Goal: Task Accomplishment & Management: Use online tool/utility

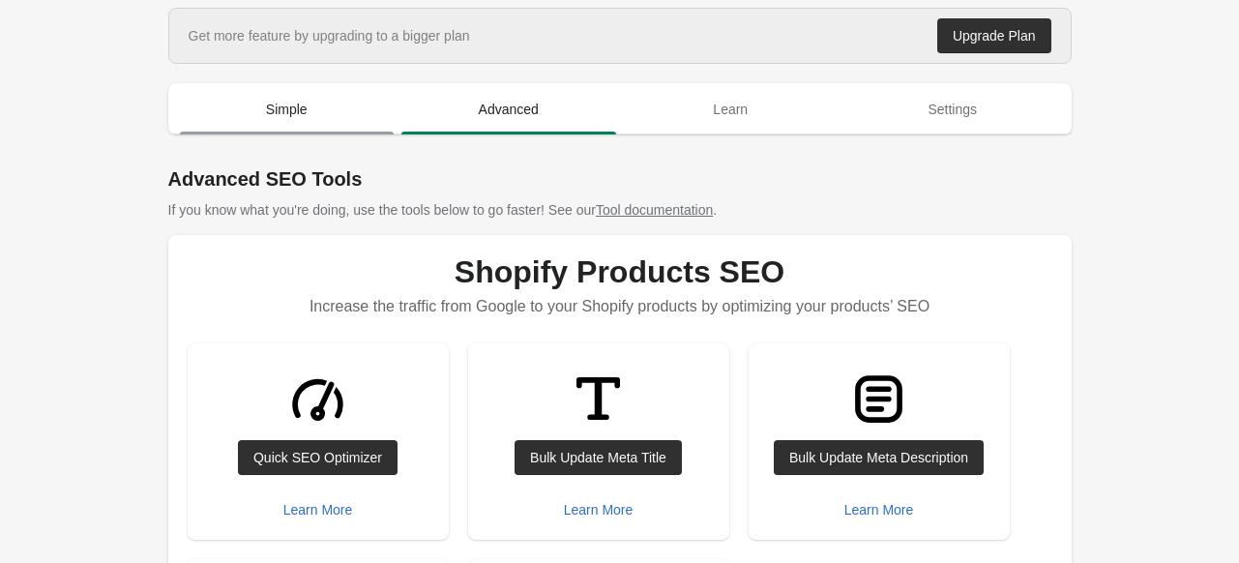
click at [302, 108] on span "Simple" at bounding box center [287, 109] width 215 height 35
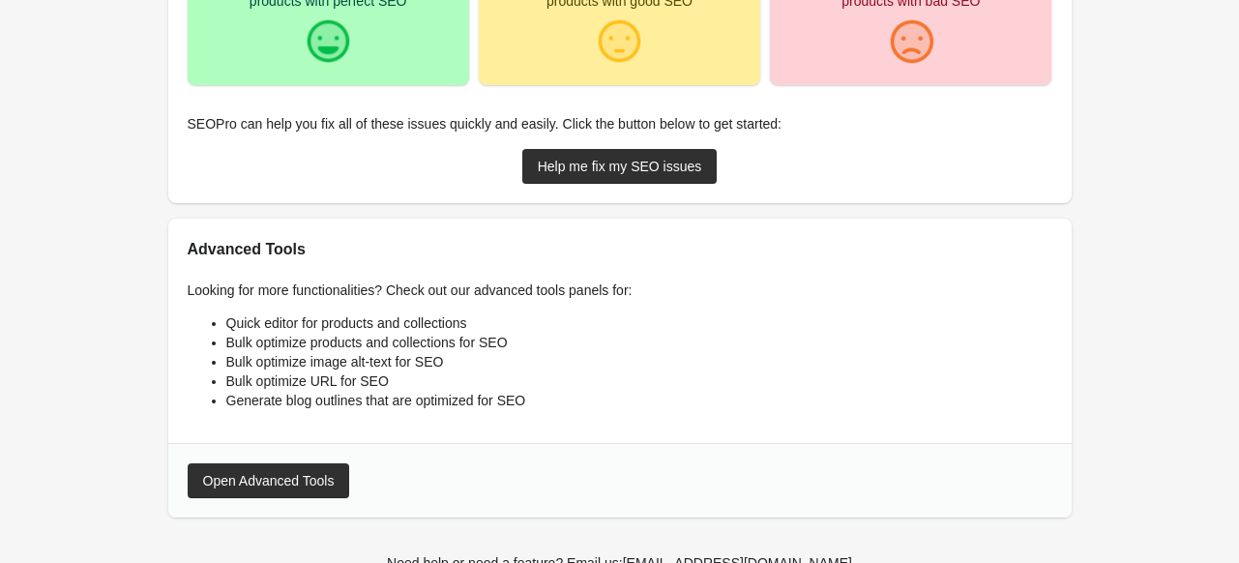
scroll to position [483, 0]
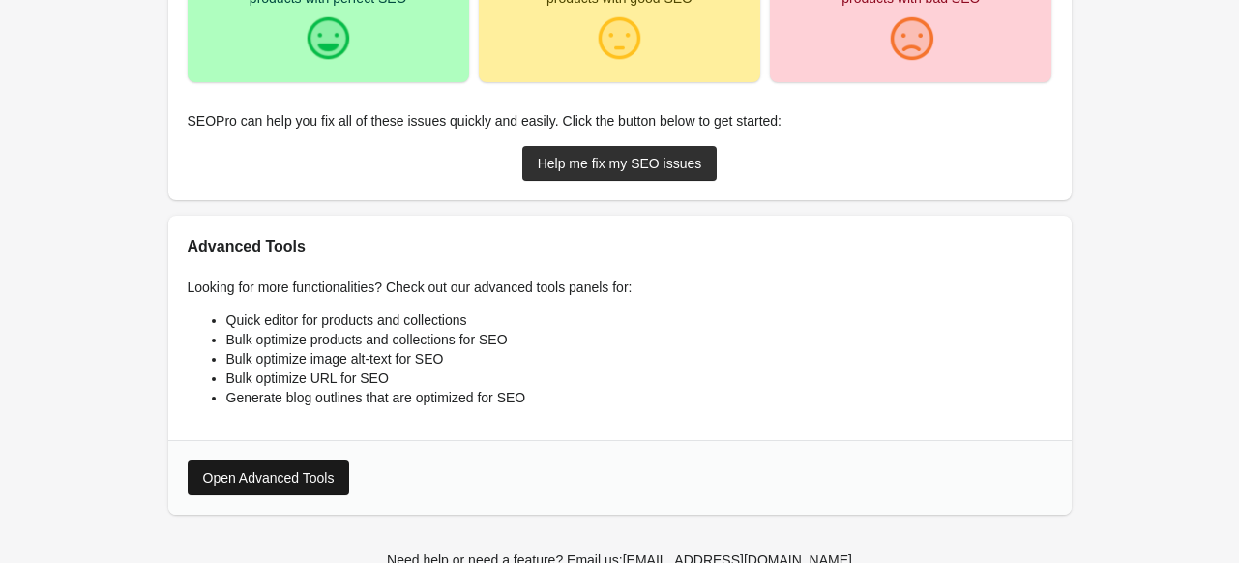
click at [290, 464] on button "Open Advanced Tools" at bounding box center [269, 477] width 162 height 35
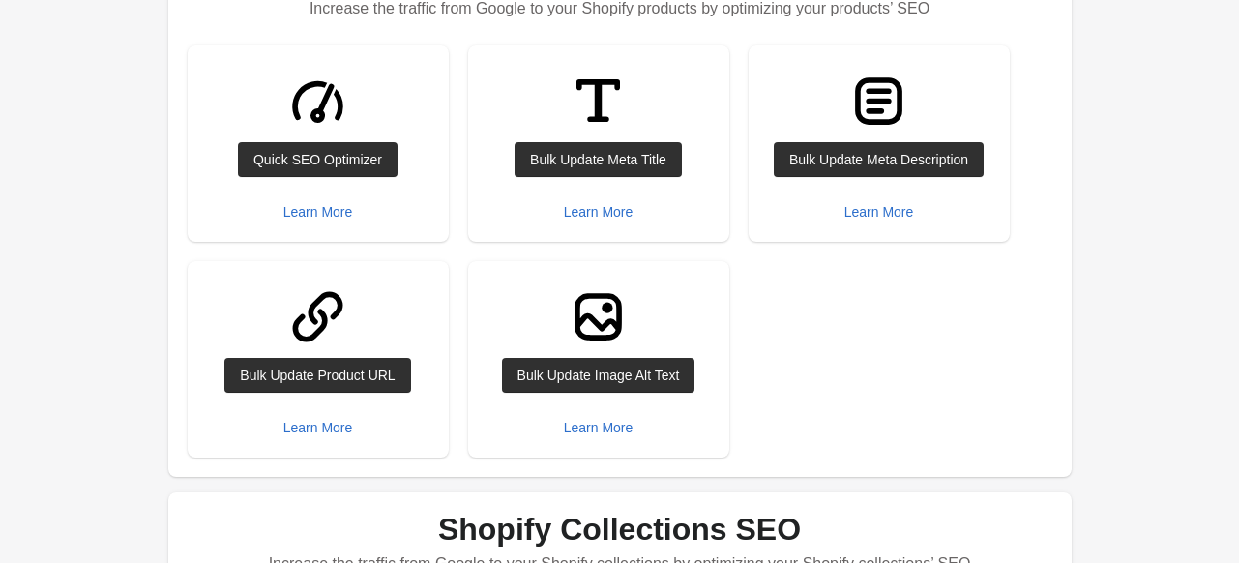
scroll to position [201, 0]
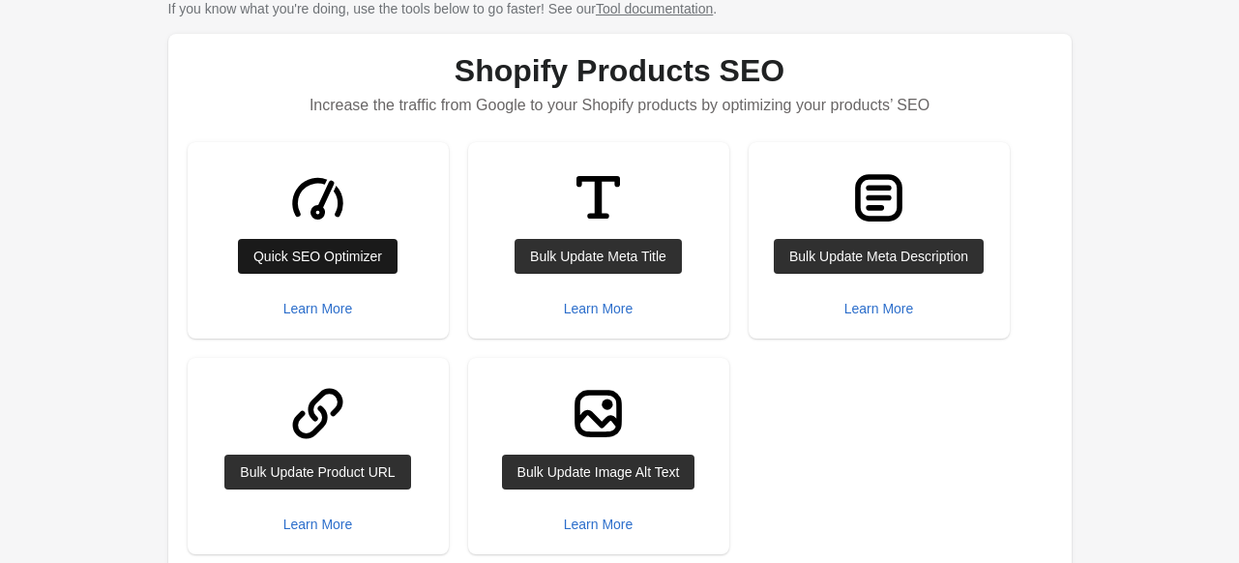
click at [336, 258] on div "Quick SEO Optimizer" at bounding box center [317, 255] width 129 height 15
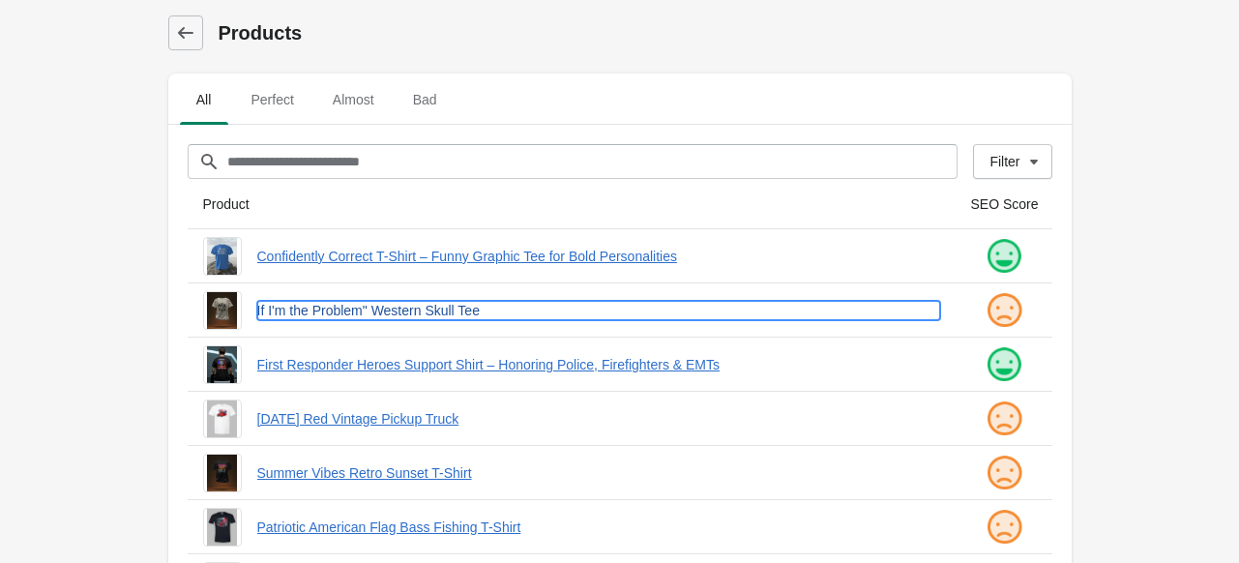
click at [365, 306] on link "If I'm the Problem" Western Skull Tee" at bounding box center [598, 310] width 683 height 19
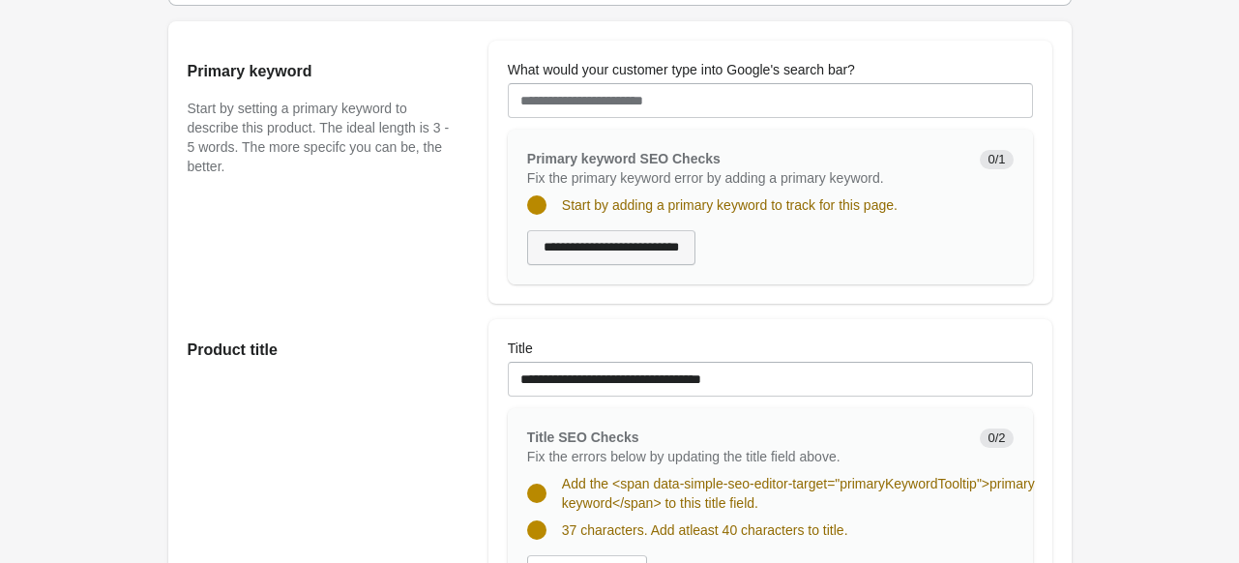
scroll to position [193, 0]
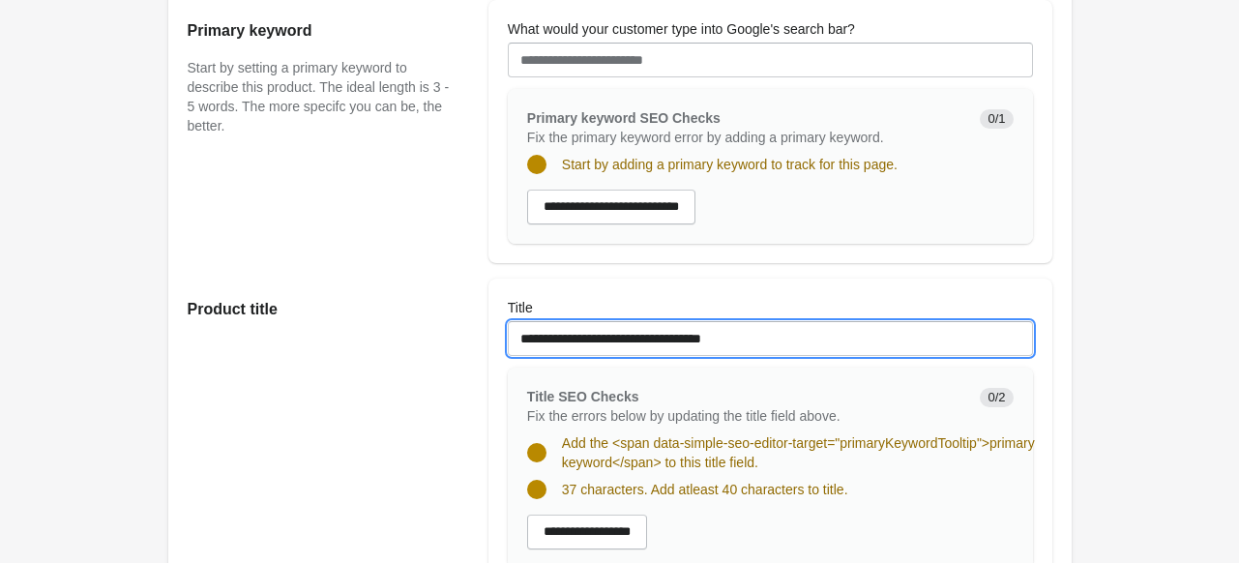
drag, startPoint x: 781, startPoint y: 333, endPoint x: 477, endPoint y: 332, distance: 304.6
click at [477, 332] on div "**********" at bounding box center [610, 425] width 884 height 325
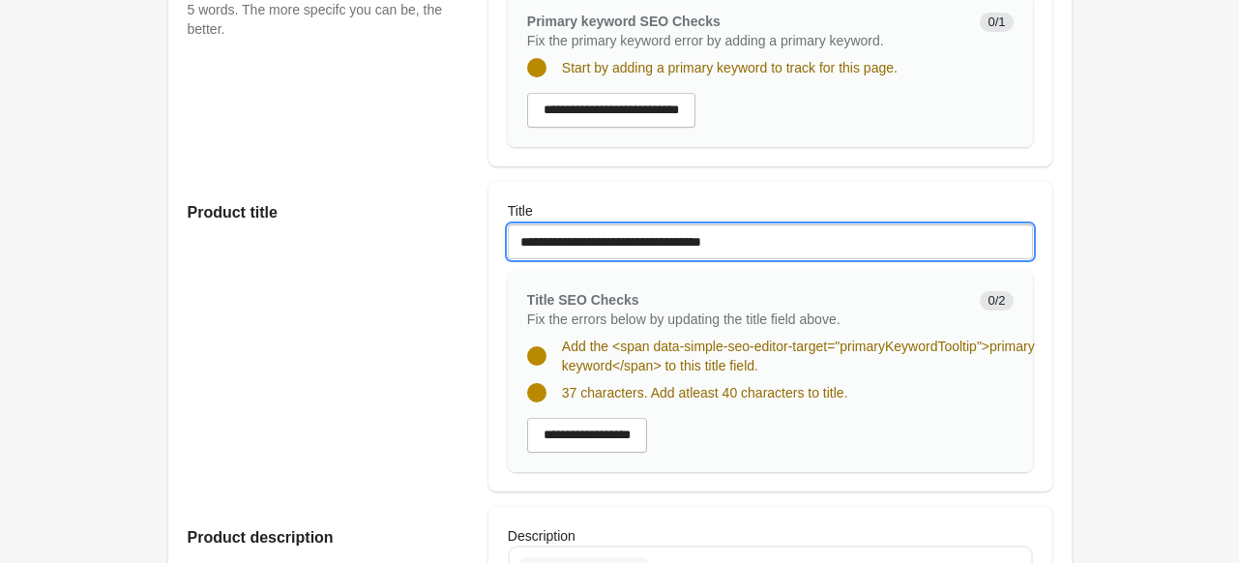
scroll to position [0, 0]
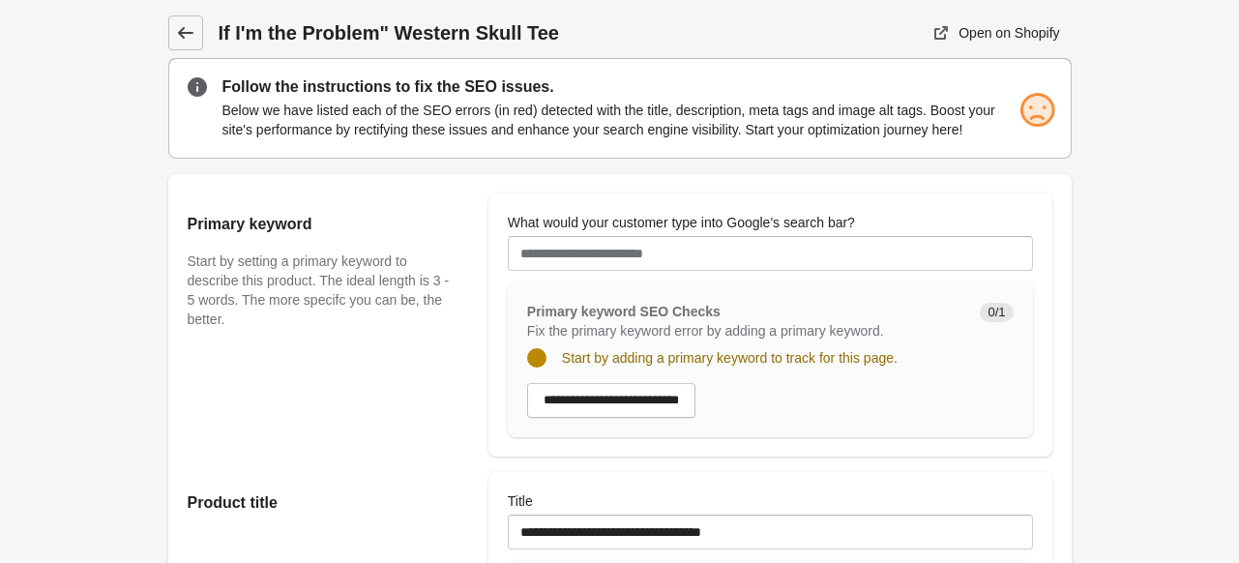
click at [190, 26] on icon at bounding box center [185, 32] width 19 height 19
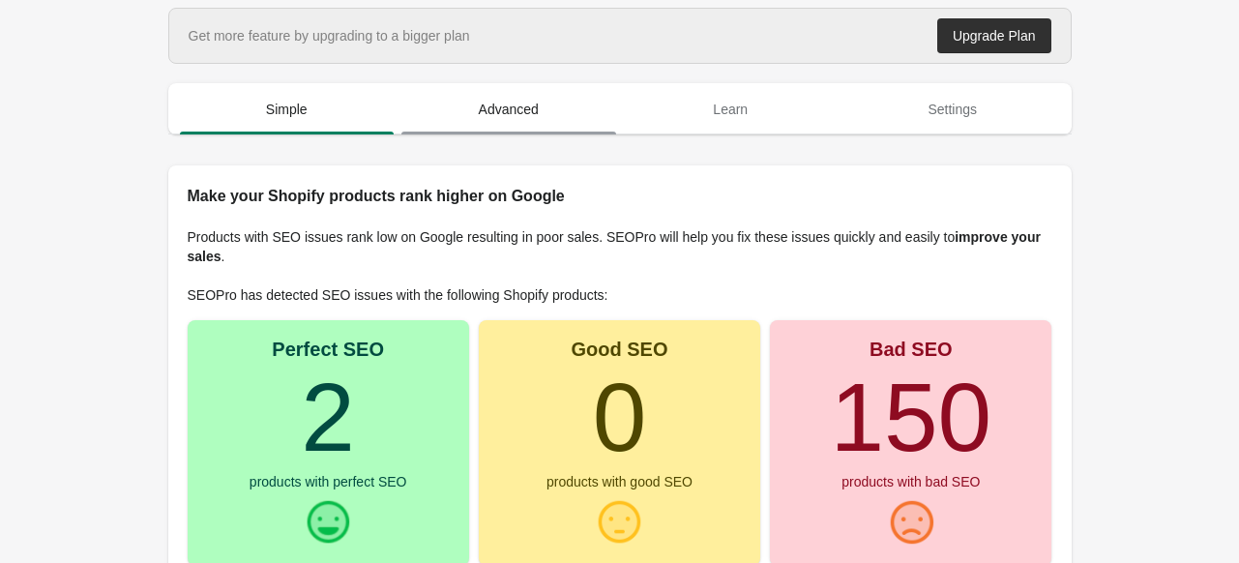
click at [496, 99] on span "Advanced" at bounding box center [508, 109] width 215 height 35
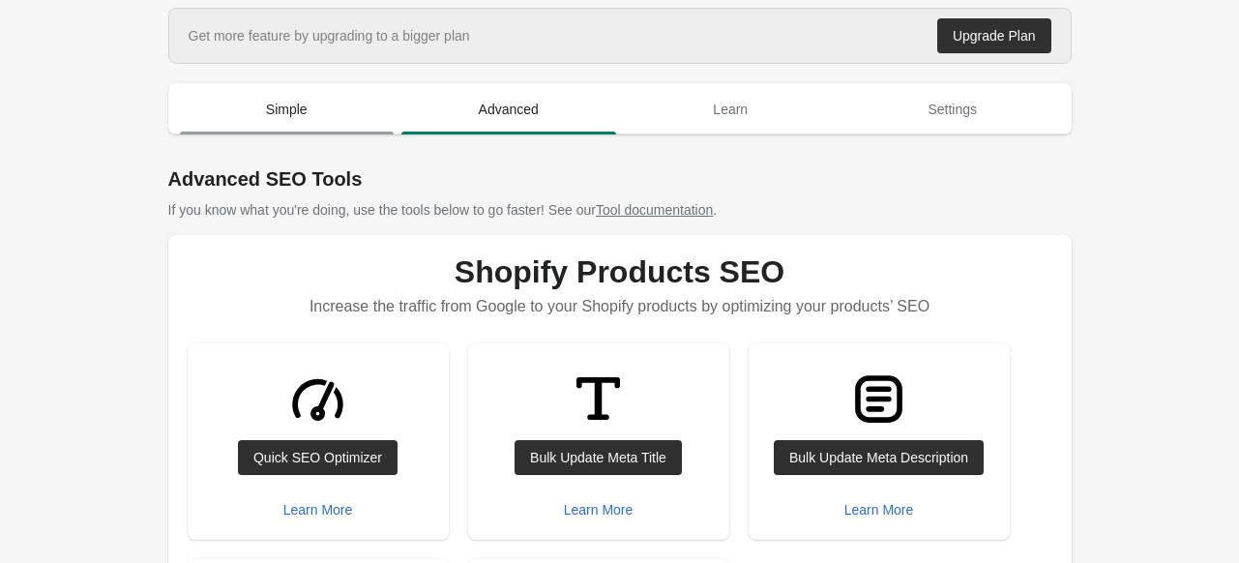
click at [256, 115] on span "Simple" at bounding box center [287, 109] width 215 height 35
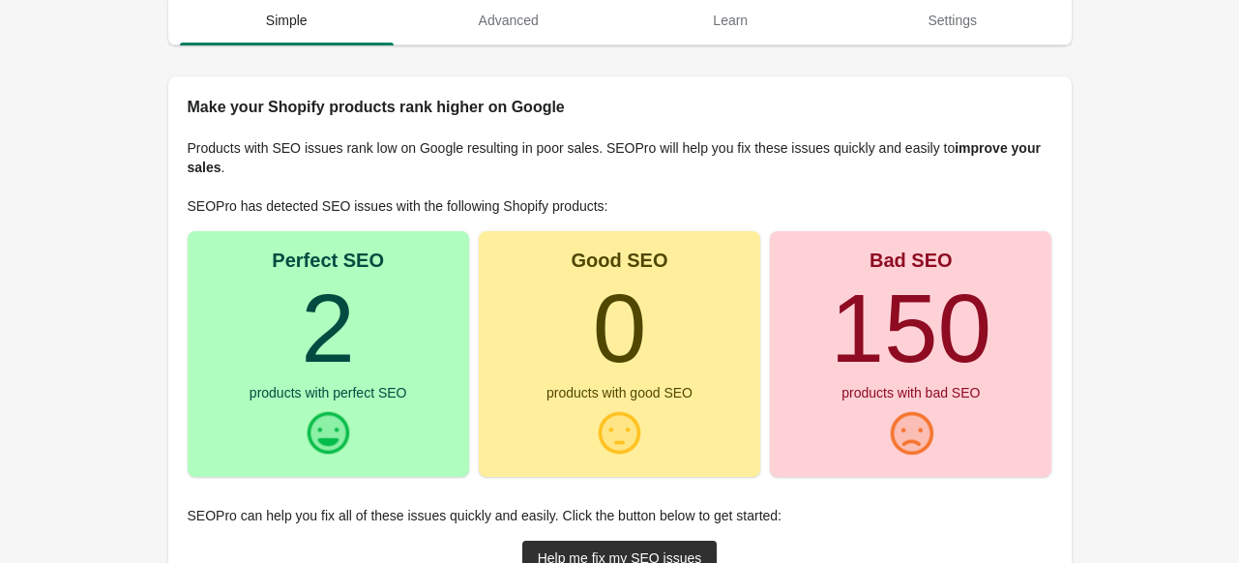
scroll to position [193, 0]
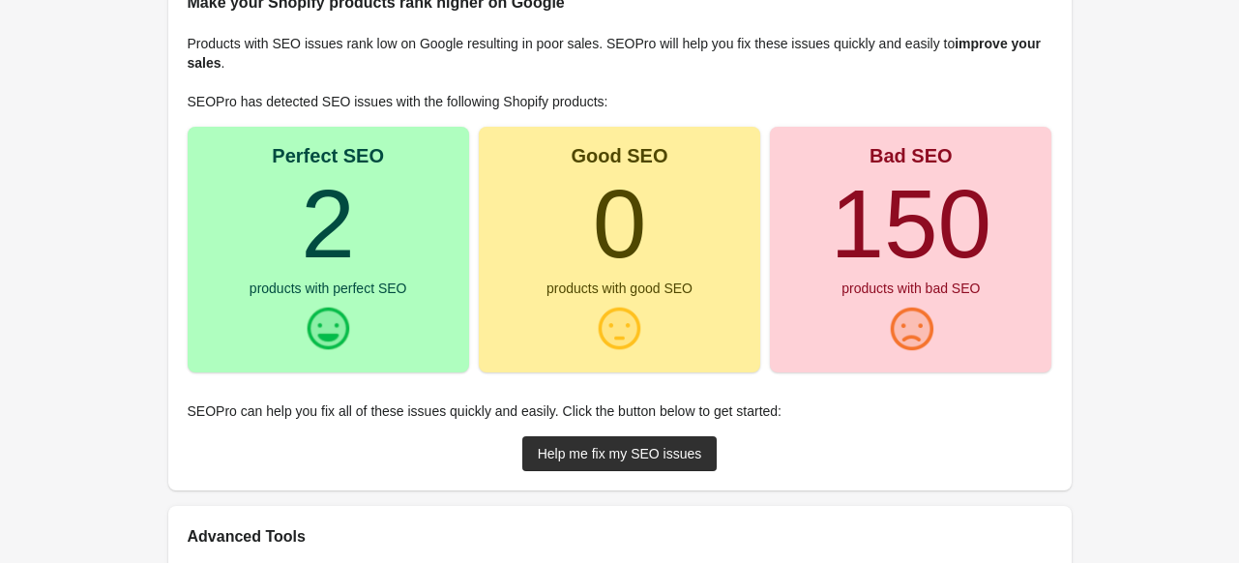
click at [878, 293] on div "products with bad SEO" at bounding box center [910, 288] width 138 height 14
click at [619, 466] on link "Help me fix my SEO issues" at bounding box center [619, 453] width 195 height 35
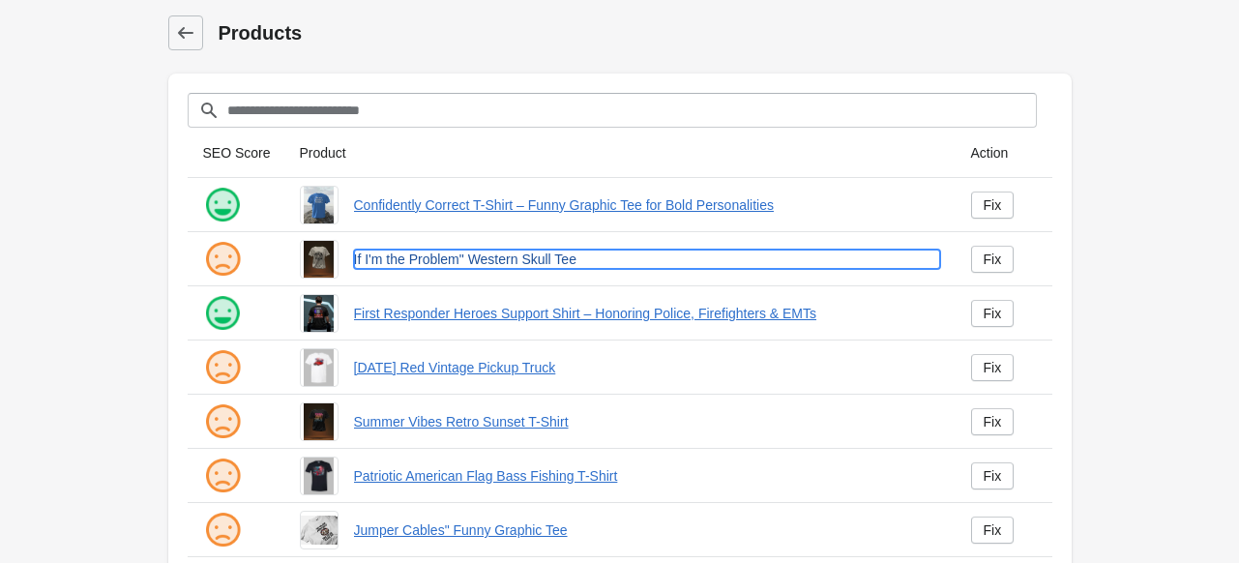
click at [483, 258] on link "If I'm the Problem" Western Skull Tee" at bounding box center [647, 258] width 586 height 19
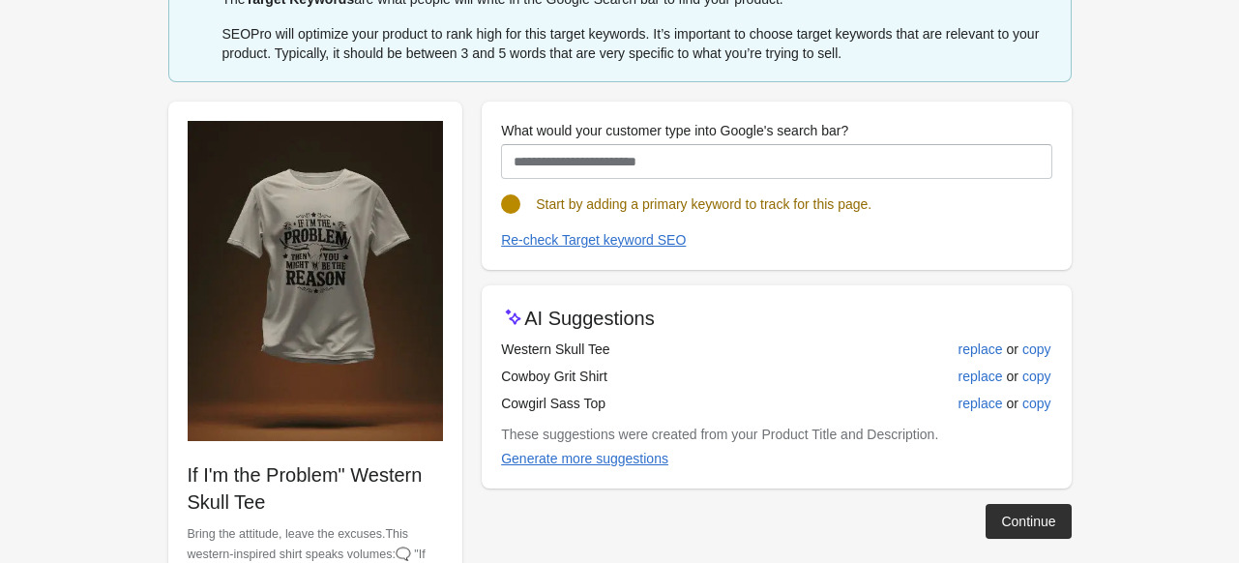
scroll to position [193, 0]
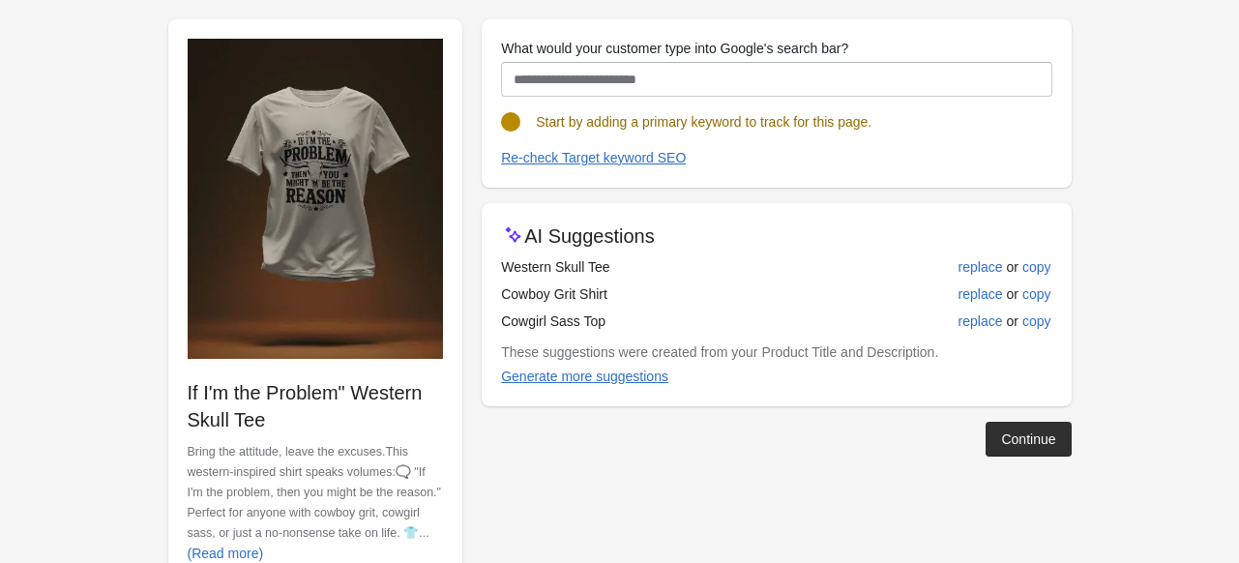
drag, startPoint x: 619, startPoint y: 263, endPoint x: 477, endPoint y: 268, distance: 142.2
click at [477, 268] on div "If I'm the Problem" Western Skull Tee Bring the attitude, leave the excuses.Thi…" at bounding box center [610, 293] width 922 height 579
copy div "Western Skull Tee"
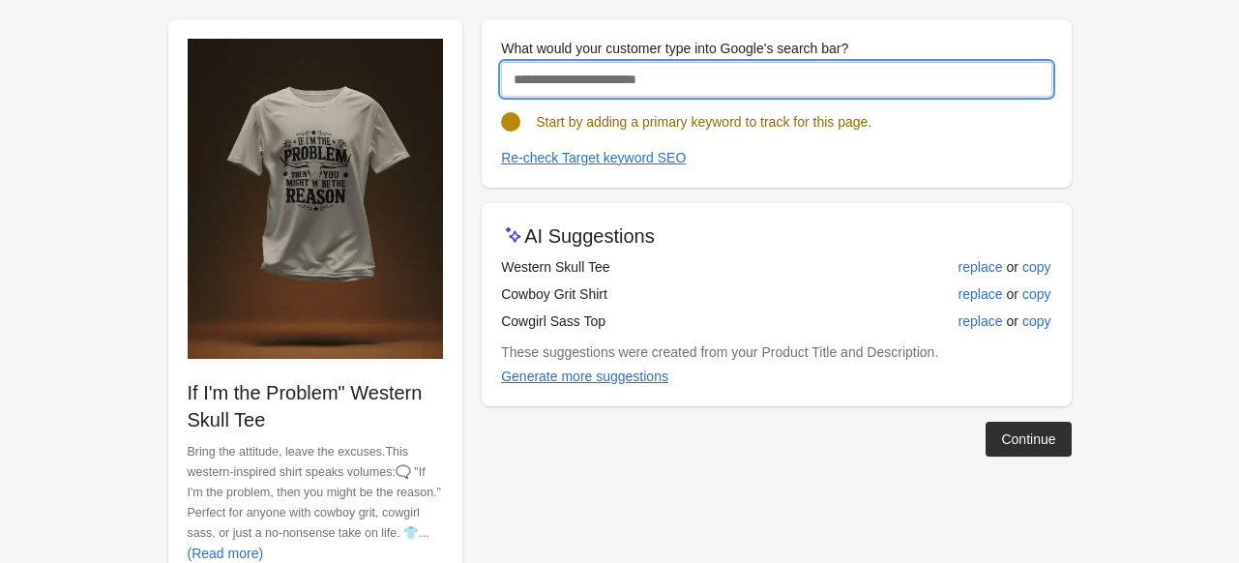
click at [598, 76] on input "What would your customer type into Google's search bar?" at bounding box center [776, 79] width 550 height 35
paste input "**********"
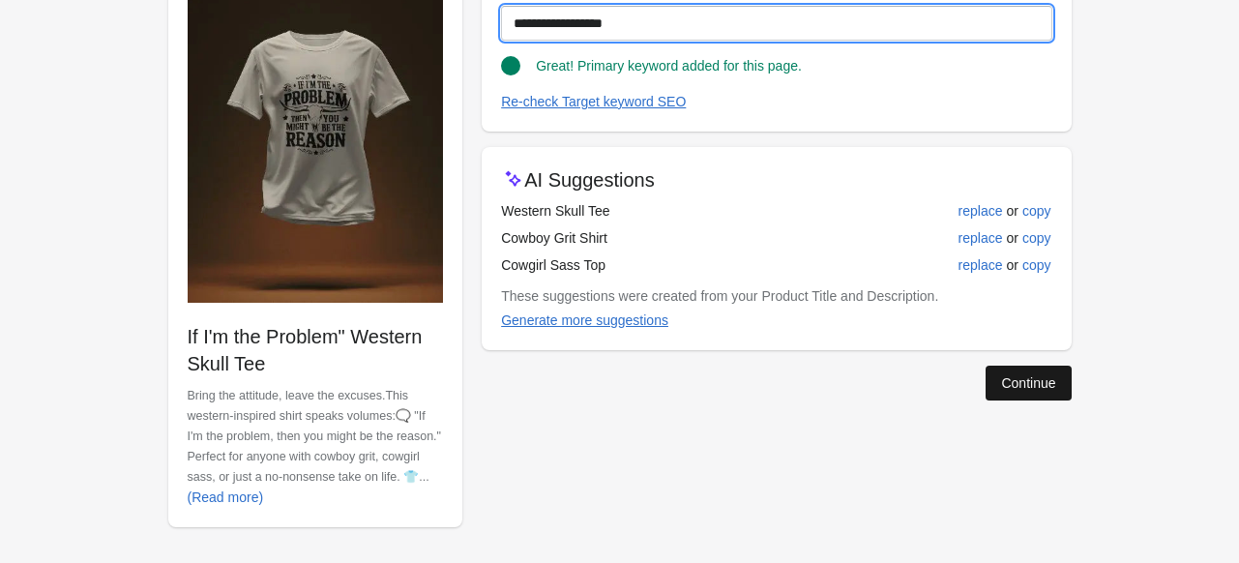
type input "**********"
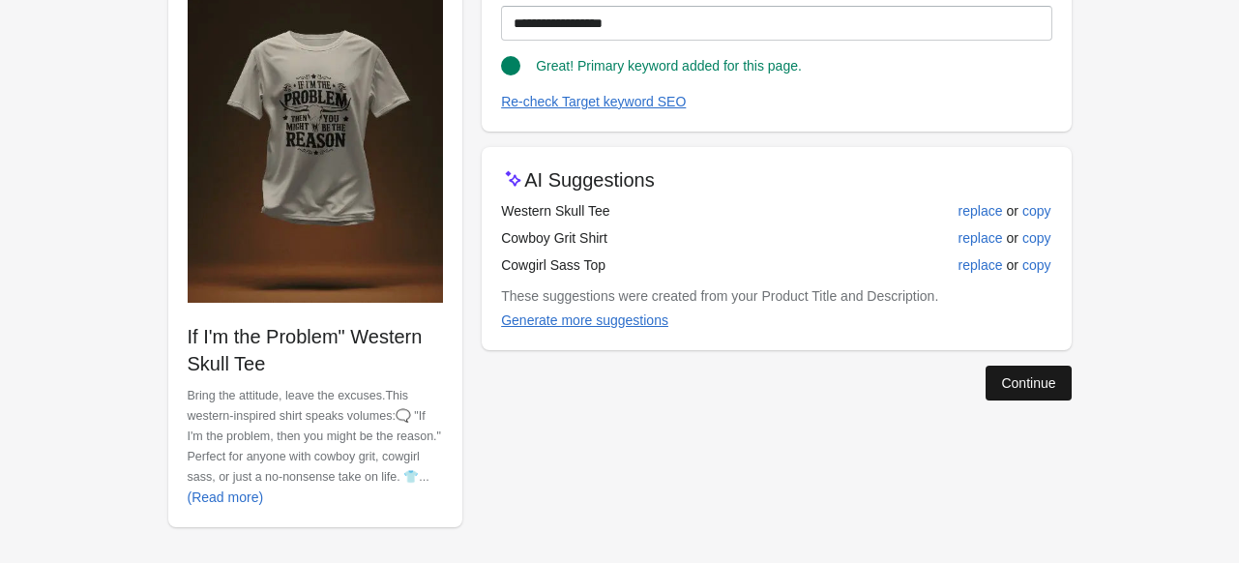
click at [1038, 382] on div "Continue" at bounding box center [1028, 382] width 54 height 15
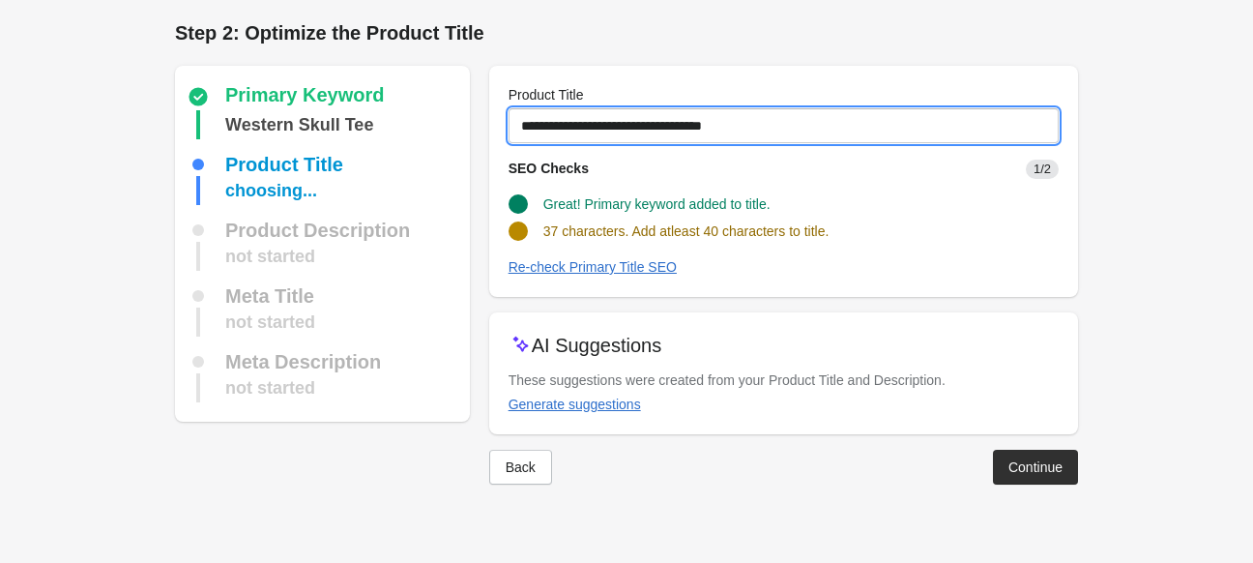
drag, startPoint x: 793, startPoint y: 111, endPoint x: 473, endPoint y: 141, distance: 321.4
click at [473, 141] on div "Primary Keyword Western Skull Tee Product Title choosing... Product Description…" at bounding box center [617, 267] width 922 height 434
paste input "**********"
type input "**********"
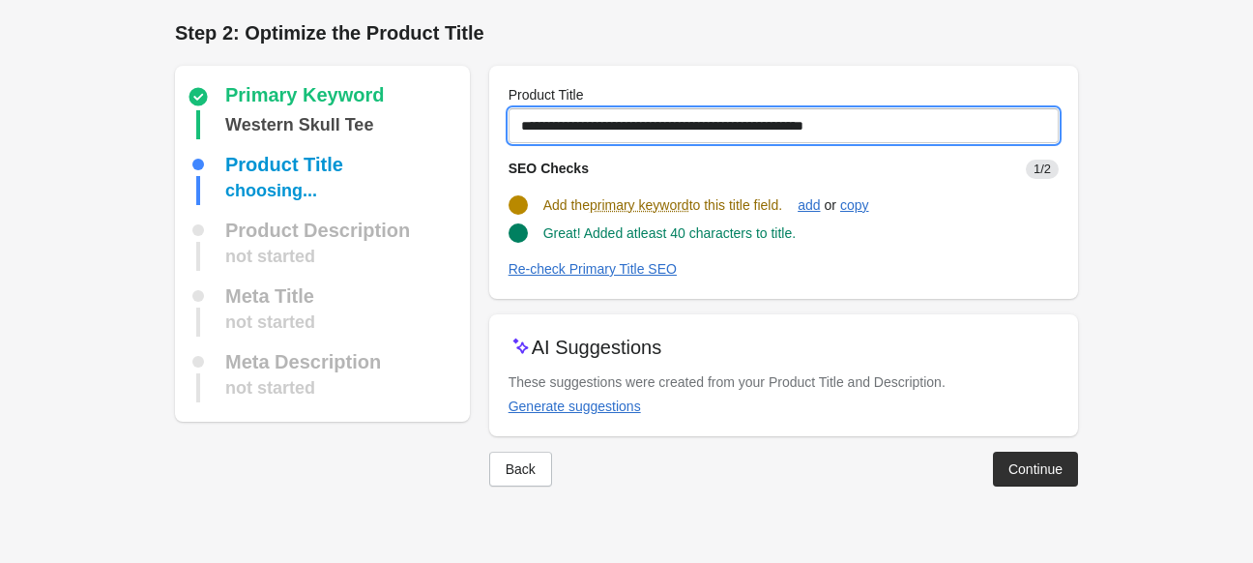
drag, startPoint x: 909, startPoint y: 123, endPoint x: 479, endPoint y: 134, distance: 430.4
click at [479, 134] on div "Primary Keyword Western Skull Tee Product Title choosing... Product Description…" at bounding box center [617, 268] width 922 height 436
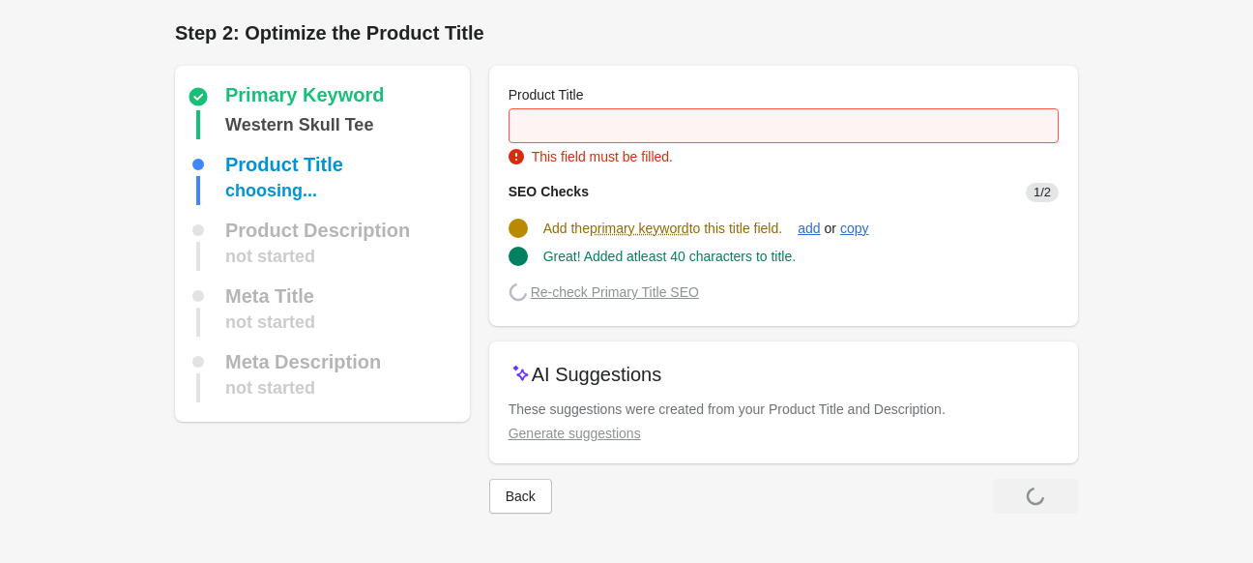
click at [479, 134] on div "Primary Keyword Western Skull Tee Product Title choosing... Product Description…" at bounding box center [617, 281] width 922 height 463
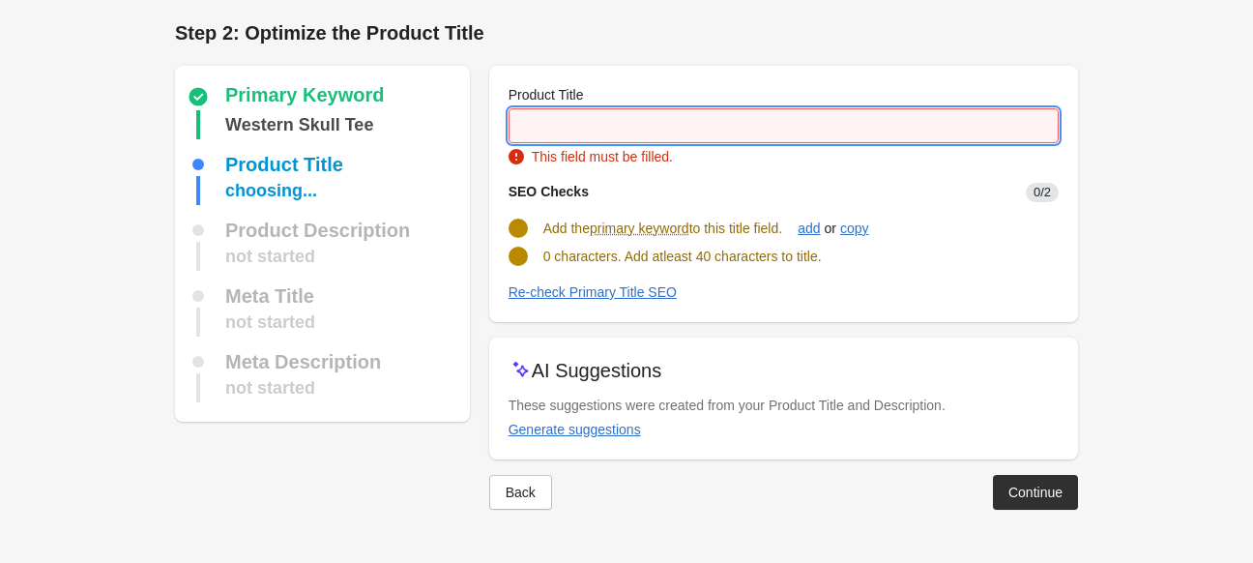
click at [567, 110] on input "Product Title" at bounding box center [784, 125] width 550 height 35
paste input "**********"
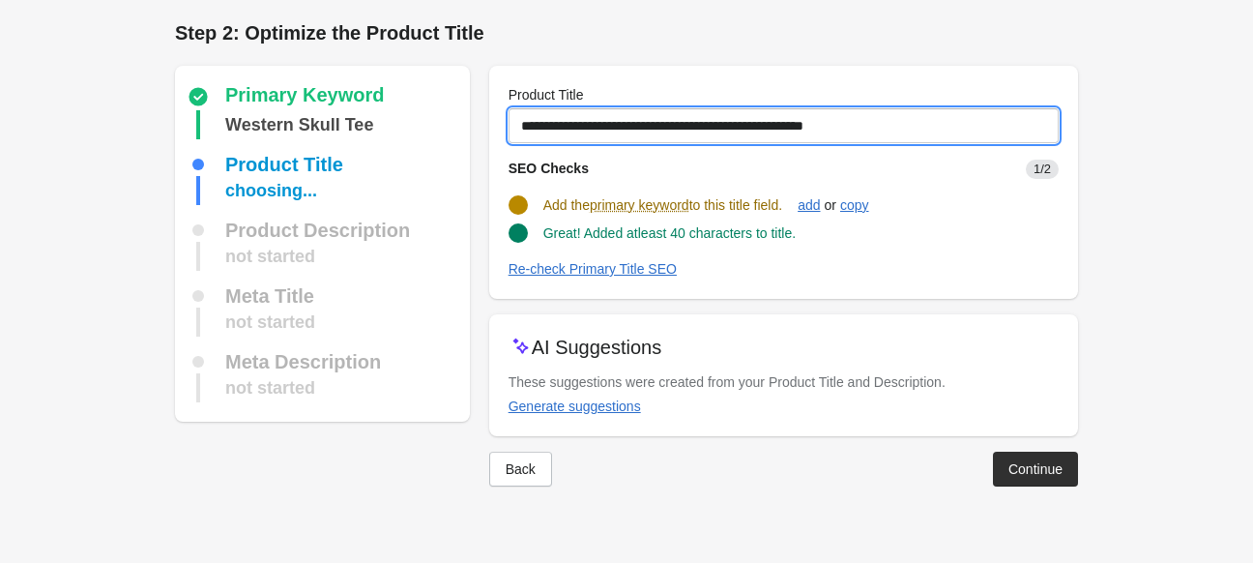
click at [599, 127] on input "**********" at bounding box center [784, 125] width 550 height 35
drag, startPoint x: 742, startPoint y: 126, endPoint x: 727, endPoint y: 127, distance: 14.5
click at [727, 127] on input "**********" at bounding box center [784, 125] width 550 height 35
click at [605, 120] on input "**********" at bounding box center [784, 125] width 550 height 35
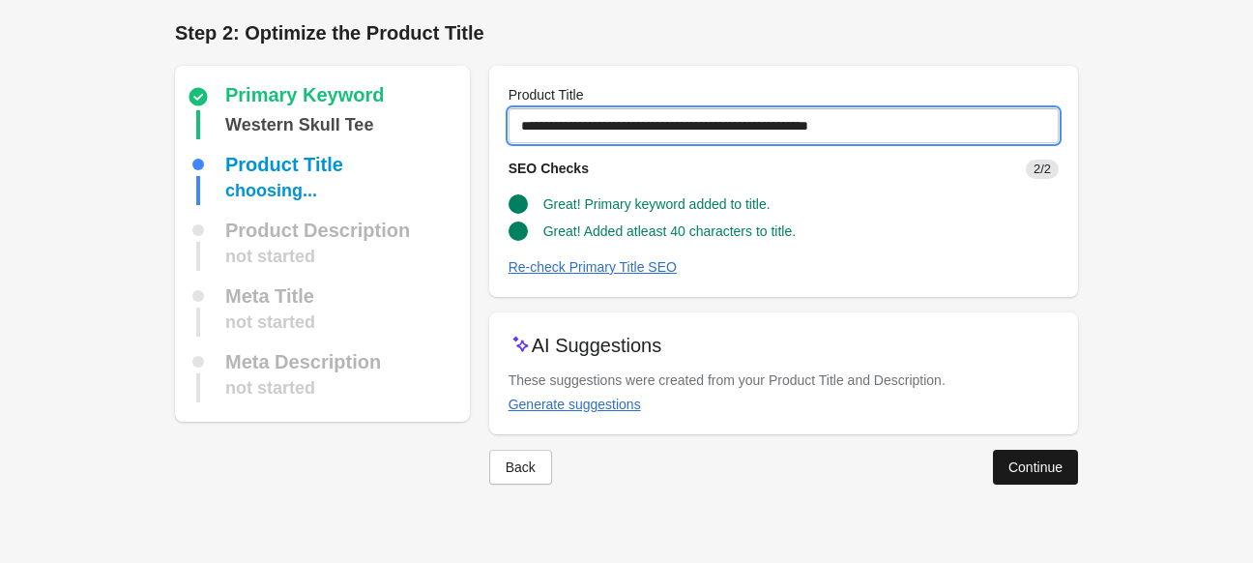
type input "**********"
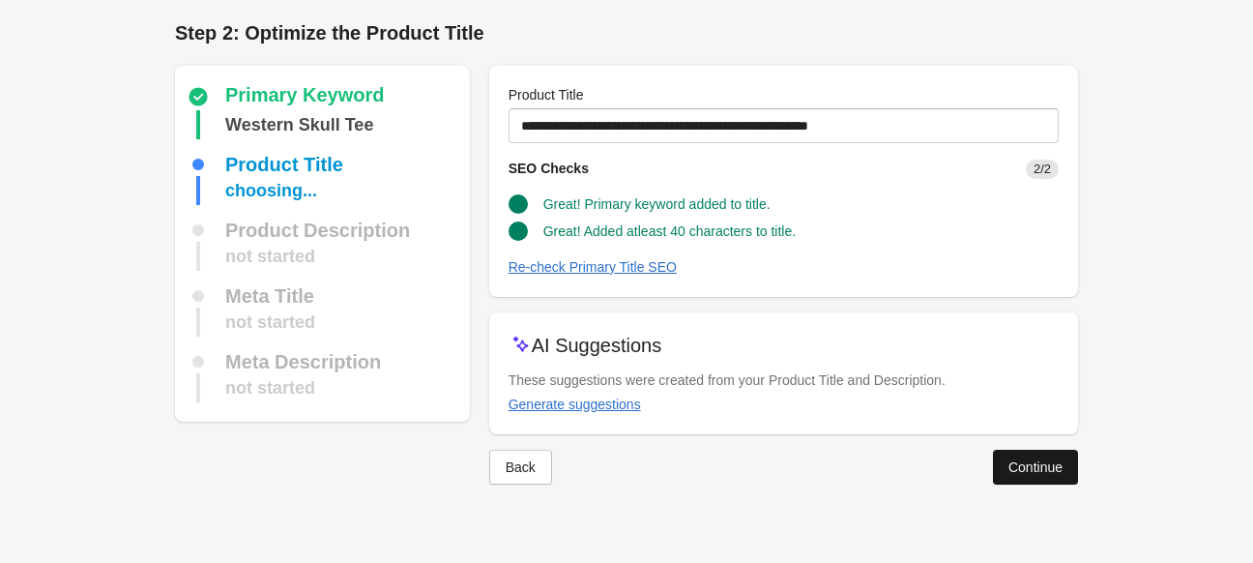
click at [1043, 471] on div "Continue" at bounding box center [1035, 466] width 54 height 15
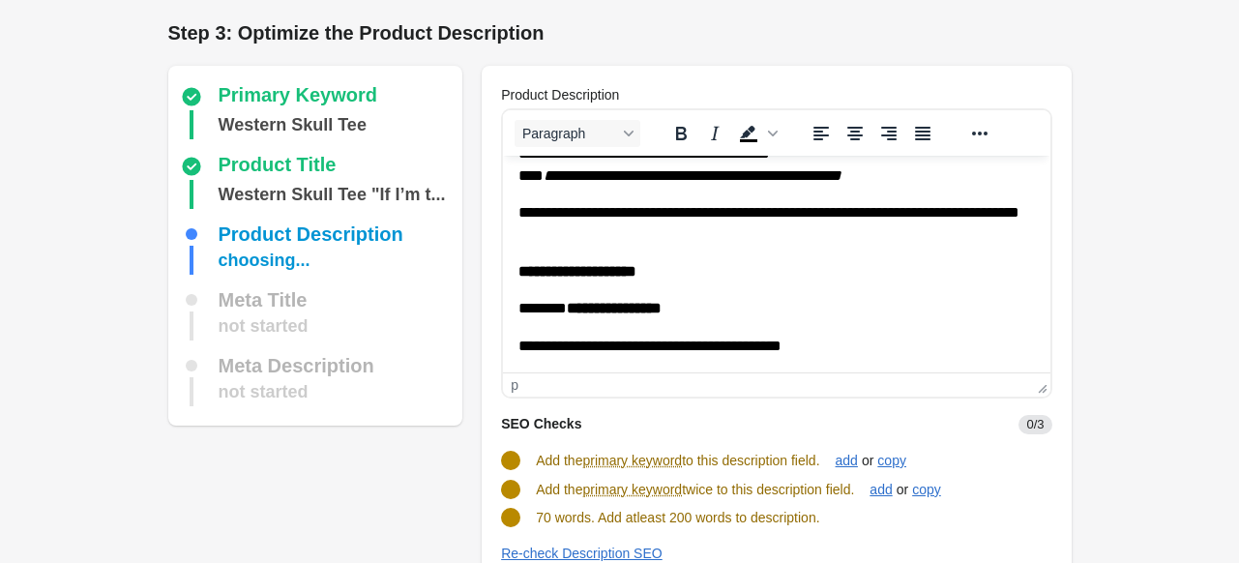
scroll to position [97, 0]
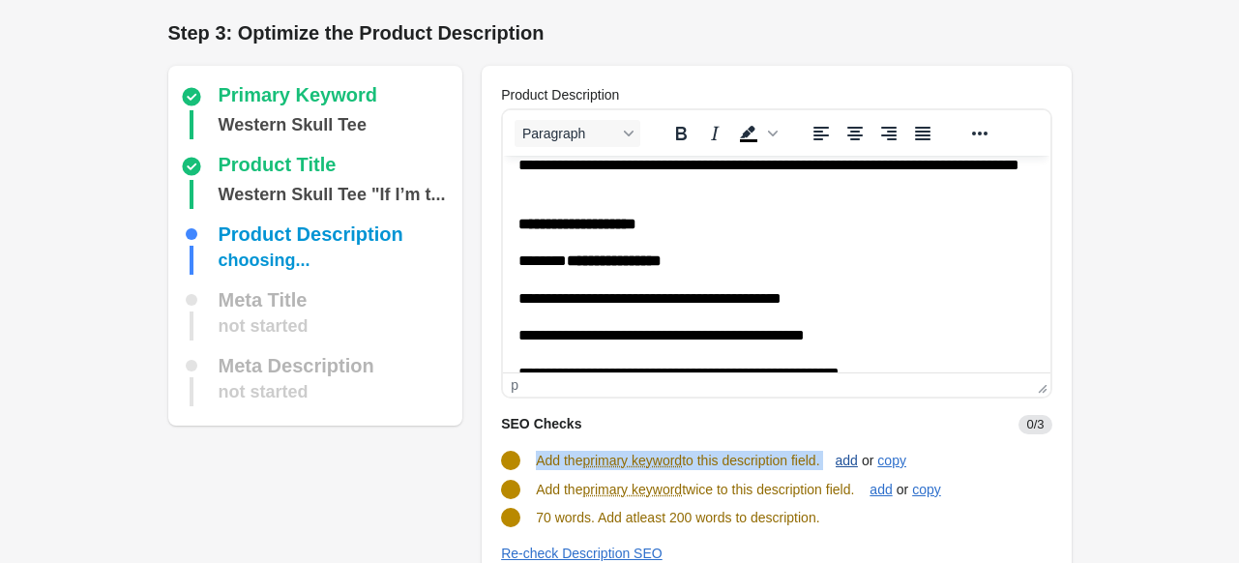
drag, startPoint x: 538, startPoint y: 455, endPoint x: 866, endPoint y: 454, distance: 328.7
click at [866, 454] on div "Add the primary keyword to this description field. add or copy" at bounding box center [768, 452] width 566 height 37
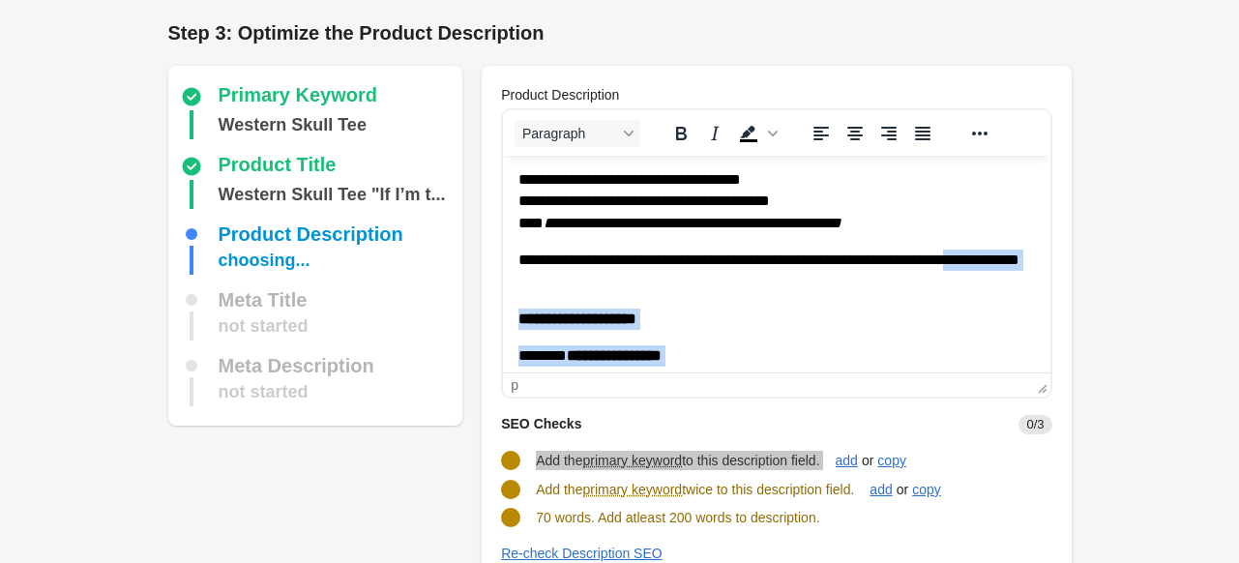
scroll to position [0, 0]
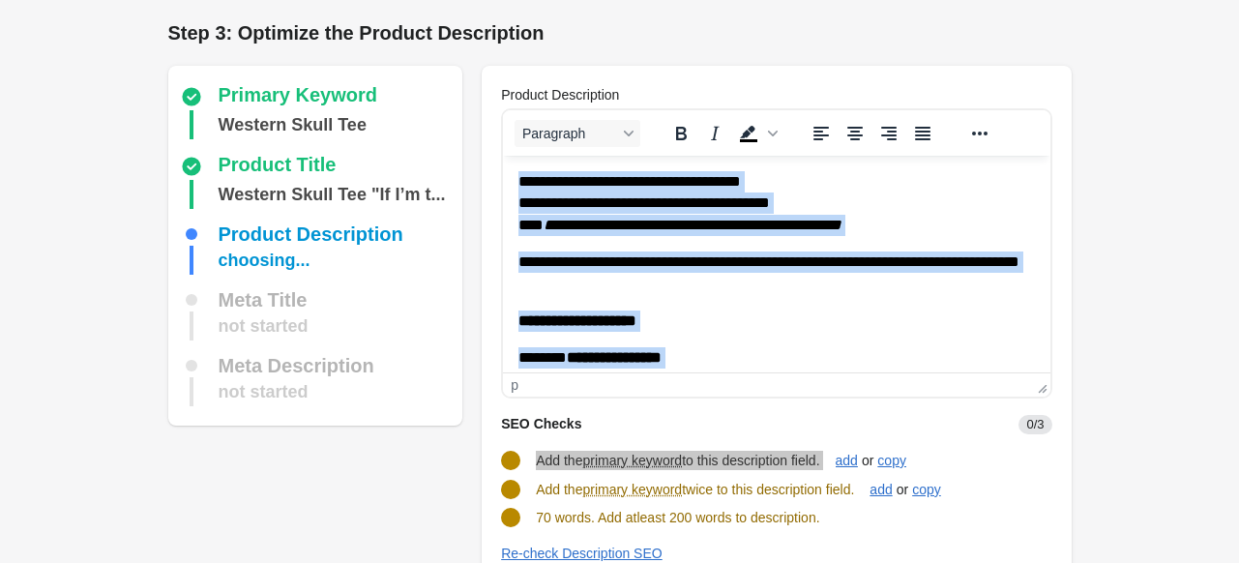
drag, startPoint x: 729, startPoint y: 351, endPoint x: 516, endPoint y: 186, distance: 269.4
click at [516, 186] on html "**********" at bounding box center [776, 344] width 546 height 377
copy body "**********"
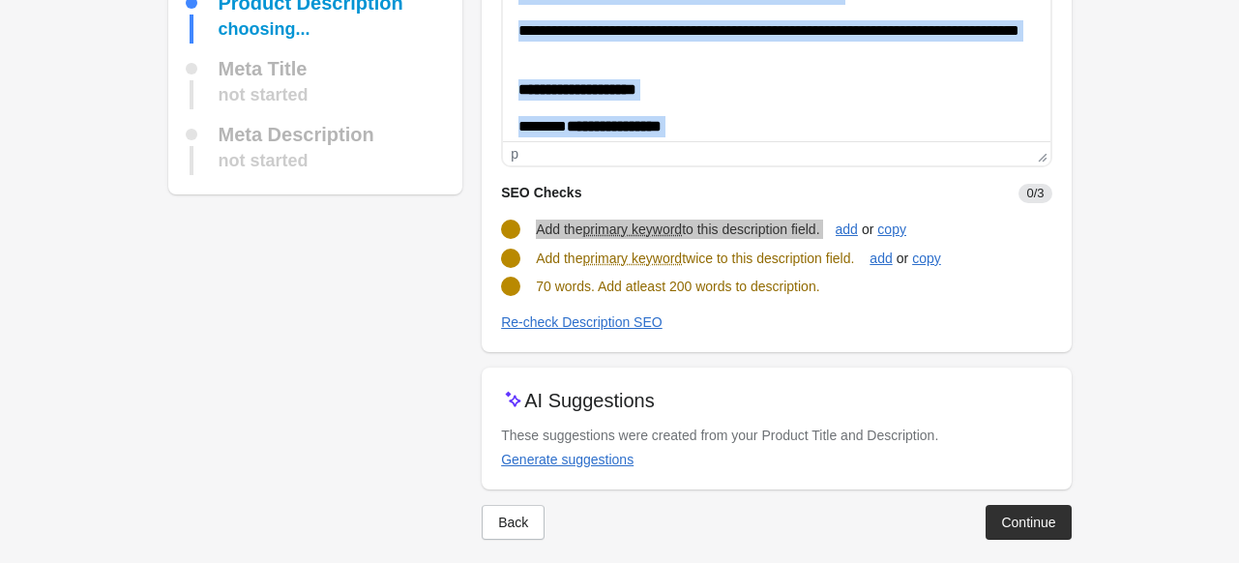
scroll to position [246, 0]
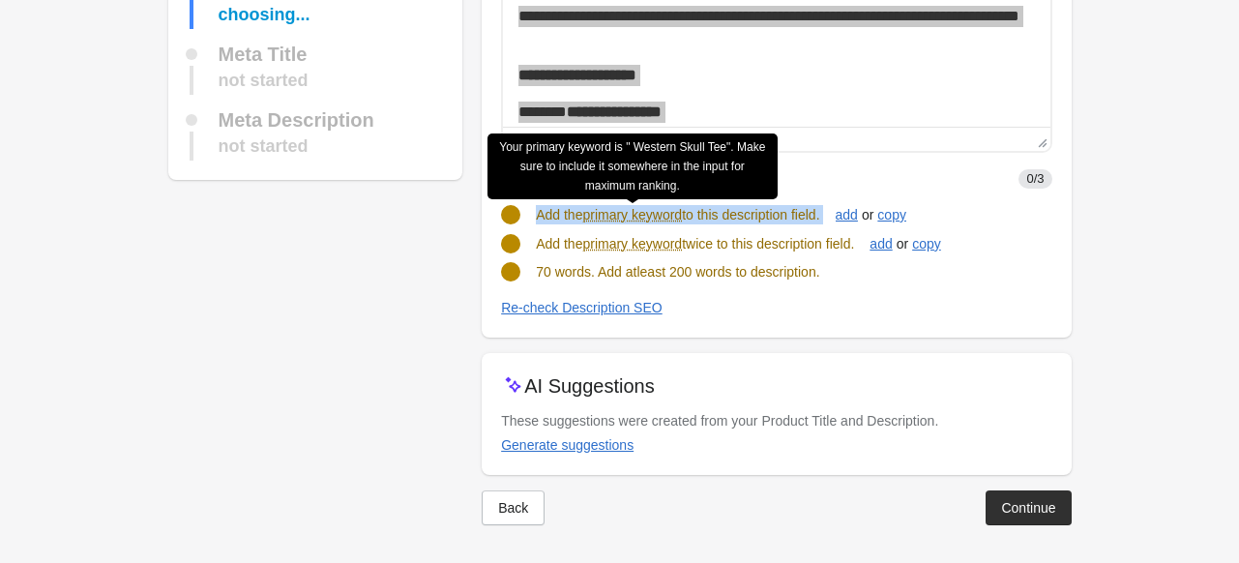
copy body "**********"
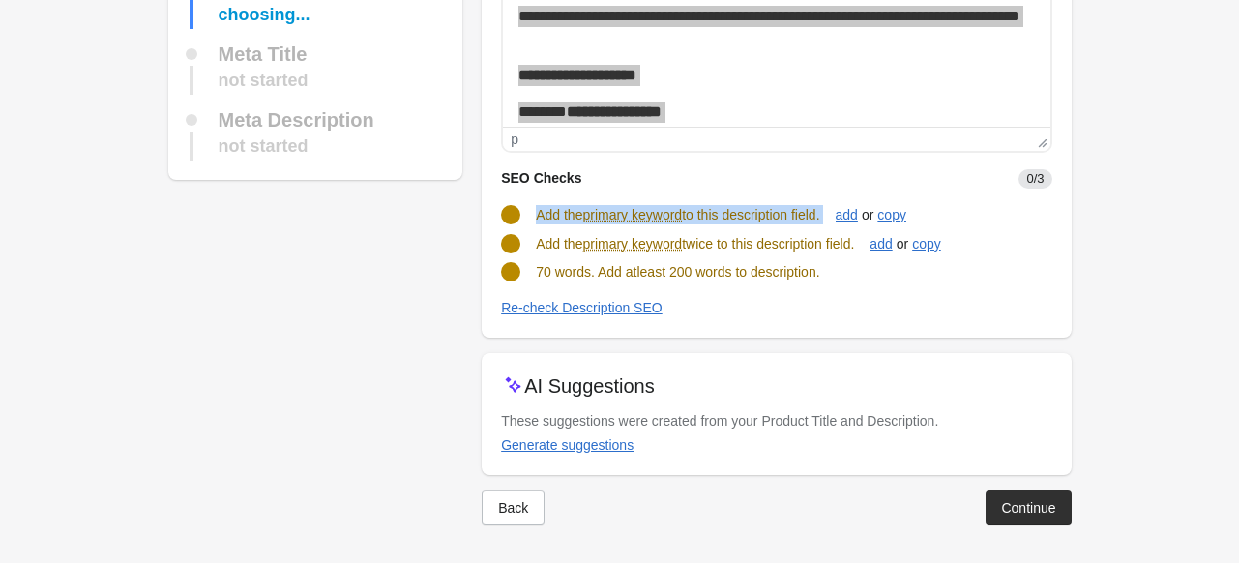
drag, startPoint x: 534, startPoint y: 241, endPoint x: 864, endPoint y: 246, distance: 330.7
click at [864, 246] on div "Add the primary keyword twice to this description field. add or copy" at bounding box center [768, 236] width 566 height 37
copy span "Add the primary keyword twice to this description field."
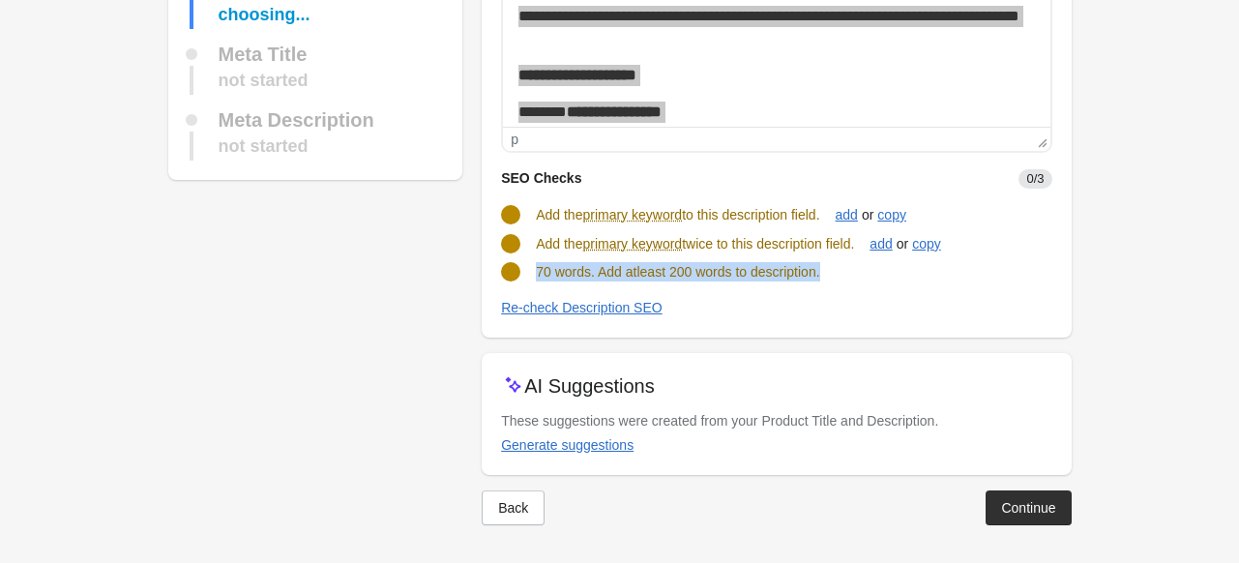
drag, startPoint x: 536, startPoint y: 271, endPoint x: 878, endPoint y: 269, distance: 342.3
click at [878, 269] on div "70 words. Add atleast 200 words to description." at bounding box center [768, 264] width 566 height 35
copy span "70 words. Add atleast 200 words to description."
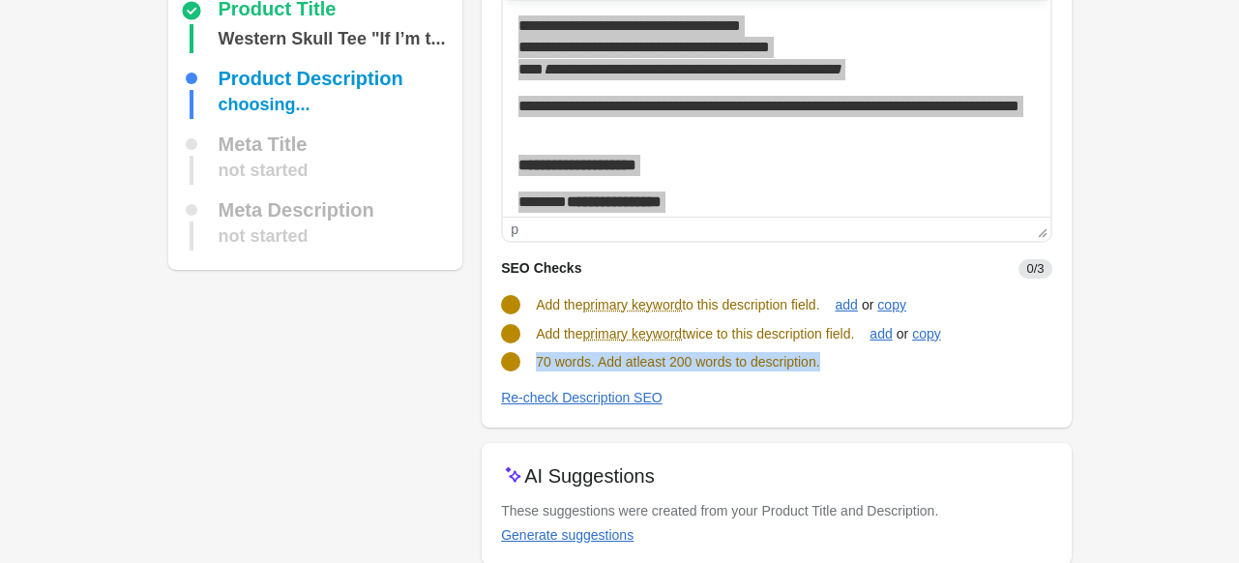
scroll to position [52, 0]
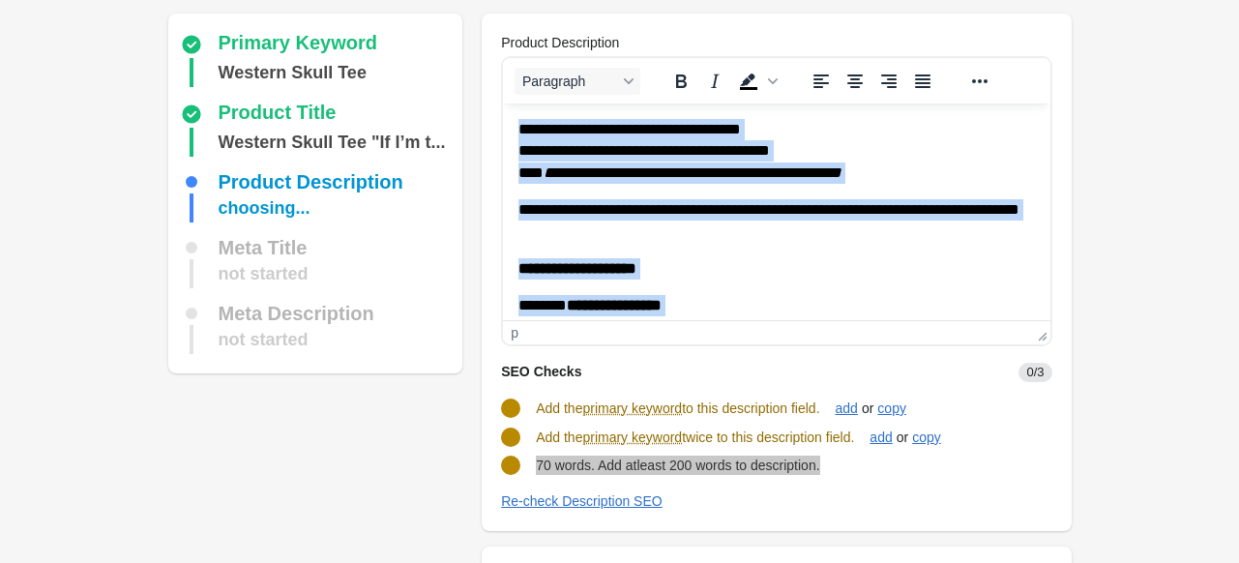
click at [661, 301] on strong "**********" at bounding box center [614, 305] width 95 height 15
click at [728, 306] on p "**********" at bounding box center [769, 305] width 502 height 21
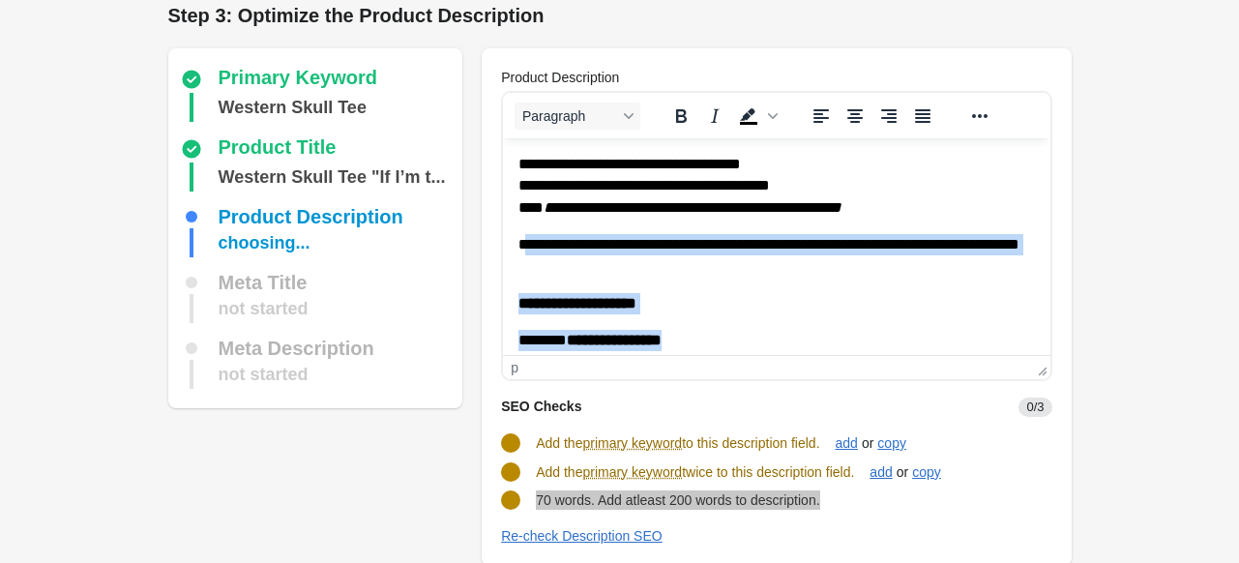
scroll to position [0, 0]
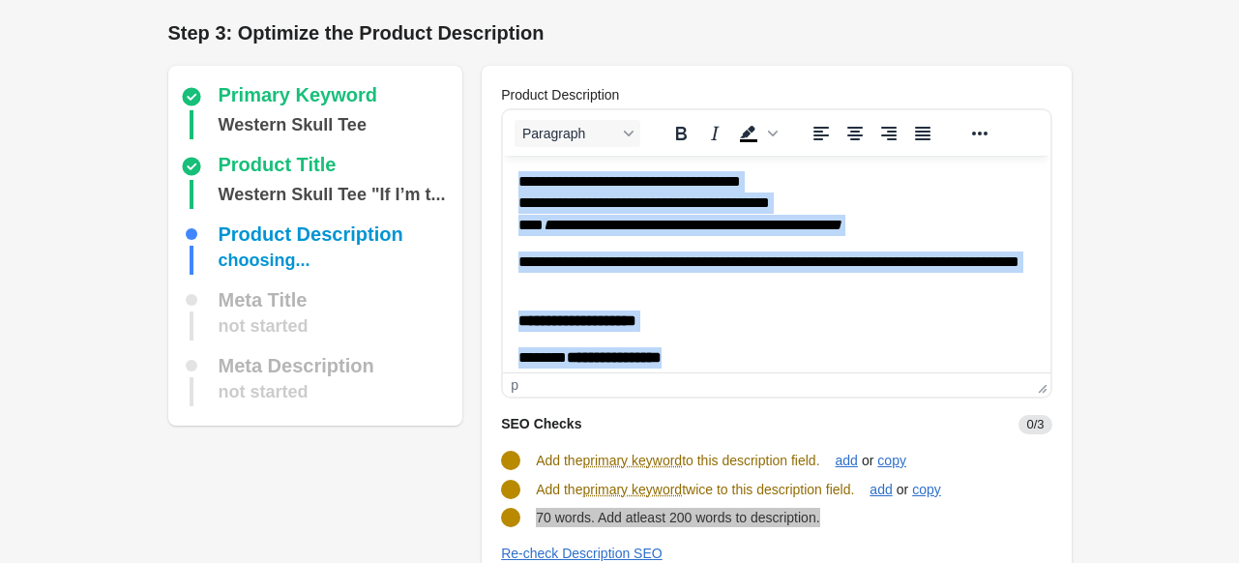
drag, startPoint x: 728, startPoint y: 358, endPoint x: 510, endPoint y: 187, distance: 277.6
click at [510, 187] on html "**********" at bounding box center [776, 344] width 546 height 377
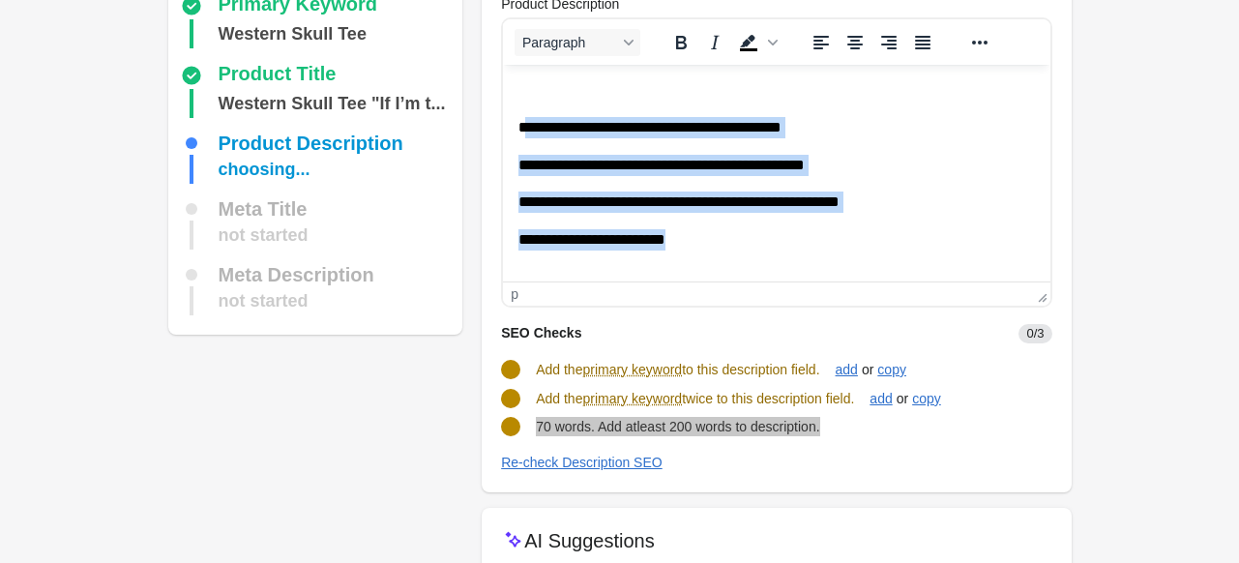
scroll to position [246, 0]
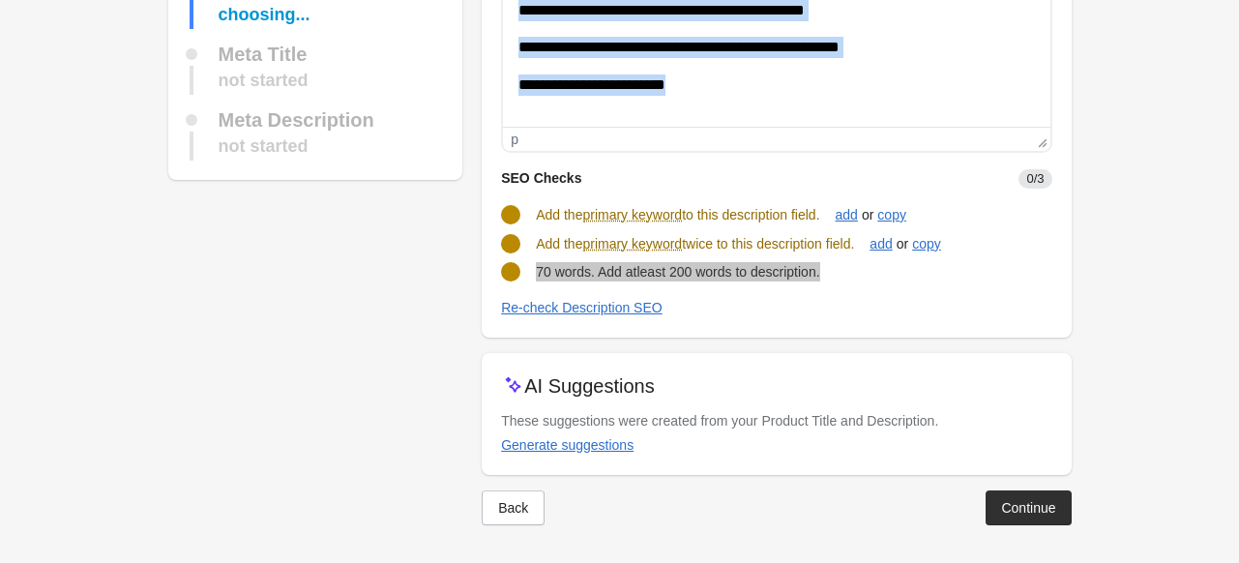
drag, startPoint x: 525, startPoint y: -26, endPoint x: 839, endPoint y: 178, distance: 374.6
click at [839, 111] on html "**********" at bounding box center [776, 10] width 546 height 201
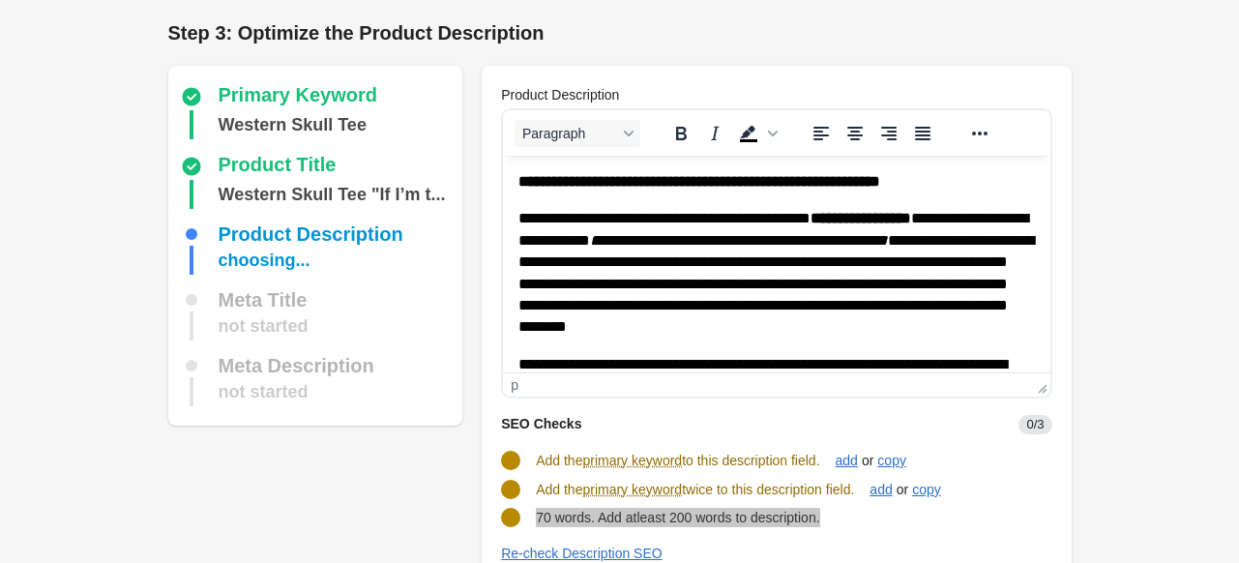
scroll to position [253, 0]
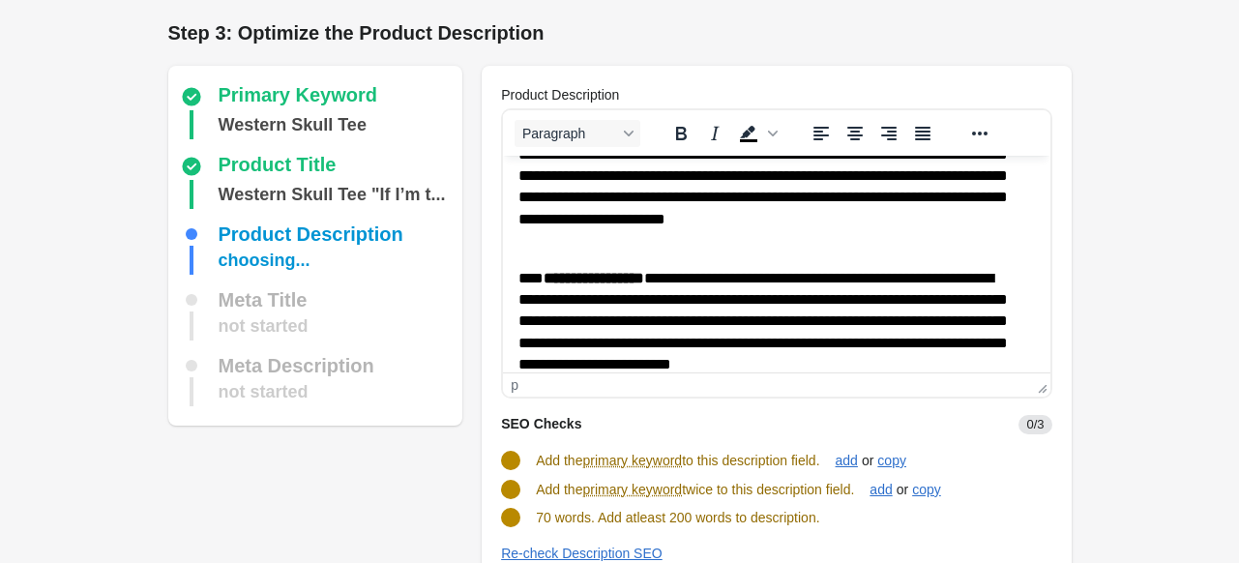
click at [1132, 199] on form "Step 1: Choose the “Target Keywords” Target Keywords The Target Keywords are wh…" at bounding box center [619, 404] width 1239 height 809
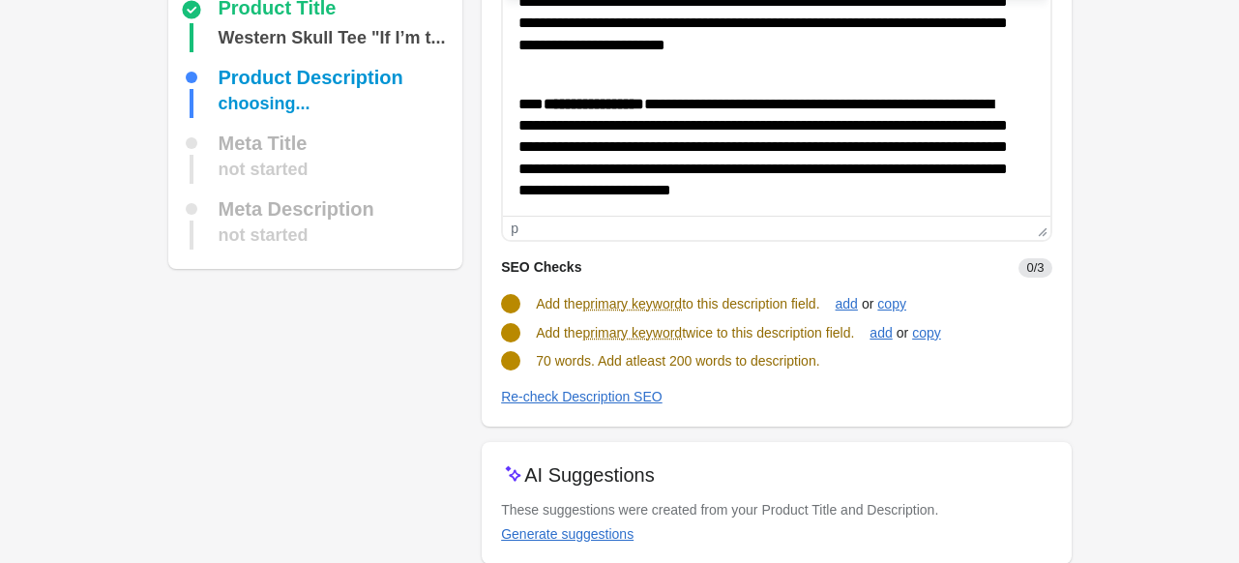
scroll to position [193, 0]
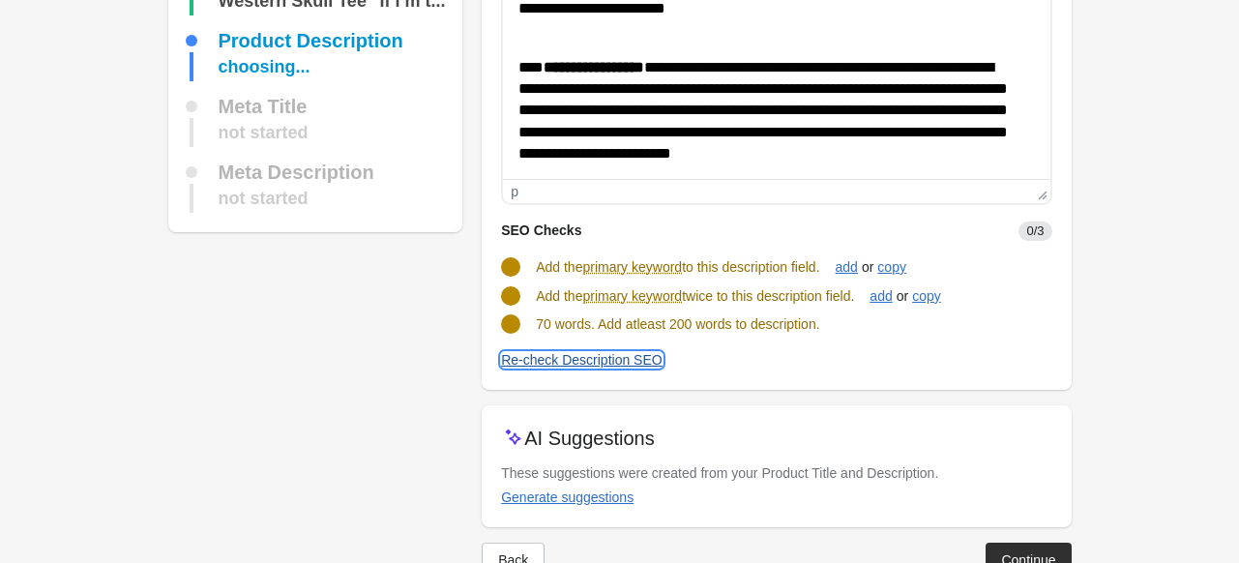
click at [581, 355] on div "Re-check Description SEO" at bounding box center [581, 359] width 161 height 15
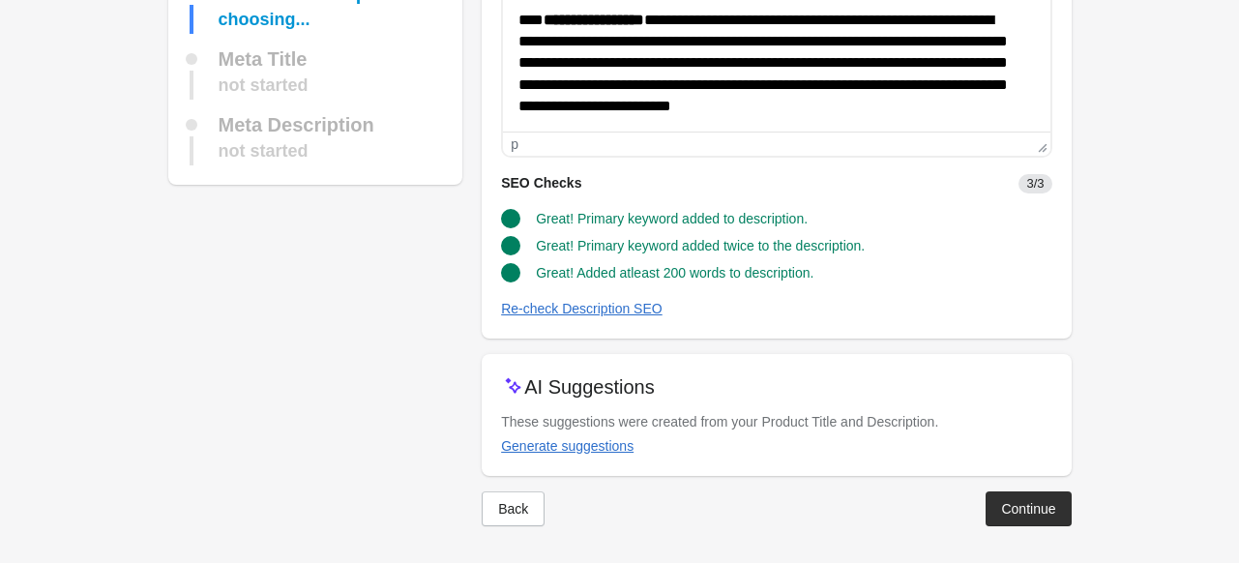
scroll to position [242, 0]
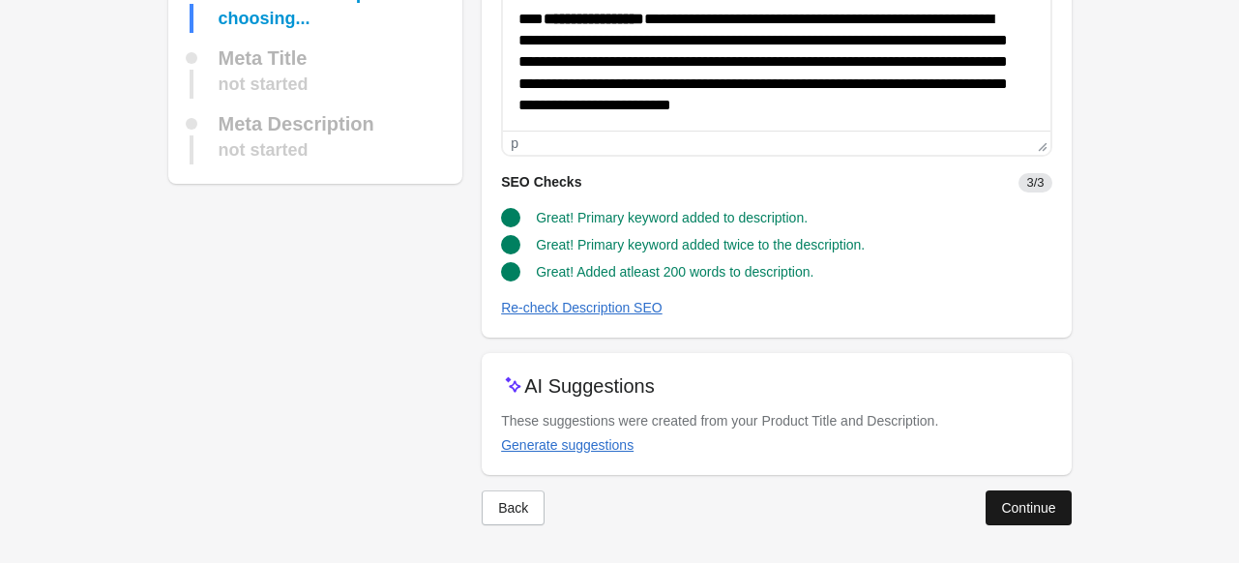
click at [1020, 510] on div "Continue" at bounding box center [1028, 507] width 54 height 15
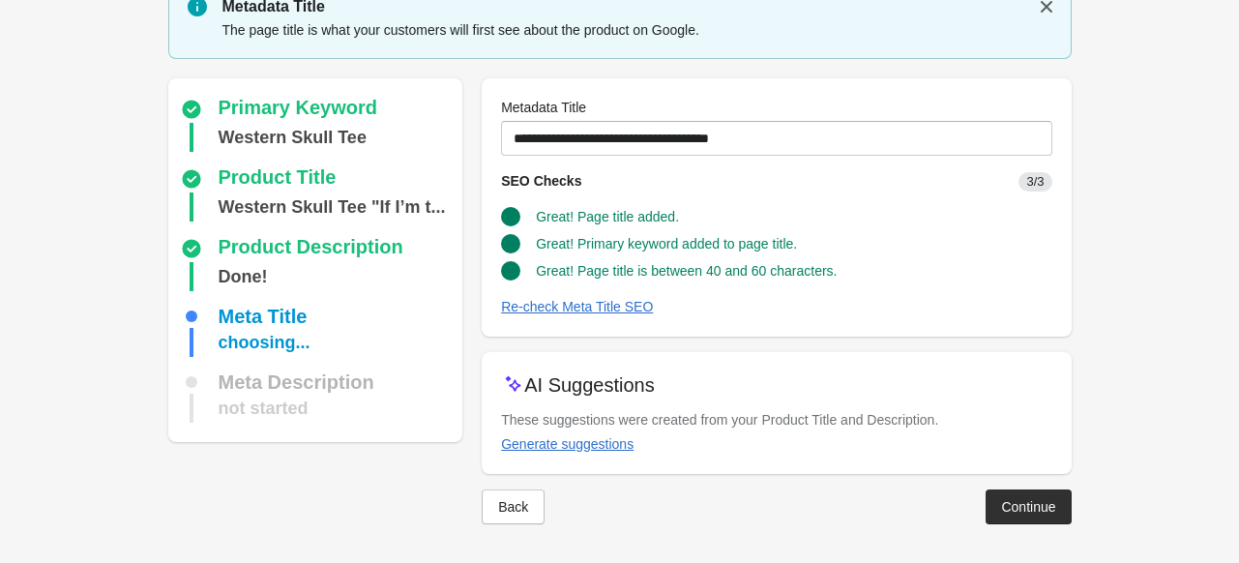
scroll to position [79, 0]
click at [1036, 503] on div "Continue" at bounding box center [1028, 507] width 54 height 15
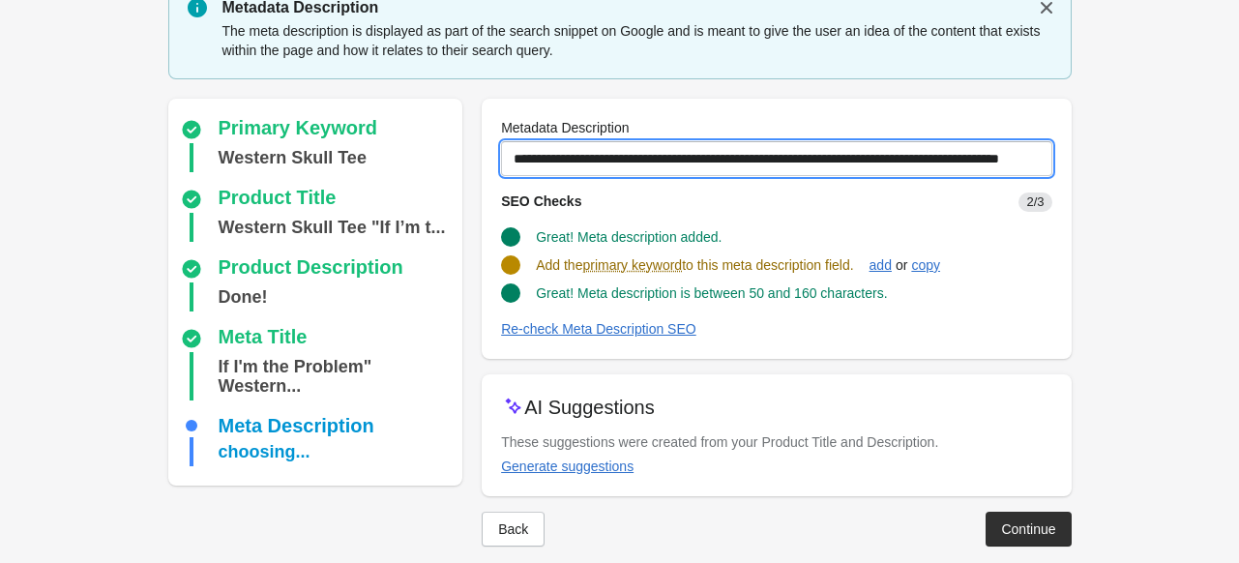
scroll to position [0, 45]
drag, startPoint x: 511, startPoint y: 154, endPoint x: 1226, endPoint y: 148, distance: 715.5
click at [1226, 148] on form "Step 1: Choose the “Target Keywords” Target Keywords The Target Keywords are wh…" at bounding box center [619, 253] width 1239 height 664
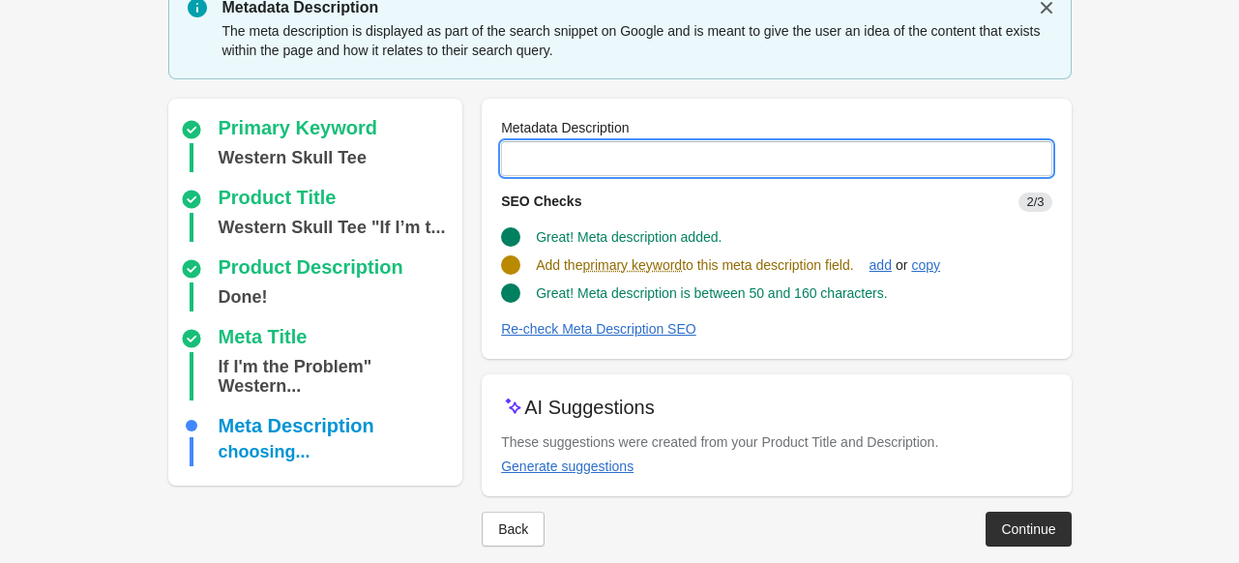
scroll to position [0, 0]
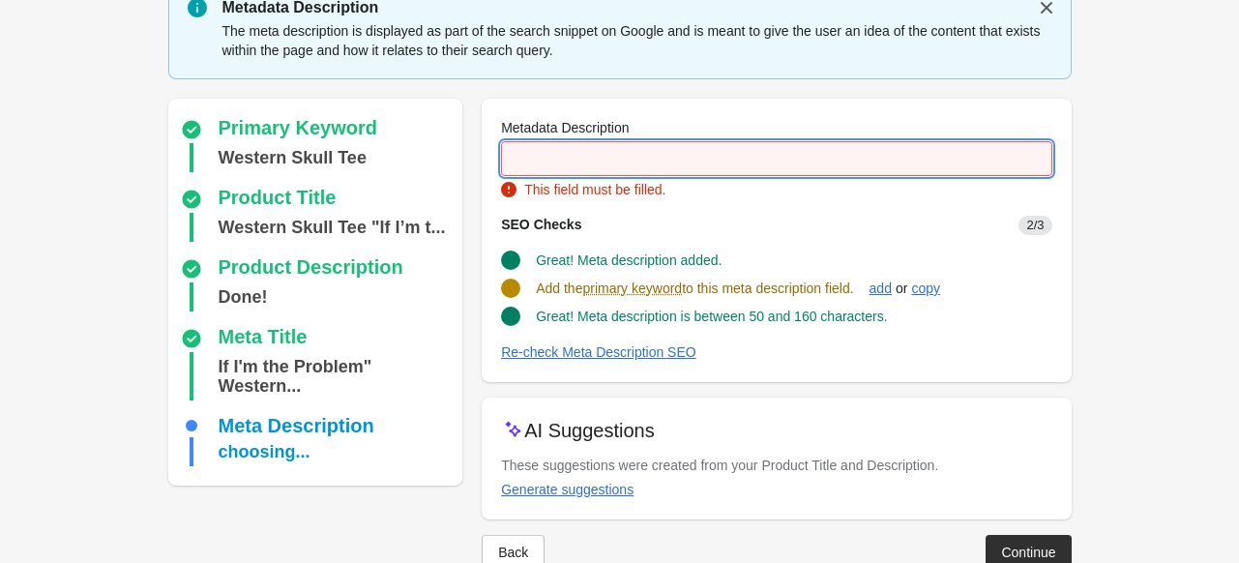
paste input "**********"
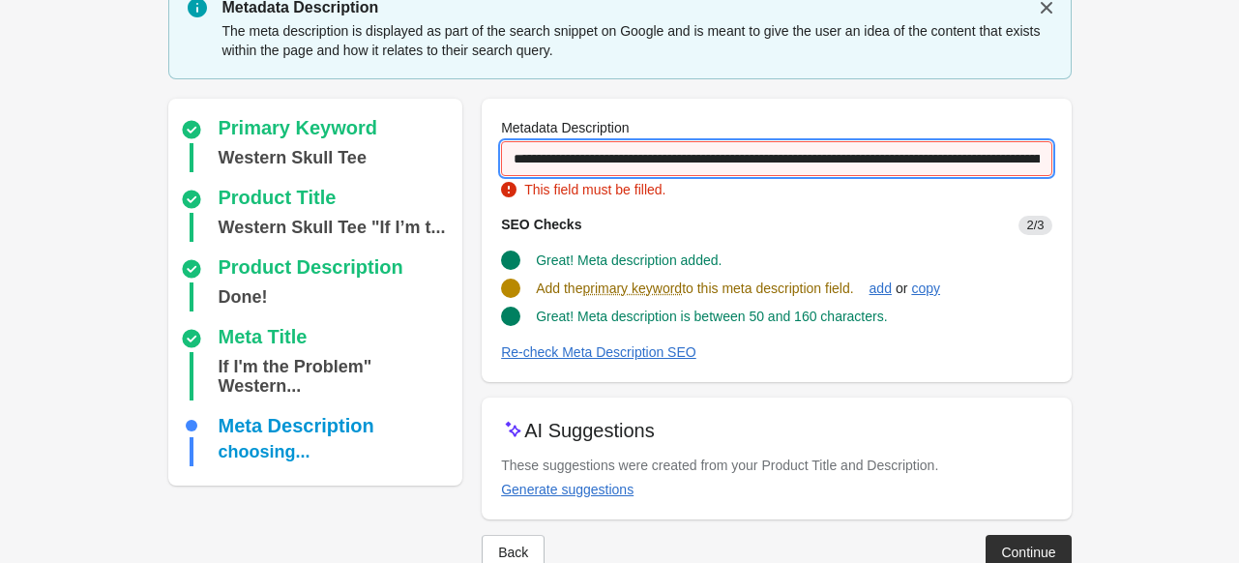
scroll to position [0, 452]
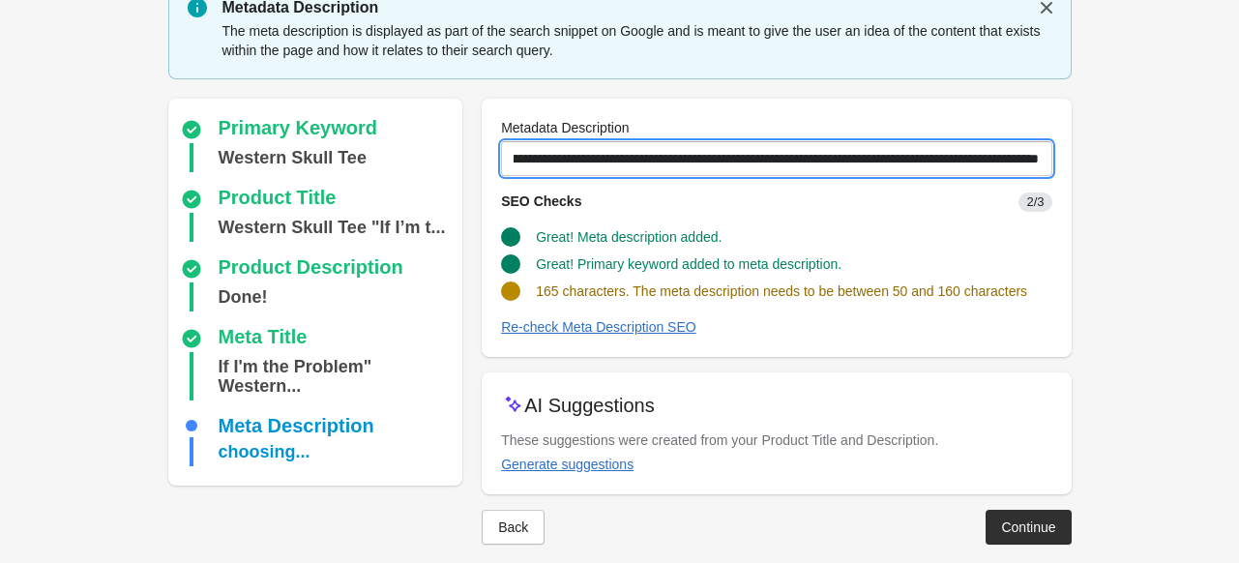
type input "**********"
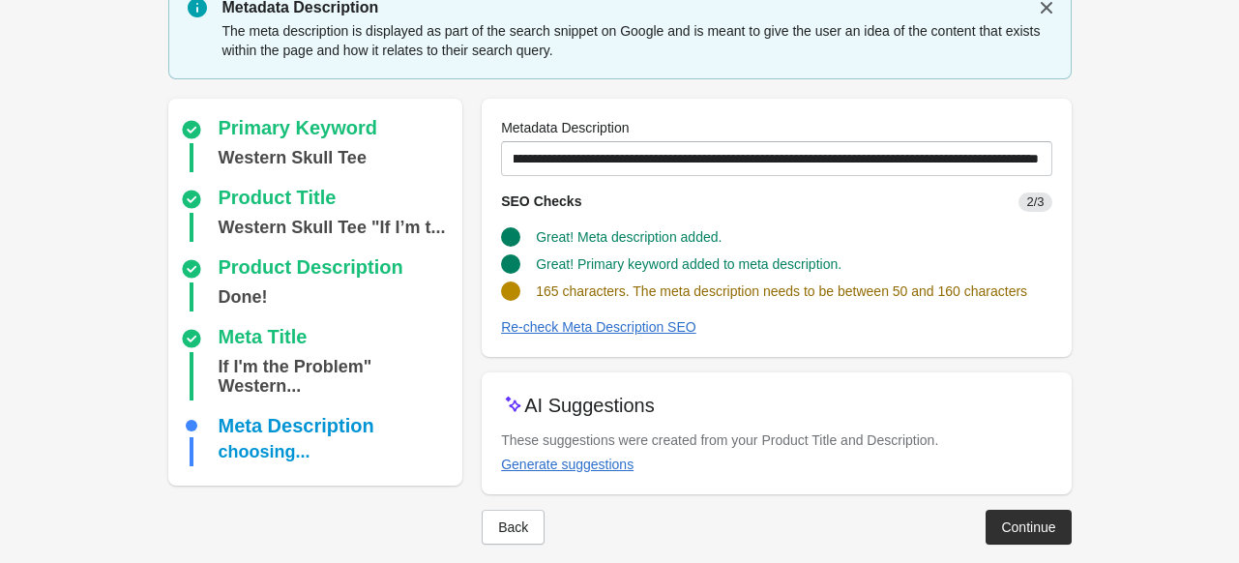
scroll to position [0, 0]
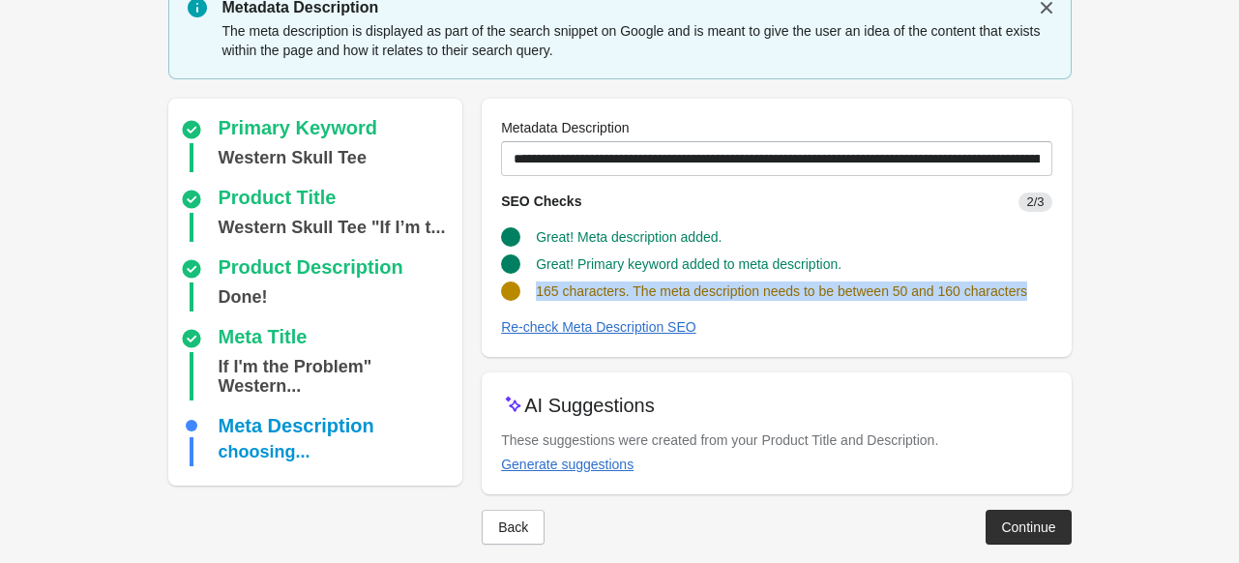
drag, startPoint x: 538, startPoint y: 289, endPoint x: 1041, endPoint y: 284, distance: 503.8
click at [1041, 284] on div "165 characters. The meta description needs to be between 50 and 160 characters" at bounding box center [768, 283] width 566 height 35
copy span "165 characters. The meta description needs to be between 50 and 160 characters"
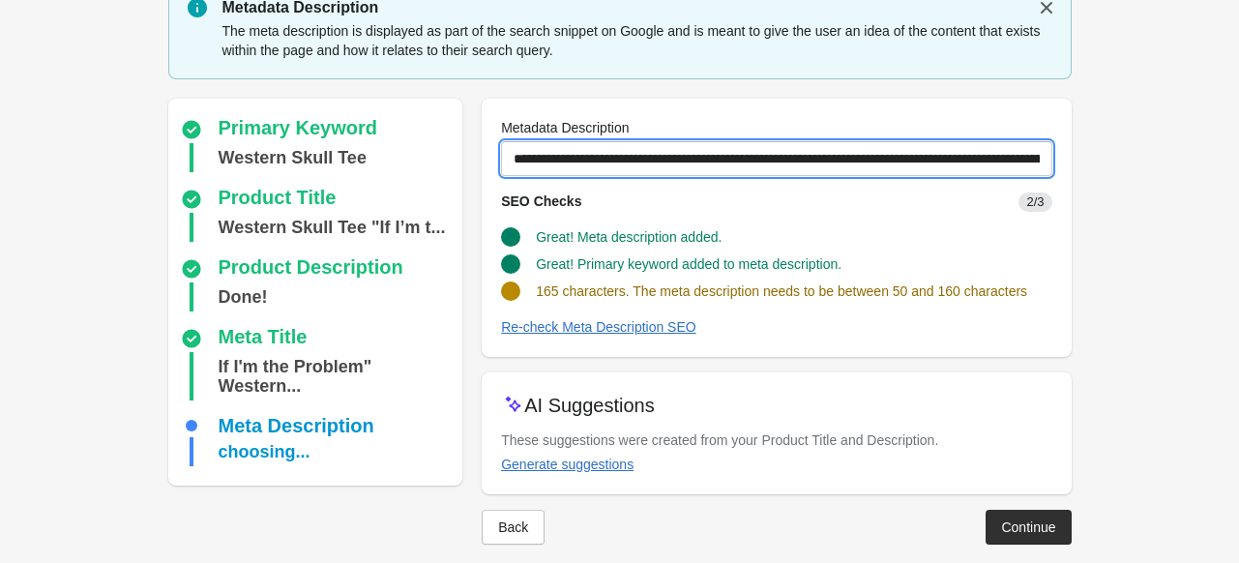
scroll to position [0, 452]
drag, startPoint x: 513, startPoint y: 160, endPoint x: 1252, endPoint y: 148, distance: 738.8
click at [1238, 148] on html "Step 1: Choose the “Target Keywords” Target Keywords The Target Keywords are wh…" at bounding box center [619, 202] width 1239 height 563
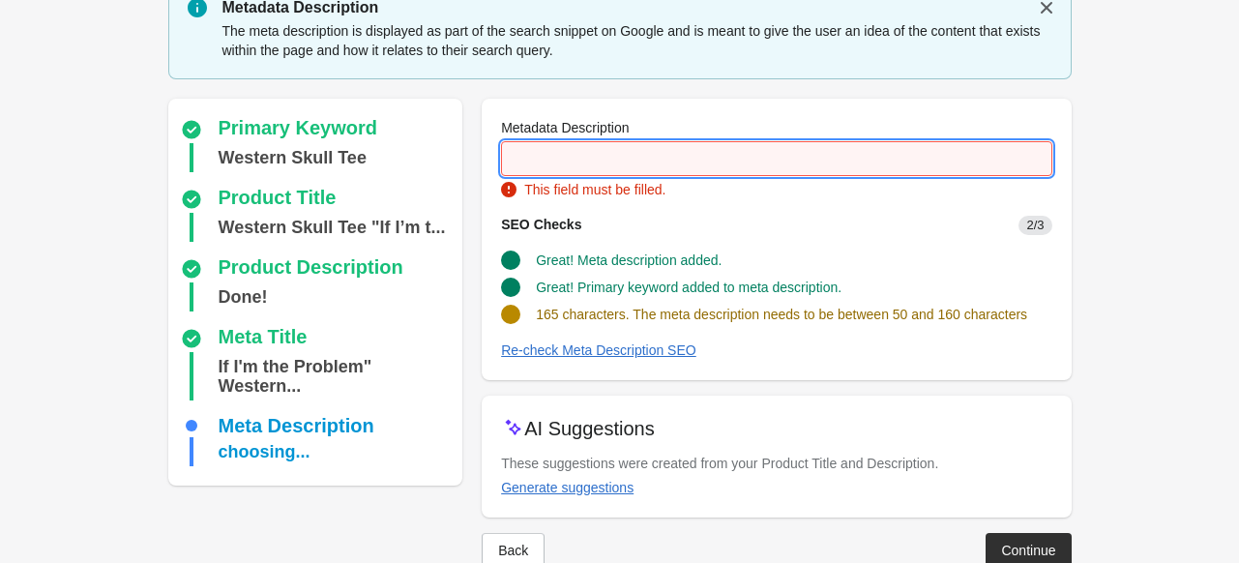
scroll to position [0, 0]
paste input "**********"
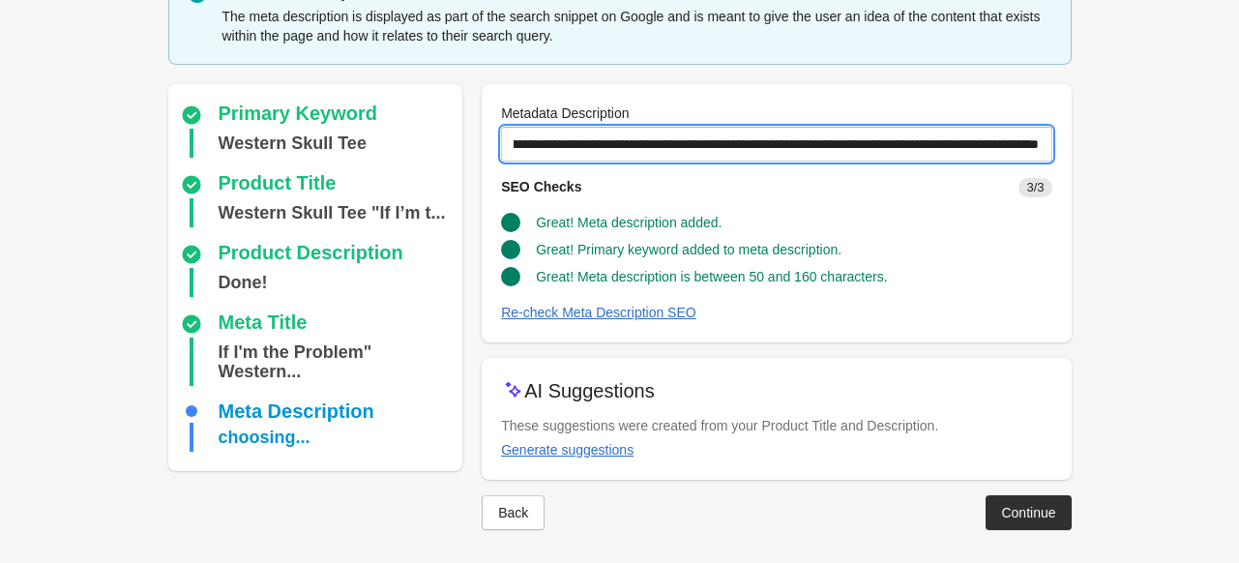
scroll to position [99, 0]
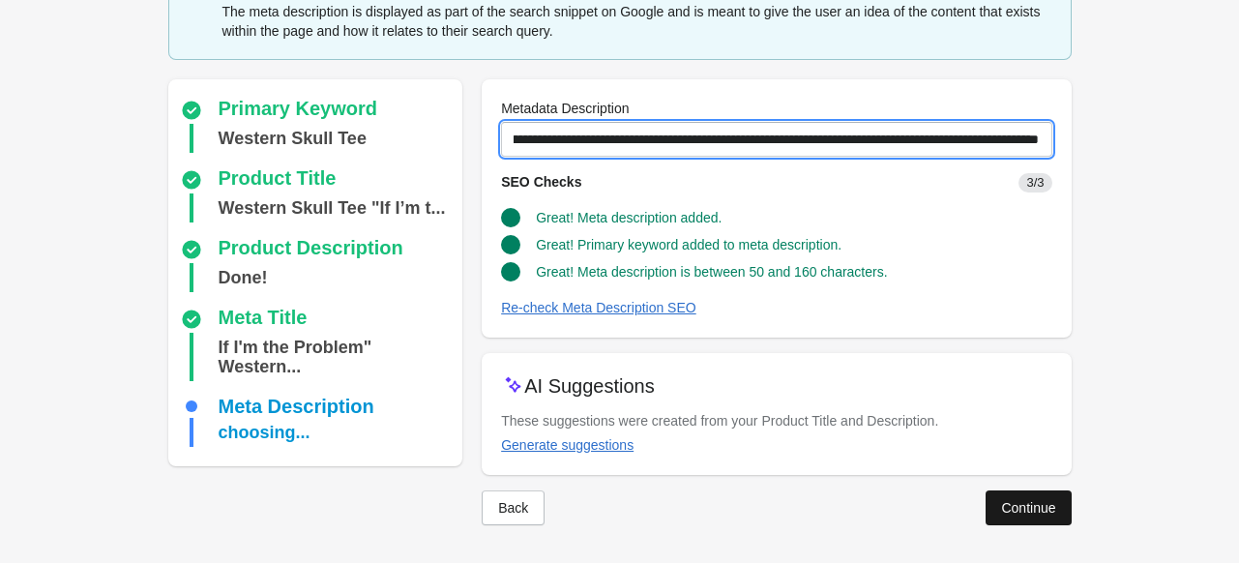
type input "**********"
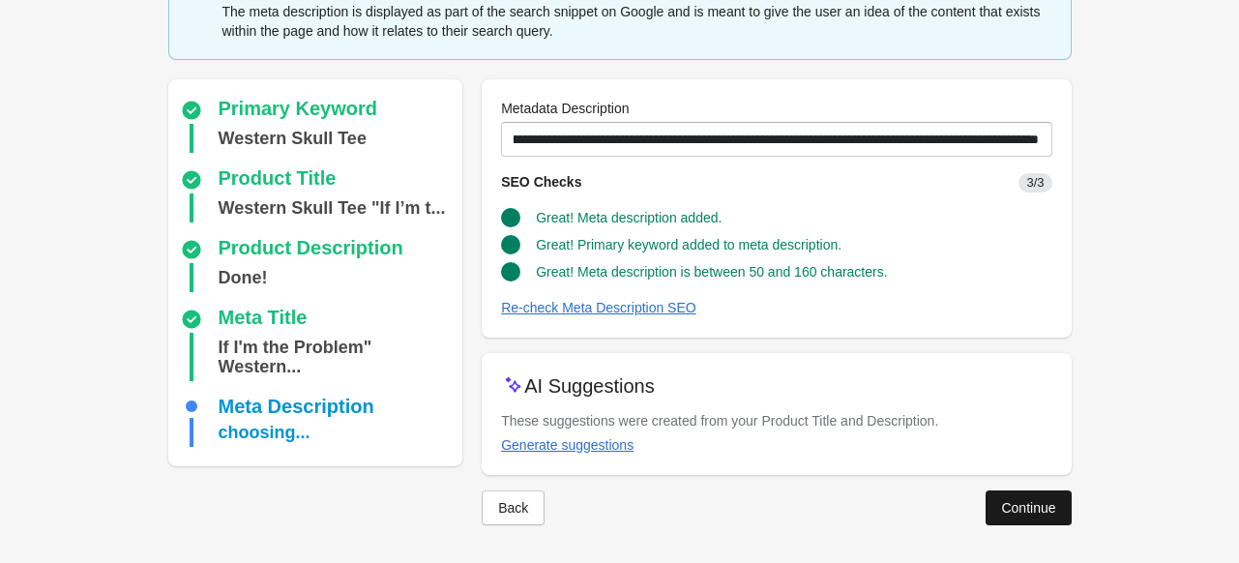
click at [1025, 501] on div "Continue" at bounding box center [1028, 507] width 54 height 15
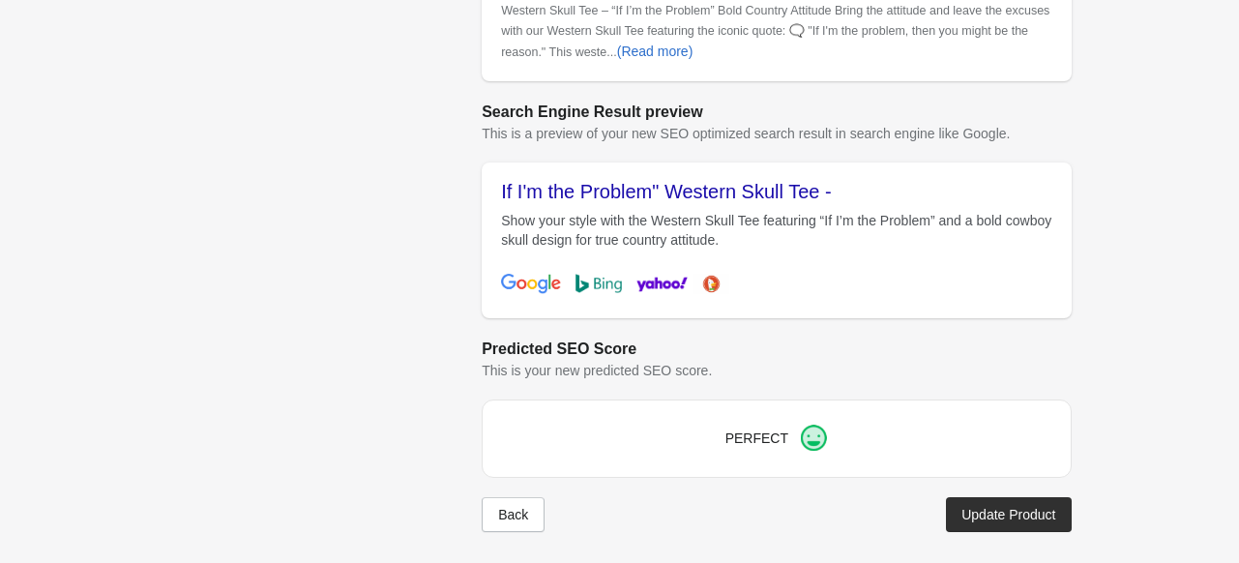
scroll to position [896, 0]
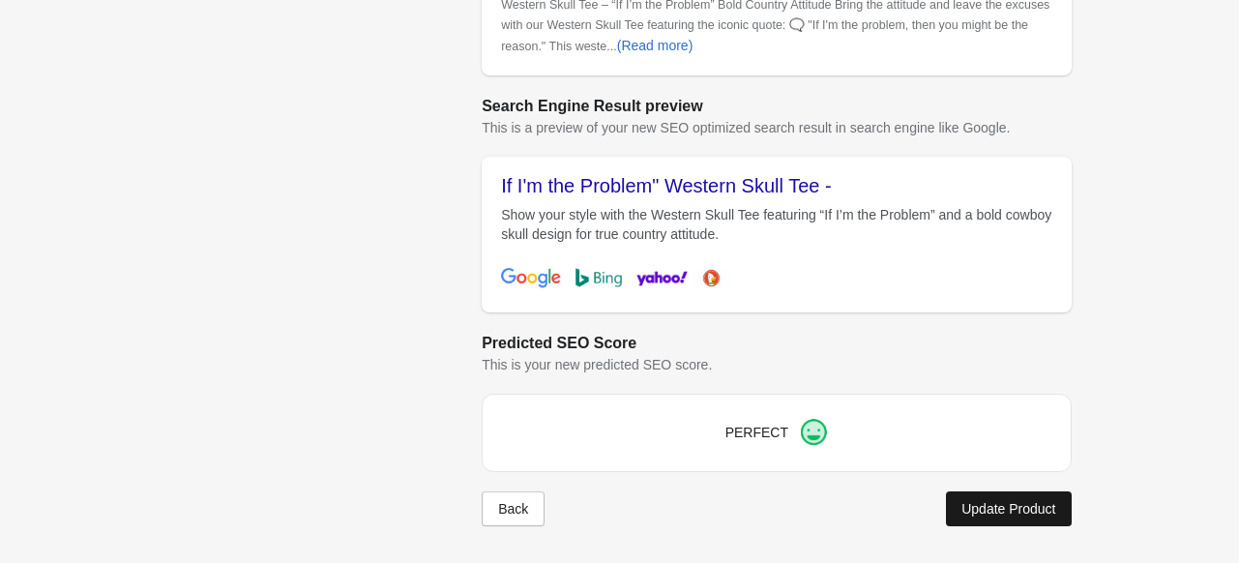
click at [987, 504] on div "Update Product" at bounding box center [1008, 508] width 94 height 15
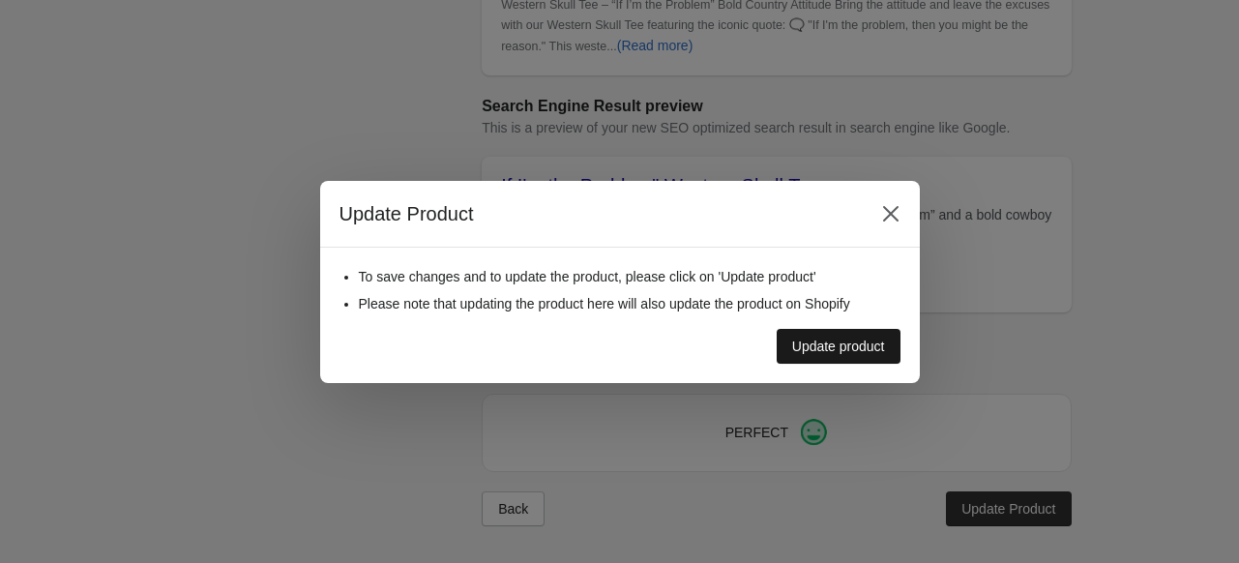
click at [820, 344] on div "Update product" at bounding box center [838, 345] width 93 height 15
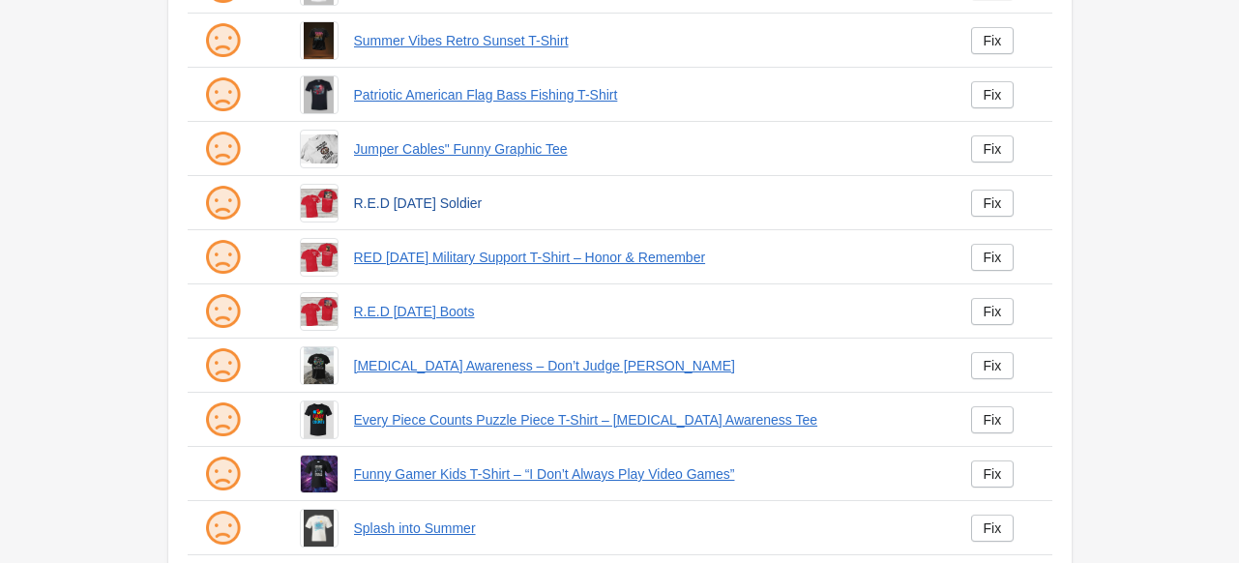
scroll to position [504, 0]
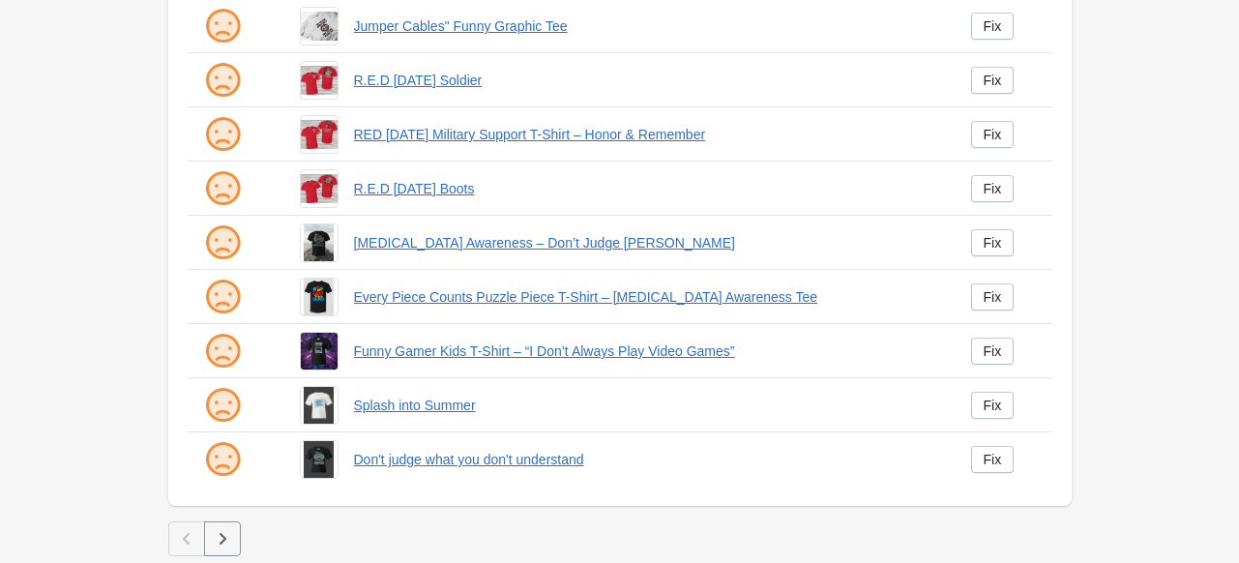
click at [228, 544] on icon "button" at bounding box center [222, 538] width 19 height 19
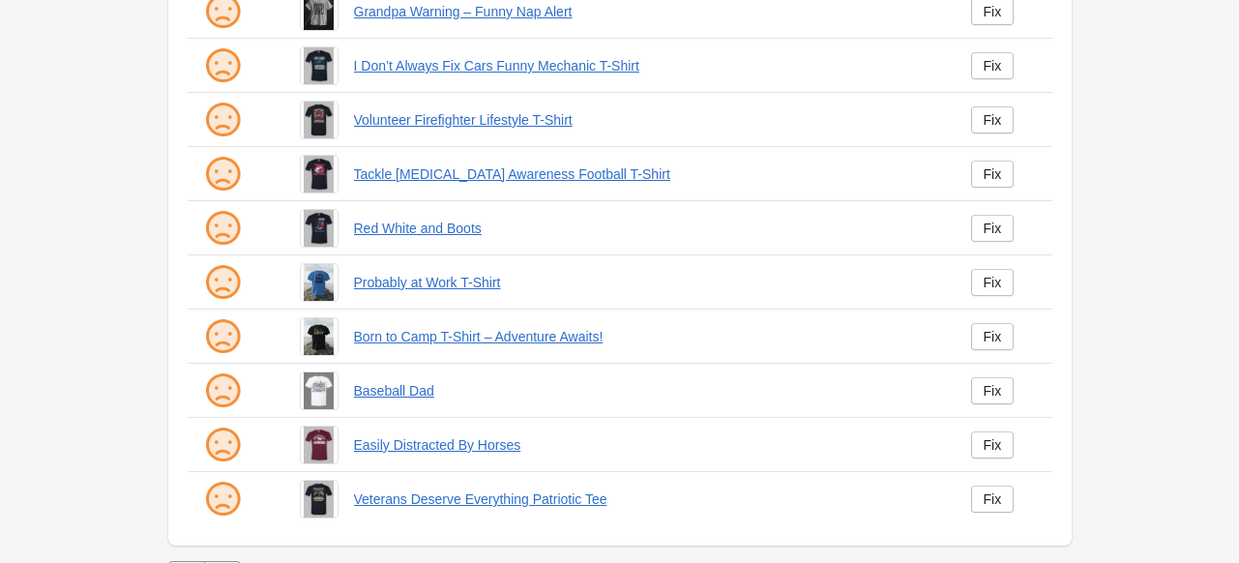
scroll to position [504, 0]
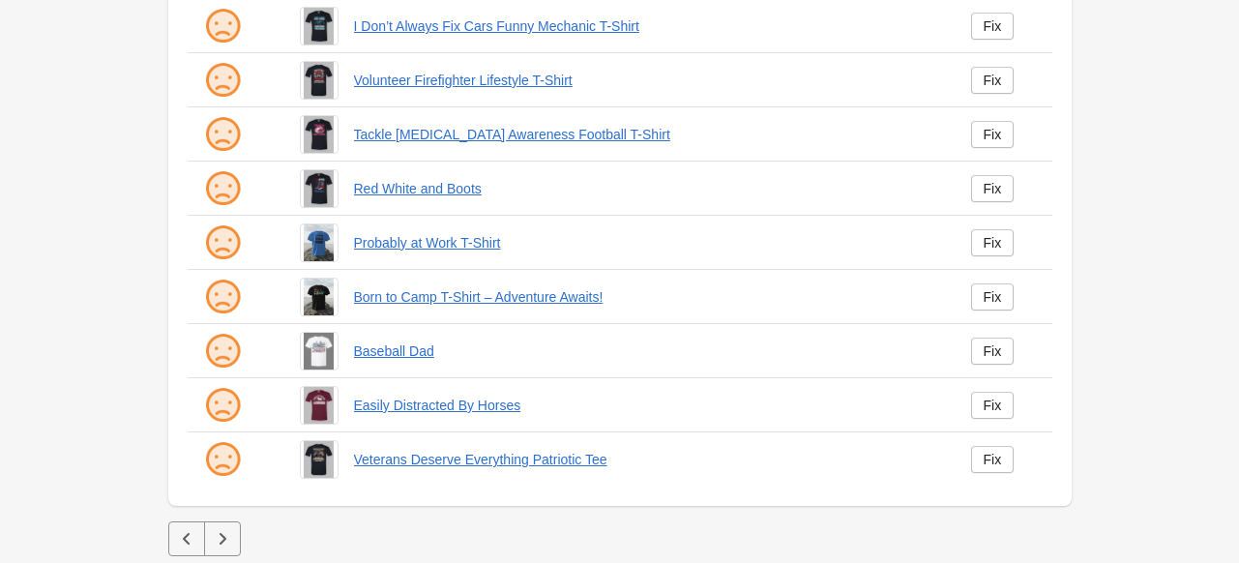
click at [221, 537] on icon "button" at bounding box center [222, 538] width 19 height 19
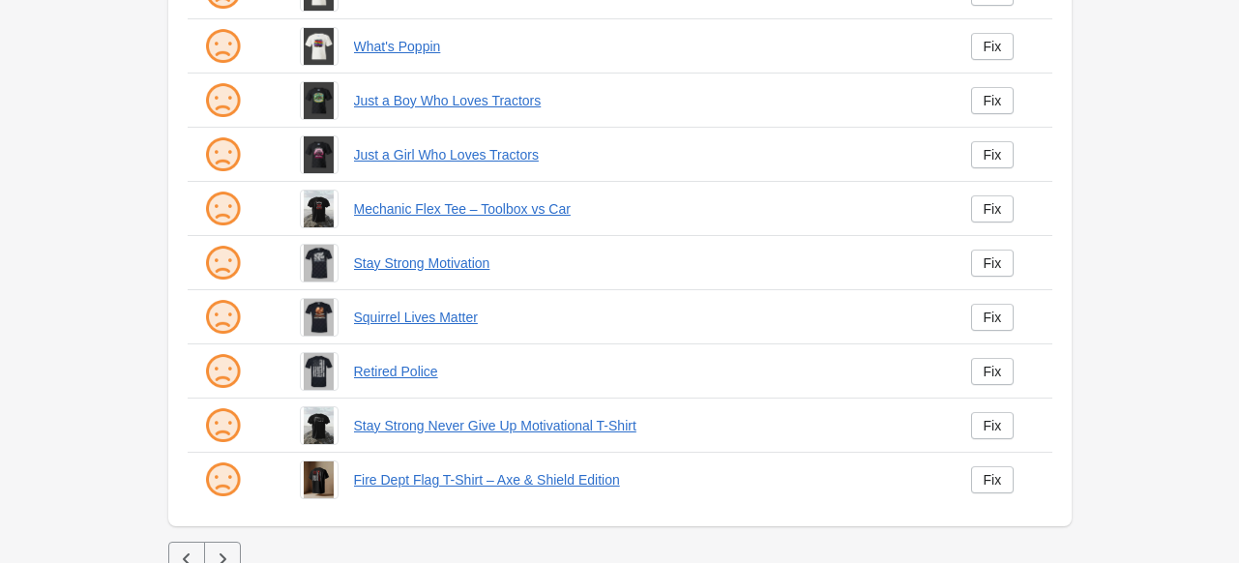
scroll to position [504, 0]
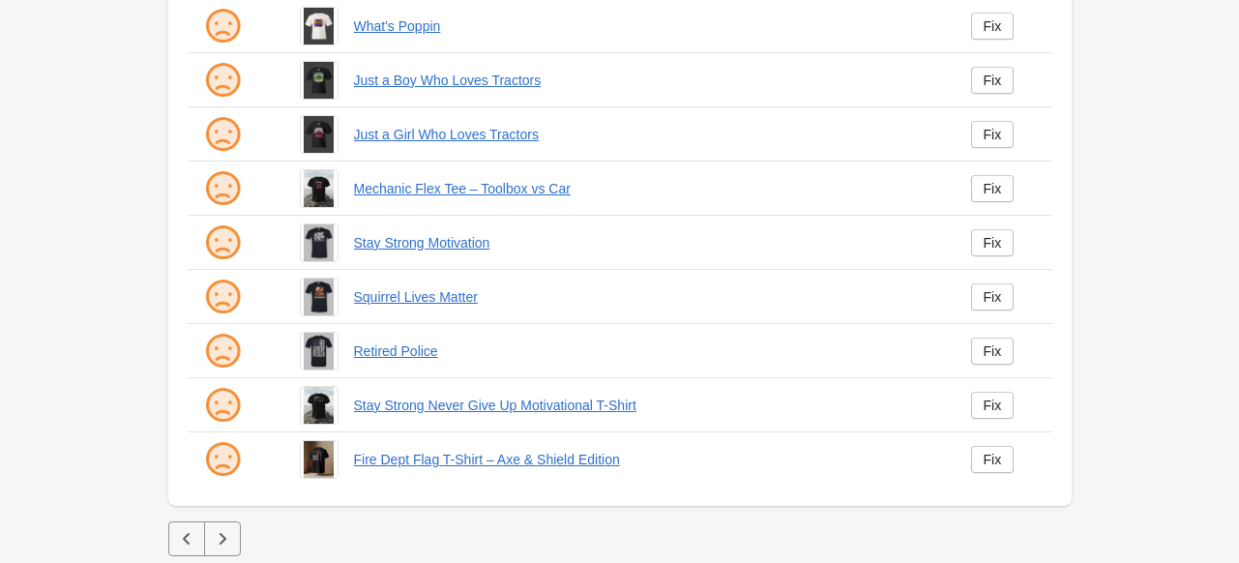
click at [223, 535] on icon "button" at bounding box center [222, 538] width 19 height 19
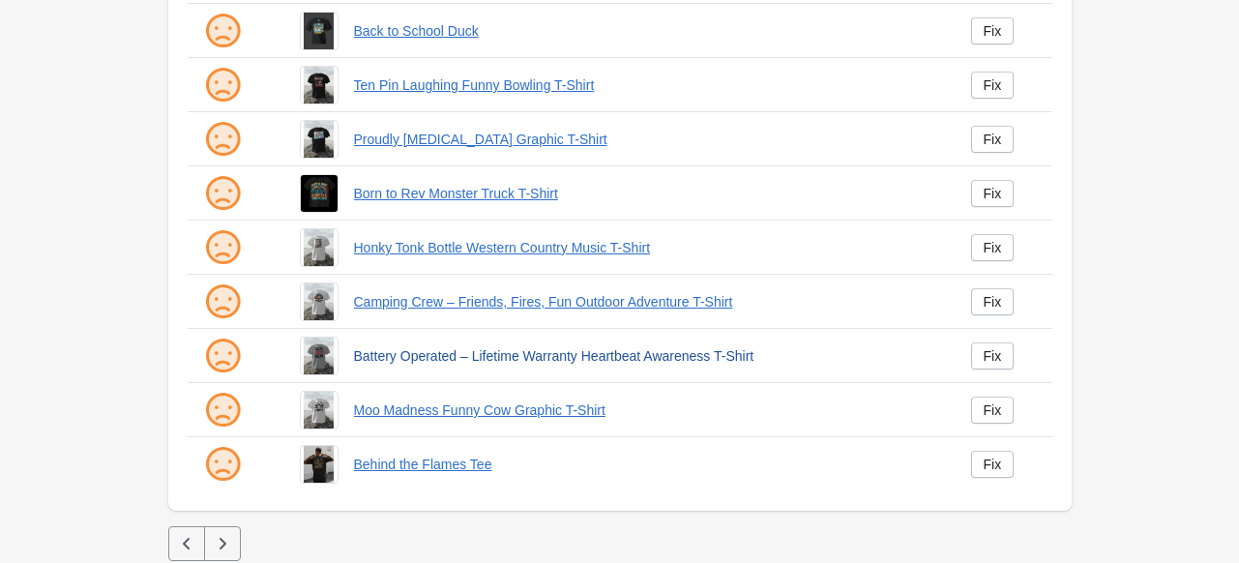
scroll to position [504, 0]
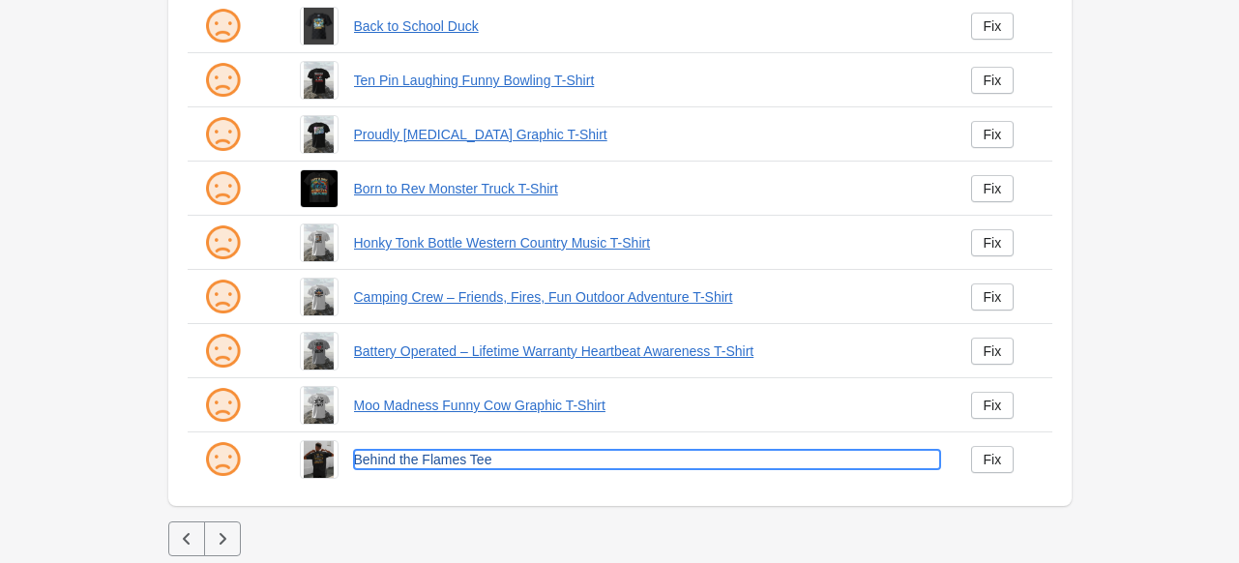
click at [395, 455] on link "Behind the Flames Tee" at bounding box center [647, 459] width 586 height 19
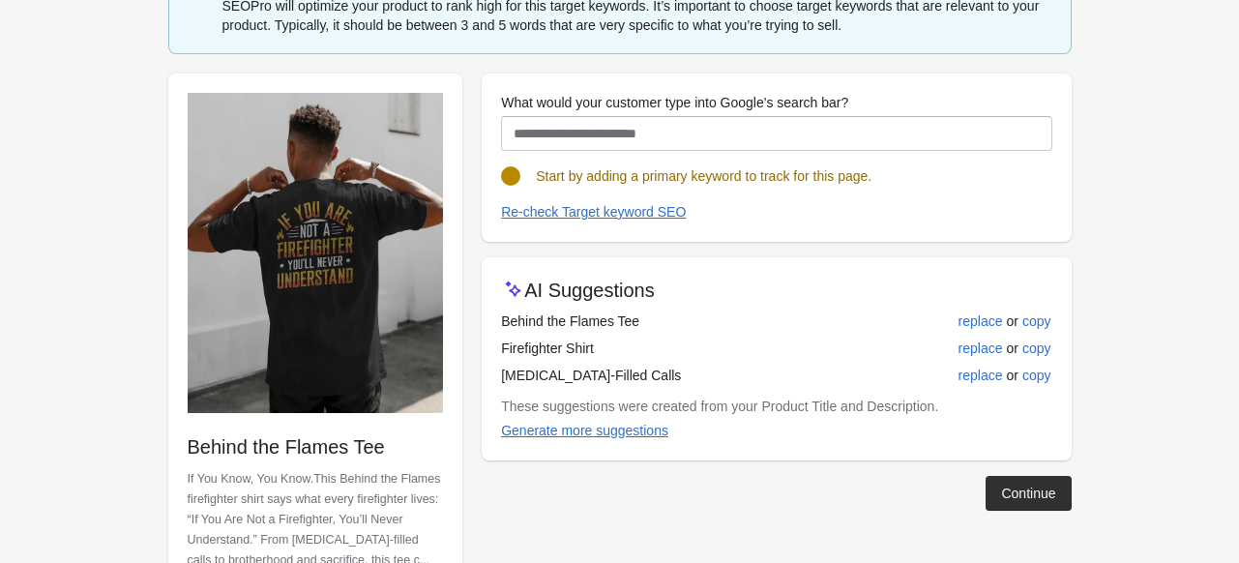
scroll to position [193, 0]
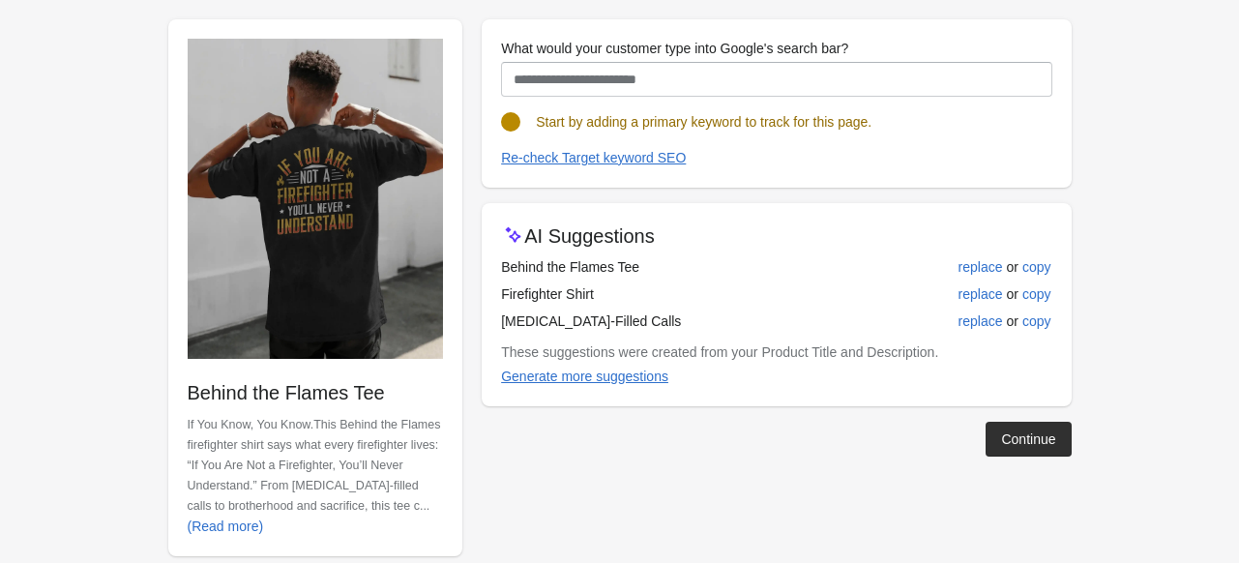
drag, startPoint x: 641, startPoint y: 266, endPoint x: 494, endPoint y: 280, distance: 147.7
click at [494, 280] on div "AI Suggestions Behind the Flames Tee replace or copy Firefighter Shirt replace …" at bounding box center [775, 304] width 589 height 203
copy div "Behind the Flames Tee"
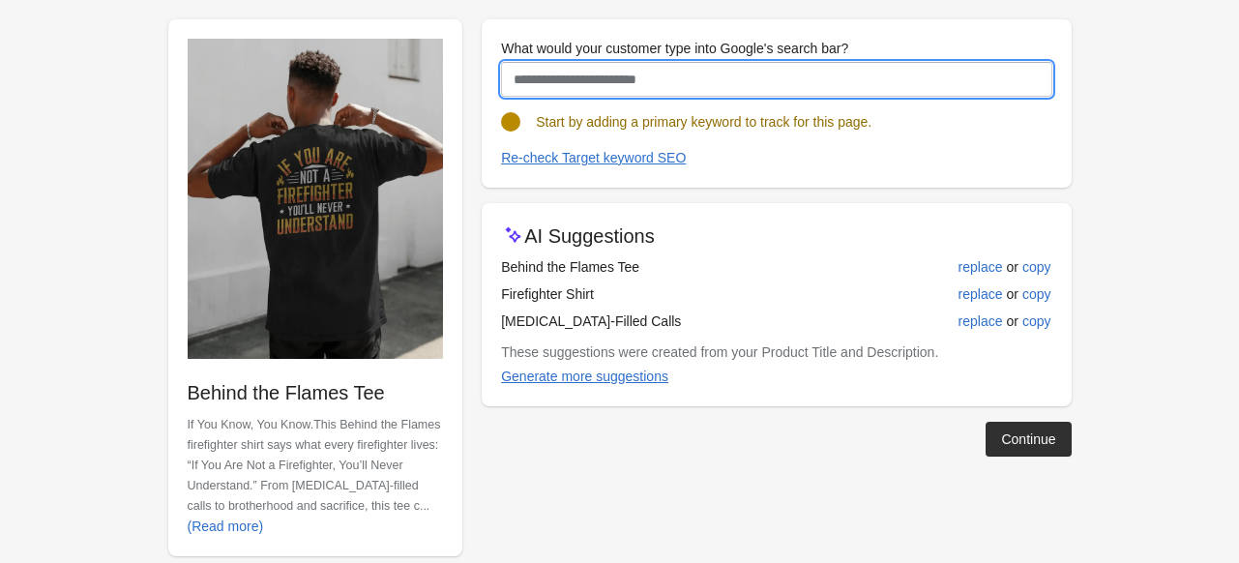
click at [600, 72] on input "What would your customer type into Google's search bar?" at bounding box center [776, 79] width 550 height 35
paste input "**********"
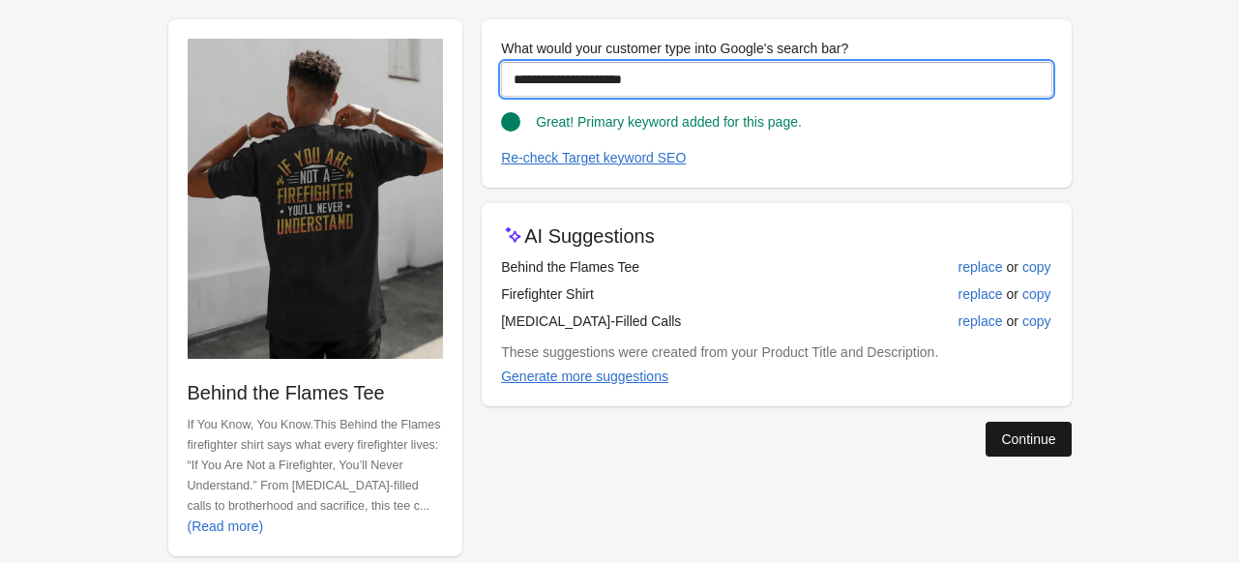
type input "**********"
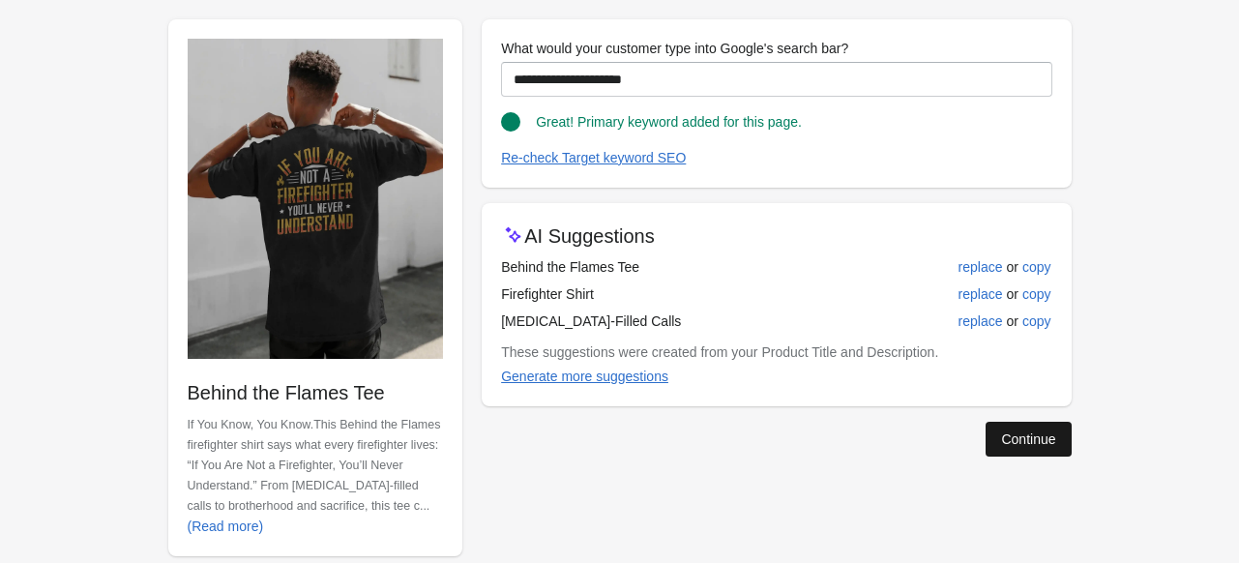
click at [1055, 447] on button "Continue" at bounding box center [1027, 439] width 85 height 35
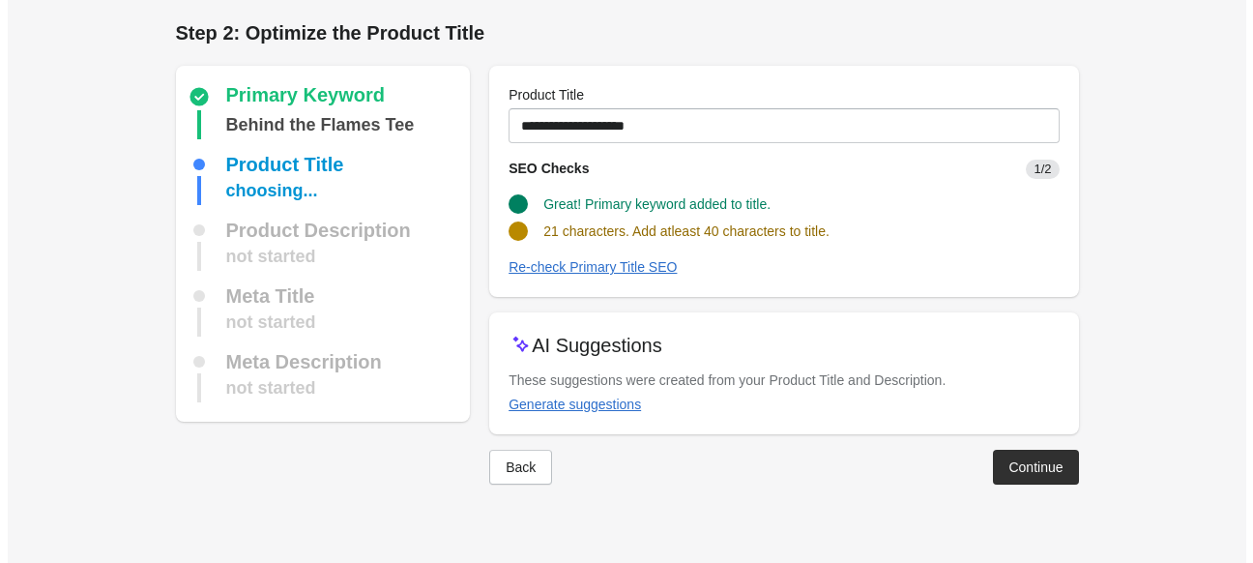
scroll to position [0, 0]
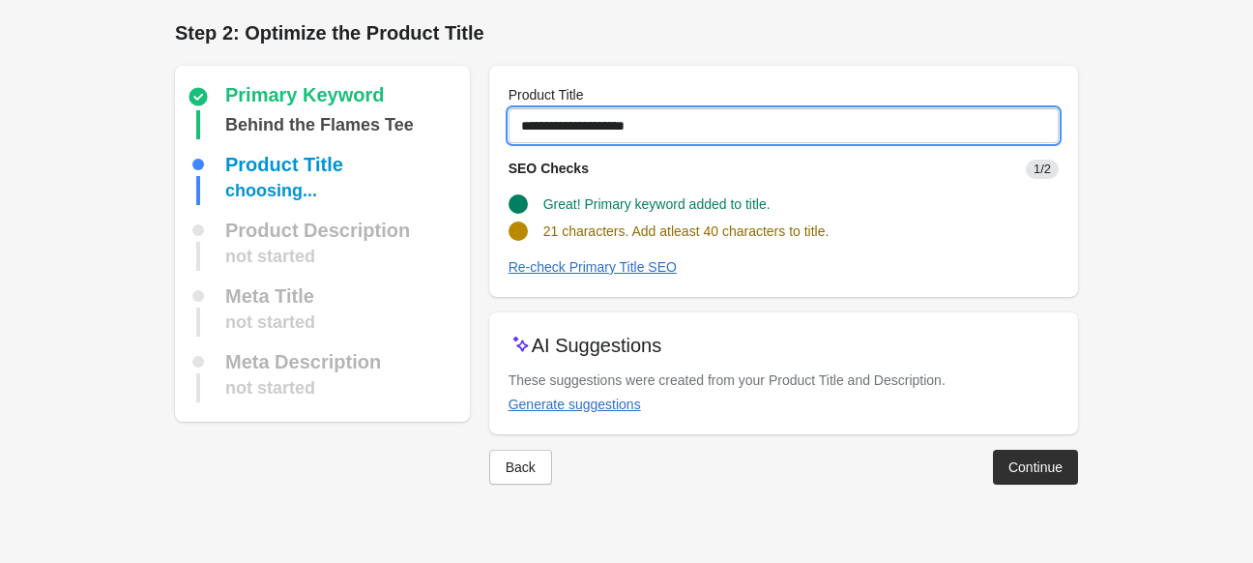
drag, startPoint x: 672, startPoint y: 122, endPoint x: 497, endPoint y: 134, distance: 175.5
click at [497, 134] on div "**********" at bounding box center [783, 181] width 589 height 231
paste input "**********"
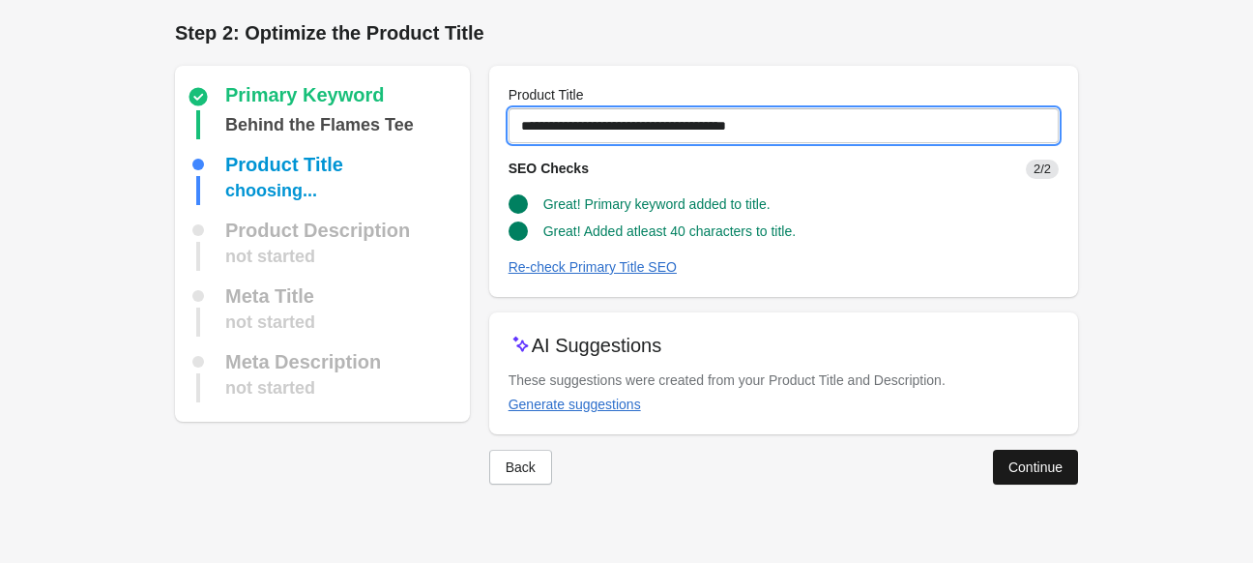
type input "**********"
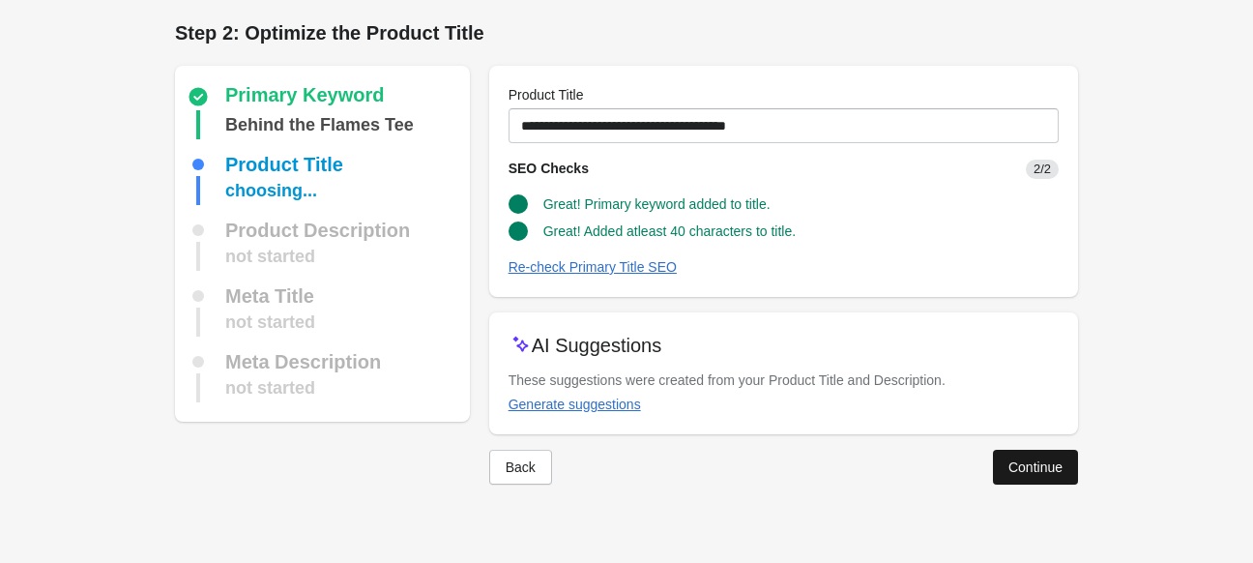
click at [1019, 472] on div "Continue" at bounding box center [1035, 466] width 54 height 15
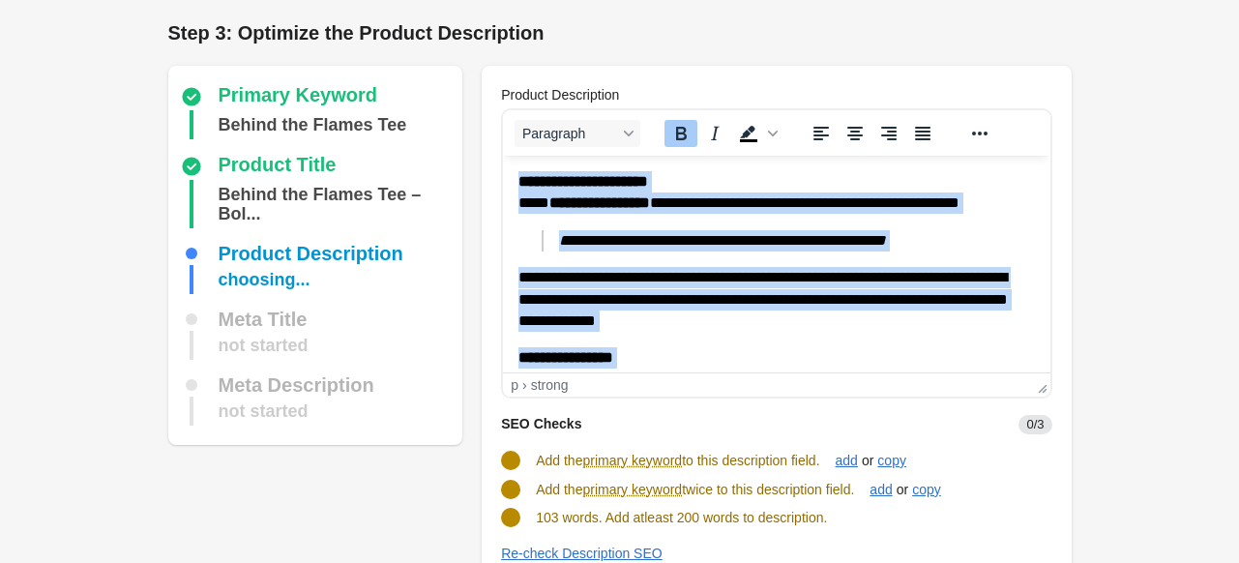
drag, startPoint x: 689, startPoint y: 345, endPoint x: 515, endPoint y: 168, distance: 248.2
click at [515, 168] on html "**********" at bounding box center [776, 422] width 546 height 532
copy body "**********"
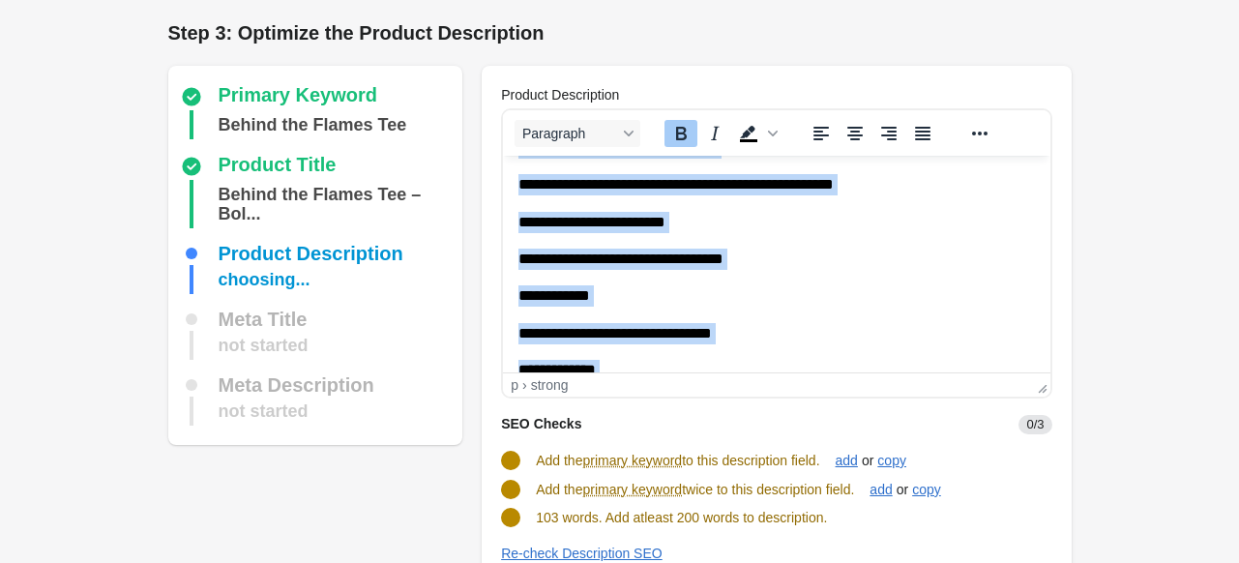
scroll to position [314, 0]
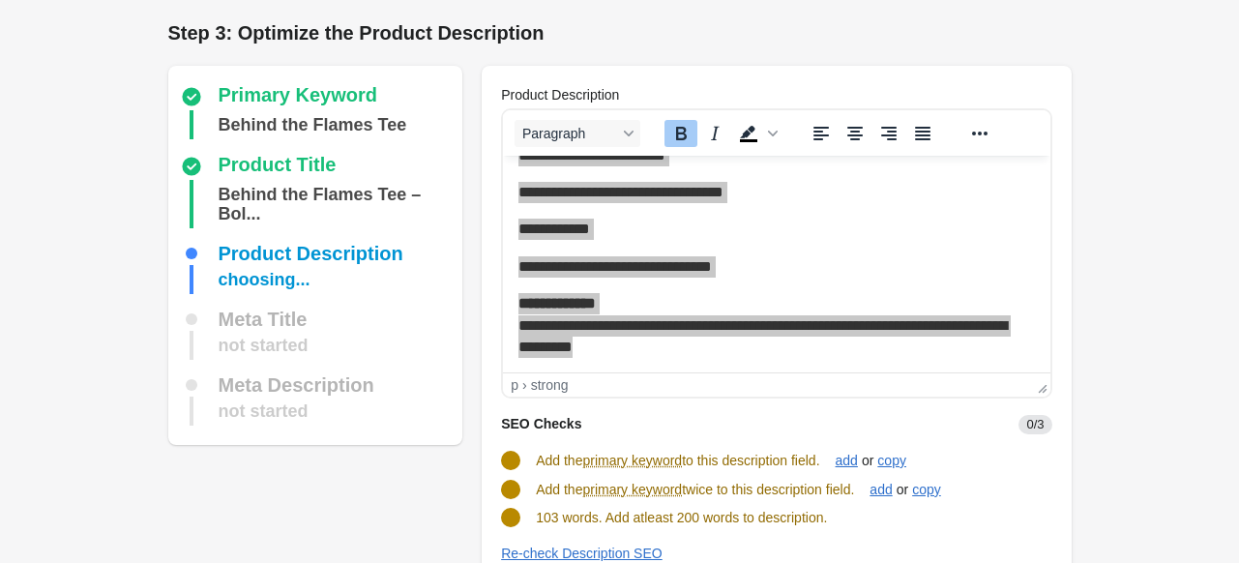
drag, startPoint x: 538, startPoint y: 463, endPoint x: 832, endPoint y: 455, distance: 295.0
click at [832, 455] on div "Add the primary keyword to this description field. add or copy" at bounding box center [768, 452] width 566 height 37
copy span "Add the primary keyword to this description field."
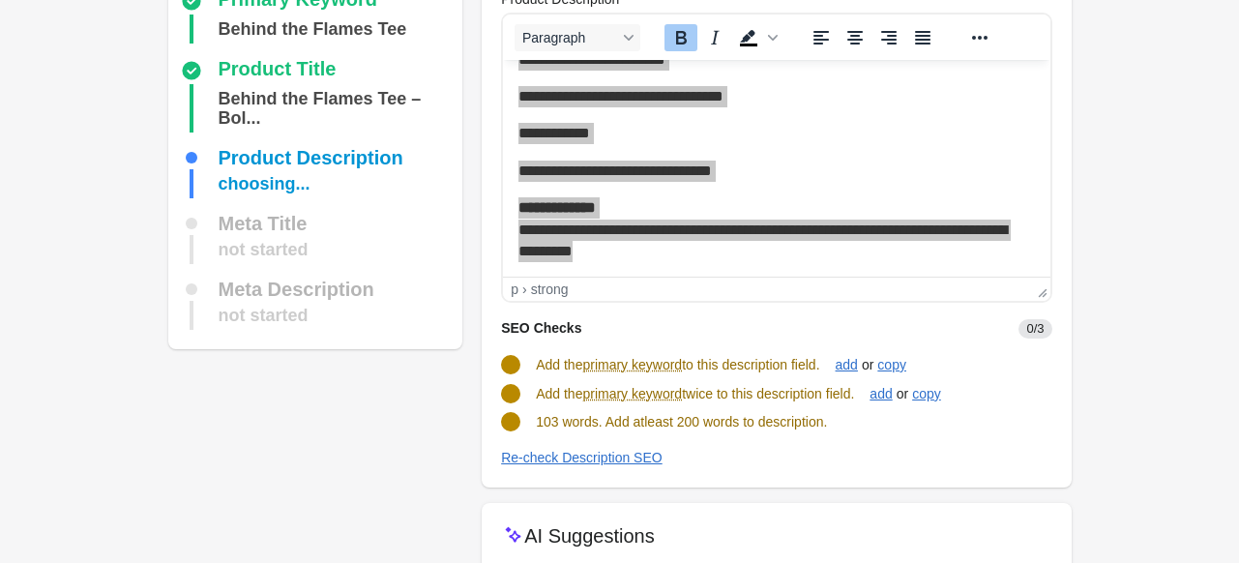
scroll to position [97, 0]
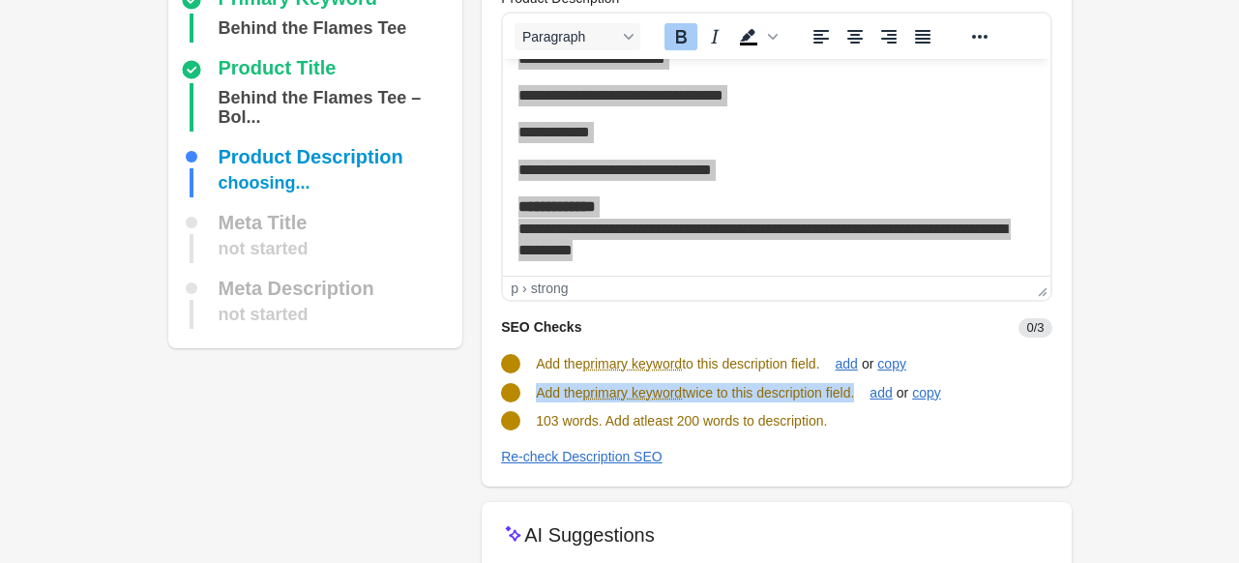
drag, startPoint x: 537, startPoint y: 394, endPoint x: 863, endPoint y: 394, distance: 326.8
click at [854, 394] on span "Add the primary keyword twice to this description field." at bounding box center [695, 392] width 318 height 15
copy span "Add the primary keyword twice to this description field"
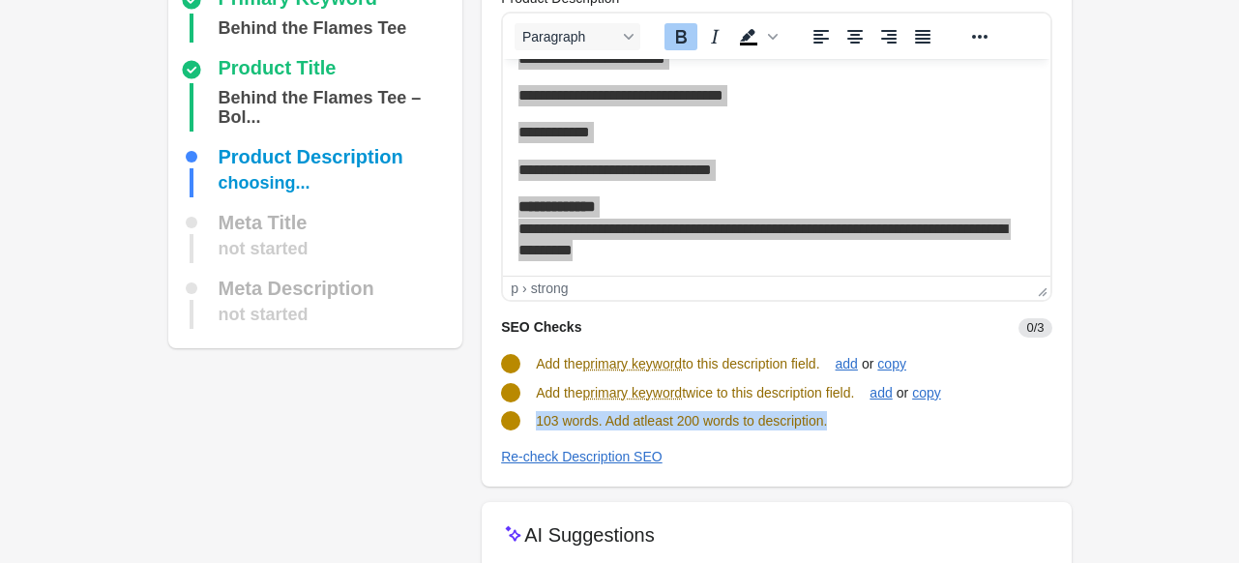
drag, startPoint x: 535, startPoint y: 422, endPoint x: 886, endPoint y: 417, distance: 351.0
click at [886, 417] on div "103 words. Add atleast 200 words to description." at bounding box center [768, 412] width 566 height 35
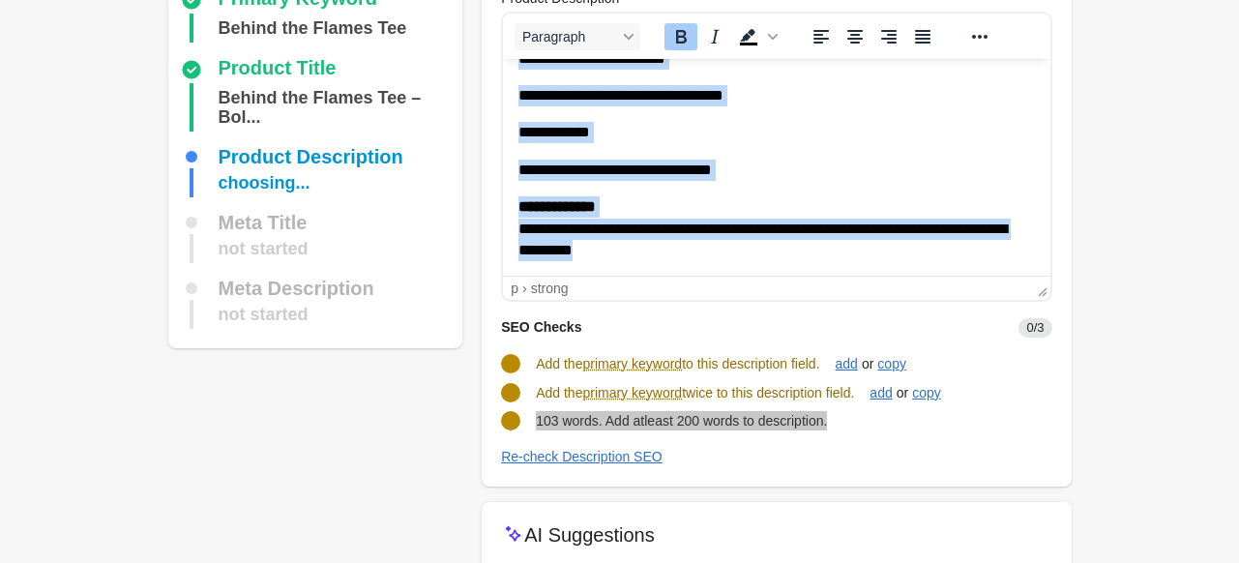
click at [666, 255] on p "**********" at bounding box center [769, 228] width 502 height 65
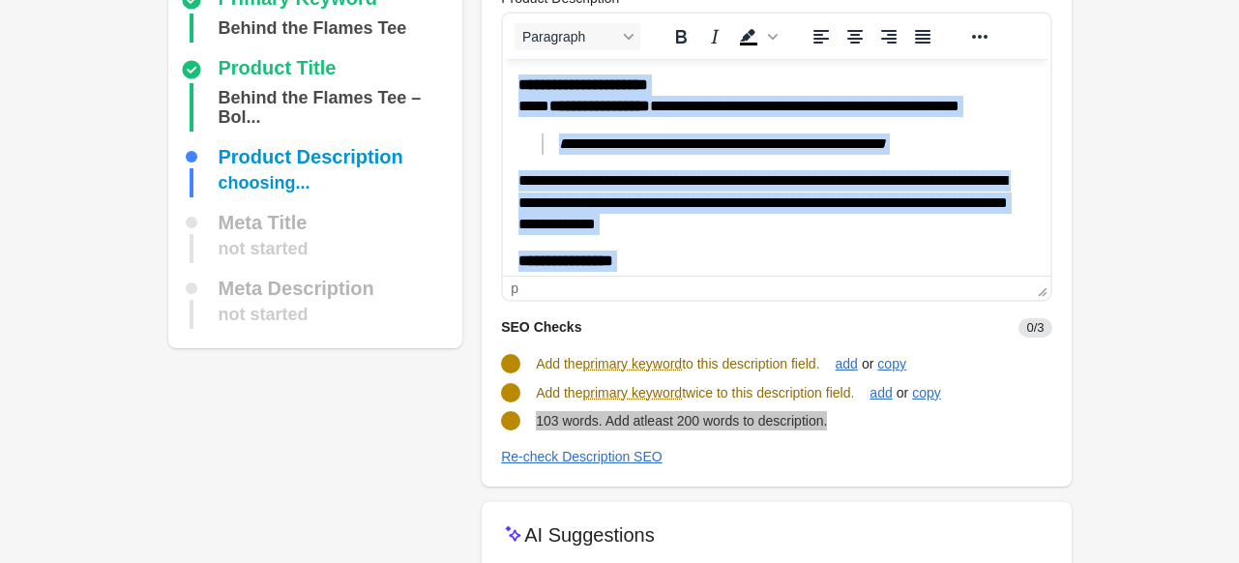
scroll to position [0, 0]
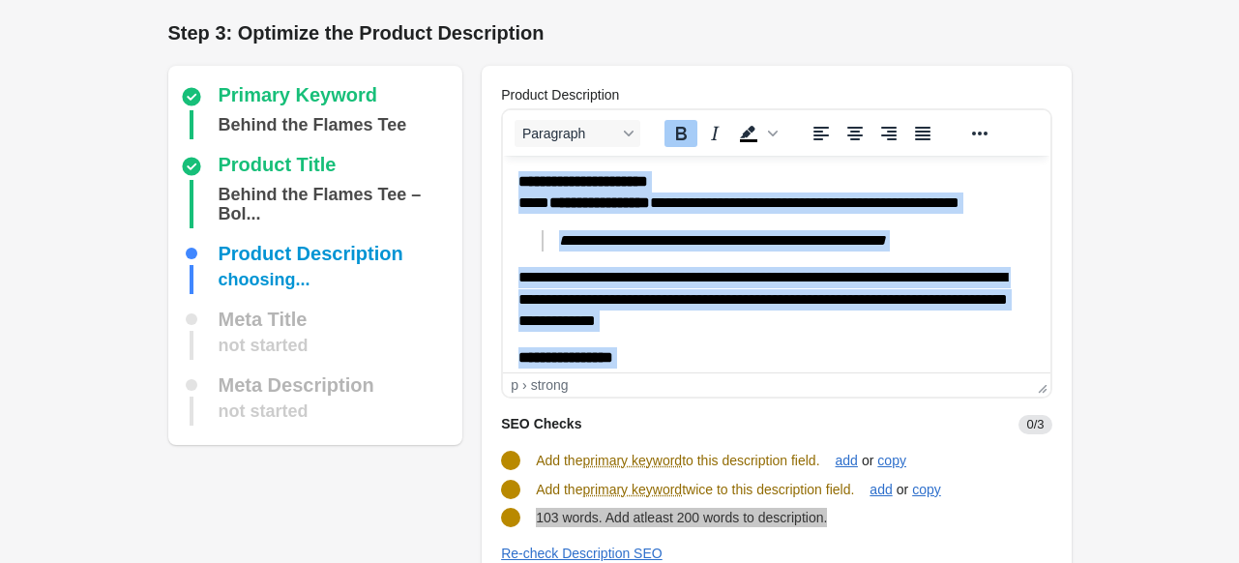
drag, startPoint x: 706, startPoint y: 347, endPoint x: 1021, endPoint y: 271, distance: 324.3
click at [519, 156] on html "**********" at bounding box center [776, 422] width 546 height 532
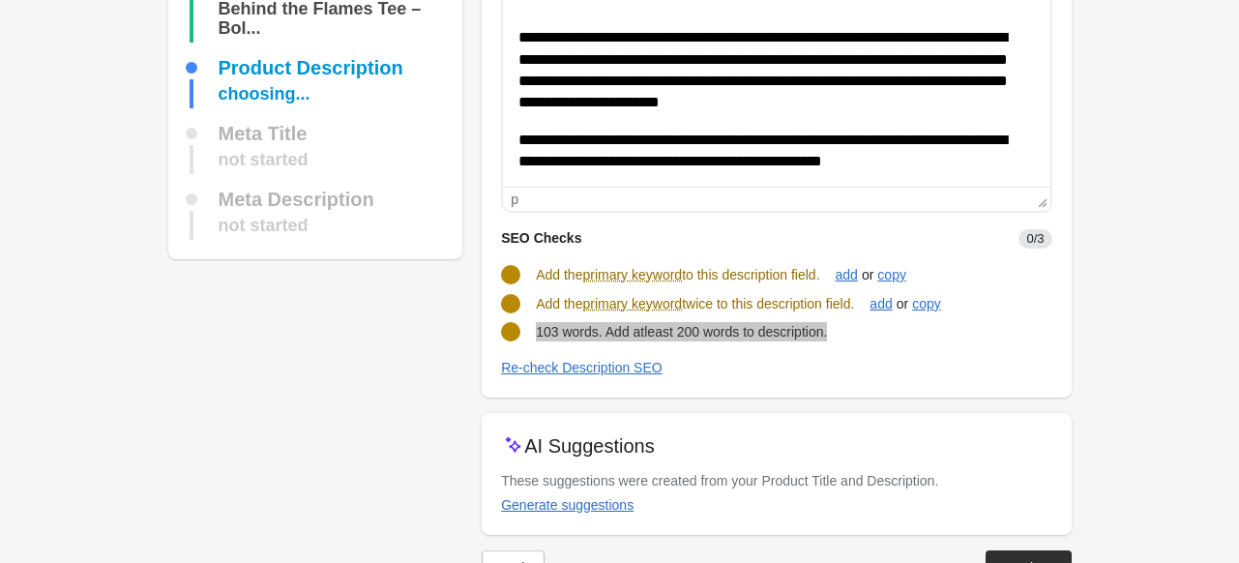
scroll to position [193, 0]
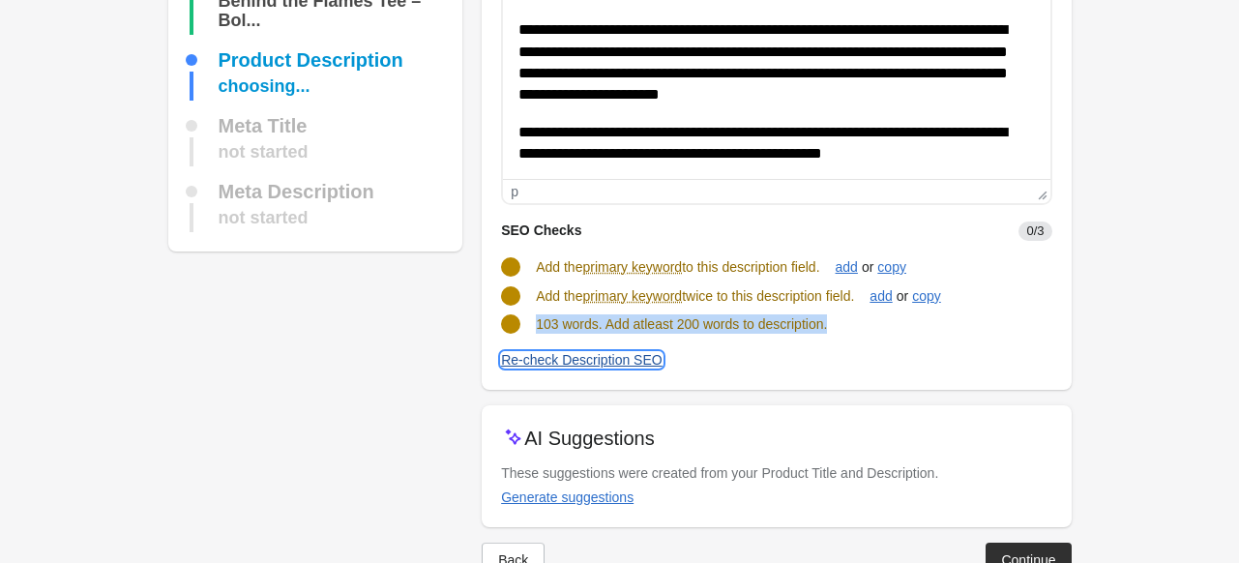
click at [572, 358] on div "Re-check Description SEO" at bounding box center [581, 359] width 161 height 15
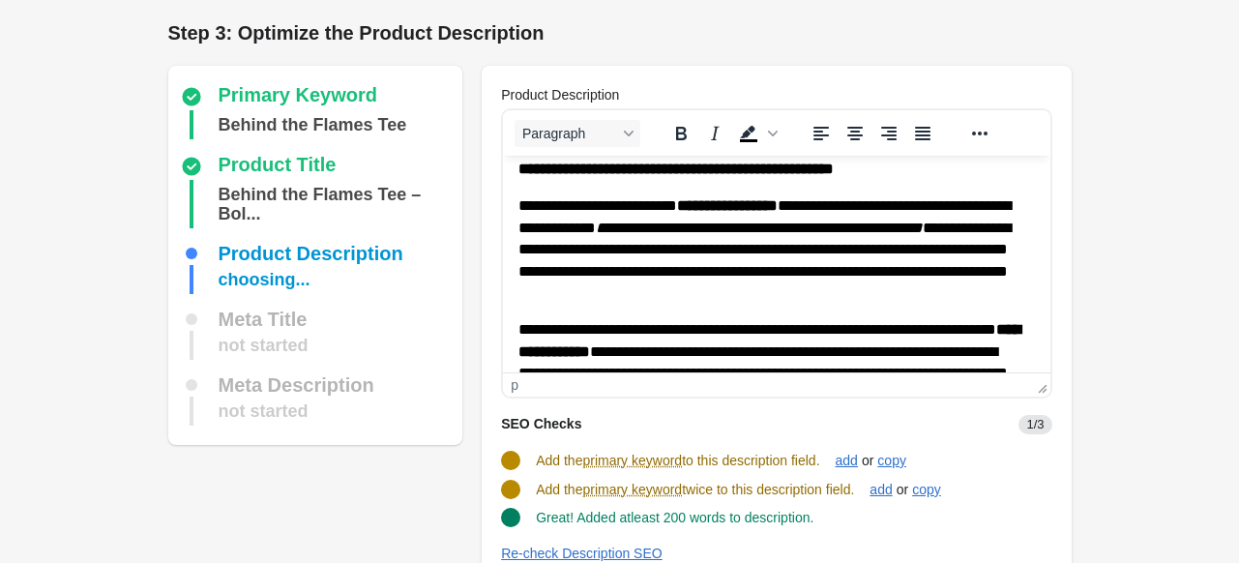
scroll to position [0, 0]
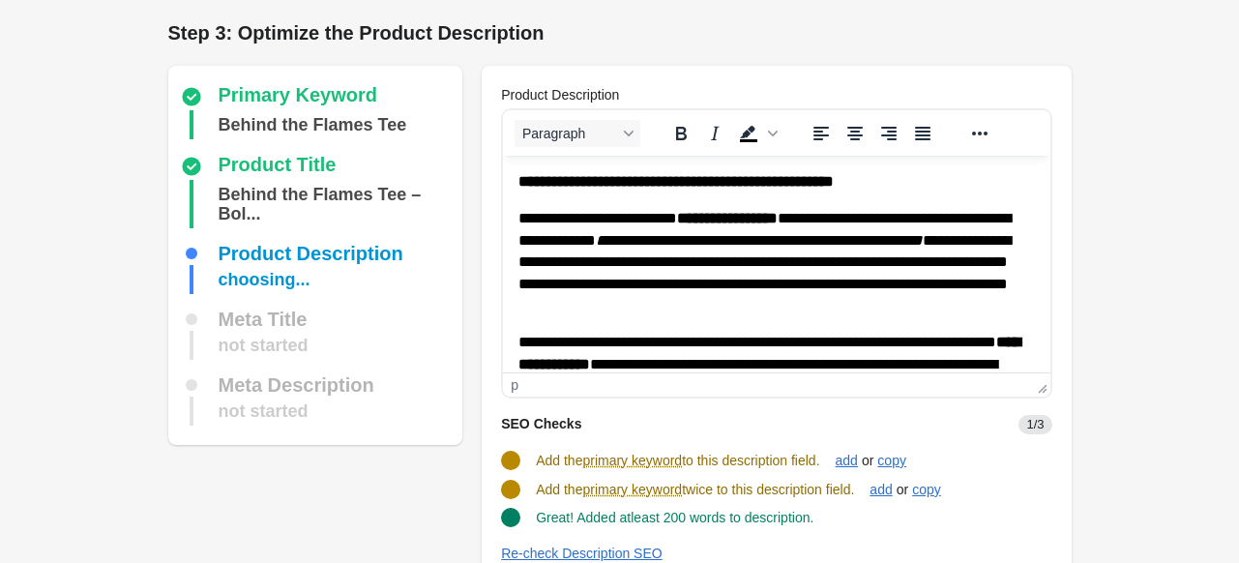
click at [851, 220] on p "**********" at bounding box center [769, 262] width 502 height 108
click at [846, 220] on p "**********" at bounding box center [769, 262] width 502 height 108
click at [730, 365] on strong "**********" at bounding box center [769, 353] width 502 height 36
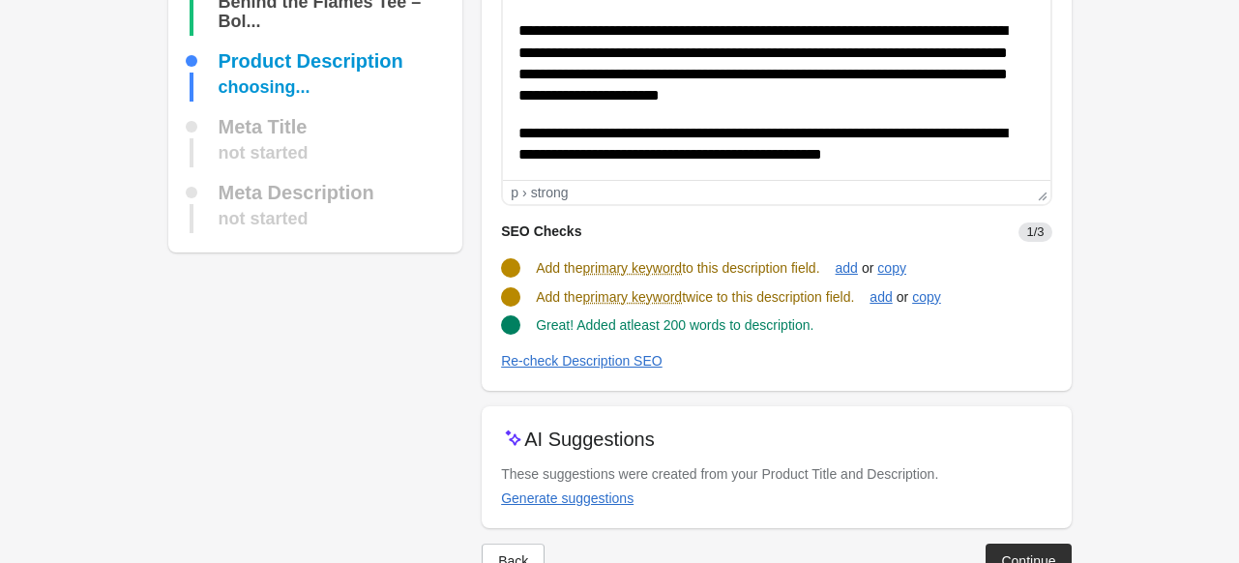
scroll to position [193, 0]
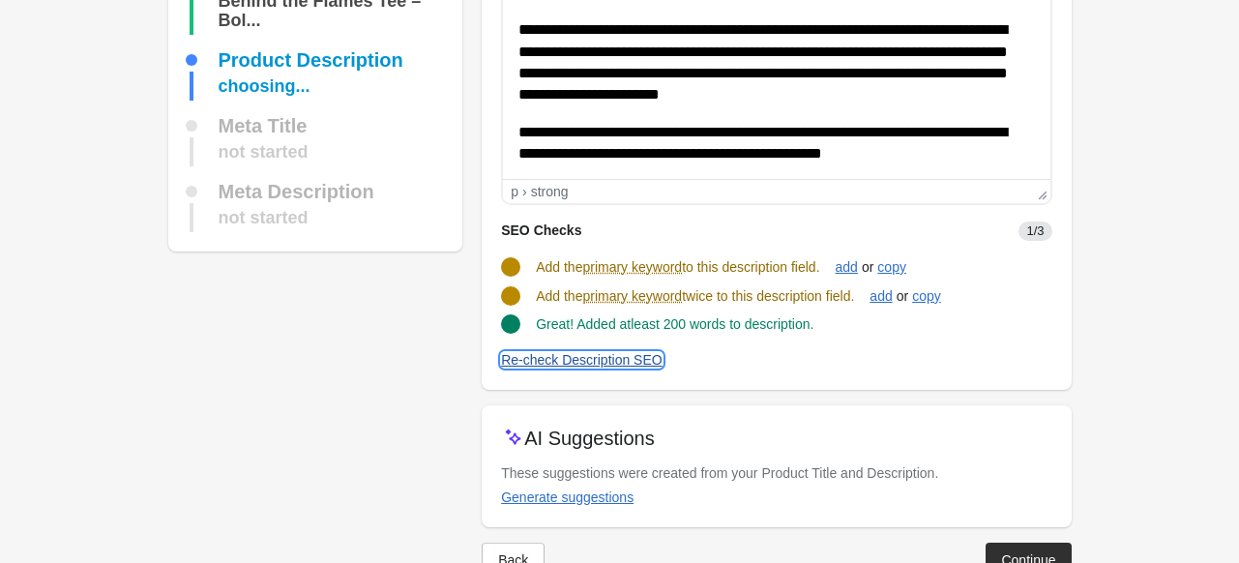
click at [601, 353] on div "Re-check Description SEO" at bounding box center [581, 359] width 161 height 15
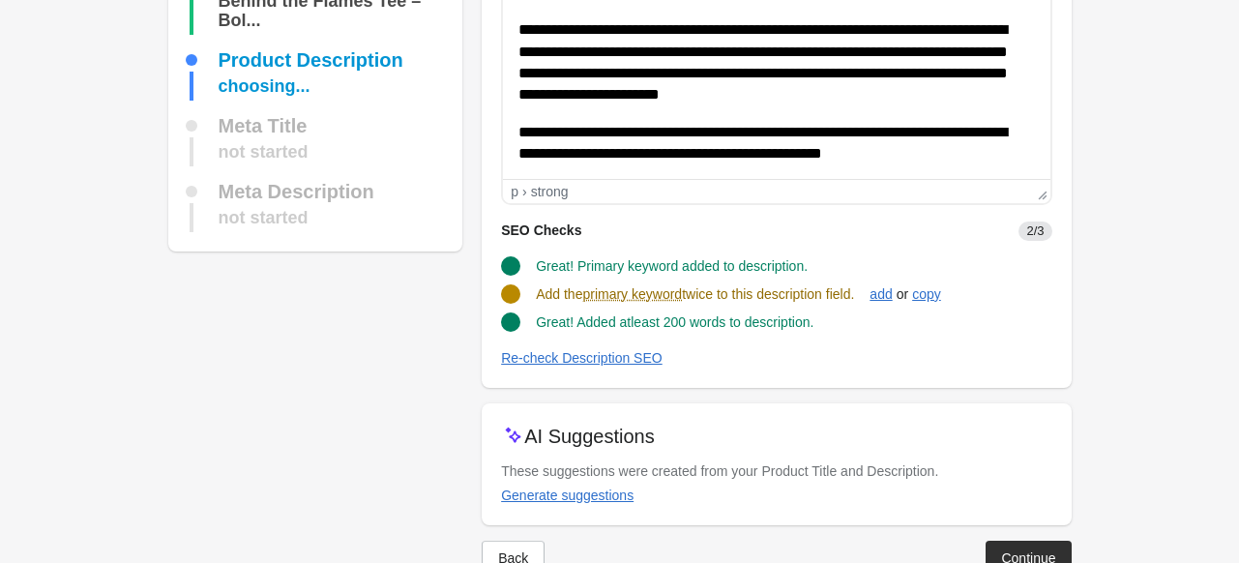
drag, startPoint x: 537, startPoint y: 291, endPoint x: 868, endPoint y: 285, distance: 331.7
click at [868, 285] on div "Add the primary keyword twice to this description field. add or copy" at bounding box center [768, 286] width 566 height 37
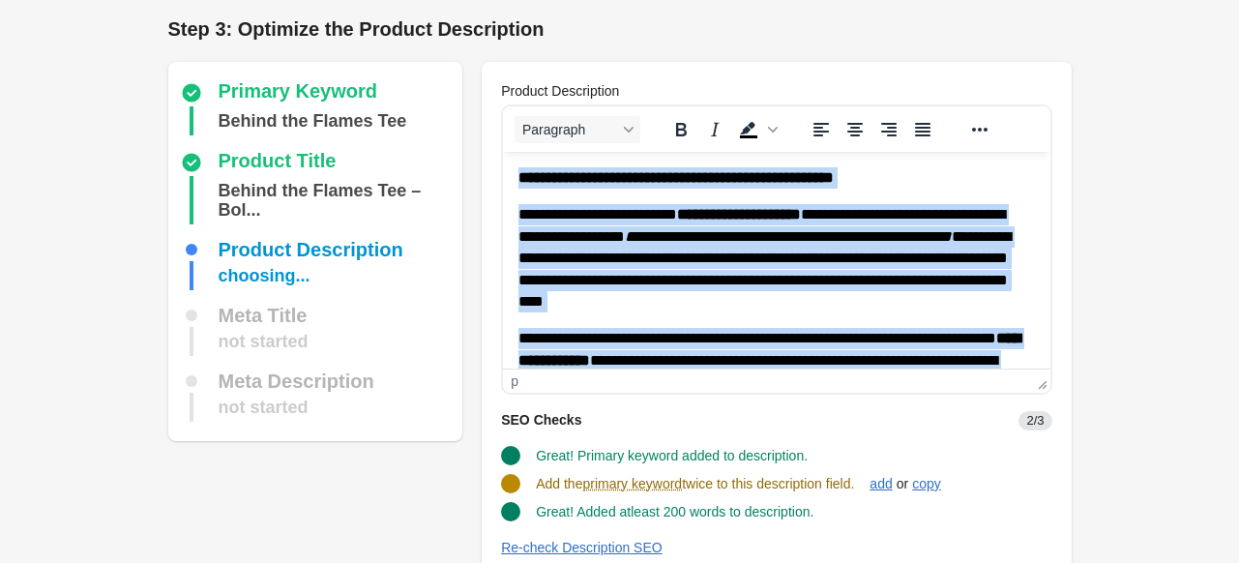
scroll to position [0, 0]
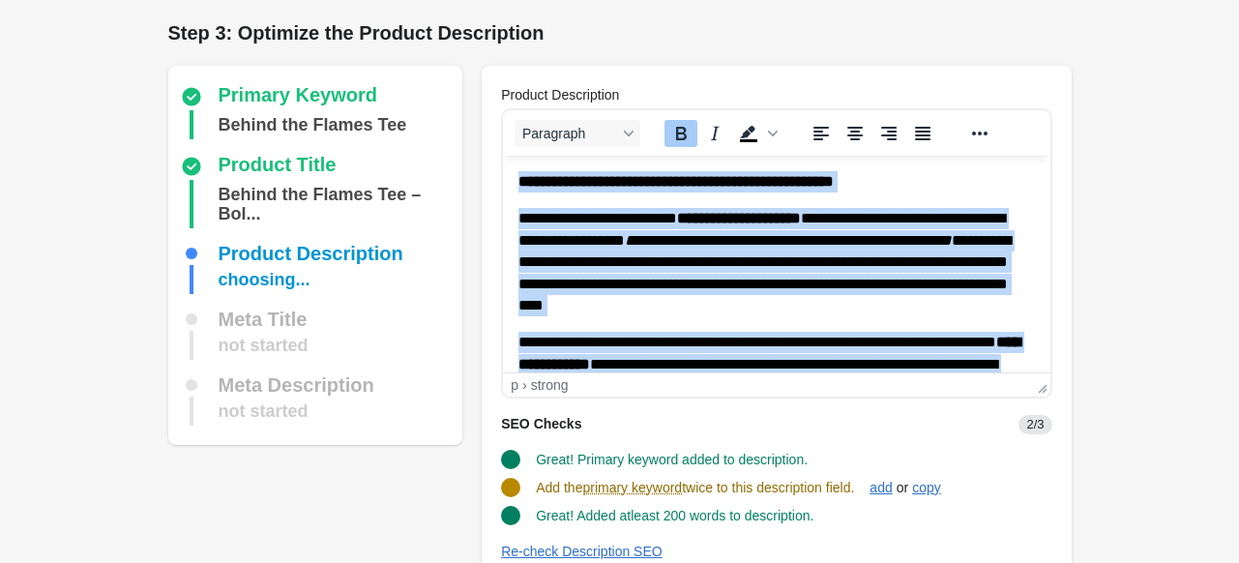
drag, startPoint x: 1004, startPoint y: 349, endPoint x: 991, endPoint y: 255, distance: 94.6
click at [503, 156] on html "**********" at bounding box center [776, 408] width 546 height 505
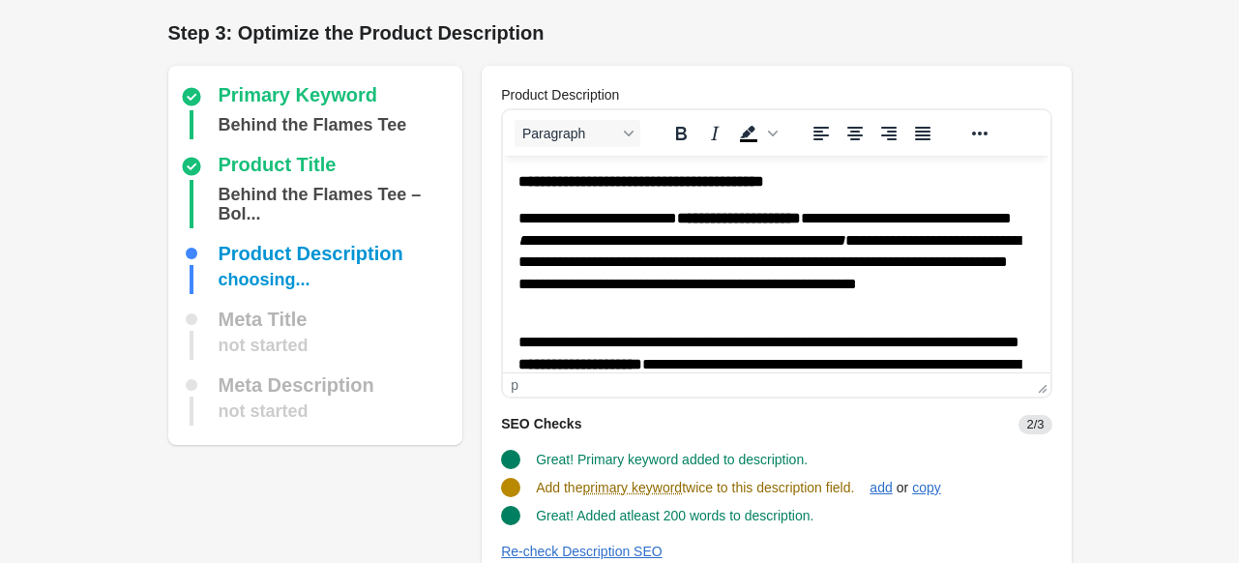
scroll to position [290, 0]
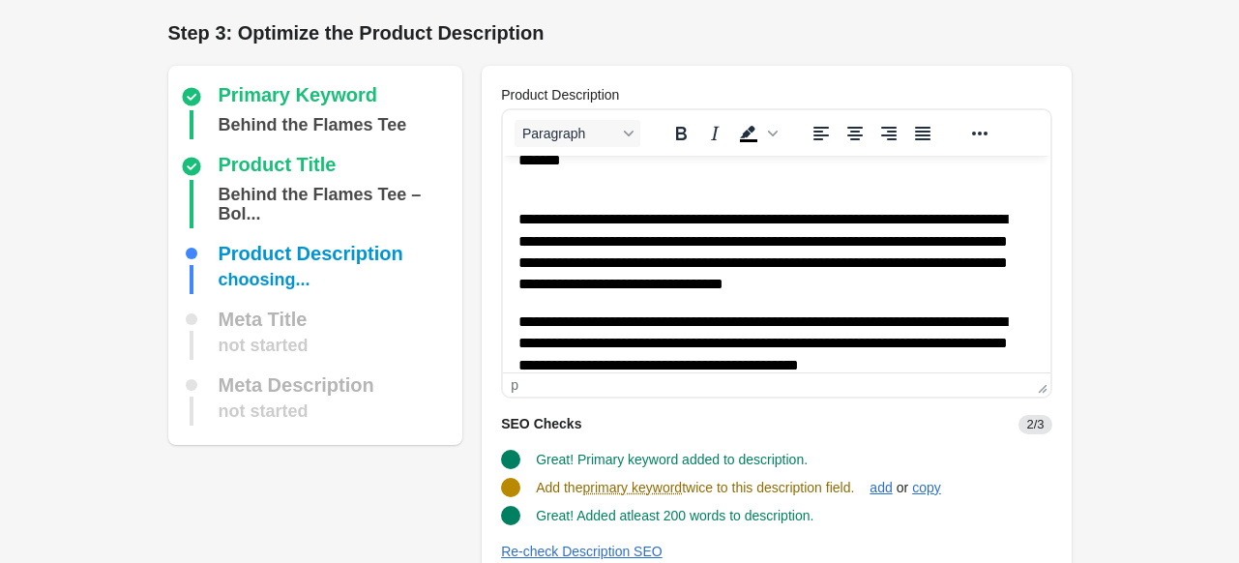
click at [1097, 169] on div "Step 3: Optimize the Product Description Primary Keyword Behind the Flames Tee …" at bounding box center [619, 403] width 965 height 807
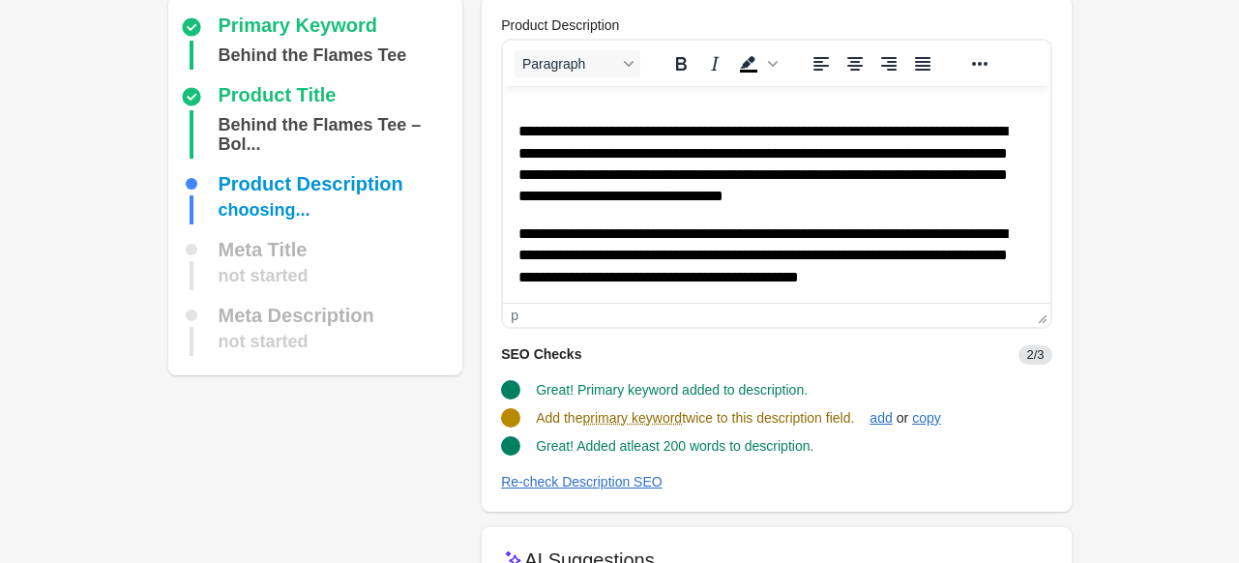
scroll to position [193, 0]
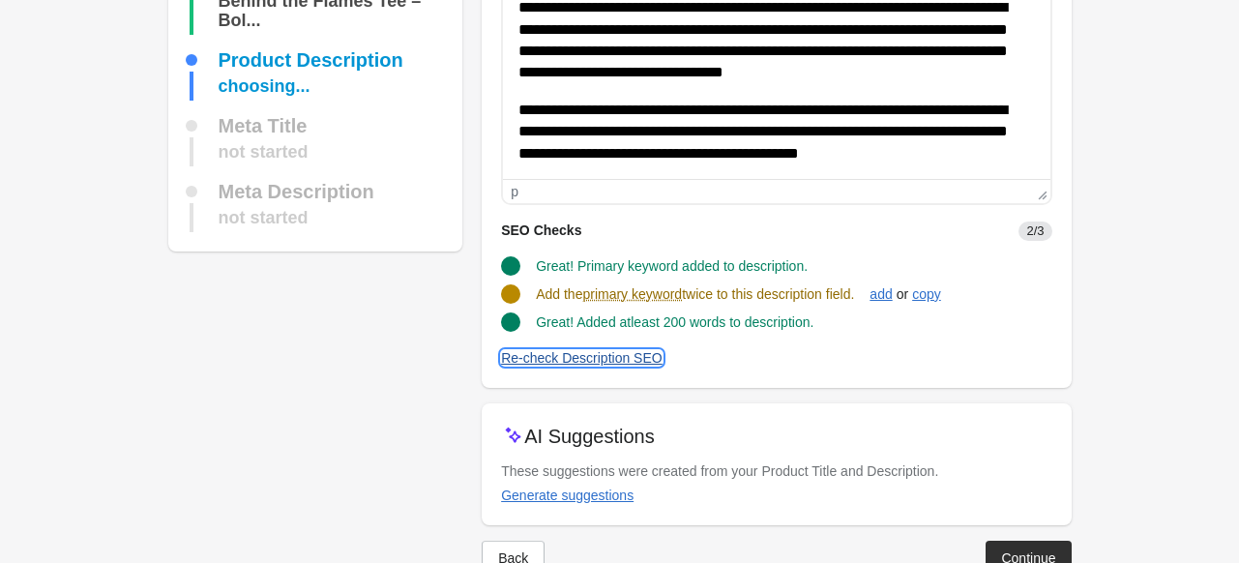
click at [602, 353] on div "Re-check Description SEO" at bounding box center [581, 357] width 161 height 15
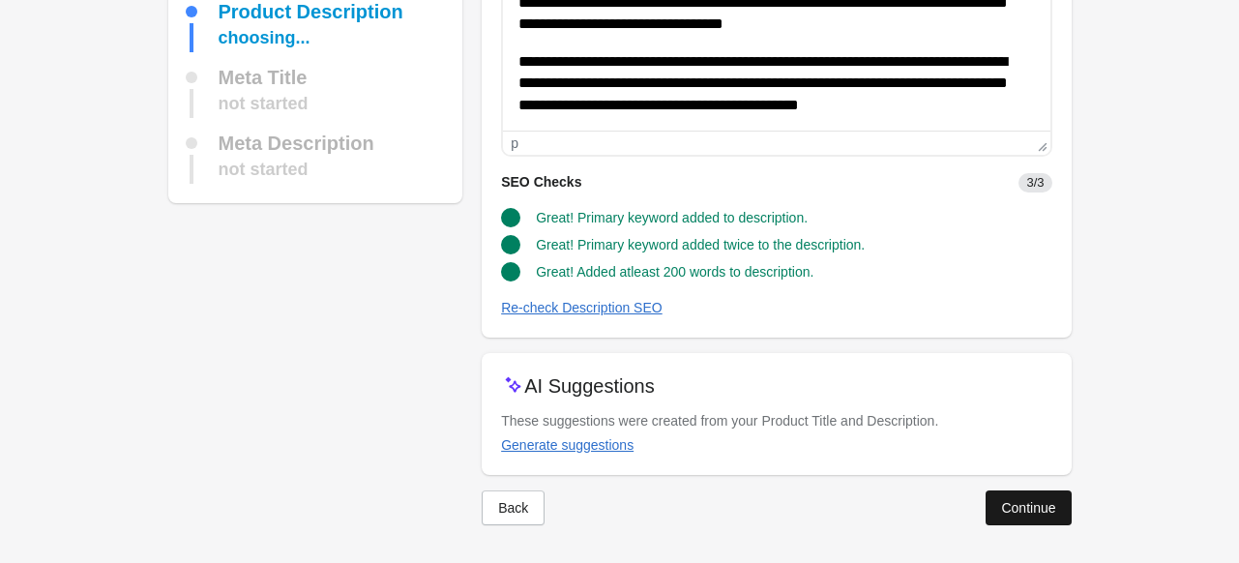
click at [1036, 512] on div "Continue" at bounding box center [1028, 507] width 54 height 15
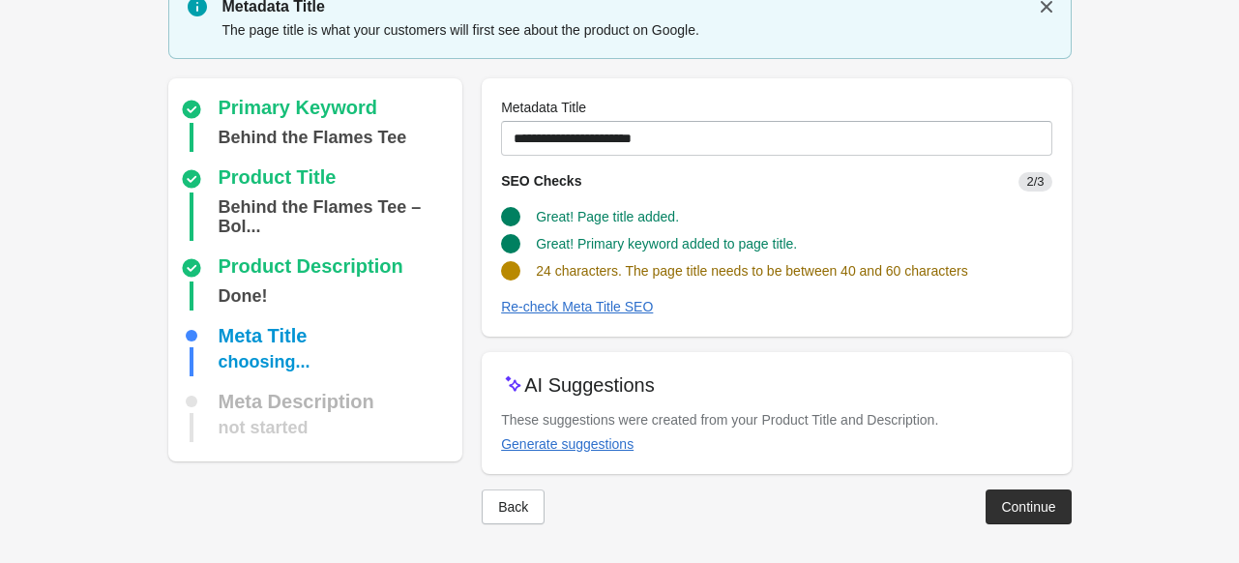
scroll to position [79, 0]
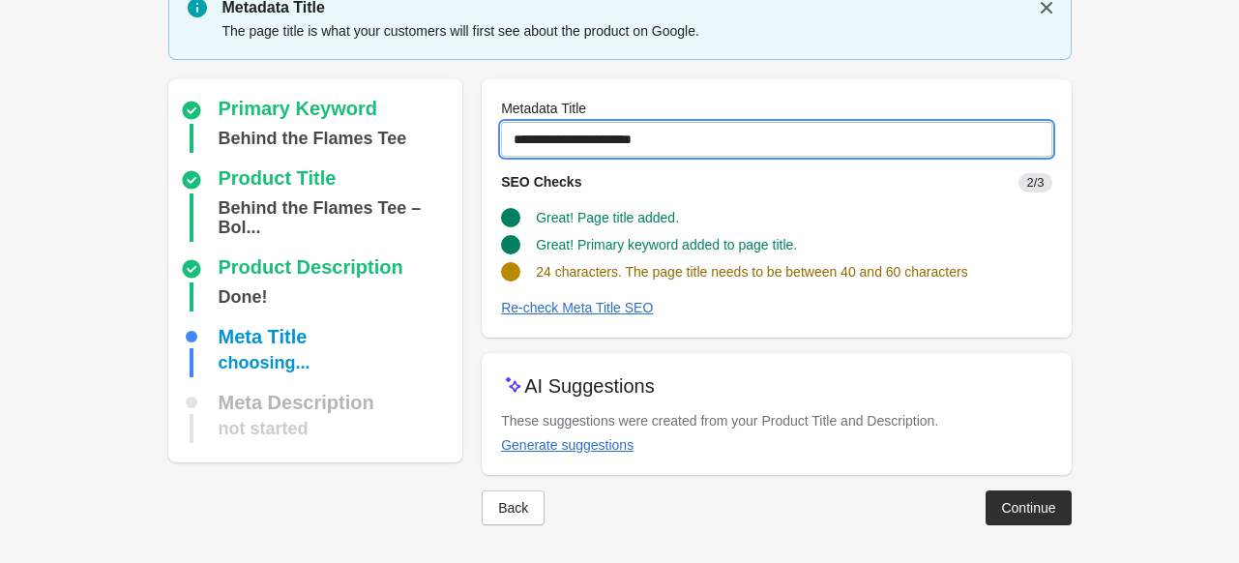
click at [663, 138] on input "**********" at bounding box center [776, 139] width 550 height 35
drag, startPoint x: 663, startPoint y: 137, endPoint x: 451, endPoint y: 140, distance: 212.7
click at [451, 140] on div "Primary Keyword Behind the Flames Tee Product Title Behind the Flames Tee – Bol…" at bounding box center [610, 294] width 922 height 461
paste input "**********"
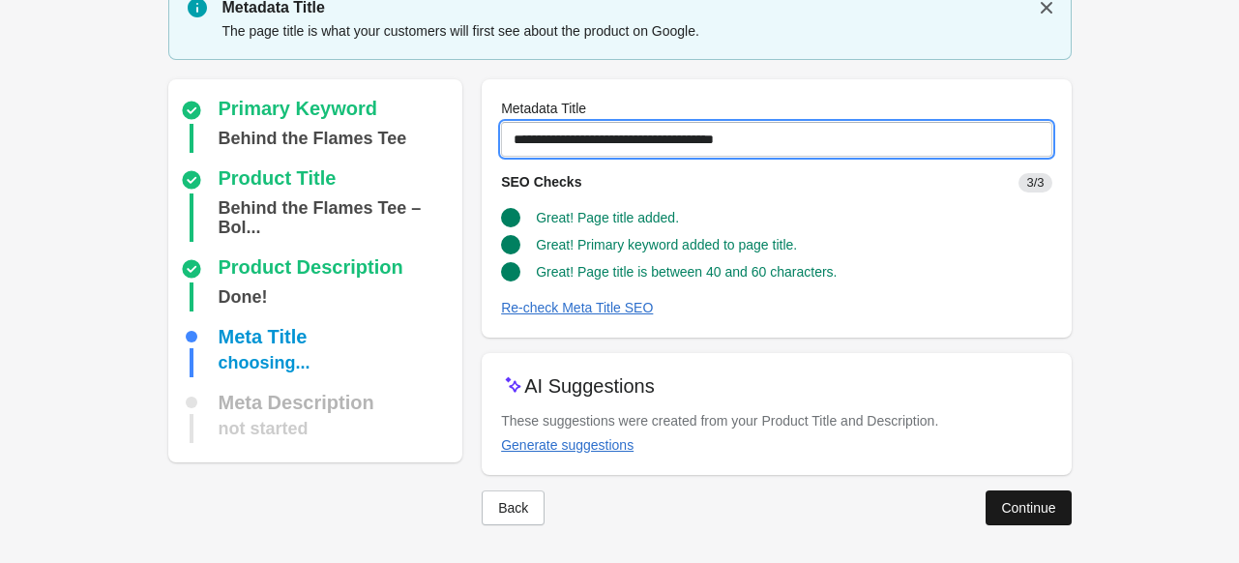
type input "**********"
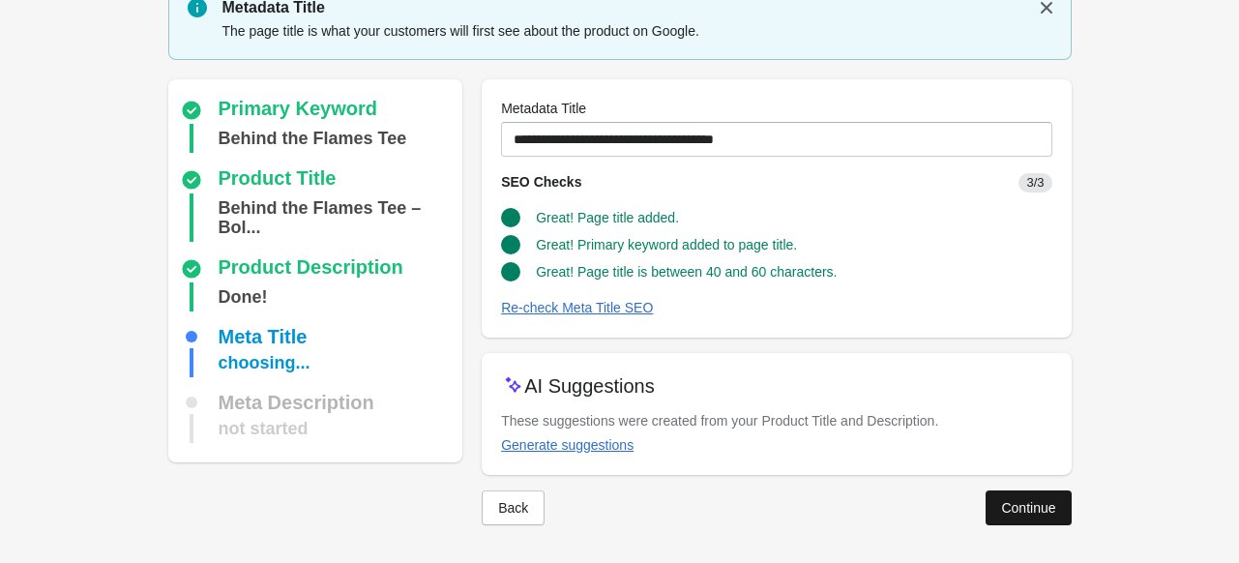
click at [1051, 500] on div "Continue" at bounding box center [1028, 507] width 54 height 15
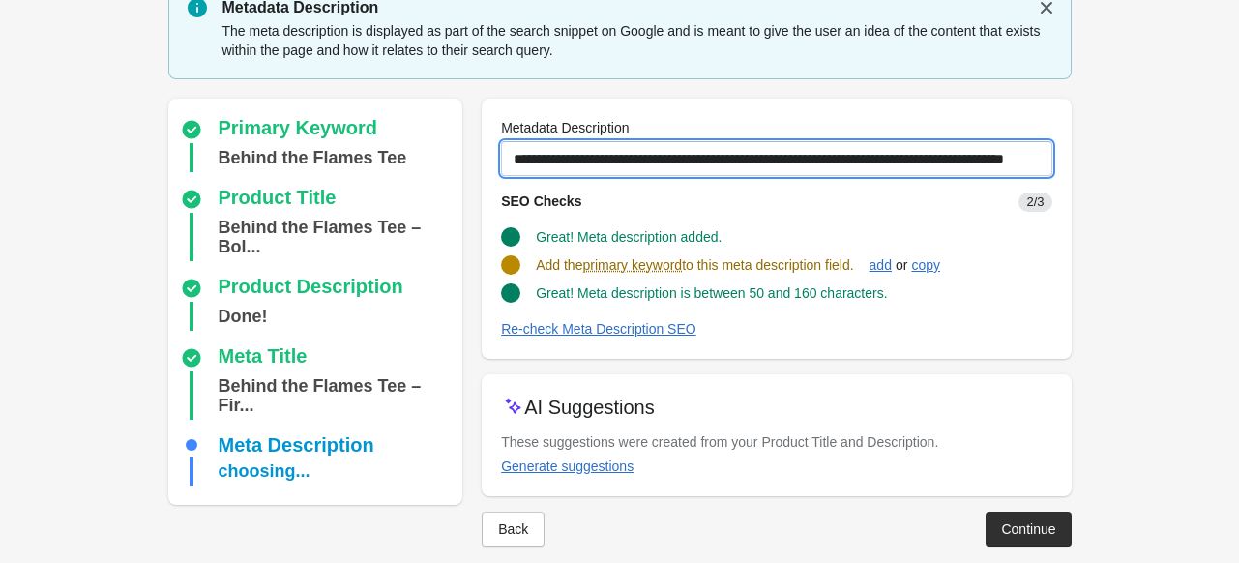
scroll to position [0, 50]
drag, startPoint x: 513, startPoint y: 160, endPoint x: 1252, endPoint y: 101, distance: 741.0
click at [1238, 101] on html "Step 1: Choose the “Target Keywords” Target Keywords The Target Keywords are wh…" at bounding box center [619, 202] width 1239 height 563
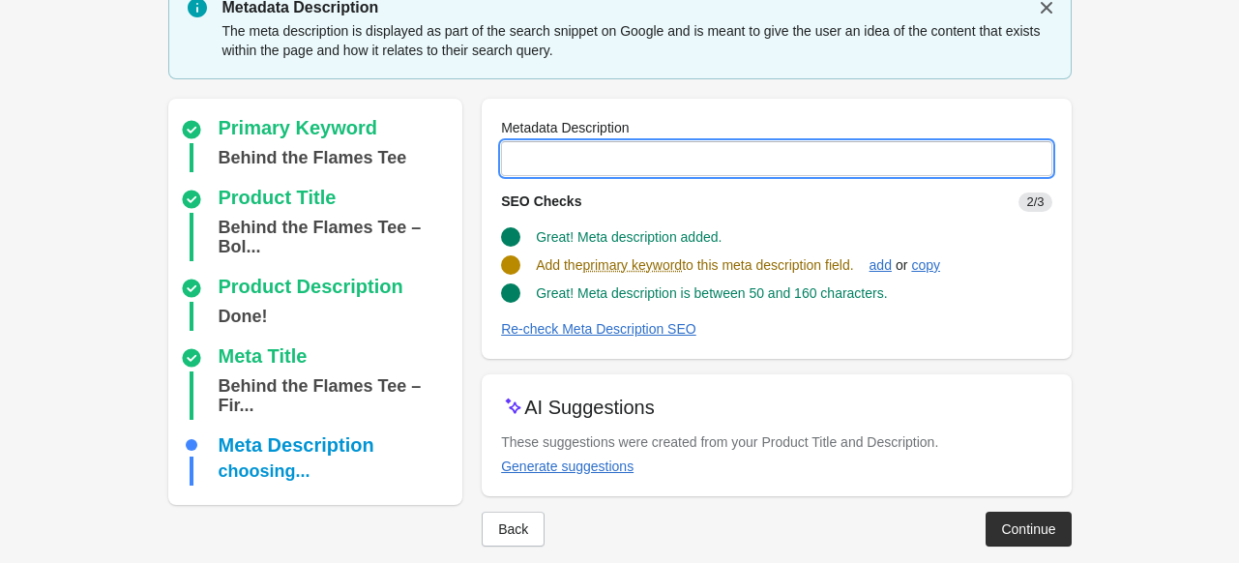
scroll to position [0, 0]
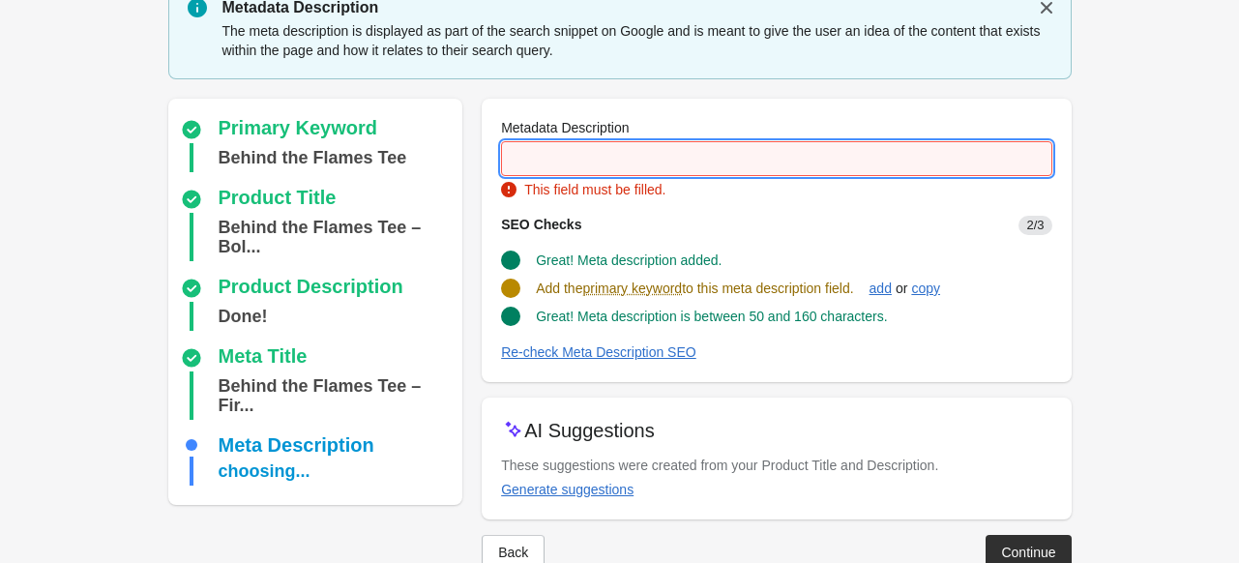
paste input "**********"
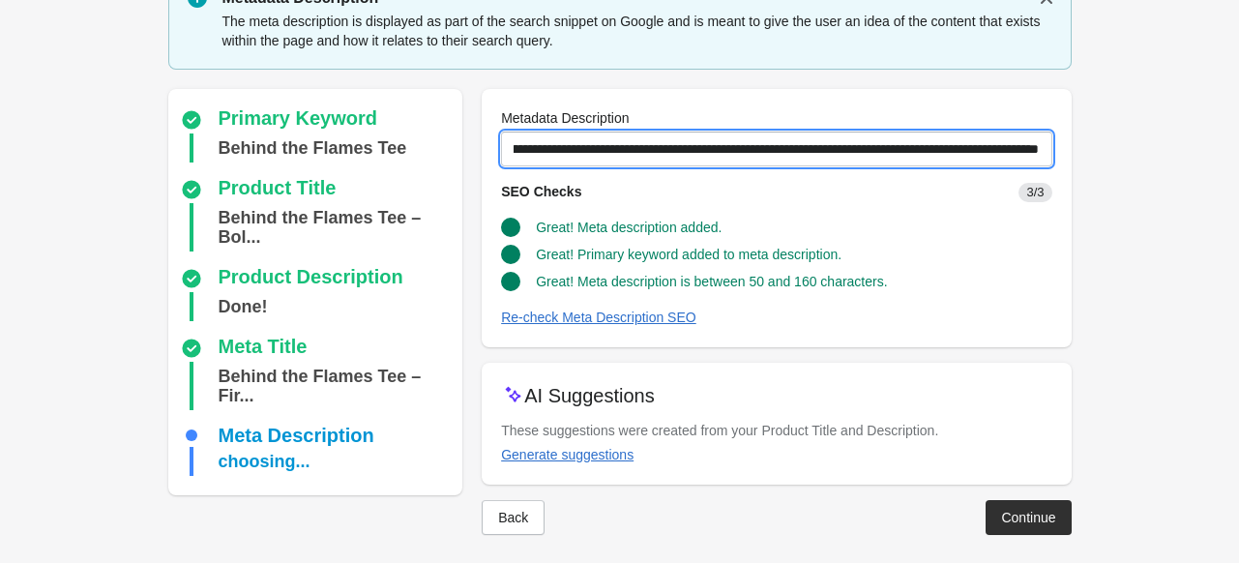
scroll to position [99, 0]
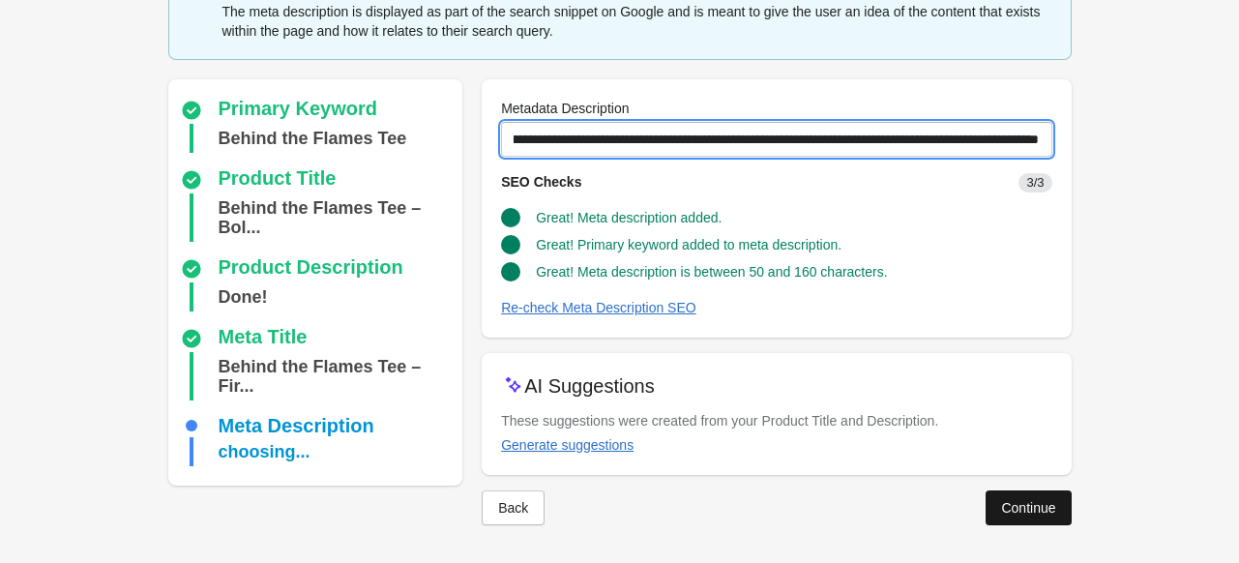
type input "**********"
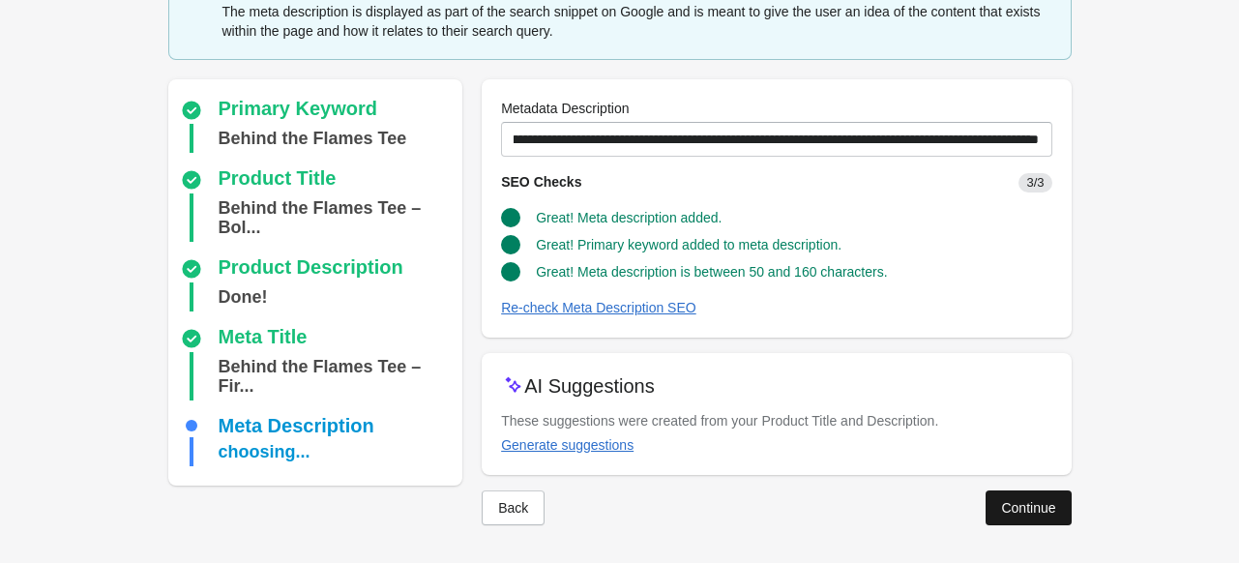
click at [1048, 491] on button "Continue" at bounding box center [1027, 507] width 85 height 35
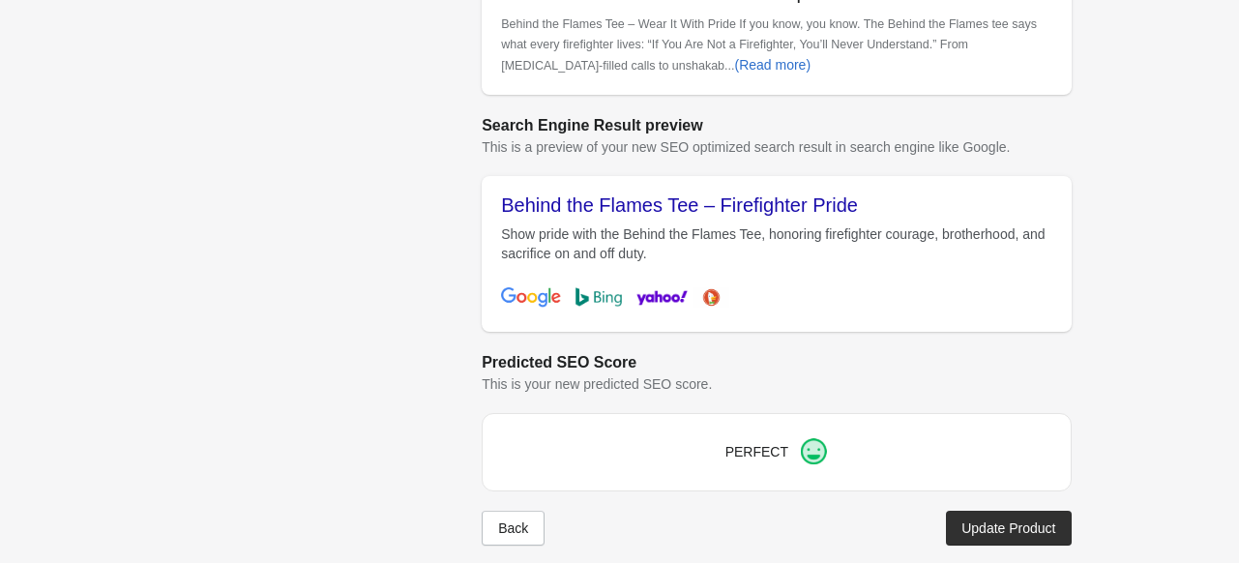
scroll to position [896, 0]
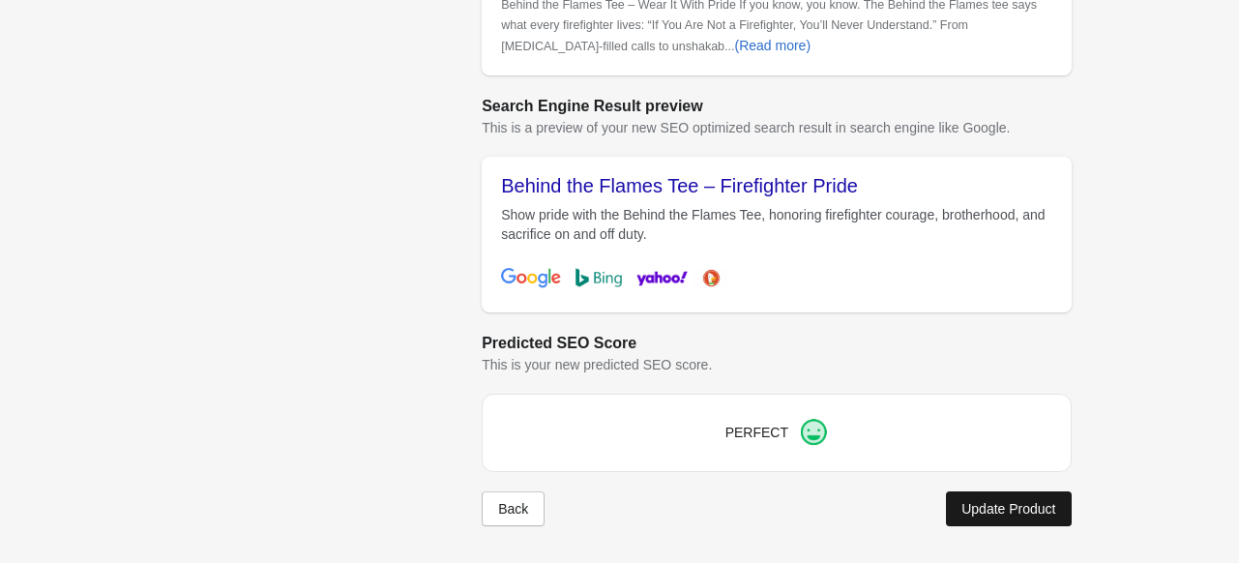
click at [1013, 513] on div "Update Product" at bounding box center [1008, 508] width 94 height 15
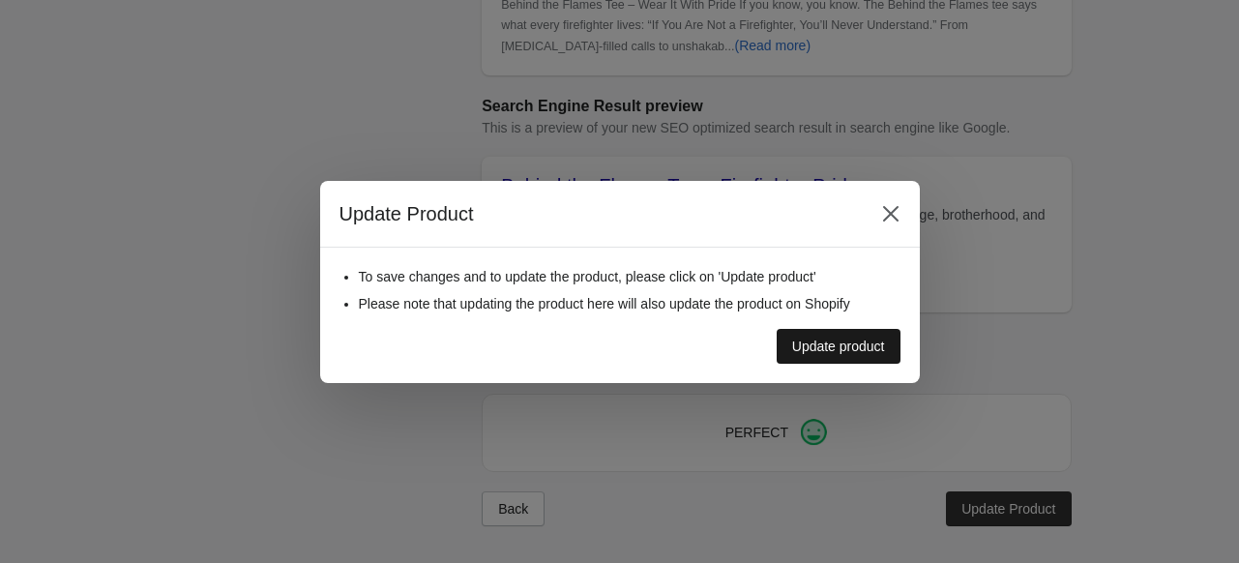
click at [814, 359] on div "To save changes and to update the product, please click on 'Update product' Ple…" at bounding box center [619, 315] width 599 height 135
click at [825, 338] on div "Update product" at bounding box center [838, 345] width 93 height 15
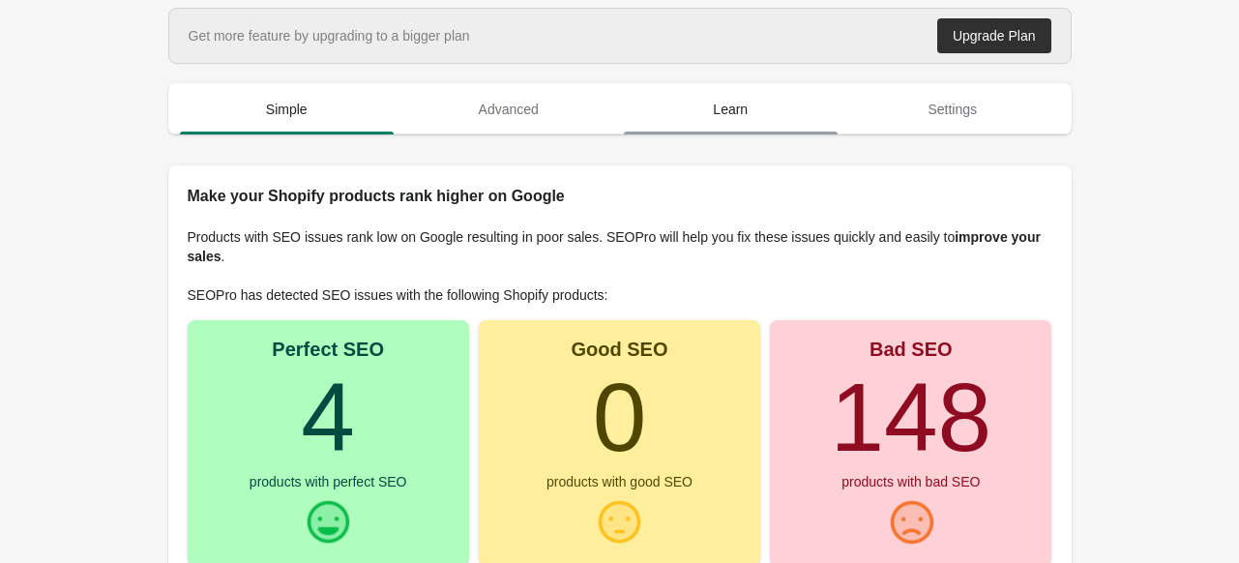
click at [783, 131] on button "Learn" at bounding box center [731, 109] width 222 height 50
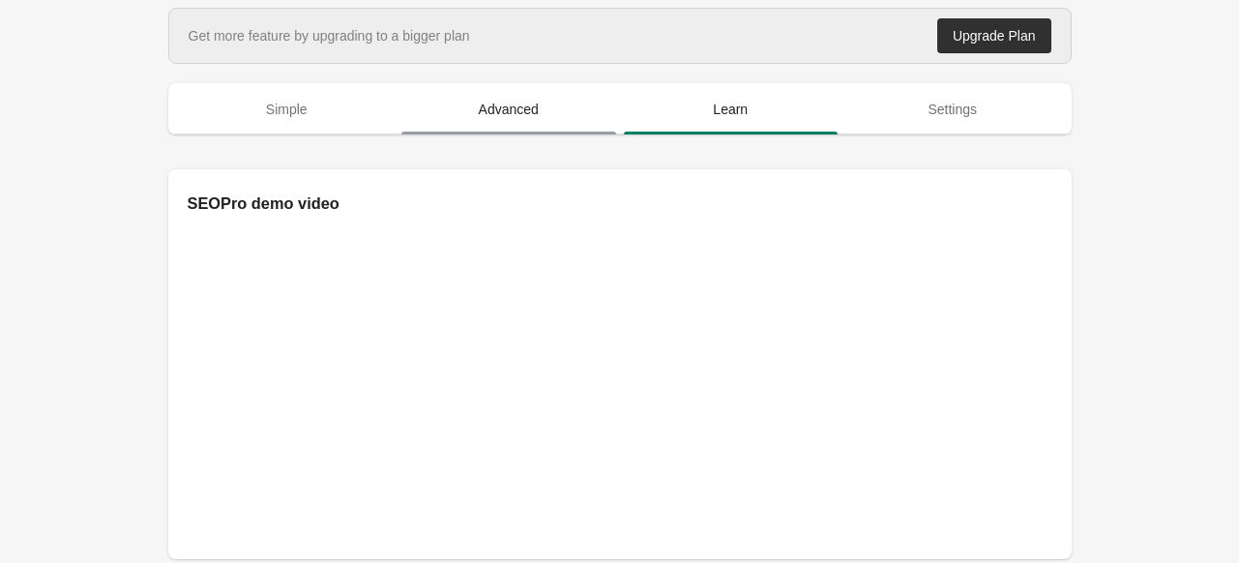
click at [580, 124] on span "Advanced" at bounding box center [508, 109] width 215 height 35
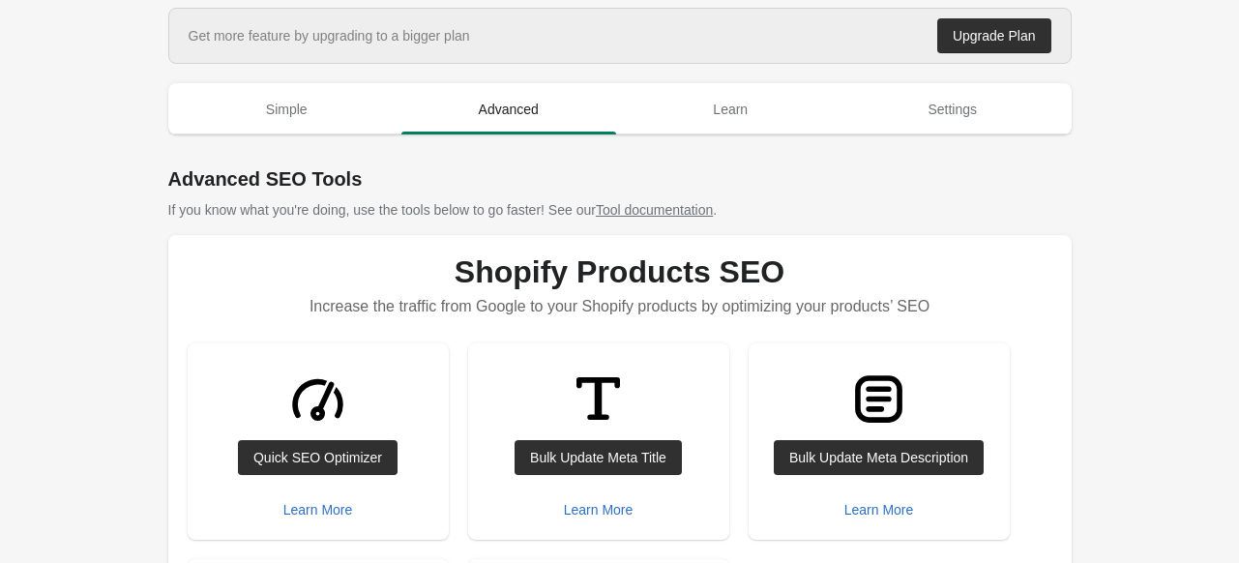
click at [283, 136] on div at bounding box center [619, 141] width 903 height 15
click at [289, 118] on span "Simple" at bounding box center [287, 109] width 215 height 35
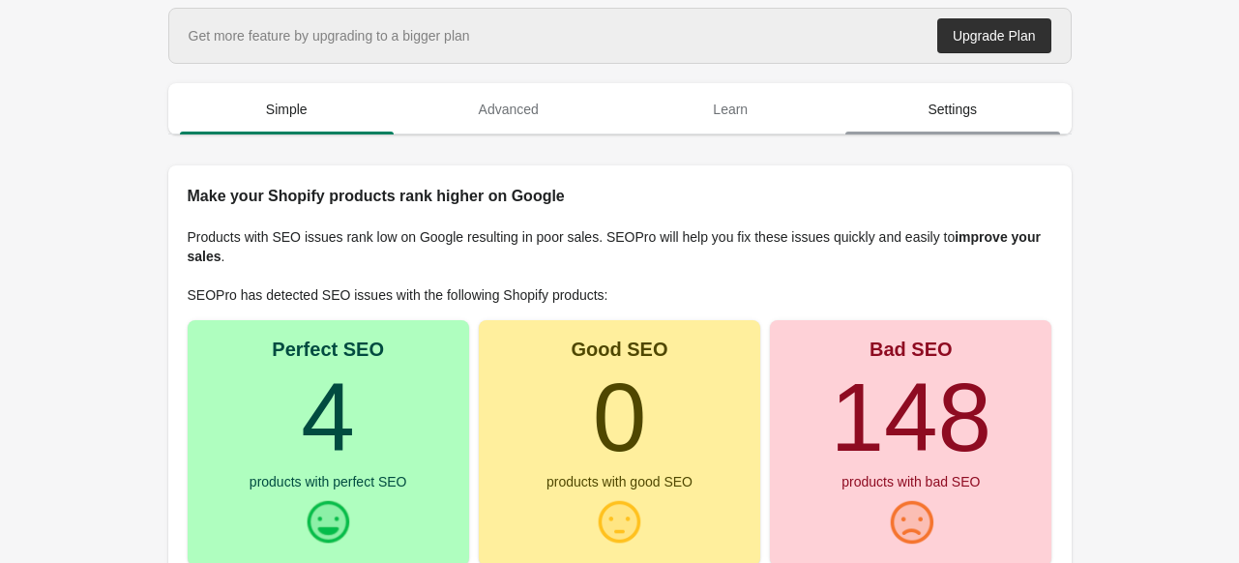
click at [994, 124] on span "Settings" at bounding box center [952, 109] width 215 height 35
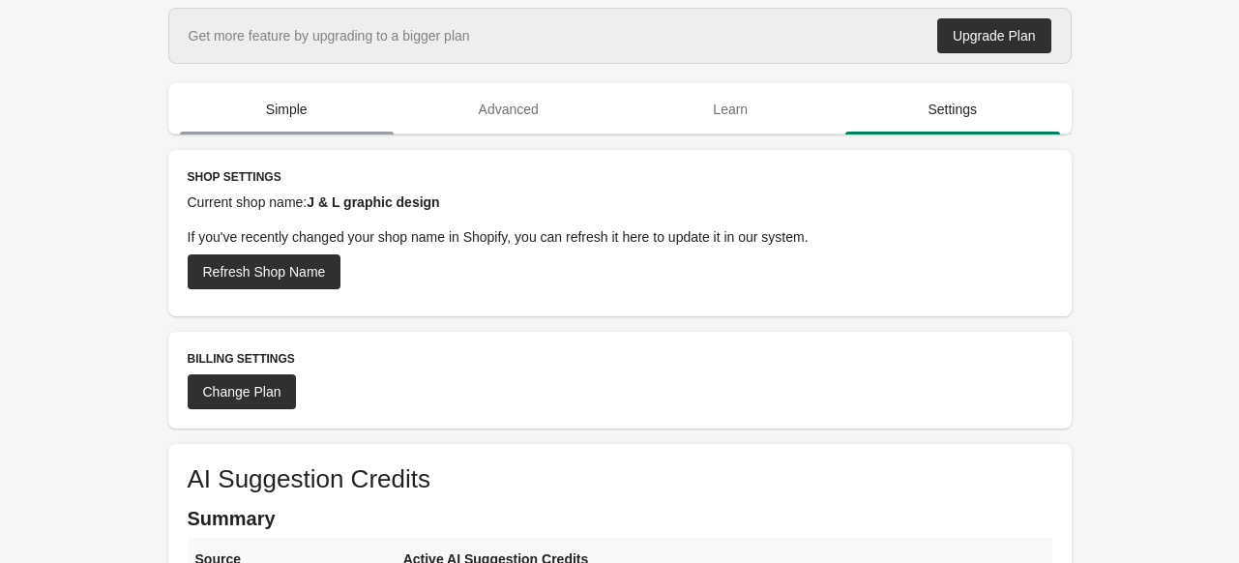
click at [294, 92] on span "Simple" at bounding box center [287, 109] width 215 height 35
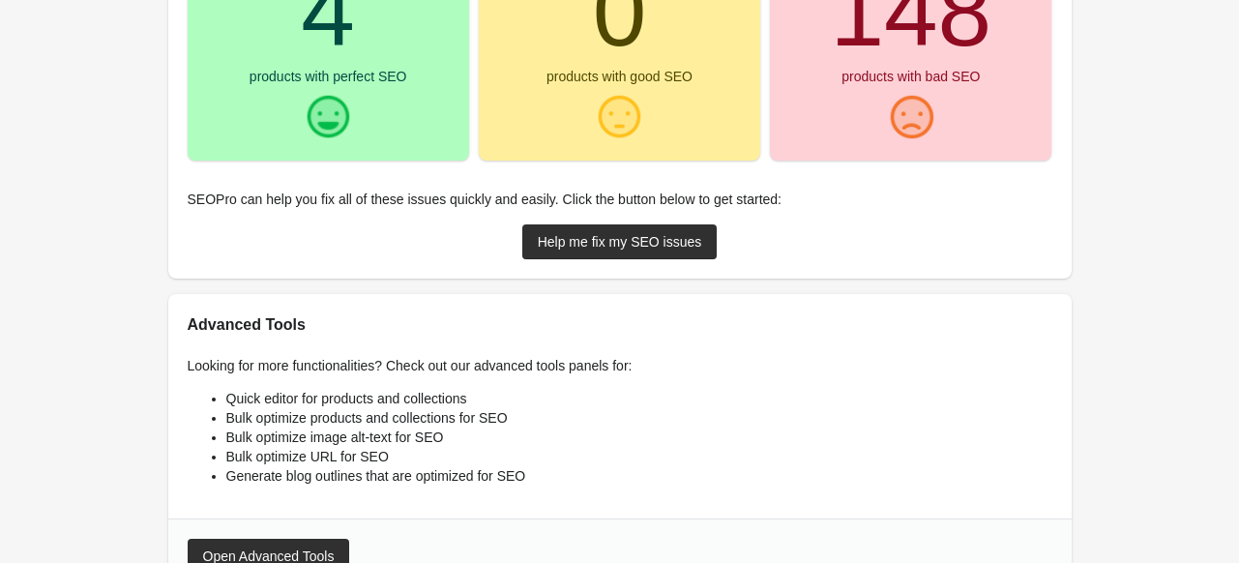
scroll to position [483, 0]
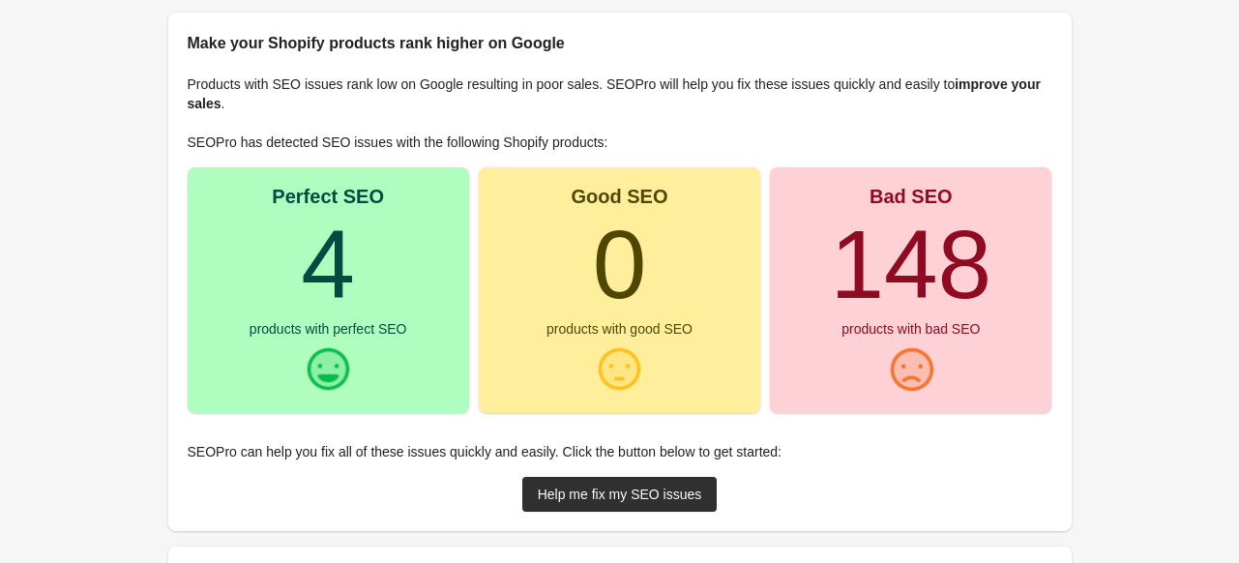
scroll to position [142, 0]
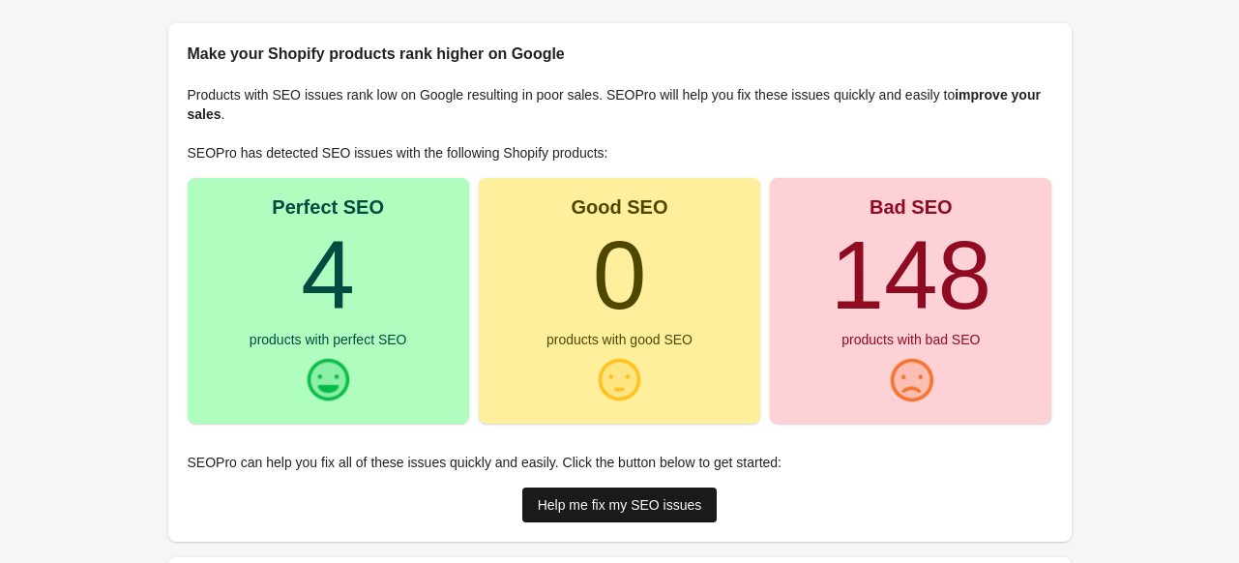
click at [580, 517] on link "Help me fix my SEO issues" at bounding box center [619, 504] width 195 height 35
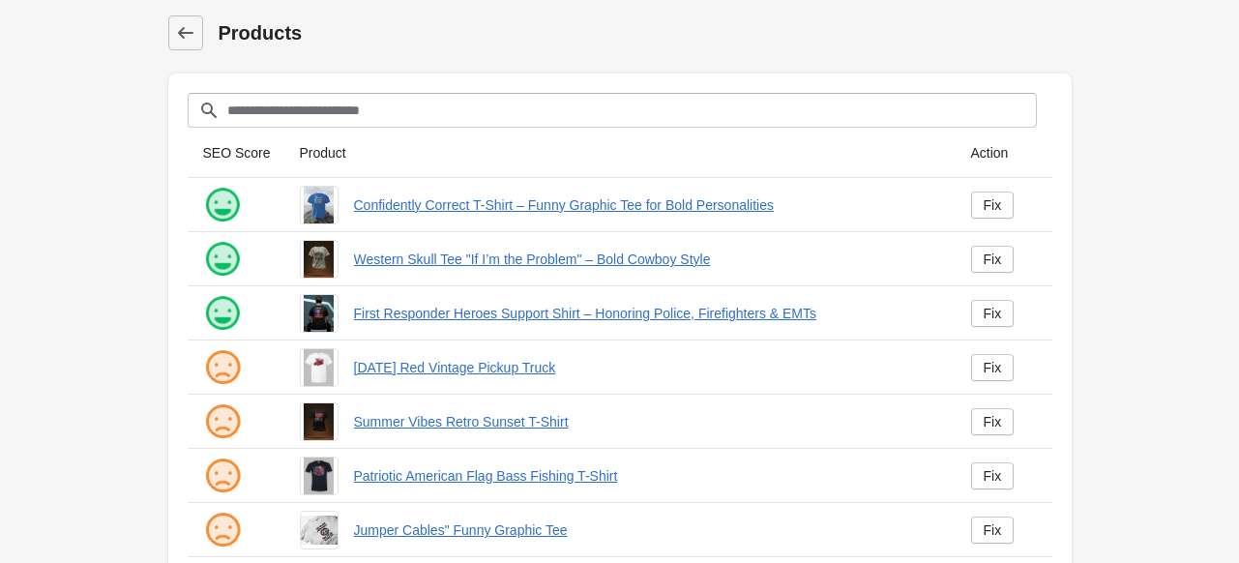
click at [580, 495] on div "Jumper Cables" Funny Graphic Tee" at bounding box center [612, 522] width 656 height 54
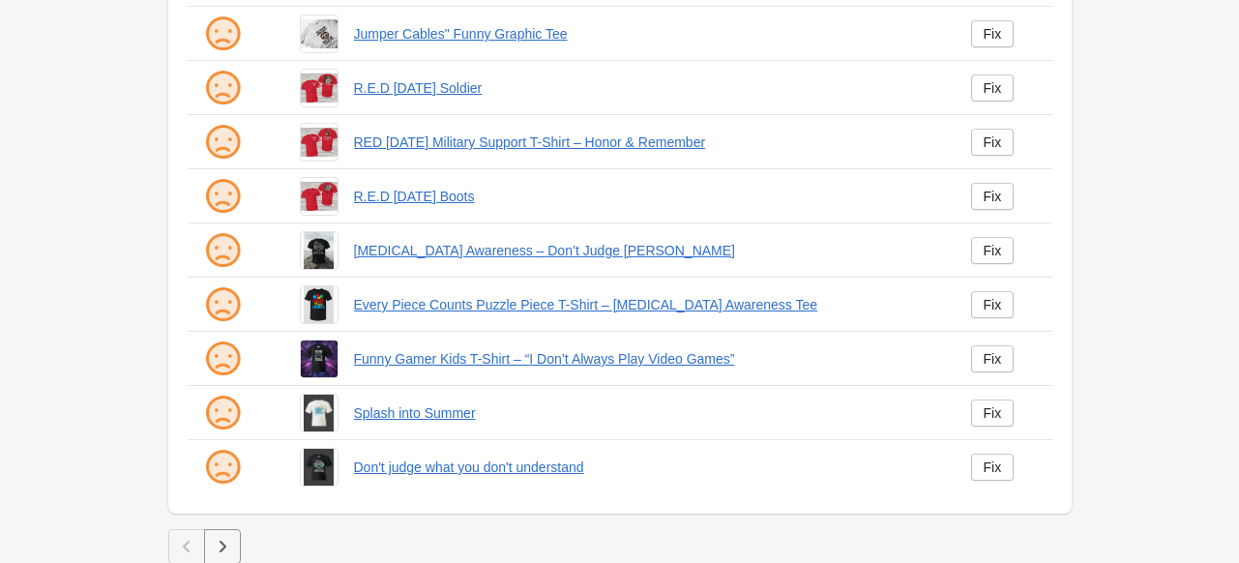
scroll to position [504, 0]
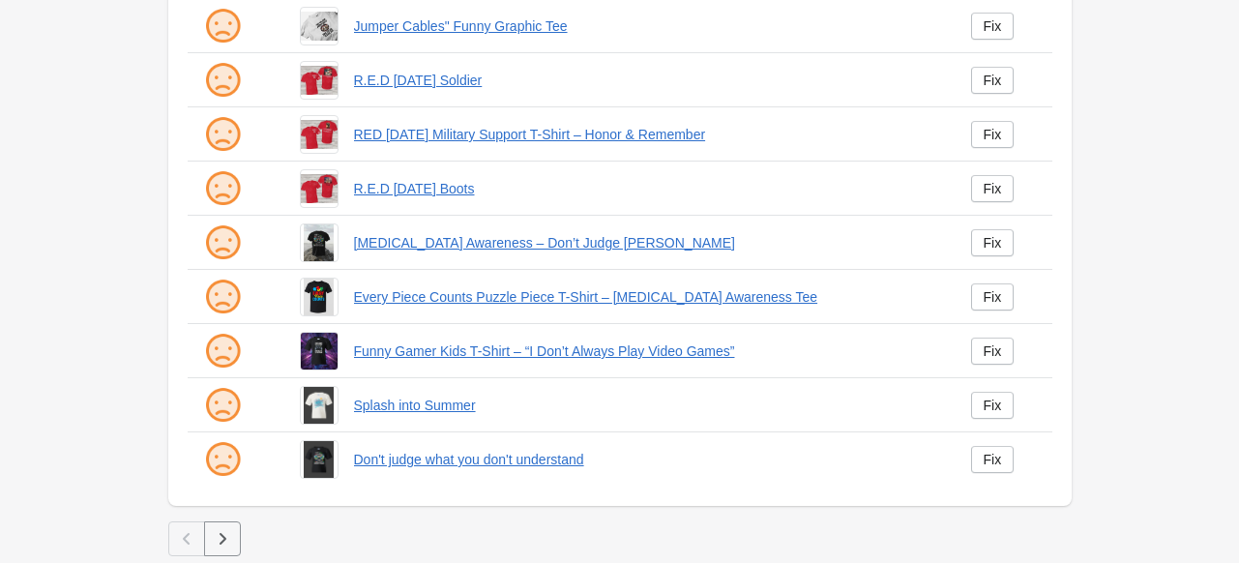
click at [226, 534] on icon "button" at bounding box center [222, 538] width 19 height 19
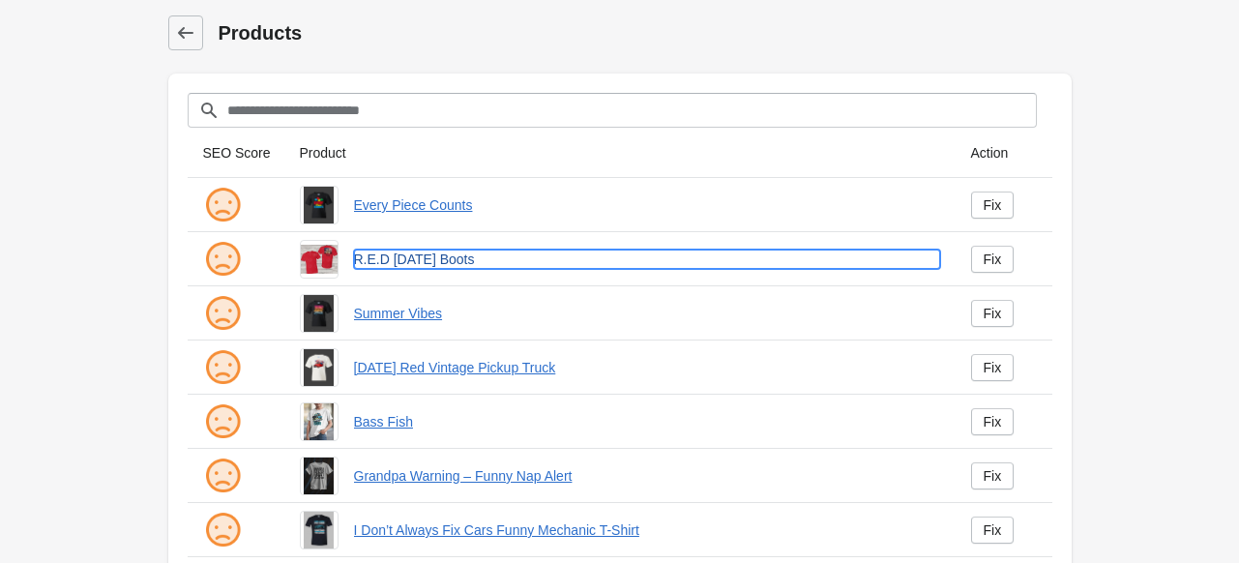
click at [366, 262] on link "R.E.D Friday Boots" at bounding box center [647, 258] width 586 height 19
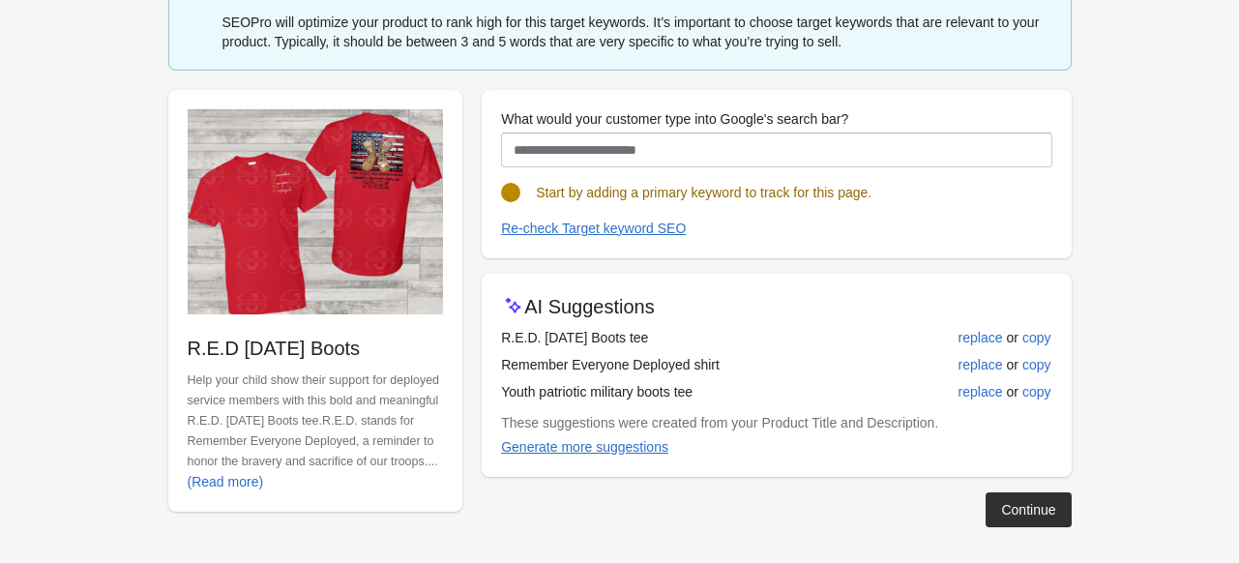
scroll to position [125, 0]
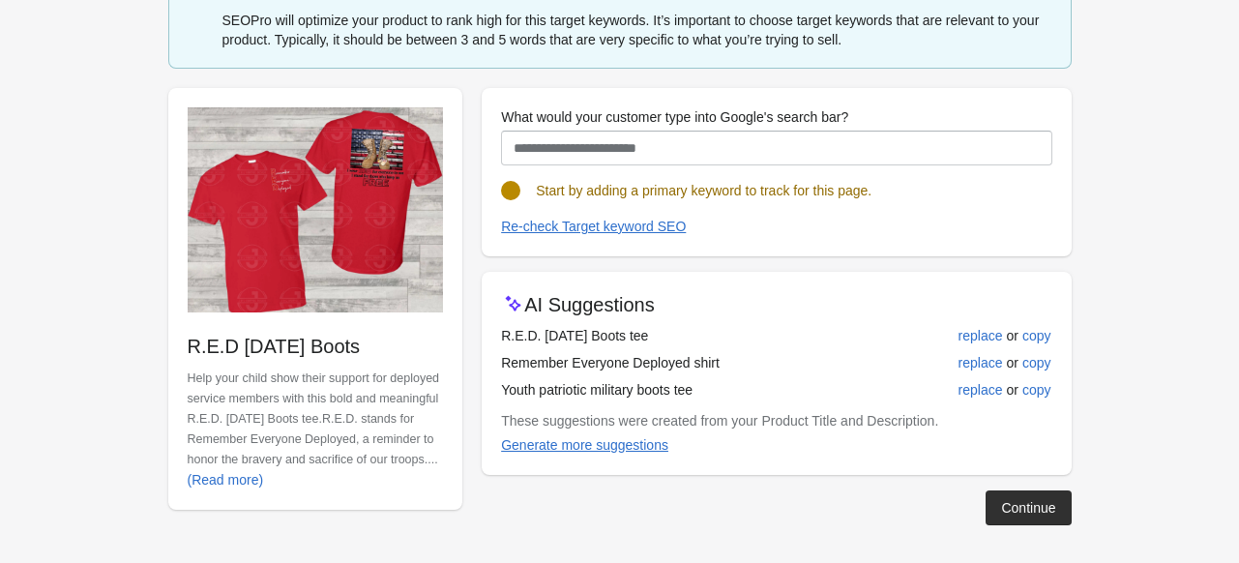
drag, startPoint x: 504, startPoint y: 392, endPoint x: 746, endPoint y: 389, distance: 242.7
click at [746, 389] on td "Youth patriotic military boots tee" at bounding box center [695, 389] width 388 height 27
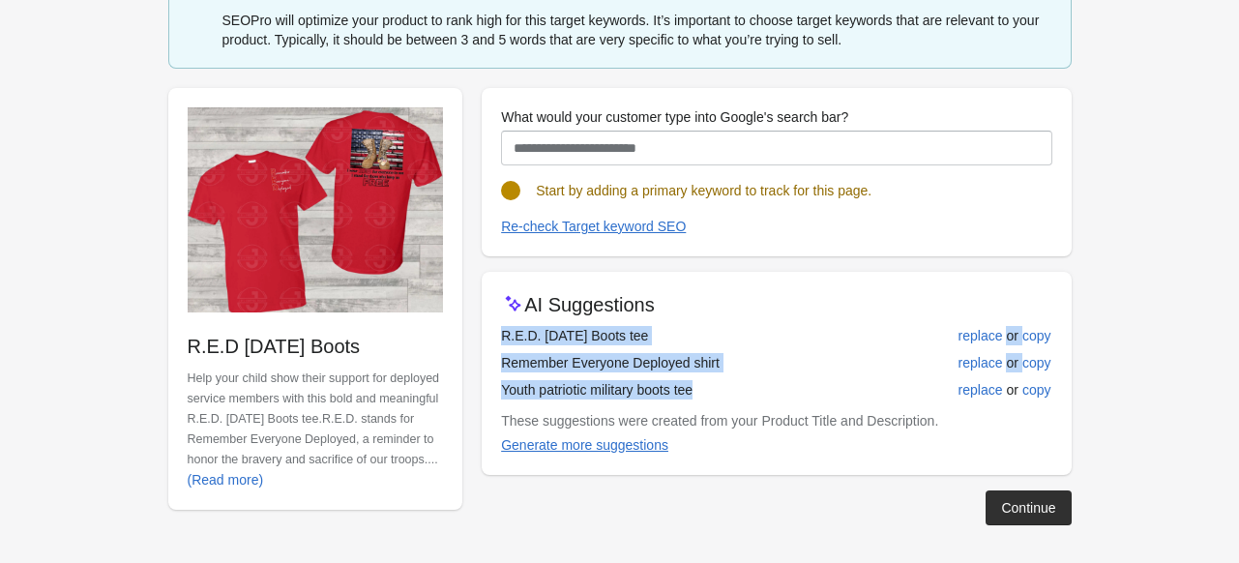
drag, startPoint x: 494, startPoint y: 381, endPoint x: 621, endPoint y: 386, distance: 126.8
click at [621, 386] on div "AI Suggestions R.E.D. Friday Boots tee replace or copy Remember Everyone Deploy…" at bounding box center [775, 373] width 589 height 203
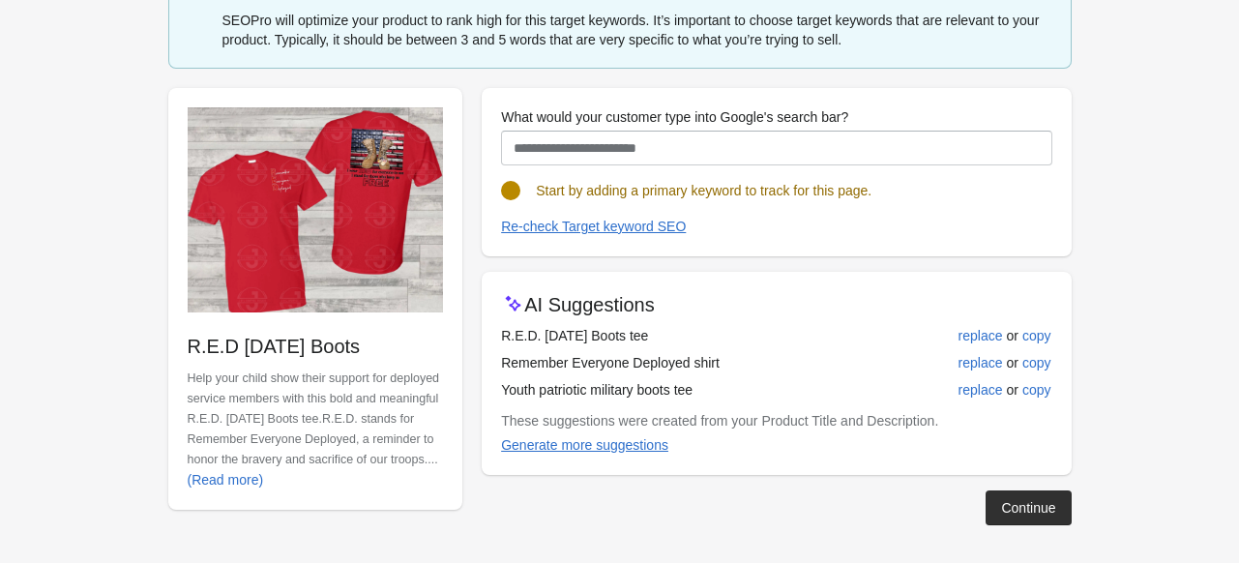
click at [642, 384] on td "Youth patriotic military boots tee" at bounding box center [695, 389] width 388 height 27
drag, startPoint x: 498, startPoint y: 390, endPoint x: 686, endPoint y: 390, distance: 188.5
click at [686, 390] on div "AI Suggestions R.E.D. Friday Boots tee replace or copy Remember Everyone Deploy…" at bounding box center [775, 373] width 589 height 203
click at [693, 389] on td "Youth patriotic military boots tee" at bounding box center [695, 389] width 388 height 27
drag, startPoint x: 694, startPoint y: 392, endPoint x: 504, endPoint y: 394, distance: 190.5
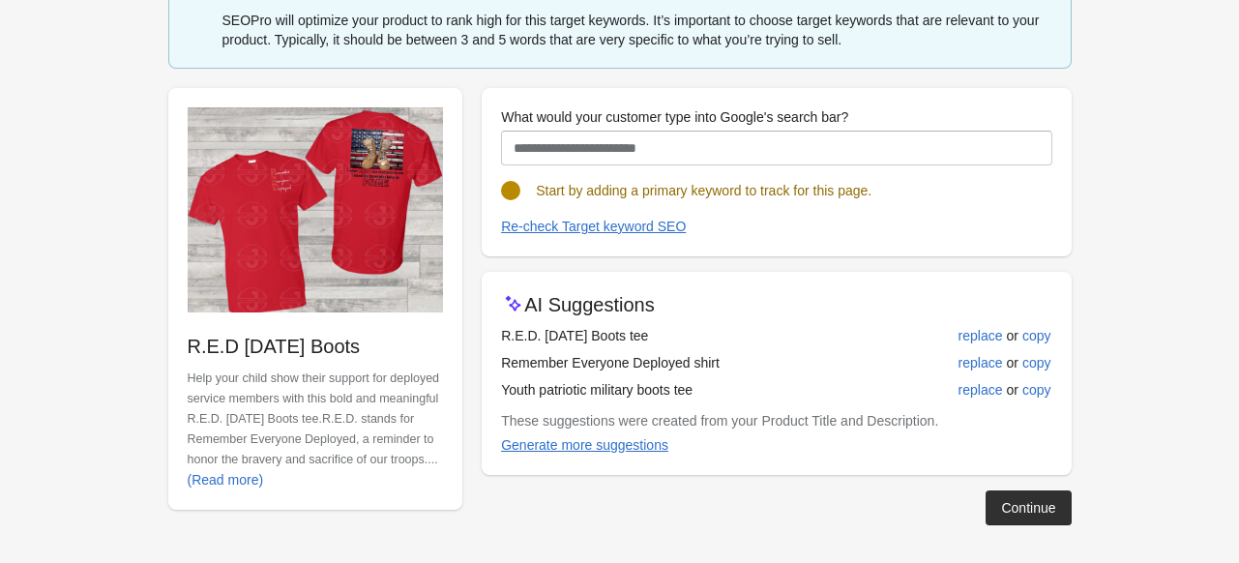
click at [504, 394] on td "Youth patriotic military boots tee" at bounding box center [695, 389] width 388 height 27
drag, startPoint x: 497, startPoint y: 337, endPoint x: 665, endPoint y: 336, distance: 168.2
click at [665, 336] on div "AI Suggestions R.E.D. Friday Boots tee replace or copy Remember Everyone Deploy…" at bounding box center [775, 373] width 589 height 203
click at [723, 364] on td "Remember Everyone Deployed shirt" at bounding box center [695, 362] width 388 height 27
drag, startPoint x: 722, startPoint y: 360, endPoint x: 509, endPoint y: 374, distance: 214.2
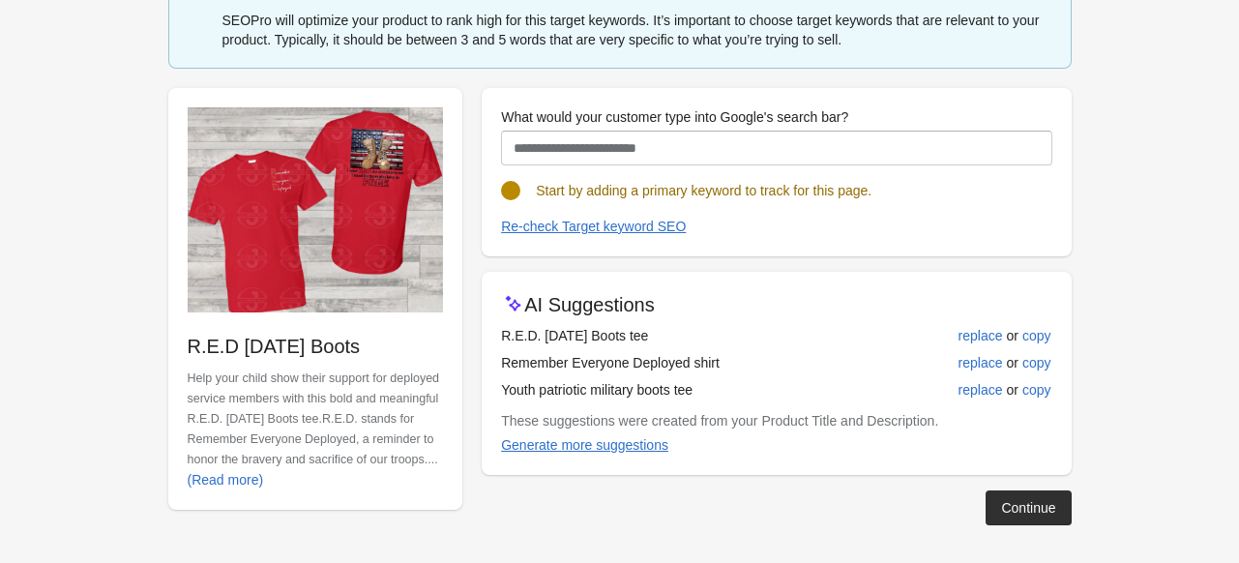
click at [509, 374] on td "Remember Everyone Deployed shirt" at bounding box center [695, 362] width 388 height 27
click at [503, 356] on td "Remember Everyone Deployed shirt" at bounding box center [695, 362] width 388 height 27
drag, startPoint x: 503, startPoint y: 362, endPoint x: 719, endPoint y: 354, distance: 216.7
click at [719, 354] on td "Remember Everyone Deployed shirt" at bounding box center [695, 362] width 388 height 27
copy td "Remember Everyone Deployed shirt"
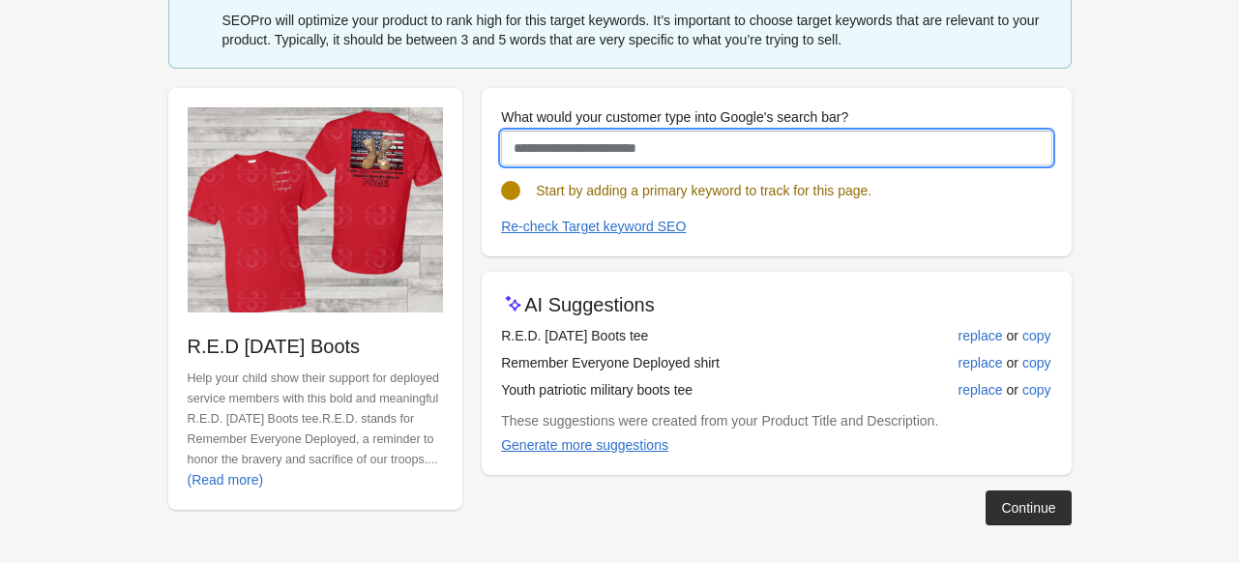
click at [605, 158] on input "What would your customer type into Google's search bar?" at bounding box center [776, 148] width 550 height 35
paste input "**********"
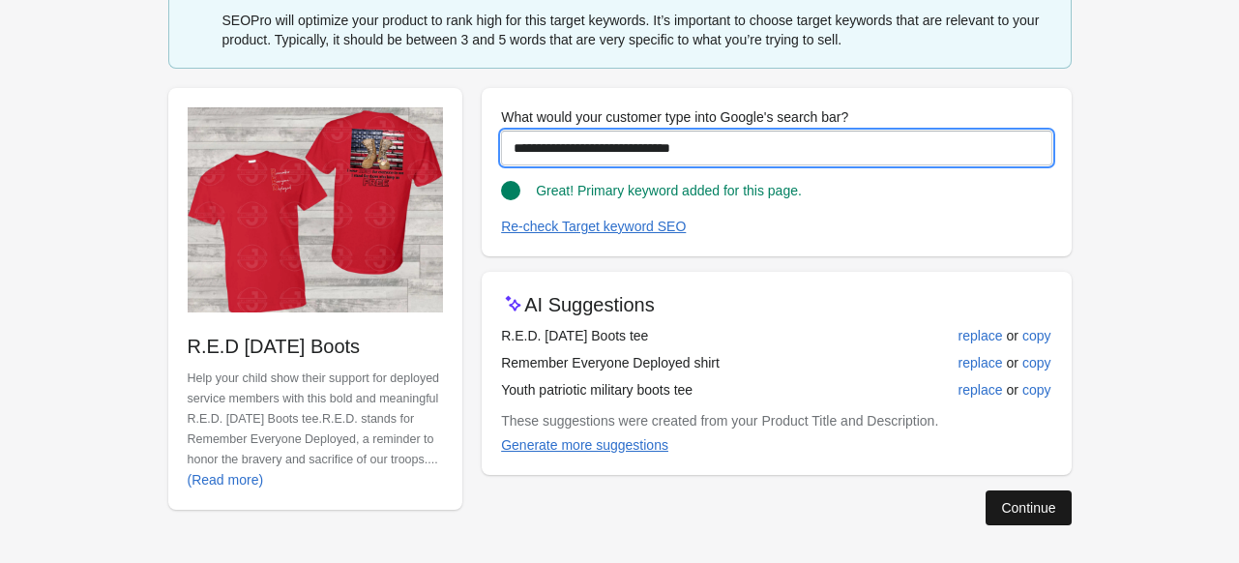
type input "**********"
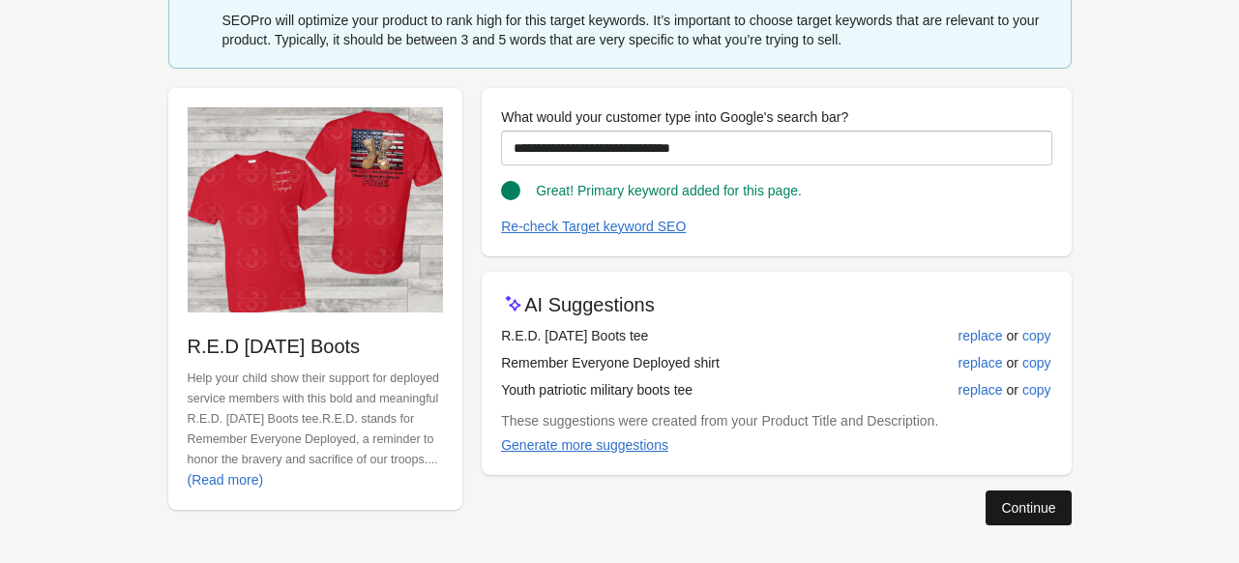
click at [1013, 494] on button "Continue" at bounding box center [1027, 507] width 85 height 35
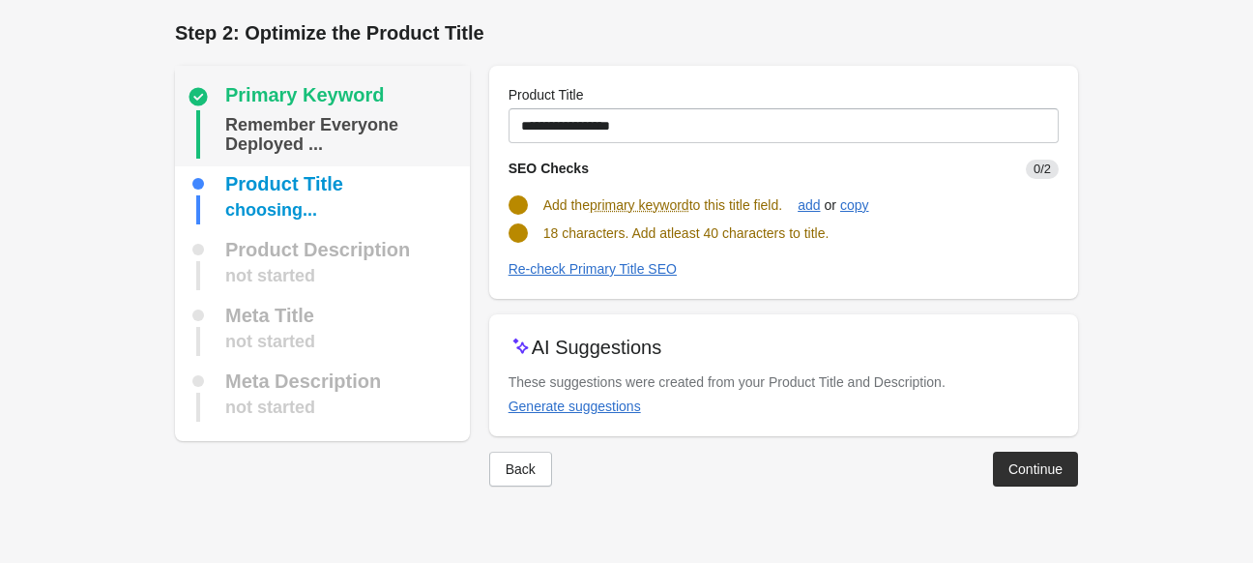
click at [344, 131] on div "Remember Everyone Deployed ..." at bounding box center [343, 134] width 237 height 48
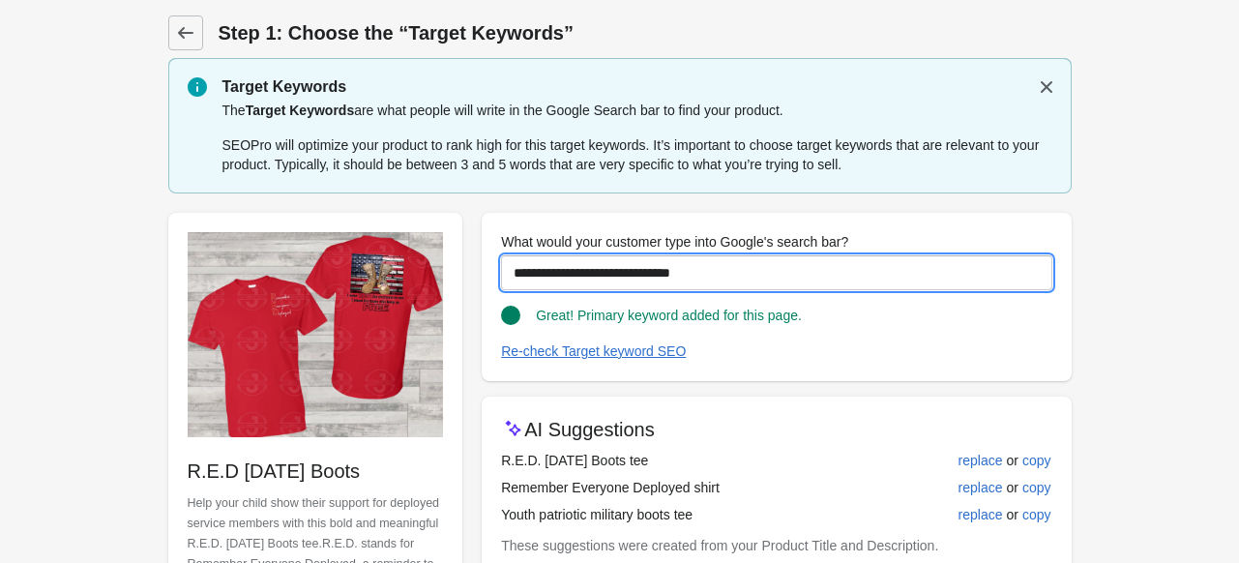
drag, startPoint x: 790, startPoint y: 274, endPoint x: 356, endPoint y: 271, distance: 434.1
click at [356, 271] on div "**********" at bounding box center [610, 423] width 922 height 452
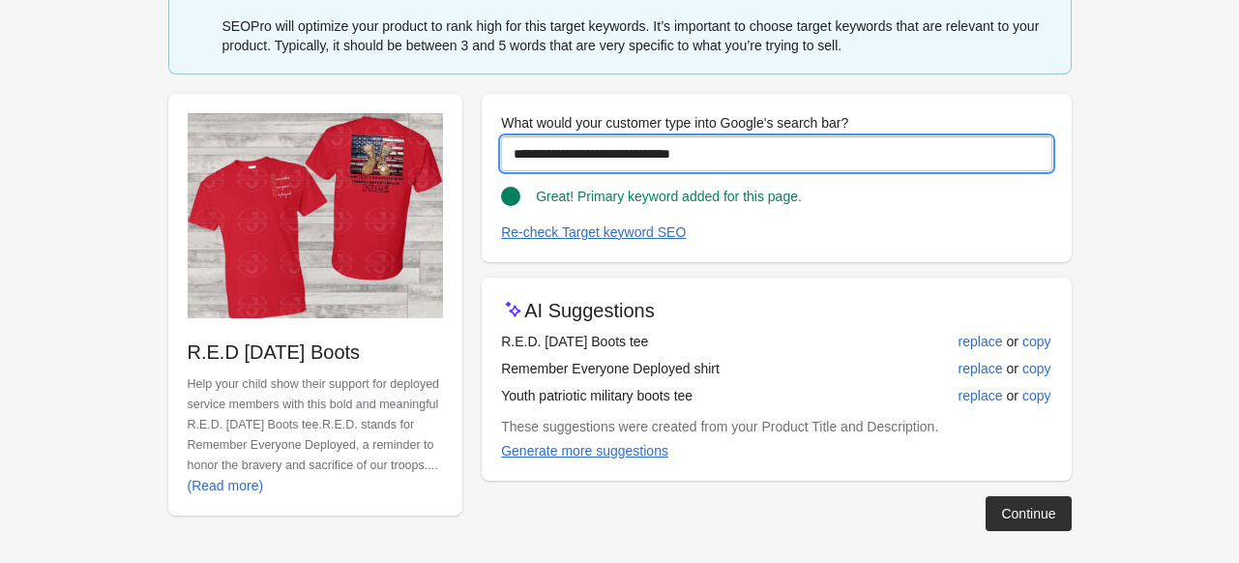
scroll to position [125, 0]
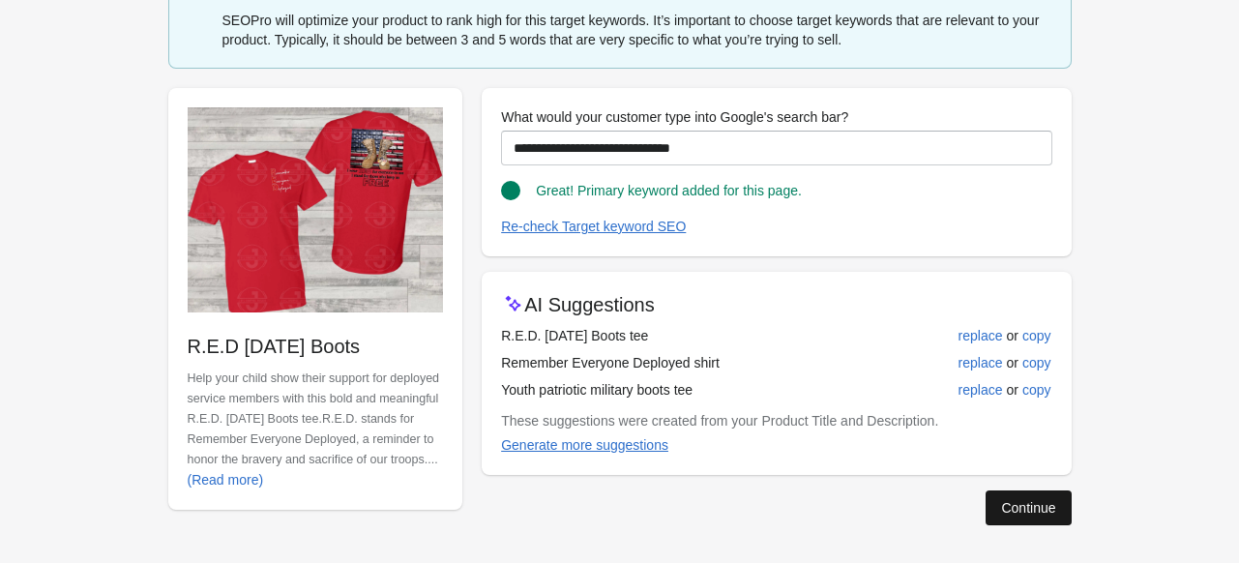
click at [1049, 501] on div "Continue" at bounding box center [1028, 507] width 54 height 15
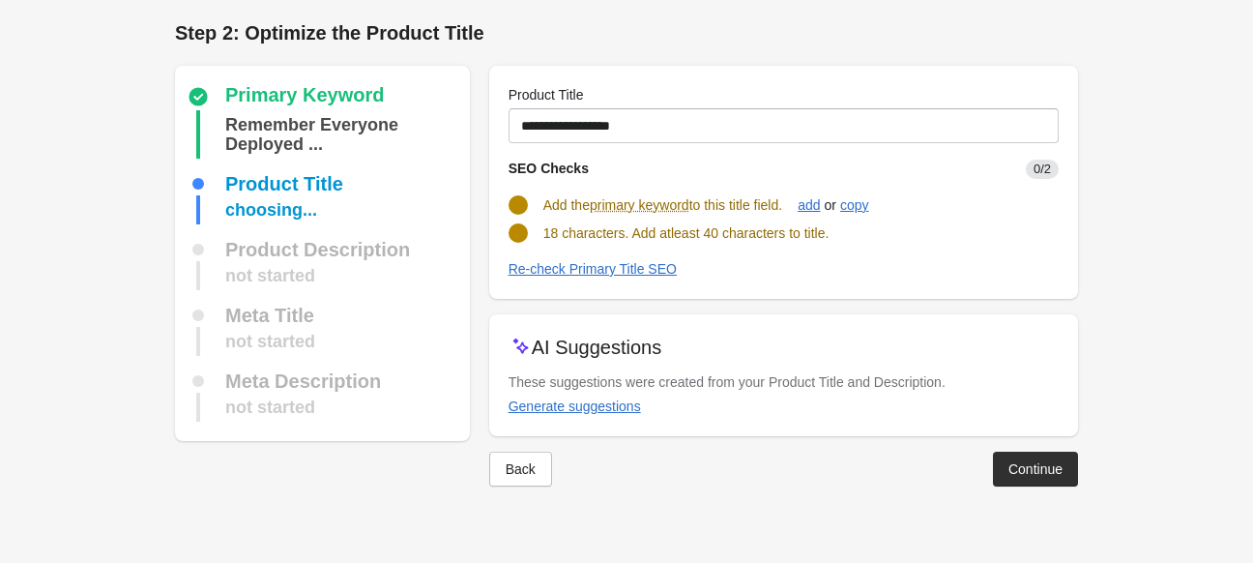
drag, startPoint x: 547, startPoint y: 205, endPoint x: 796, endPoint y: 198, distance: 248.6
click at [796, 198] on div "Add the primary keyword to this title field. add or copy" at bounding box center [776, 197] width 566 height 37
drag, startPoint x: 541, startPoint y: 204, endPoint x: 793, endPoint y: 201, distance: 251.4
click at [793, 201] on div "Add the primary keyword to this title field. add or copy" at bounding box center [776, 197] width 566 height 37
drag, startPoint x: 583, startPoint y: 92, endPoint x: 486, endPoint y: 103, distance: 97.4
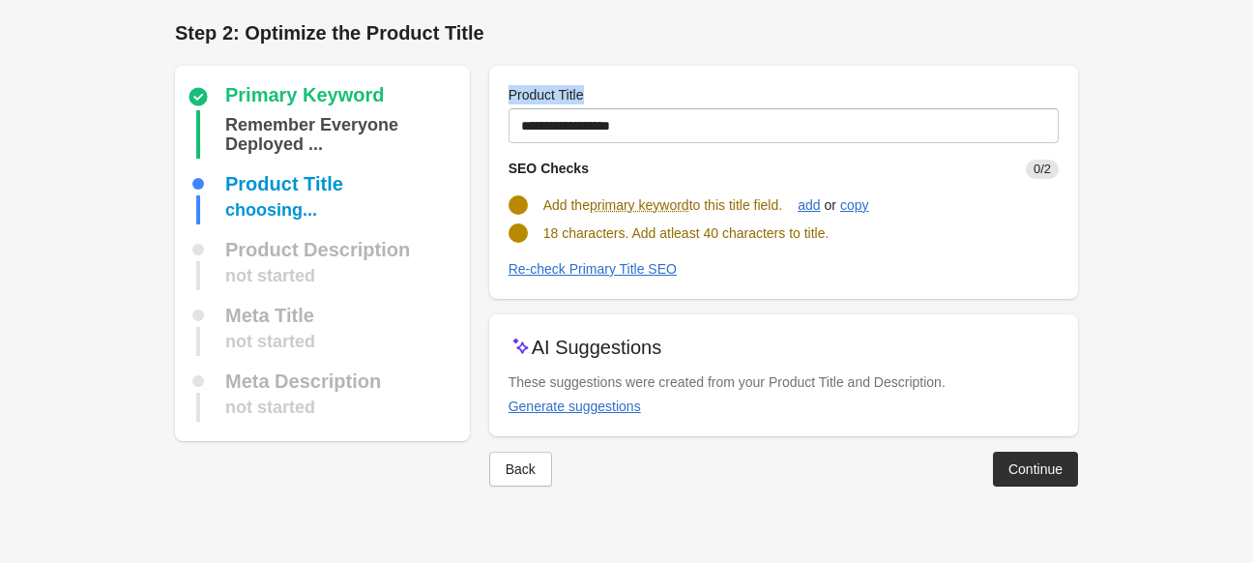
click at [486, 103] on div "Primary Keyword Remember Everyone Deployed ... Product Title choosing... Produc…" at bounding box center [617, 268] width 922 height 436
copy label "Product Title"
drag, startPoint x: 538, startPoint y: 206, endPoint x: 797, endPoint y: 202, distance: 259.1
click at [797, 202] on div "Add the primary keyword to this title field. add or copy" at bounding box center [776, 197] width 566 height 37
copy span "Add the primary keyword to this title field."
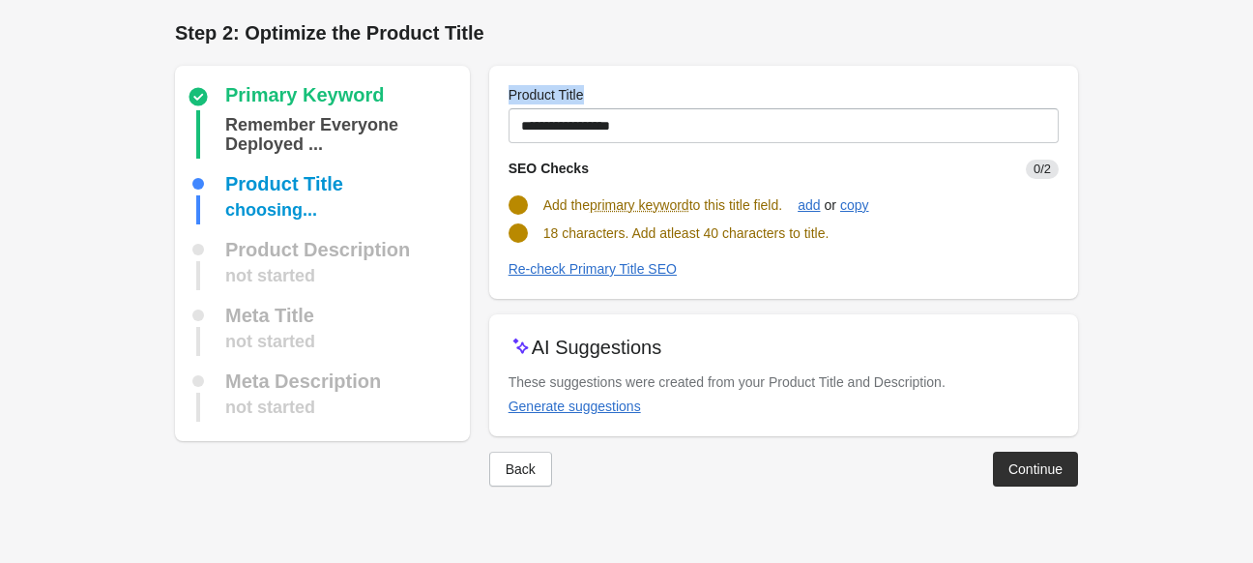
drag, startPoint x: 379, startPoint y: 413, endPoint x: 507, endPoint y: 352, distance: 141.4
click at [505, 354] on div "Primary Keyword Remember Everyone Deployed ... Product Title choosing... Produc…" at bounding box center [617, 268] width 922 height 436
click at [766, 250] on div at bounding box center [784, 254] width 550 height 8
drag, startPoint x: 547, startPoint y: 235, endPoint x: 625, endPoint y: 232, distance: 77.4
click at [625, 232] on span "18 characters. Add atleast 40 characters to title." at bounding box center [686, 232] width 286 height 15
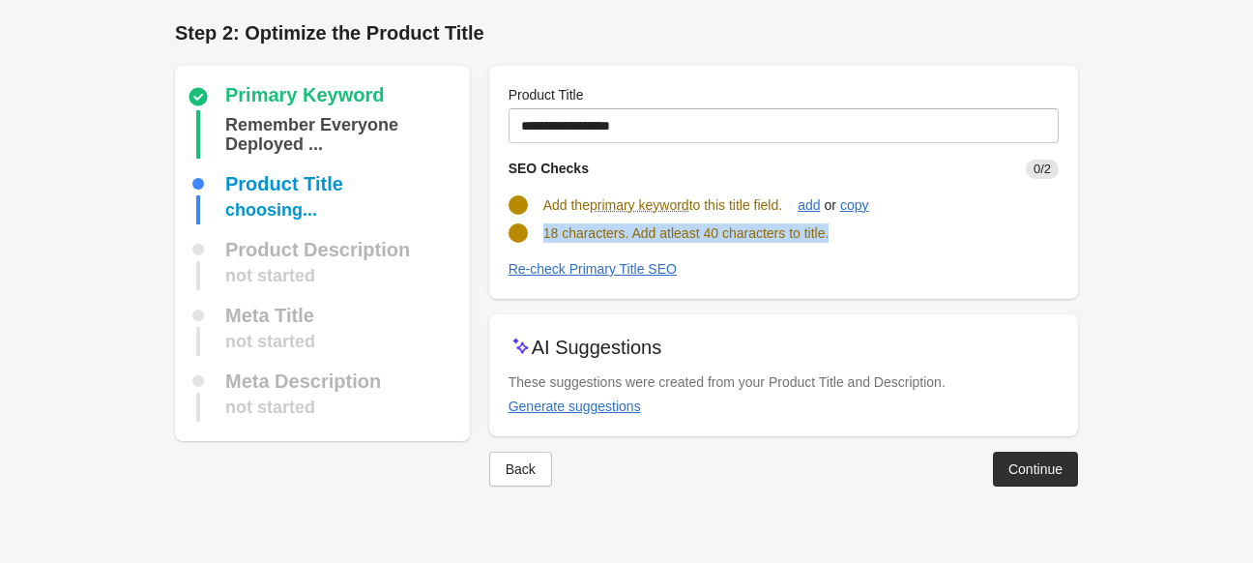
drag, startPoint x: 539, startPoint y: 231, endPoint x: 843, endPoint y: 233, distance: 304.6
click at [843, 233] on div "18 characters. Add atleast 40 characters to title." at bounding box center [776, 225] width 566 height 35
copy span "18 characters. Add atleast 40 characters to title."
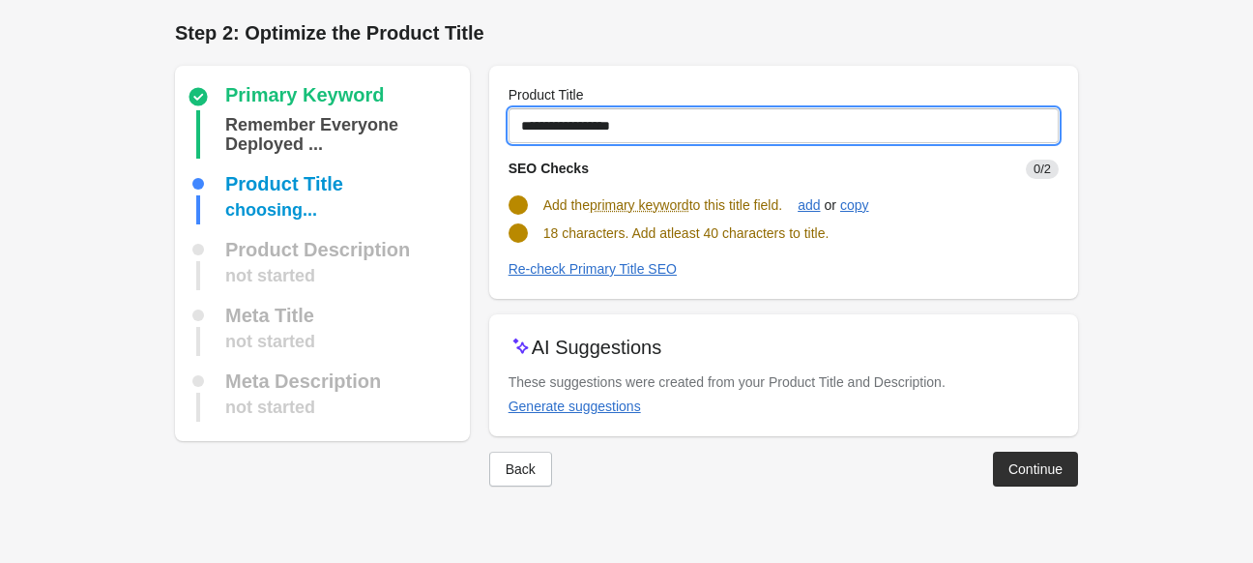
drag, startPoint x: 694, startPoint y: 127, endPoint x: 474, endPoint y: 133, distance: 220.5
click at [474, 133] on div "Primary Keyword Remember Everyone Deployed ... Product Title choosing... Produc…" at bounding box center [617, 268] width 922 height 436
paste input "**********"
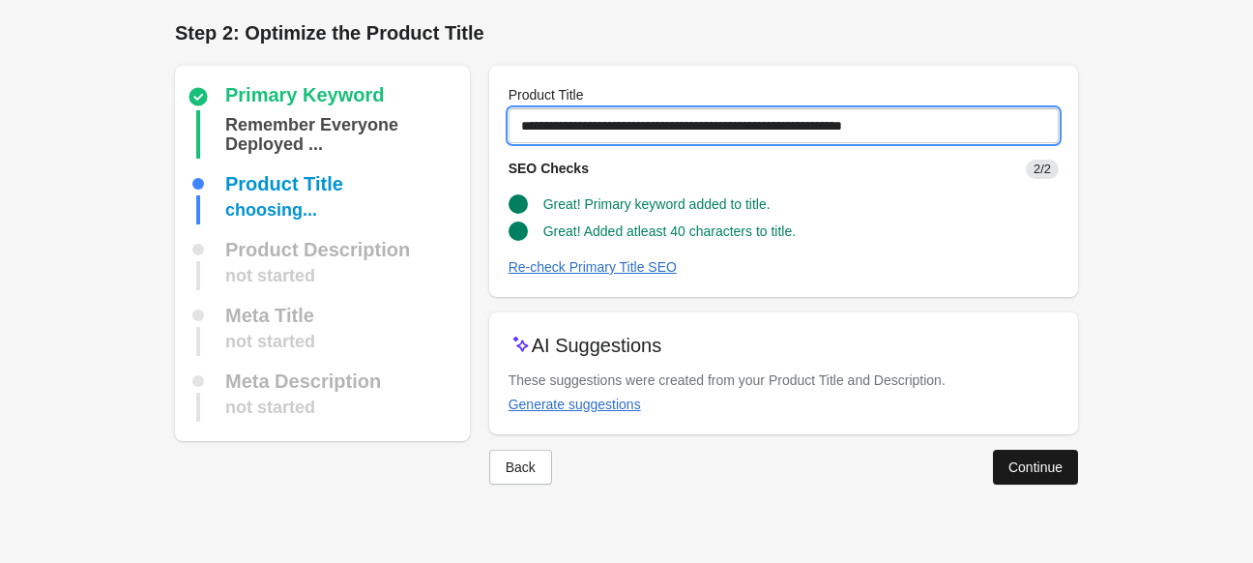
type input "**********"
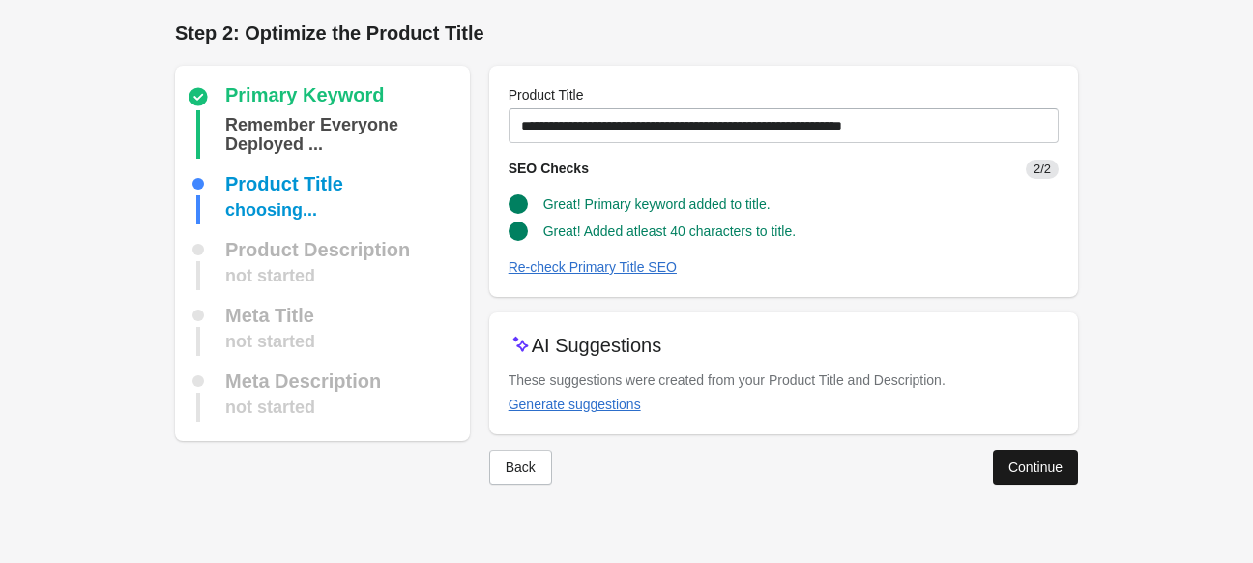
click at [1017, 459] on div "Continue" at bounding box center [1035, 466] width 54 height 15
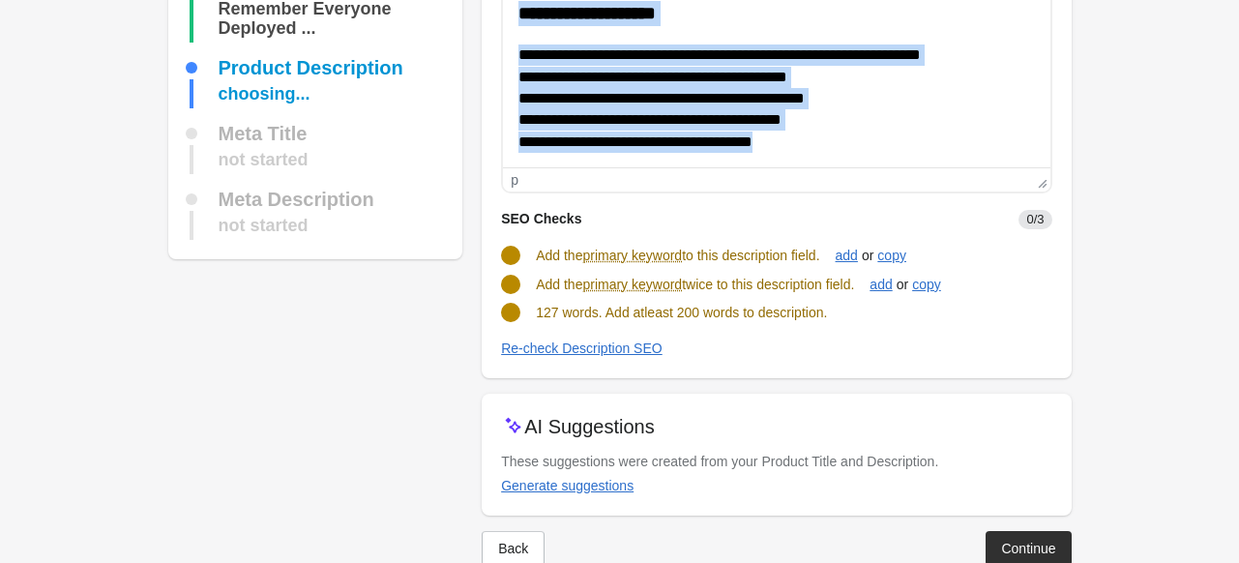
scroll to position [246, 0]
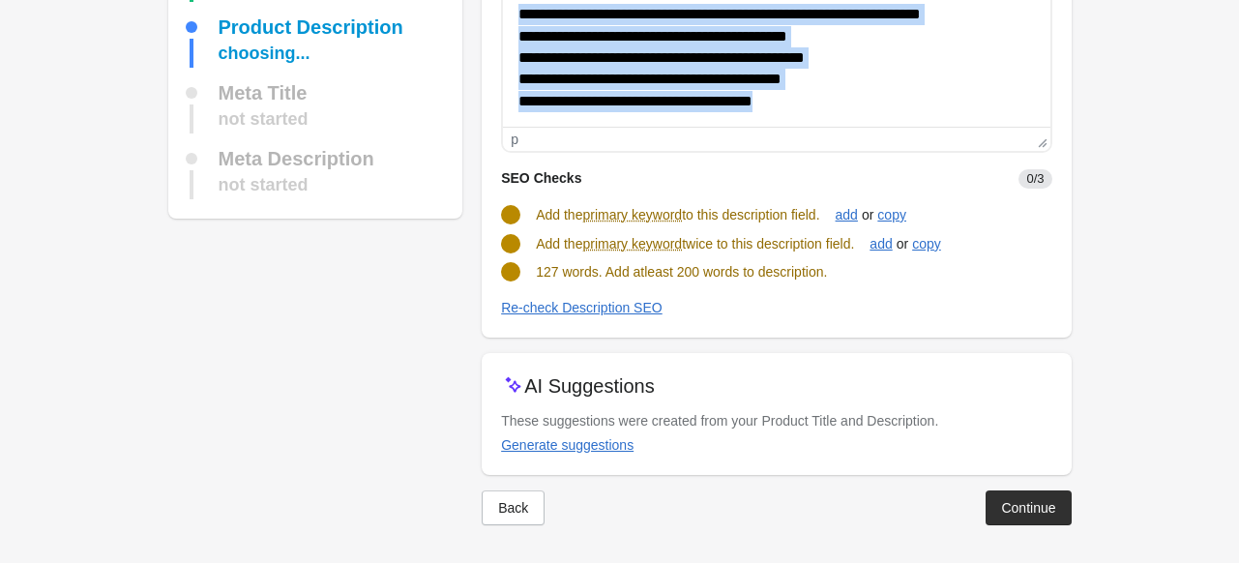
drag, startPoint x: 519, startPoint y: -68, endPoint x: 851, endPoint y: -11, distance: 336.5
copy body "**********"
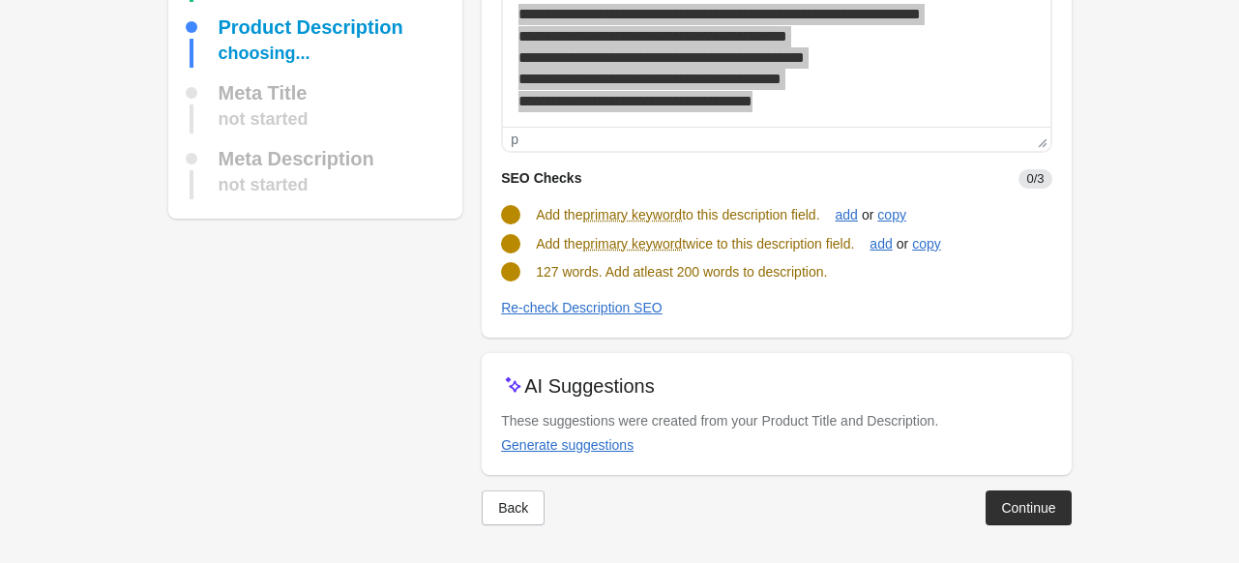
drag, startPoint x: 537, startPoint y: 213, endPoint x: 831, endPoint y: 214, distance: 293.9
click at [819, 214] on span "Add the primary keyword to this description field." at bounding box center [677, 214] width 283 height 15
copy span "Add the primary keyword to this description field."
drag, startPoint x: 538, startPoint y: 244, endPoint x: 880, endPoint y: 250, distance: 342.3
click at [880, 250] on div "Add the primary keyword twice to this description field. add or copy" at bounding box center [768, 236] width 566 height 37
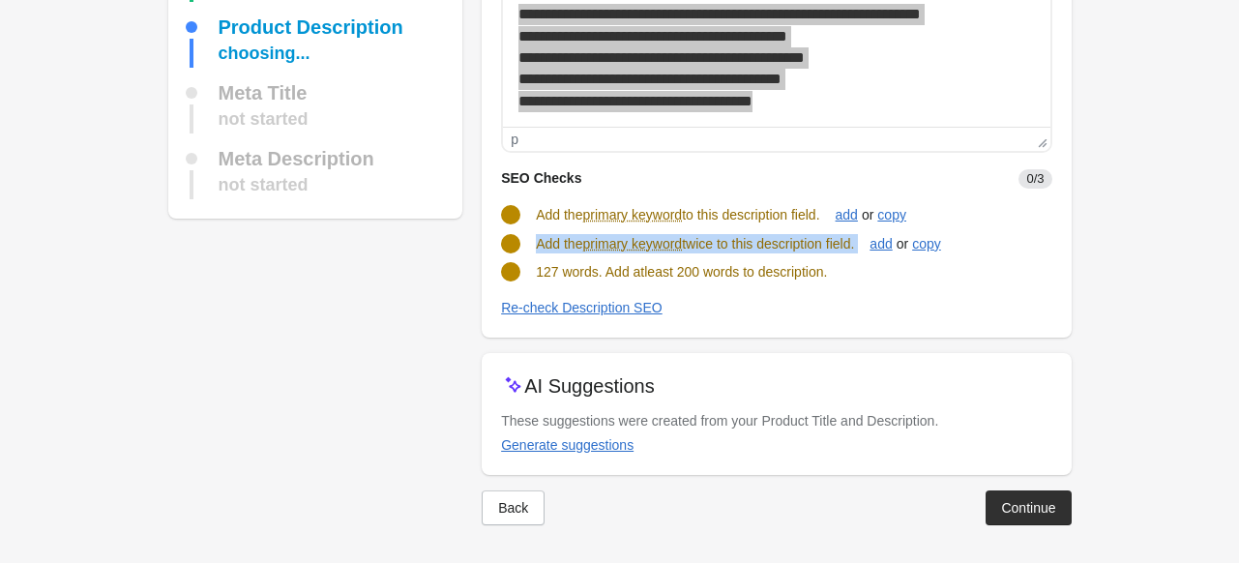
copy div "Add the primary keyword twice to this description field. add"
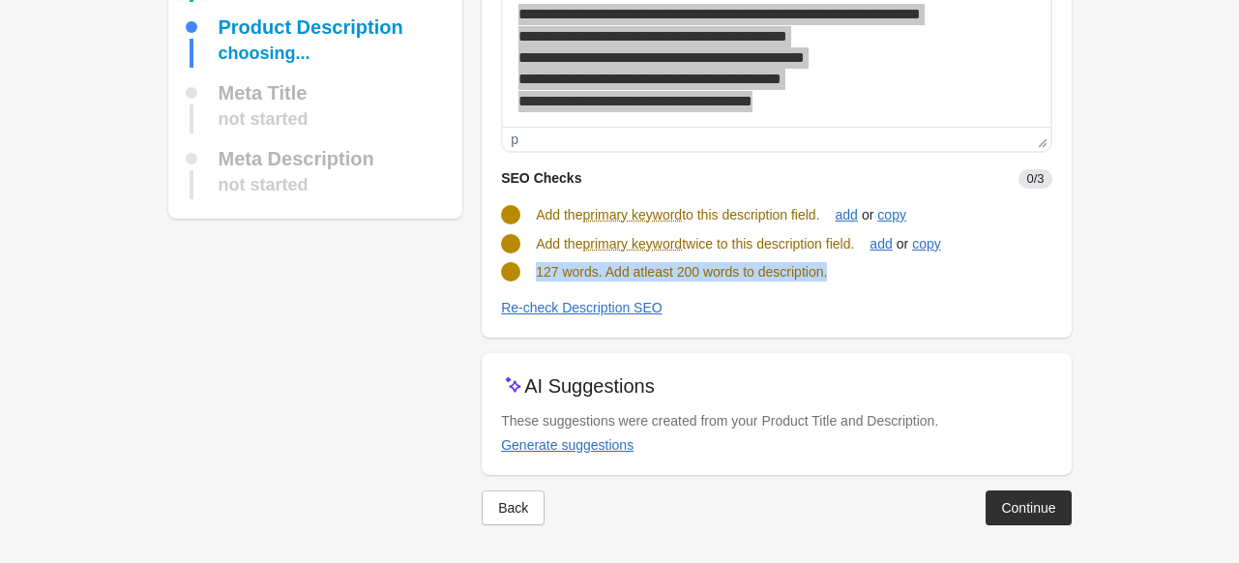
drag, startPoint x: 533, startPoint y: 270, endPoint x: 862, endPoint y: 273, distance: 329.7
click at [862, 273] on div "127 words. Add atleast 200 words to description." at bounding box center [768, 264] width 566 height 35
copy span "127 words. Add atleast 200 words to description."
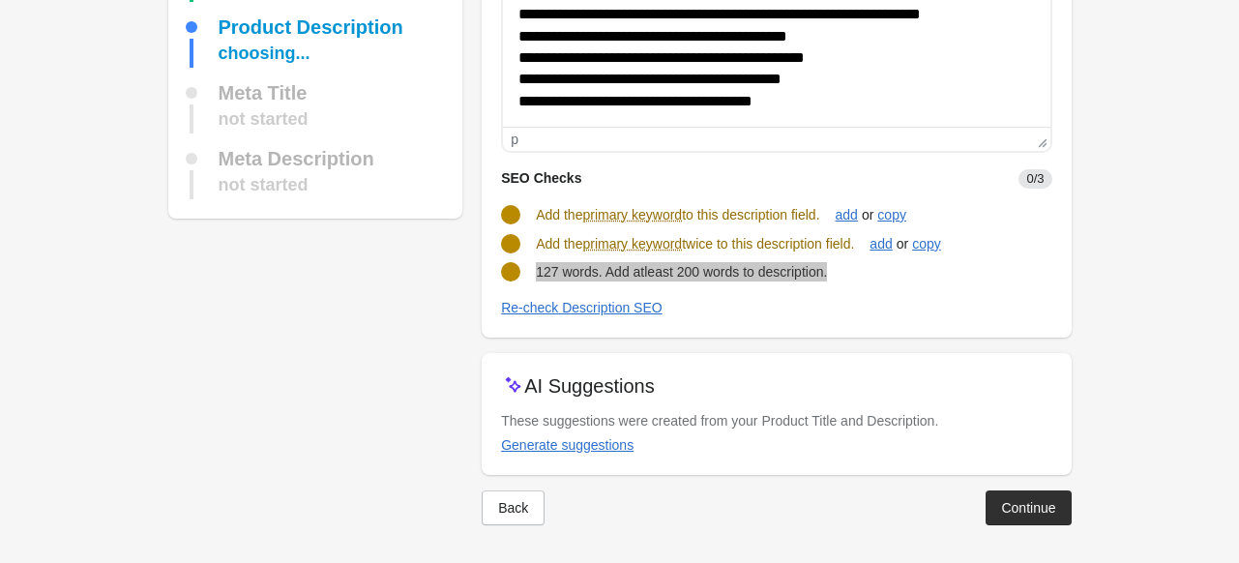
scroll to position [155, 0]
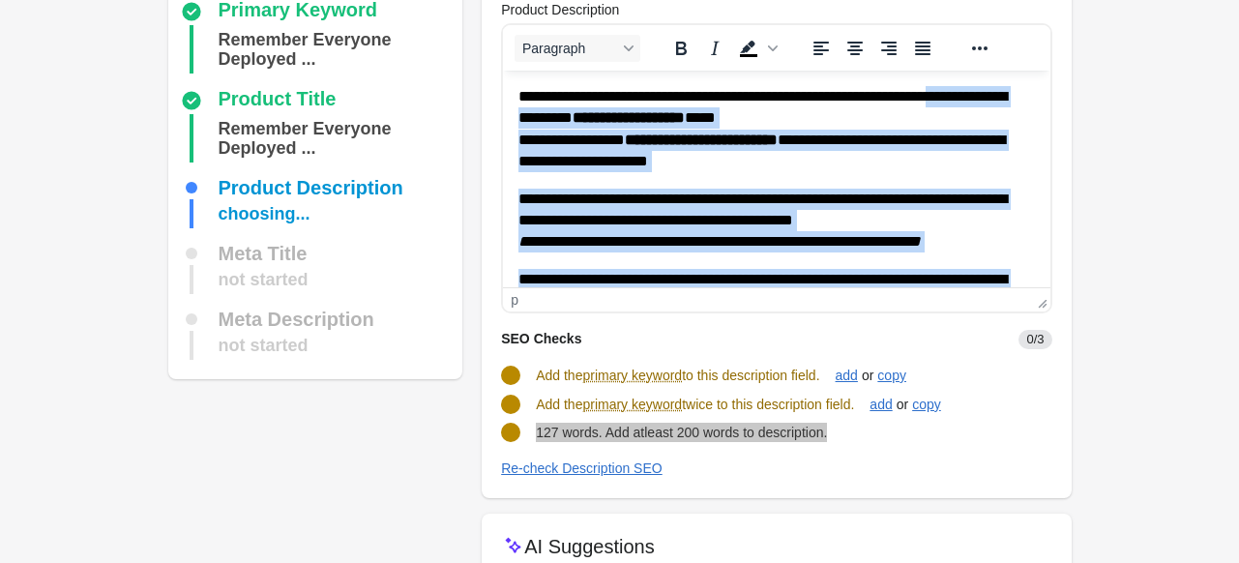
scroll to position [0, 0]
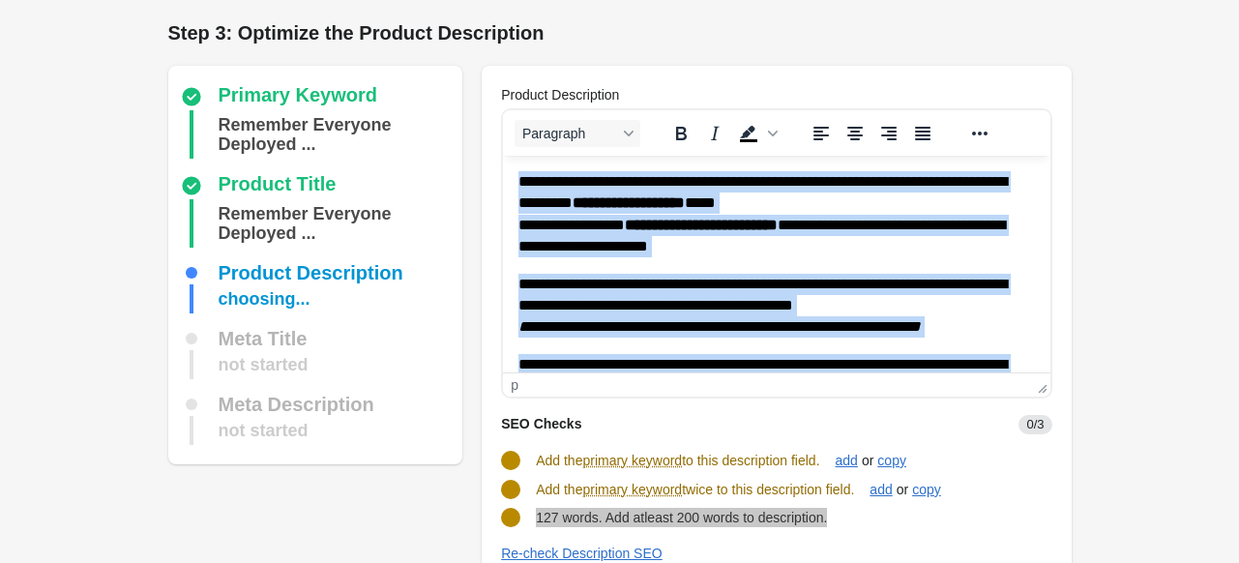
drag, startPoint x: 823, startPoint y: 357, endPoint x: 488, endPoint y: 156, distance: 390.3
click at [503, 156] on html "**********" at bounding box center [776, 377] width 546 height 443
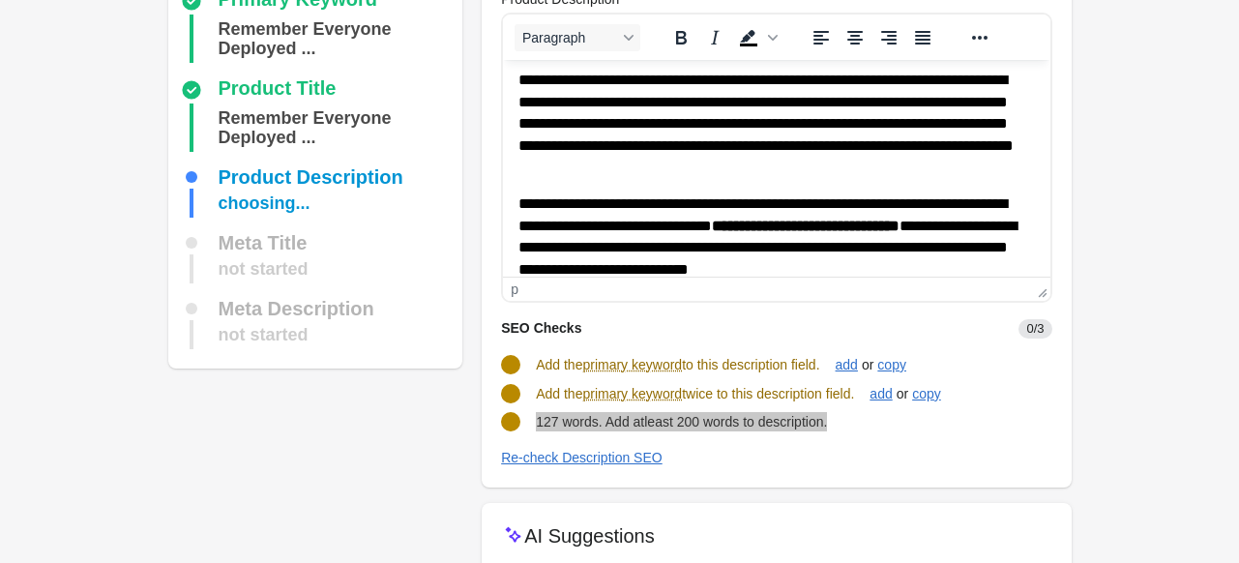
scroll to position [97, 0]
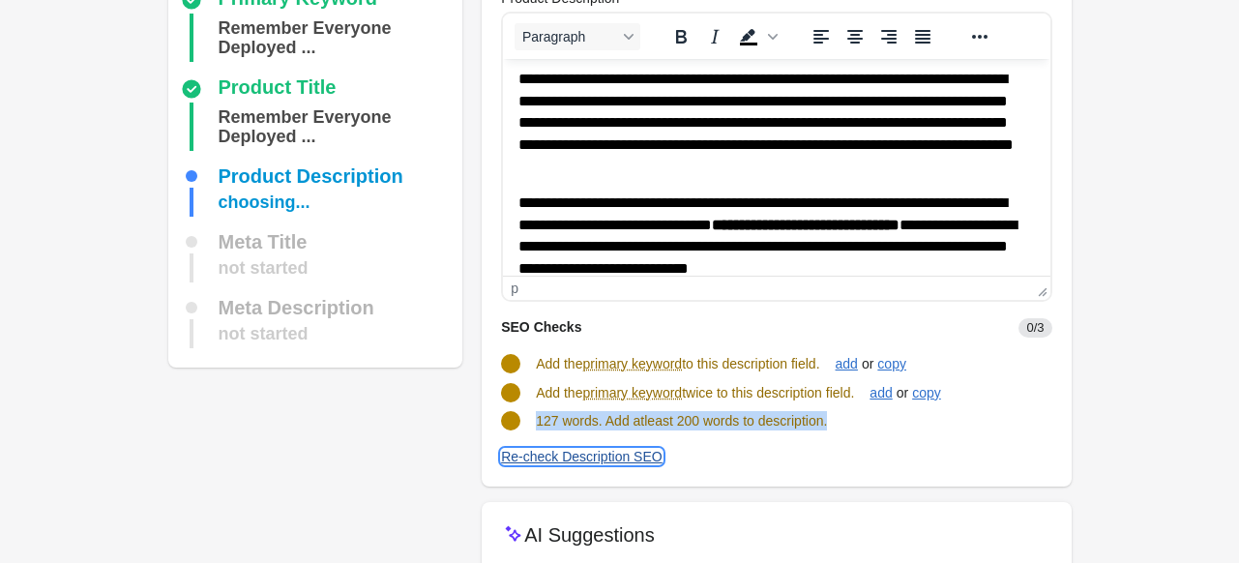
click at [614, 459] on div "Re-check Description SEO" at bounding box center [581, 456] width 161 height 15
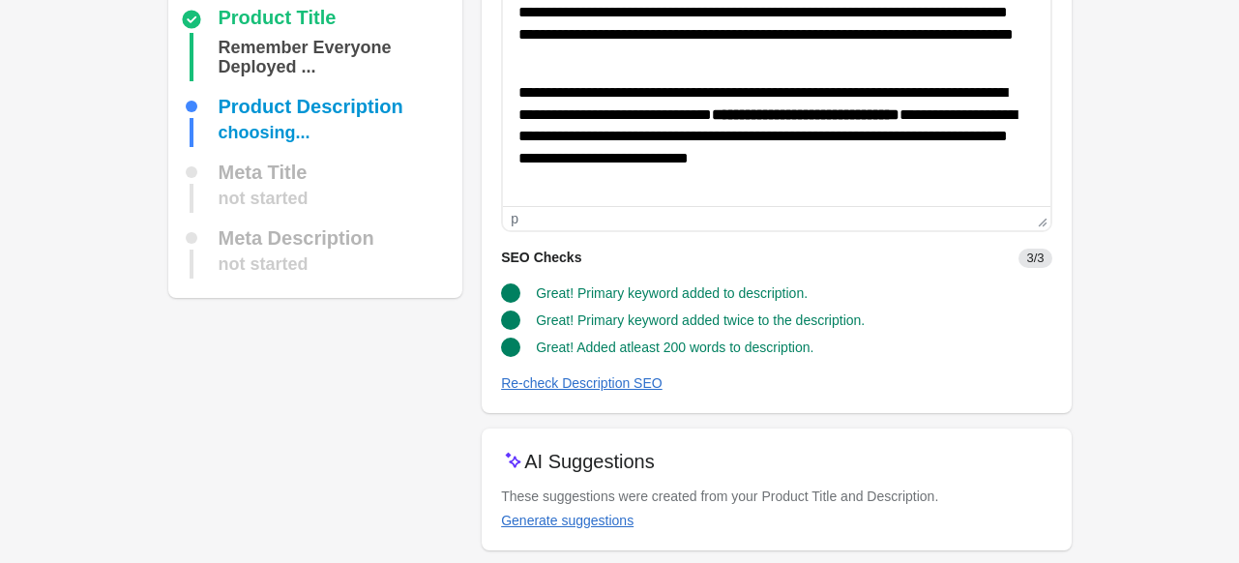
scroll to position [242, 0]
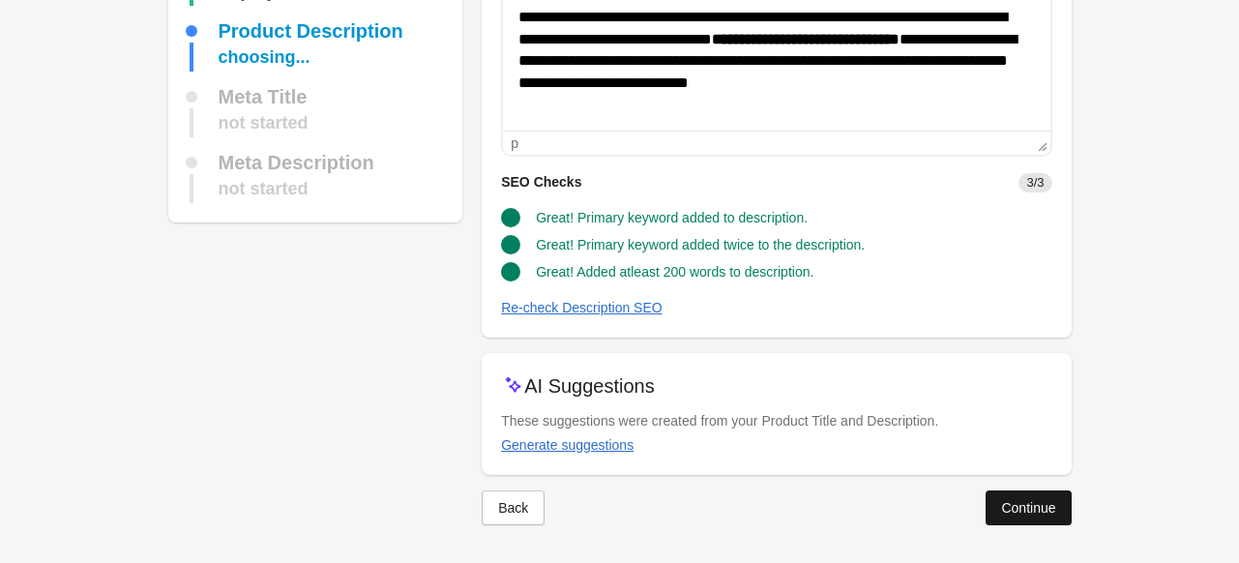
click at [1052, 490] on button "Continue" at bounding box center [1027, 507] width 85 height 35
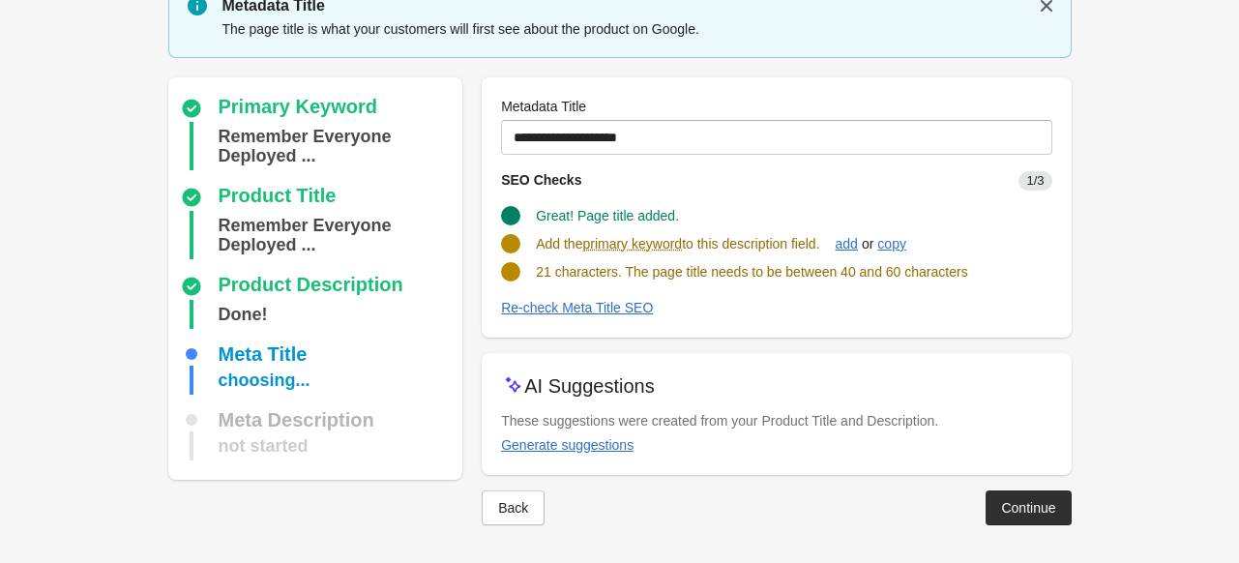
click at [659, 119] on div "**********" at bounding box center [776, 126] width 550 height 58
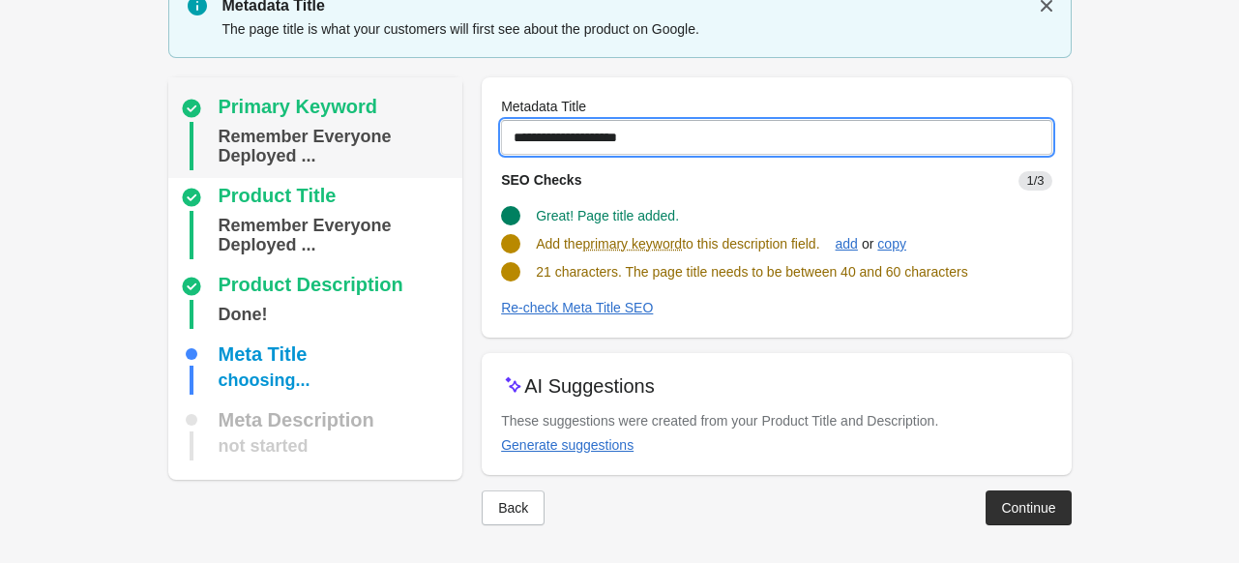
drag, startPoint x: 647, startPoint y: 145, endPoint x: 376, endPoint y: 153, distance: 270.8
click at [376, 153] on div "Primary Keyword Remember Everyone Deployed ... Product Title Remember Everyone …" at bounding box center [610, 293] width 922 height 463
paste input "**********"
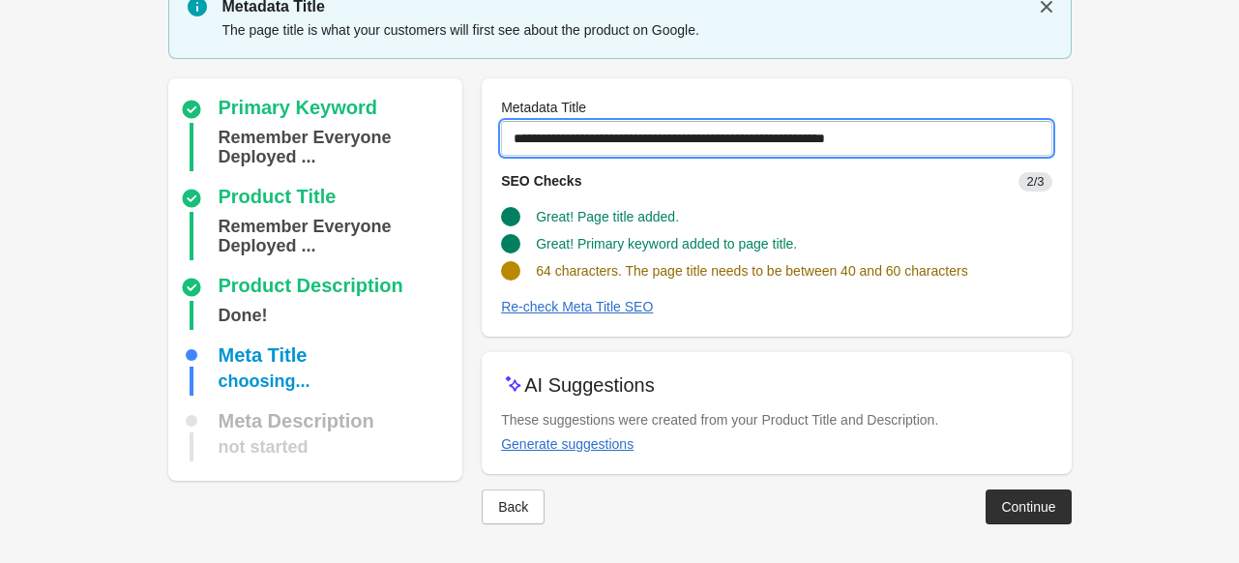
scroll to position [79, 0]
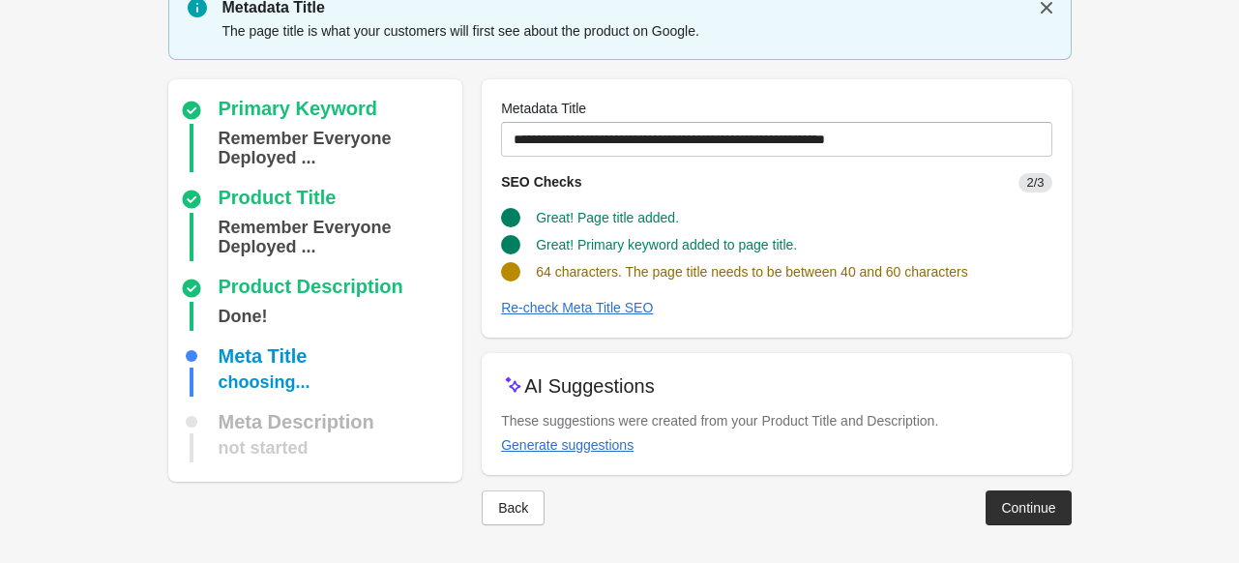
click at [536, 272] on span "64 characters. The page title needs to be between 40 and 60 characters" at bounding box center [751, 271] width 431 height 15
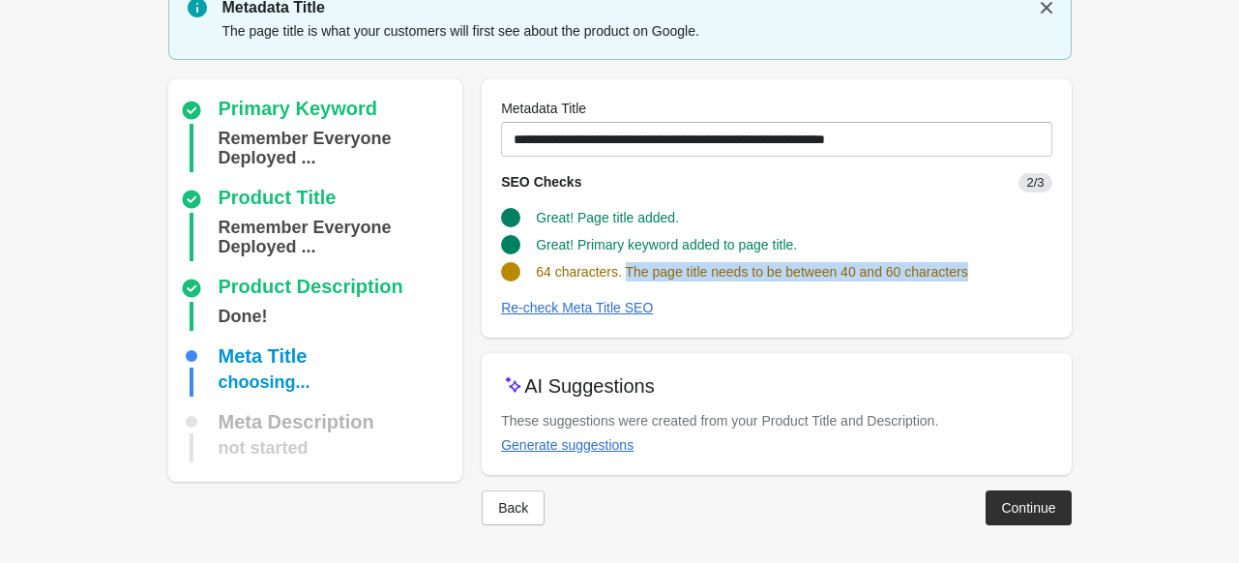
drag, startPoint x: 623, startPoint y: 264, endPoint x: 1020, endPoint y: 273, distance: 397.5
click at [1020, 273] on div "64 characters. The page title needs to be between 40 and 60 characters" at bounding box center [768, 264] width 566 height 35
copy span "The page title needs to be between 40 and 60 characters"
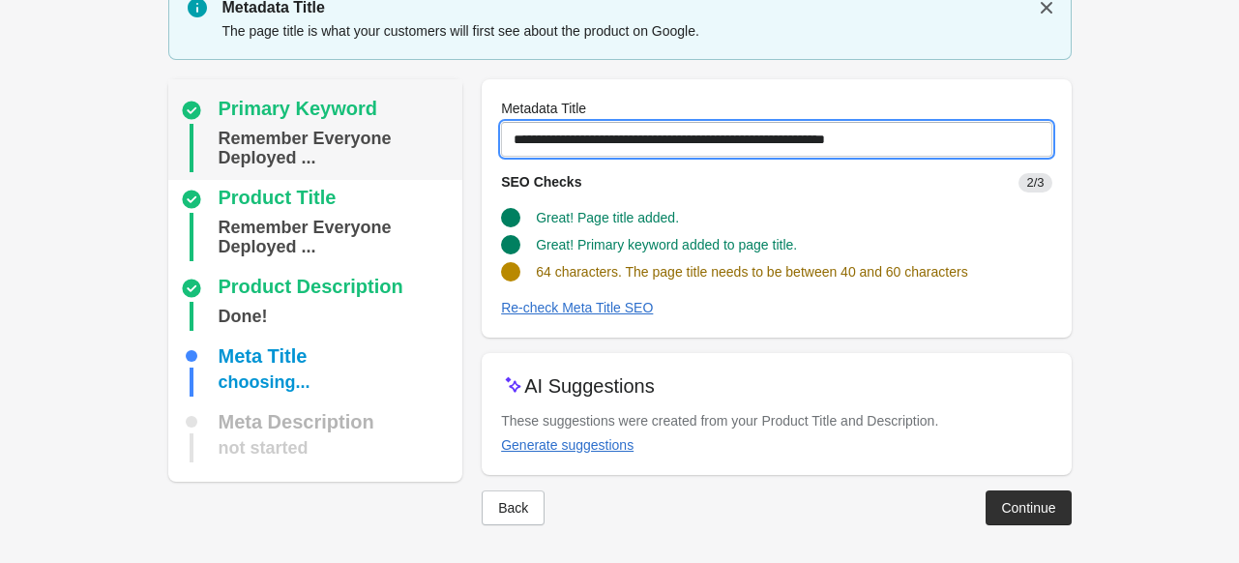
drag, startPoint x: 936, startPoint y: 132, endPoint x: 420, endPoint y: 165, distance: 517.4
click at [420, 165] on div "Primary Keyword Remember Everyone Deployed ... Product Title Remember Everyone …" at bounding box center [610, 294] width 922 height 461
paste input "text"
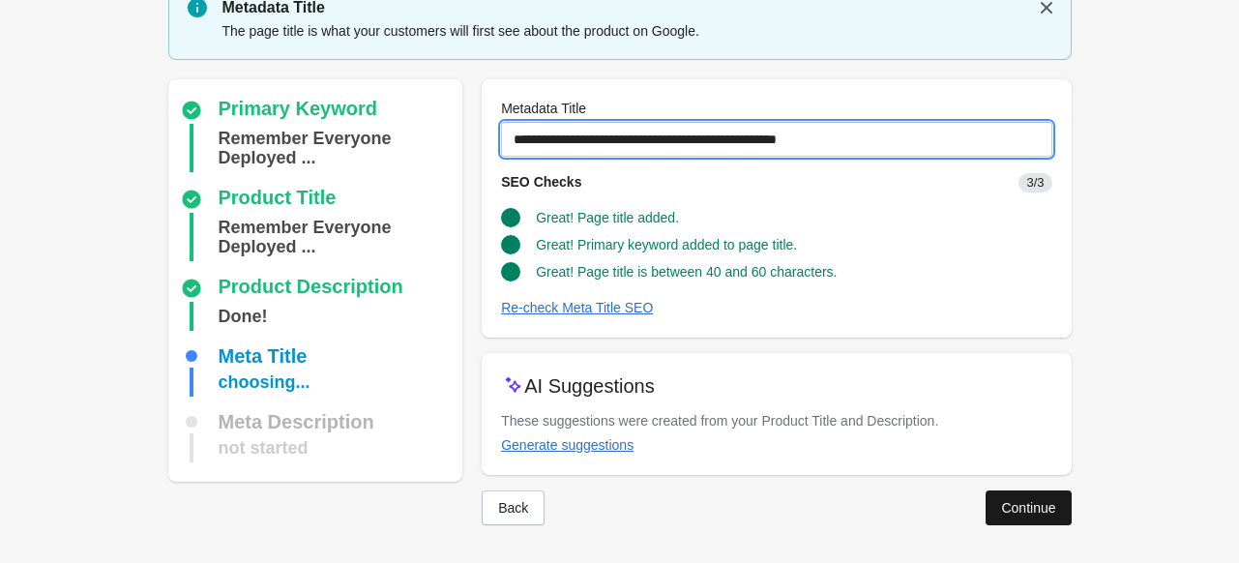
type input "**********"
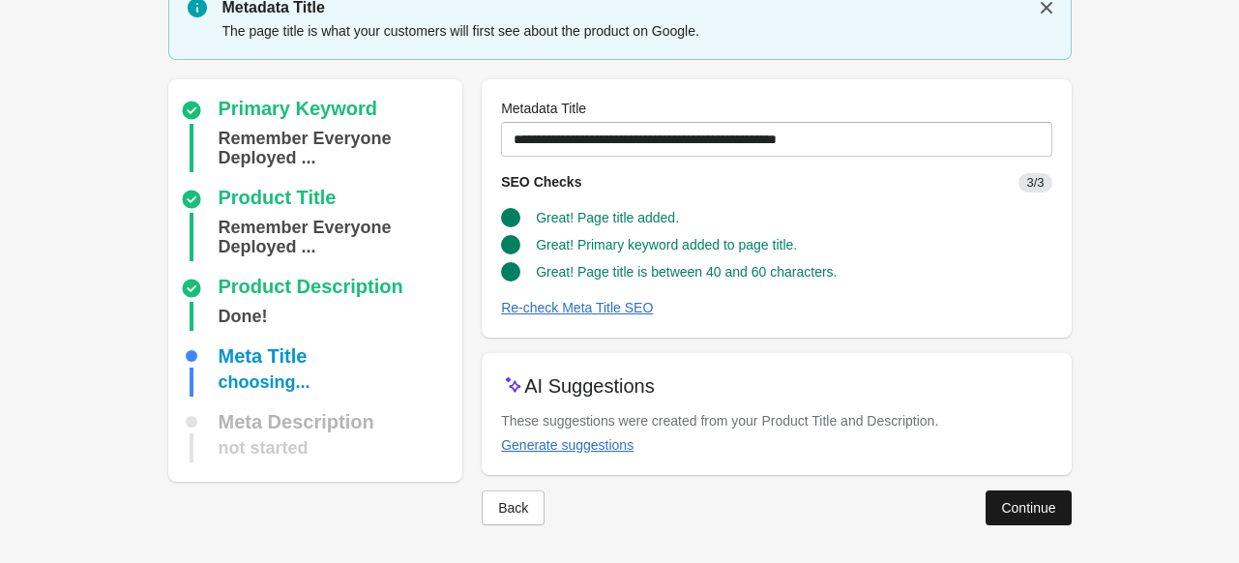
click at [1048, 500] on div "Continue" at bounding box center [1028, 507] width 54 height 15
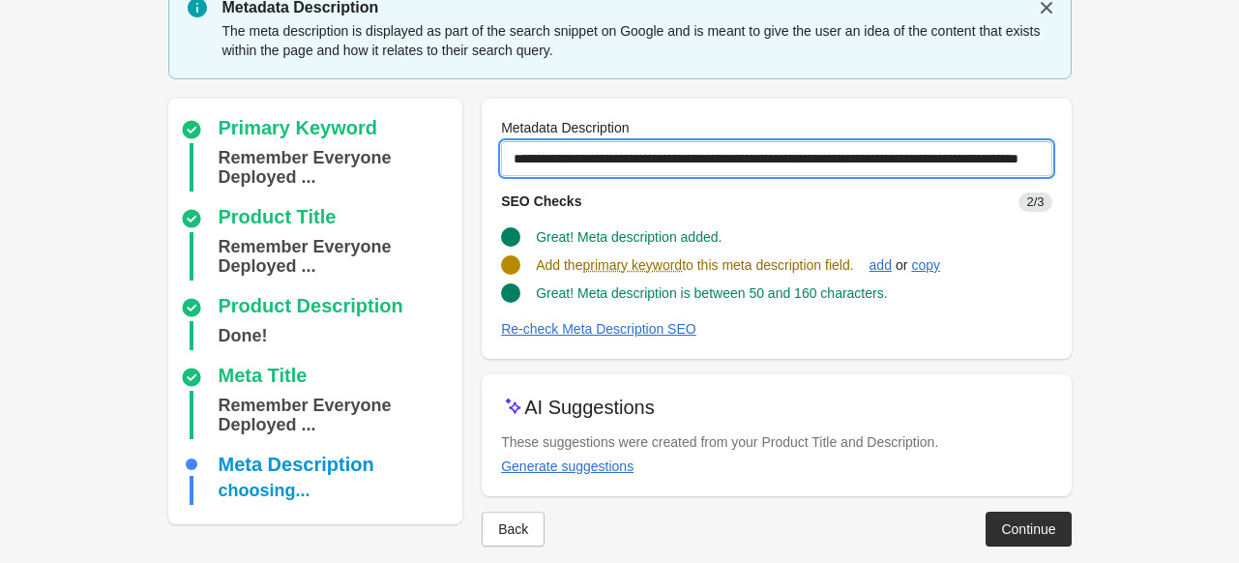
scroll to position [0, 101]
drag, startPoint x: 507, startPoint y: 160, endPoint x: 1252, endPoint y: 132, distance: 745.9
click at [1238, 132] on html "Step 1: Choose the “Target Keywords” Target Keywords The Target Keywords are wh…" at bounding box center [619, 202] width 1239 height 563
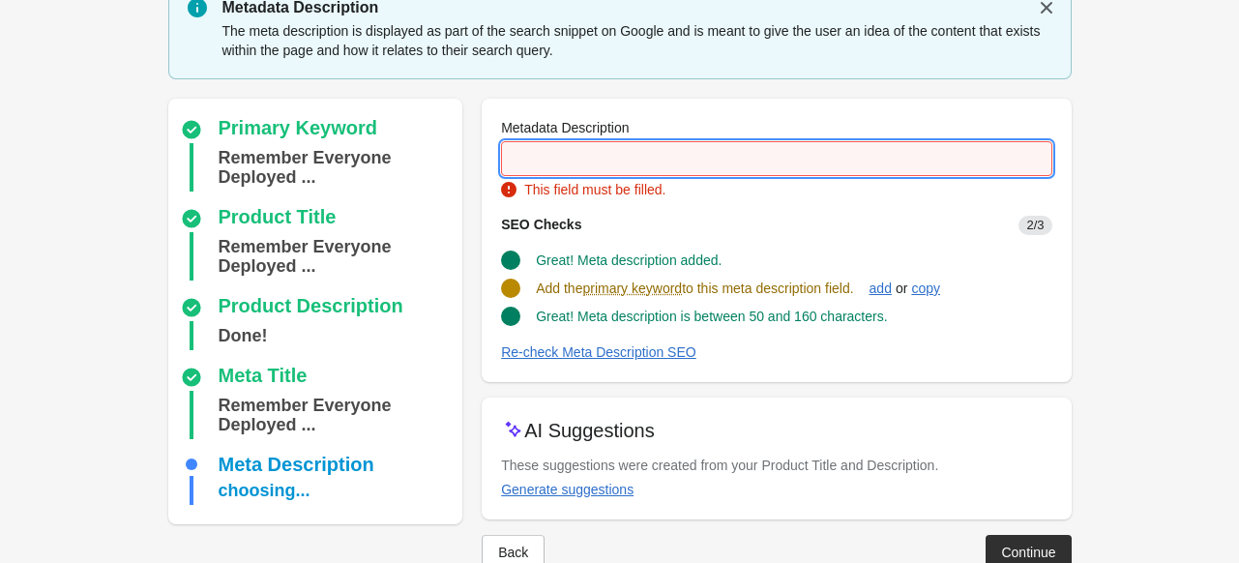
scroll to position [0, 0]
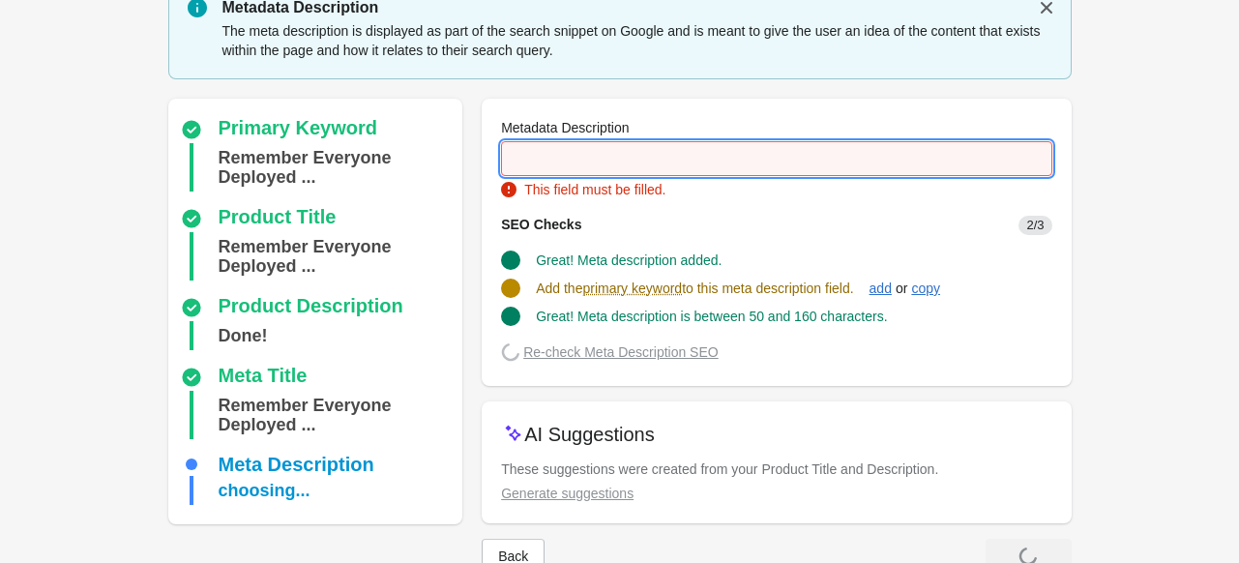
paste input "**********"
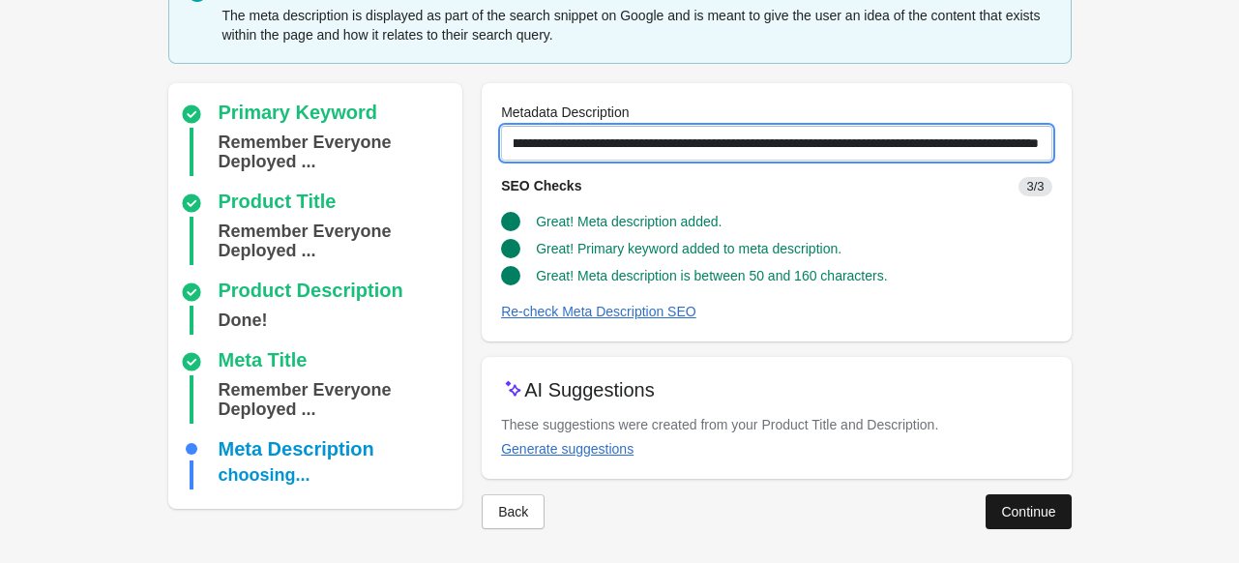
scroll to position [99, 0]
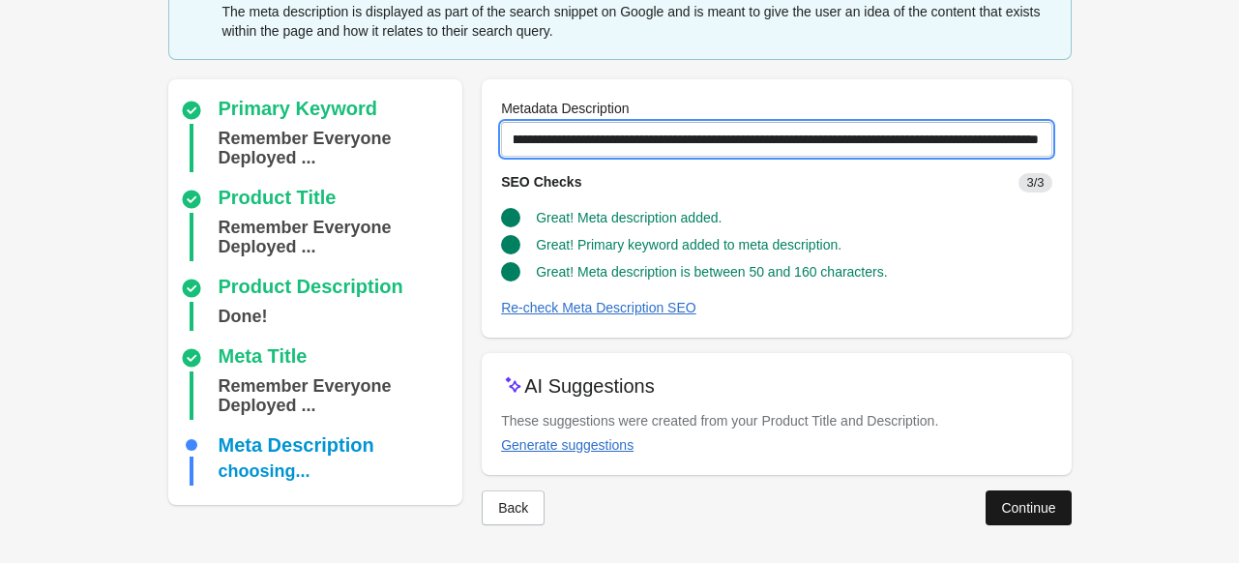
type input "**********"
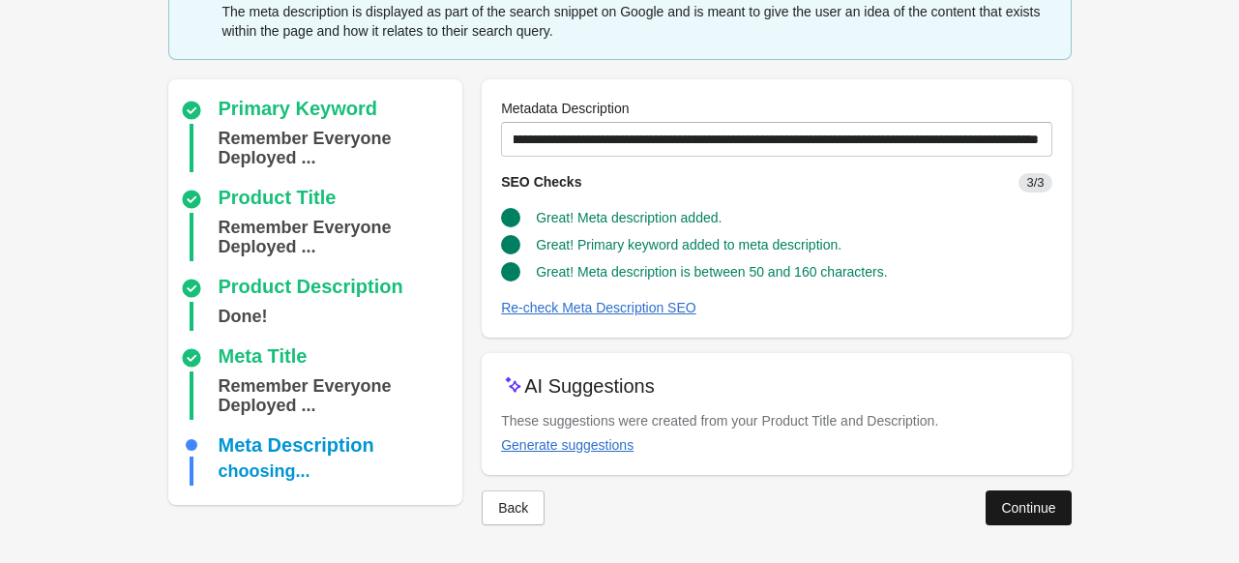
click at [1007, 510] on div "Continue" at bounding box center [1028, 507] width 54 height 15
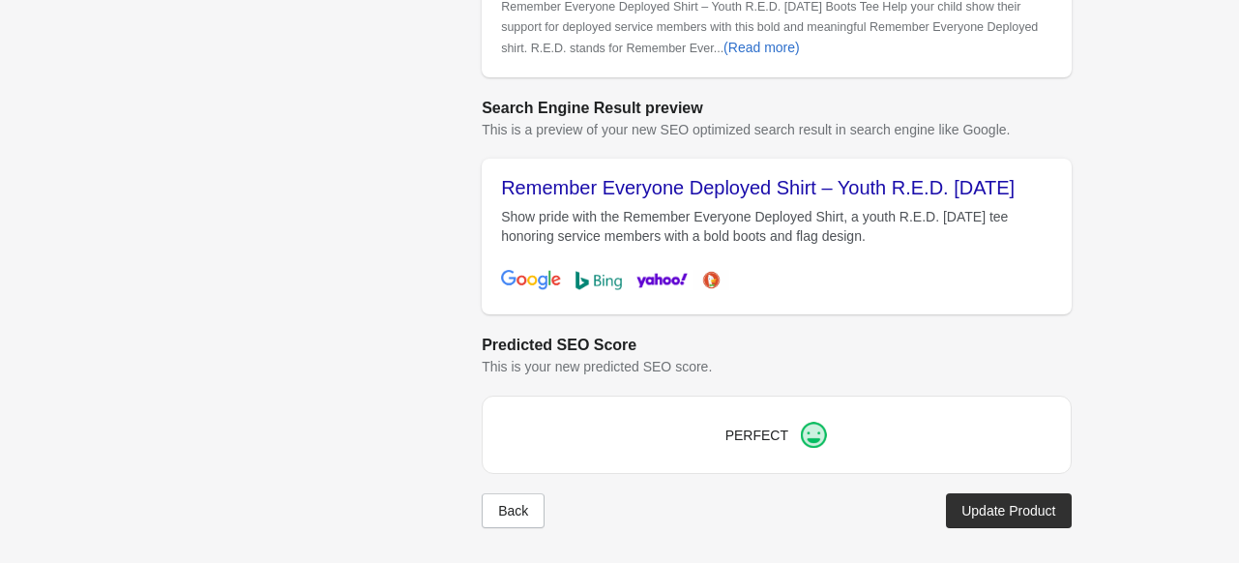
scroll to position [675, 0]
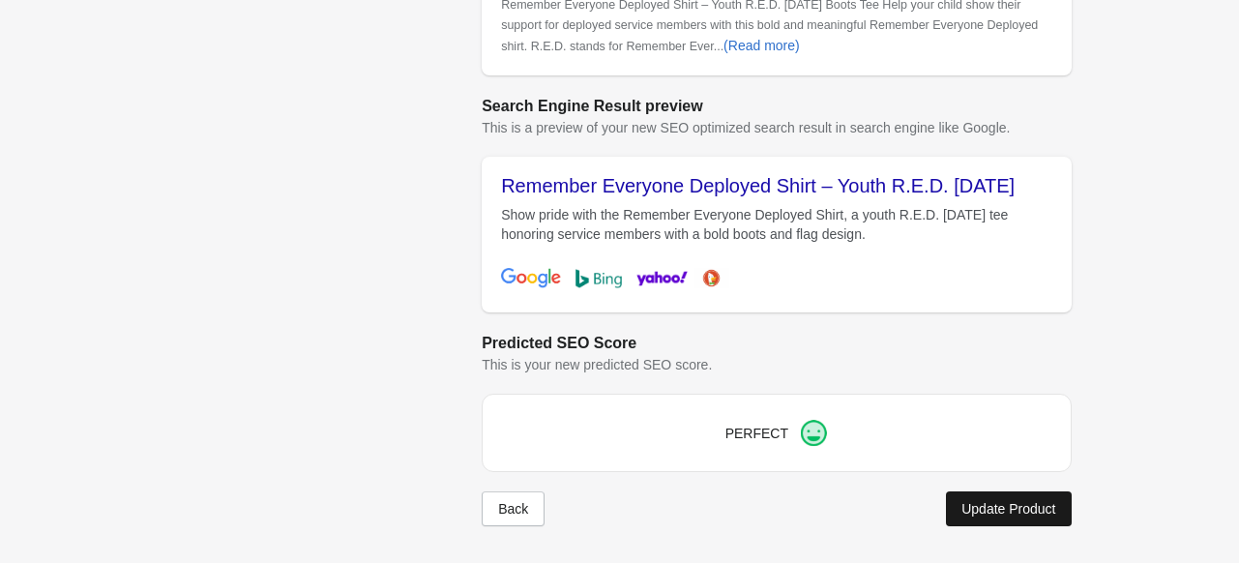
click at [1022, 501] on div "Update Product" at bounding box center [1008, 508] width 94 height 15
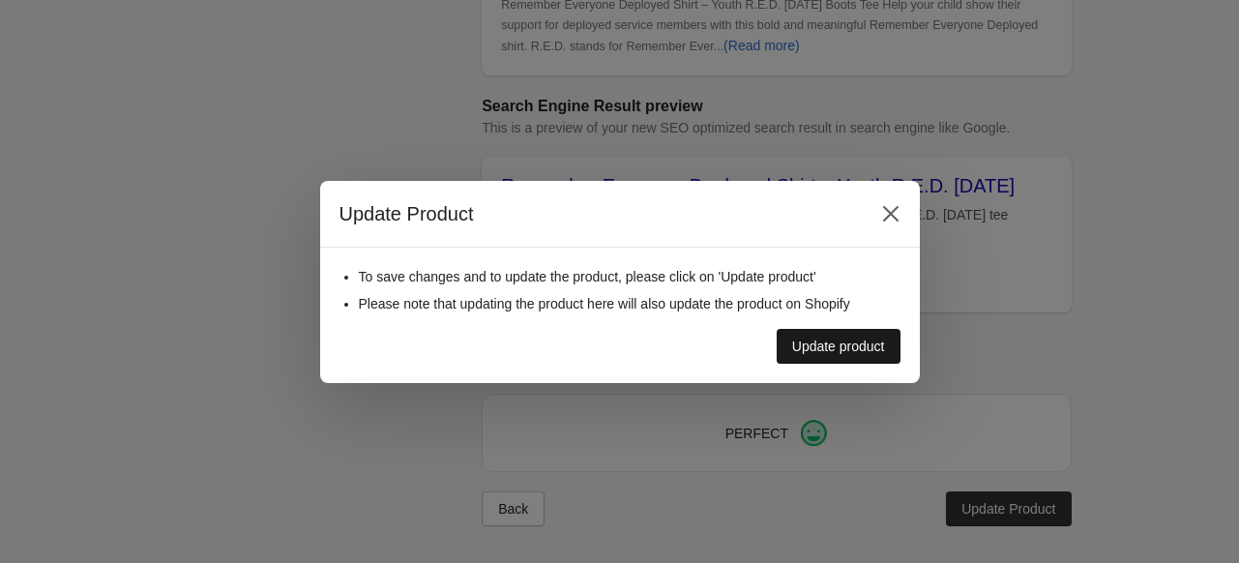
click at [854, 348] on div "Update product" at bounding box center [838, 345] width 93 height 15
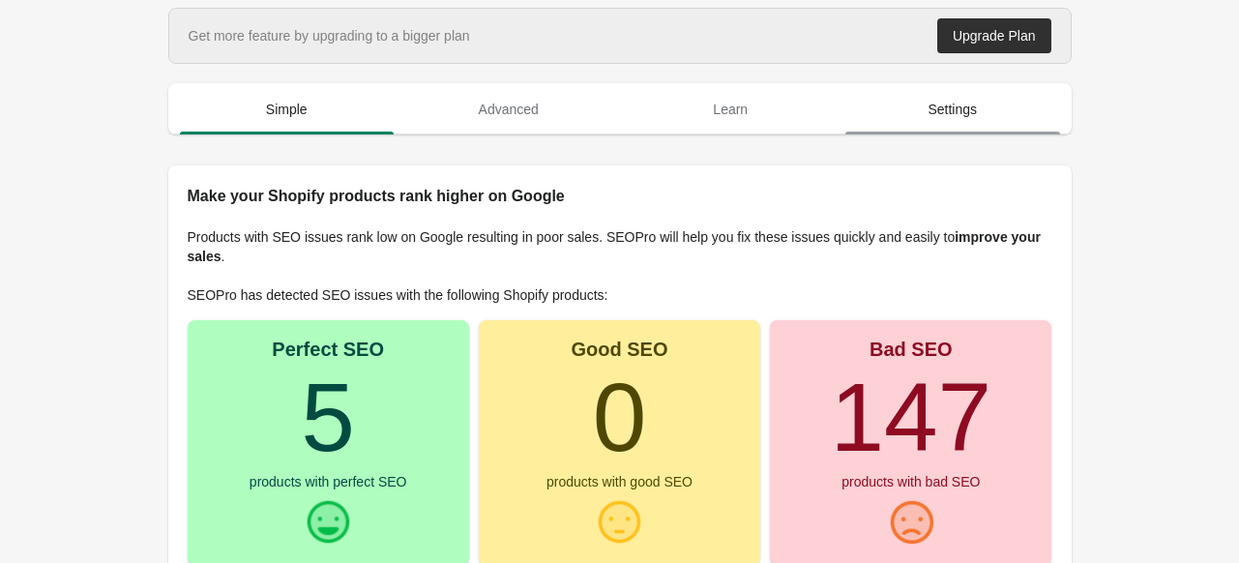
click at [932, 108] on span "Settings" at bounding box center [952, 109] width 215 height 35
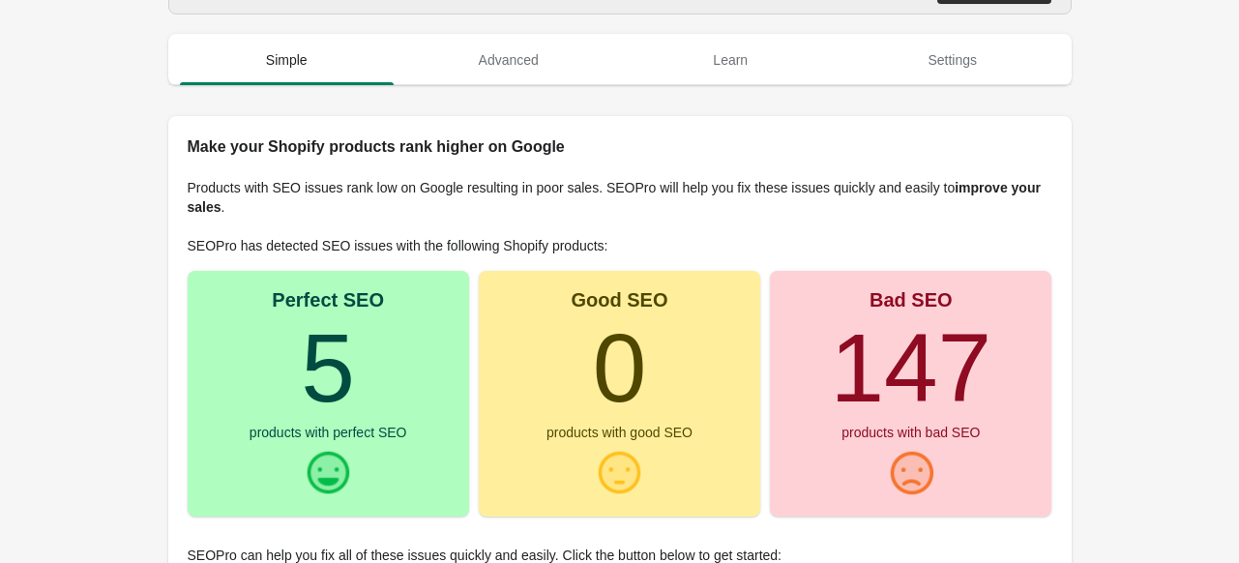
scroll to position [45, 0]
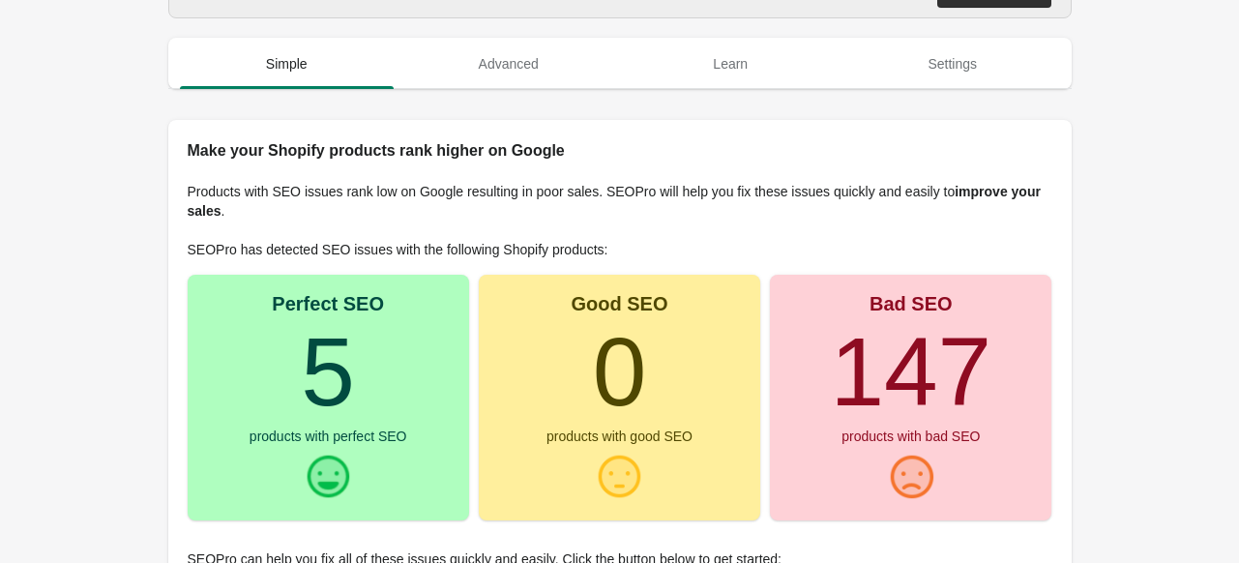
click at [843, 353] on turbo-frame "147" at bounding box center [910, 371] width 161 height 108
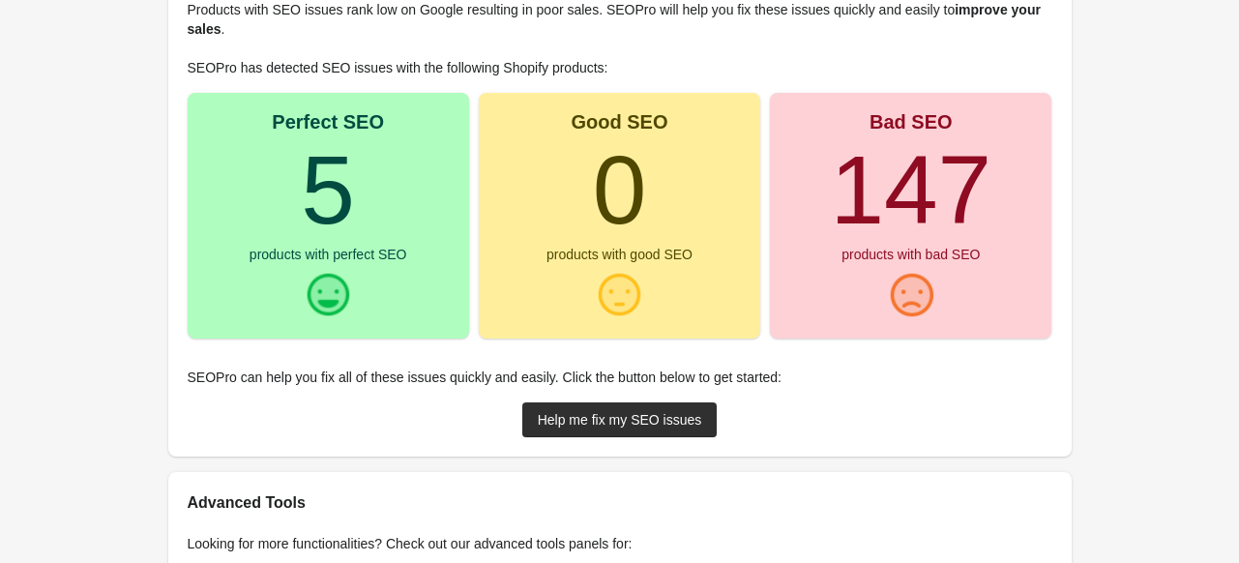
scroll to position [239, 0]
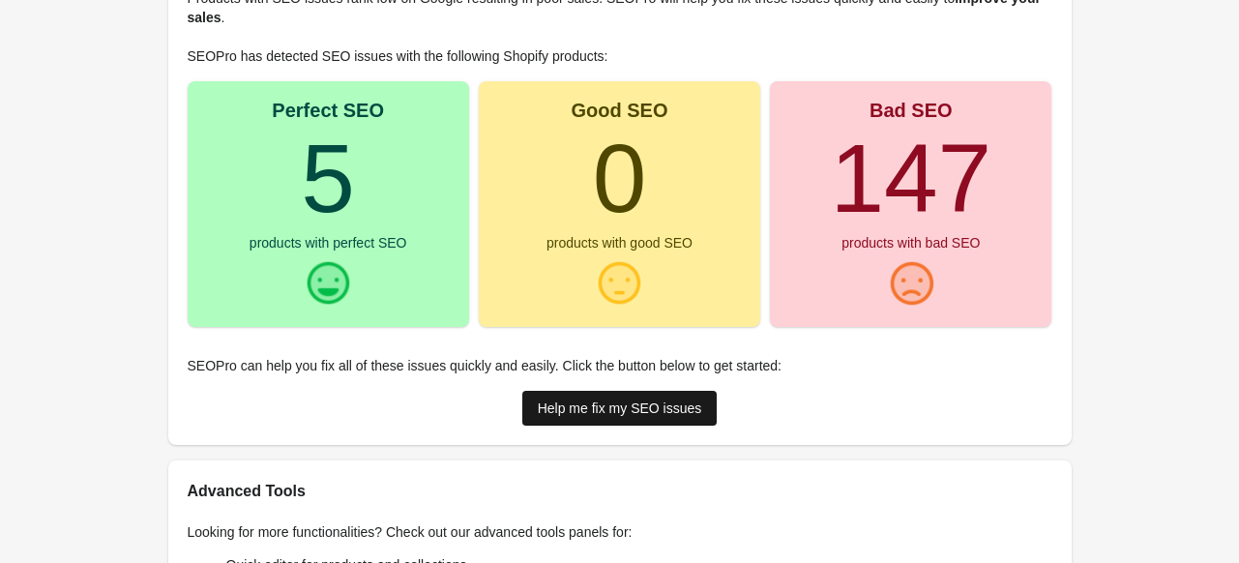
click at [595, 403] on div "Help me fix my SEO issues" at bounding box center [620, 407] width 164 height 15
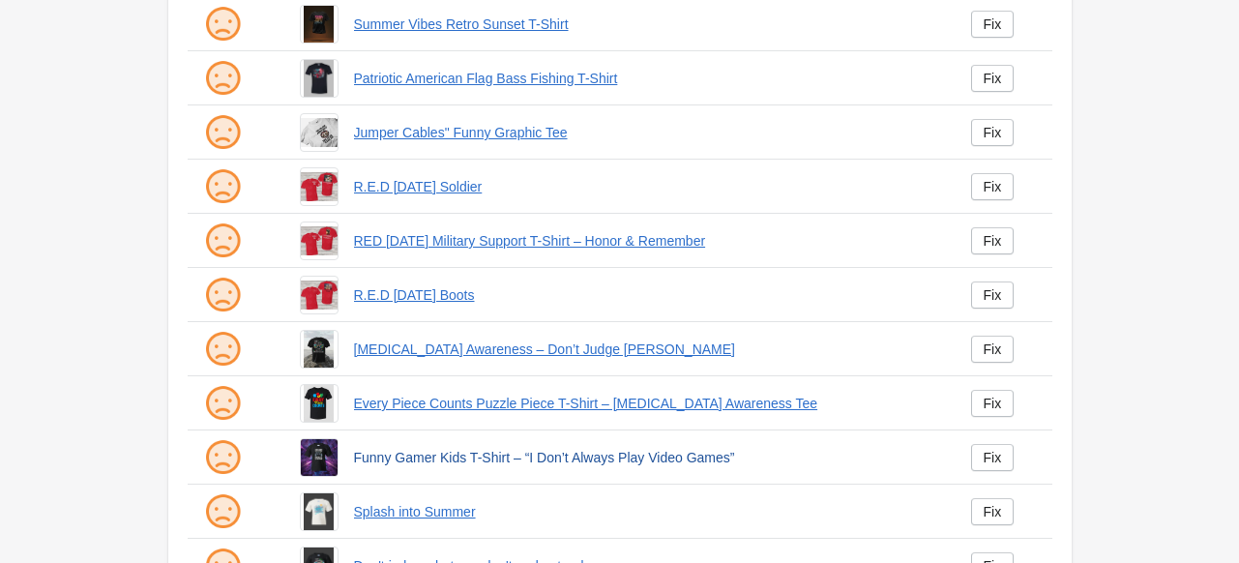
scroll to position [504, 0]
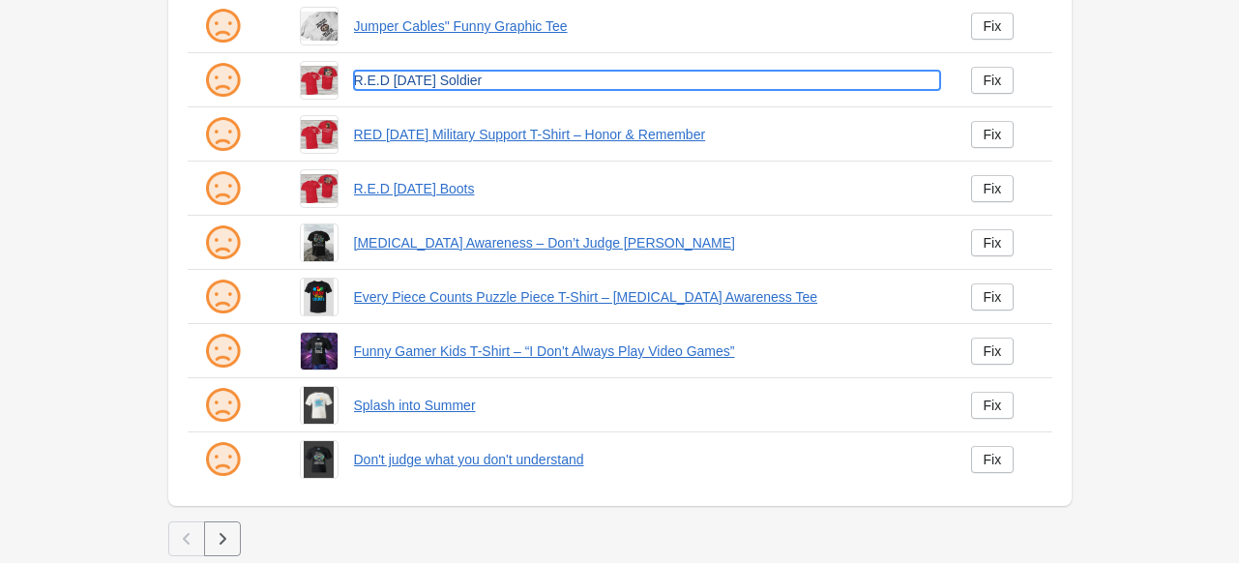
click at [399, 80] on link "R.E.D [DATE] Soldier" at bounding box center [647, 80] width 586 height 19
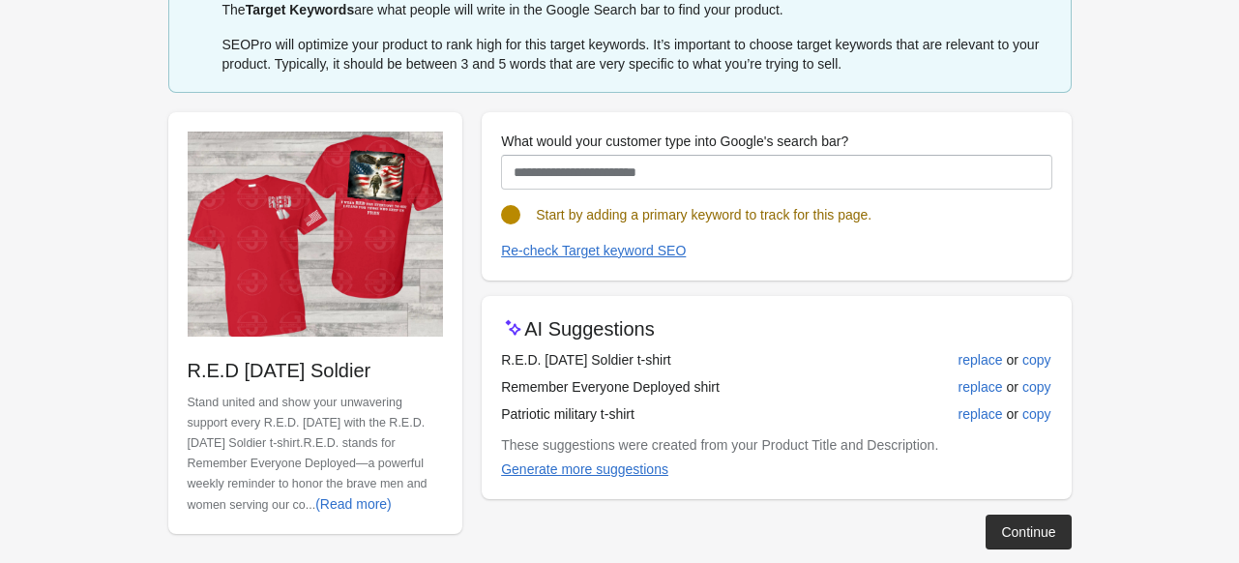
scroll to position [125, 0]
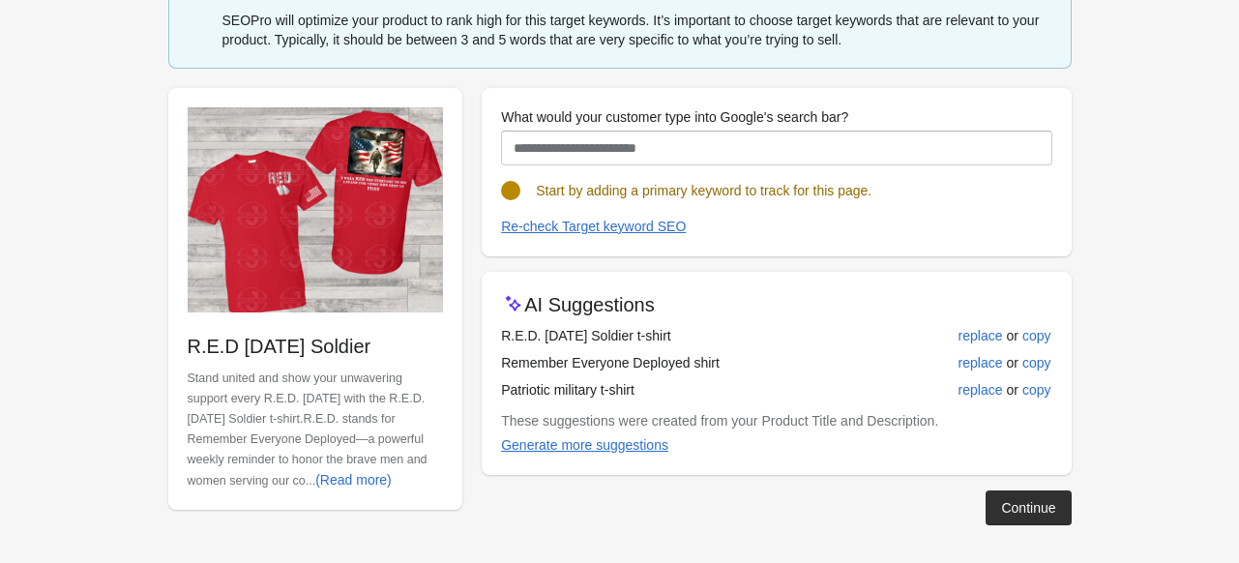
drag, startPoint x: 669, startPoint y: 328, endPoint x: 488, endPoint y: 328, distance: 180.8
click at [488, 328] on div "AI Suggestions R.E.D. Friday Soldier t-shirt replace or copy Remember Everyone …" at bounding box center [775, 373] width 589 height 203
copy div "R.E.D. Friday Soldier t-shirt"
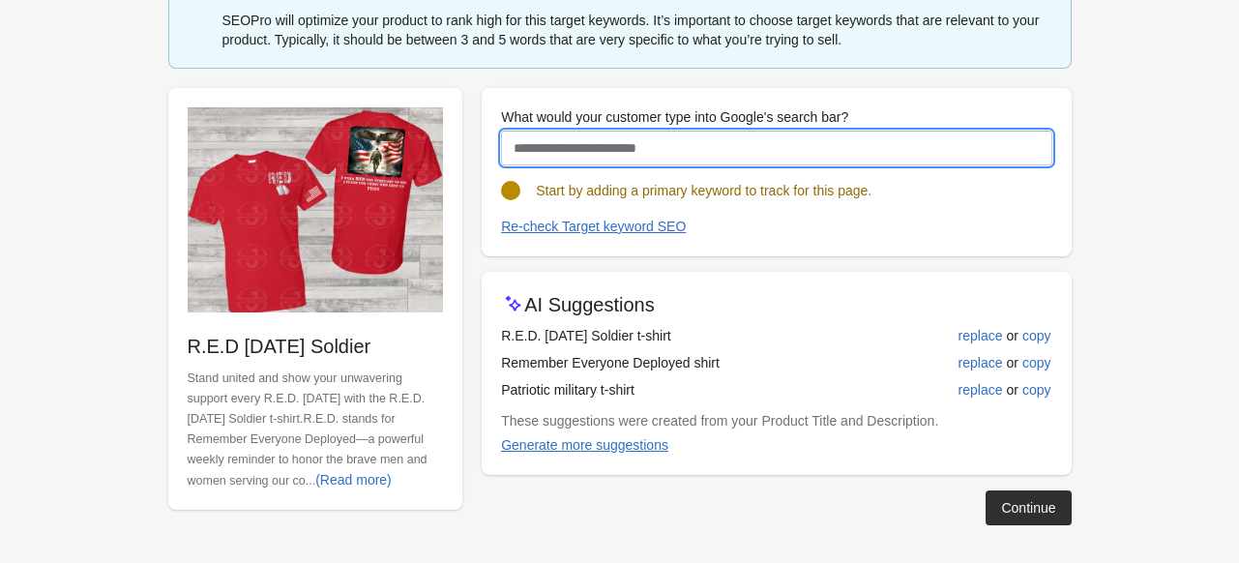
click at [557, 142] on input "What would your customer type into Google's search bar?" at bounding box center [776, 148] width 550 height 35
paste input "**********"
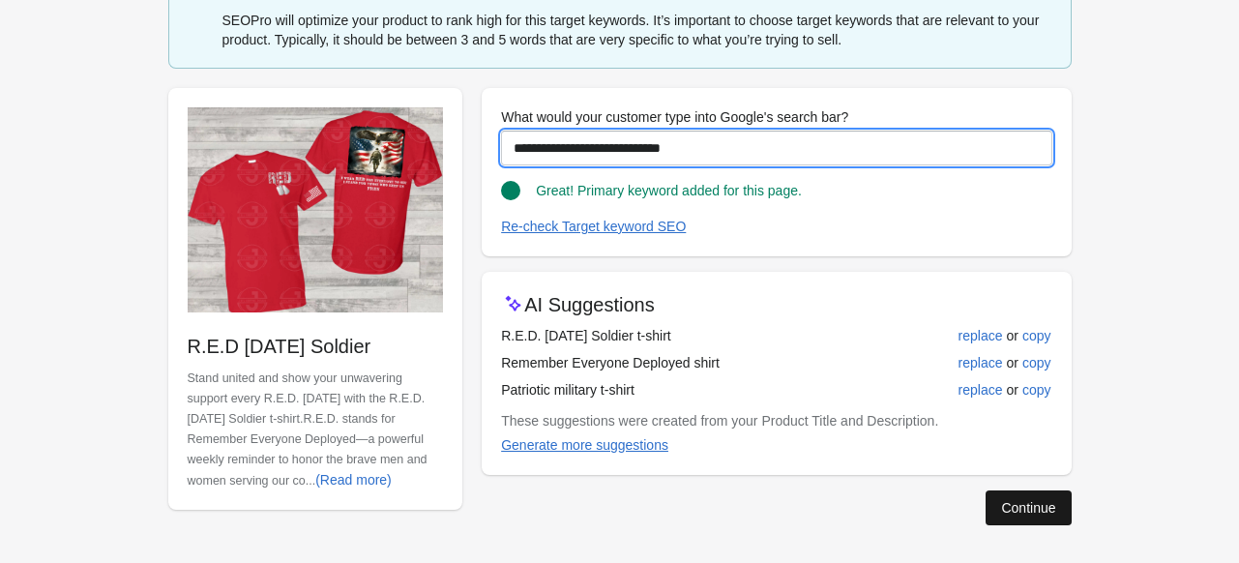
type input "**********"
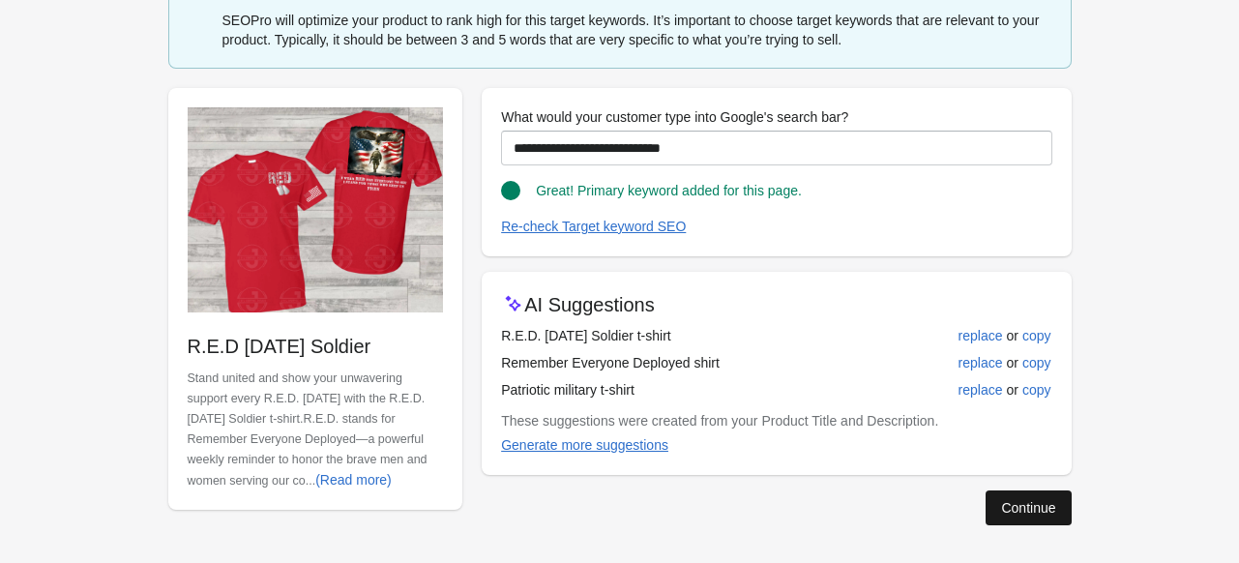
click at [1002, 506] on div "Continue" at bounding box center [1028, 507] width 54 height 15
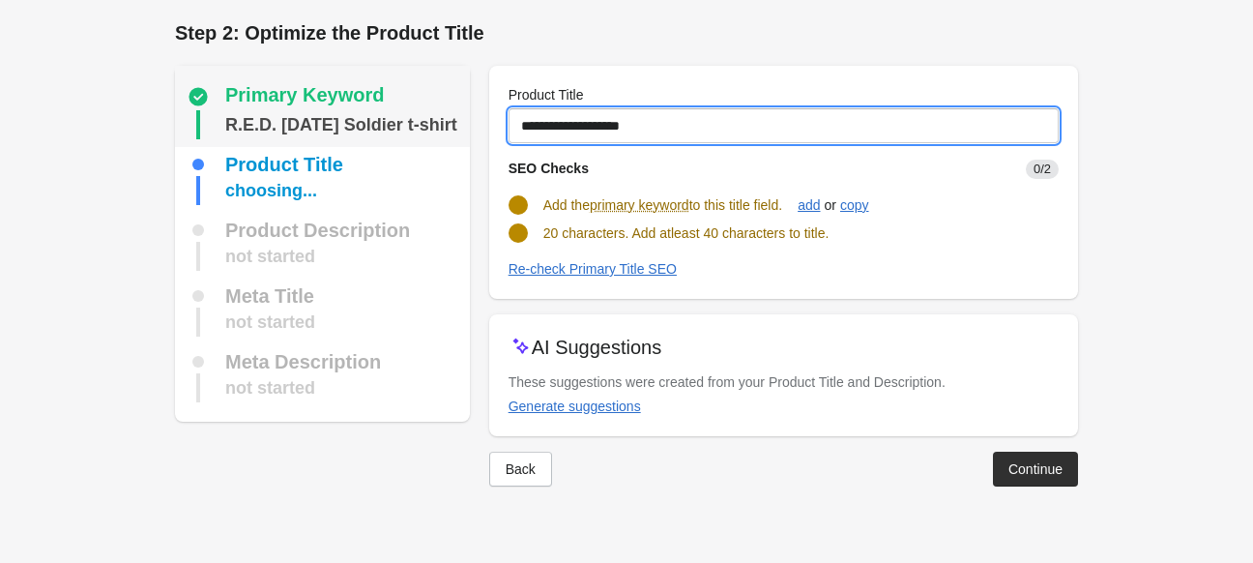
drag, startPoint x: 667, startPoint y: 120, endPoint x: 445, endPoint y: 122, distance: 222.4
click at [445, 122] on div "Primary Keyword R.E.D. Friday Soldier t-shirt Product Title choosing... Product…" at bounding box center [617, 268] width 922 height 436
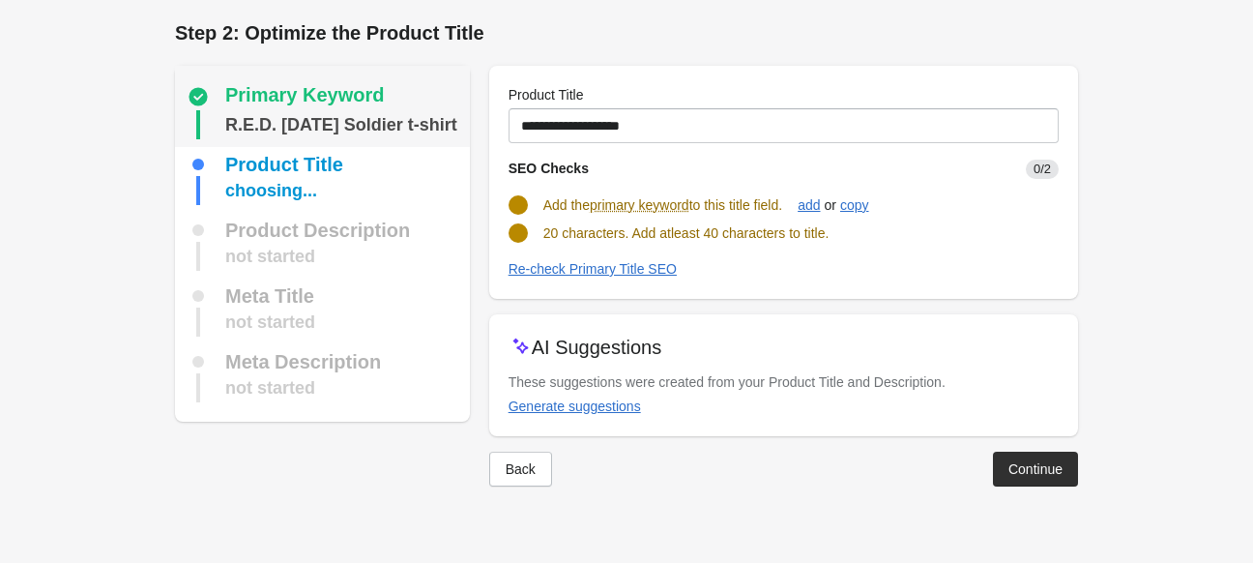
click at [417, 124] on div "R.E.D. Friday Soldier t-shirt" at bounding box center [341, 124] width 232 height 29
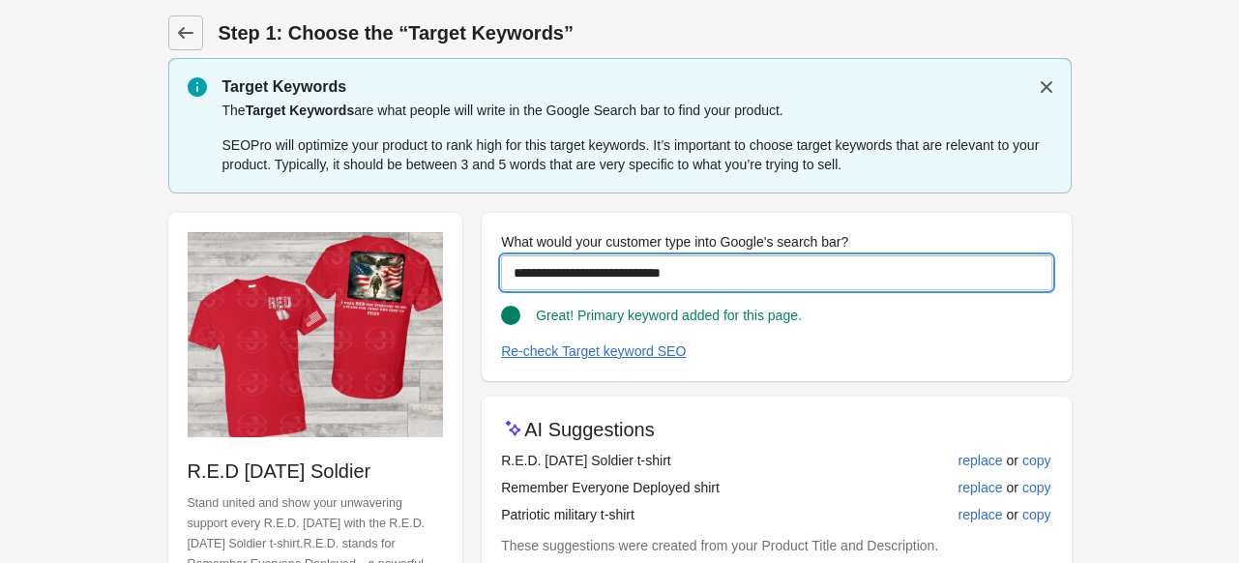
drag, startPoint x: 726, startPoint y: 270, endPoint x: 448, endPoint y: 272, distance: 278.5
click at [448, 272] on div "**********" at bounding box center [610, 423] width 922 height 452
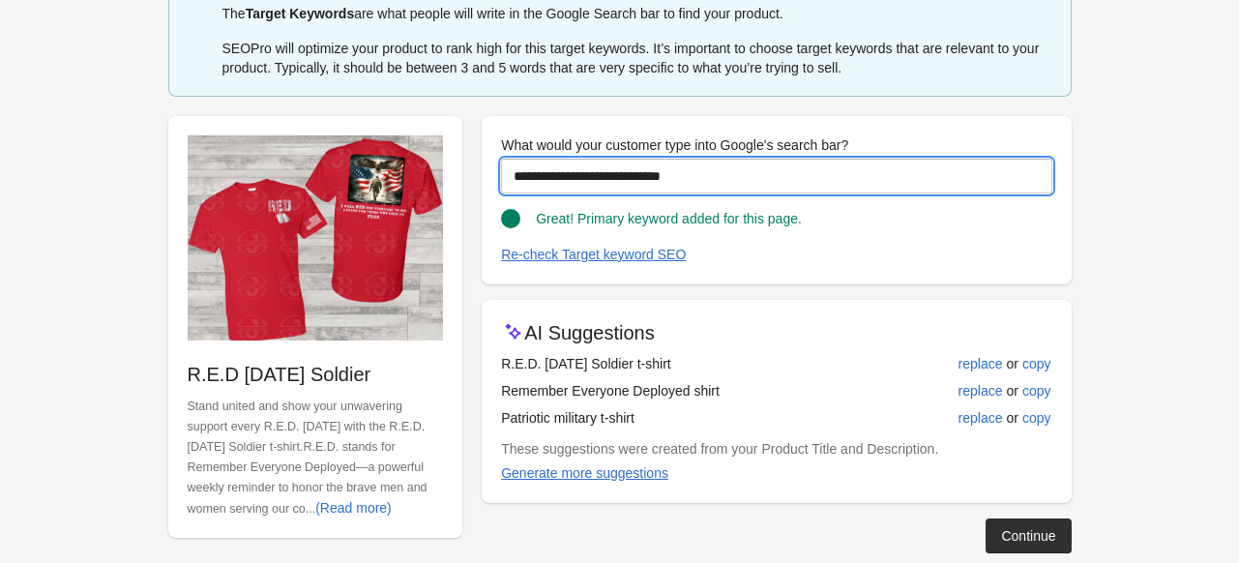
scroll to position [125, 0]
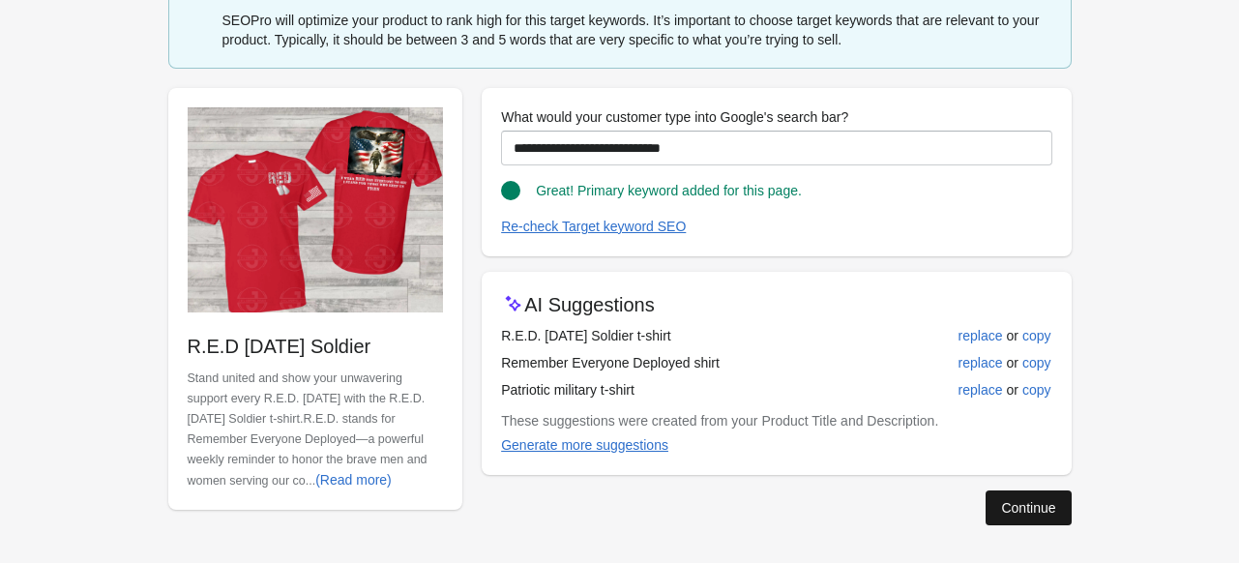
click at [1006, 490] on button "Continue" at bounding box center [1027, 507] width 85 height 35
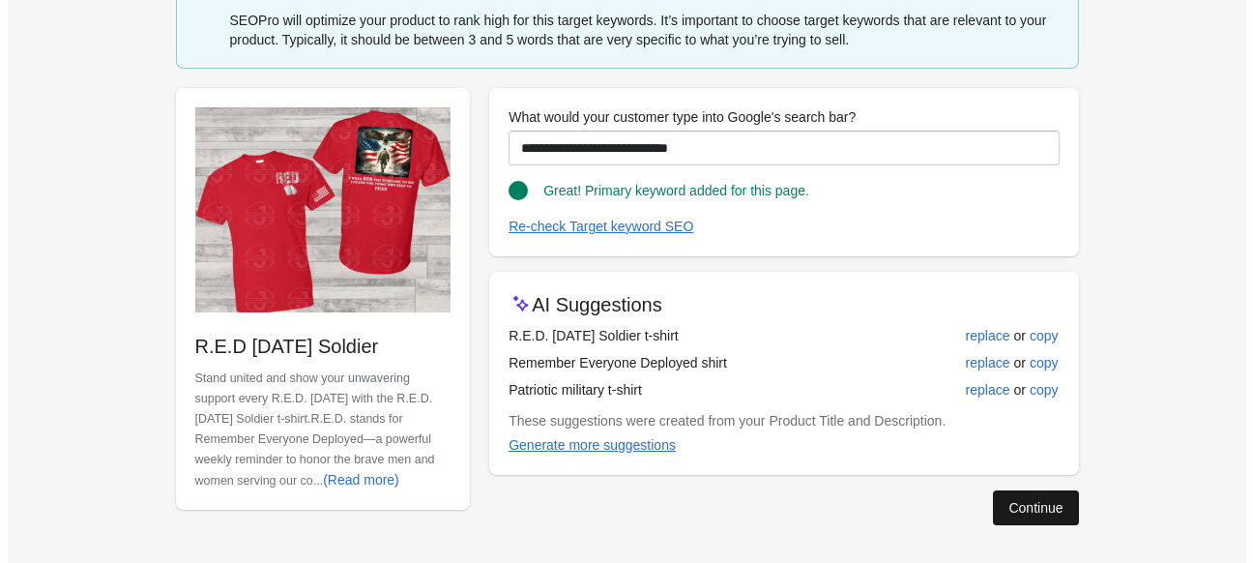
scroll to position [0, 0]
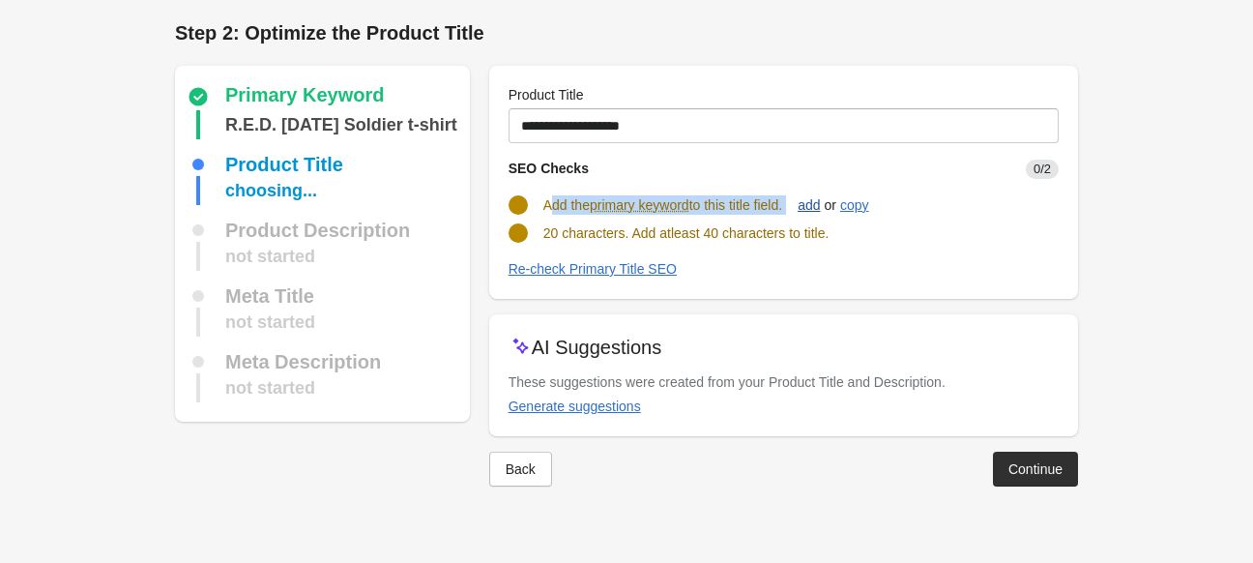
drag, startPoint x: 547, startPoint y: 202, endPoint x: 816, endPoint y: 202, distance: 268.8
click at [816, 202] on div "Add the primary keyword to this title field. add or copy" at bounding box center [776, 197] width 566 height 37
click at [588, 208] on span "Add the primary keyword to this title field." at bounding box center [662, 204] width 239 height 15
drag, startPoint x: 544, startPoint y: 199, endPoint x: 790, endPoint y: 203, distance: 245.6
click at [782, 203] on span "Add the primary keyword to this title field." at bounding box center [662, 204] width 239 height 15
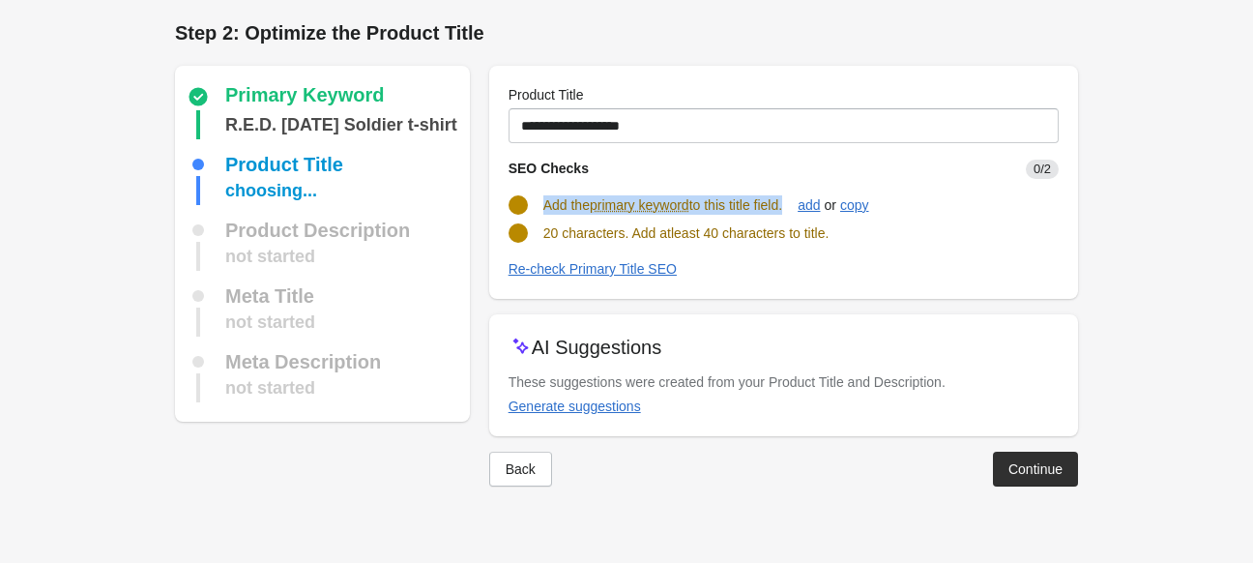
copy span "Add the primary keyword to this title field"
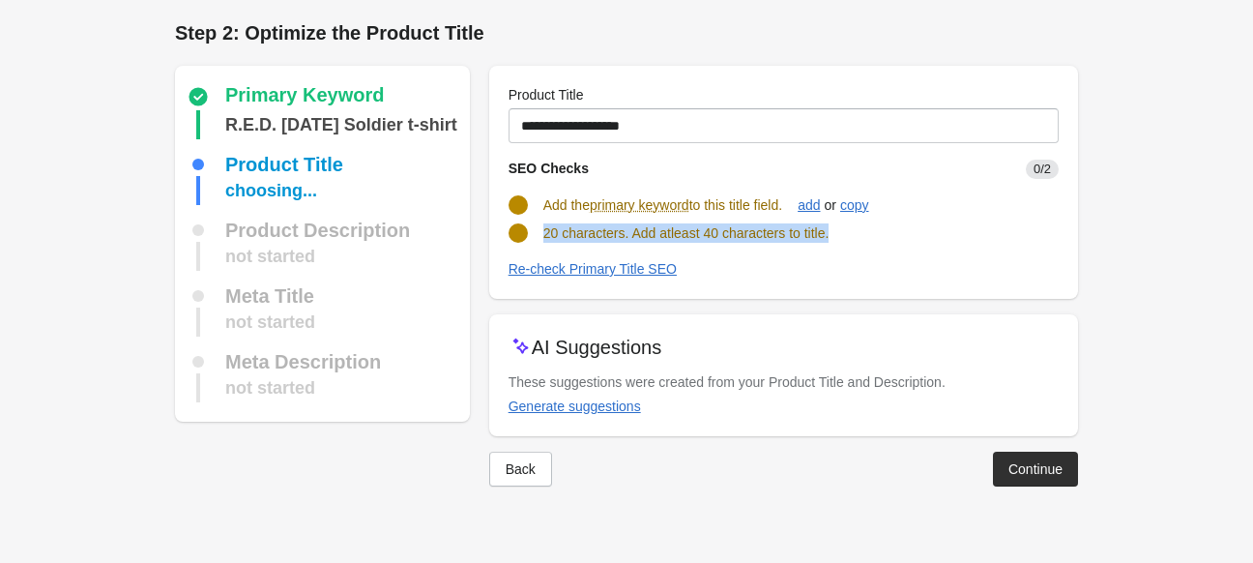
drag, startPoint x: 541, startPoint y: 231, endPoint x: 844, endPoint y: 238, distance: 302.7
click at [844, 238] on div "20 characters. Add atleast 40 characters to title." at bounding box center [776, 225] width 566 height 35
copy span "20 characters. Add atleast 40 characters to title."
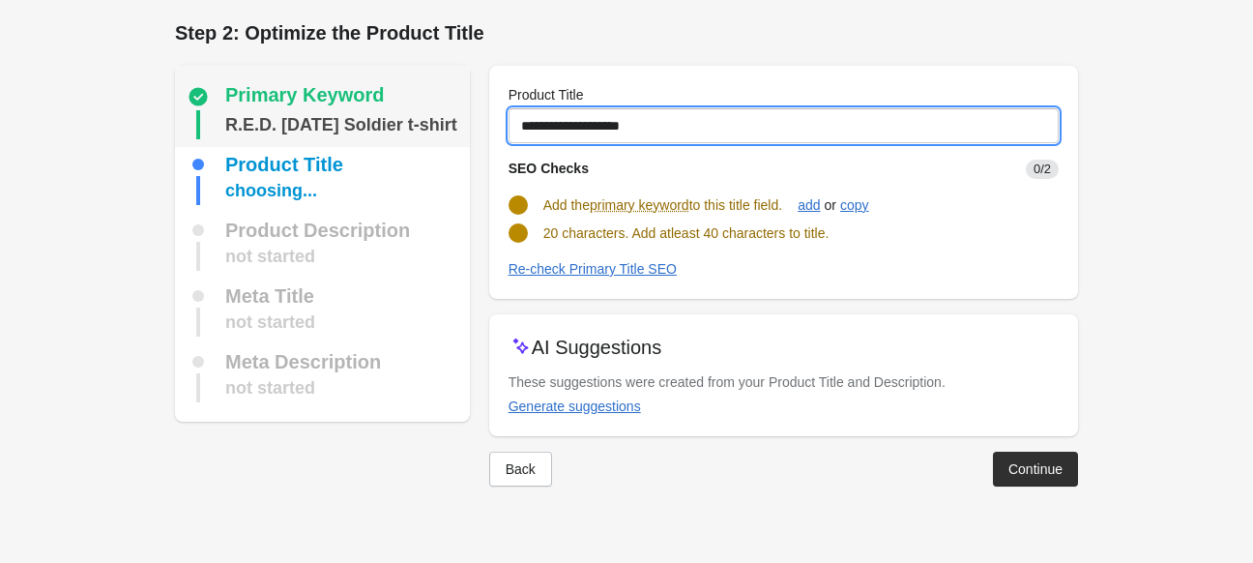
drag, startPoint x: 641, startPoint y: 141, endPoint x: 417, endPoint y: 143, distance: 224.3
click at [418, 143] on div "Primary Keyword R.E.D. Friday Soldier t-shirt Product Title choosing... Product…" at bounding box center [617, 268] width 922 height 436
paste input "**********"
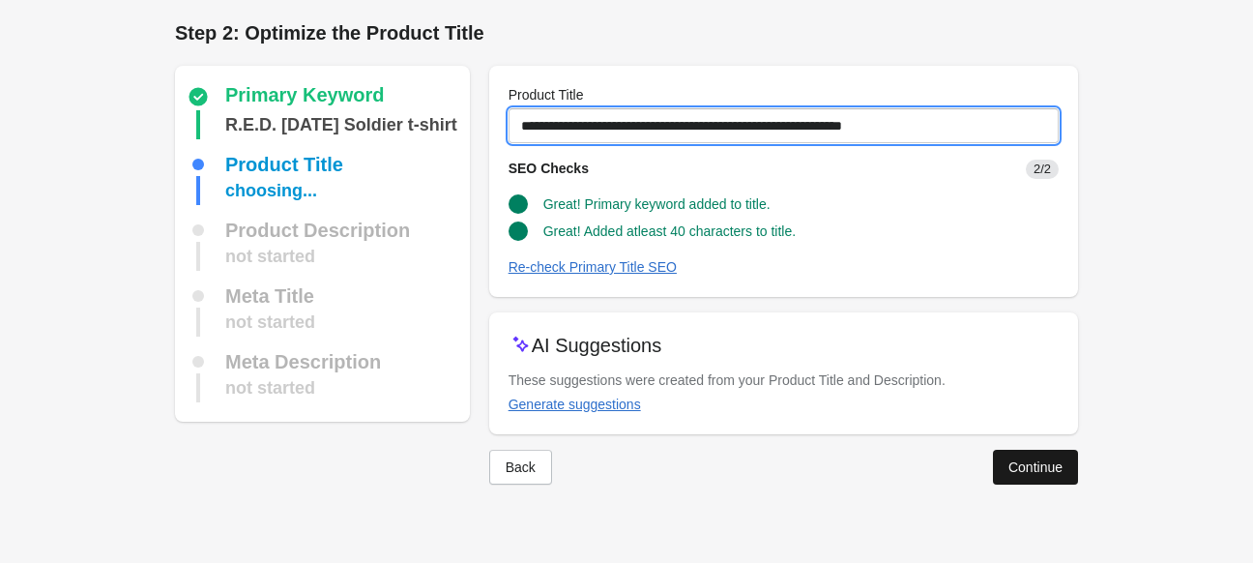
type input "**********"
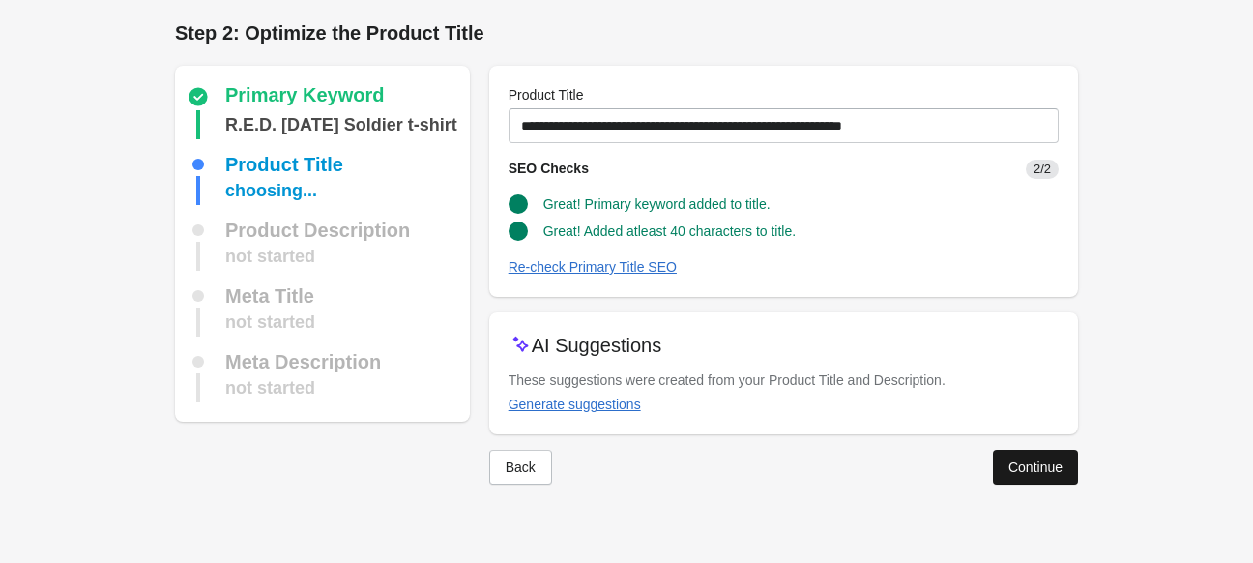
click at [1036, 462] on div "Continue" at bounding box center [1035, 466] width 54 height 15
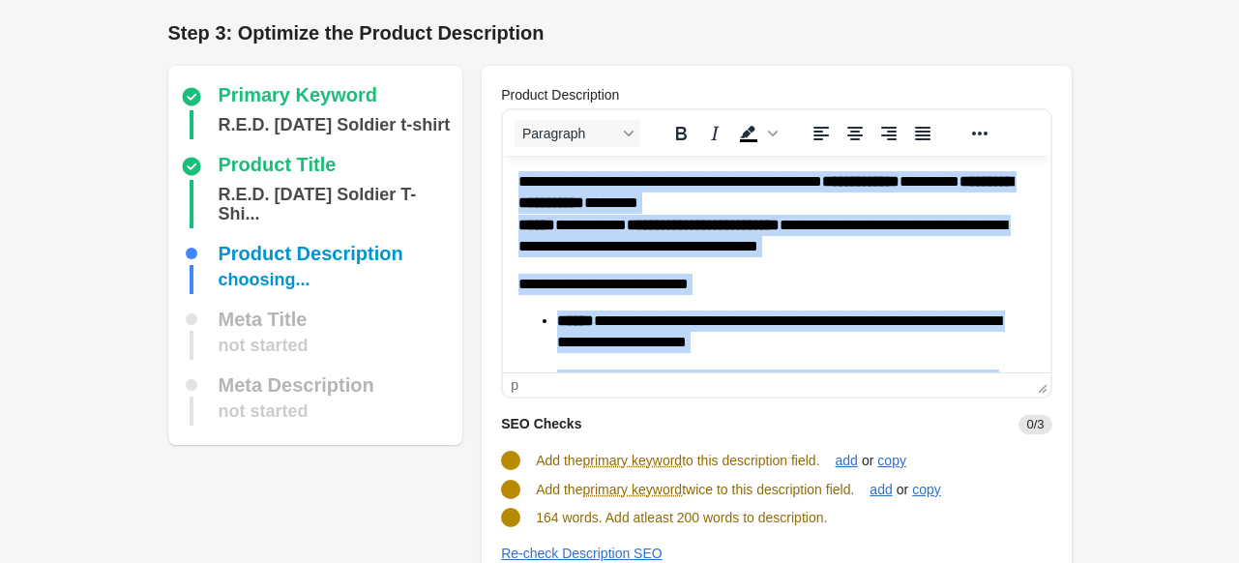
drag, startPoint x: 921, startPoint y: 343, endPoint x: 515, endPoint y: 187, distance: 435.2
click at [515, 187] on html "**********" at bounding box center [776, 447] width 546 height 582
copy body "**********"
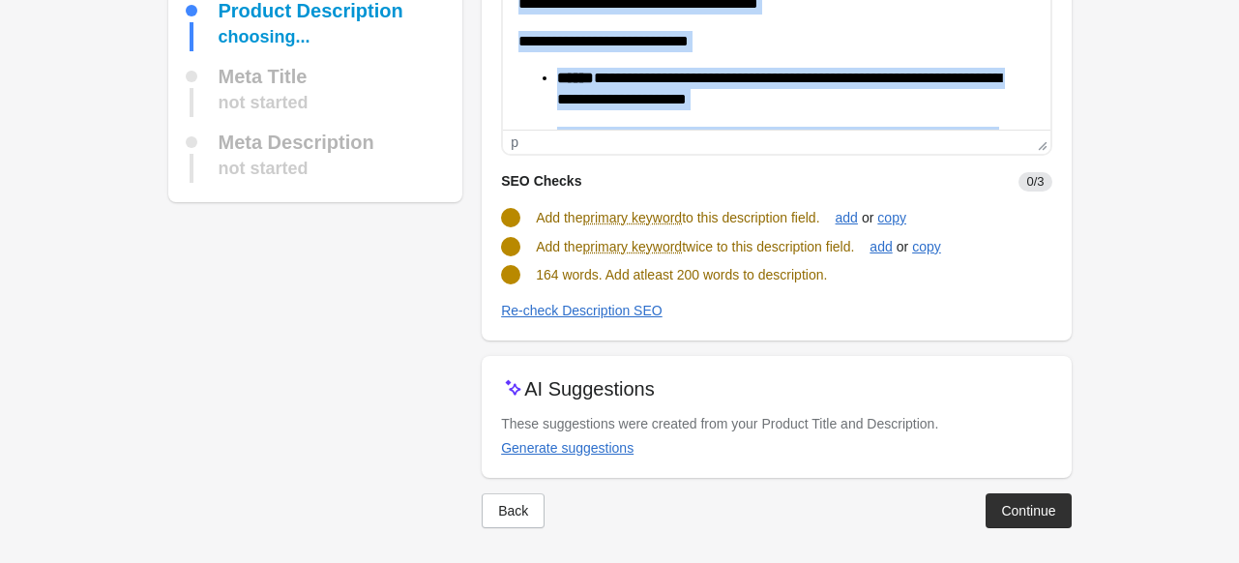
scroll to position [246, 0]
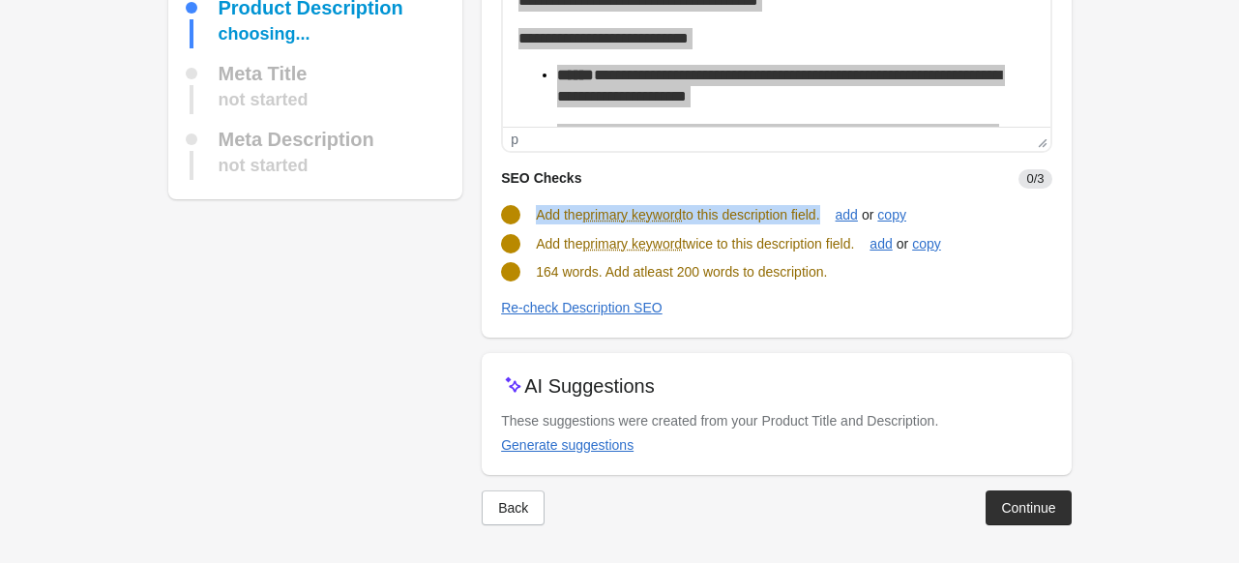
drag, startPoint x: 535, startPoint y: 212, endPoint x: 825, endPoint y: 220, distance: 290.2
click at [819, 220] on div "Add the primary keyword to this description field." at bounding box center [677, 214] width 283 height 19
copy span "Add the primary keyword to this description field"
drag, startPoint x: 536, startPoint y: 248, endPoint x: 870, endPoint y: 241, distance: 334.6
click at [870, 241] on div "Add the primary keyword twice to this description field. add or copy" at bounding box center [768, 236] width 566 height 37
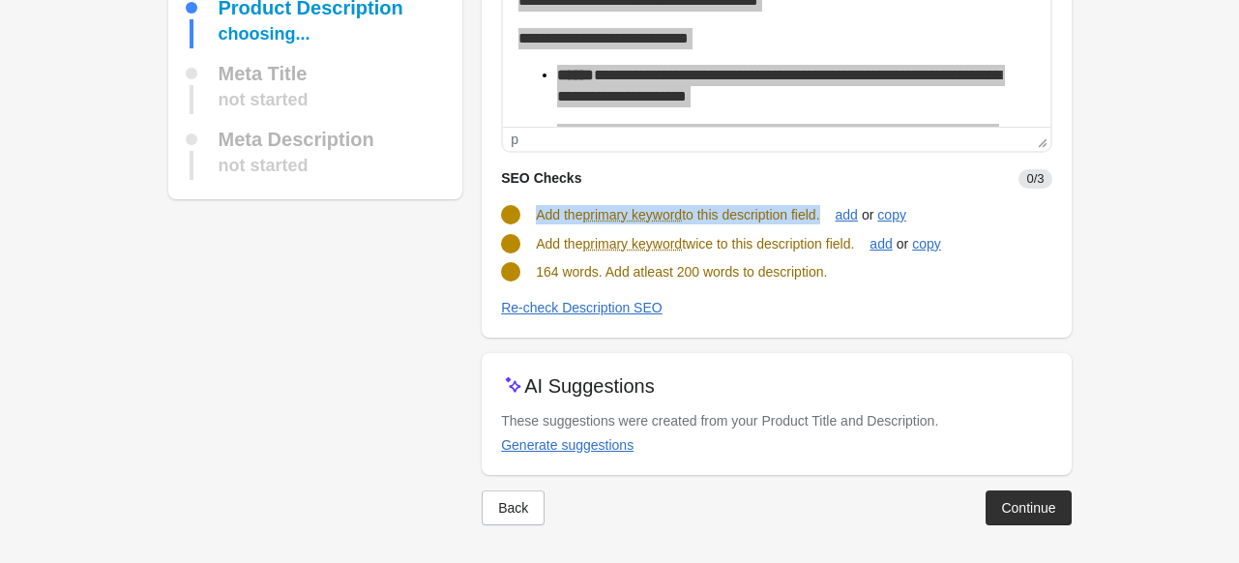
copy span "Add the primary keyword twice to this description field."
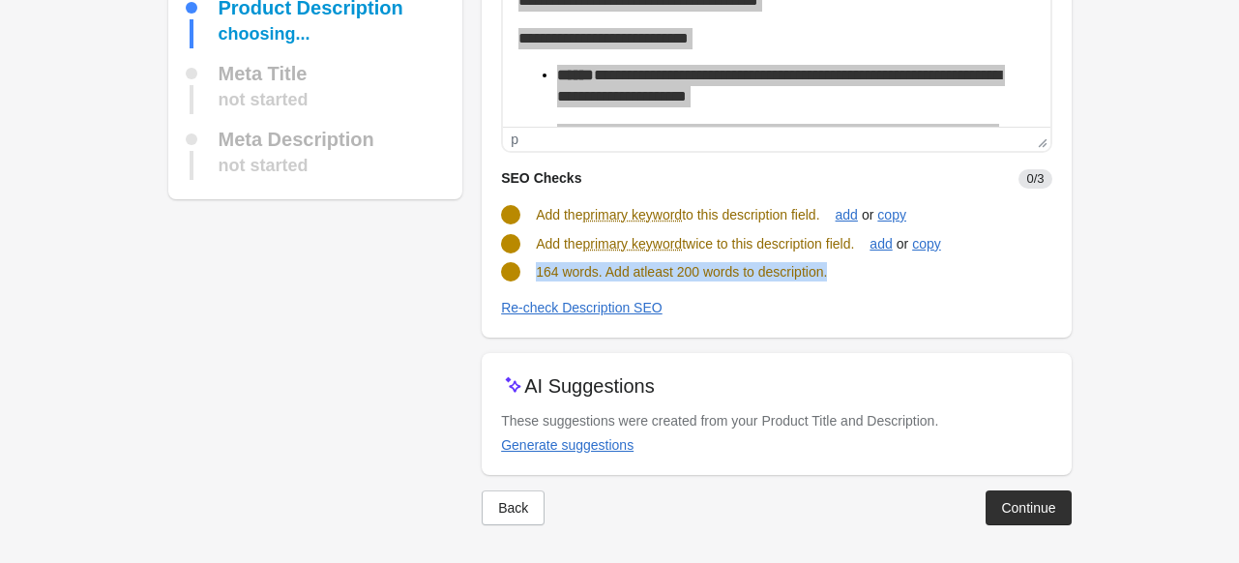
drag, startPoint x: 537, startPoint y: 274, endPoint x: 832, endPoint y: 275, distance: 294.9
click at [832, 275] on div "164 words. Add atleast 200 words to description." at bounding box center [768, 264] width 566 height 35
copy span "164 words. Add atleast 200 words to description."
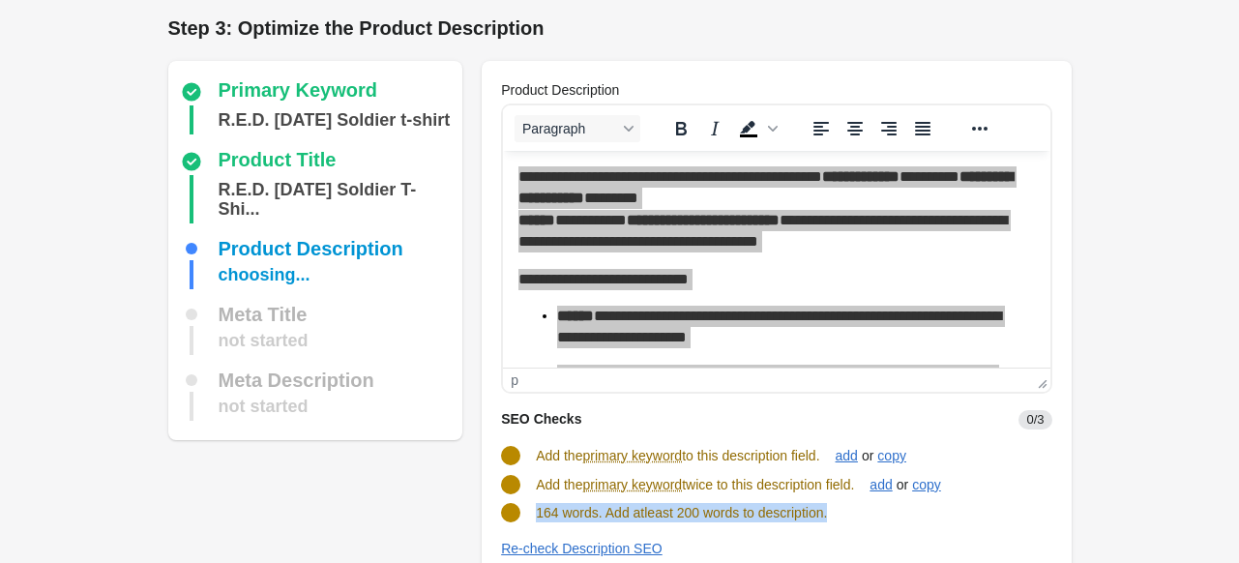
scroll to position [0, 0]
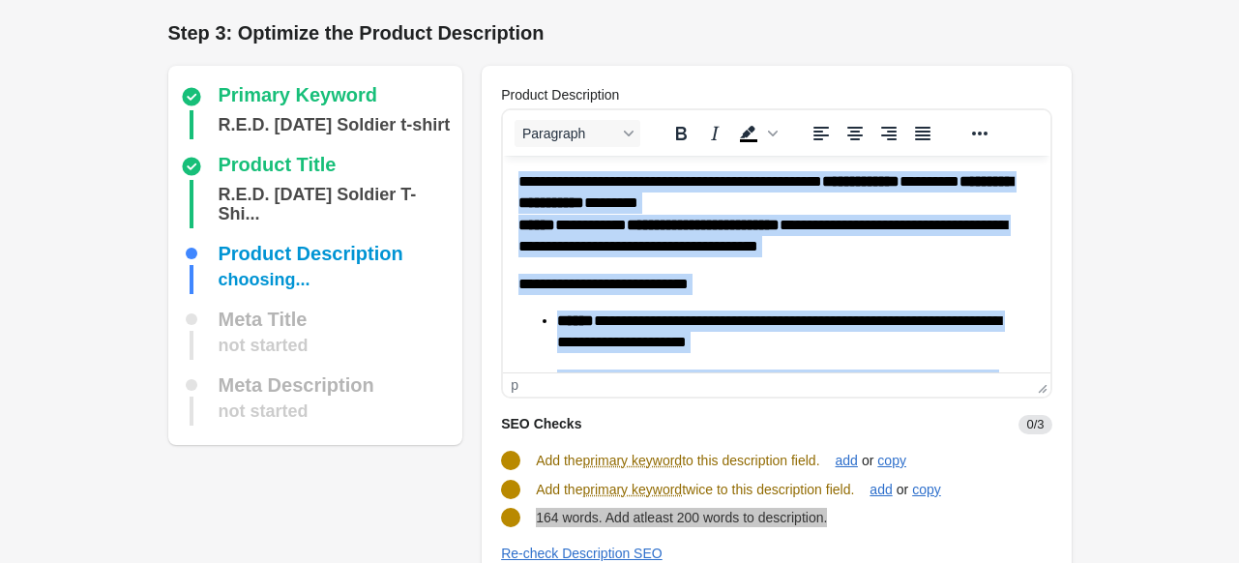
click at [819, 363] on ul "**********" at bounding box center [775, 382] width 515 height 145
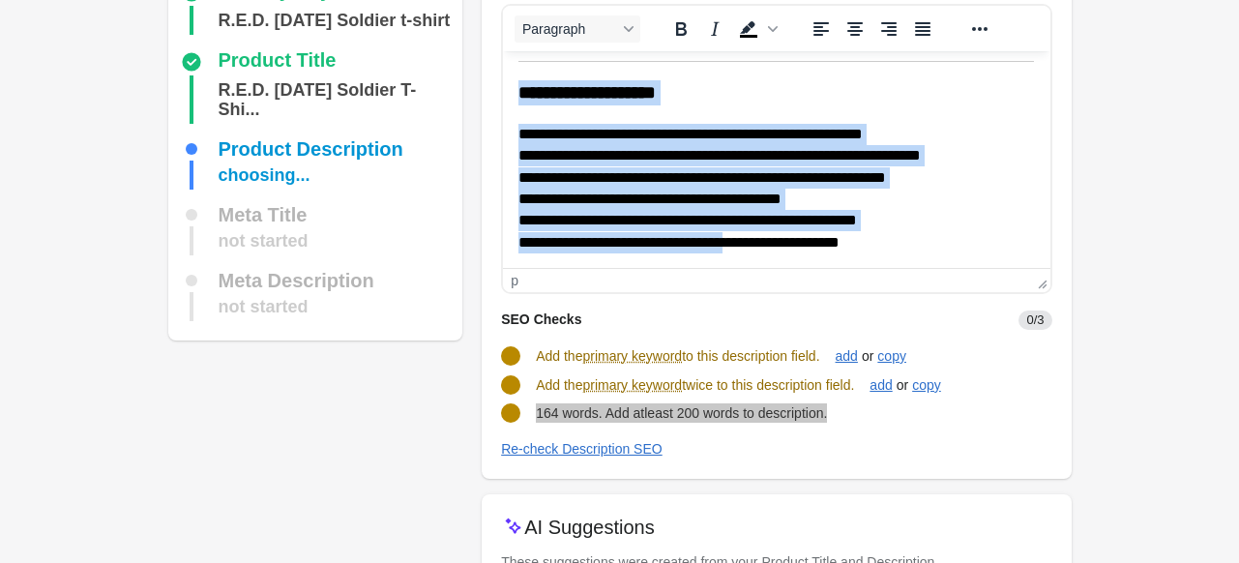
scroll to position [246, 0]
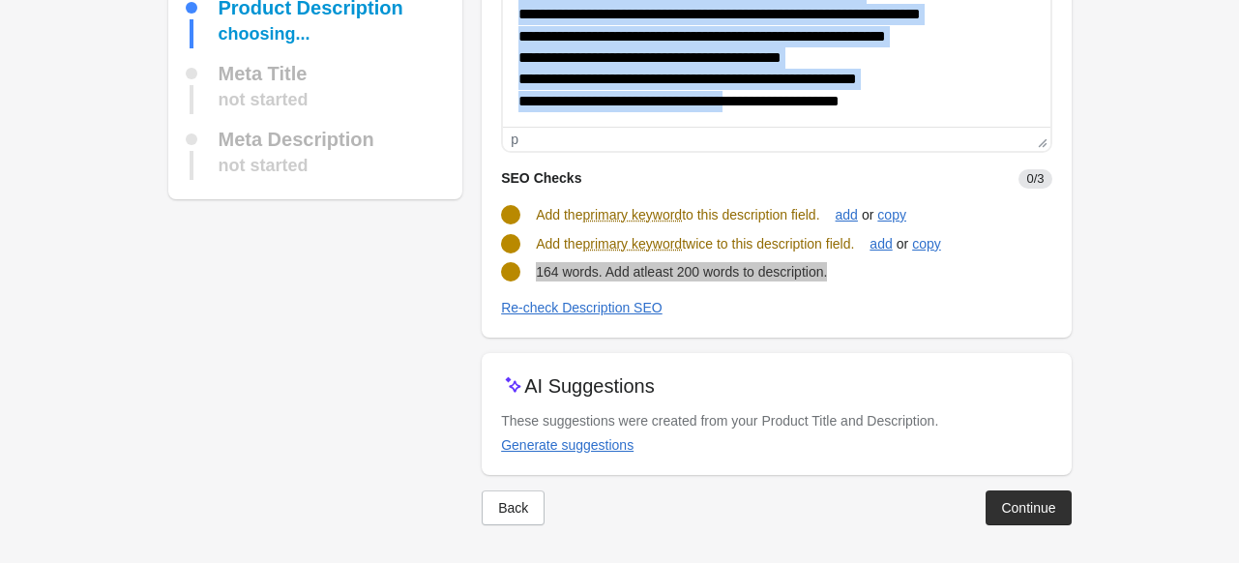
drag, startPoint x: 524, startPoint y: -67, endPoint x: 763, endPoint y: 205, distance: 361.7
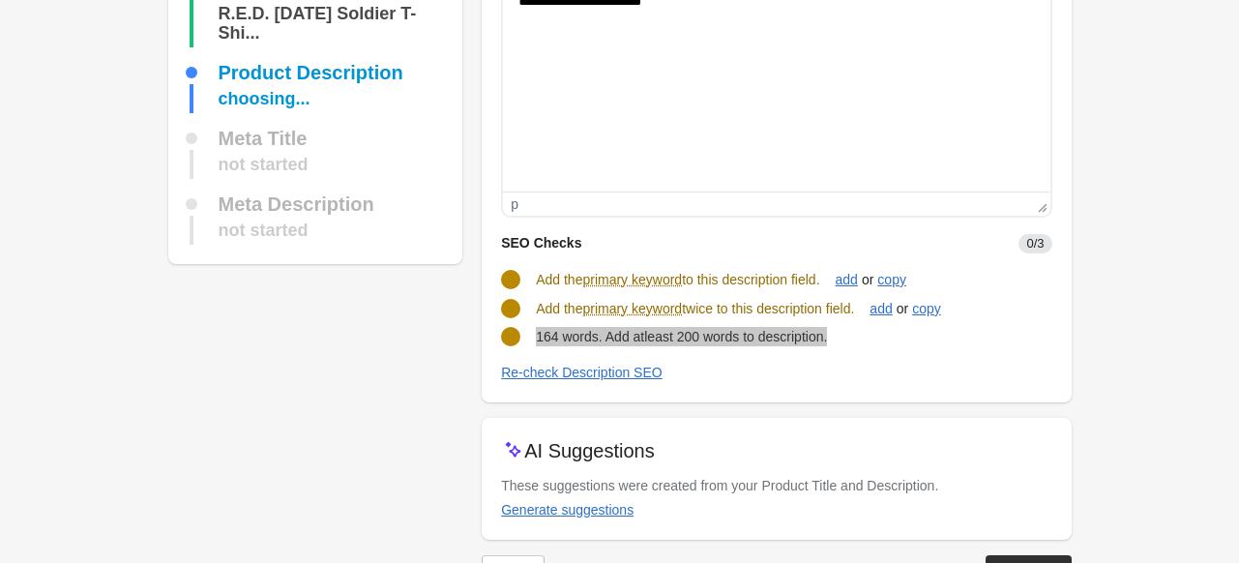
scroll to position [0, 0]
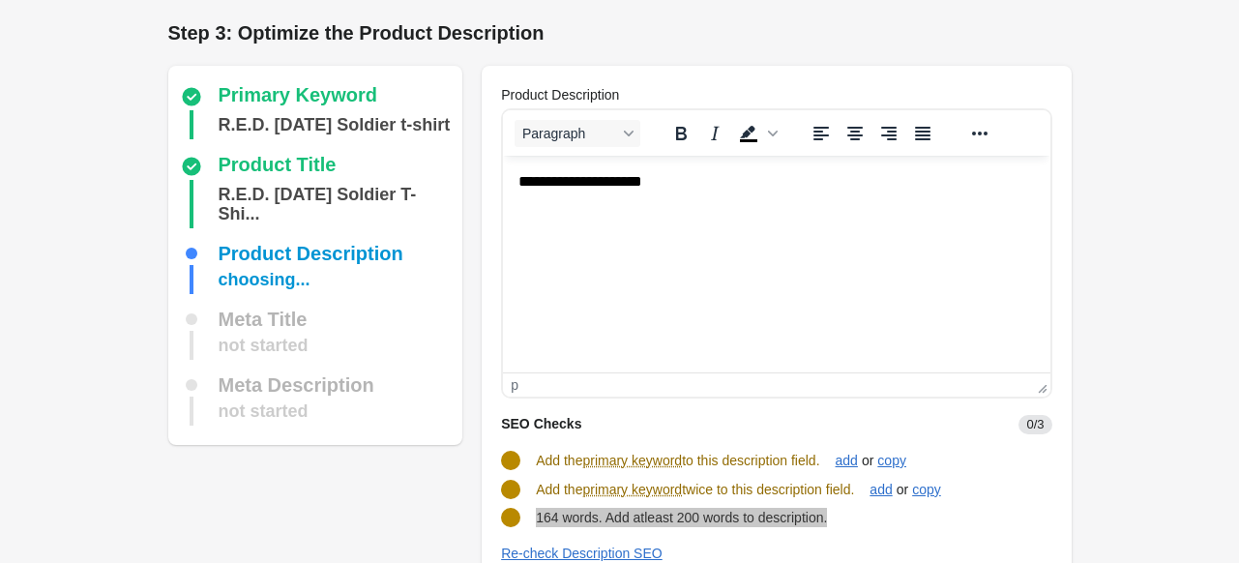
click at [708, 163] on html "**********" at bounding box center [776, 182] width 546 height 52
drag, startPoint x: 708, startPoint y: 184, endPoint x: 355, endPoint y: 187, distance: 352.9
click at [503, 187] on html "**********" at bounding box center [776, 182] width 546 height 52
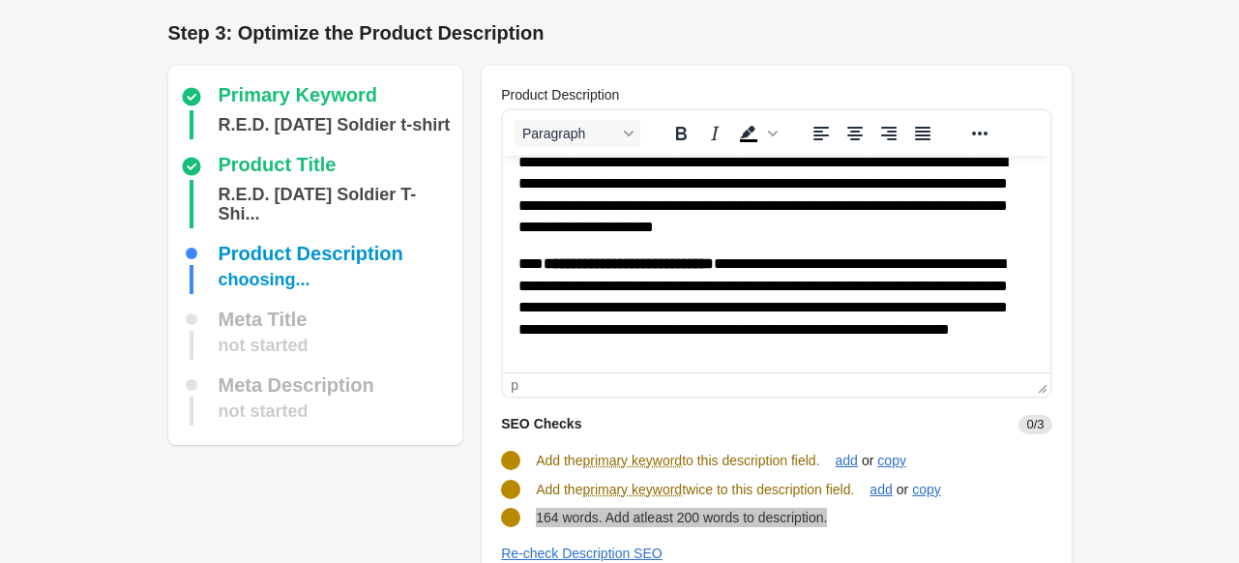
scroll to position [330, 0]
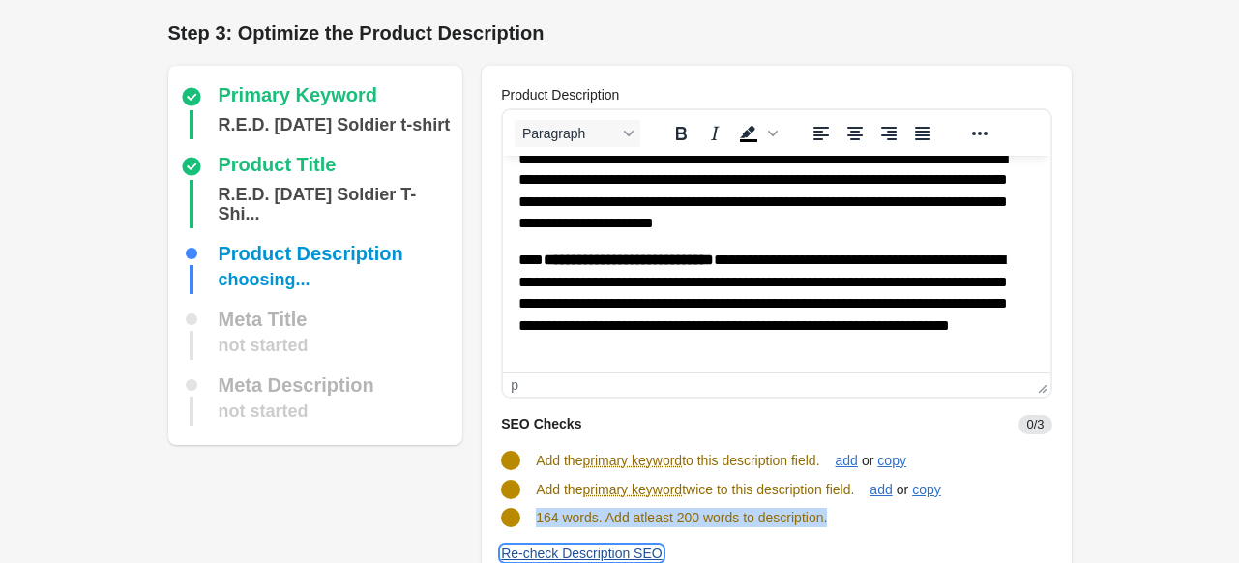
click at [553, 552] on div "Re-check Description SEO" at bounding box center [581, 552] width 161 height 15
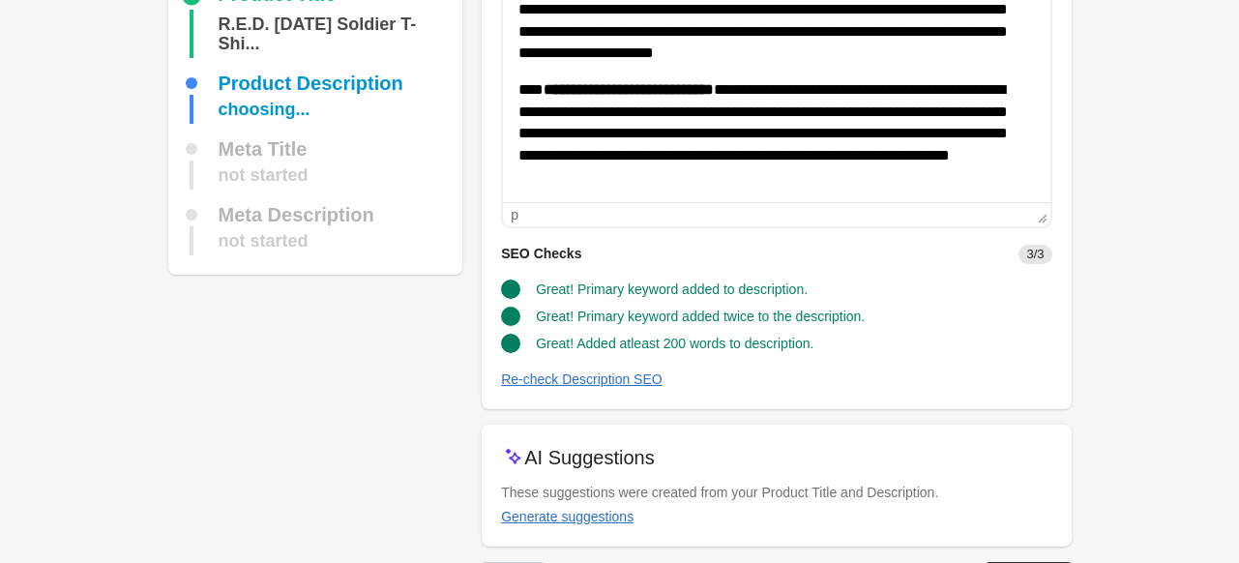
scroll to position [242, 0]
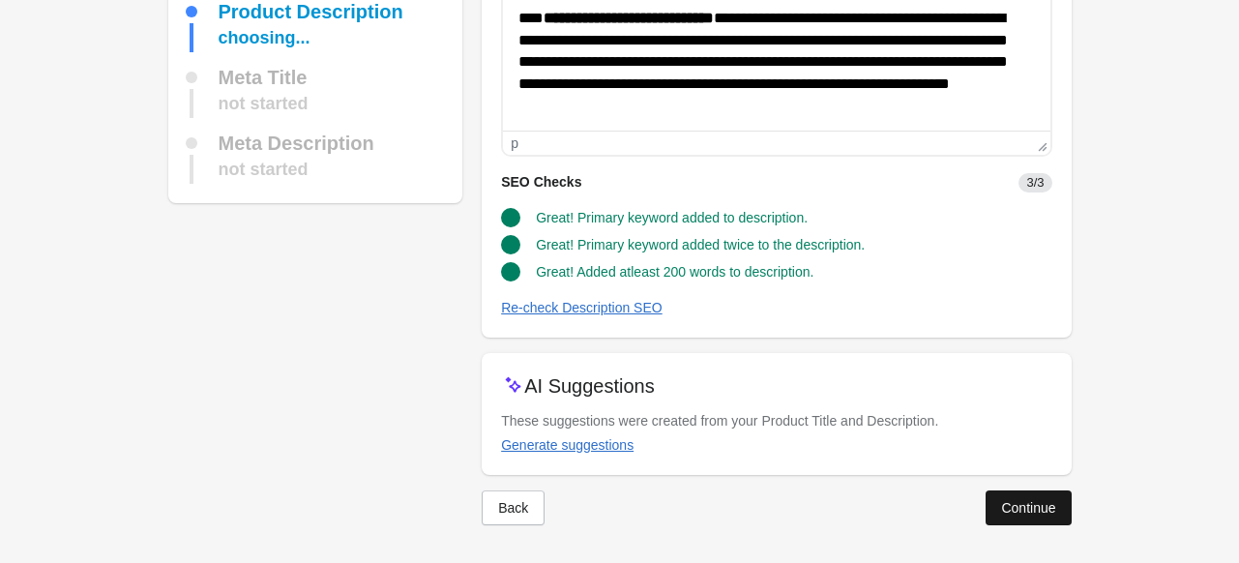
click at [1041, 503] on div "Continue" at bounding box center [1028, 507] width 54 height 15
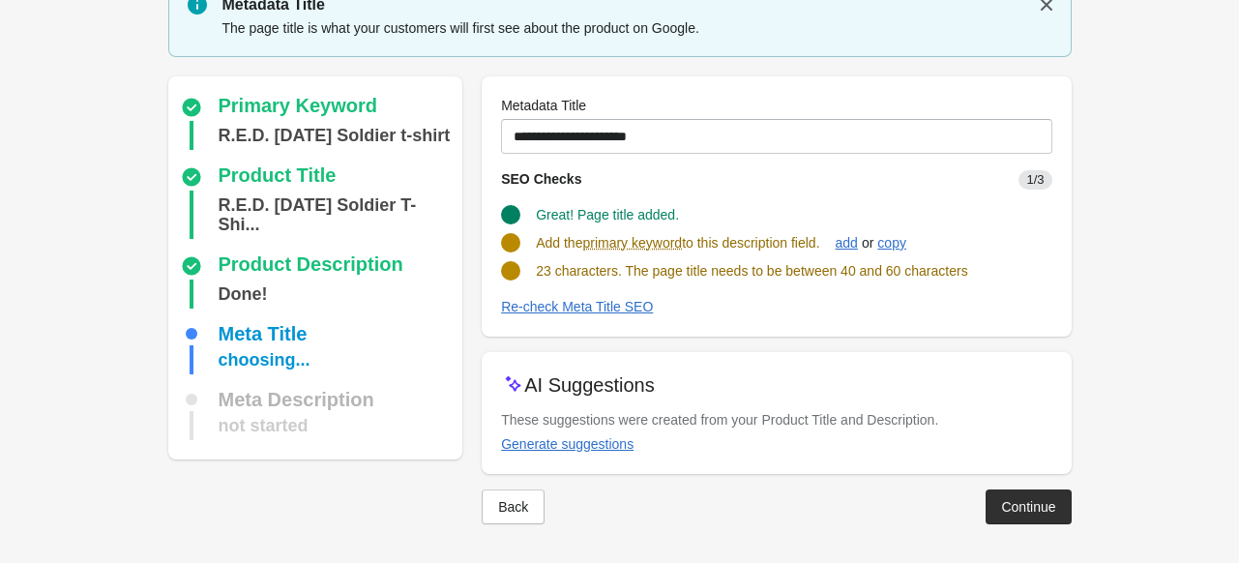
scroll to position [81, 0]
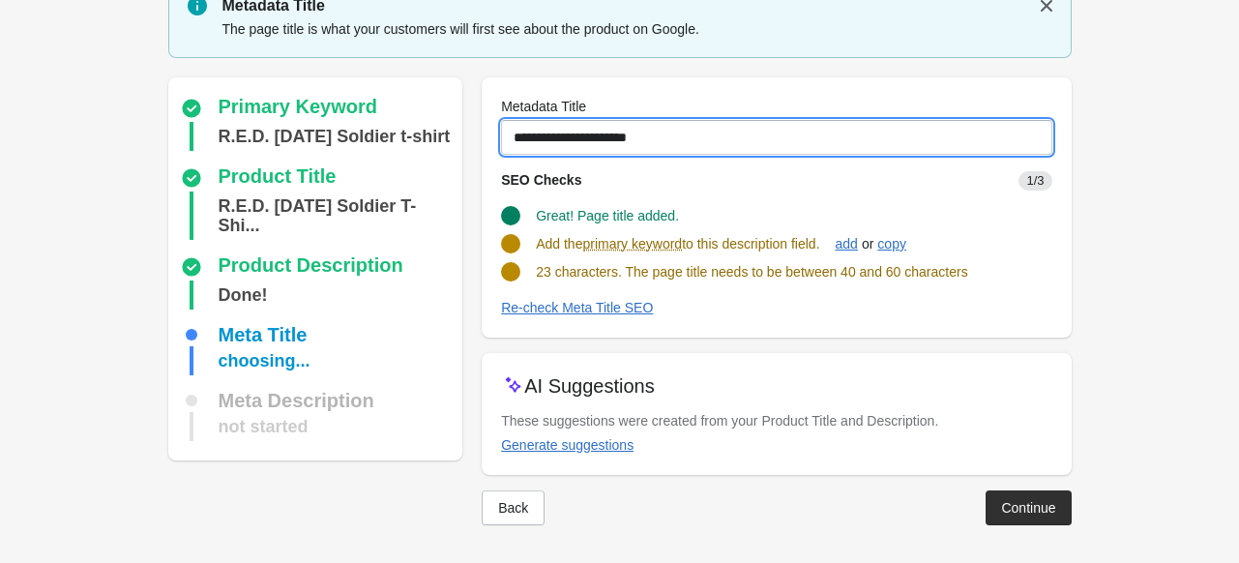
click at [656, 133] on input "**********" at bounding box center [776, 137] width 550 height 35
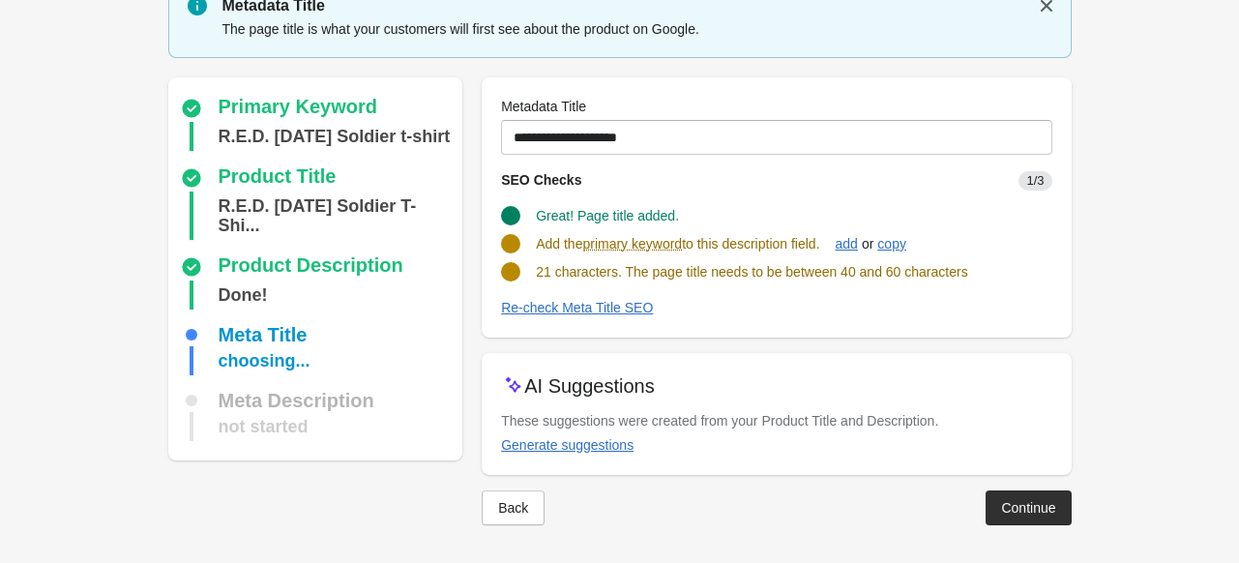
drag, startPoint x: 645, startPoint y: 119, endPoint x: 663, endPoint y: 133, distance: 23.4
click at [663, 133] on div "**********" at bounding box center [776, 126] width 550 height 58
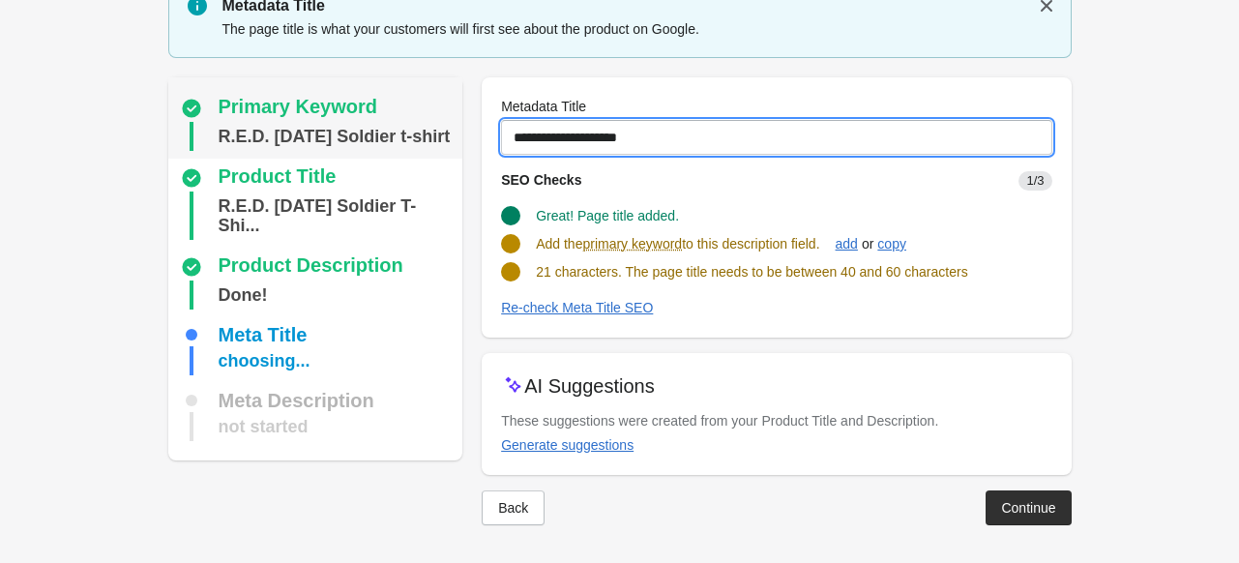
drag, startPoint x: 663, startPoint y: 133, endPoint x: 458, endPoint y: 133, distance: 205.0
click at [458, 133] on div "Primary Keyword R.E.D. Friday Soldier t-shirt Product Title R.E.D. Friday Soldi…" at bounding box center [610, 293] width 922 height 463
paste input "**********"
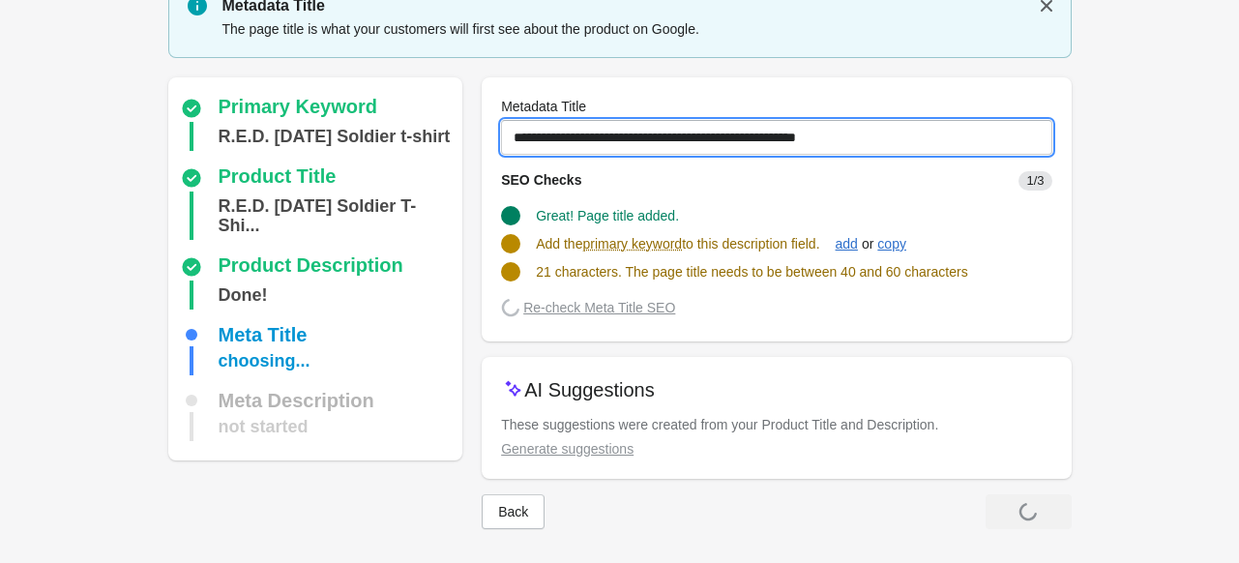
scroll to position [79, 0]
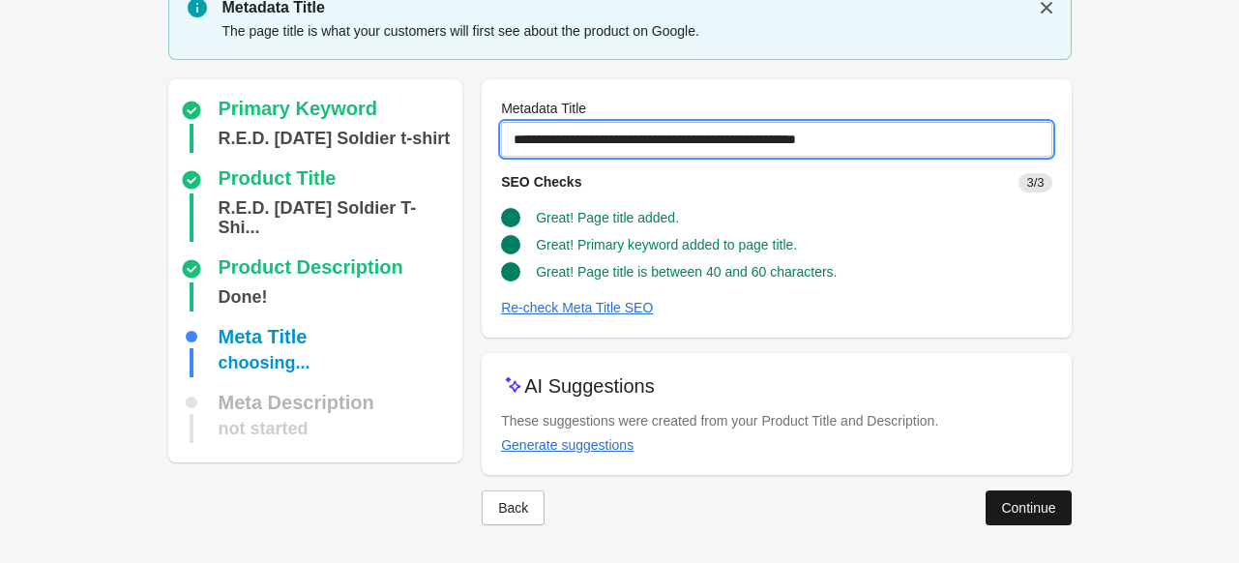
type input "**********"
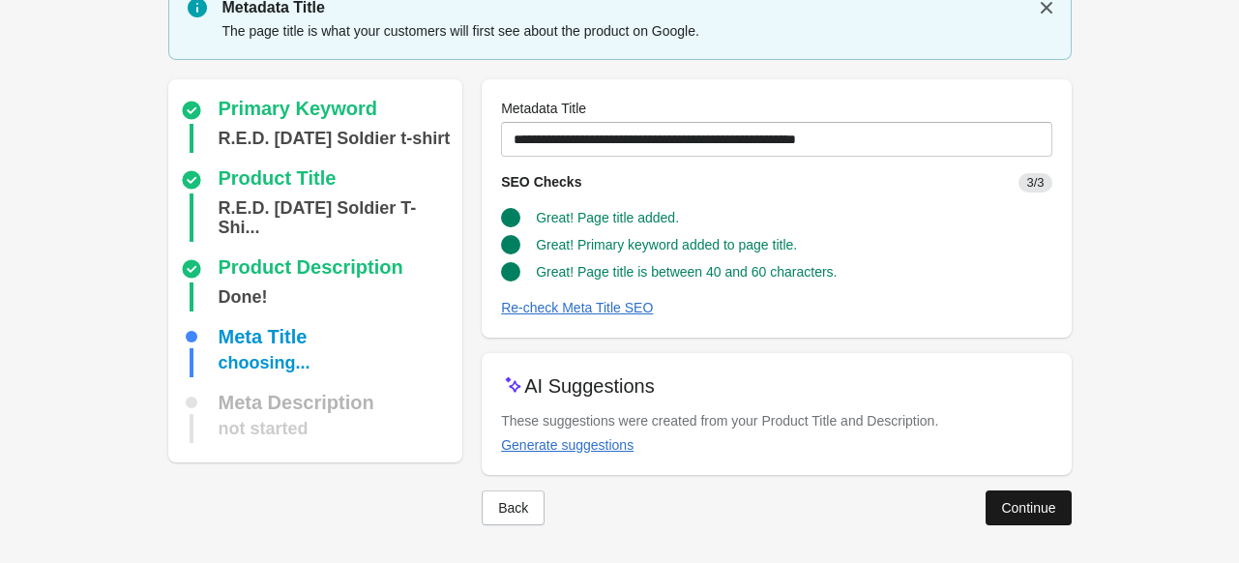
click at [1029, 500] on div "Continue" at bounding box center [1028, 507] width 54 height 15
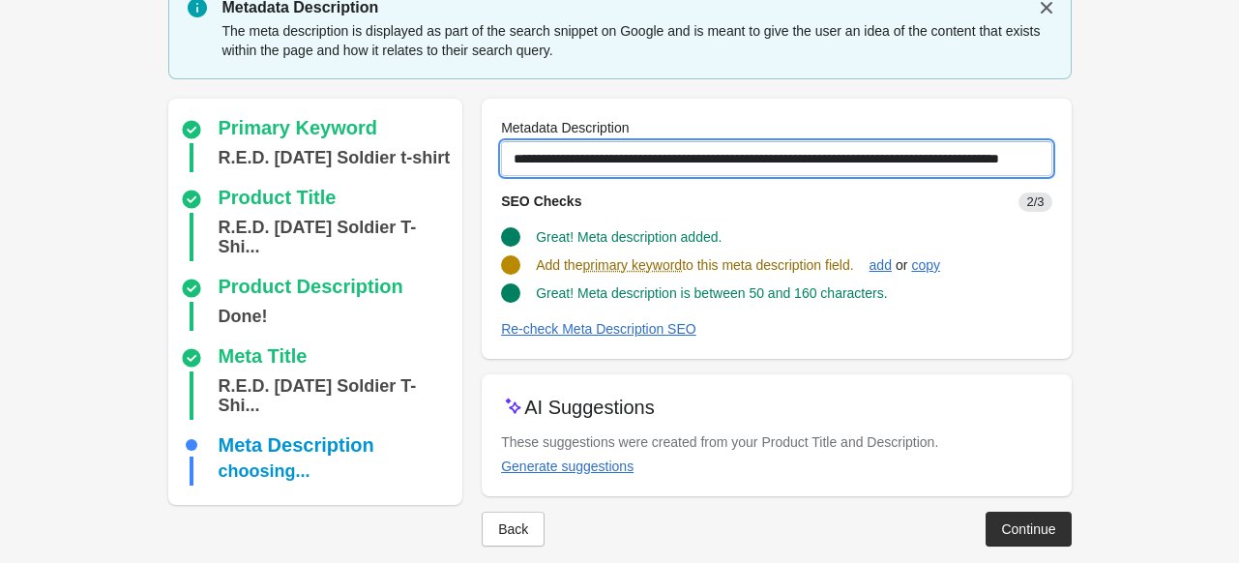
scroll to position [0, 67]
drag, startPoint x: 519, startPoint y: 165, endPoint x: 1176, endPoint y: 147, distance: 656.8
click at [1176, 147] on form "Step 1: Choose the “Target Keywords” Target Keywords The Target Keywords are wh…" at bounding box center [619, 253] width 1239 height 664
type input "*"
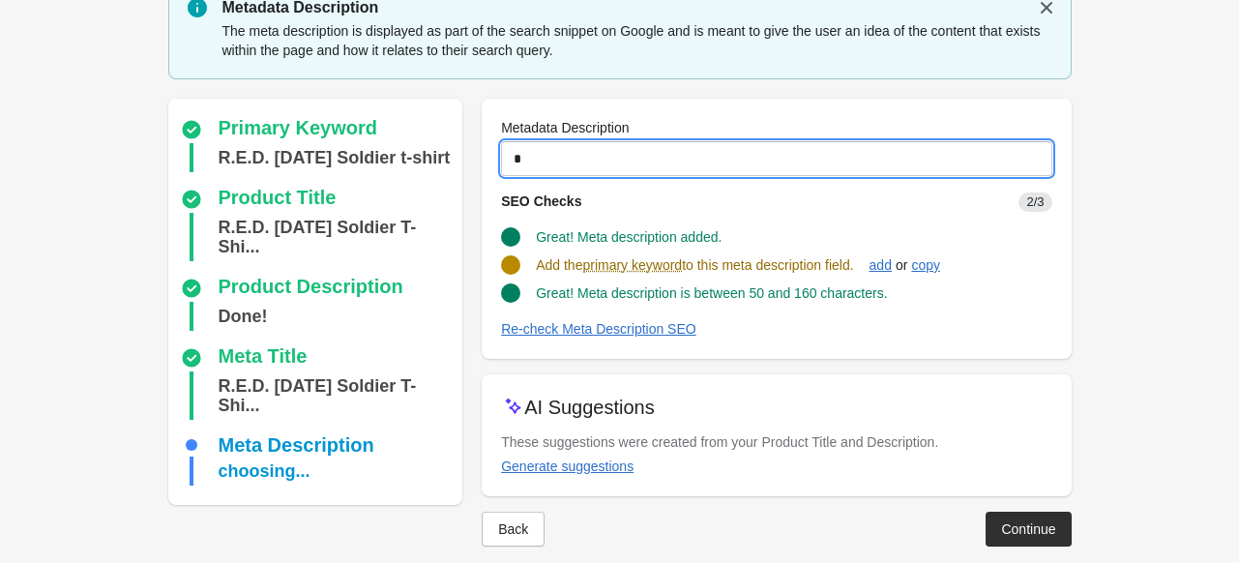
scroll to position [0, 0]
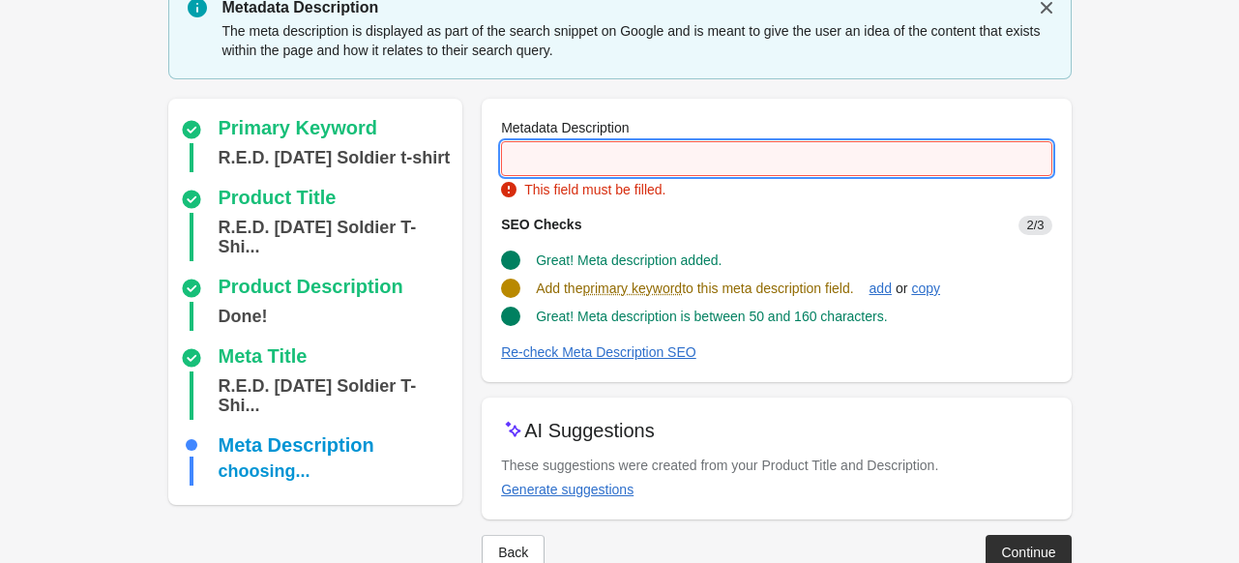
paste input "**********"
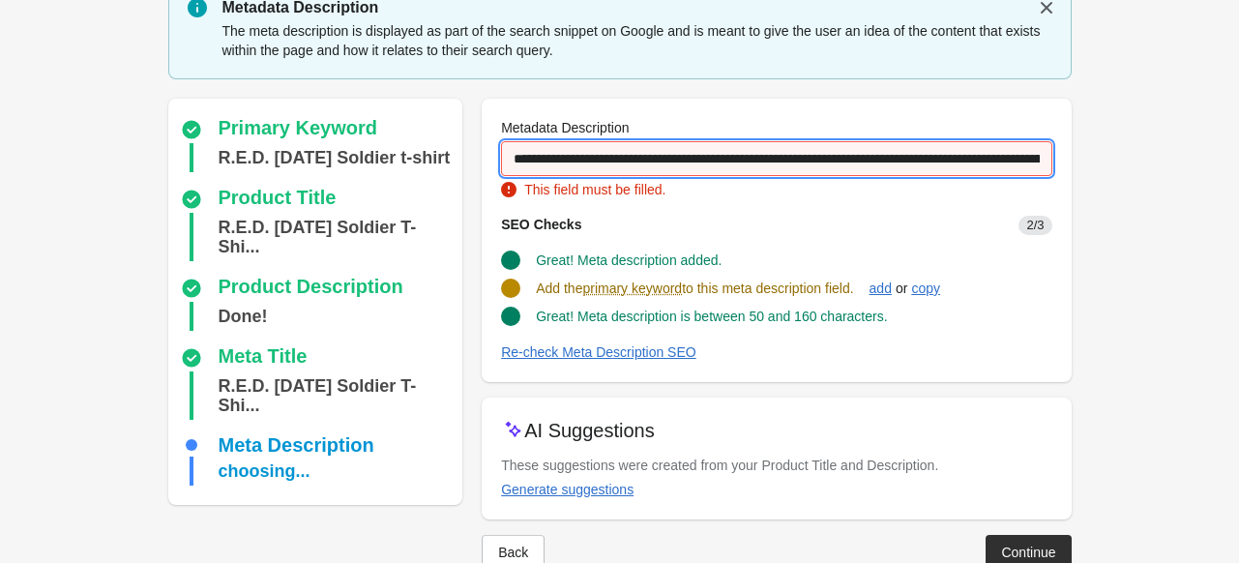
scroll to position [0, 284]
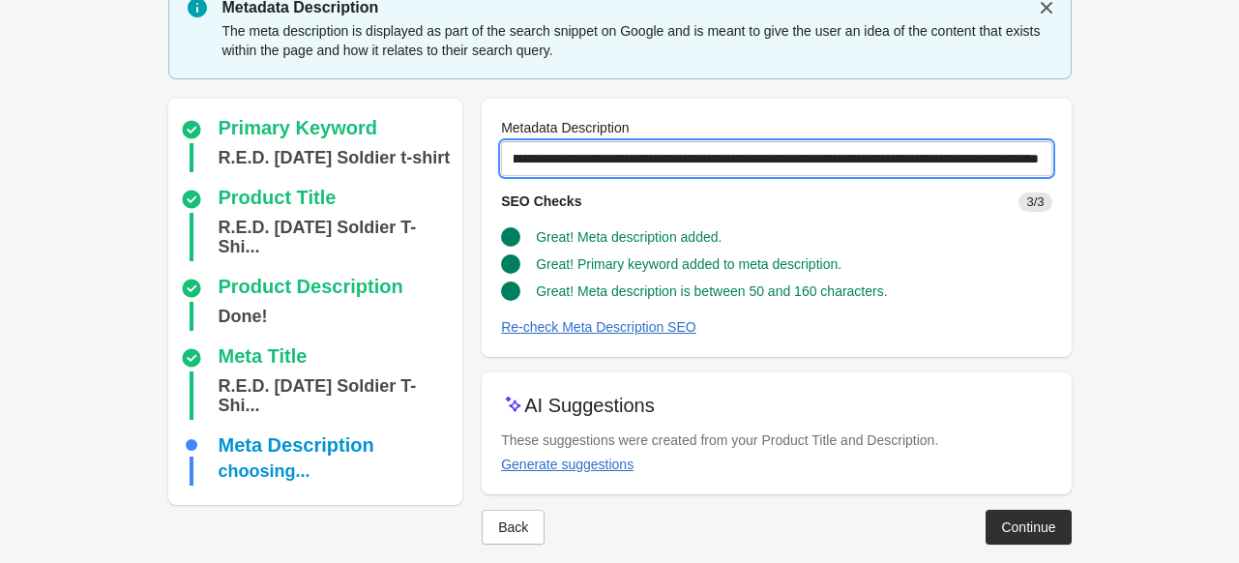
type input "**********"
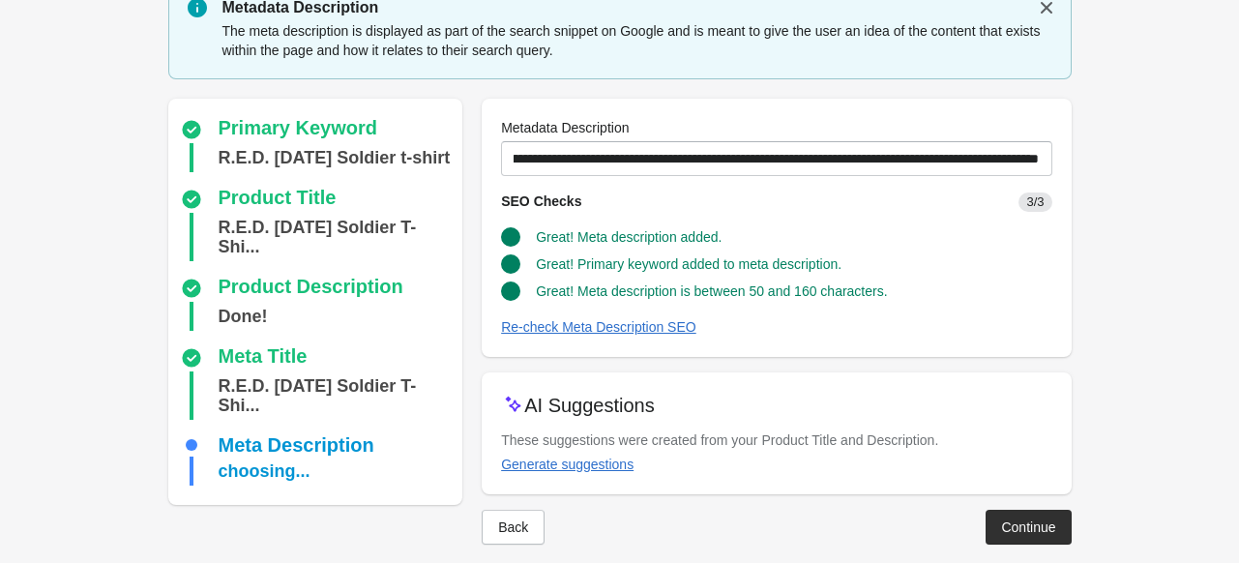
click at [1149, 244] on form "Step 1: Choose the “Target Keywords” Target Keywords The Target Keywords are wh…" at bounding box center [619, 252] width 1239 height 662
click at [1026, 532] on div "Continue" at bounding box center [1028, 526] width 54 height 15
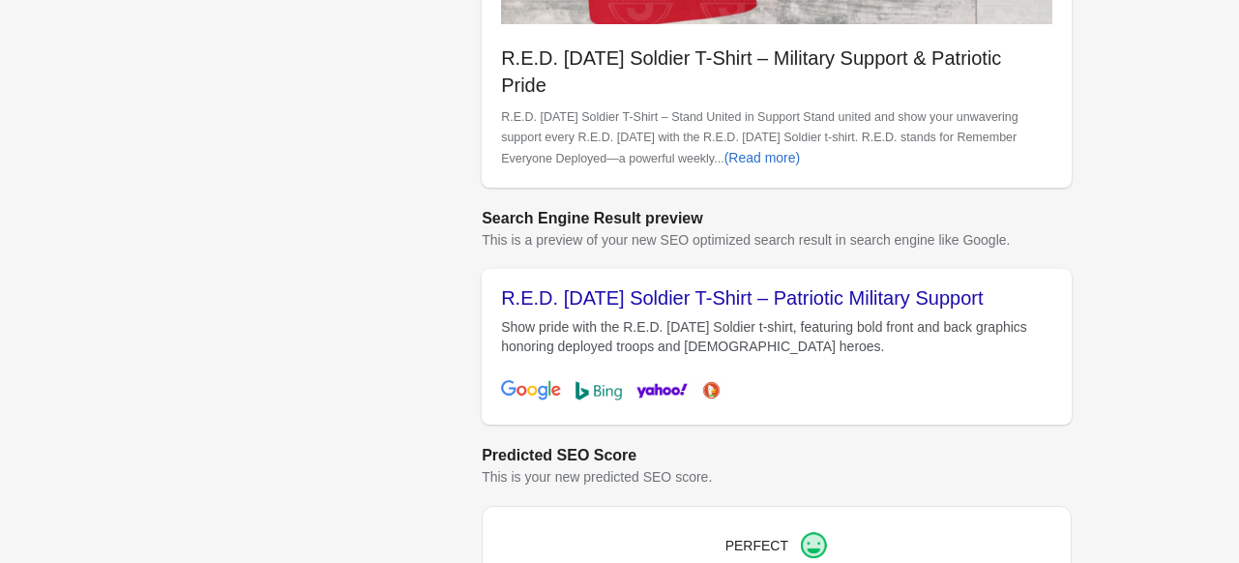
scroll to position [648, 0]
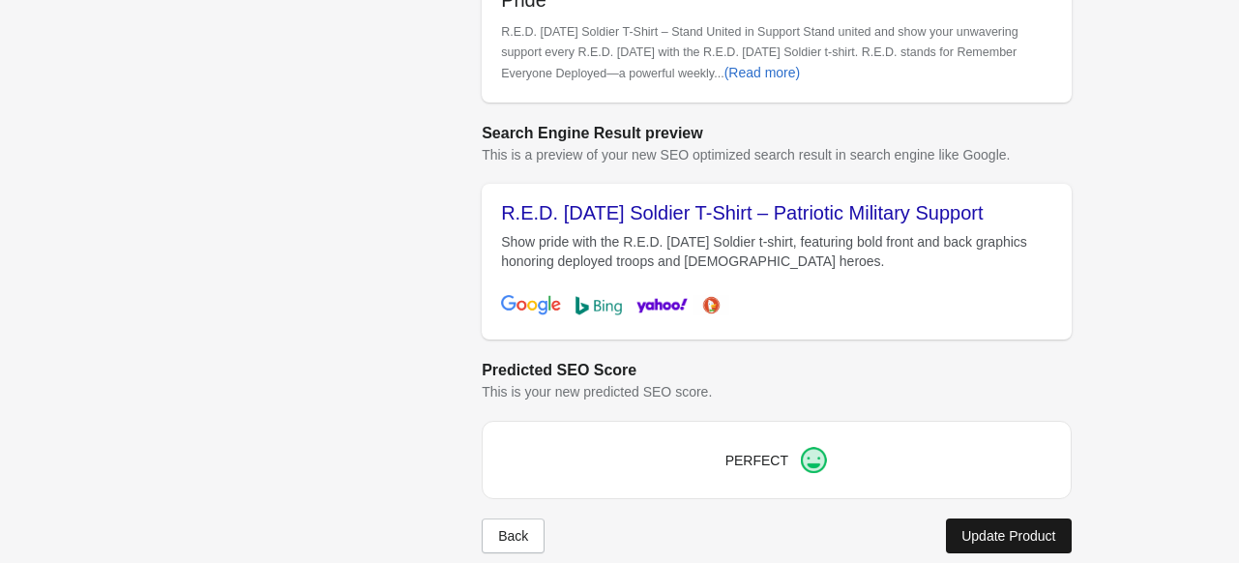
click at [1019, 528] on div "Update Product" at bounding box center [1008, 535] width 94 height 15
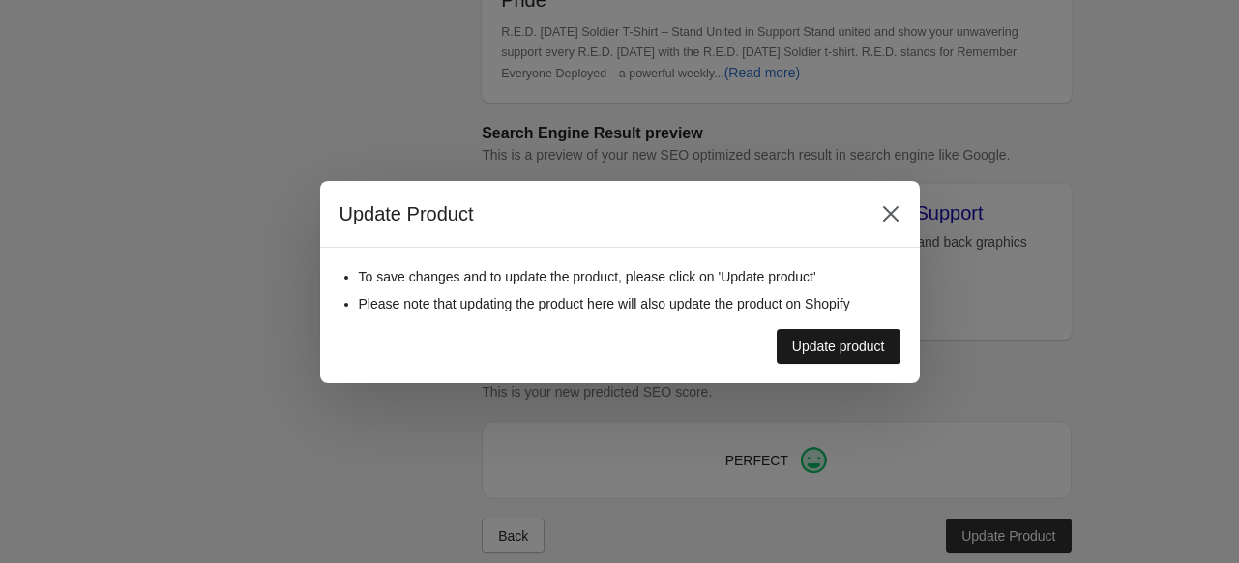
click at [828, 352] on div "Update product" at bounding box center [838, 345] width 93 height 15
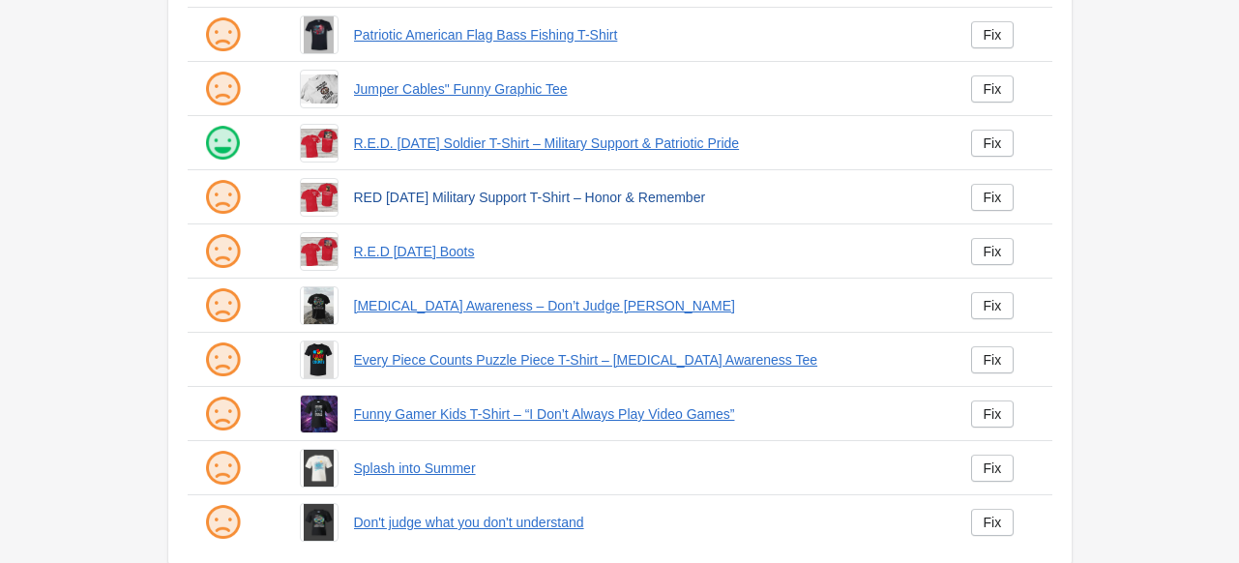
scroll to position [407, 0]
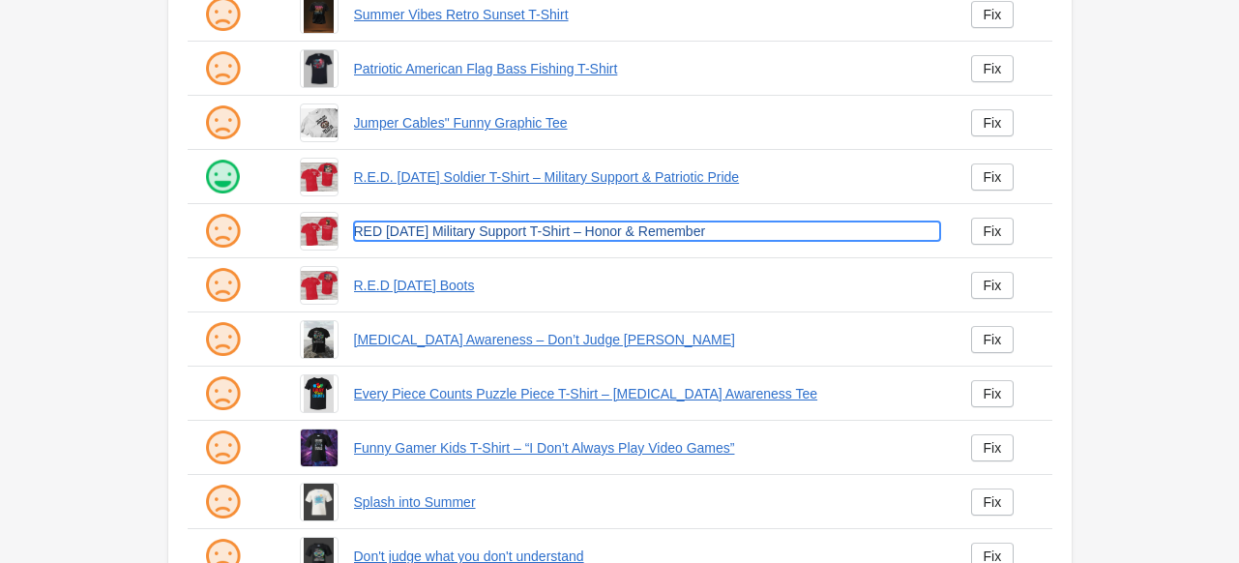
click at [389, 227] on link "RED [DATE] Military Support T-Shirt – Honor & Remember" at bounding box center [647, 230] width 586 height 19
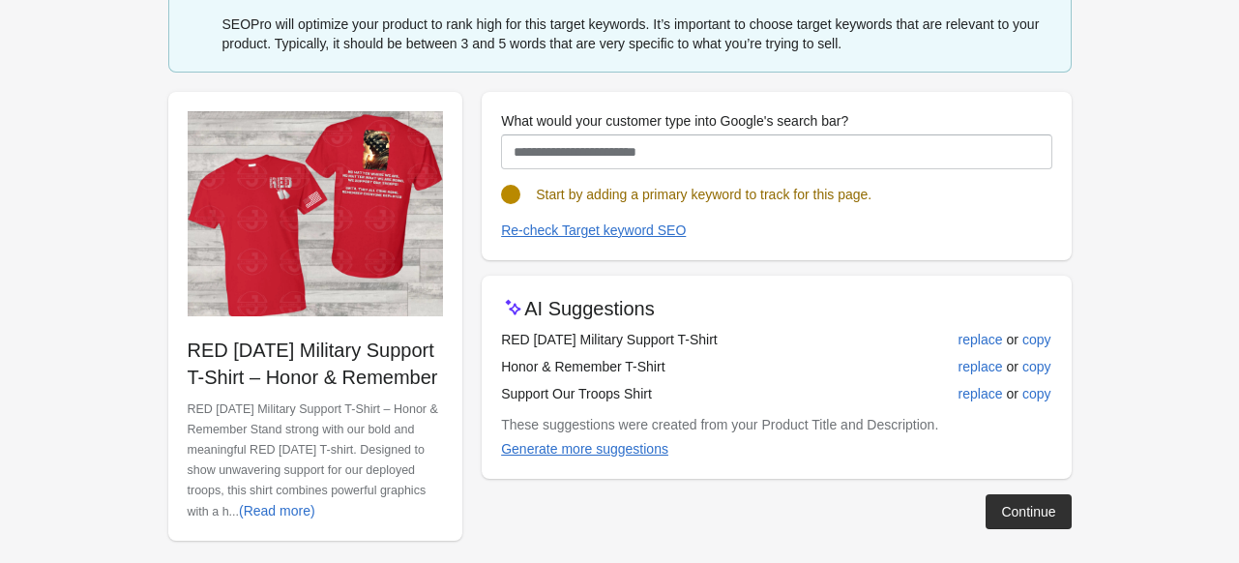
scroll to position [134, 0]
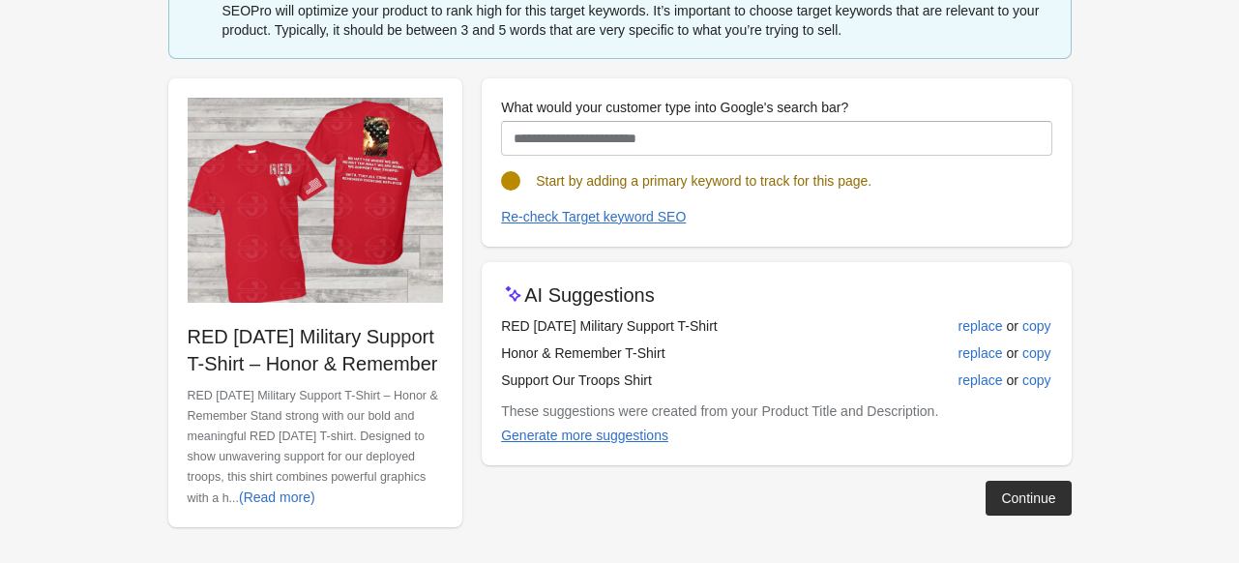
drag, startPoint x: 501, startPoint y: 324, endPoint x: 804, endPoint y: 324, distance: 303.6
click at [804, 324] on td "RED Friday Military Support T-Shirt" at bounding box center [694, 325] width 387 height 27
copy td "RED Friday Military Support T-Shirt"
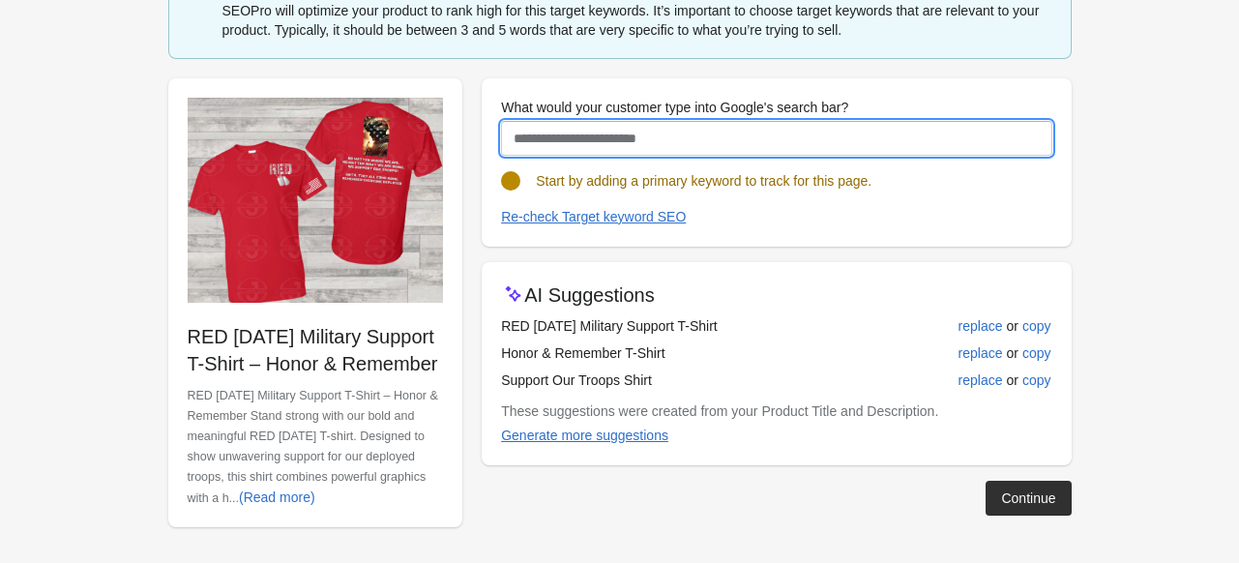
click at [594, 138] on input "What would your customer type into Google's search bar?" at bounding box center [776, 138] width 550 height 35
paste input "**********"
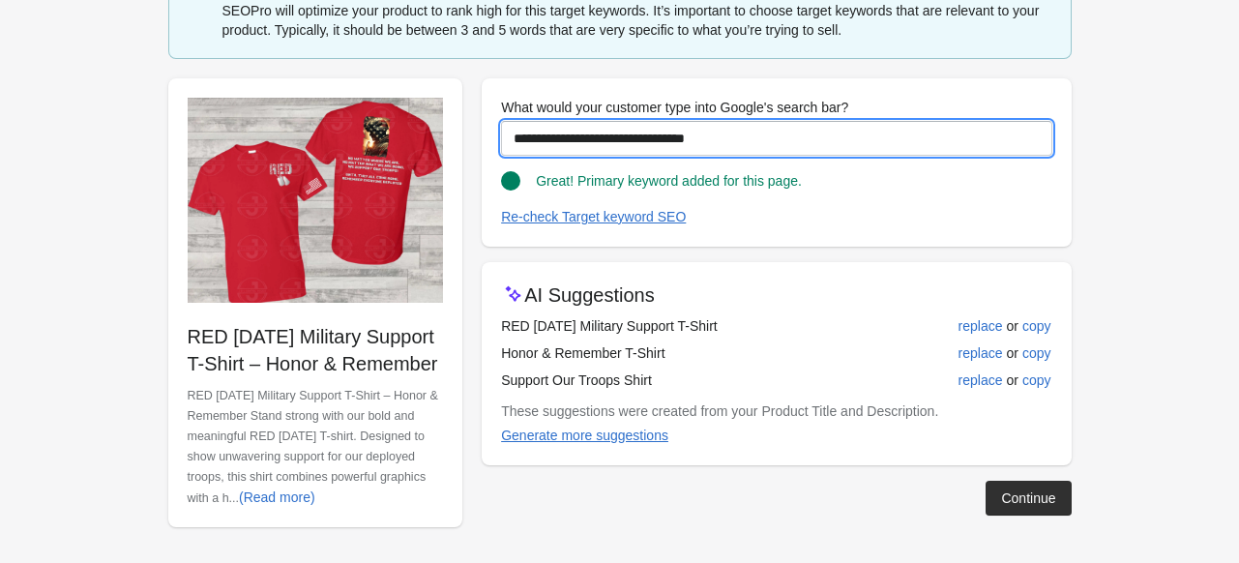
drag, startPoint x: 739, startPoint y: 129, endPoint x: 387, endPoint y: 135, distance: 352.0
click at [387, 135] on div "**********" at bounding box center [610, 295] width 922 height 464
type input "**********"
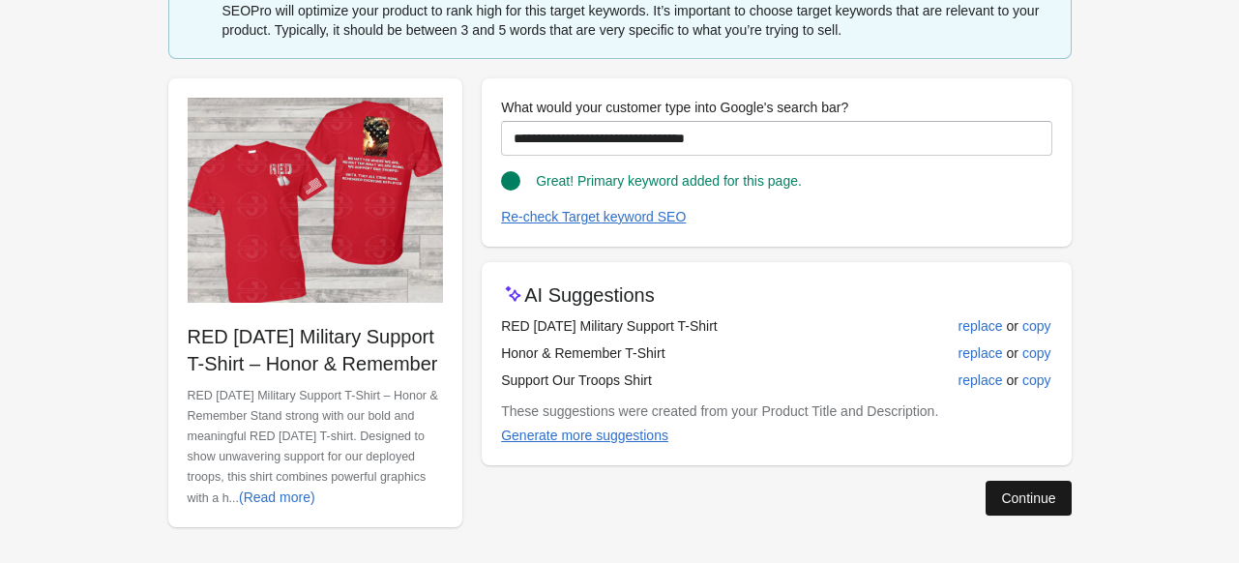
click at [1039, 506] on button "Continue" at bounding box center [1027, 498] width 85 height 35
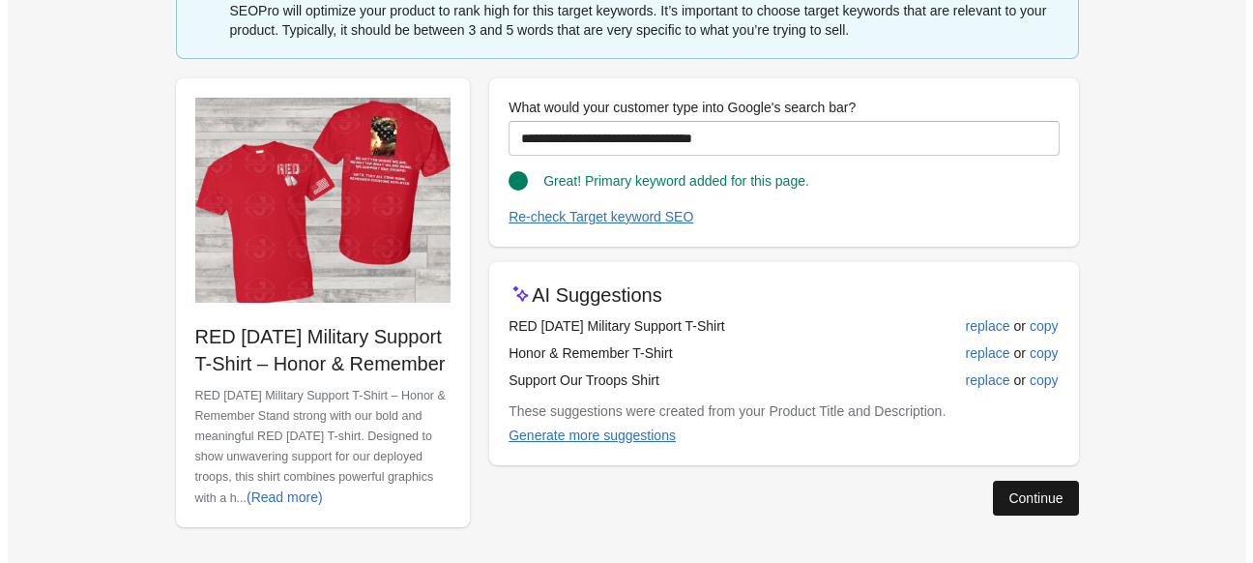
scroll to position [0, 0]
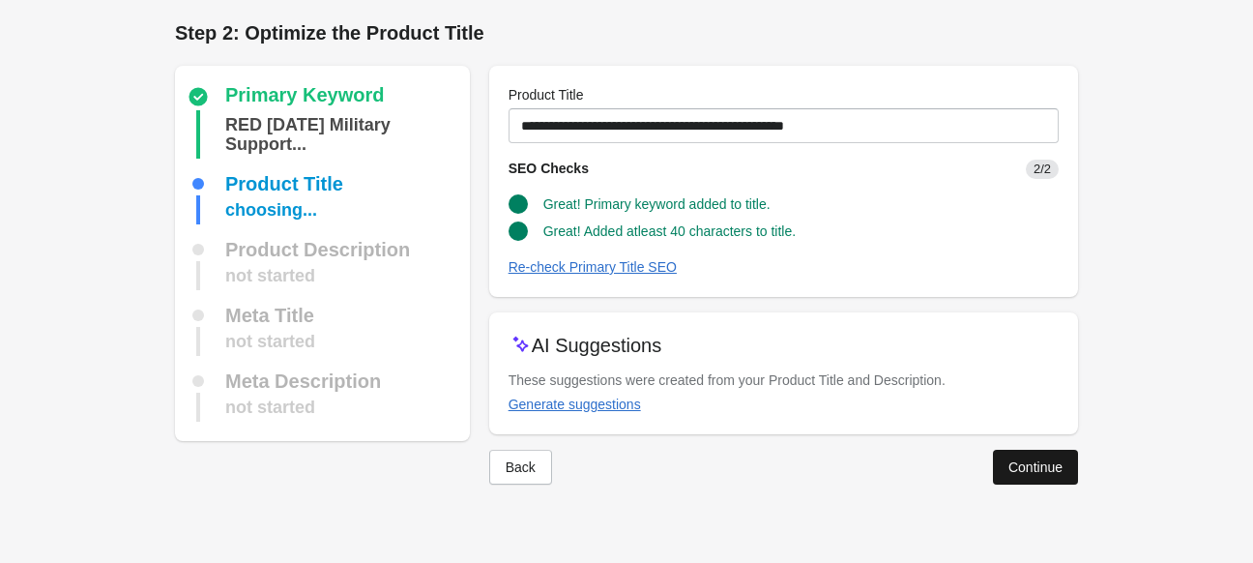
click at [1033, 467] on div "Continue" at bounding box center [1035, 466] width 54 height 15
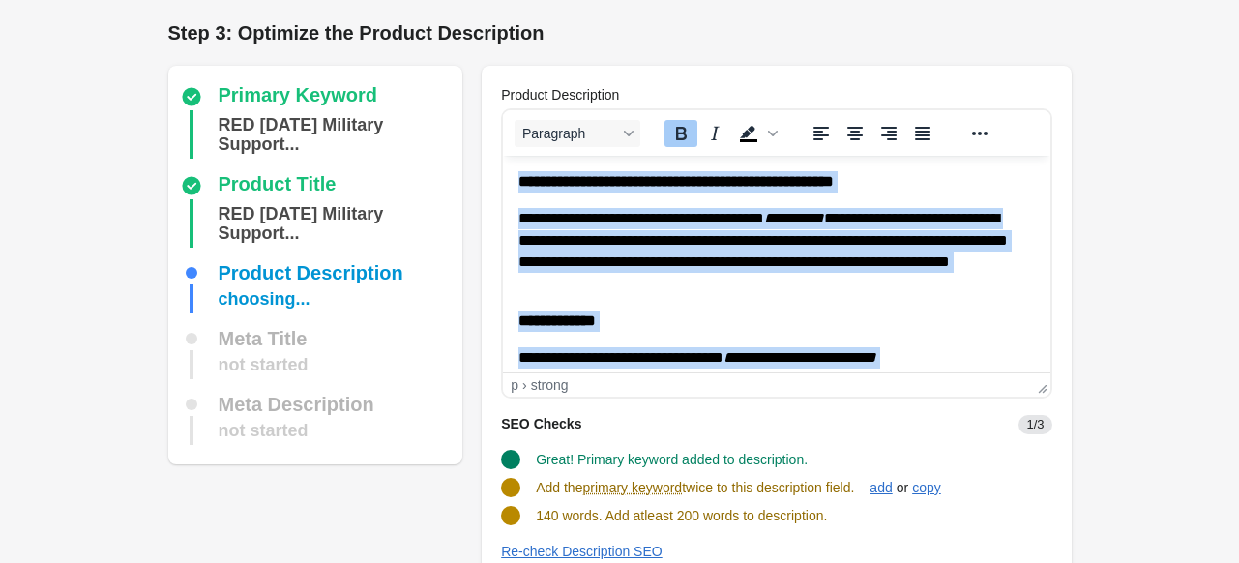
drag, startPoint x: 719, startPoint y: 343, endPoint x: 515, endPoint y: 28, distance: 375.5
click at [515, 156] on html "**********" at bounding box center [776, 550] width 546 height 789
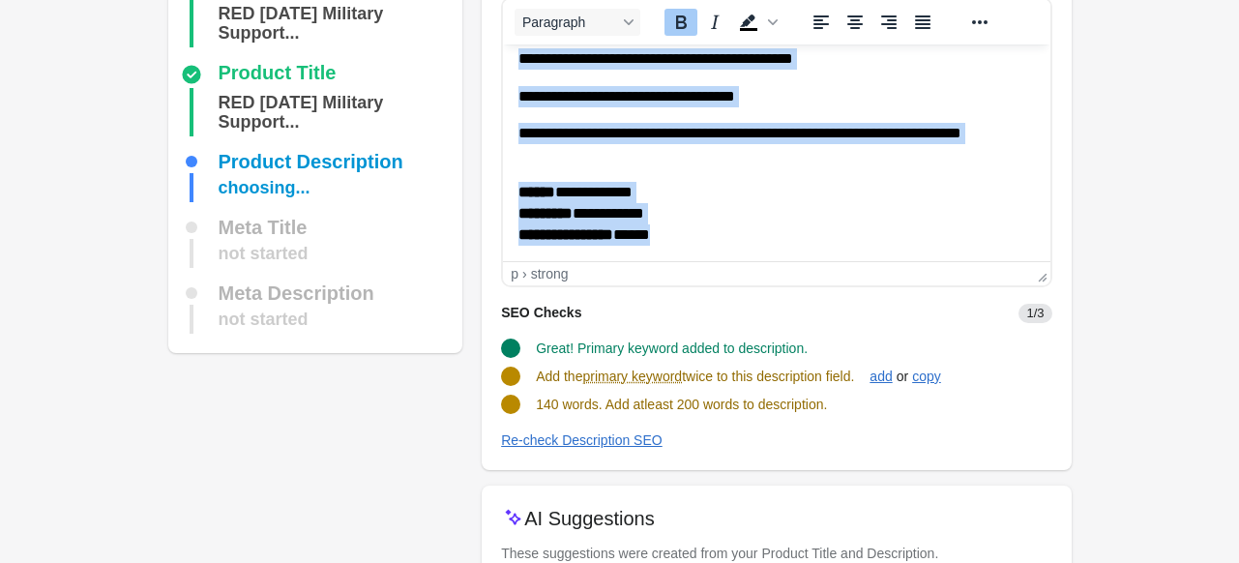
scroll to position [193, 0]
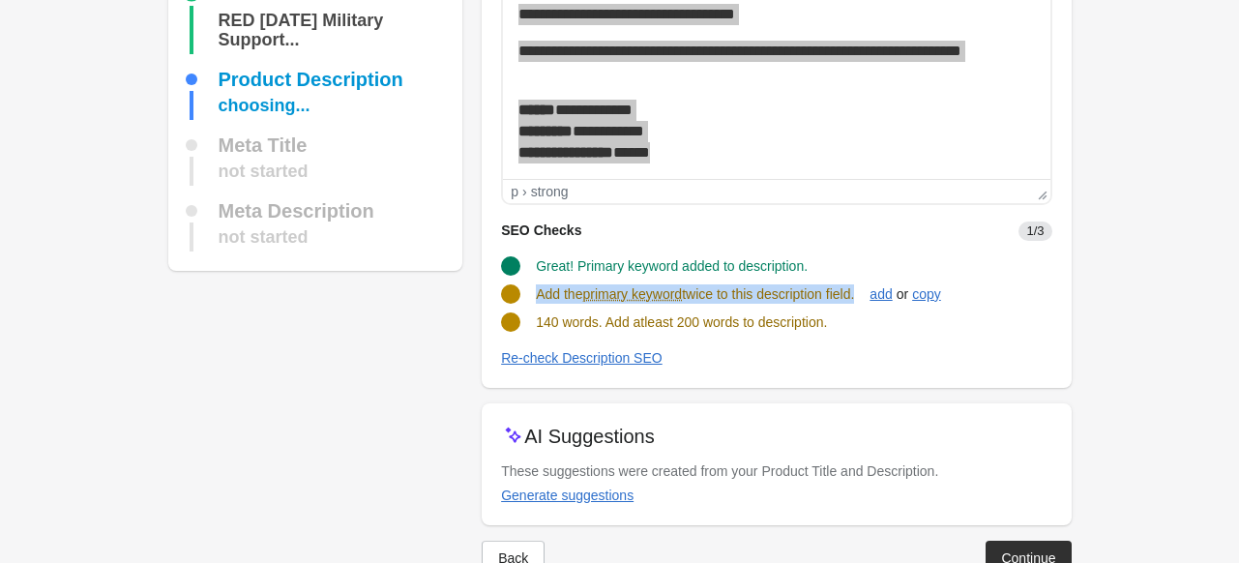
drag, startPoint x: 536, startPoint y: 297, endPoint x: 861, endPoint y: 301, distance: 324.9
click at [854, 301] on span "Add the primary keyword twice to this description field." at bounding box center [695, 293] width 318 height 15
copy span "Add the primary keyword twice to this description field"
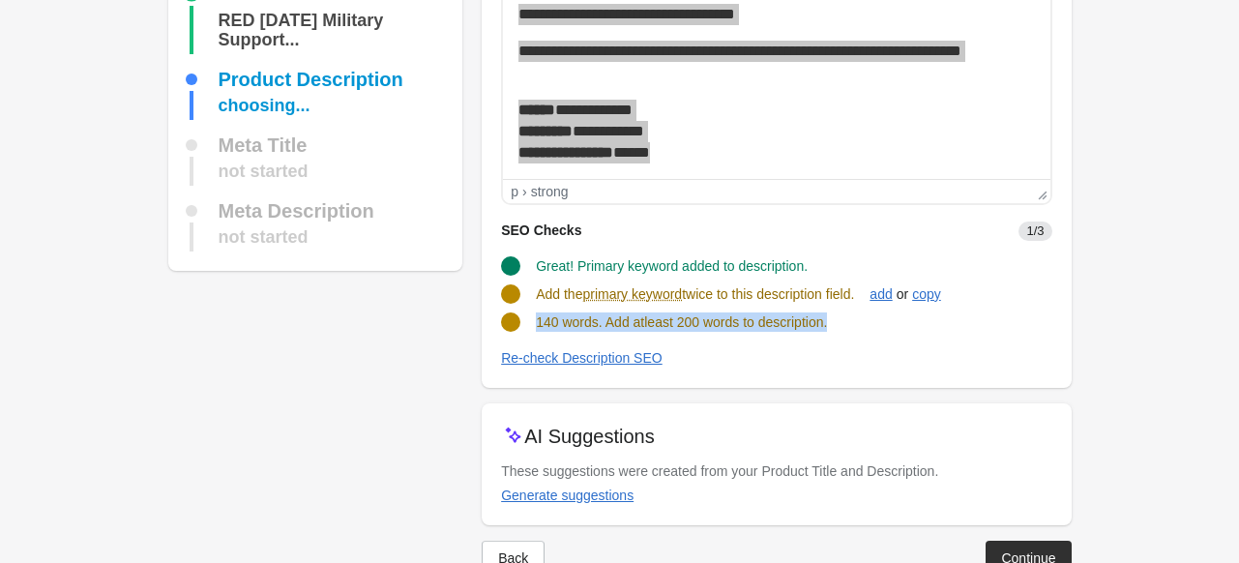
drag, startPoint x: 532, startPoint y: 321, endPoint x: 899, endPoint y: 322, distance: 367.4
click at [899, 322] on div "140 words. Add atleast 200 words to description." at bounding box center [768, 314] width 566 height 35
copy span "140 words. Add atleast 200 words to description."
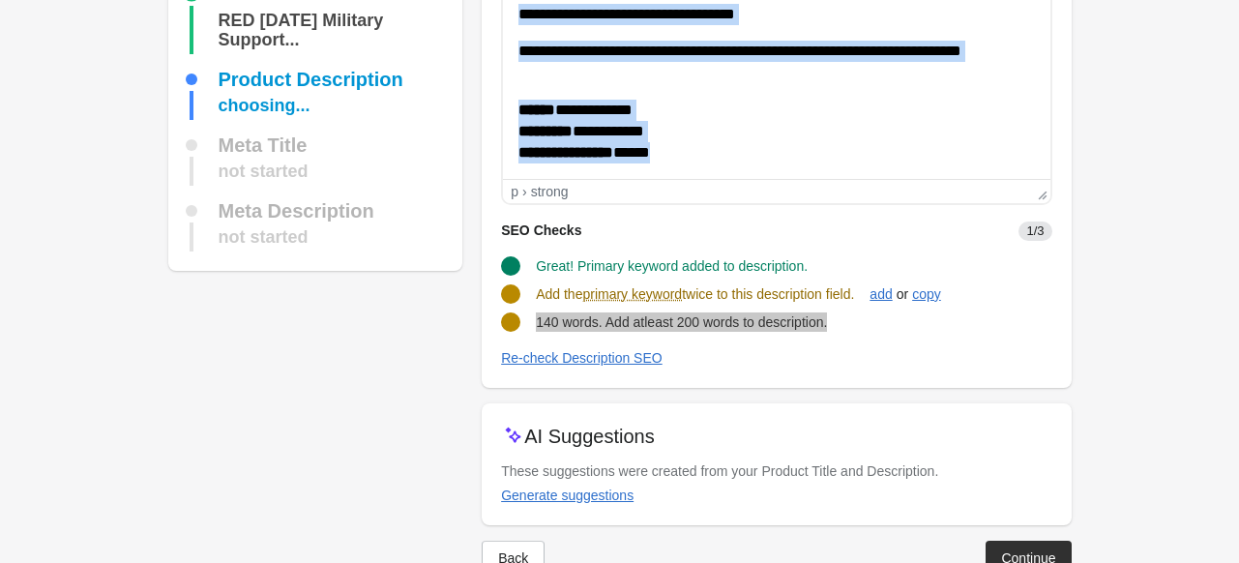
click at [738, 160] on p "**********" at bounding box center [769, 132] width 502 height 65
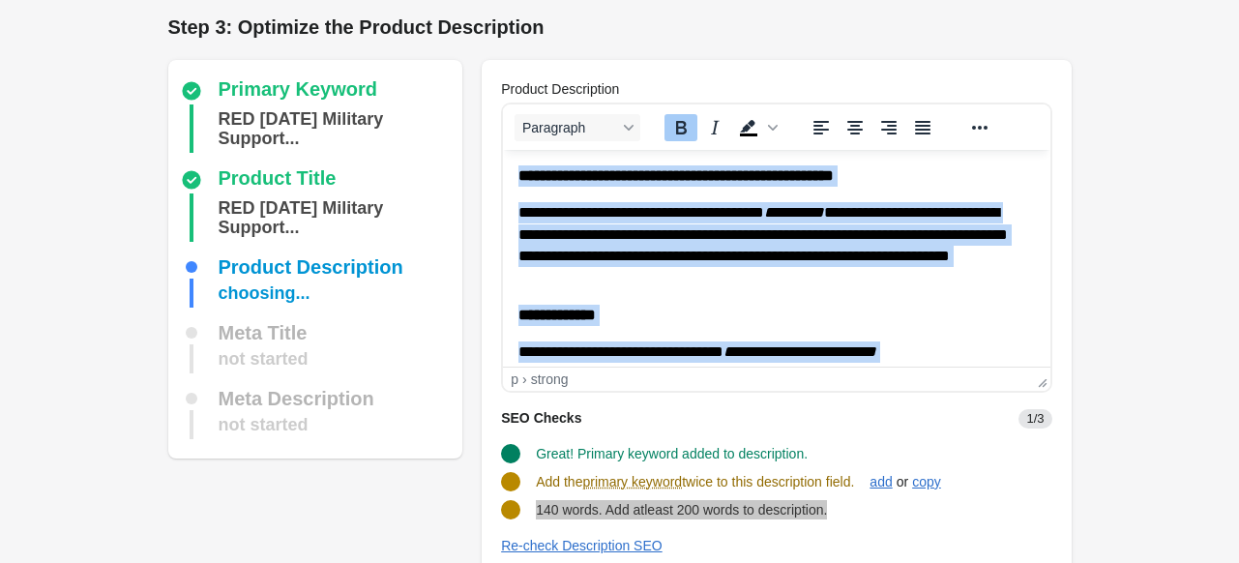
scroll to position [0, 0]
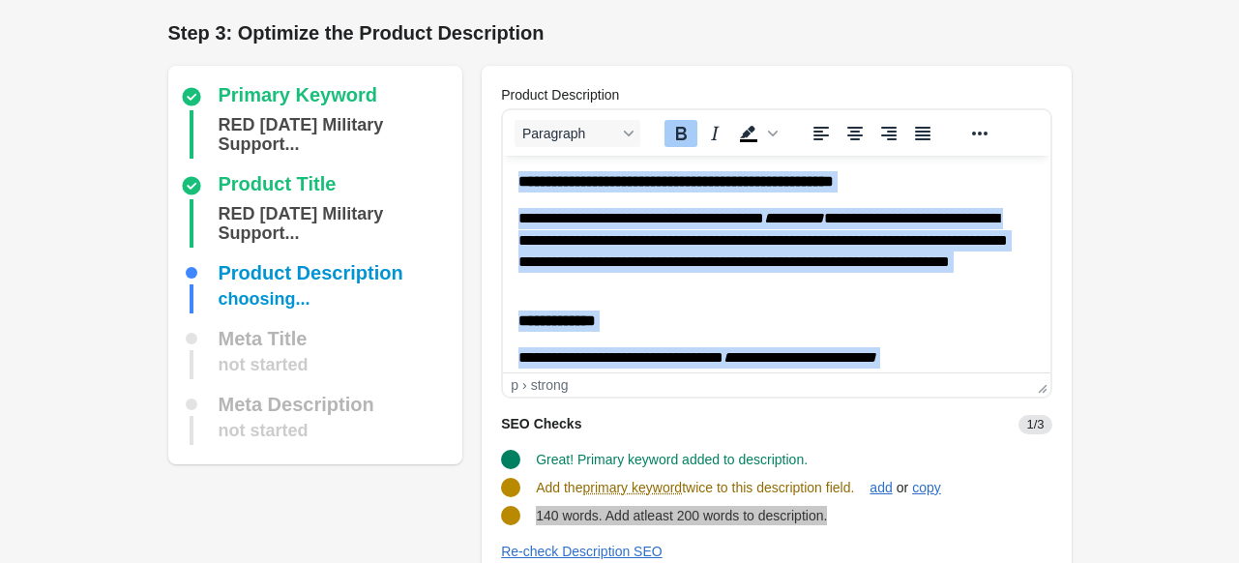
drag, startPoint x: 738, startPoint y: 353, endPoint x: 504, endPoint y: 221, distance: 268.4
click at [504, 156] on html "**********" at bounding box center [776, 550] width 546 height 789
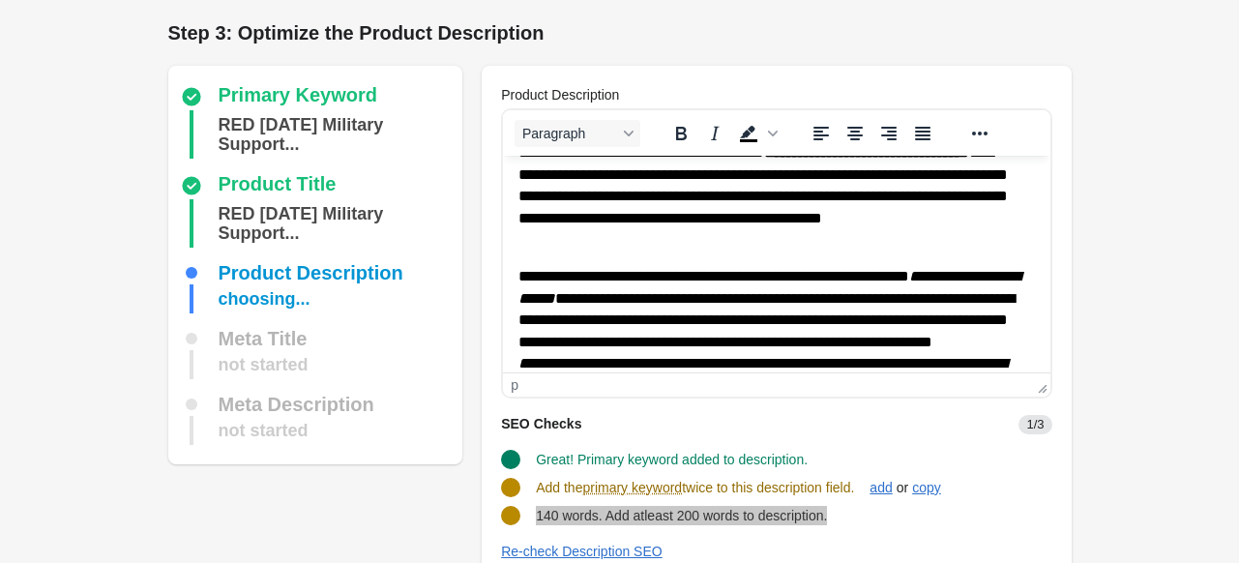
scroll to position [97, 0]
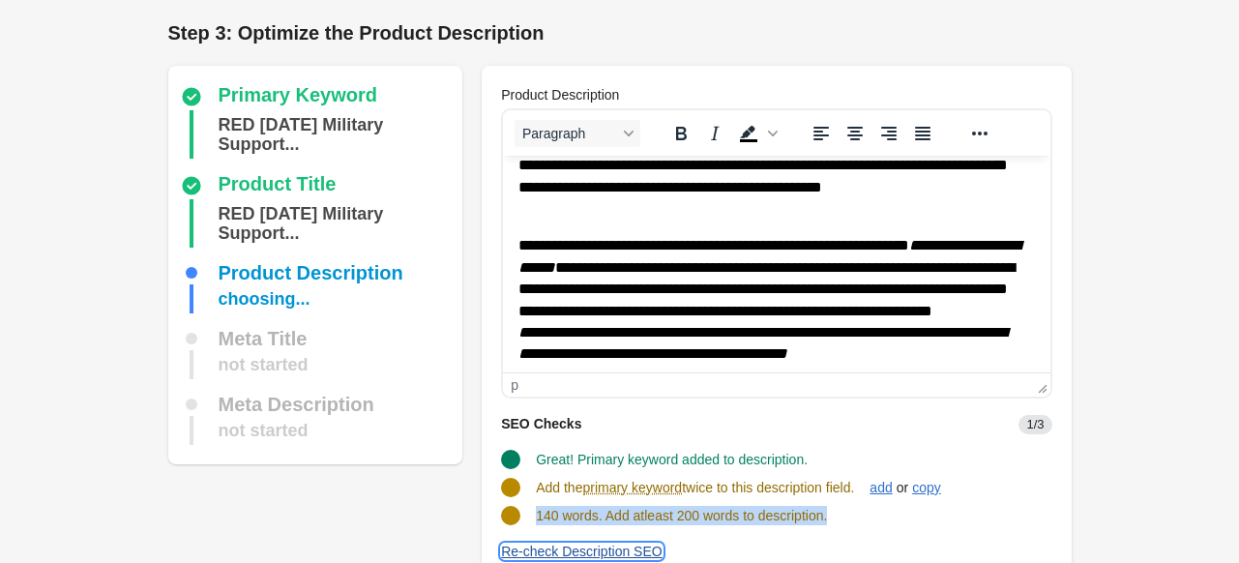
click at [545, 543] on div "Re-check Description SEO" at bounding box center [581, 550] width 161 height 15
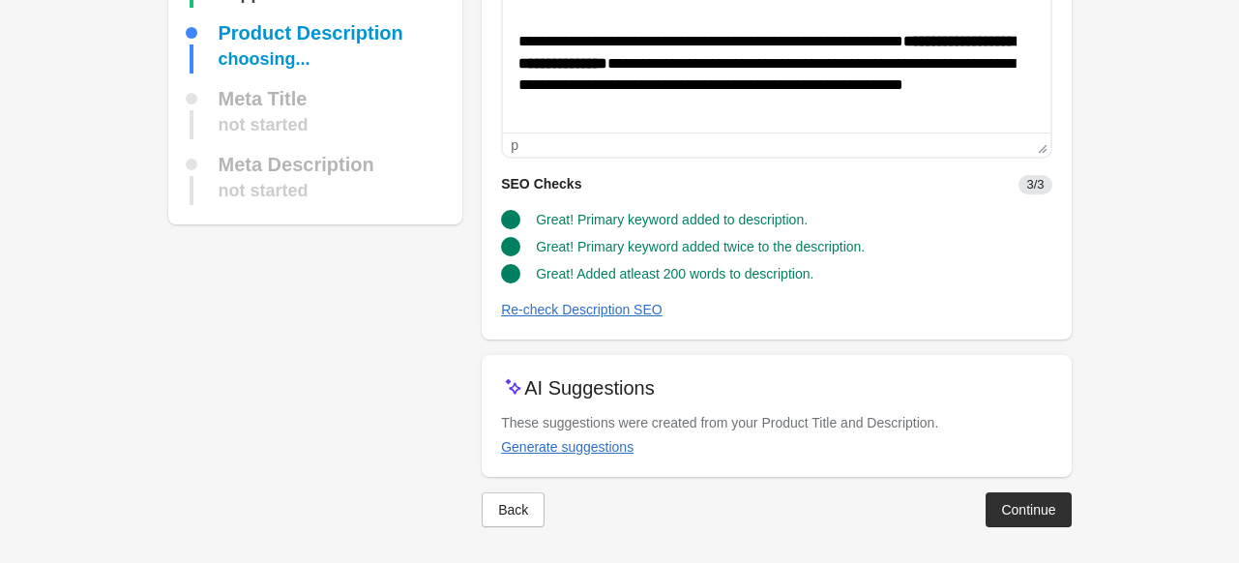
scroll to position [242, 0]
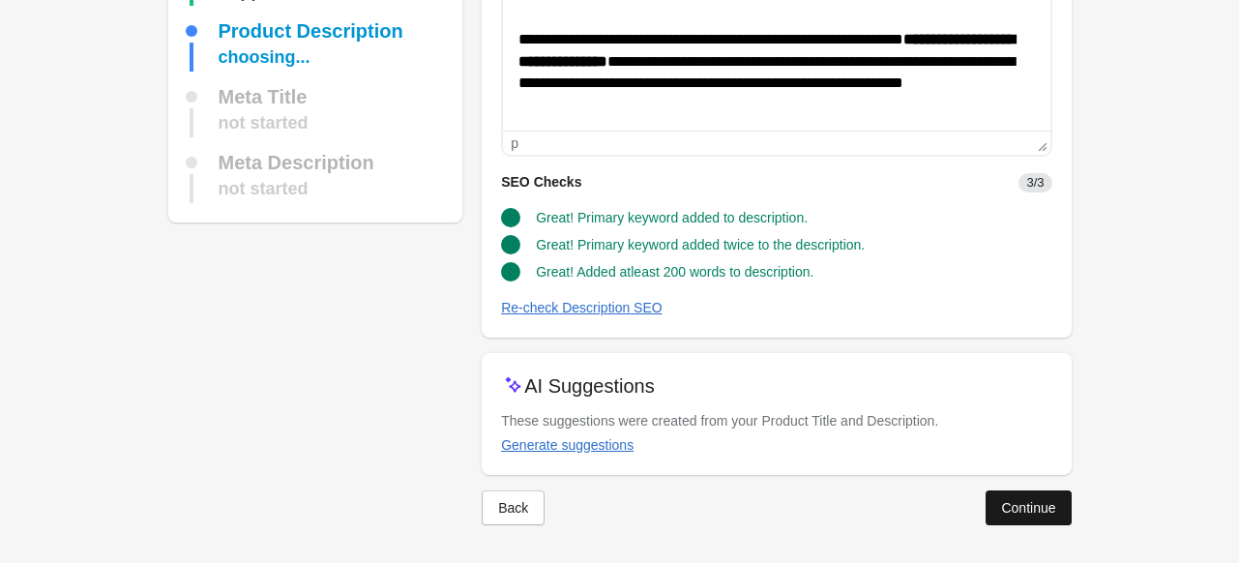
click at [1044, 505] on div "Continue" at bounding box center [1028, 507] width 54 height 15
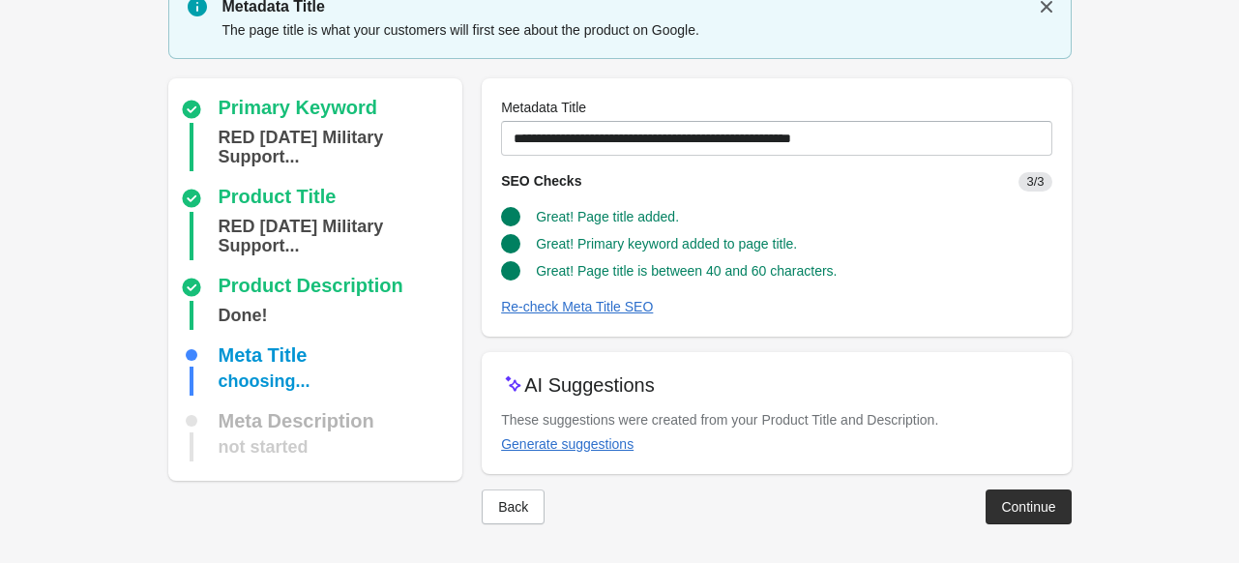
scroll to position [79, 0]
click at [1044, 506] on div "Continue" at bounding box center [1028, 507] width 54 height 15
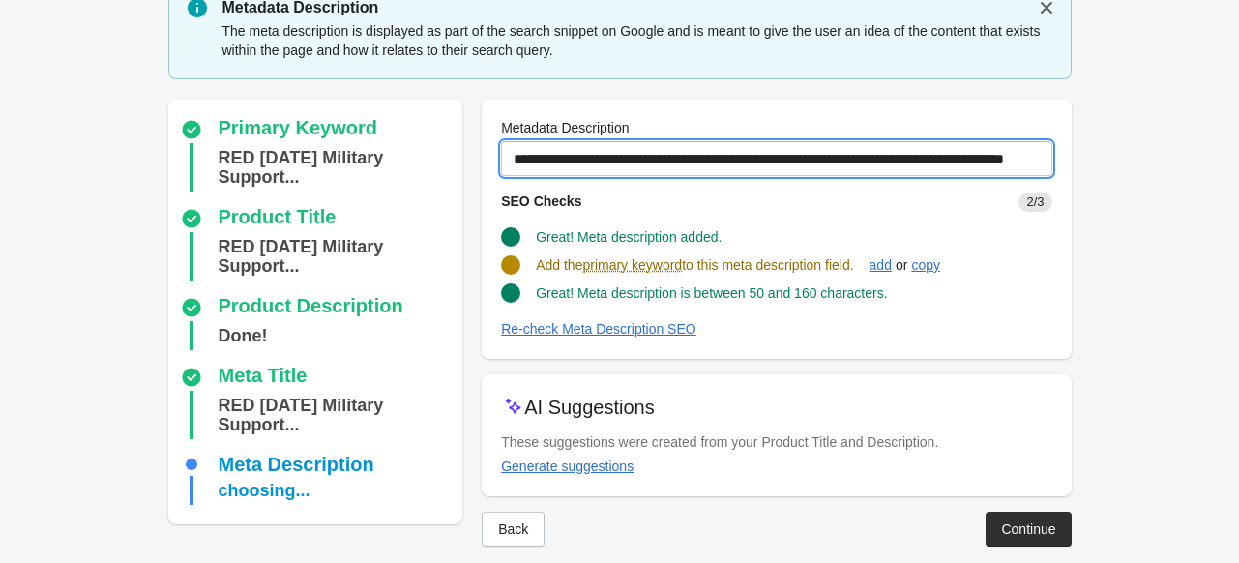
scroll to position [0, 100]
drag, startPoint x: 513, startPoint y: 163, endPoint x: 1252, endPoint y: 160, distance: 738.7
click at [1238, 160] on html "Step 1: Choose the “Target Keywords” Target Keywords The Target Keywords are wh…" at bounding box center [619, 202] width 1239 height 563
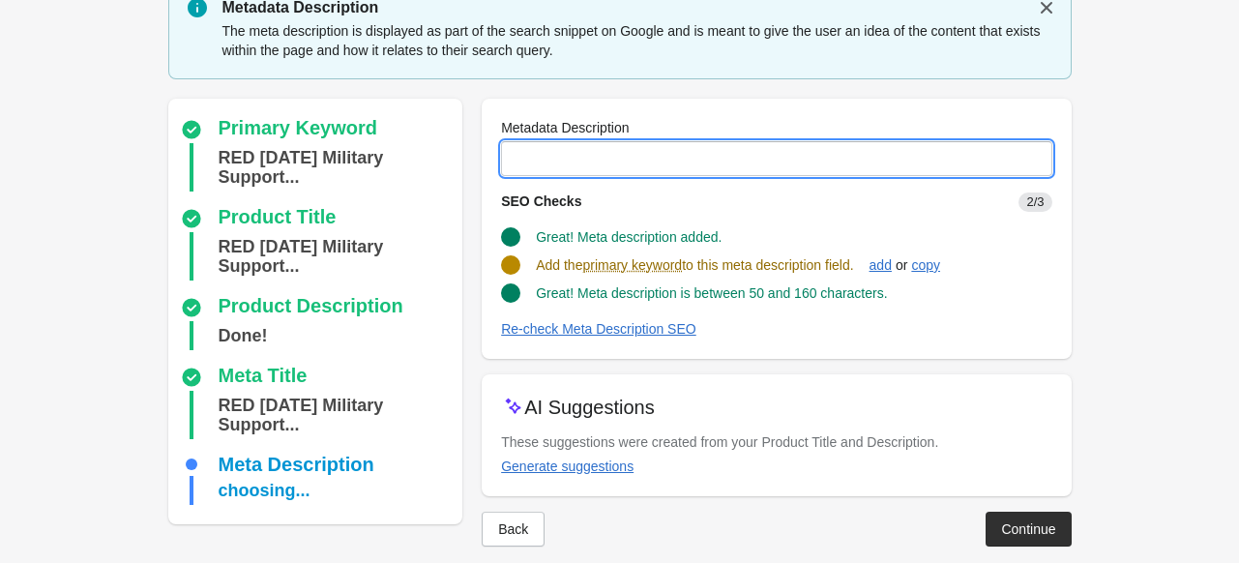
scroll to position [0, 0]
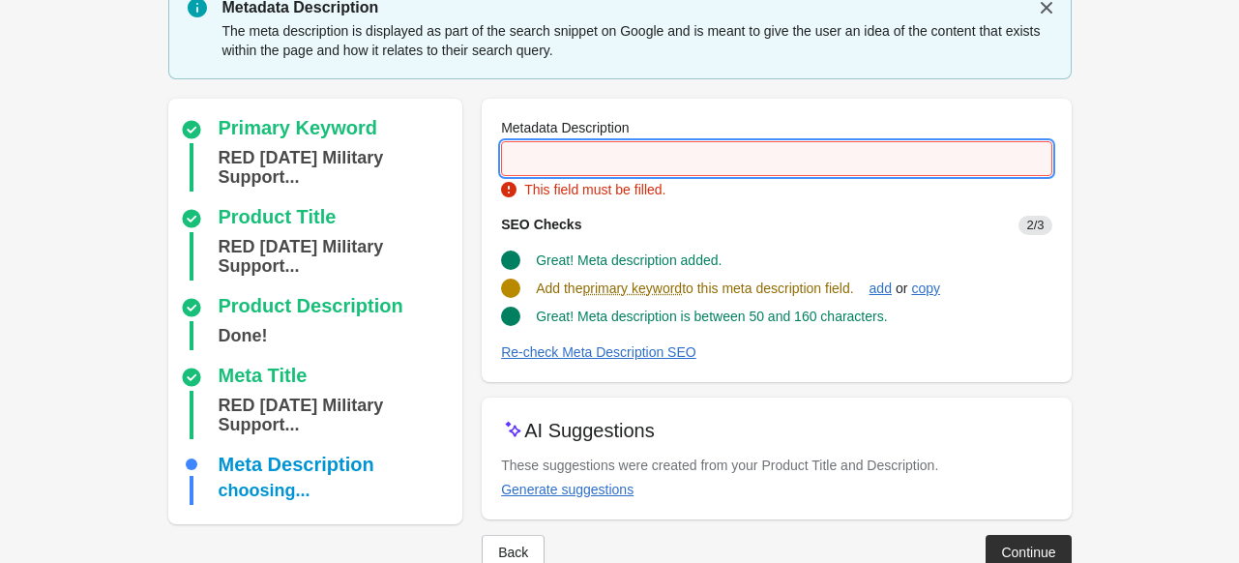
paste input "**********"
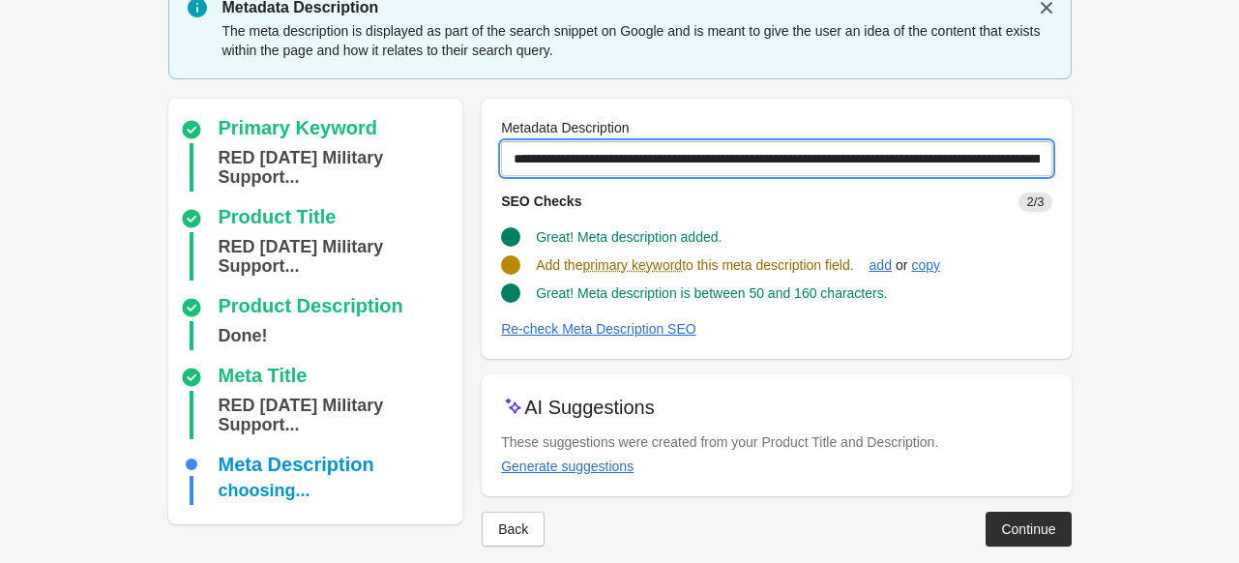
scroll to position [0, 335]
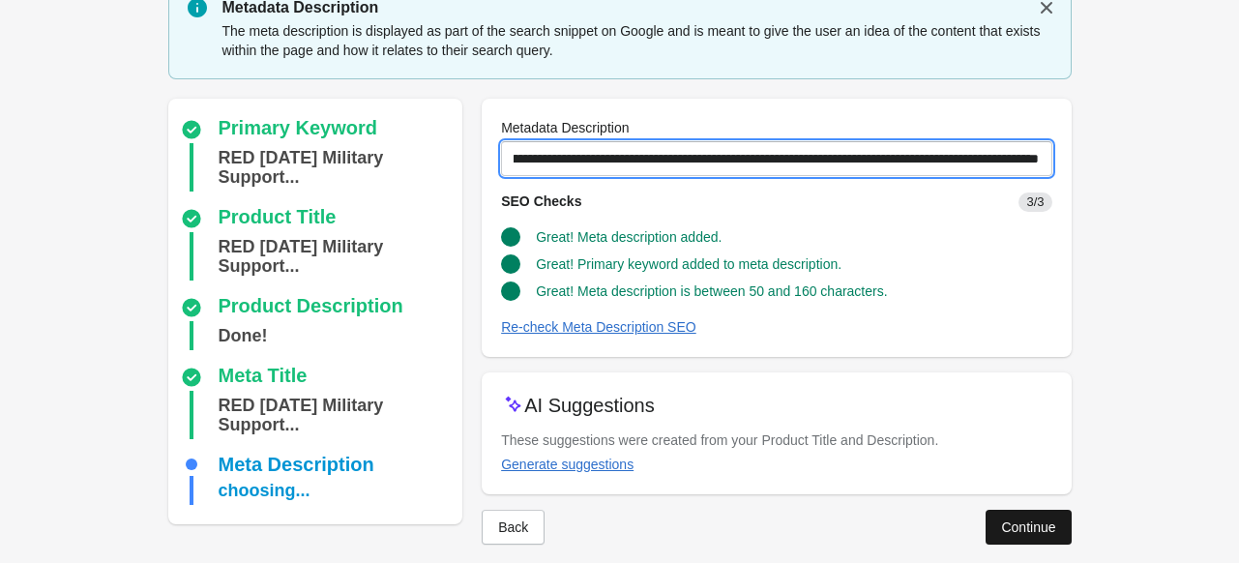
type input "**********"
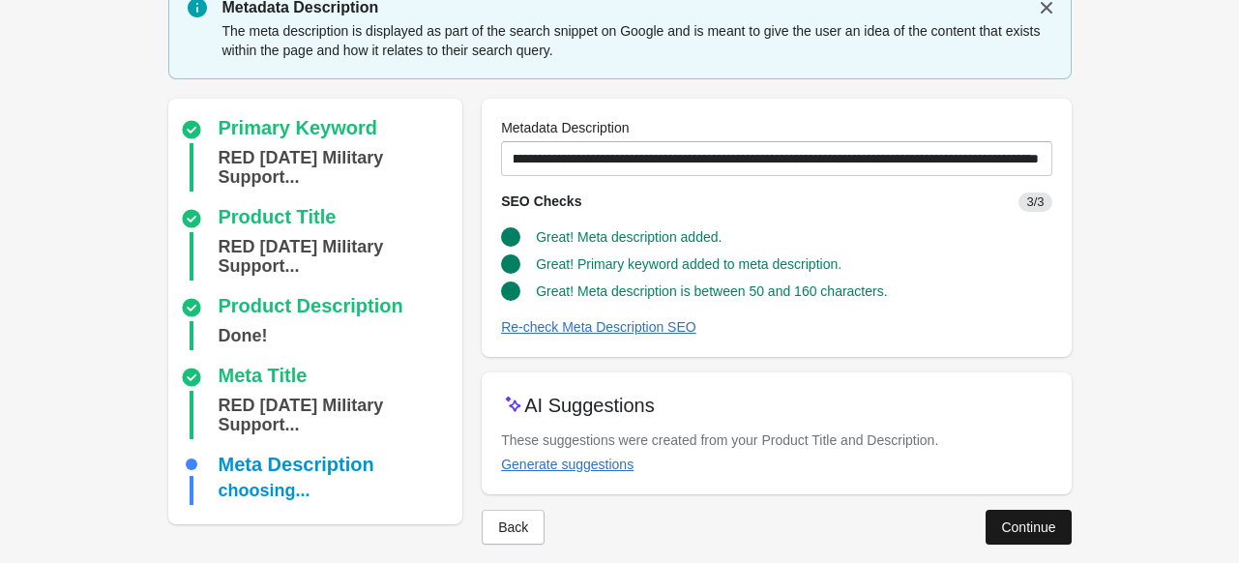
click at [1042, 522] on div "Continue" at bounding box center [1028, 526] width 54 height 15
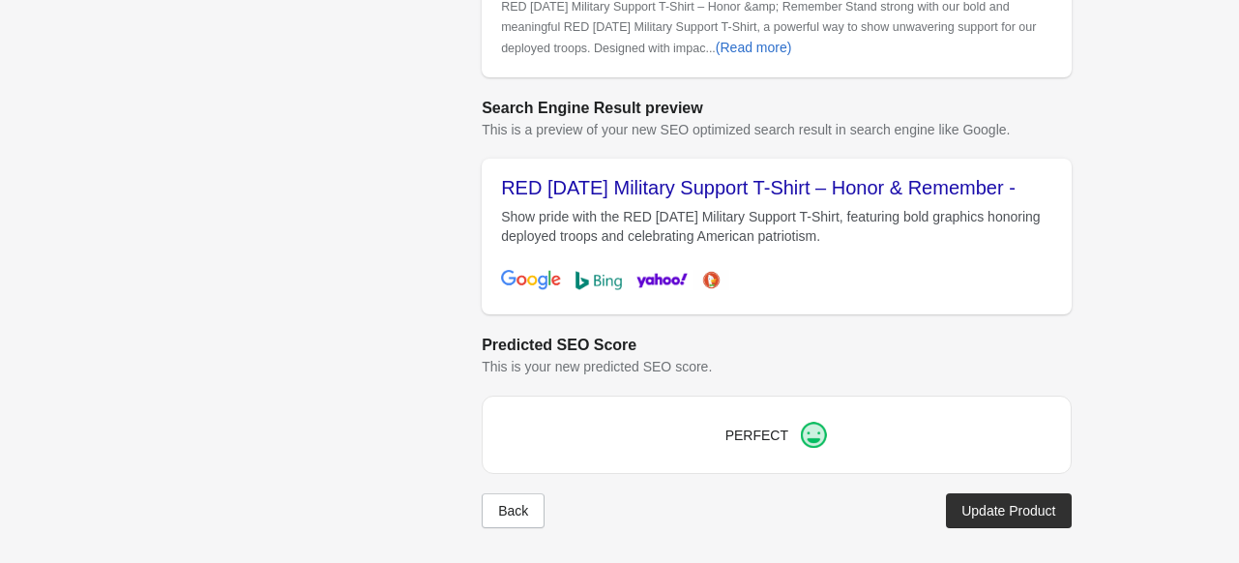
scroll to position [648, 0]
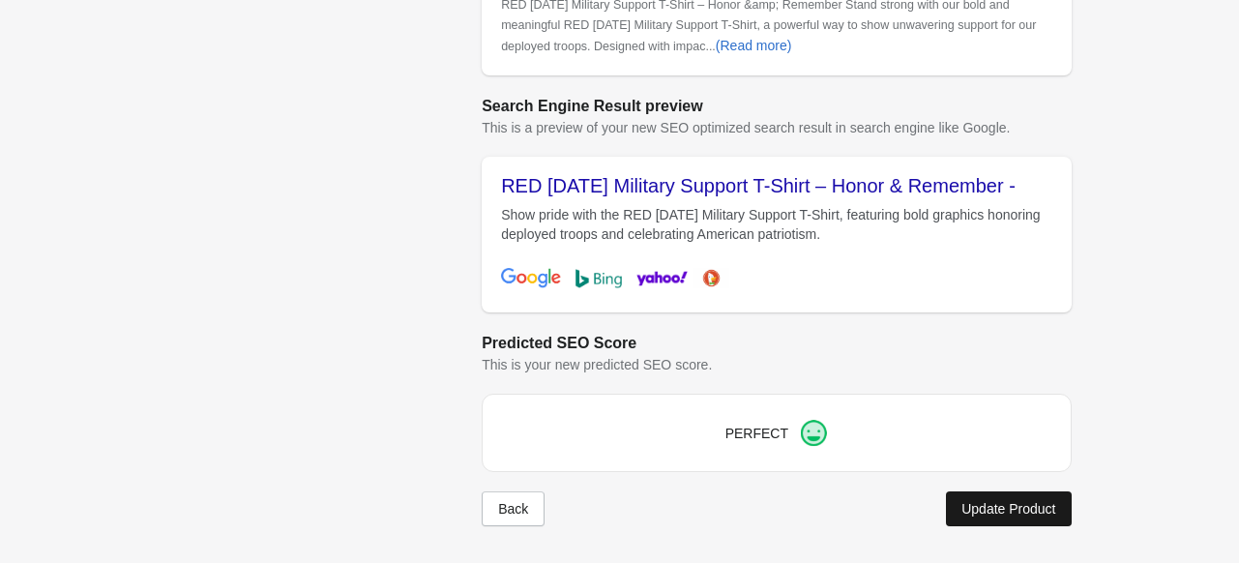
click at [979, 511] on div "Update Product" at bounding box center [1008, 508] width 94 height 15
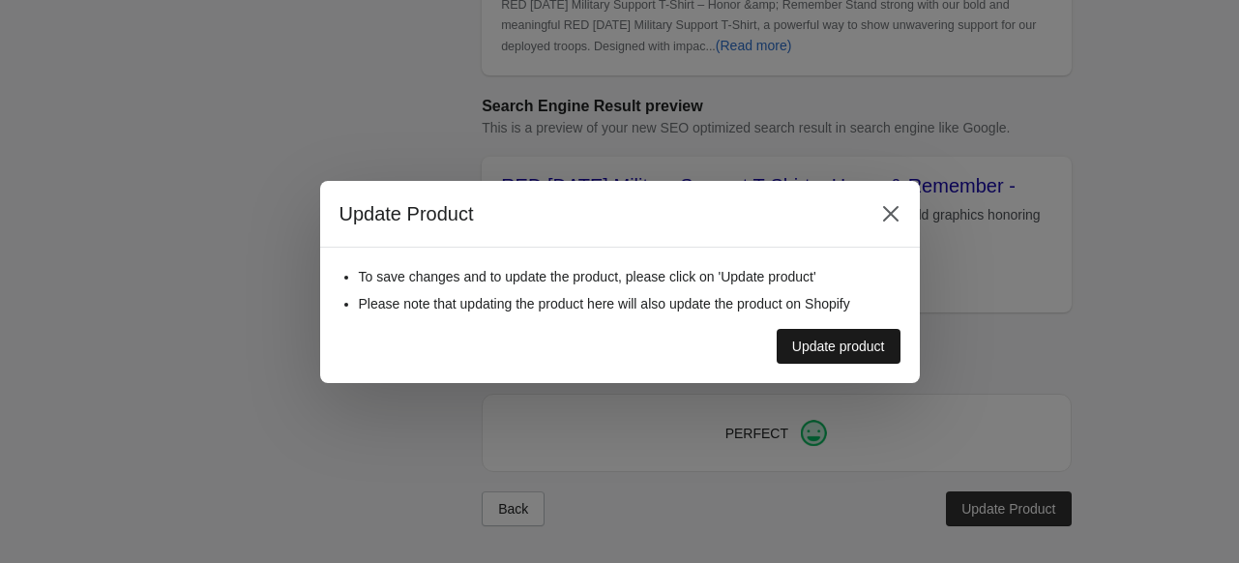
click at [851, 346] on div "Update product" at bounding box center [838, 345] width 93 height 15
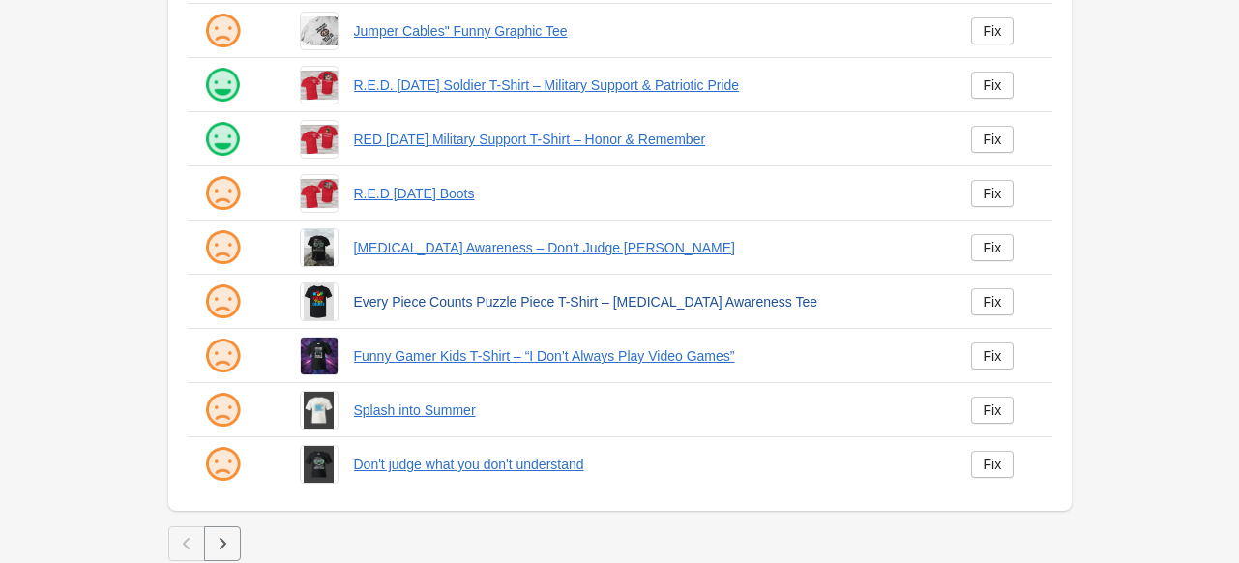
scroll to position [504, 0]
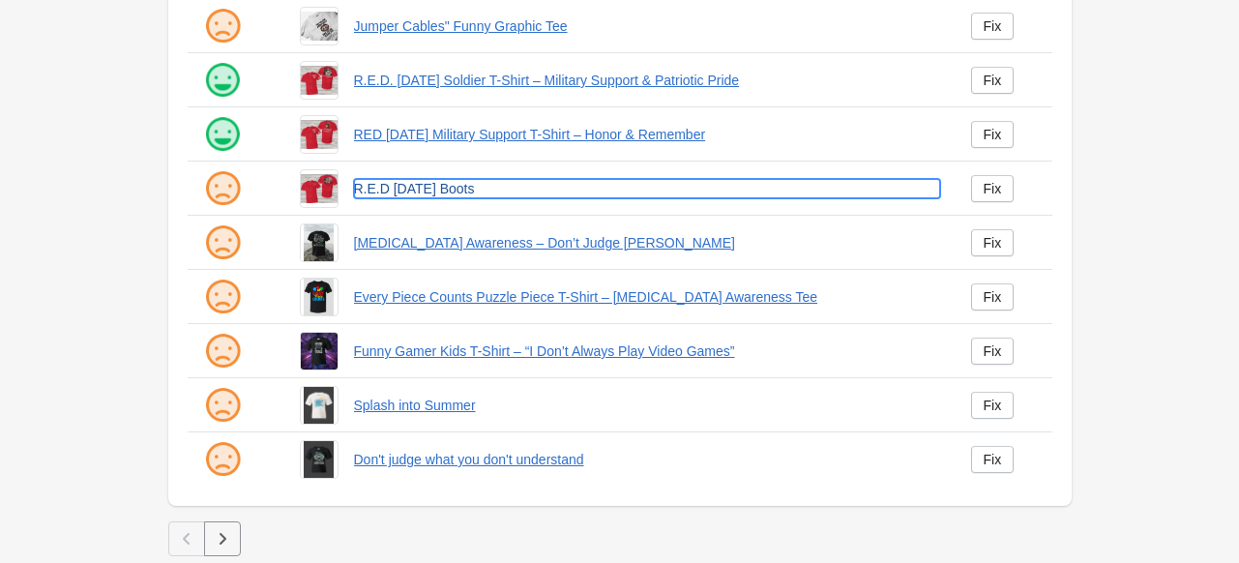
click at [380, 185] on link "R.E.D Friday Boots" at bounding box center [647, 188] width 586 height 19
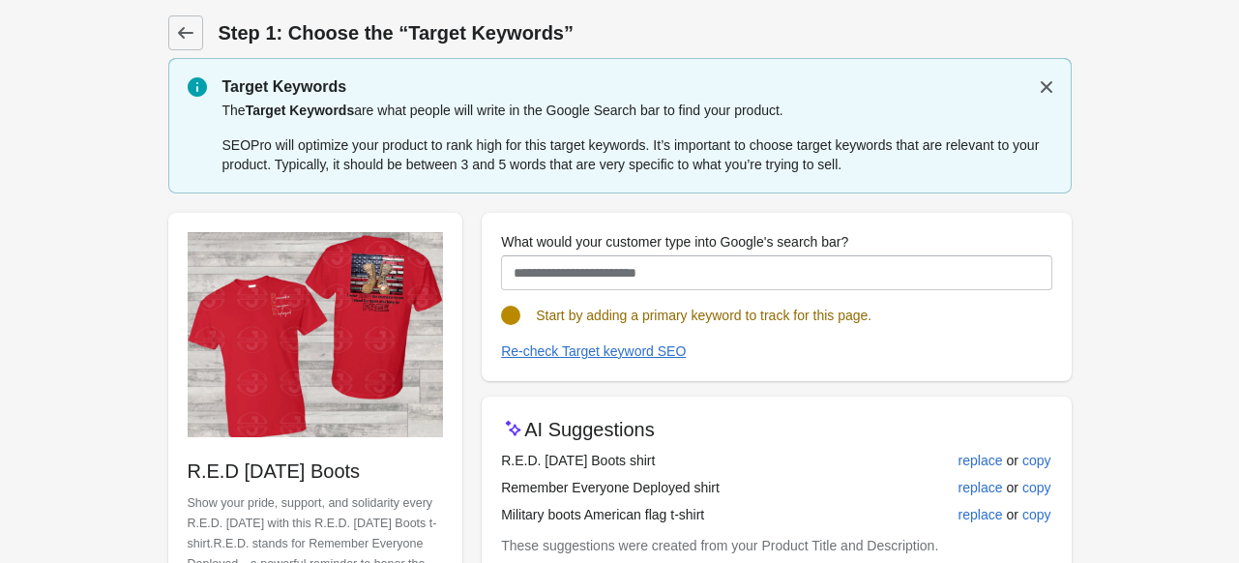
scroll to position [97, 0]
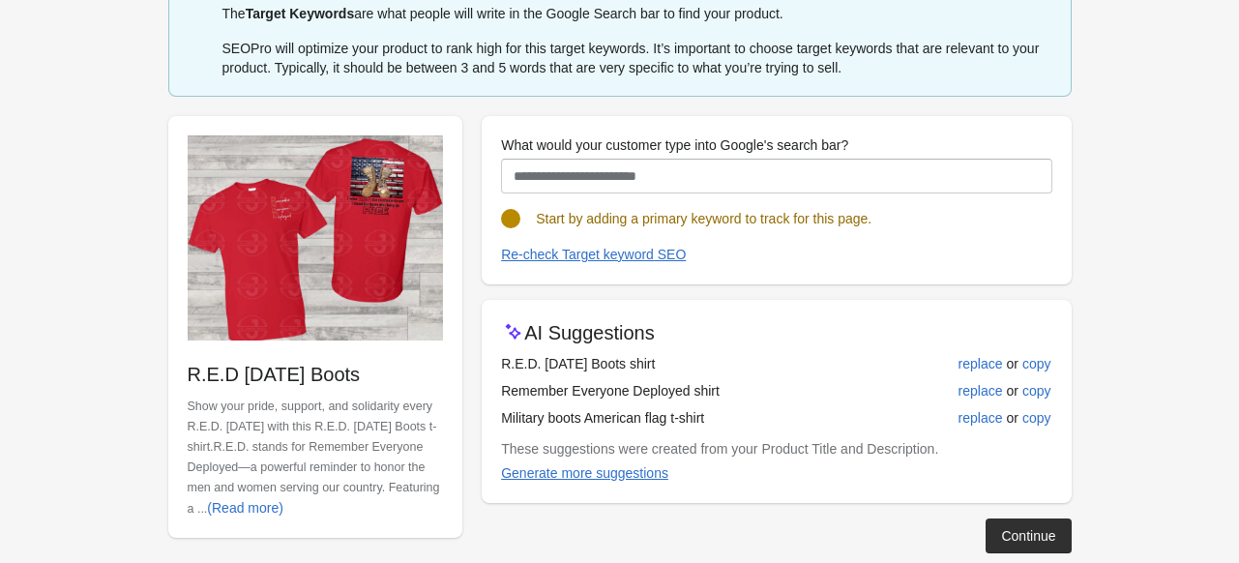
drag, startPoint x: 641, startPoint y: 361, endPoint x: 486, endPoint y: 371, distance: 155.1
click at [486, 371] on div "AI Suggestions R.E.D. Friday Boots shirt replace or copy Remember Everyone Depl…" at bounding box center [775, 401] width 589 height 203
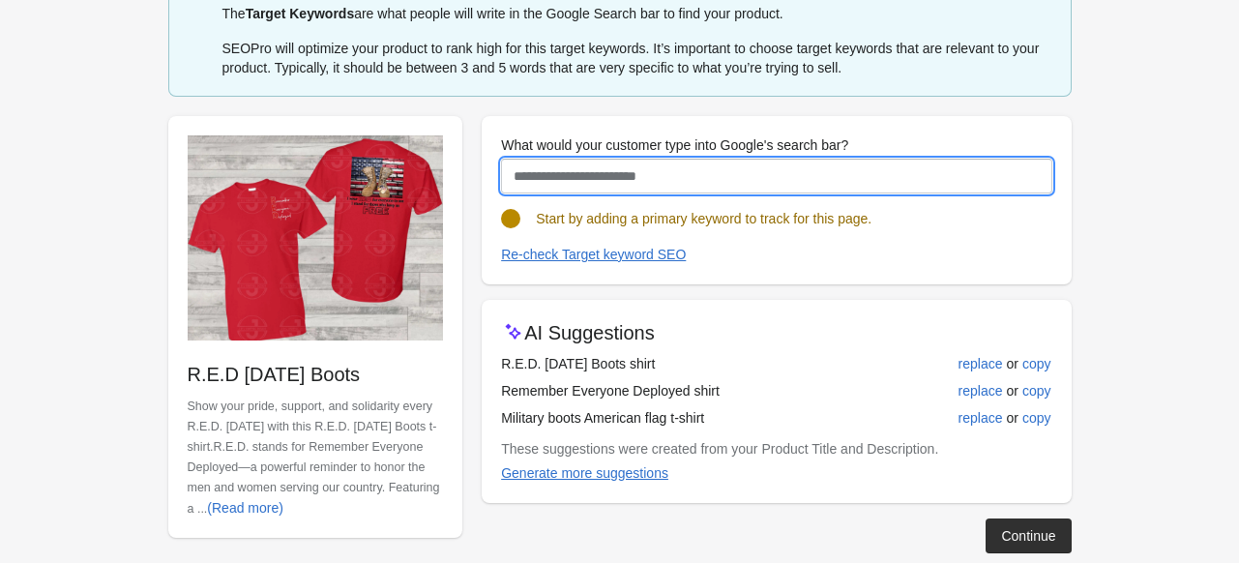
click at [608, 159] on input "What would your customer type into Google's search bar?" at bounding box center [776, 176] width 550 height 35
paste input "**********"
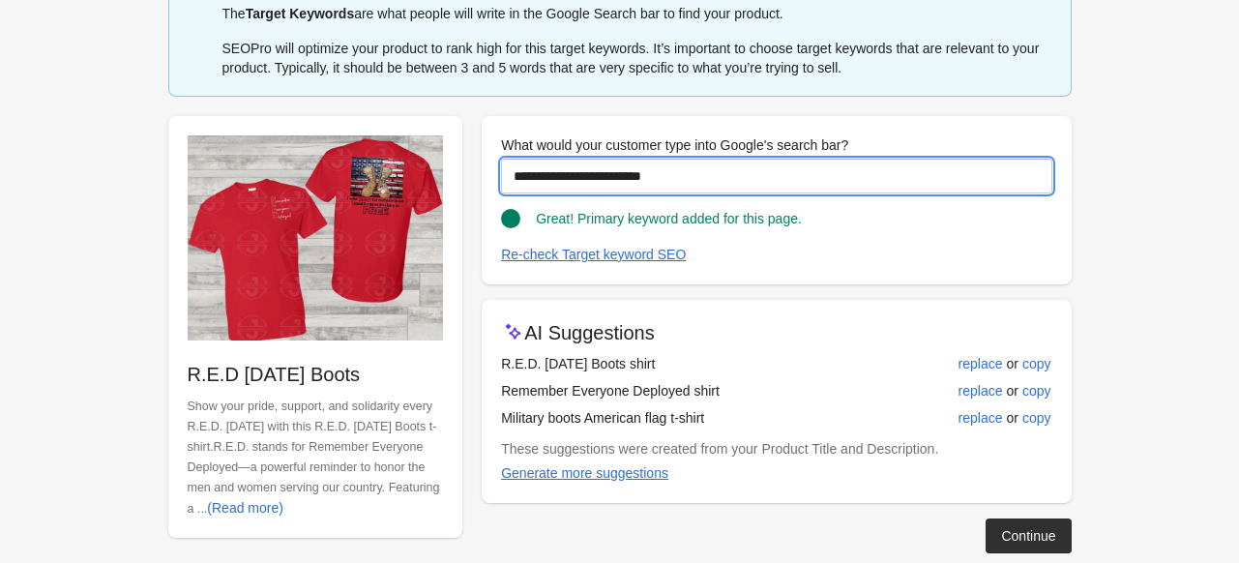
drag, startPoint x: 696, startPoint y: 183, endPoint x: 460, endPoint y: 184, distance: 235.9
click at [460, 184] on div "**********" at bounding box center [610, 327] width 922 height 452
type input "**********"
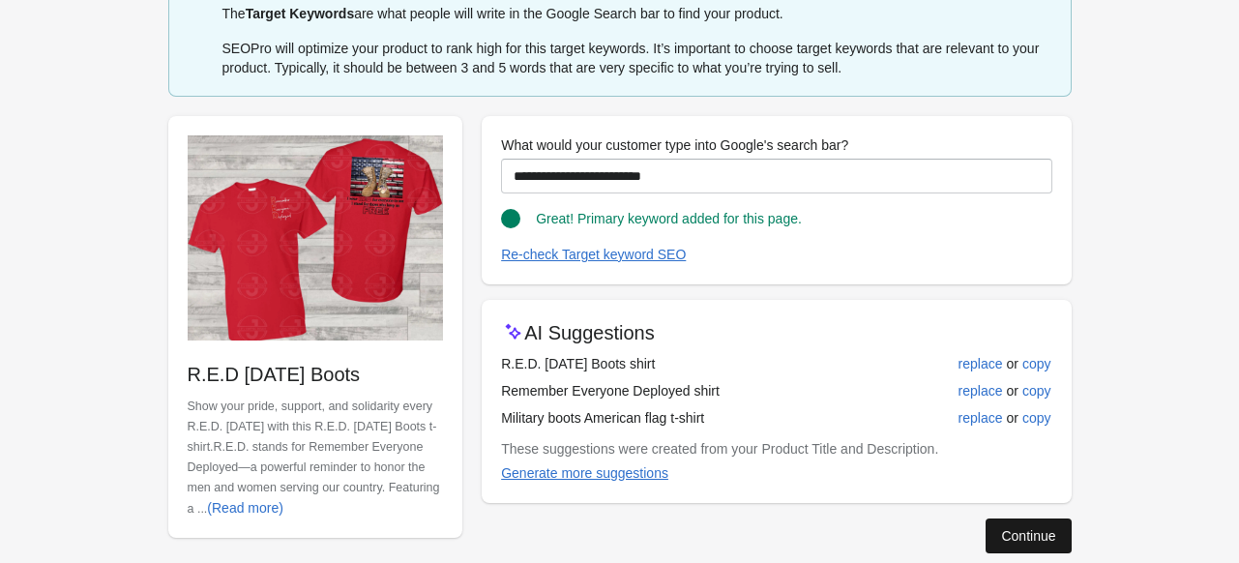
click at [1002, 539] on div "Continue" at bounding box center [1028, 535] width 54 height 15
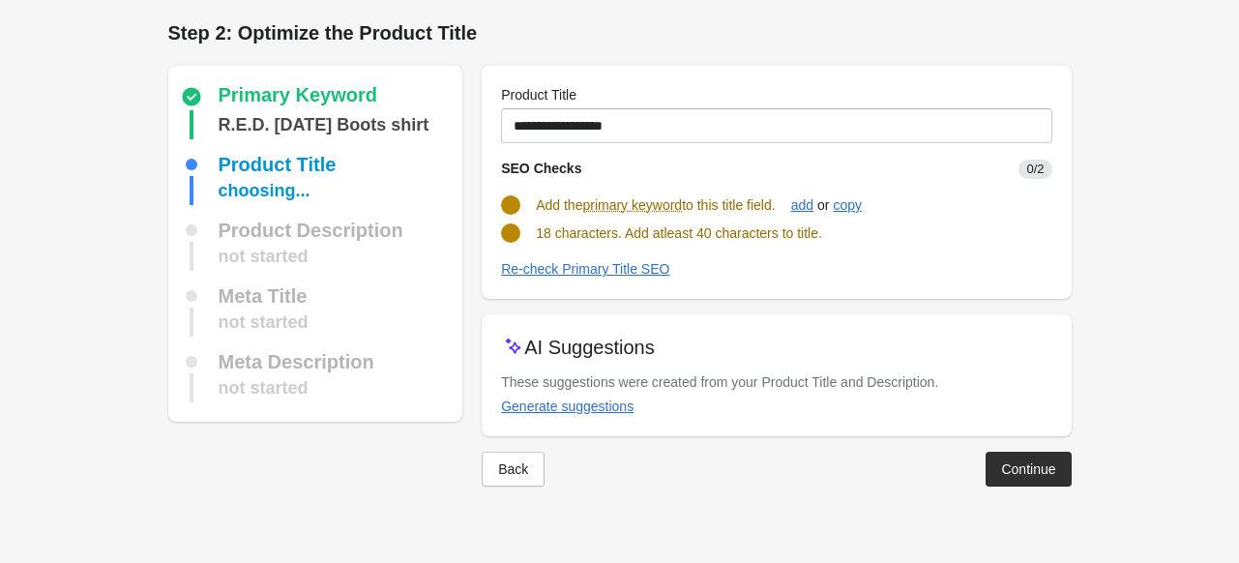
scroll to position [0, 0]
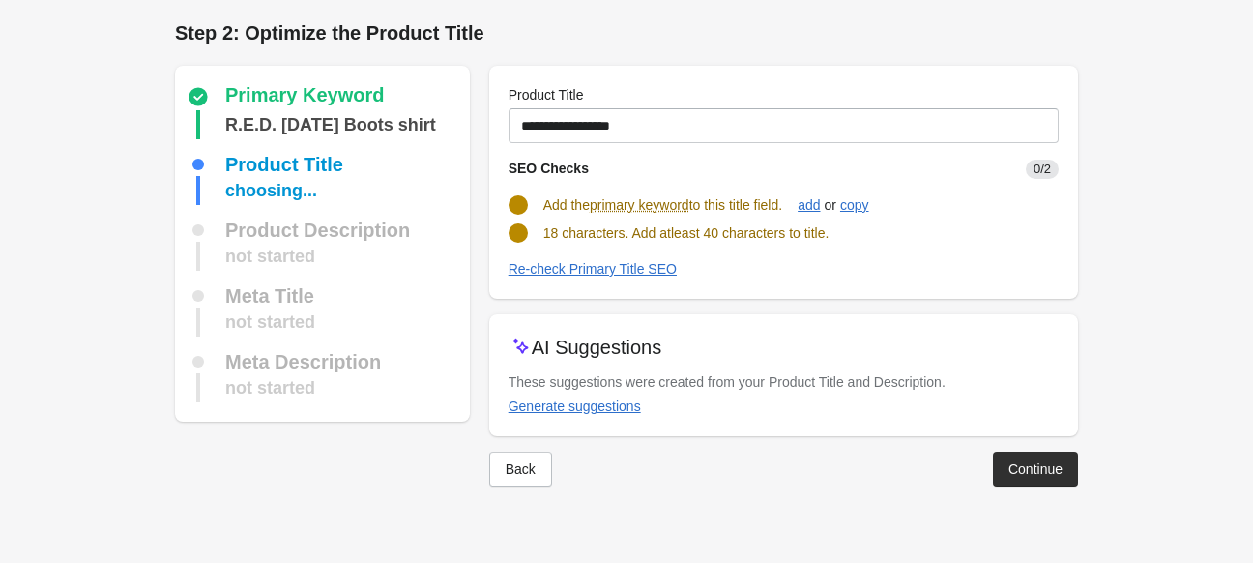
drag, startPoint x: 545, startPoint y: 206, endPoint x: 801, endPoint y: 196, distance: 255.4
click at [801, 196] on div "Add the primary keyword to this title field. add or copy" at bounding box center [776, 197] width 566 height 37
drag, startPoint x: 543, startPoint y: 237, endPoint x: 915, endPoint y: 227, distance: 371.4
click at [915, 227] on div "18 characters. Add atleast 40 characters to title." at bounding box center [776, 225] width 566 height 35
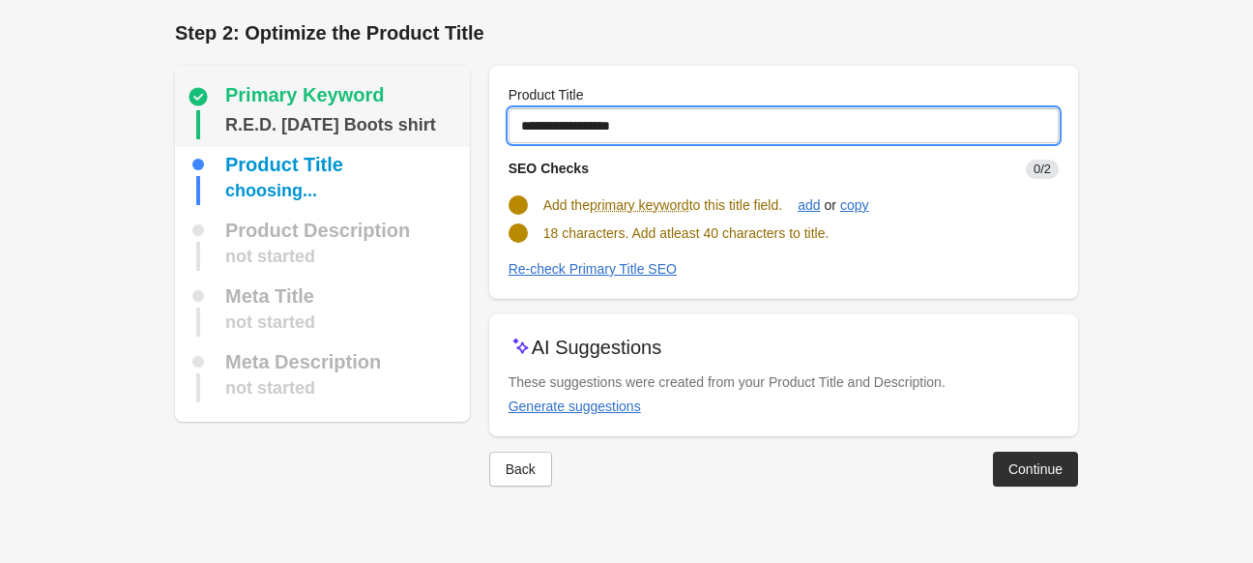
drag, startPoint x: 688, startPoint y: 123, endPoint x: 355, endPoint y: 131, distance: 333.7
click at [355, 131] on div "Primary Keyword R.E.D. Friday Boots shirt Product Title choosing... Product Des…" at bounding box center [617, 268] width 922 height 436
paste input "**********"
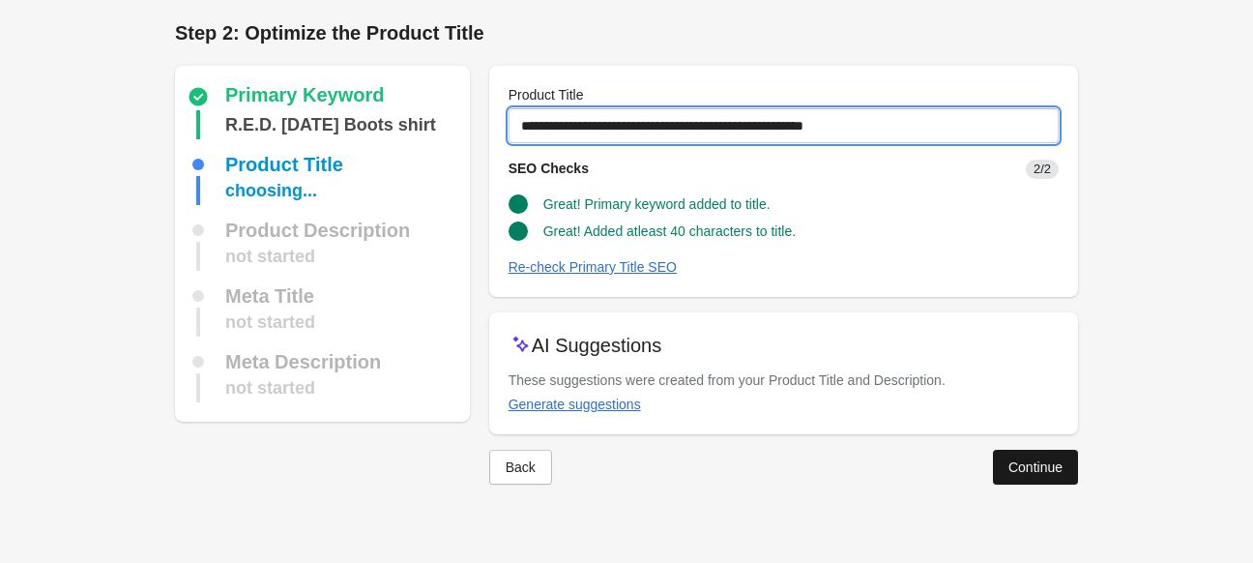
type input "**********"
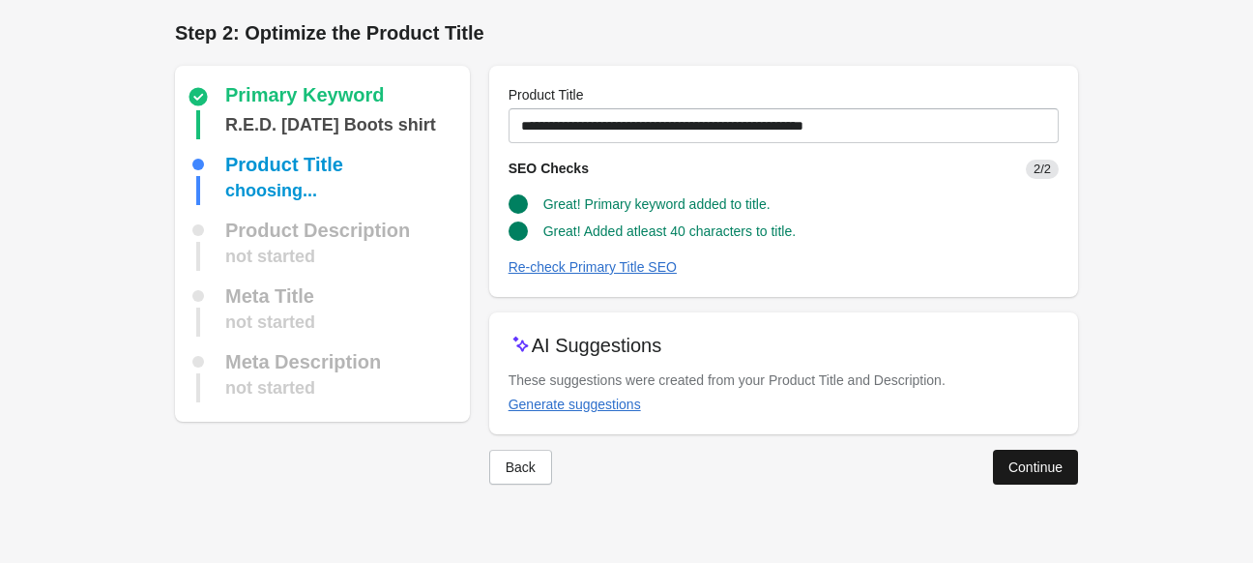
click at [1037, 469] on div "Continue" at bounding box center [1035, 466] width 54 height 15
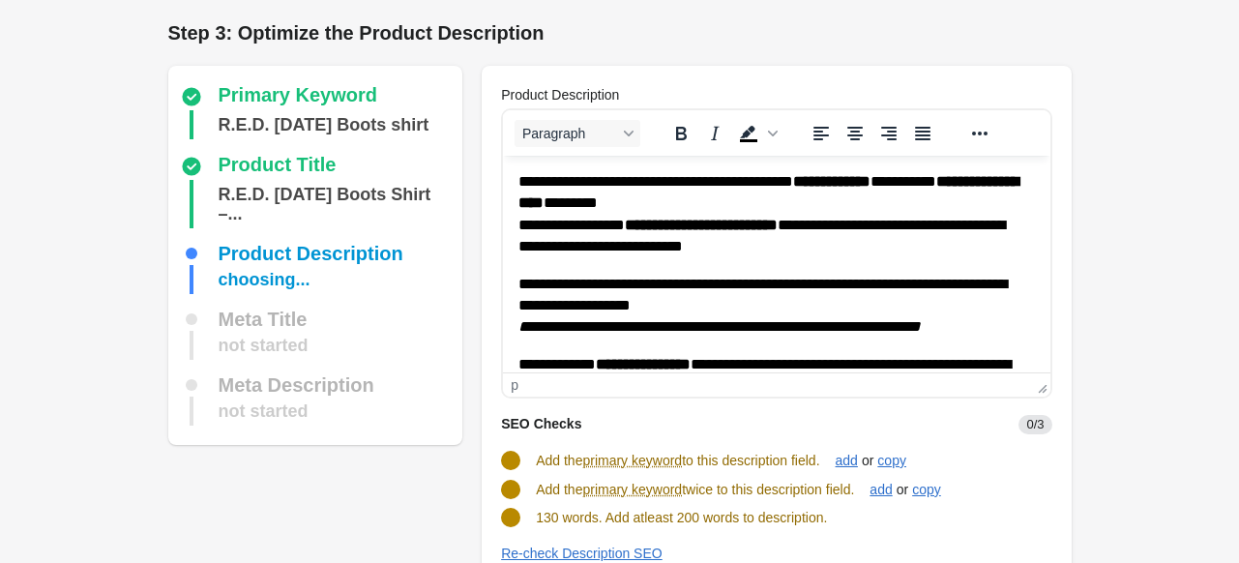
drag, startPoint x: 935, startPoint y: 362, endPoint x: 802, endPoint y: 337, distance: 135.6
click at [802, 337] on html "**********" at bounding box center [776, 388] width 546 height 465
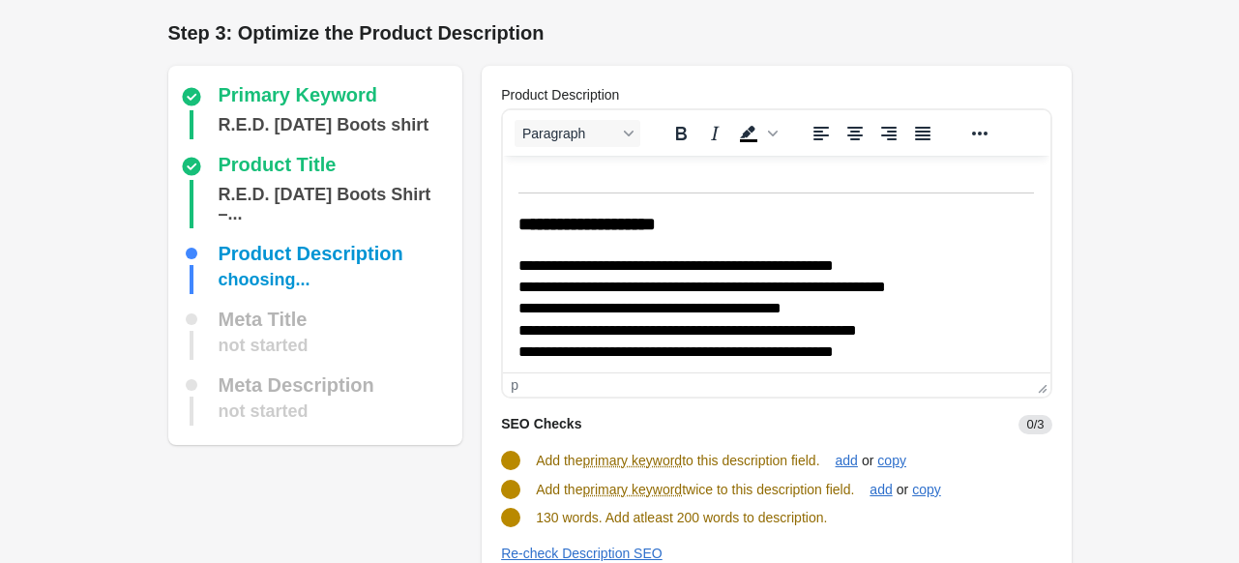
scroll to position [248, 0]
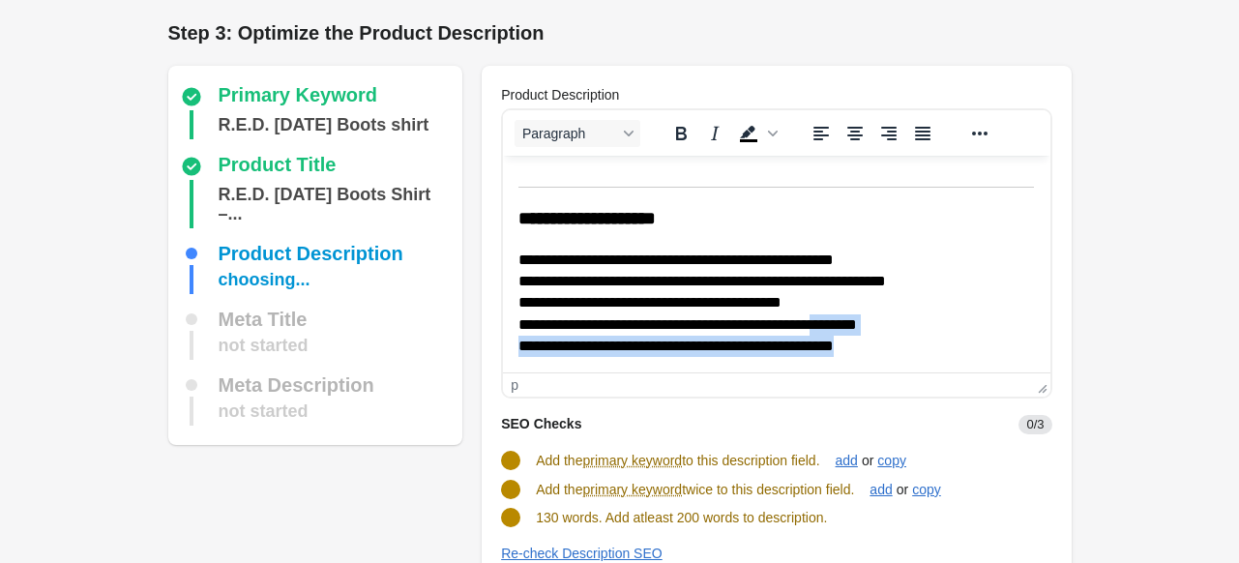
drag, startPoint x: 854, startPoint y: 344, endPoint x: 888, endPoint y: 361, distance: 37.6
click at [888, 361] on html "**********" at bounding box center [776, 140] width 546 height 465
click at [908, 351] on p "**********" at bounding box center [769, 303] width 502 height 108
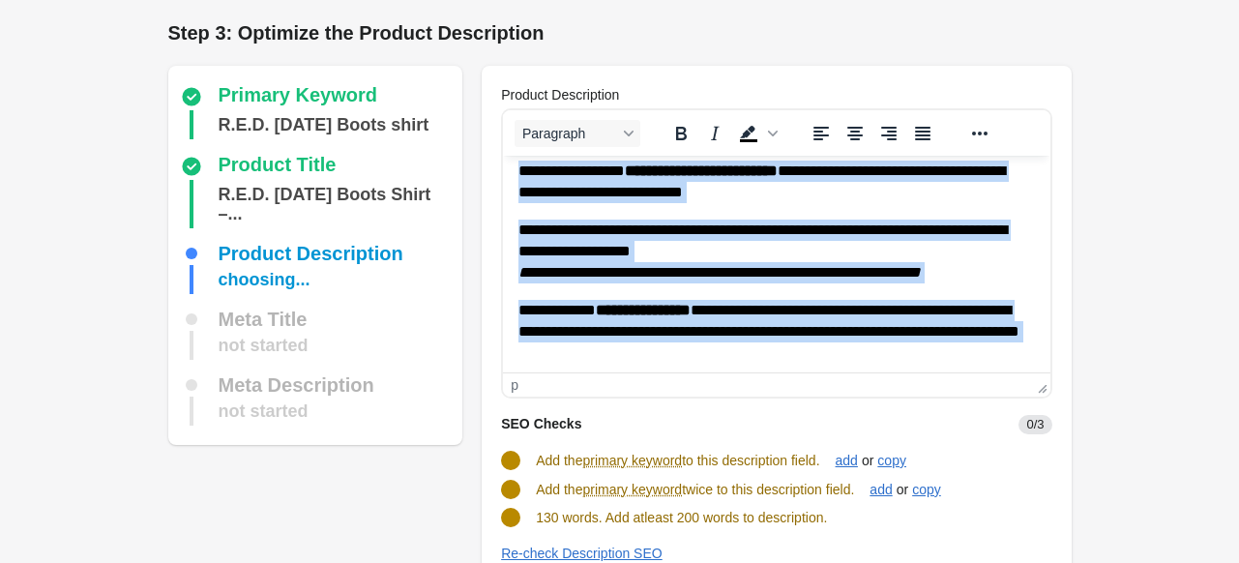
scroll to position [0, 0]
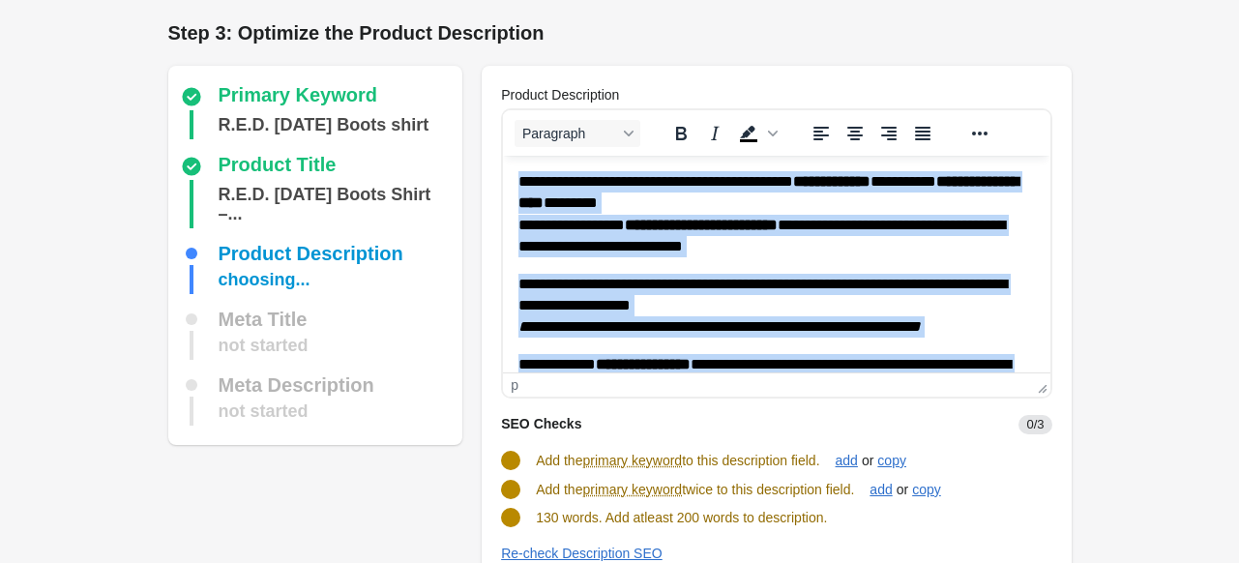
drag, startPoint x: 929, startPoint y: 344, endPoint x: 504, endPoint y: 181, distance: 455.7
click at [504, 181] on html "**********" at bounding box center [776, 388] width 546 height 465
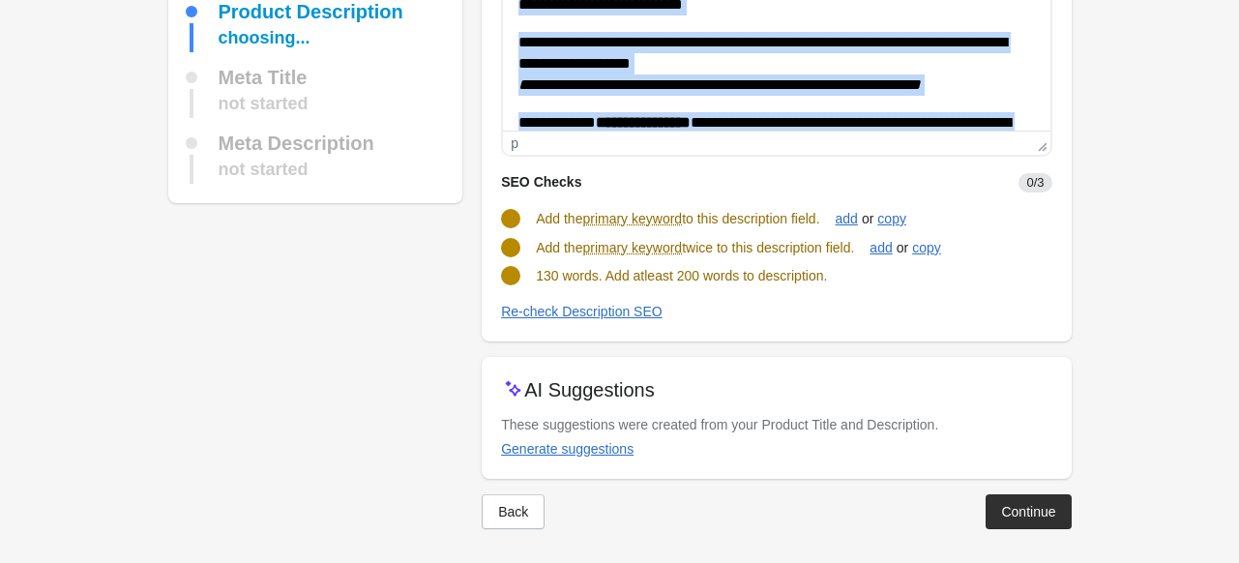
scroll to position [246, 0]
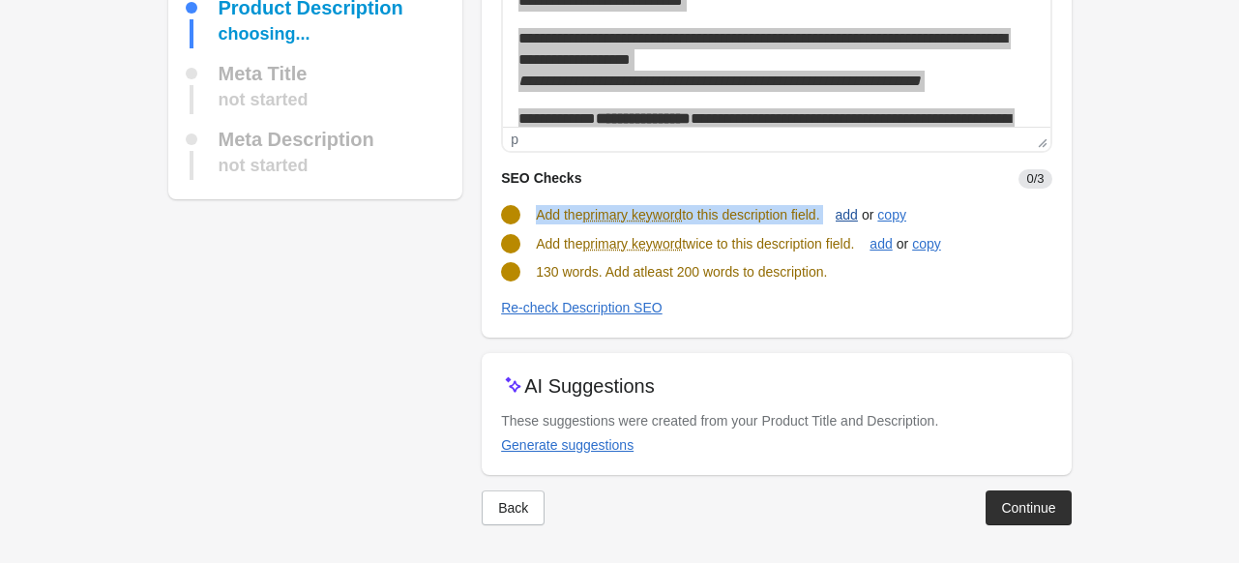
drag, startPoint x: 539, startPoint y: 216, endPoint x: 838, endPoint y: 223, distance: 299.8
click at [838, 223] on div "Add the primary keyword to this description field. add or copy" at bounding box center [768, 207] width 566 height 37
drag, startPoint x: 536, startPoint y: 245, endPoint x: 872, endPoint y: 245, distance: 336.5
click at [872, 245] on turbo-frame "SEO Checks 0/3 Add the primary keyword to this description field. add or copy A…" at bounding box center [776, 235] width 550 height 165
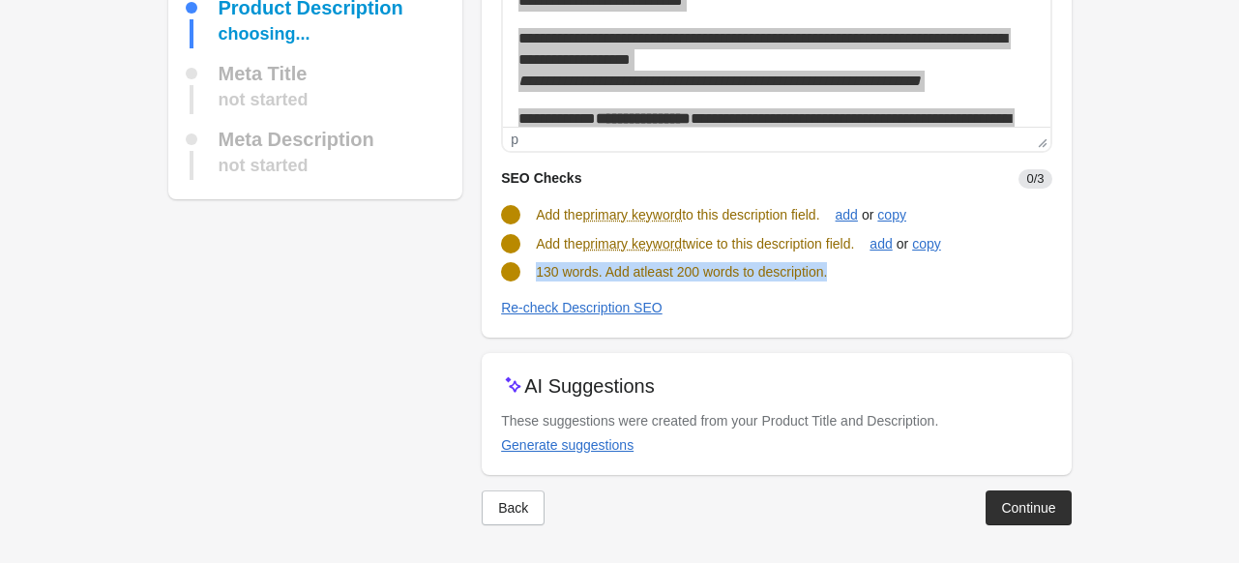
drag, startPoint x: 532, startPoint y: 273, endPoint x: 865, endPoint y: 272, distance: 333.6
click at [865, 272] on div "130 words. Add atleast 200 words to description." at bounding box center [768, 264] width 566 height 35
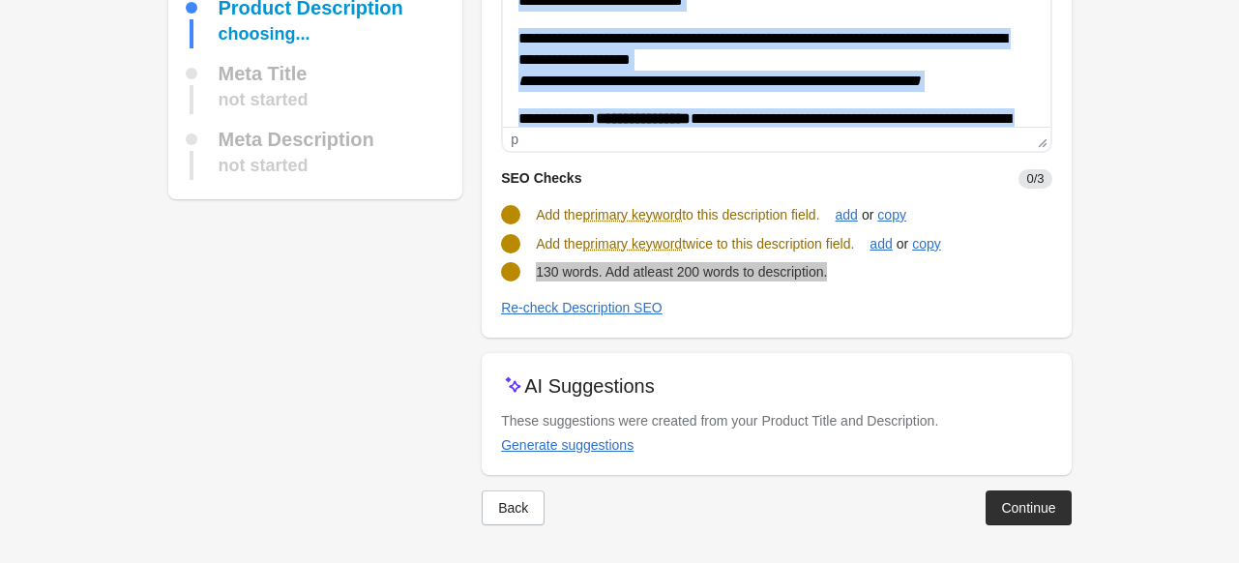
click at [915, 109] on p "**********" at bounding box center [769, 140] width 502 height 65
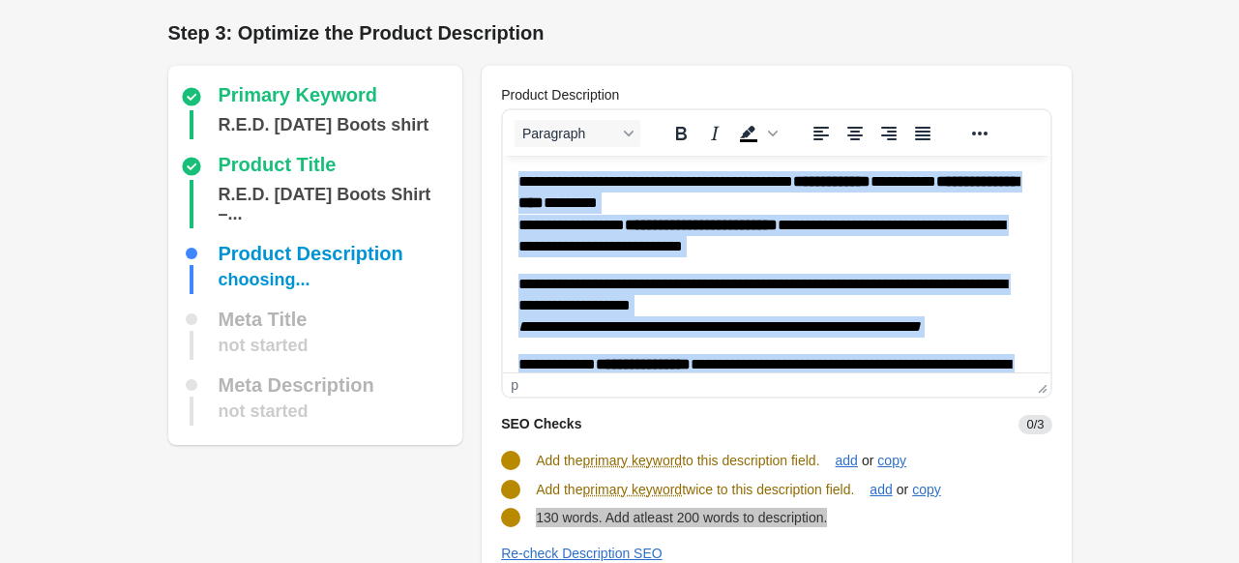
scroll to position [0, 0]
drag, startPoint x: 902, startPoint y: 349, endPoint x: 510, endPoint y: 69, distance: 482.4
click at [510, 156] on html "**********" at bounding box center [776, 388] width 546 height 465
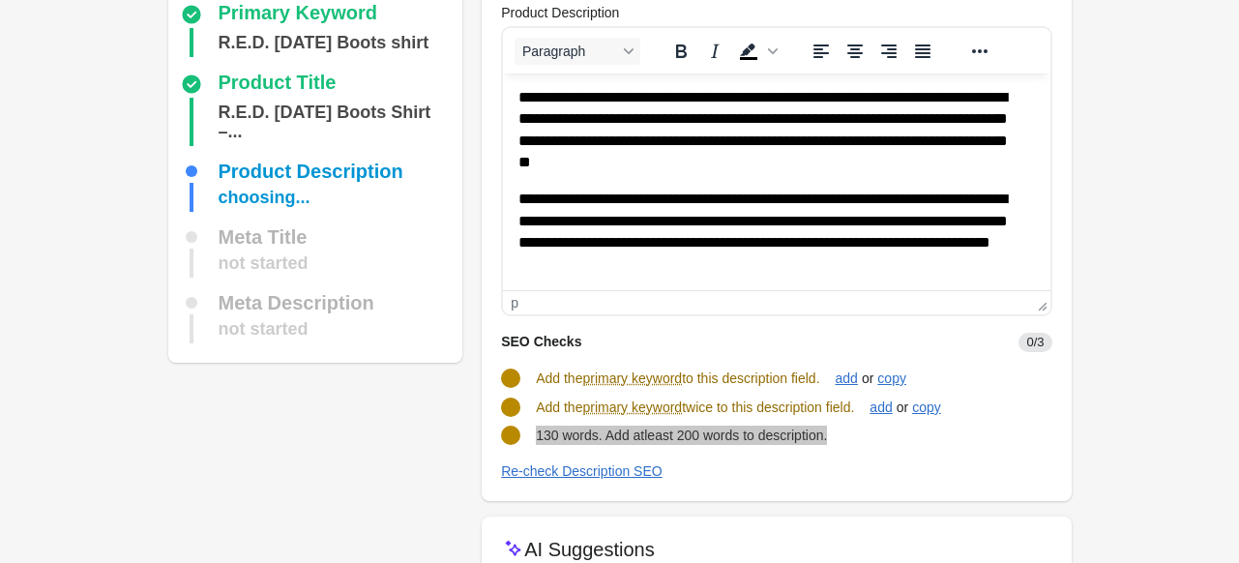
scroll to position [193, 0]
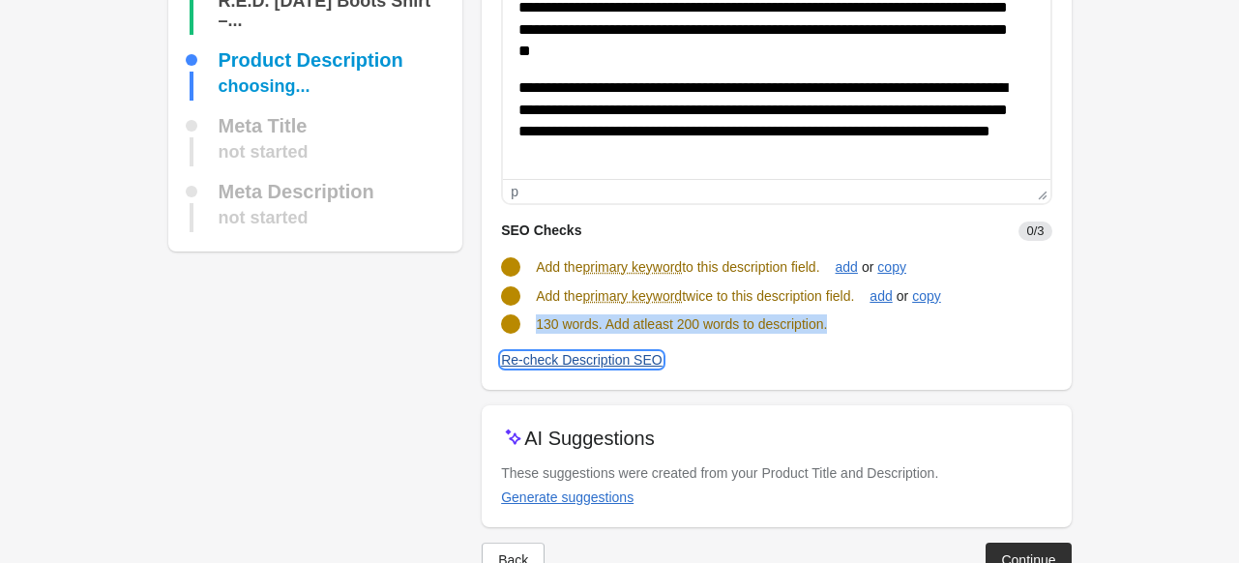
click at [578, 355] on div "Re-check Description SEO" at bounding box center [581, 359] width 161 height 15
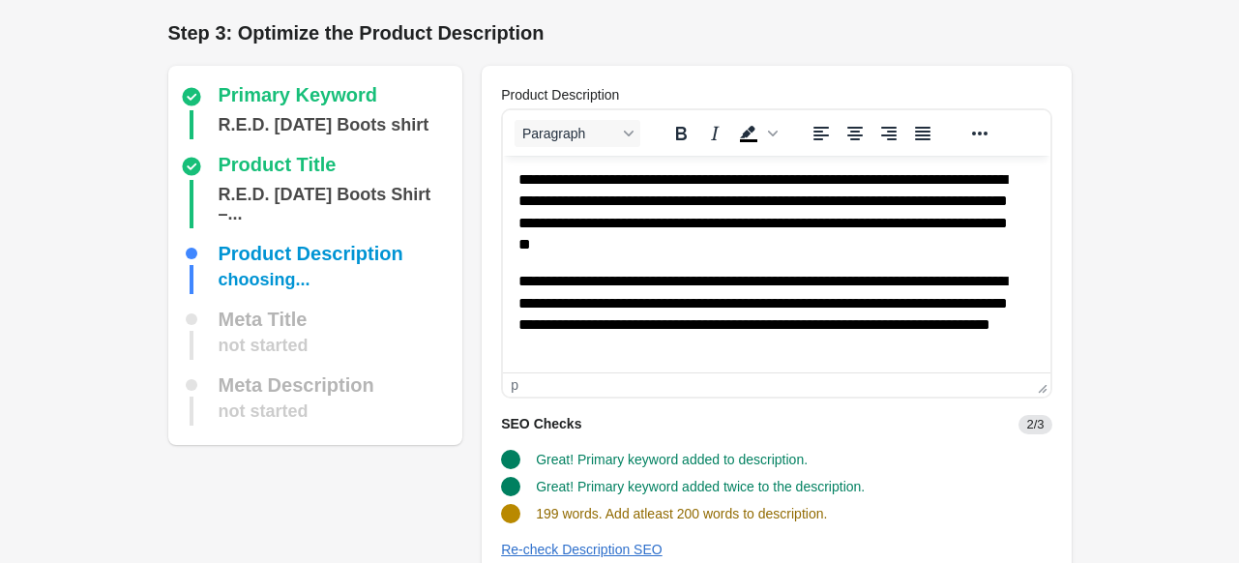
scroll to position [242, 0]
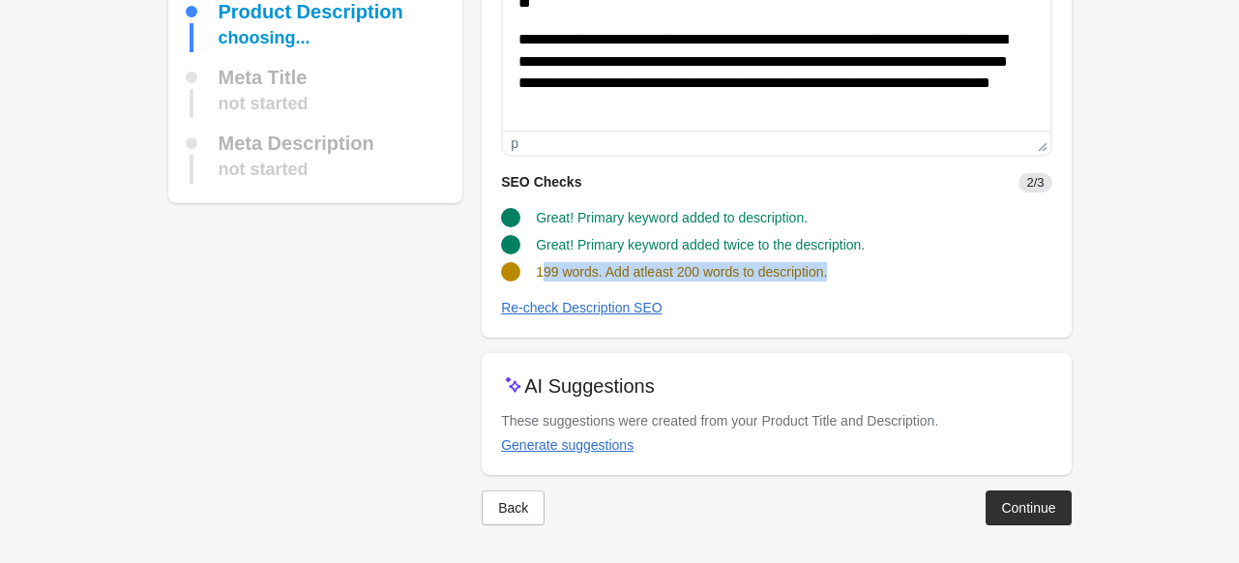
drag, startPoint x: 540, startPoint y: 276, endPoint x: 838, endPoint y: 270, distance: 298.8
click at [838, 270] on div "199 words. Add atleast 200 words to description." at bounding box center [768, 264] width 566 height 35
drag, startPoint x: 535, startPoint y: 270, endPoint x: 843, endPoint y: 266, distance: 308.5
click at [843, 266] on div "199 words. Add atleast 200 words to description." at bounding box center [768, 264] width 566 height 35
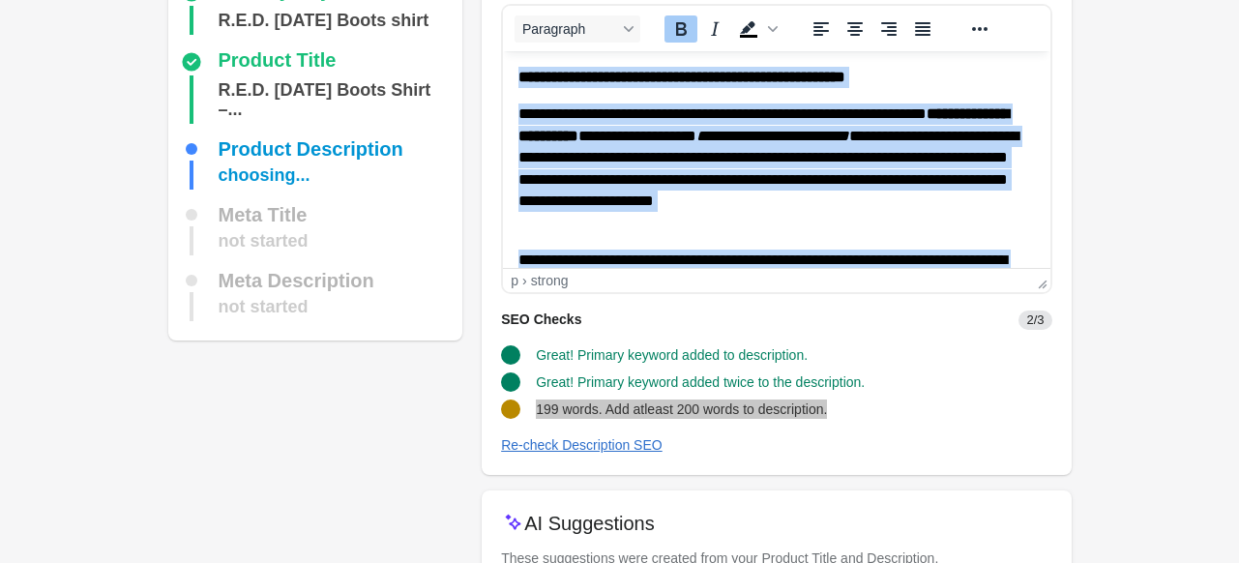
scroll to position [0, 0]
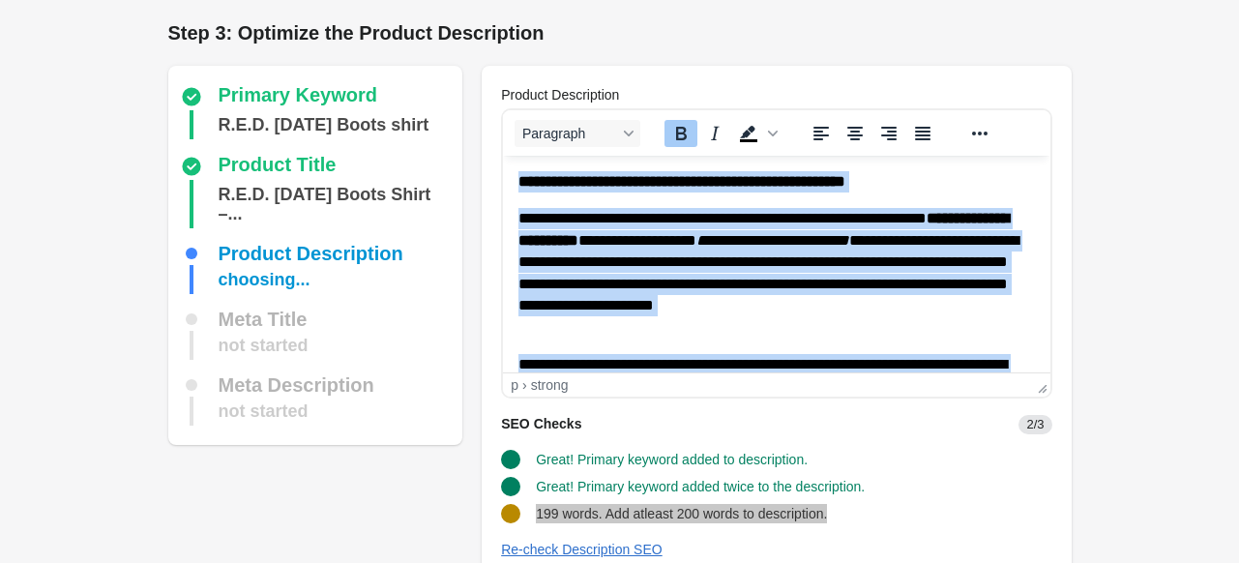
drag, startPoint x: 806, startPoint y: 349, endPoint x: 507, endPoint y: 208, distance: 331.3
click at [507, 156] on html "**********" at bounding box center [776, 419] width 546 height 526
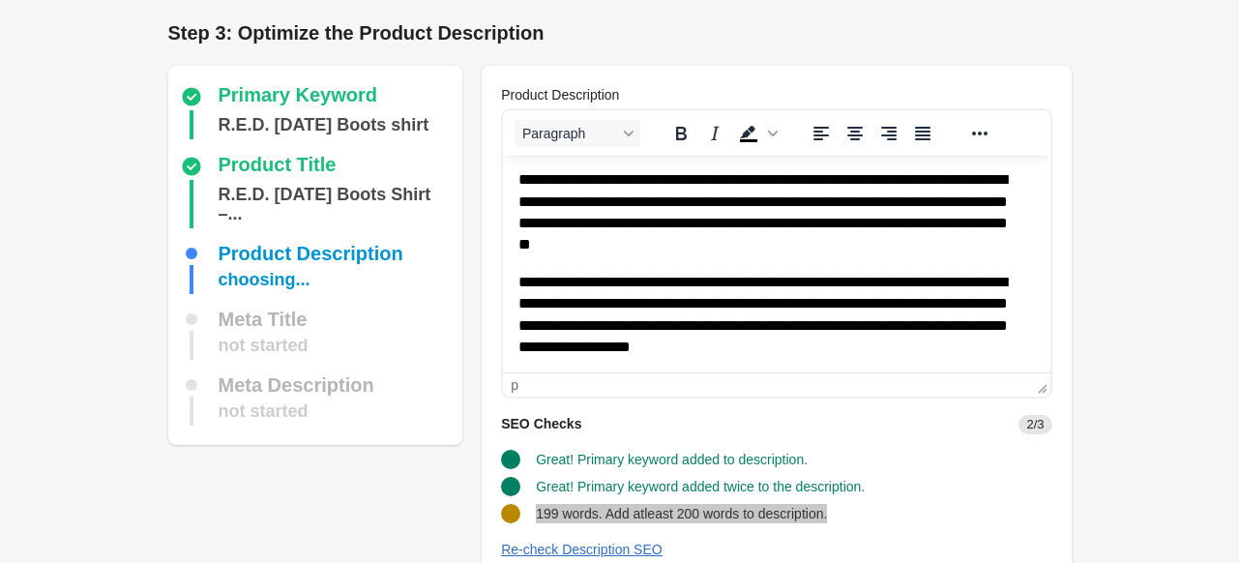
scroll to position [97, 0]
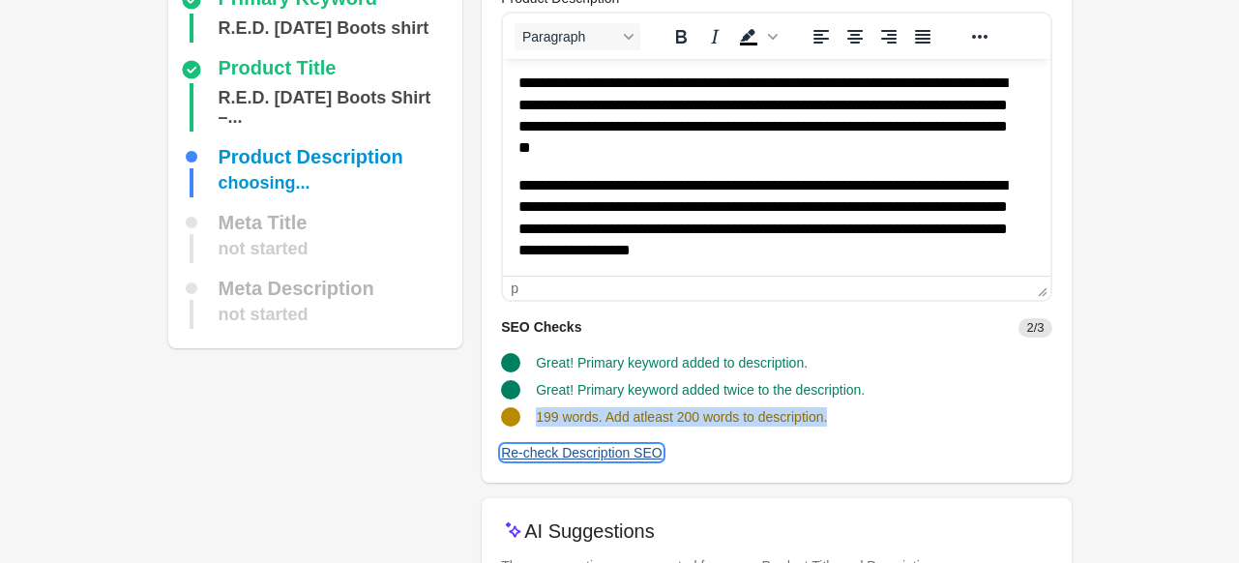
click at [588, 459] on div "Re-check Description SEO" at bounding box center [581, 452] width 161 height 15
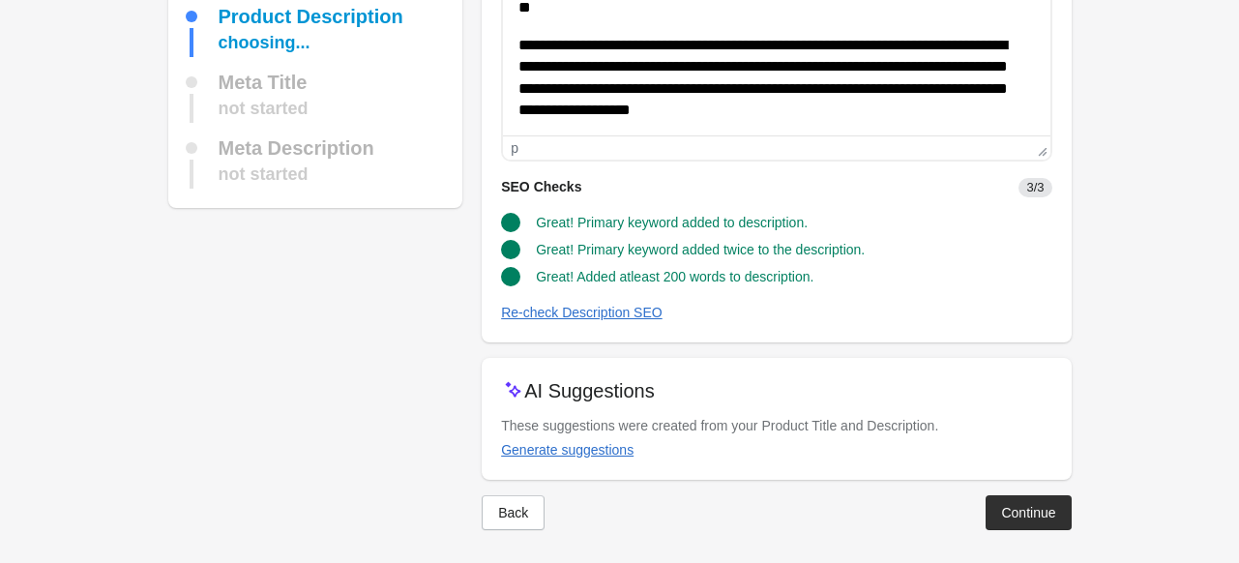
scroll to position [242, 0]
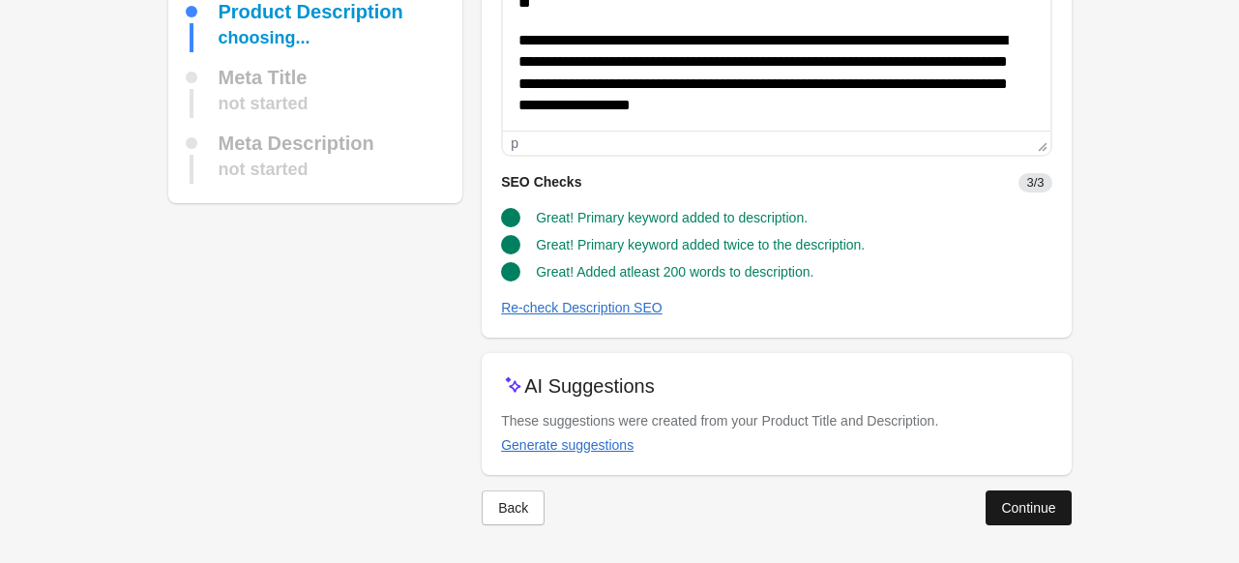
click at [1027, 500] on div "Continue" at bounding box center [1028, 507] width 54 height 15
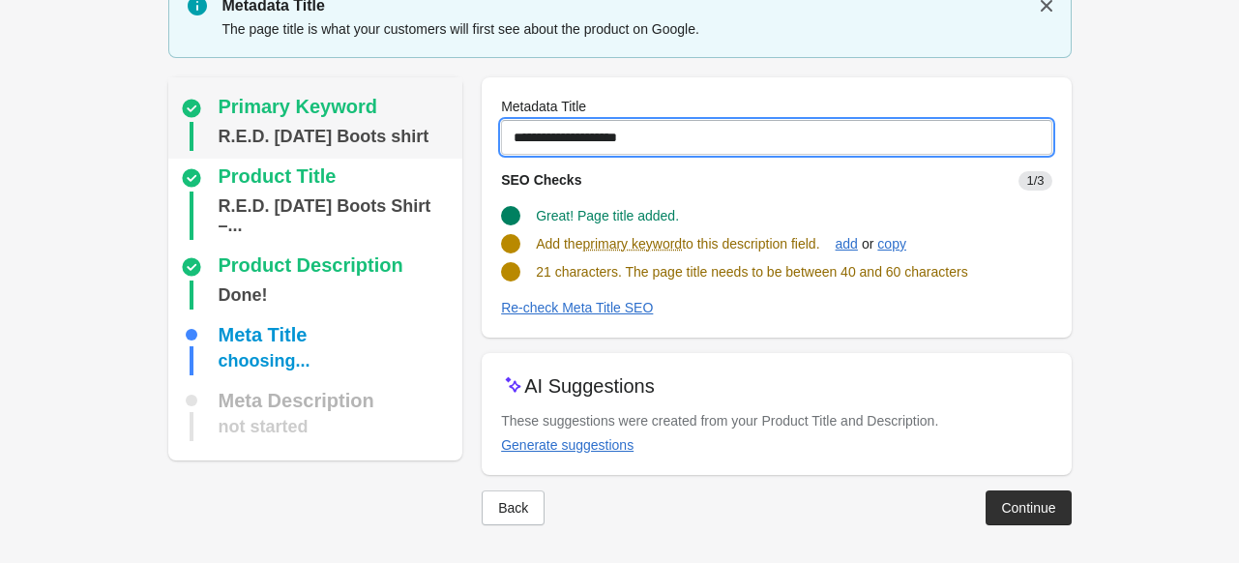
drag, startPoint x: 657, startPoint y: 129, endPoint x: 309, endPoint y: 144, distance: 347.4
click at [309, 144] on div "Primary Keyword R.E.D. Friday Boots shirt Product Title R.E.D. Friday Boots Shi…" at bounding box center [610, 293] width 922 height 463
paste input "**********"
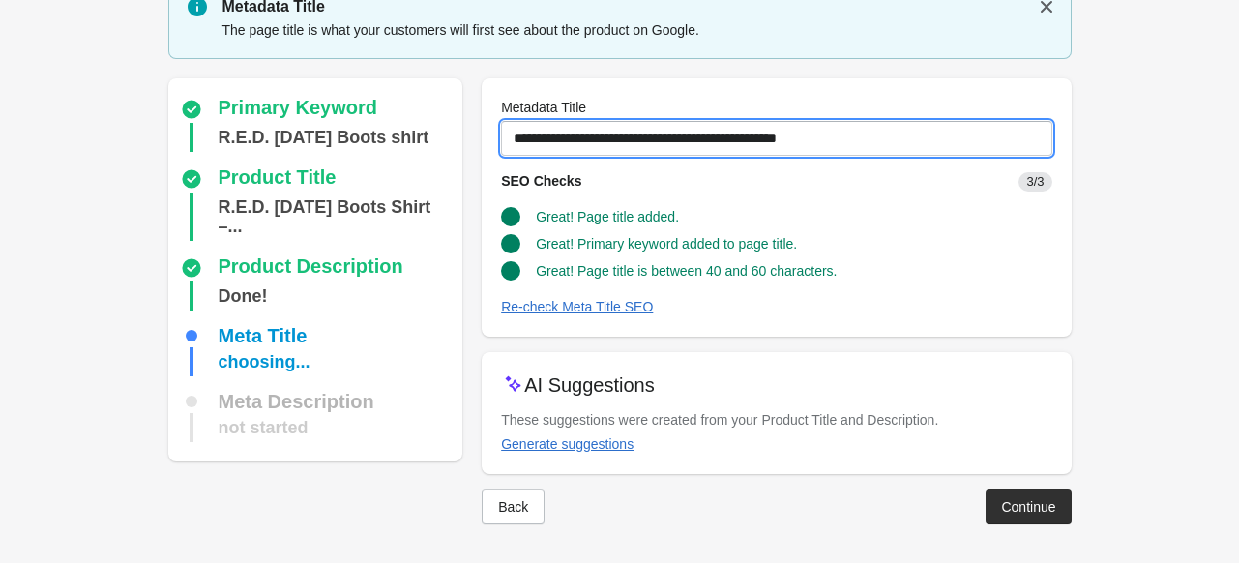
scroll to position [79, 0]
type input "**********"
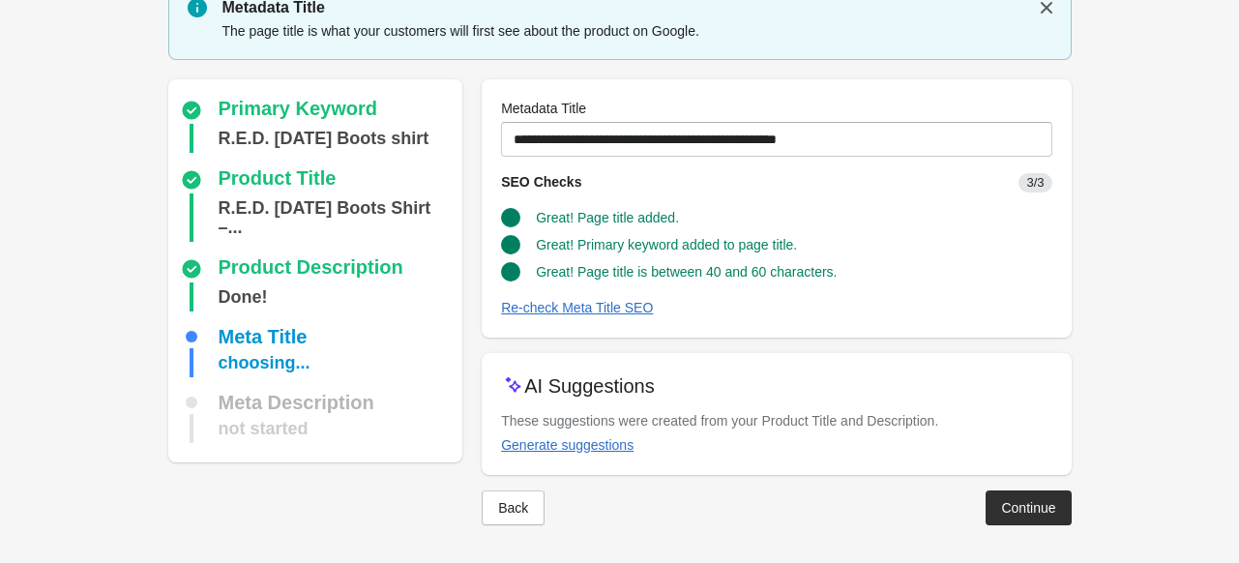
drag, startPoint x: 486, startPoint y: 163, endPoint x: 683, endPoint y: 289, distance: 233.1
click at [702, 249] on div "Primary Keyword R.E.D. Friday Boots shirt Product Title R.E.D. Friday Boots Shi…" at bounding box center [610, 294] width 922 height 461
click at [780, 313] on SEO "Re-check Meta Title SEO" at bounding box center [776, 307] width 550 height 21
click at [1050, 510] on div "Continue" at bounding box center [1028, 507] width 54 height 15
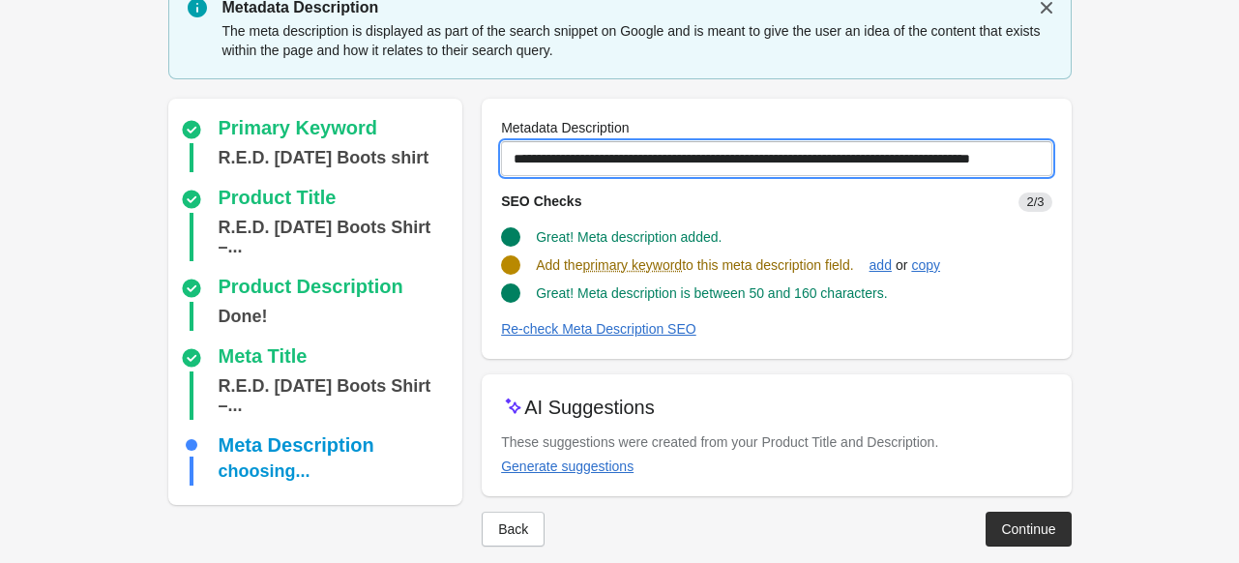
scroll to position [0, 9]
drag, startPoint x: 518, startPoint y: 165, endPoint x: 1167, endPoint y: 153, distance: 648.9
click at [1167, 153] on form "Step 1: Choose the “Target Keywords” Target Keywords The Target Keywords are wh…" at bounding box center [619, 253] width 1239 height 664
type input "*"
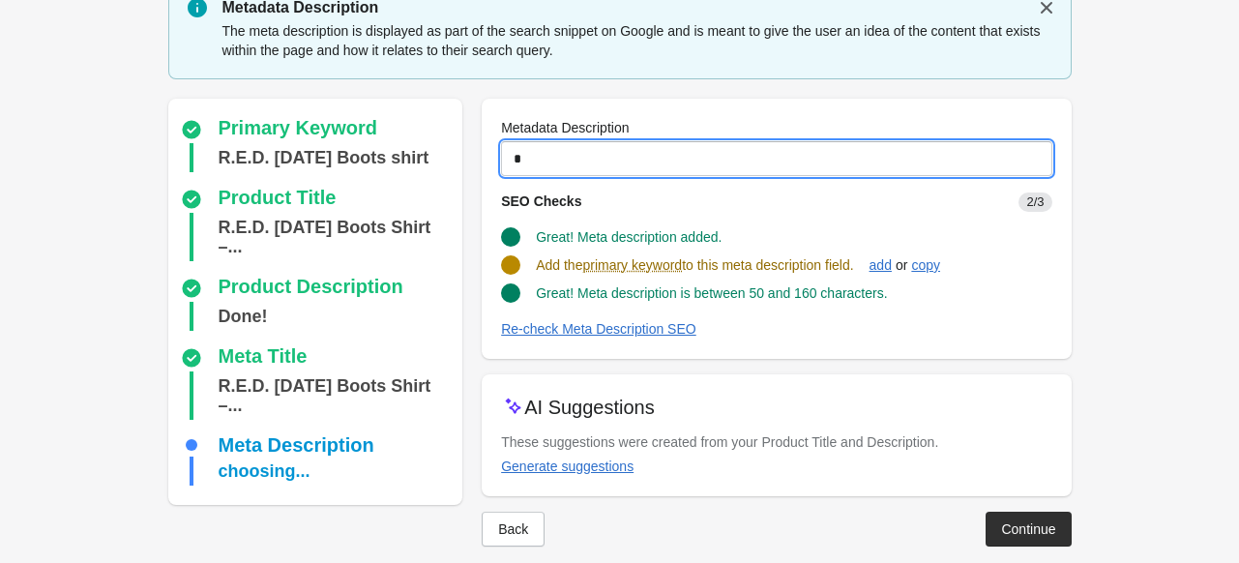
scroll to position [0, 0]
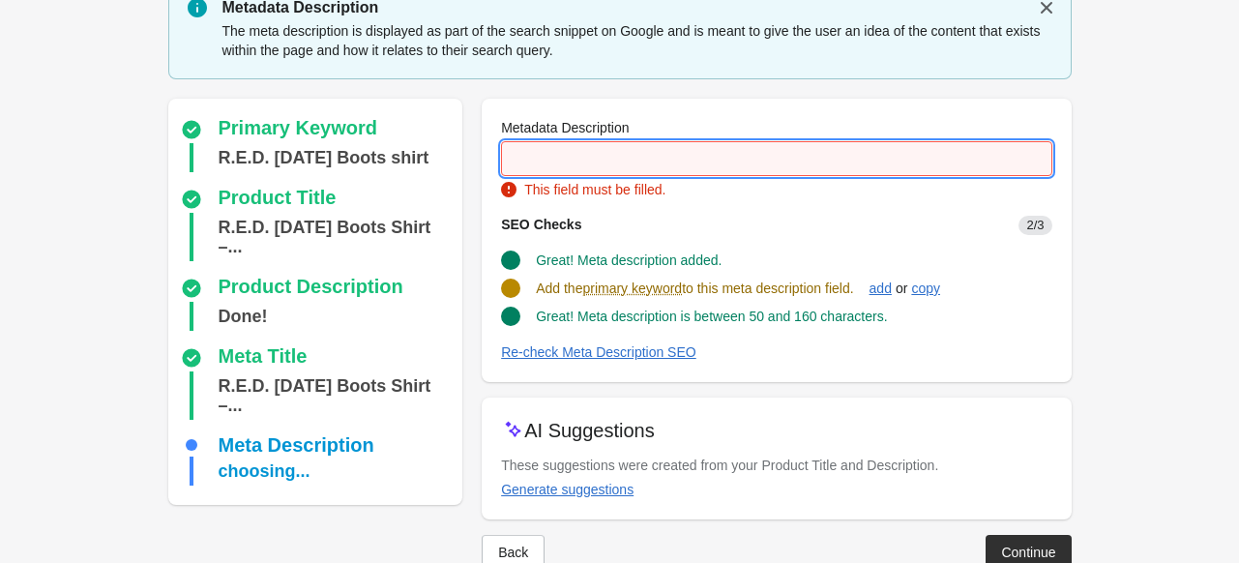
paste input "**********"
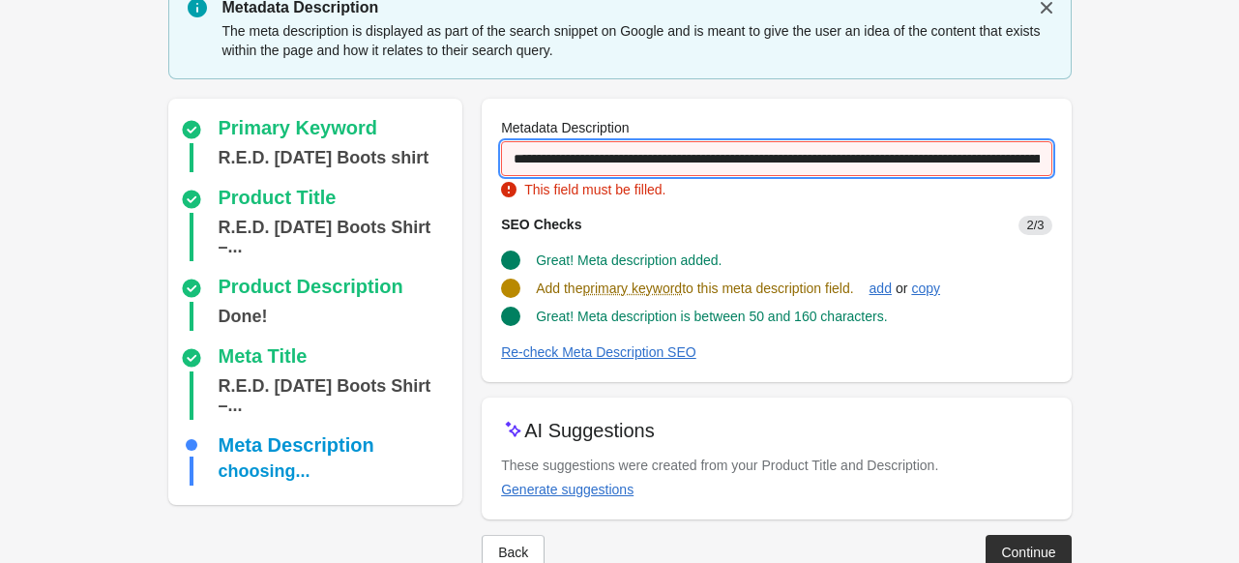
scroll to position [0, 332]
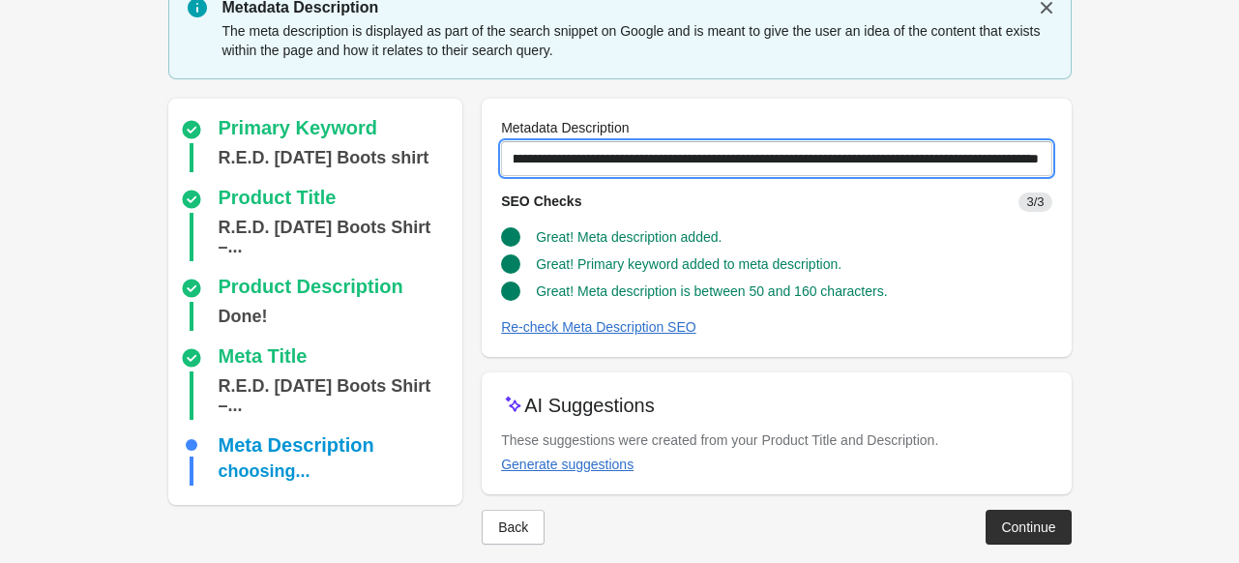
type input "**********"
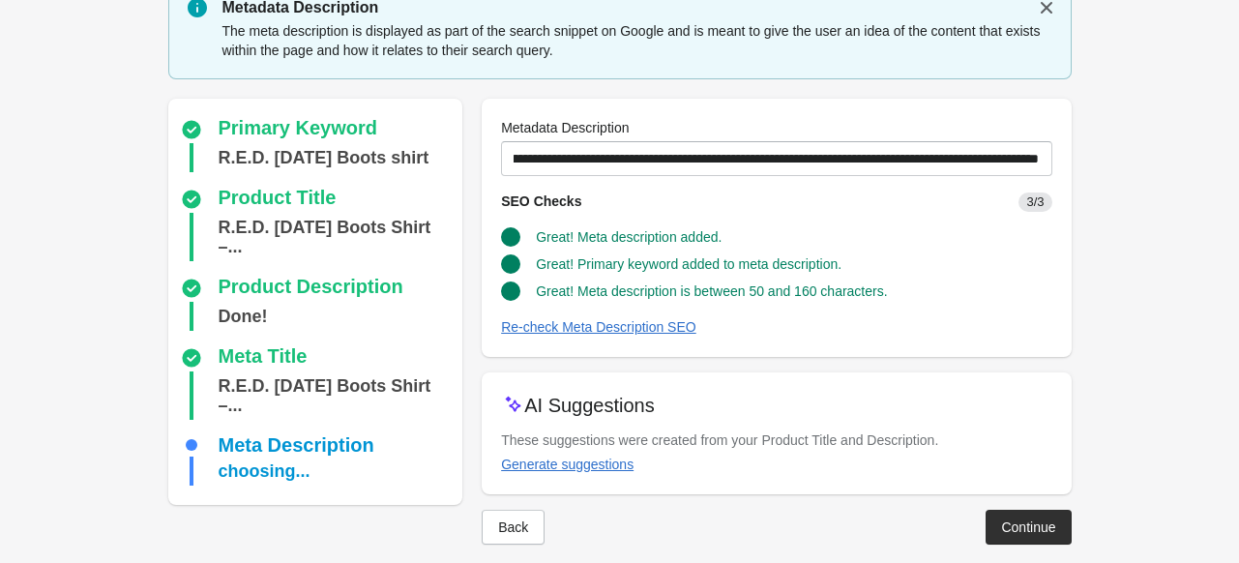
click at [1138, 189] on form "Step 1: Choose the “Target Keywords” Target Keywords The Target Keywords are wh…" at bounding box center [619, 252] width 1239 height 662
click at [1015, 533] on div "Continue" at bounding box center [1028, 526] width 54 height 15
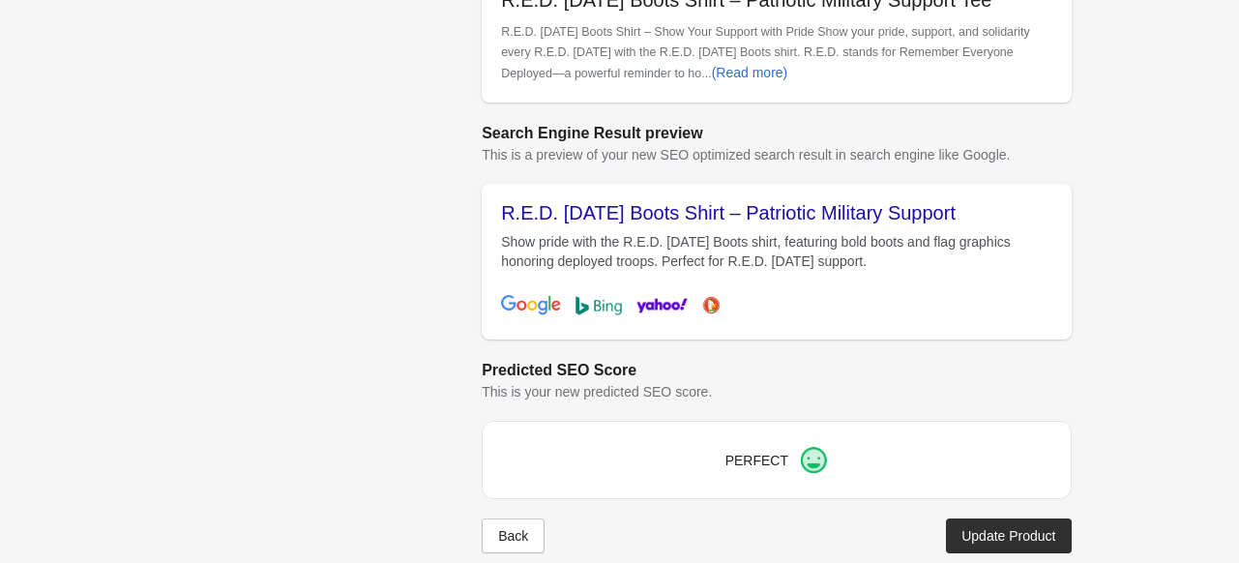
scroll to position [648, 0]
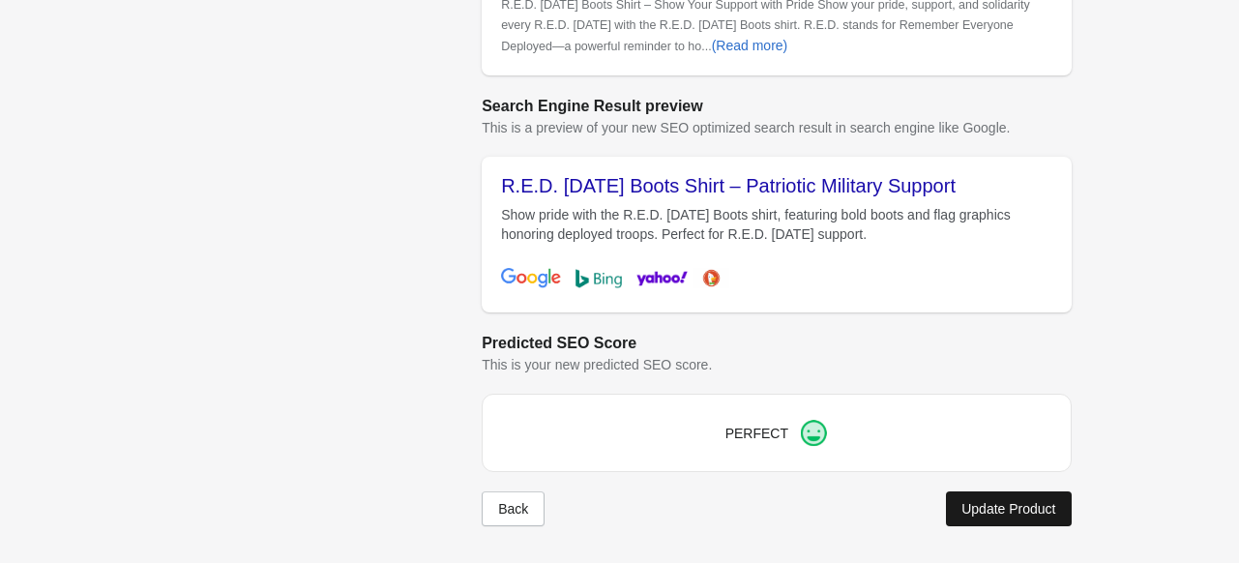
click at [972, 501] on div "Update Product" at bounding box center [1008, 508] width 94 height 15
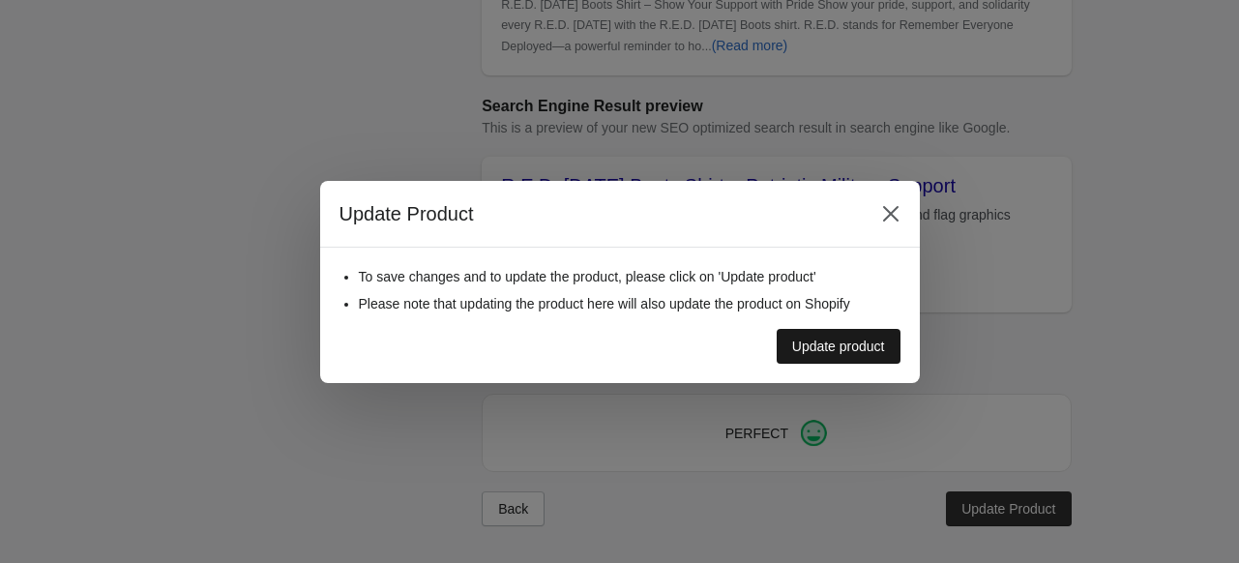
click at [874, 351] on div "Update product" at bounding box center [838, 345] width 93 height 15
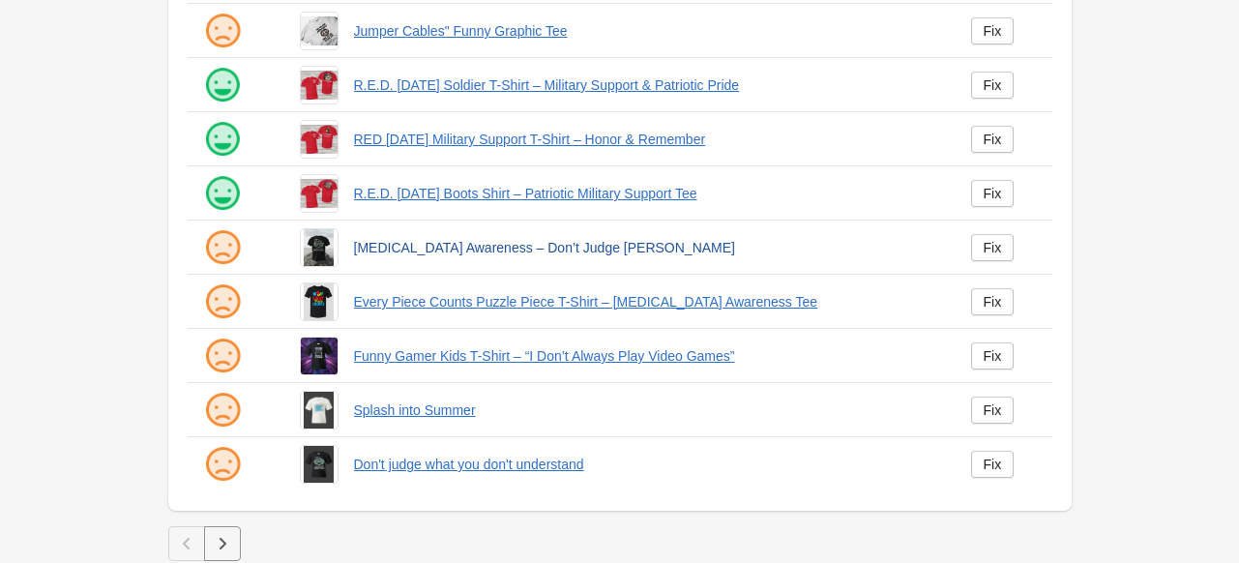
scroll to position [504, 0]
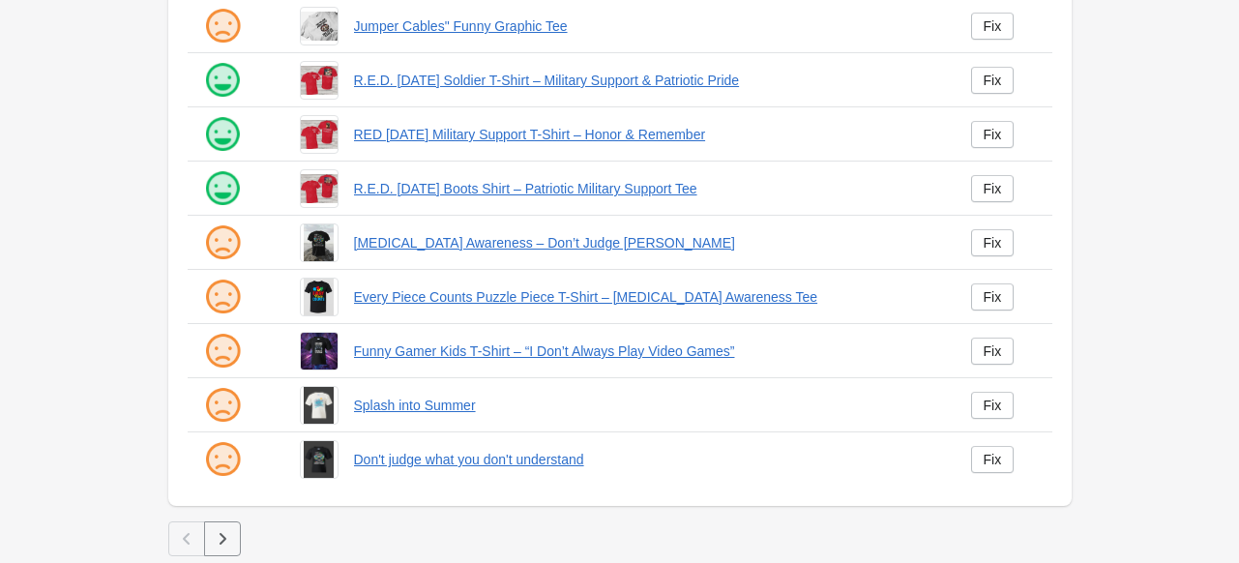
click at [219, 540] on icon "button" at bounding box center [222, 538] width 19 height 19
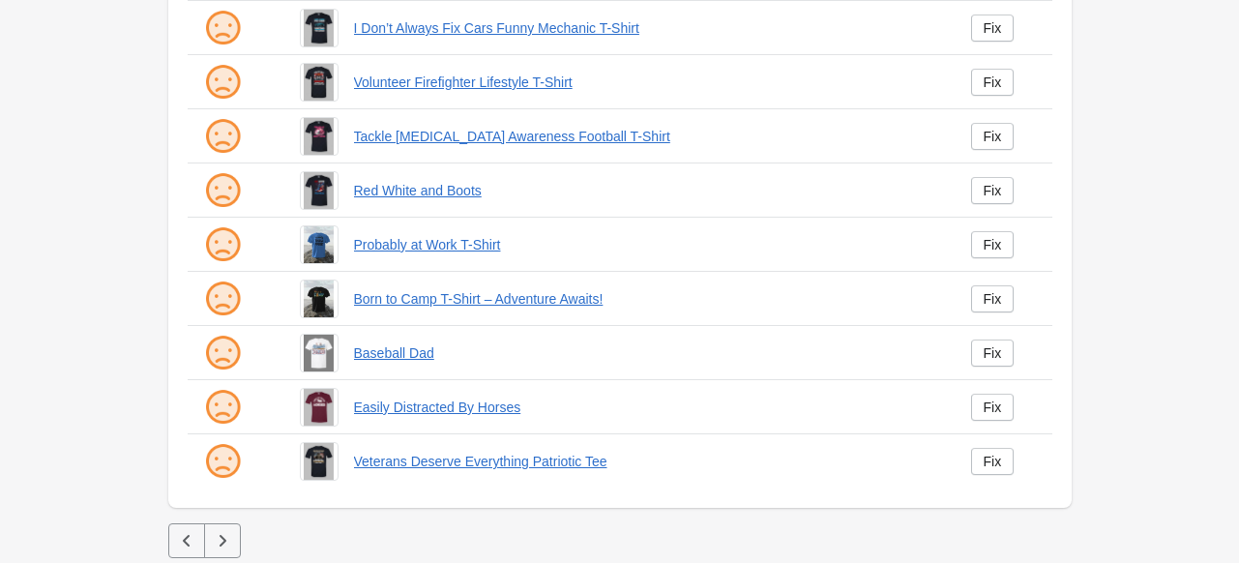
scroll to position [504, 0]
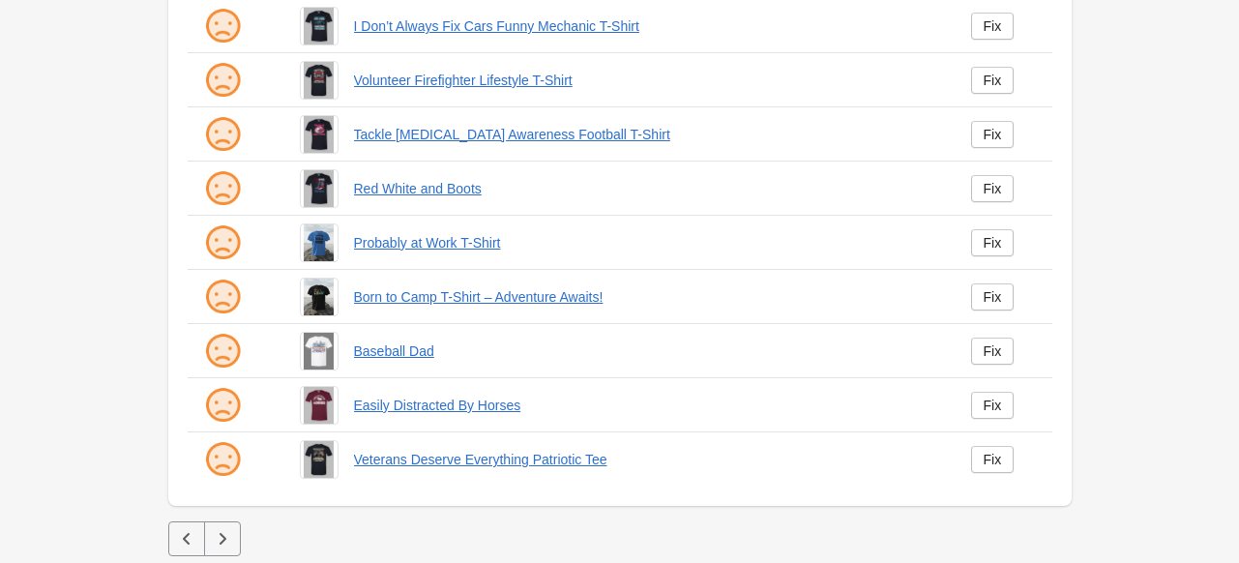
click at [236, 527] on button "button" at bounding box center [222, 538] width 37 height 35
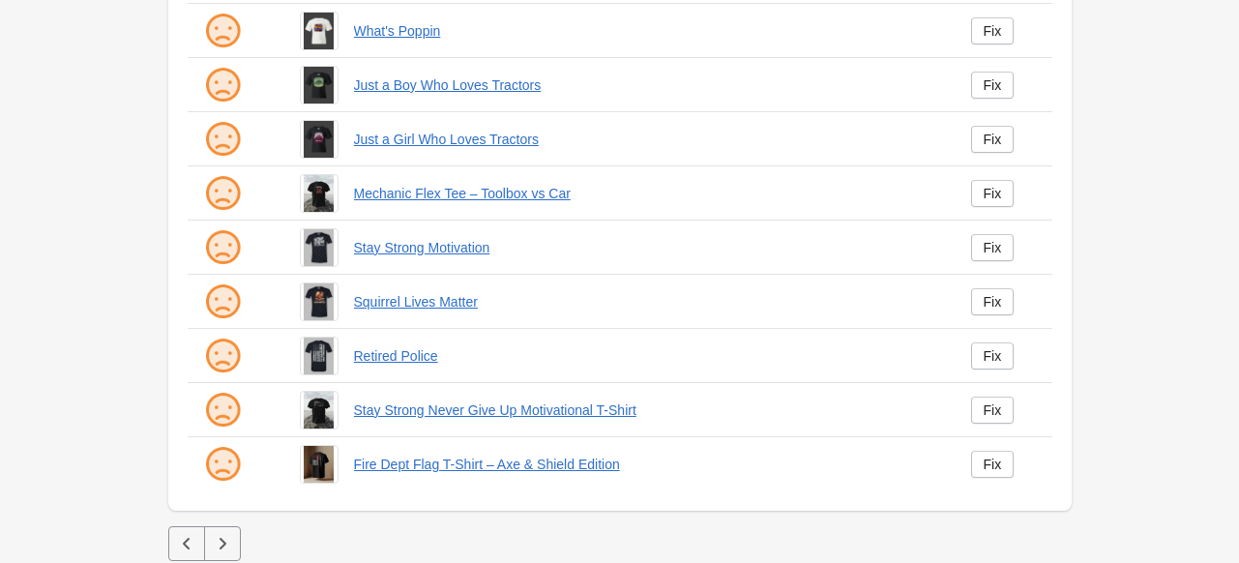
scroll to position [504, 0]
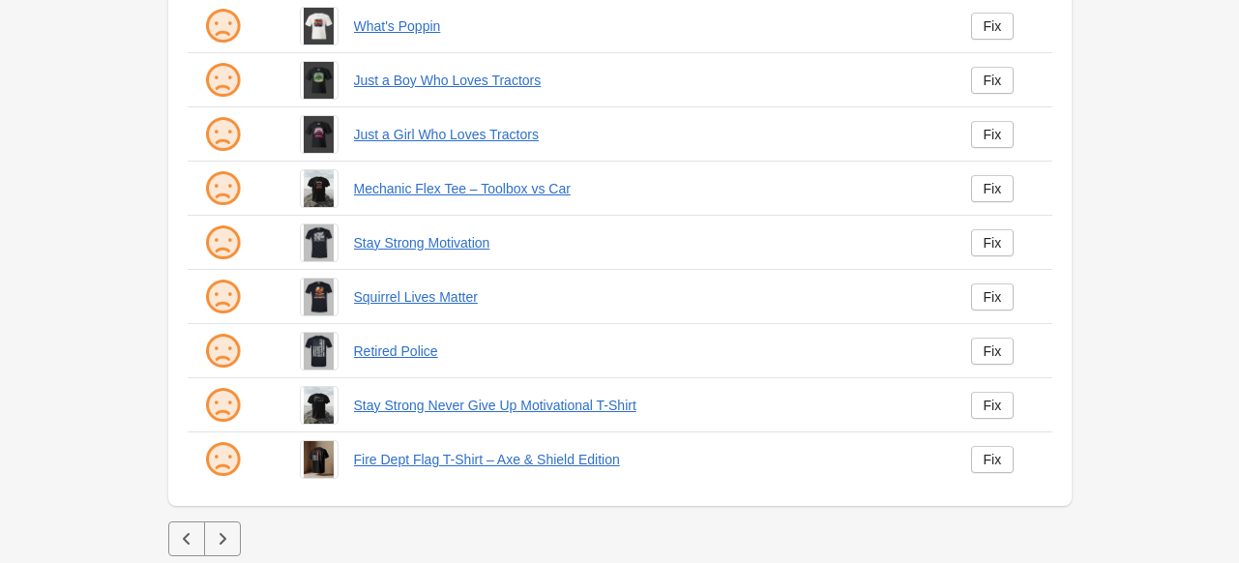
click at [232, 526] on button "button" at bounding box center [222, 538] width 37 height 35
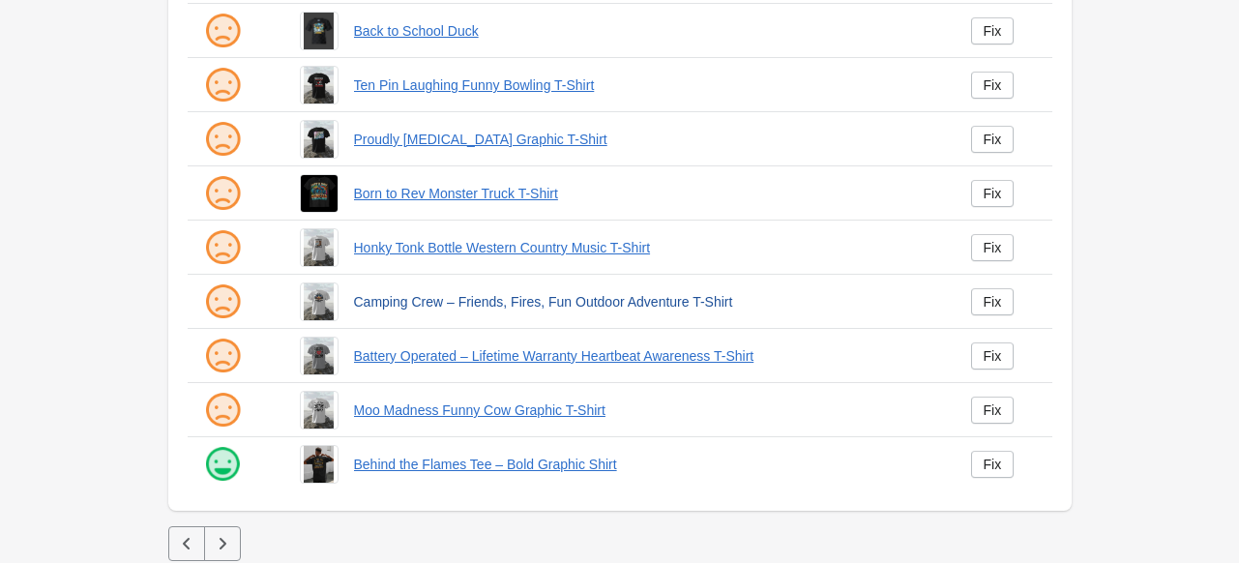
scroll to position [504, 0]
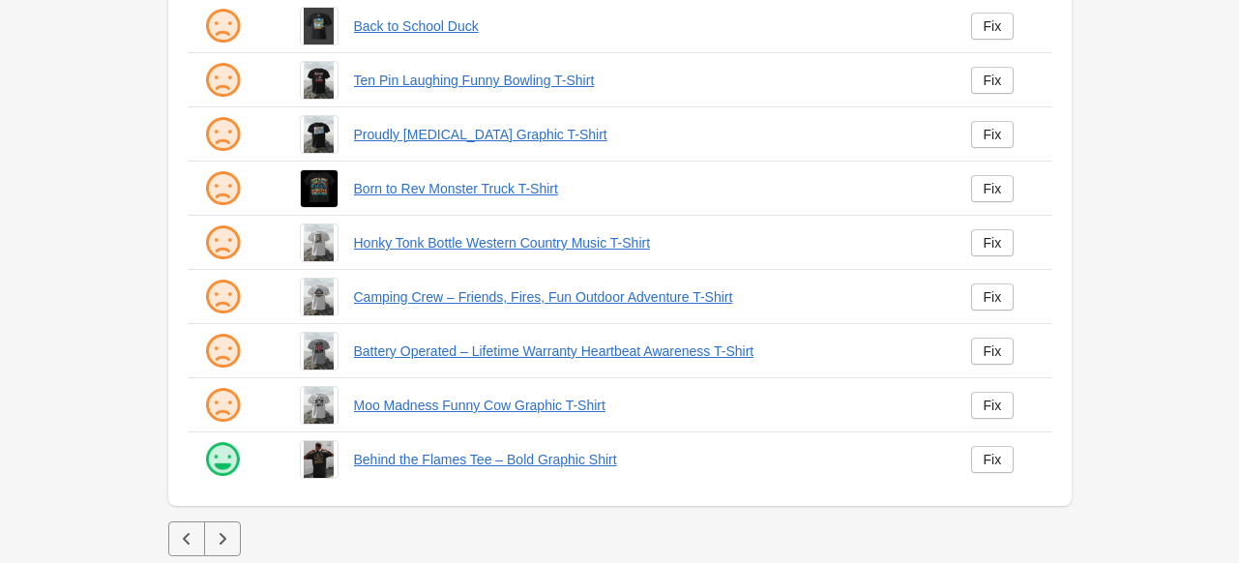
click at [226, 537] on icon "button" at bounding box center [222, 538] width 19 height 19
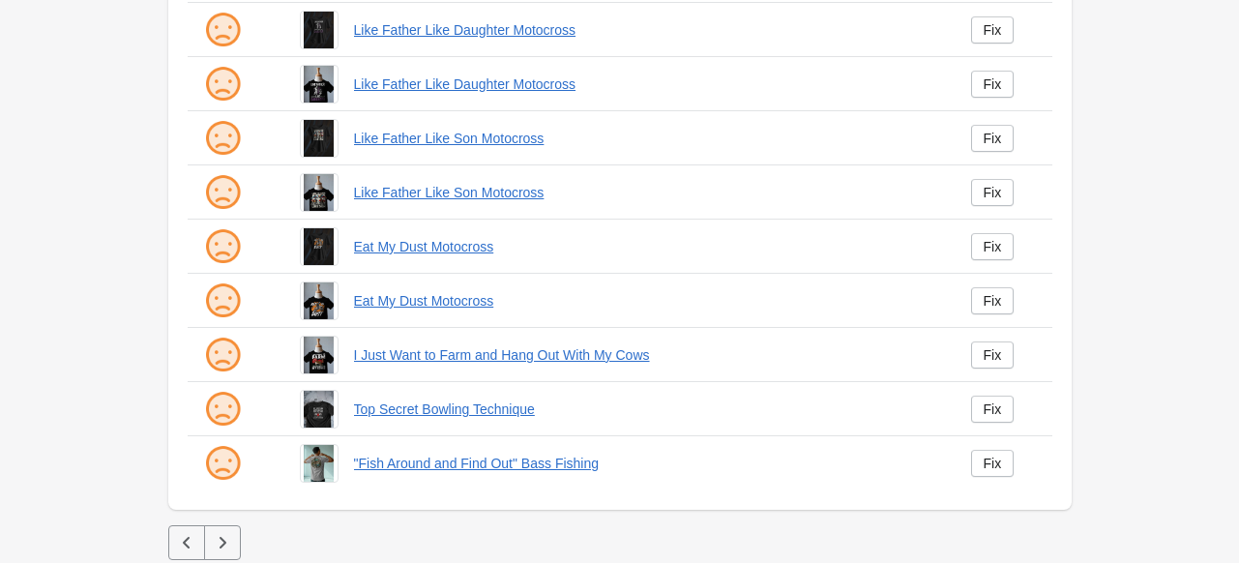
scroll to position [504, 0]
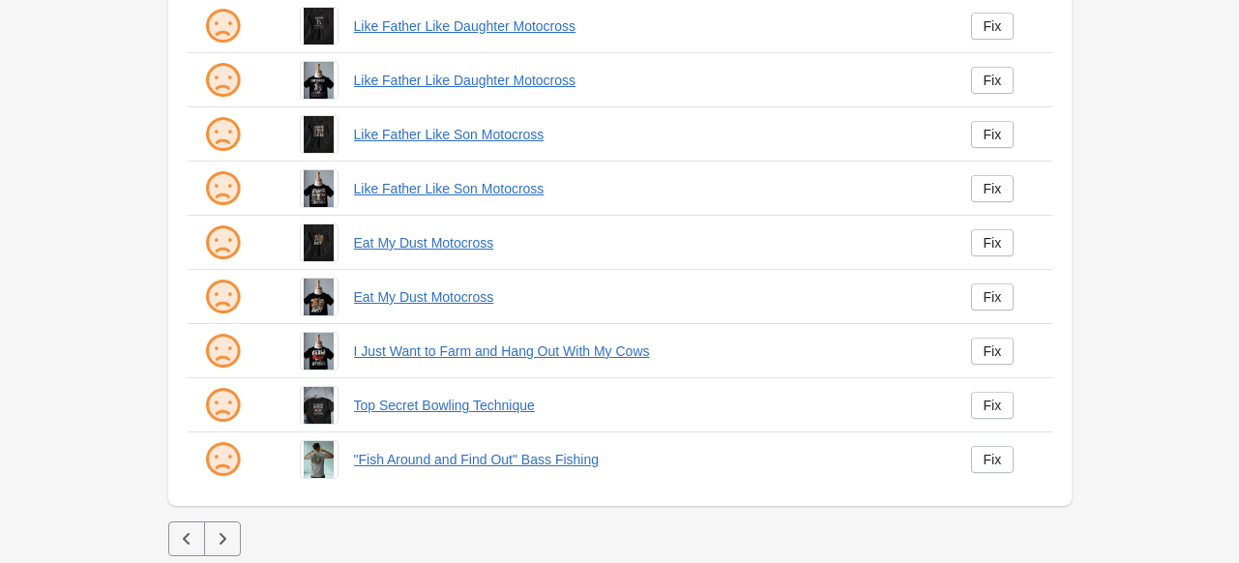
click at [232, 540] on button "button" at bounding box center [222, 538] width 37 height 35
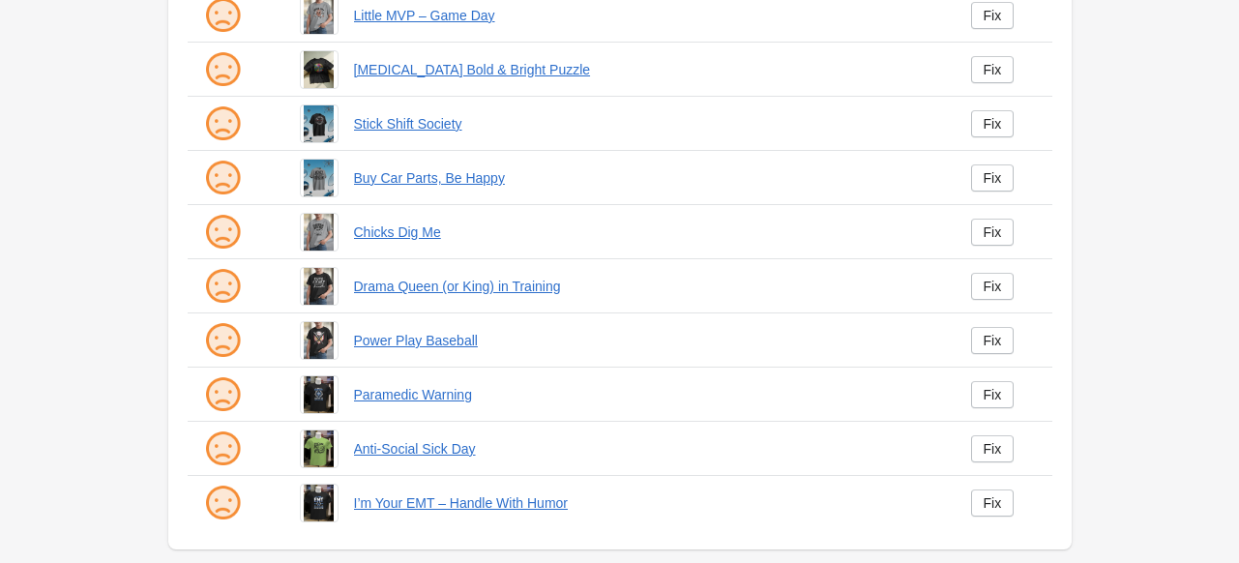
scroll to position [504, 0]
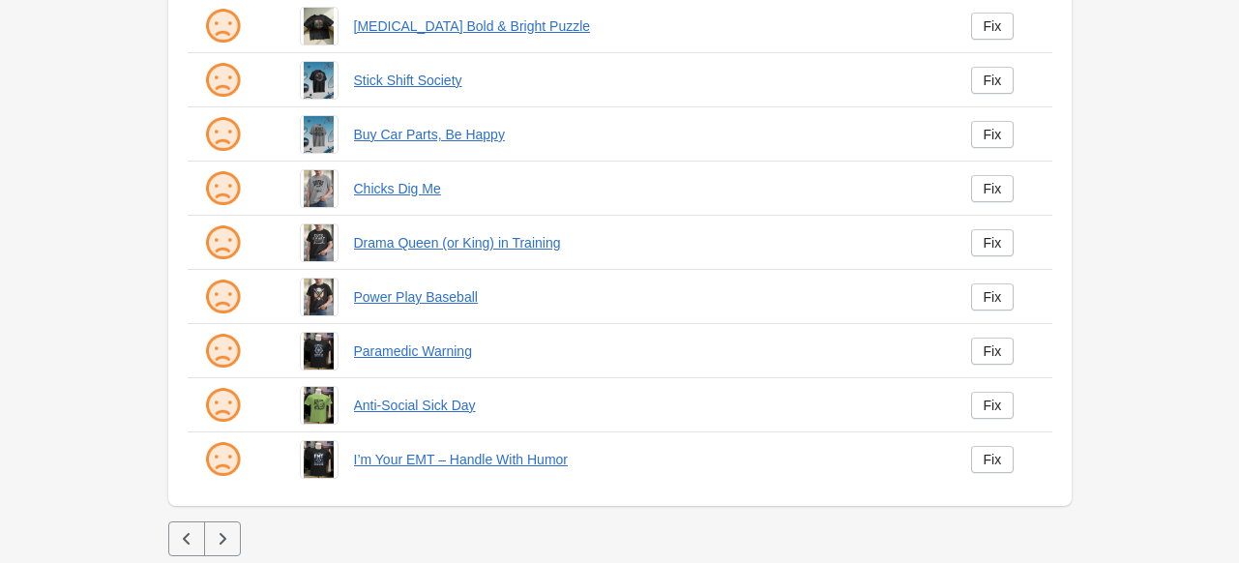
click at [197, 540] on button "button" at bounding box center [186, 538] width 37 height 35
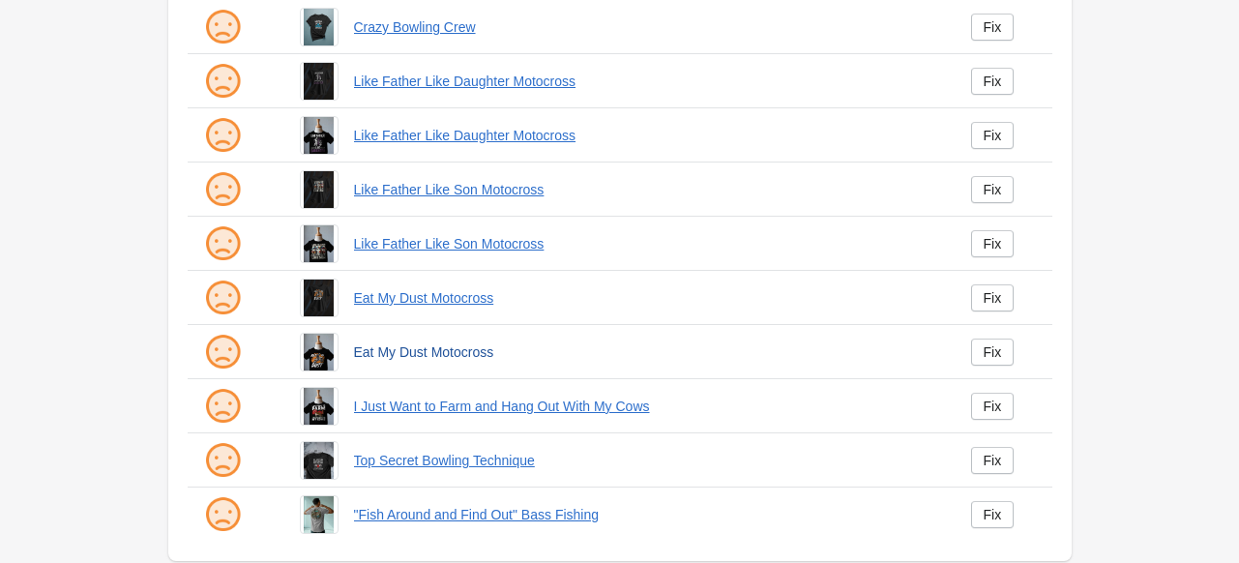
scroll to position [504, 0]
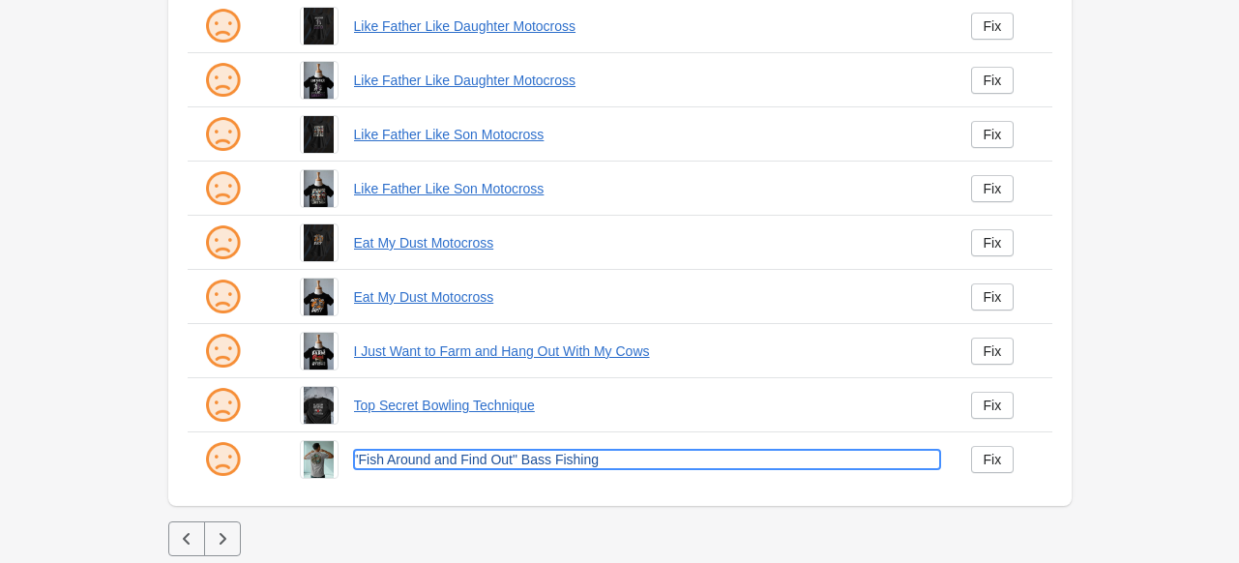
click at [428, 461] on link ""Fish Around and Find Out" Bass Fishing" at bounding box center [647, 459] width 586 height 19
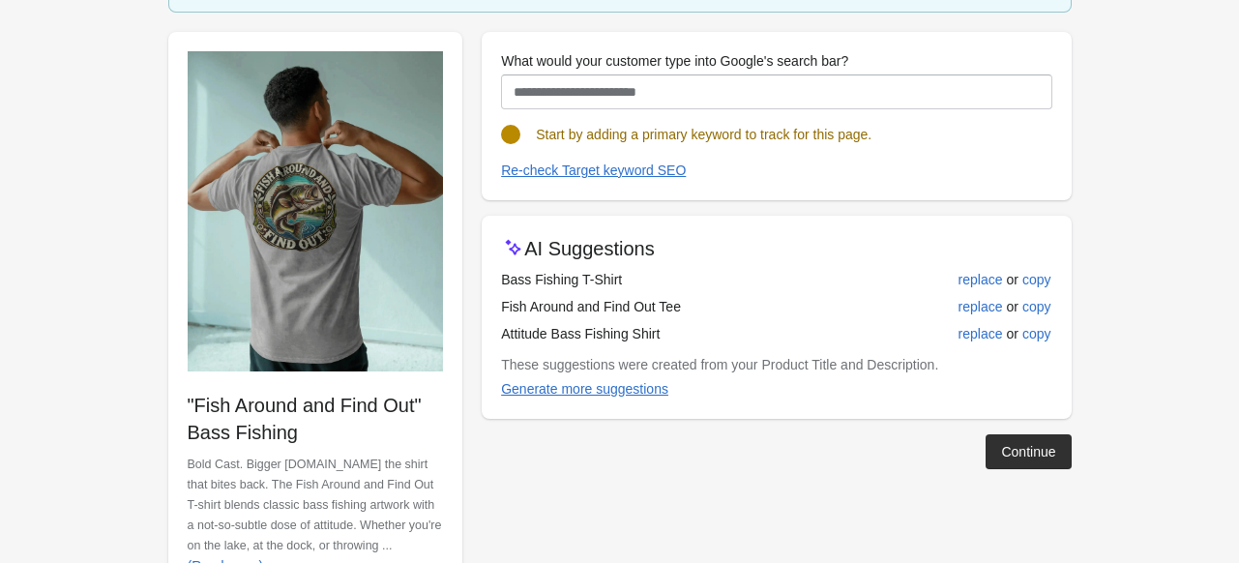
scroll to position [193, 0]
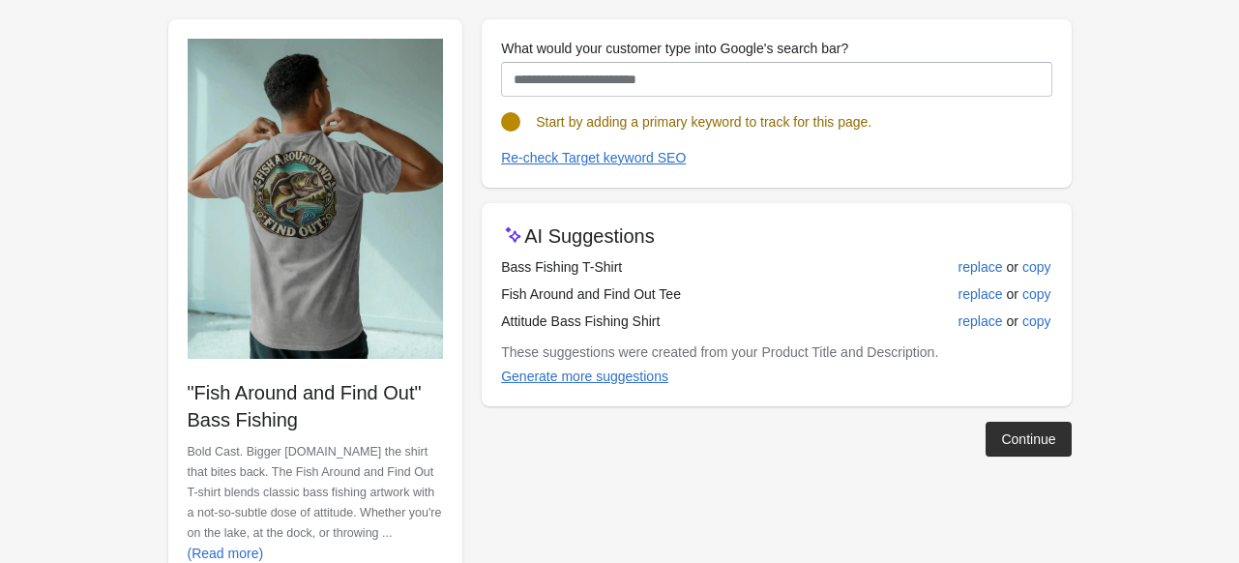
drag, startPoint x: 498, startPoint y: 323, endPoint x: 732, endPoint y: 319, distance: 234.0
click at [732, 319] on div "AI Suggestions Bass Fishing T-Shirt replace or copy Fish Around and Find Out Te…" at bounding box center [775, 304] width 589 height 203
click at [732, 319] on td "Attitude Bass Fishing Shirt" at bounding box center [683, 320] width 365 height 27
drag, startPoint x: 657, startPoint y: 320, endPoint x: 503, endPoint y: 322, distance: 154.7
click at [503, 322] on td "Attitude Bass Fishing Shirt" at bounding box center [683, 320] width 365 height 27
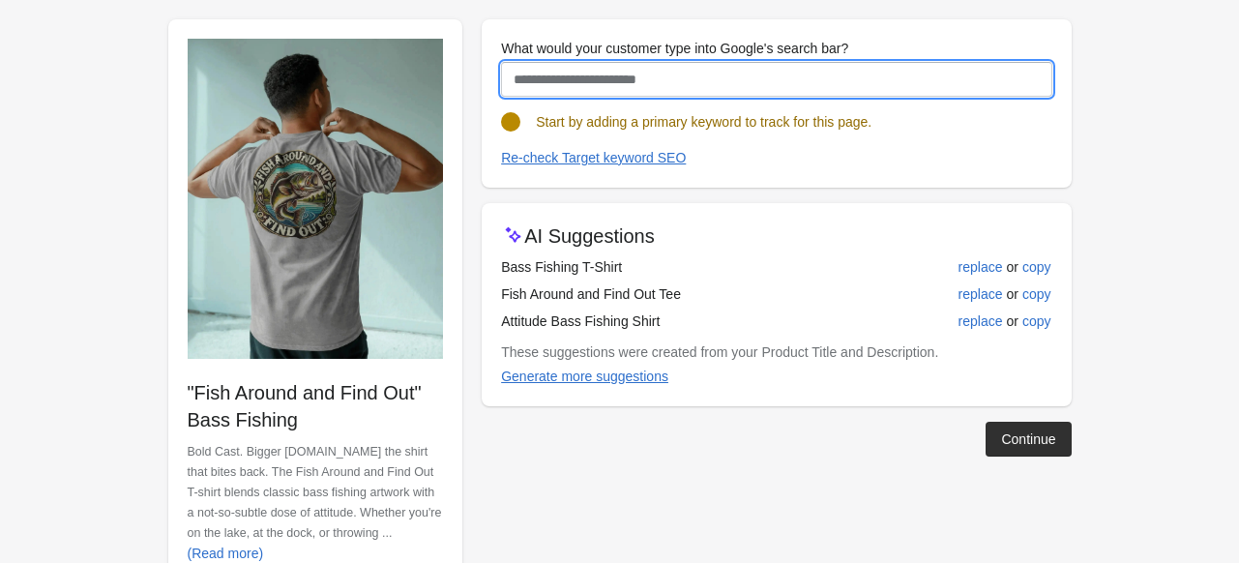
click at [629, 88] on input "What would your customer type into Google's search bar?" at bounding box center [776, 79] width 550 height 35
paste input "**********"
drag, startPoint x: 700, startPoint y: 76, endPoint x: 429, endPoint y: 75, distance: 270.7
click at [429, 75] on div "**********" at bounding box center [610, 293] width 922 height 579
type input "**********"
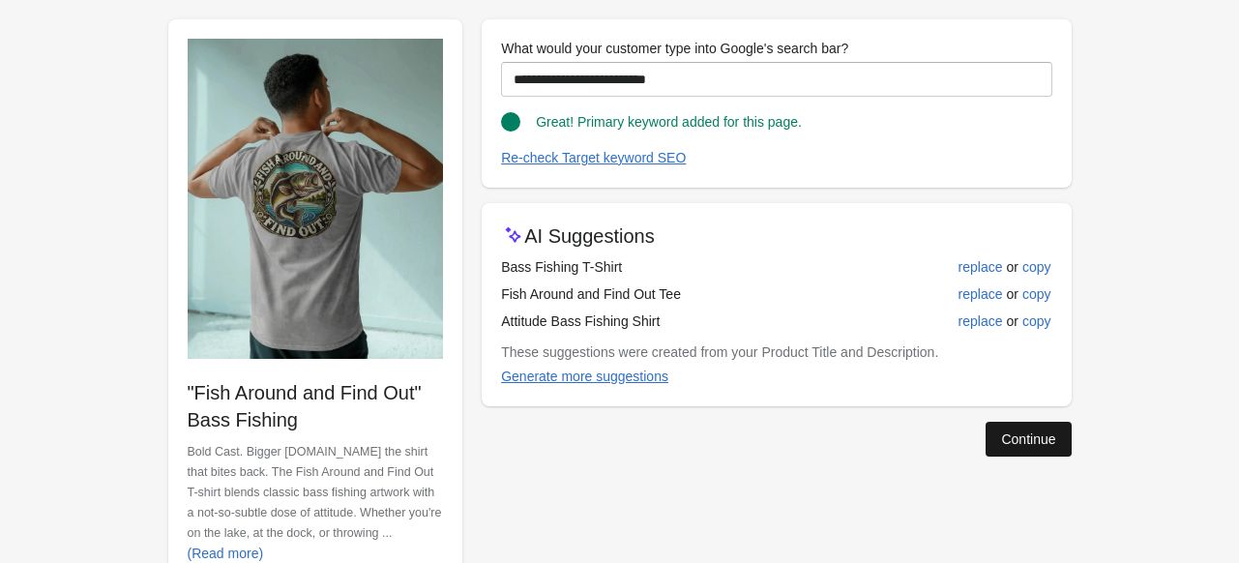
click at [1029, 432] on div "Continue" at bounding box center [1028, 438] width 54 height 15
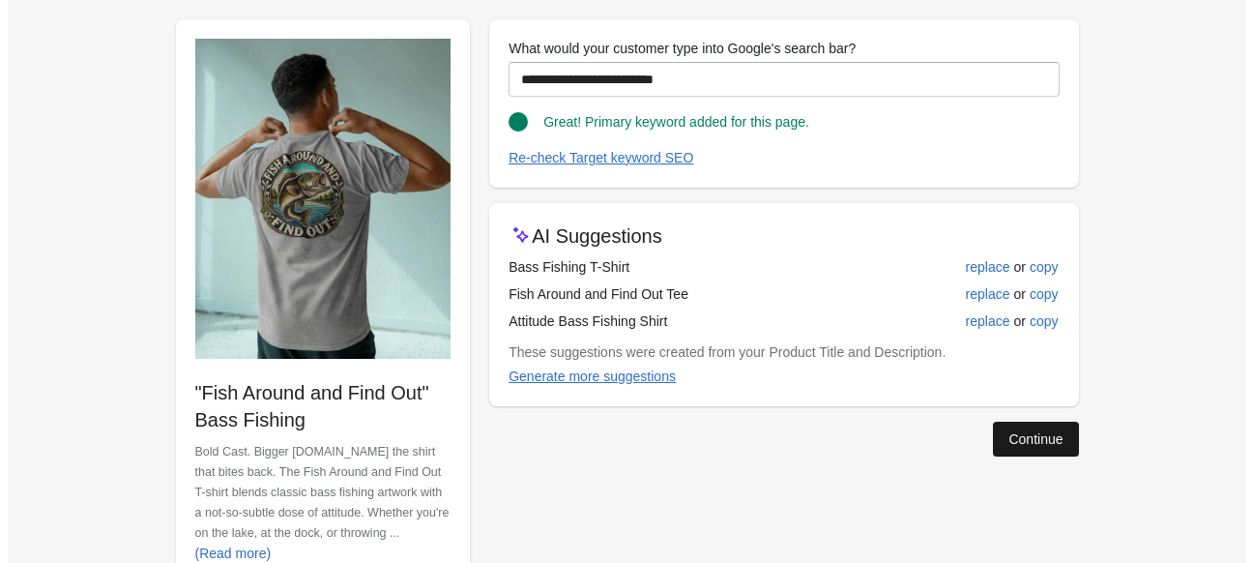
scroll to position [0, 0]
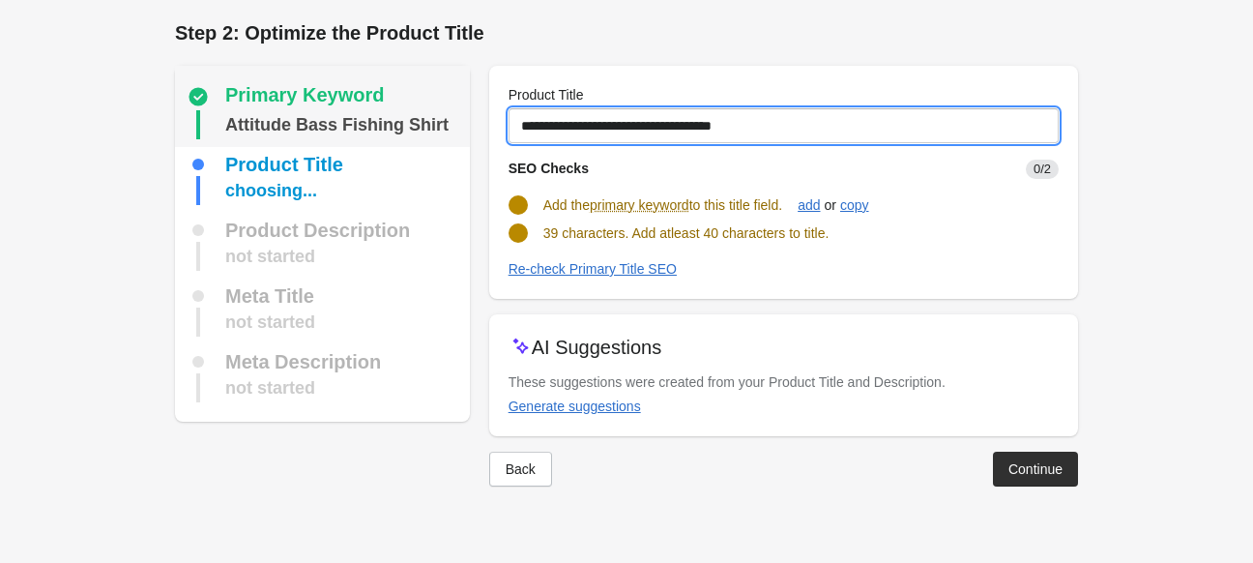
drag, startPoint x: 799, startPoint y: 128, endPoint x: 394, endPoint y: 141, distance: 404.4
click at [394, 141] on div "Primary Keyword Attitude Bass Fishing Shirt Product Title choosing... Product D…" at bounding box center [617, 268] width 922 height 436
paste input "**********"
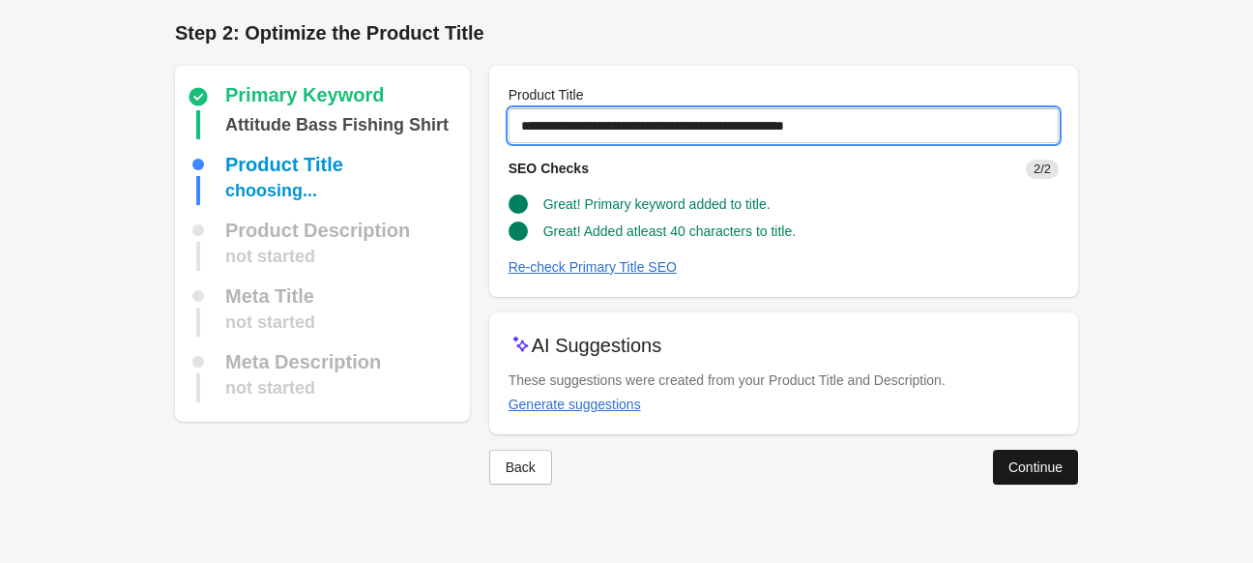
type input "**********"
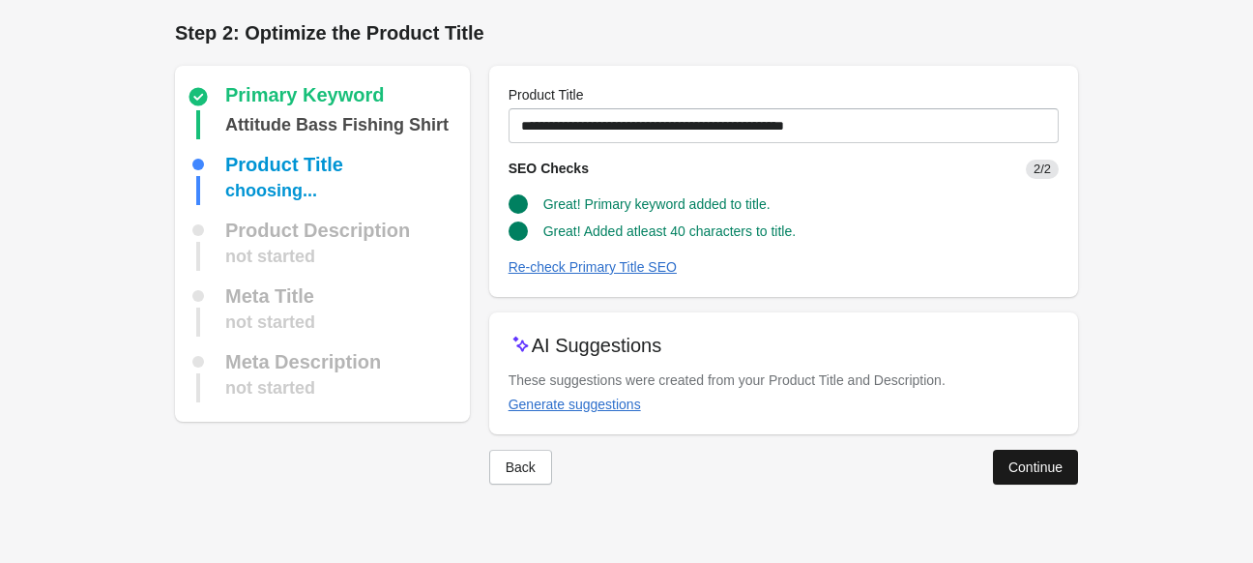
click at [1024, 450] on button "Continue" at bounding box center [1035, 467] width 85 height 35
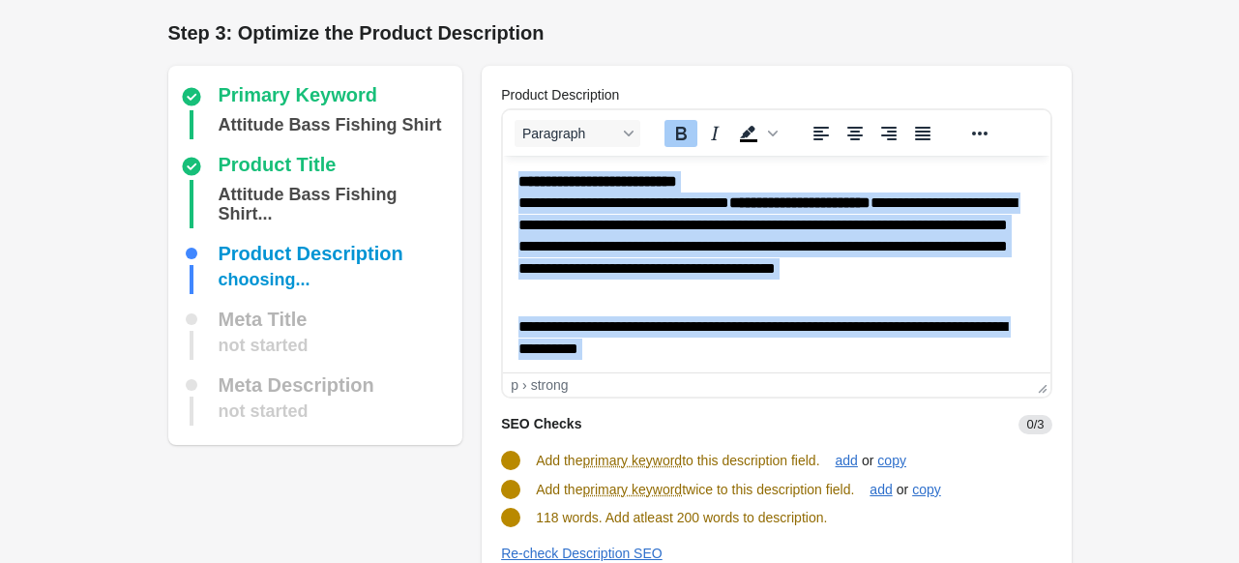
drag, startPoint x: 596, startPoint y: 348, endPoint x: 511, endPoint y: 177, distance: 190.7
click at [511, 177] on html "**********" at bounding box center [776, 436] width 546 height 560
click at [736, 353] on p "**********" at bounding box center [769, 338] width 502 height 44
drag, startPoint x: 736, startPoint y: 353, endPoint x: 1004, endPoint y: 316, distance: 270.3
click at [503, 156] on html "**********" at bounding box center [776, 436] width 546 height 560
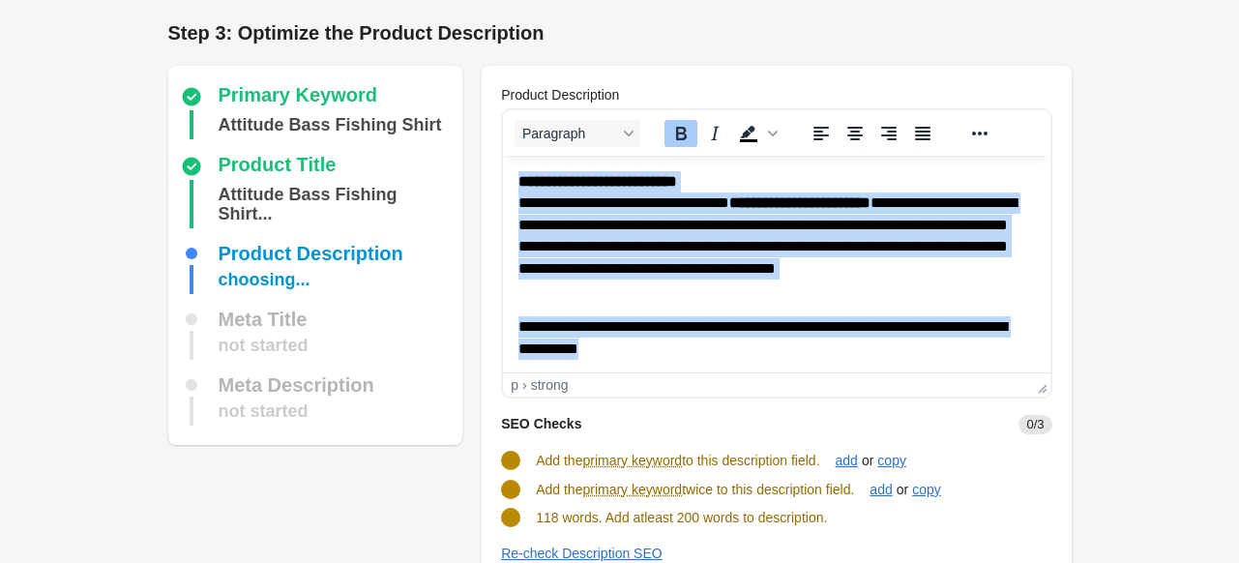
click at [554, 185] on strong "**********" at bounding box center [597, 181] width 159 height 15
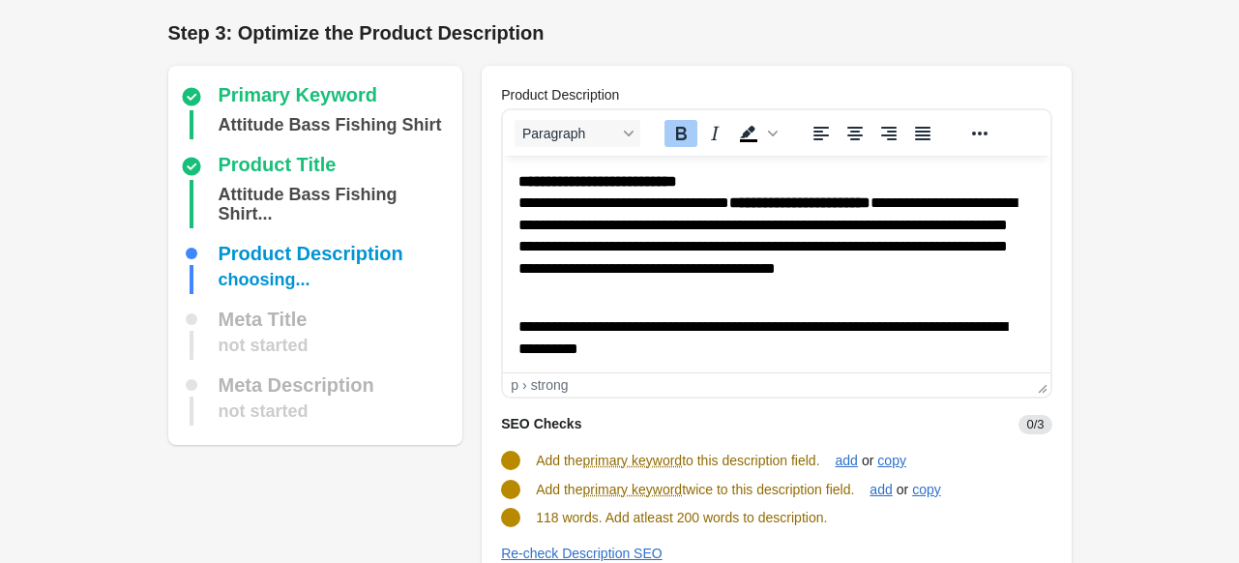
drag, startPoint x: 516, startPoint y: 175, endPoint x: 762, endPoint y: 185, distance: 245.8
click at [762, 185] on html "**********" at bounding box center [776, 436] width 546 height 560
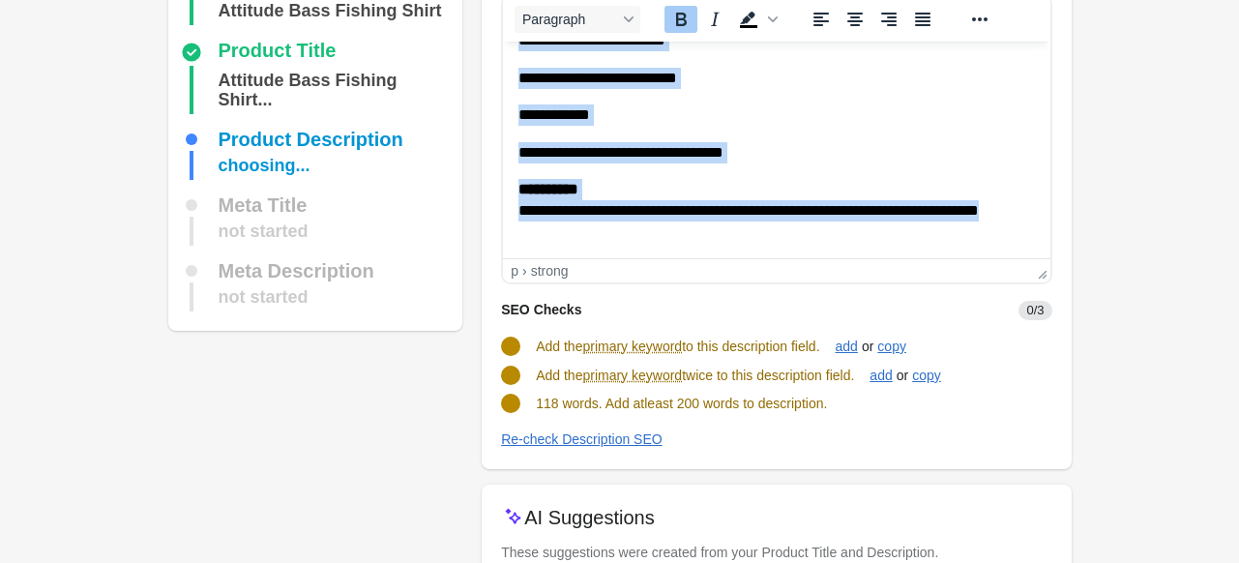
scroll to position [246, 0]
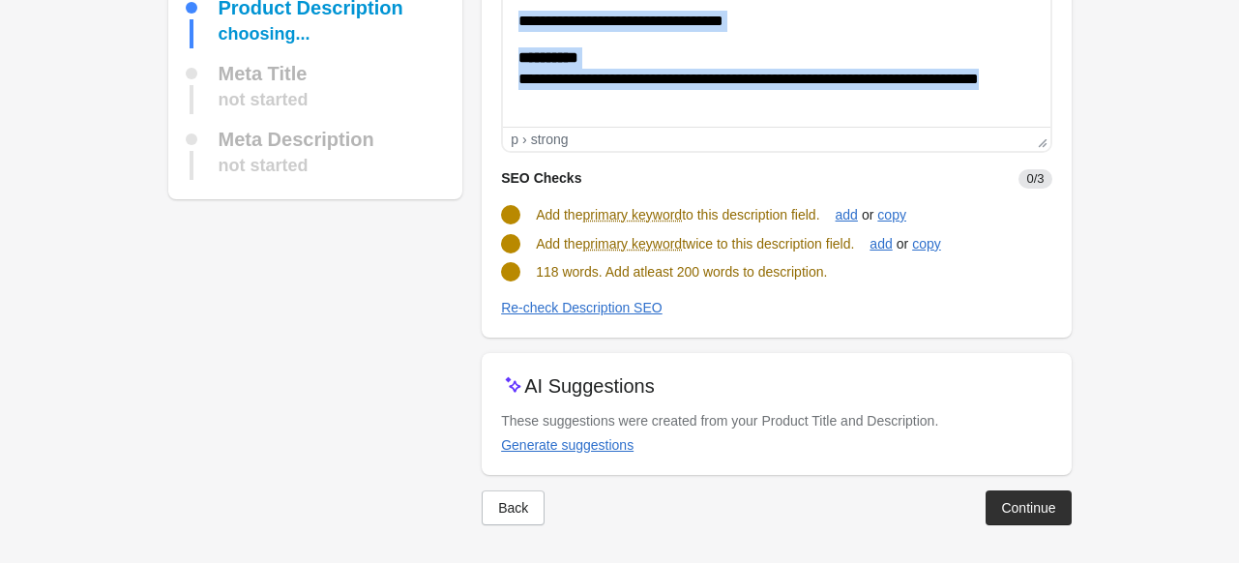
drag, startPoint x: 519, startPoint y: -71, endPoint x: 1276, endPoint y: 133, distance: 784.1
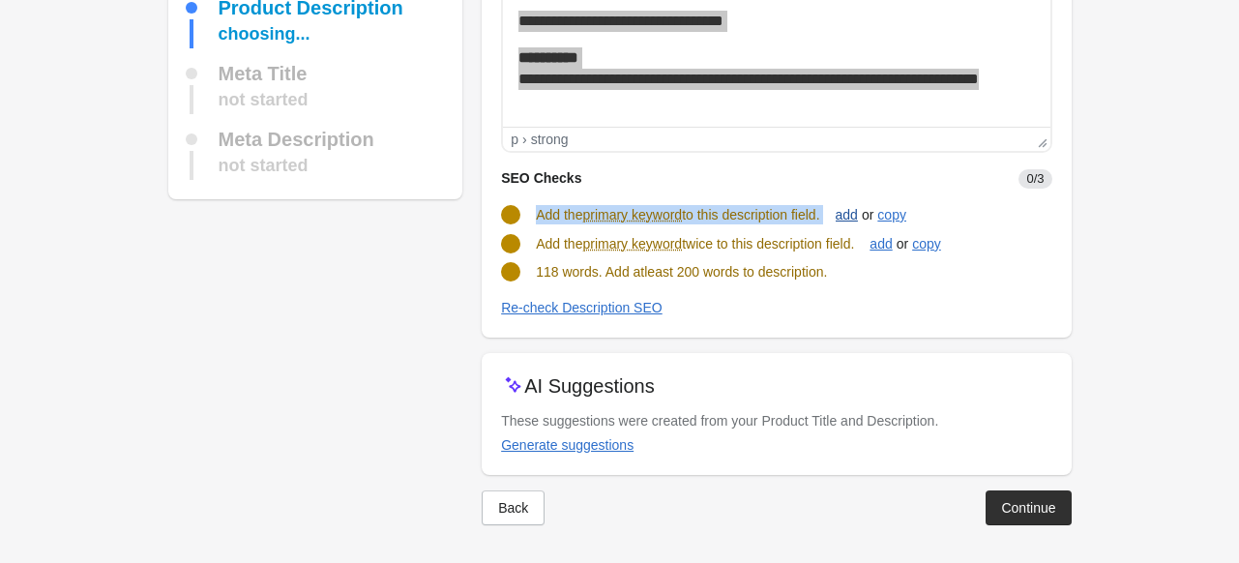
drag, startPoint x: 530, startPoint y: 216, endPoint x: 846, endPoint y: 221, distance: 316.2
click at [846, 221] on turbo-frame "SEO Checks 0/3 Add the primary keyword to this description field. add or copy A…" at bounding box center [776, 235] width 550 height 165
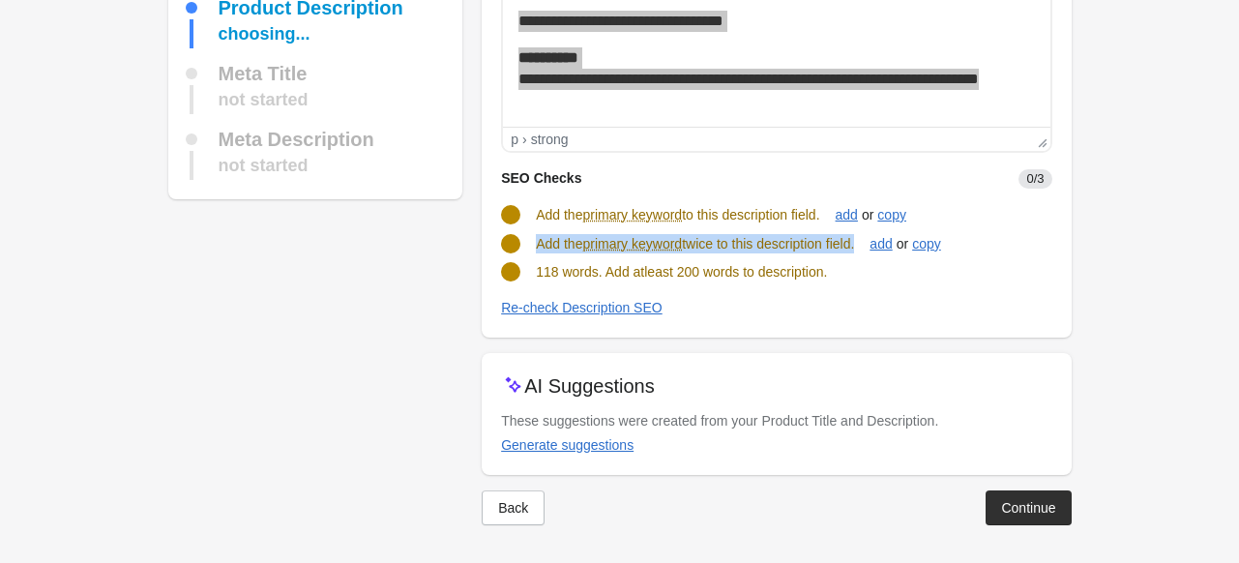
drag, startPoint x: 537, startPoint y: 248, endPoint x: 862, endPoint y: 245, distance: 325.9
click at [854, 245] on span "Add the primary keyword twice to this description field." at bounding box center [695, 243] width 318 height 15
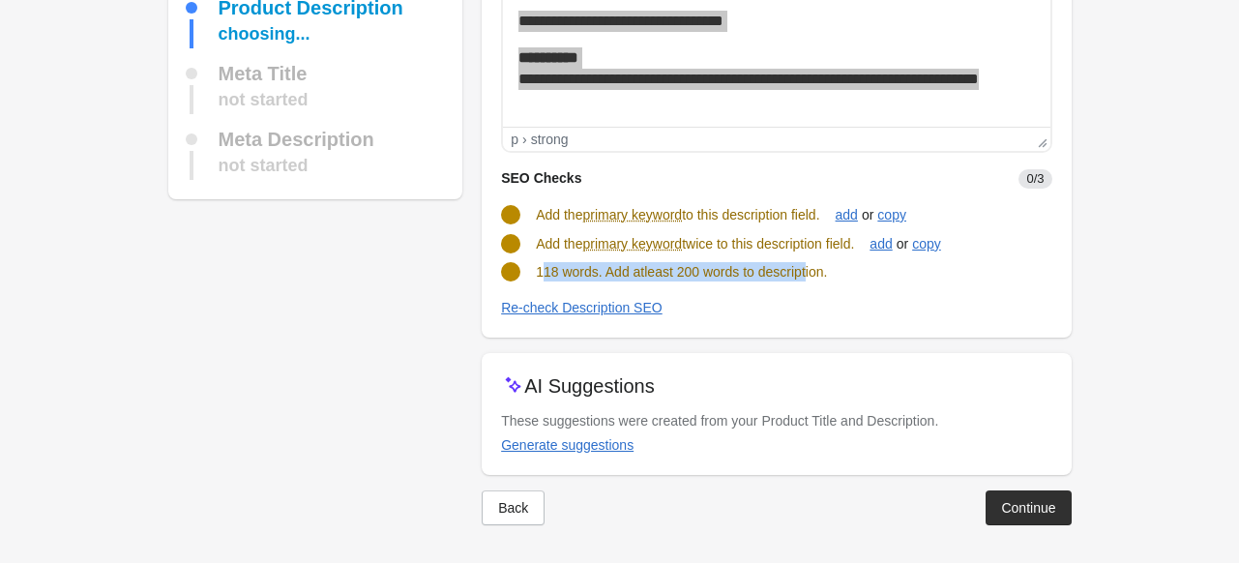
drag, startPoint x: 540, startPoint y: 271, endPoint x: 808, endPoint y: 271, distance: 268.8
click at [808, 271] on span "118 words. Add atleast 200 words to description." at bounding box center [681, 271] width 291 height 15
drag, startPoint x: 537, startPoint y: 268, endPoint x: 962, endPoint y: 271, distance: 425.4
click at [962, 271] on div "118 words. Add atleast 200 words to description." at bounding box center [768, 264] width 566 height 35
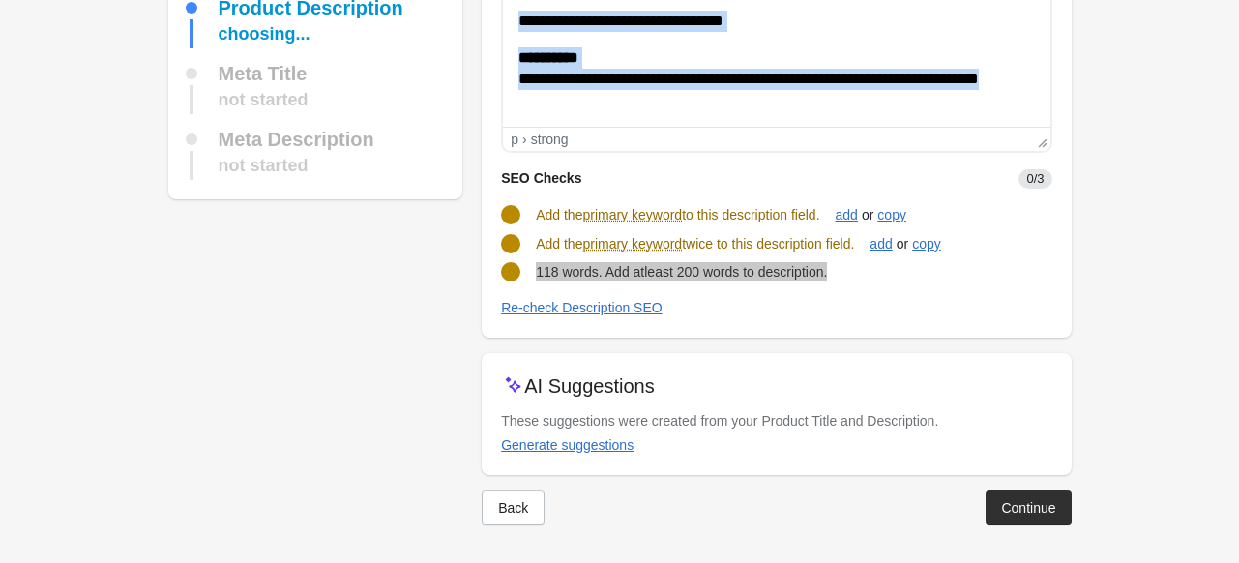
click at [616, 106] on p "**********" at bounding box center [769, 79] width 502 height 65
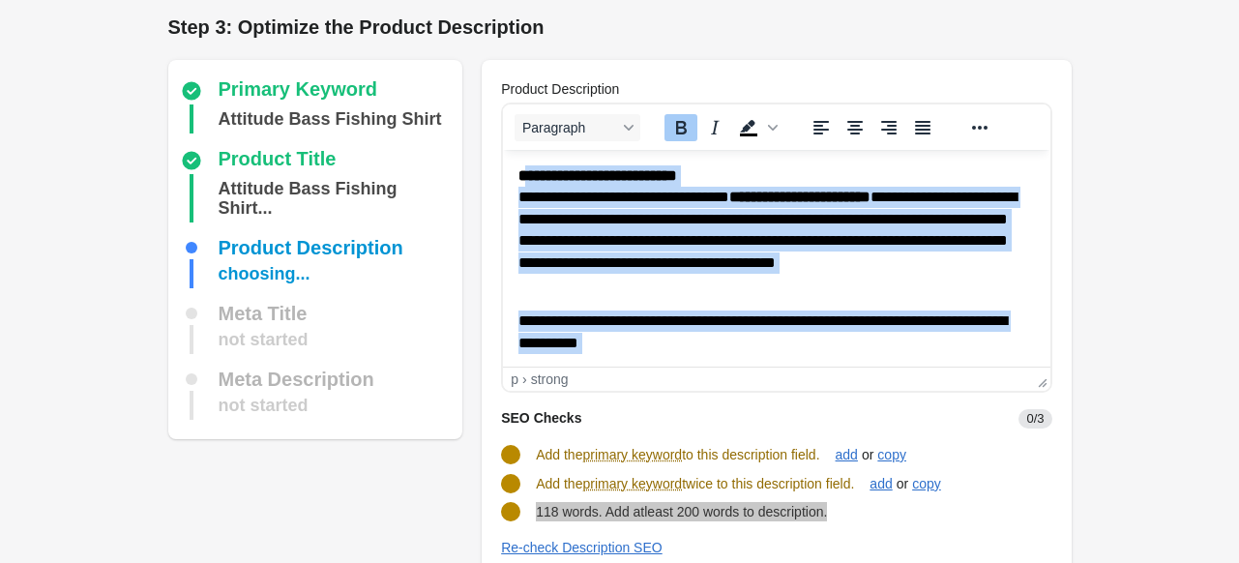
scroll to position [0, 0]
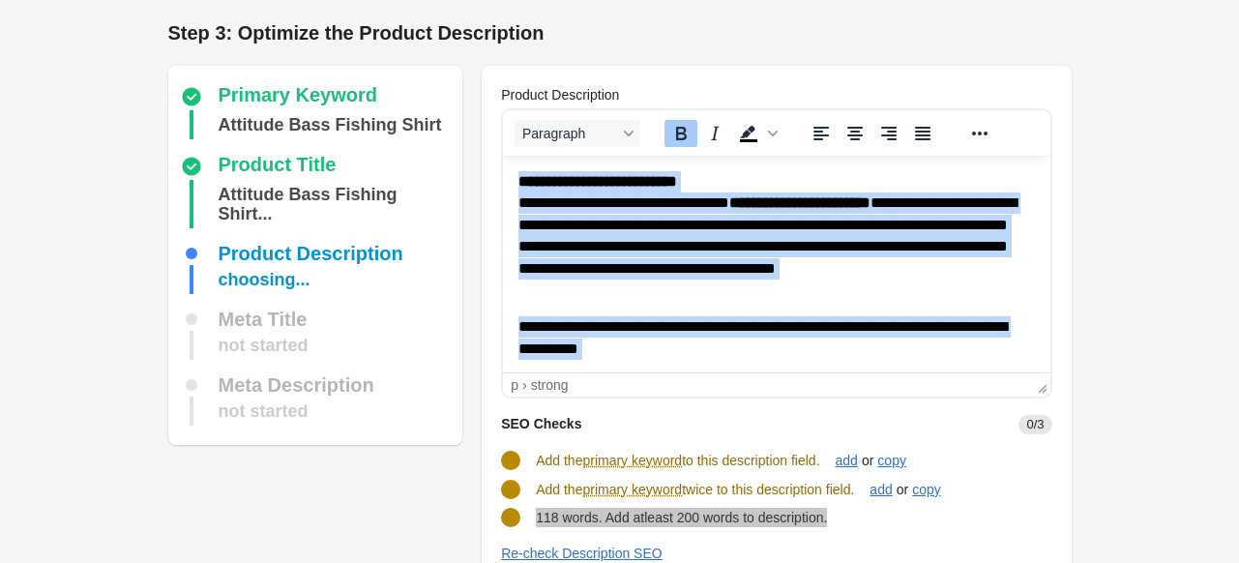
drag, startPoint x: 616, startPoint y: 352, endPoint x: 367, endPoint y: 100, distance: 354.2
click at [503, 156] on html "**********" at bounding box center [776, 436] width 546 height 560
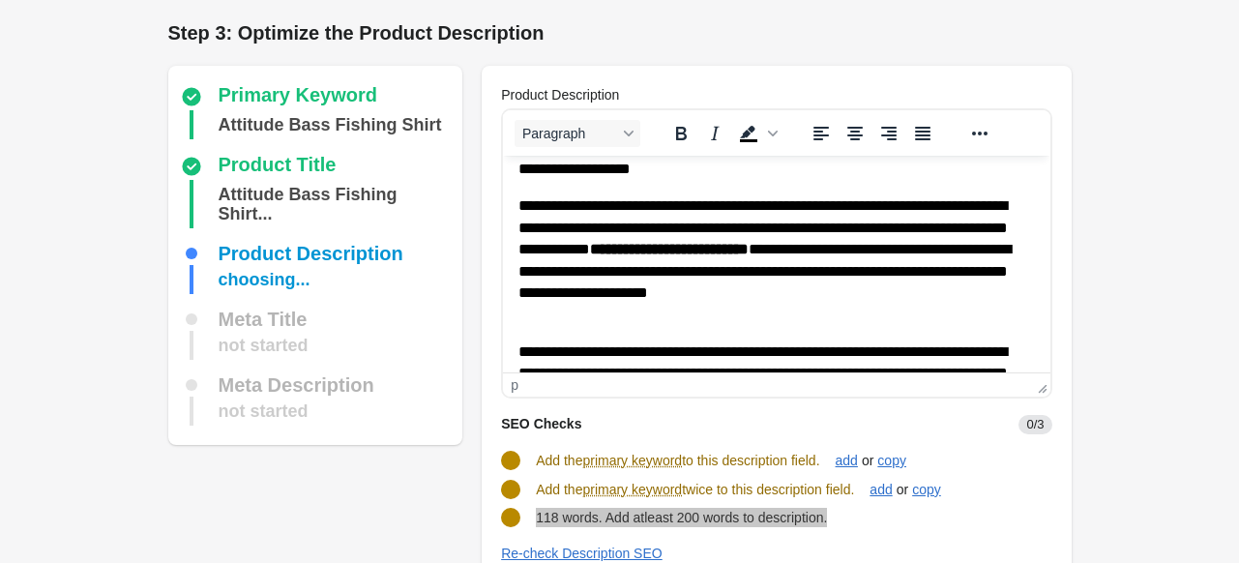
scroll to position [330, 0]
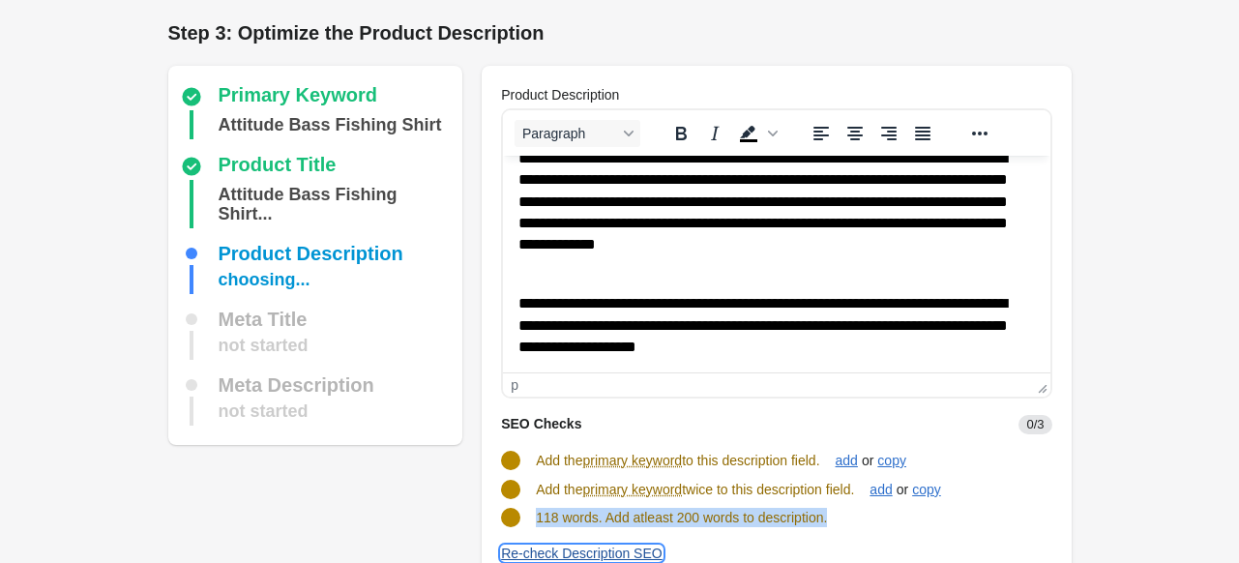
click at [562, 549] on div "Re-check Description SEO" at bounding box center [581, 552] width 161 height 15
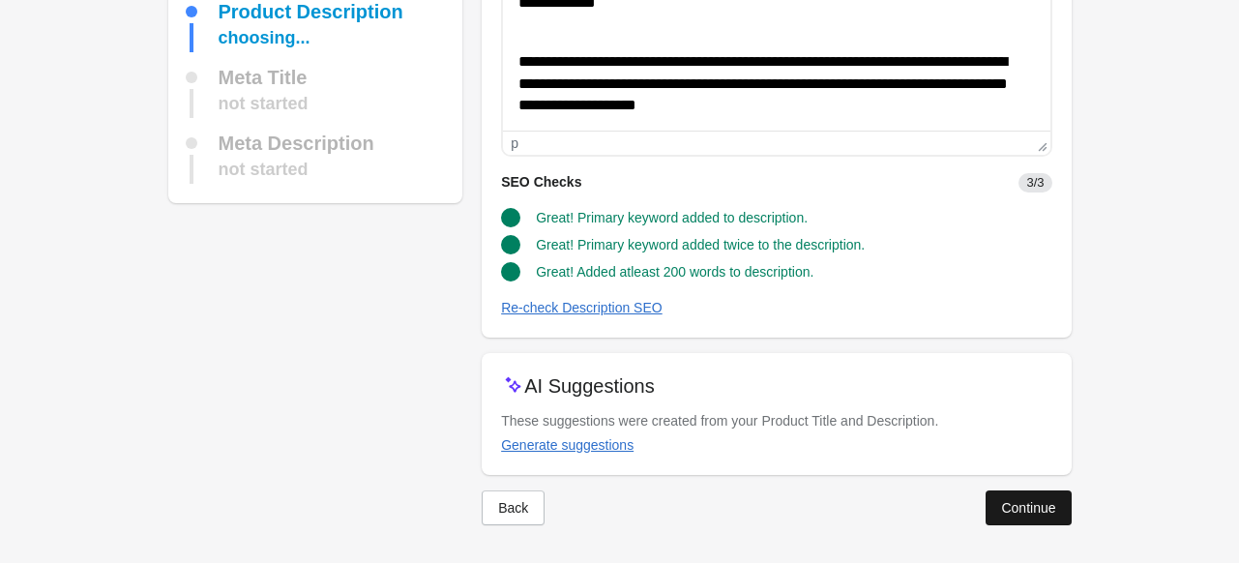
click at [1026, 500] on div "Continue" at bounding box center [1028, 507] width 54 height 15
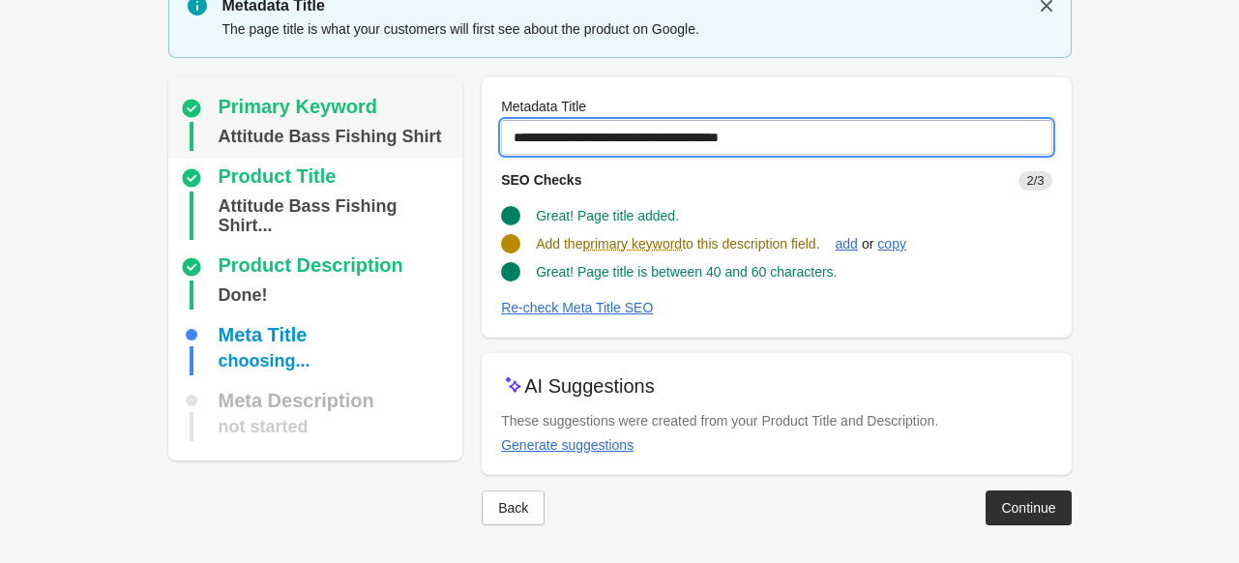
drag, startPoint x: 804, startPoint y: 131, endPoint x: 321, endPoint y: 132, distance: 483.4
click at [321, 132] on div "Primary Keyword Attitude Bass Fishing Shirt Product Title Attitude Bass Fishing…" at bounding box center [610, 293] width 922 height 463
paste input "**********"
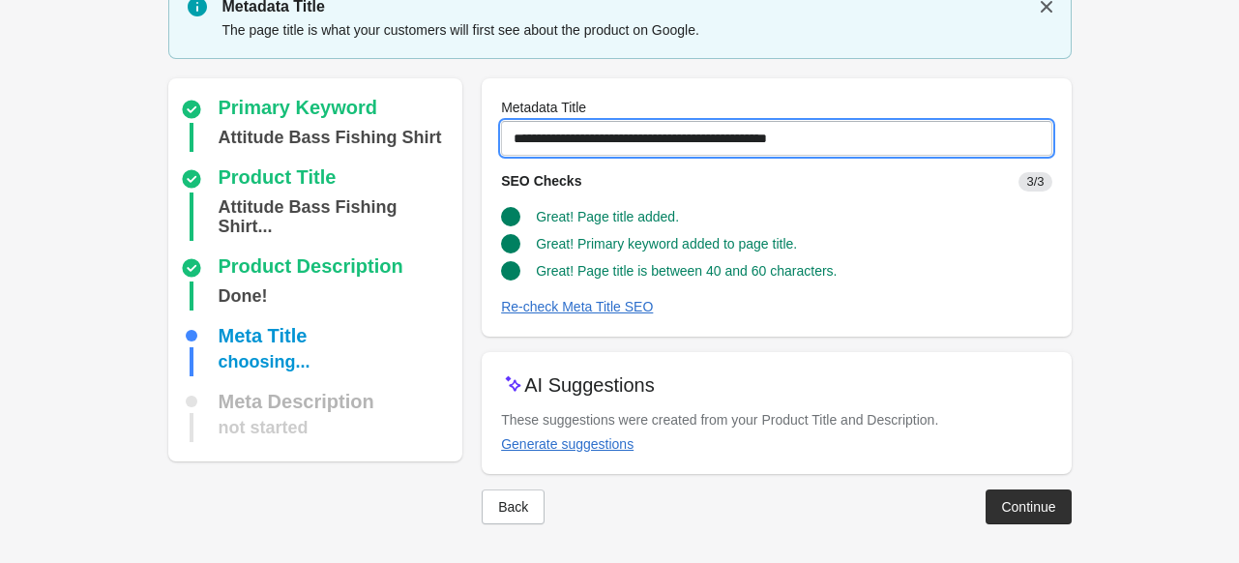
scroll to position [79, 0]
type input "**********"
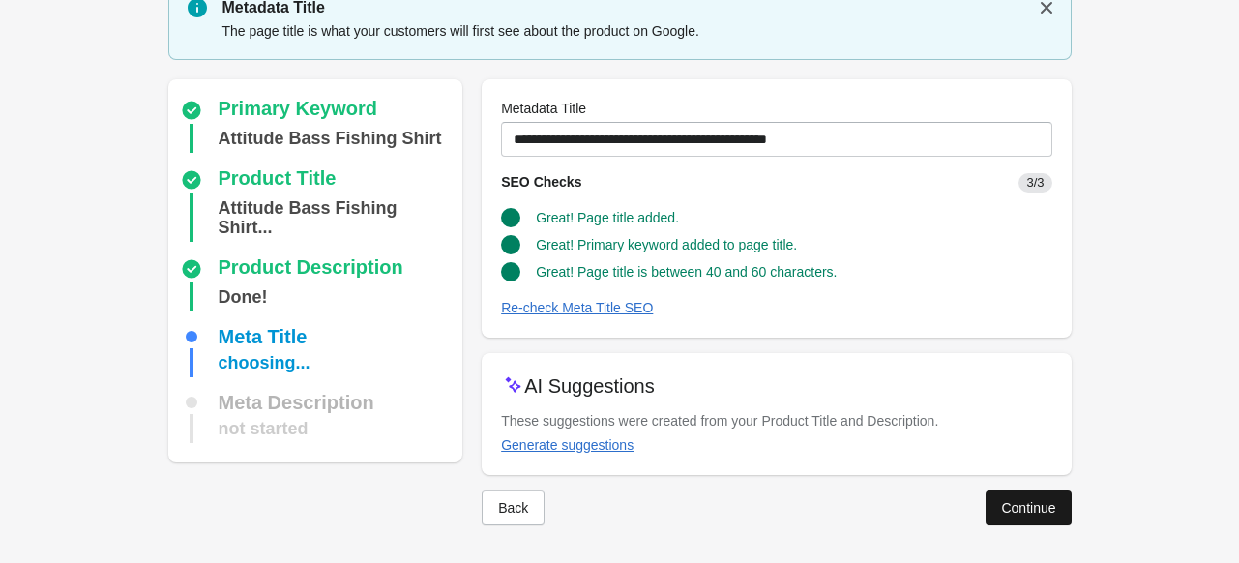
click at [1006, 496] on button "Continue" at bounding box center [1027, 507] width 85 height 35
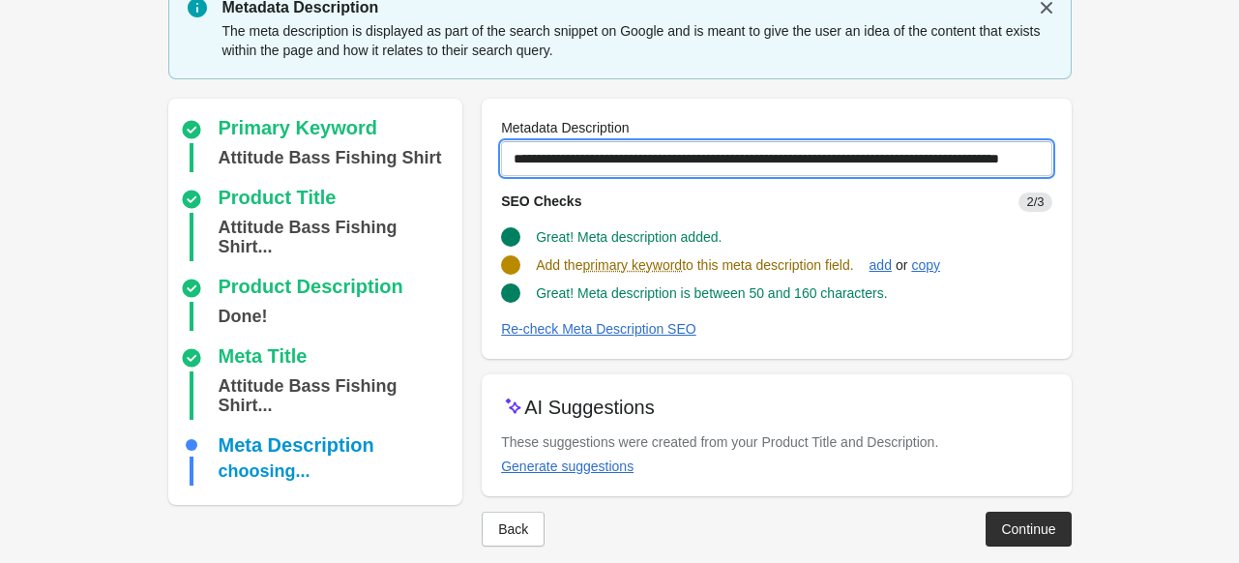
scroll to position [0, 53]
drag, startPoint x: 513, startPoint y: 166, endPoint x: 1252, endPoint y: 154, distance: 738.8
click at [1238, 154] on html "Step 1: Choose the “Target Keywords” Target Keywords The Target Keywords are wh…" at bounding box center [619, 202] width 1239 height 563
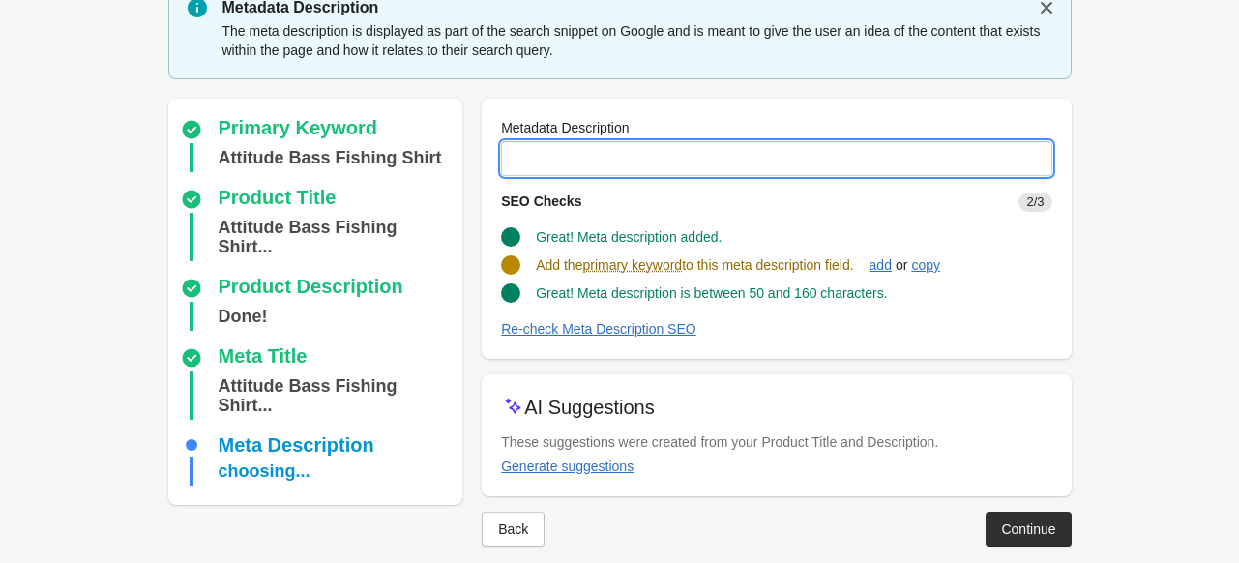
scroll to position [0, 0]
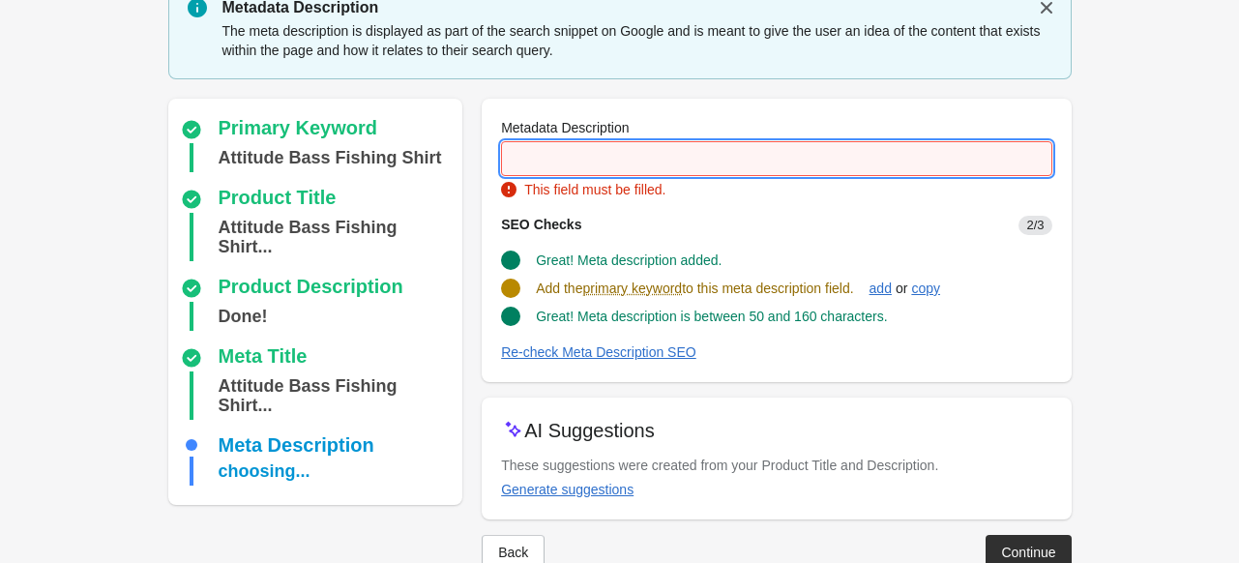
paste input "**********"
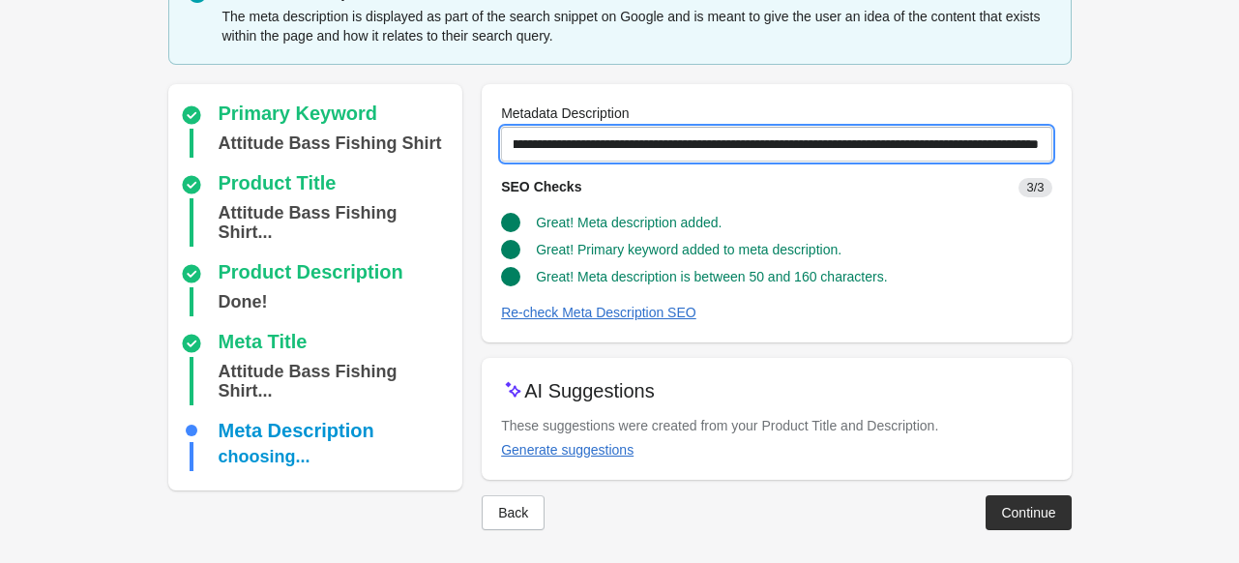
scroll to position [99, 0]
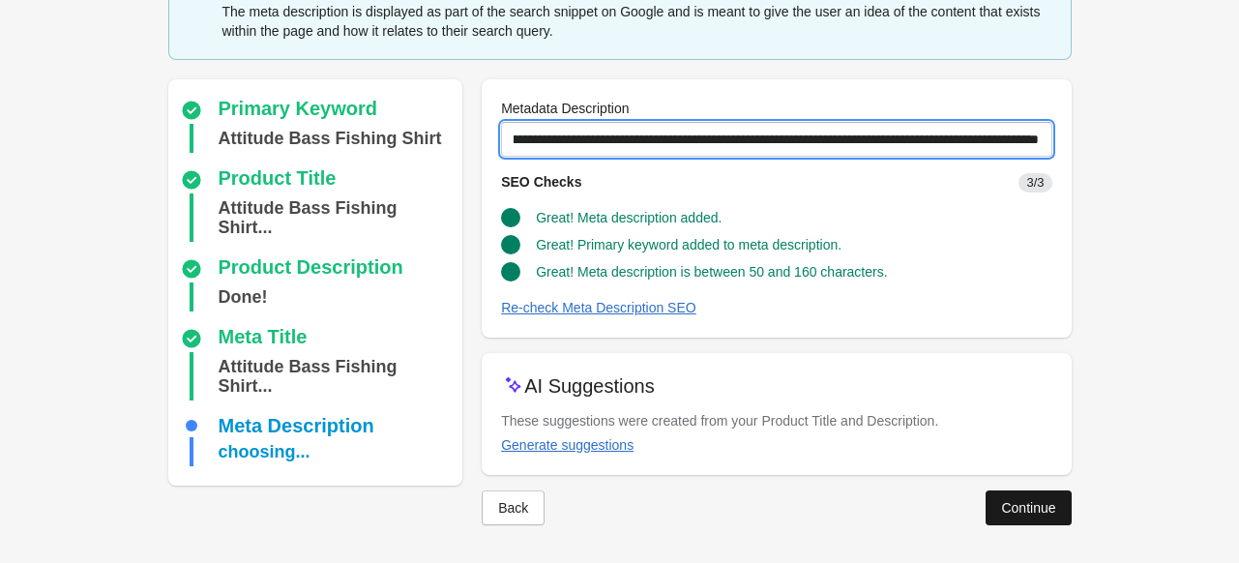
type input "**********"
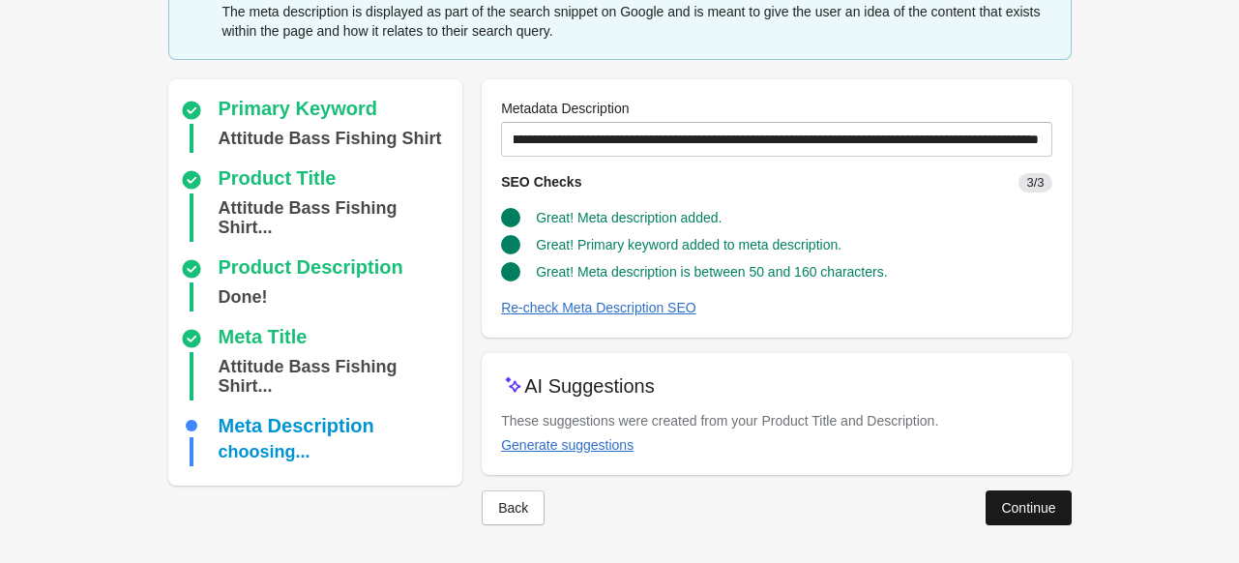
click at [1013, 500] on div "Continue" at bounding box center [1028, 507] width 54 height 15
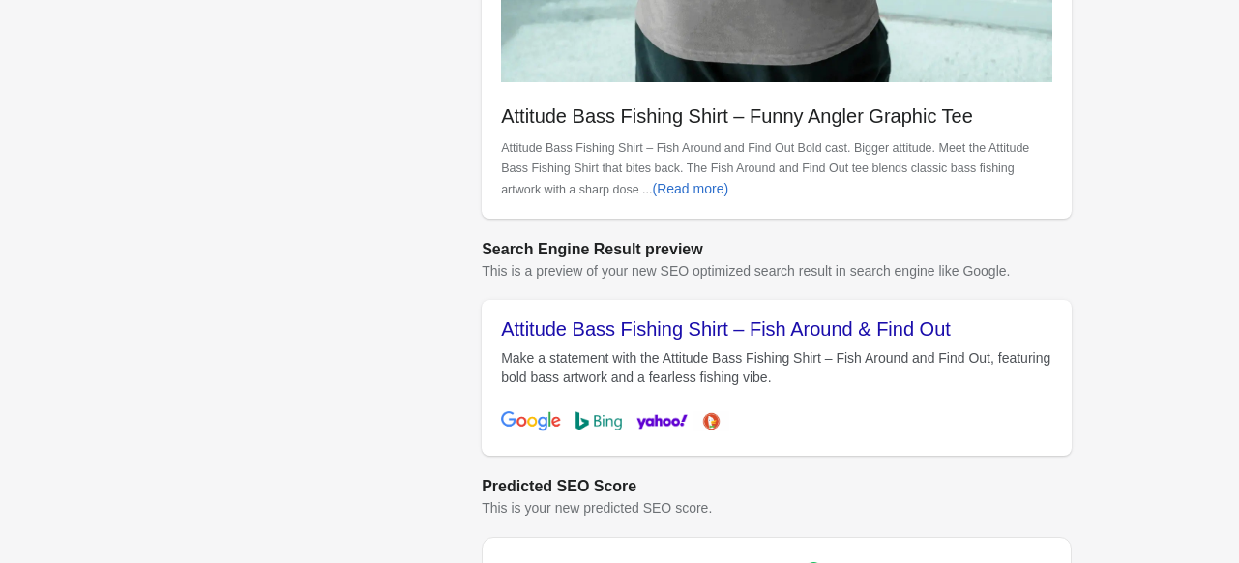
scroll to position [896, 0]
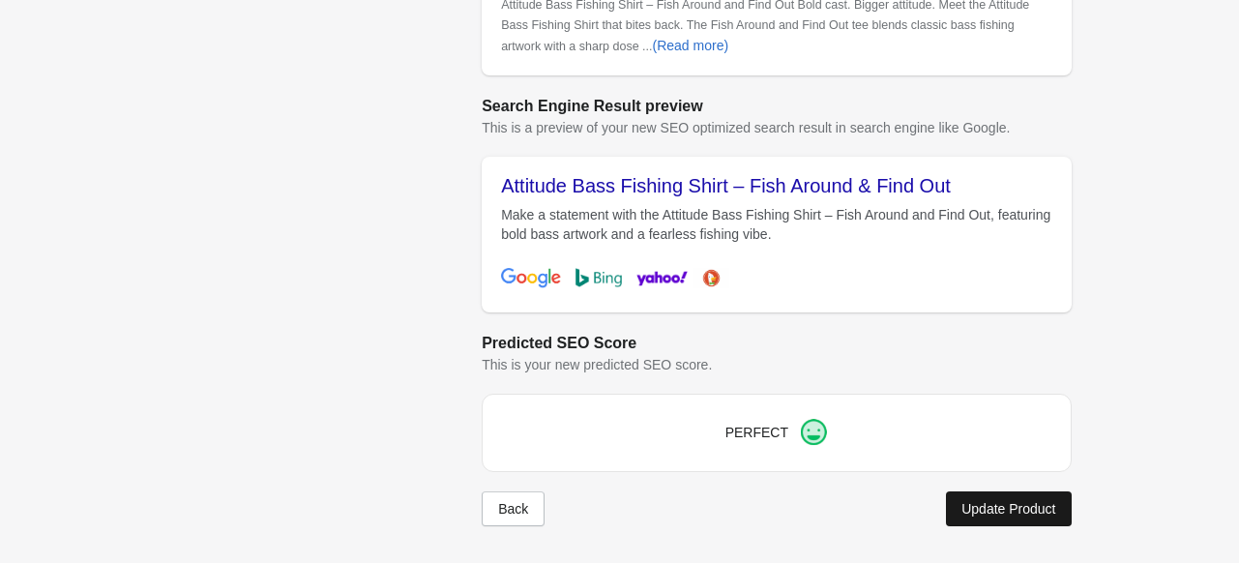
click at [994, 501] on div "Update Product" at bounding box center [1008, 508] width 94 height 15
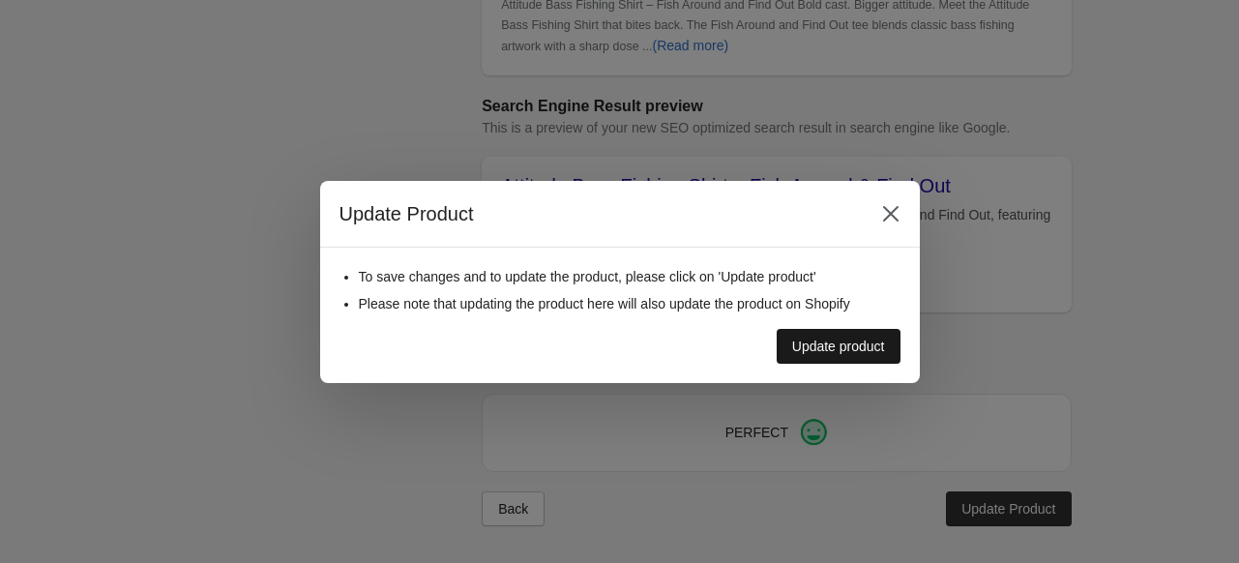
click at [824, 340] on div "Update product" at bounding box center [838, 345] width 93 height 15
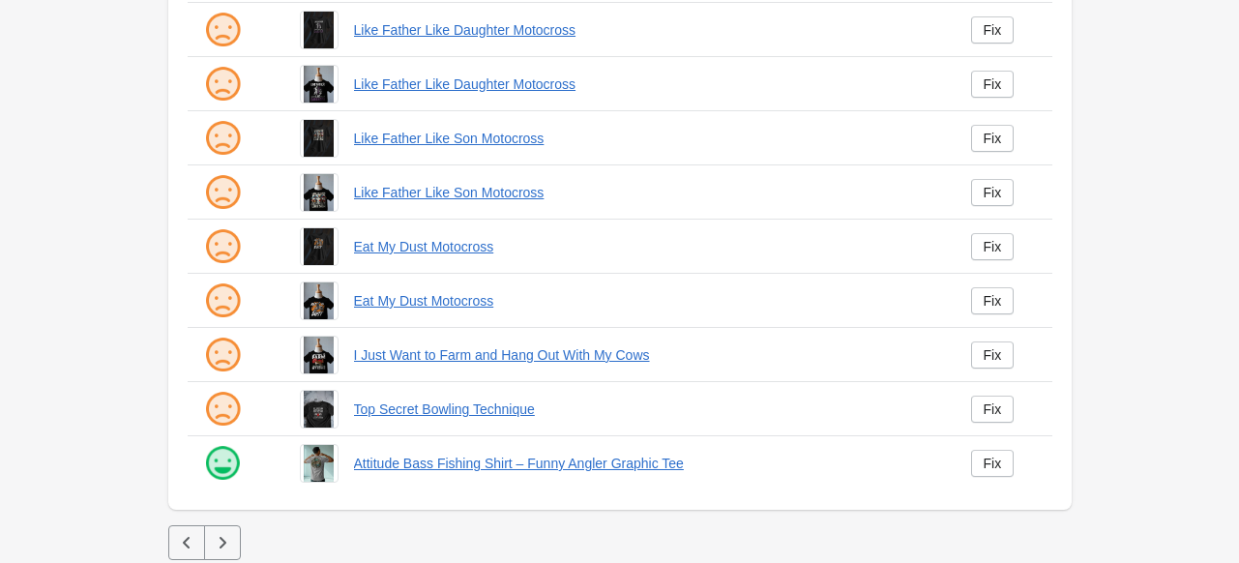
scroll to position [504, 0]
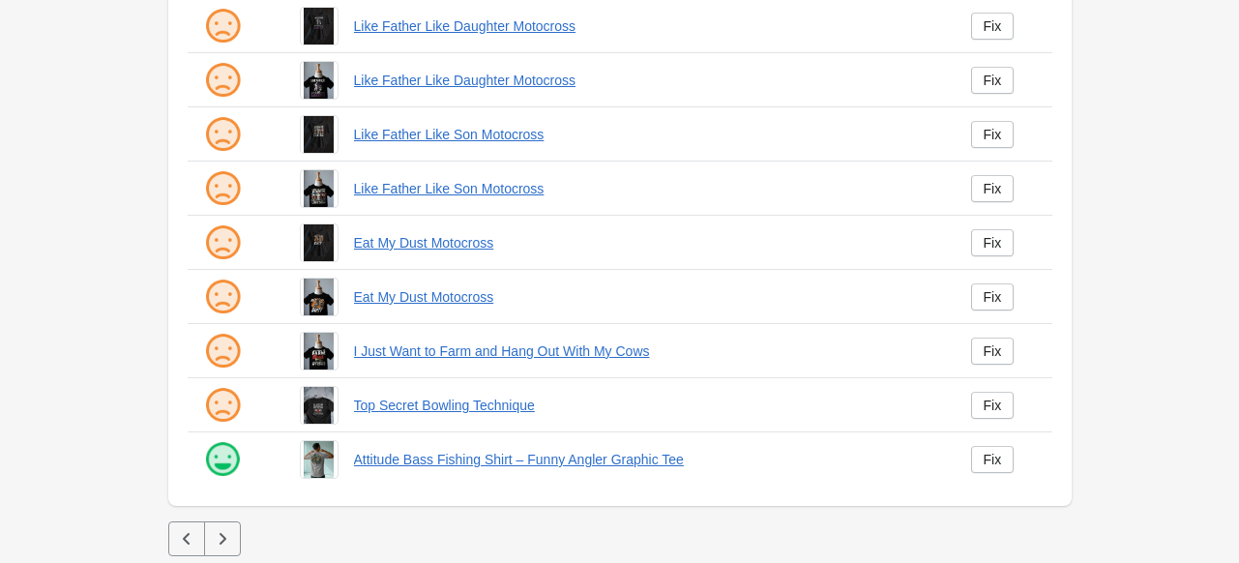
click at [216, 540] on icon "button" at bounding box center [222, 538] width 19 height 19
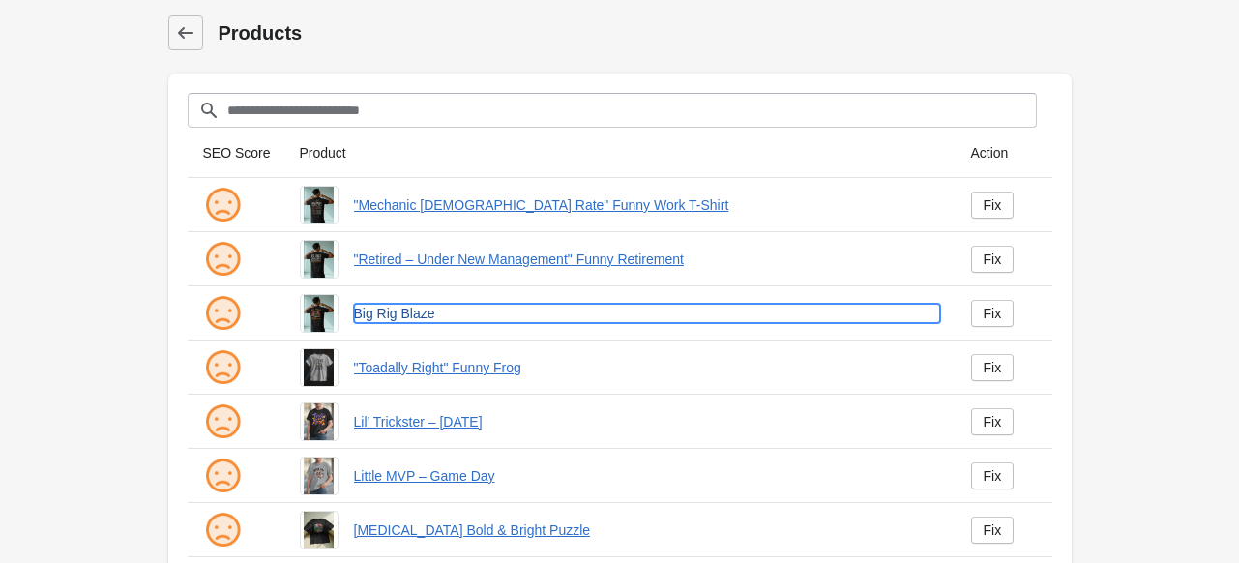
click at [386, 319] on link "Big Rig Blaze" at bounding box center [647, 313] width 586 height 19
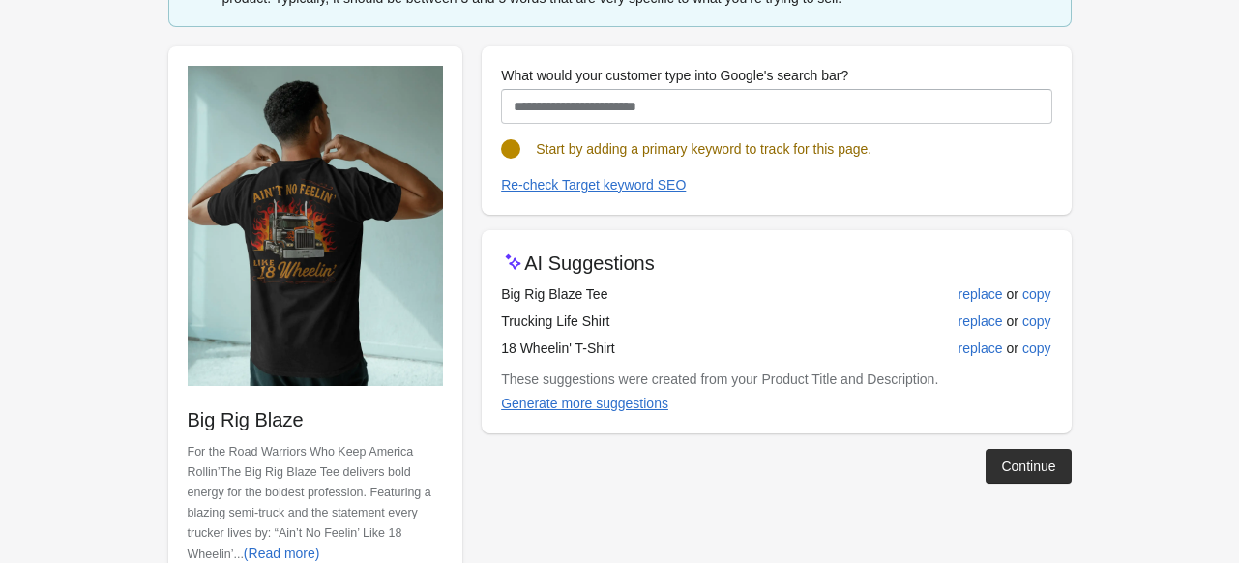
scroll to position [193, 0]
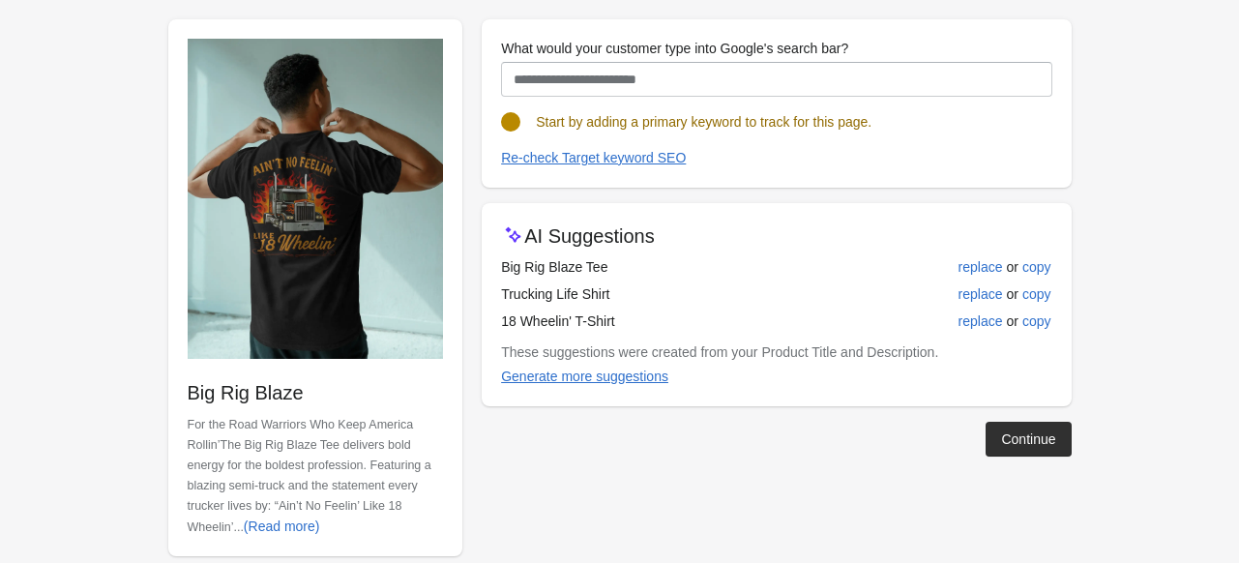
drag, startPoint x: 601, startPoint y: 265, endPoint x: 485, endPoint y: 258, distance: 116.2
click at [485, 258] on div "AI Suggestions Big Rig Blaze Tee replace or copy Trucking Life Shirt replace or…" at bounding box center [775, 304] width 589 height 203
drag, startPoint x: 603, startPoint y: 302, endPoint x: 491, endPoint y: 305, distance: 112.2
click at [491, 305] on div "AI Suggestions Big Rig Blaze Tee replace or copy Trucking Life Shirt replace or…" at bounding box center [775, 304] width 589 height 203
click at [629, 308] on td "18 Wheelin' T-Shirt" at bounding box center [655, 320] width 309 height 27
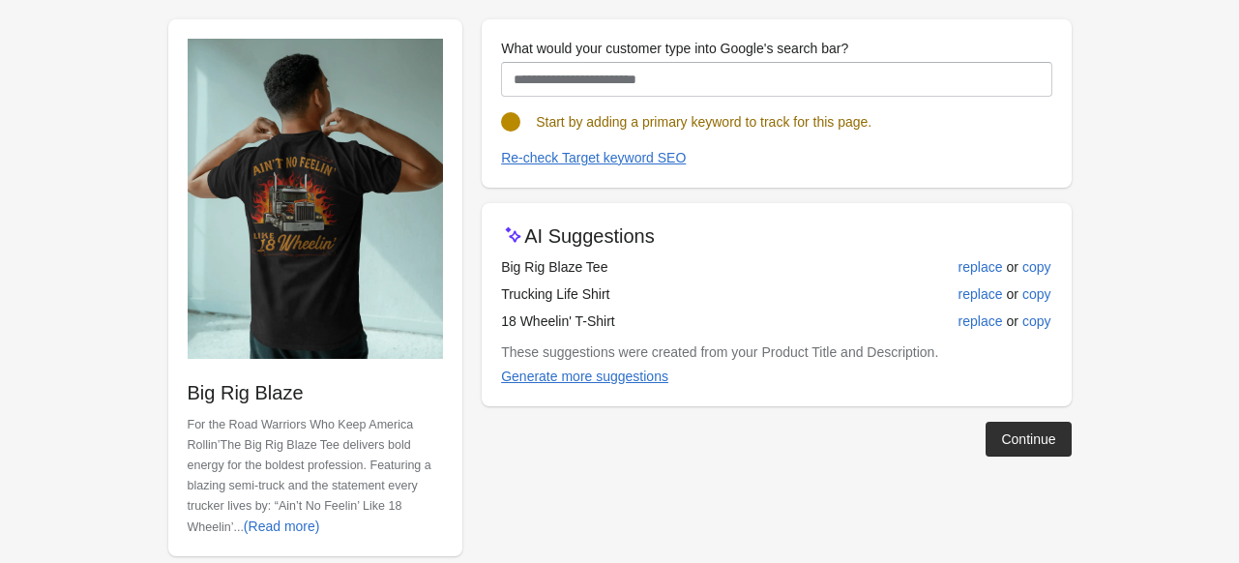
drag, startPoint x: 492, startPoint y: 262, endPoint x: 659, endPoint y: 268, distance: 167.4
click at [659, 268] on div "AI Suggestions Big Rig Blaze Tee replace or copy Trucking Life Shirt replace or…" at bounding box center [775, 304] width 589 height 203
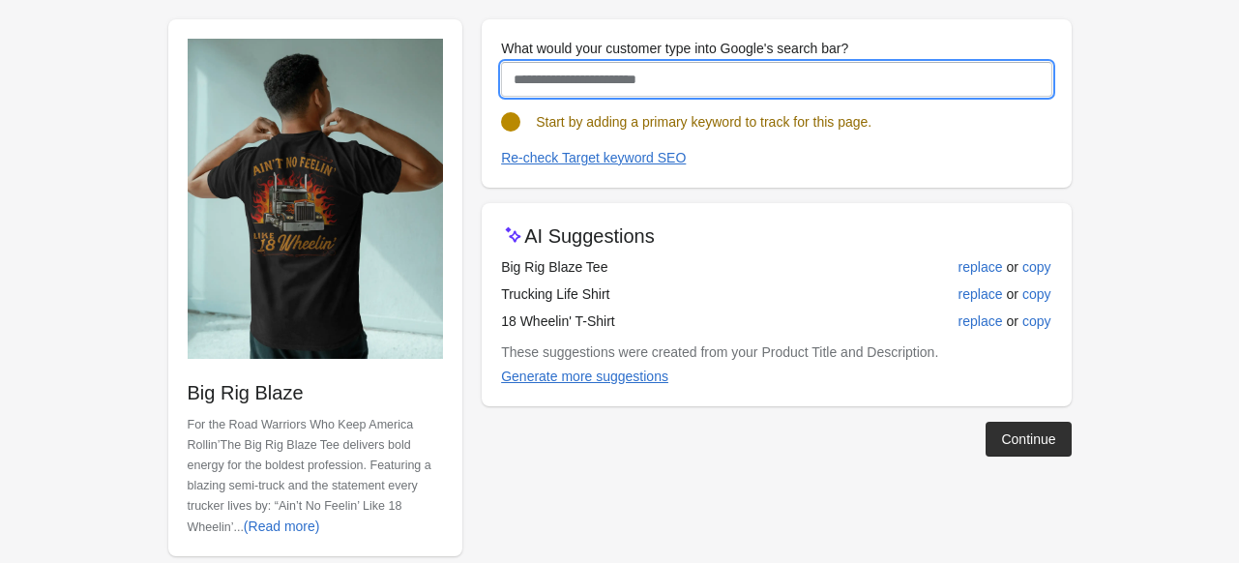
click at [569, 73] on input "What would your customer type into Google's search bar?" at bounding box center [776, 79] width 550 height 35
paste input "**********"
type input "**********"
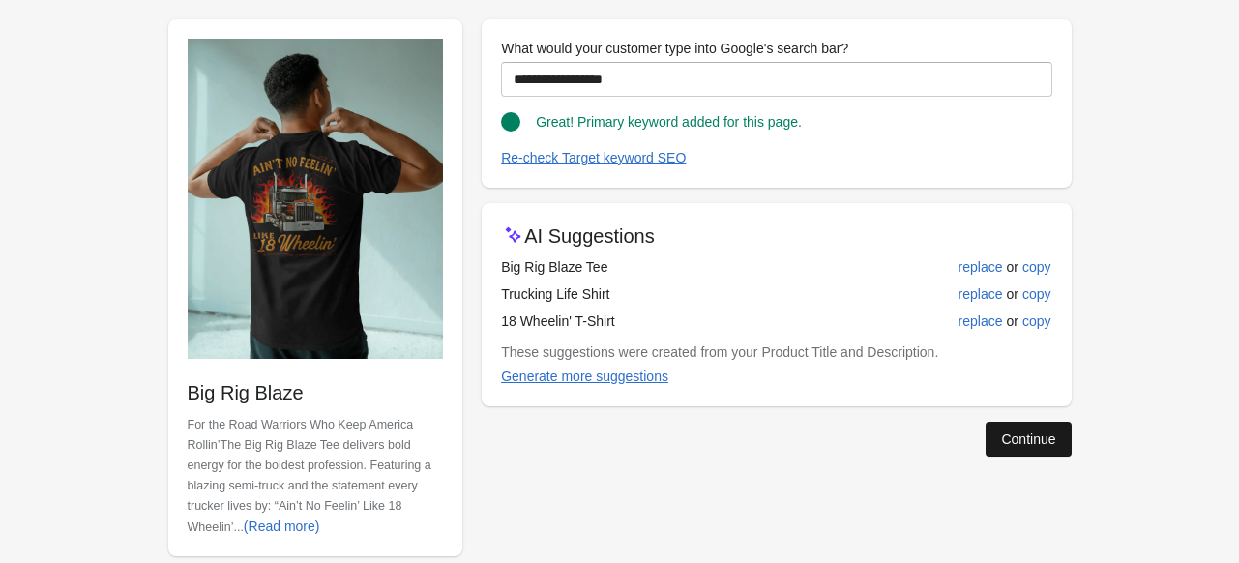
click at [1023, 431] on div "Continue" at bounding box center [1028, 438] width 54 height 15
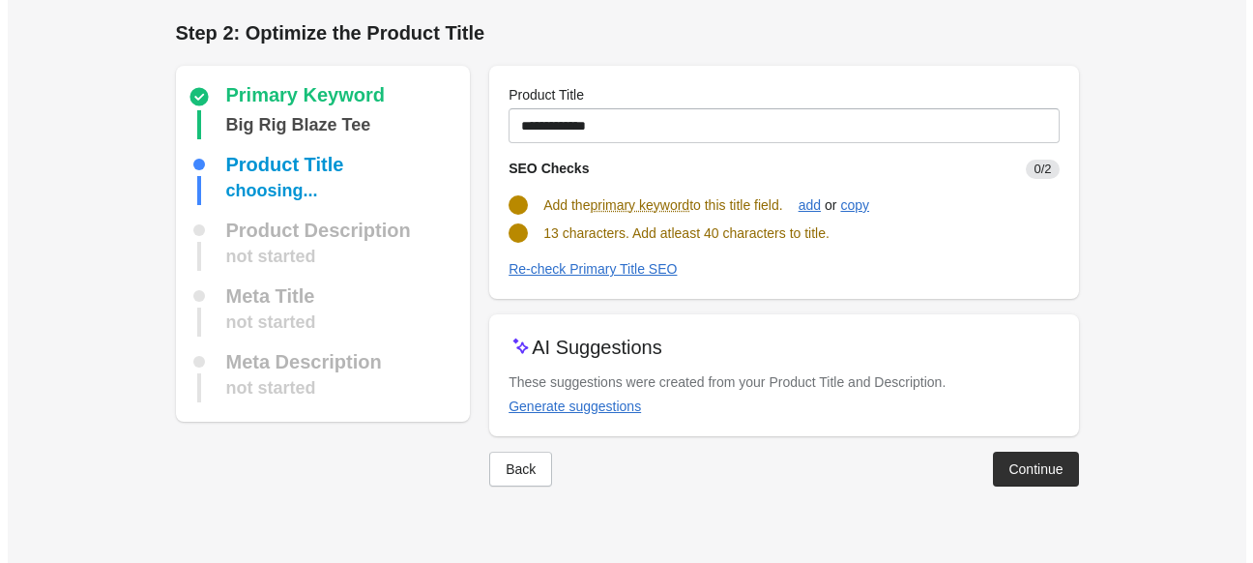
scroll to position [0, 0]
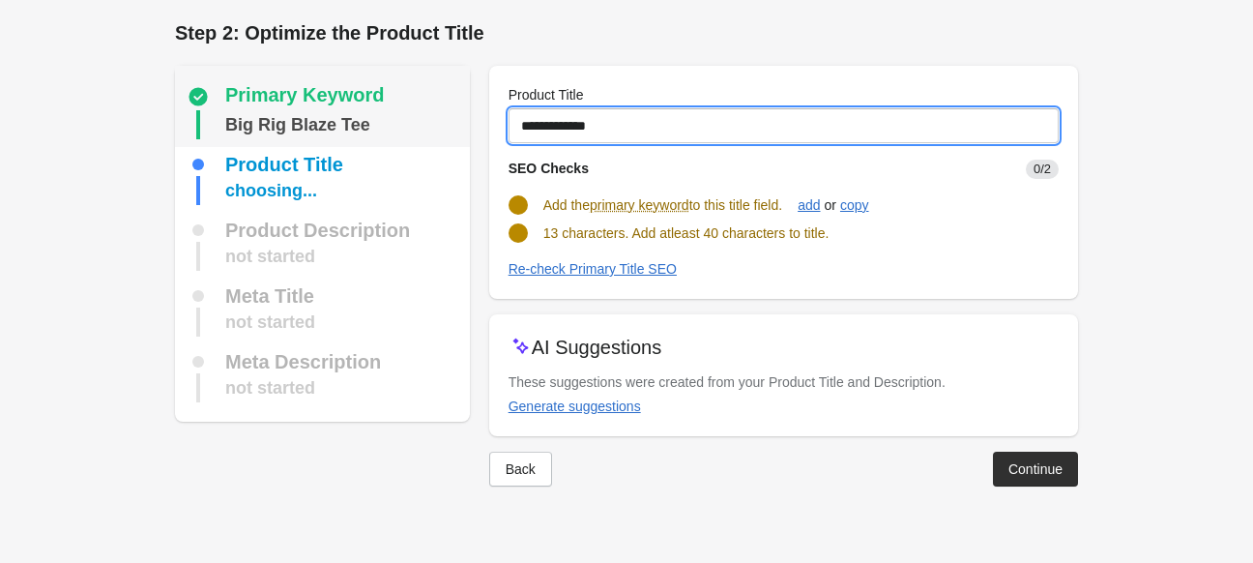
drag, startPoint x: 688, startPoint y: 123, endPoint x: 389, endPoint y: 126, distance: 299.7
click at [389, 126] on div "Primary Keyword Big Rig Blaze Tee Product Title choosing... Product Description…" at bounding box center [617, 268] width 922 height 436
paste input "**********"
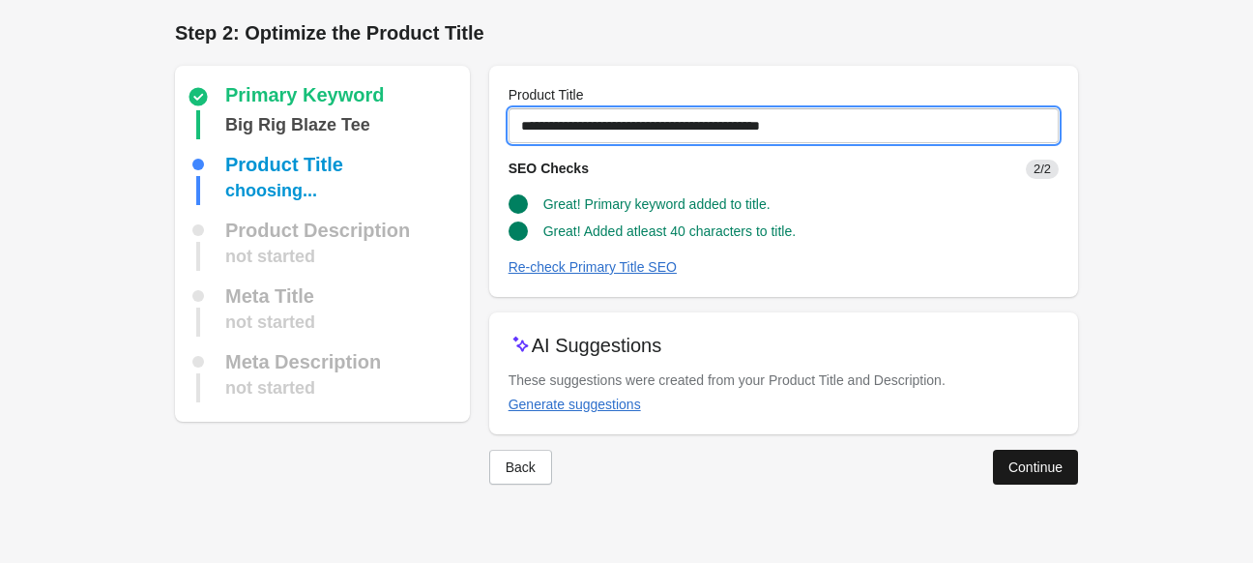
type input "**********"
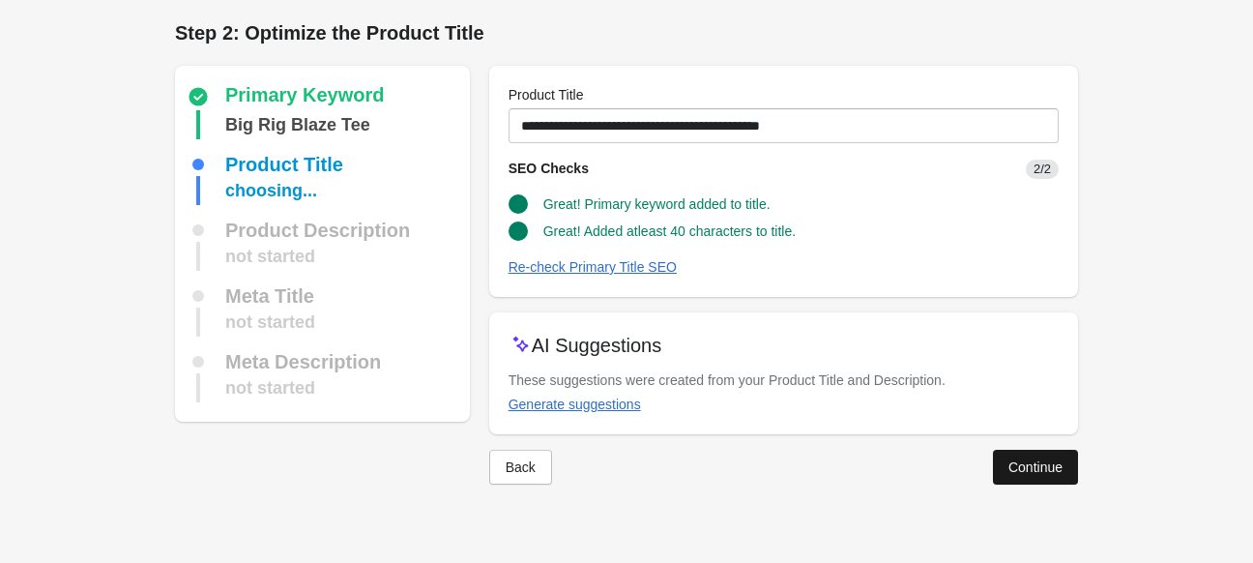
click at [1047, 472] on div "Continue" at bounding box center [1035, 466] width 54 height 15
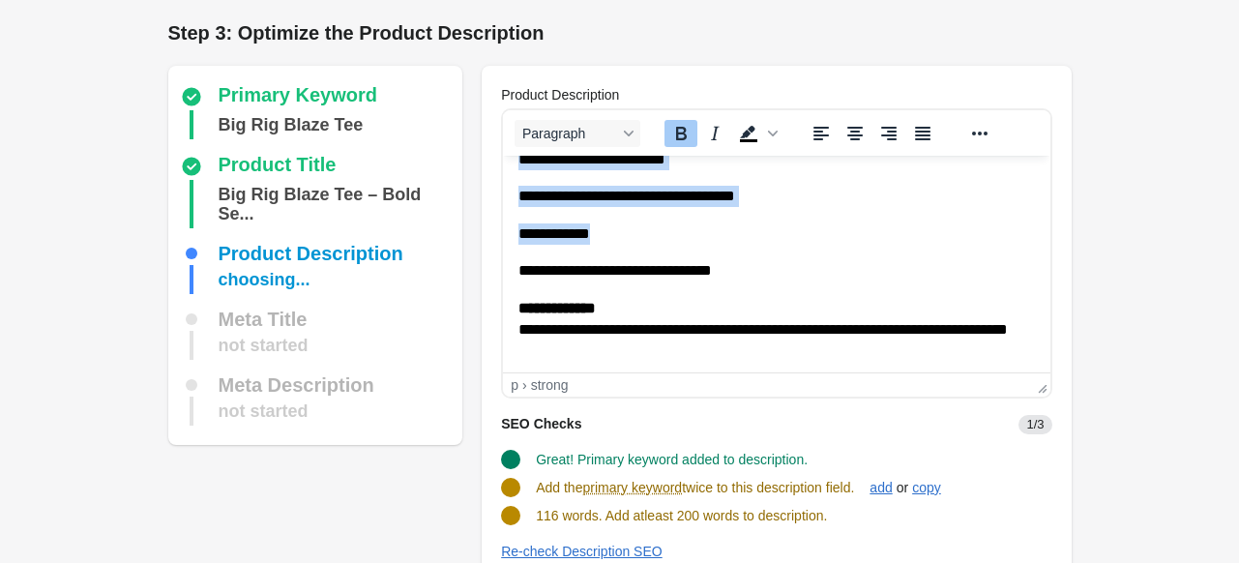
scroll to position [336, 0]
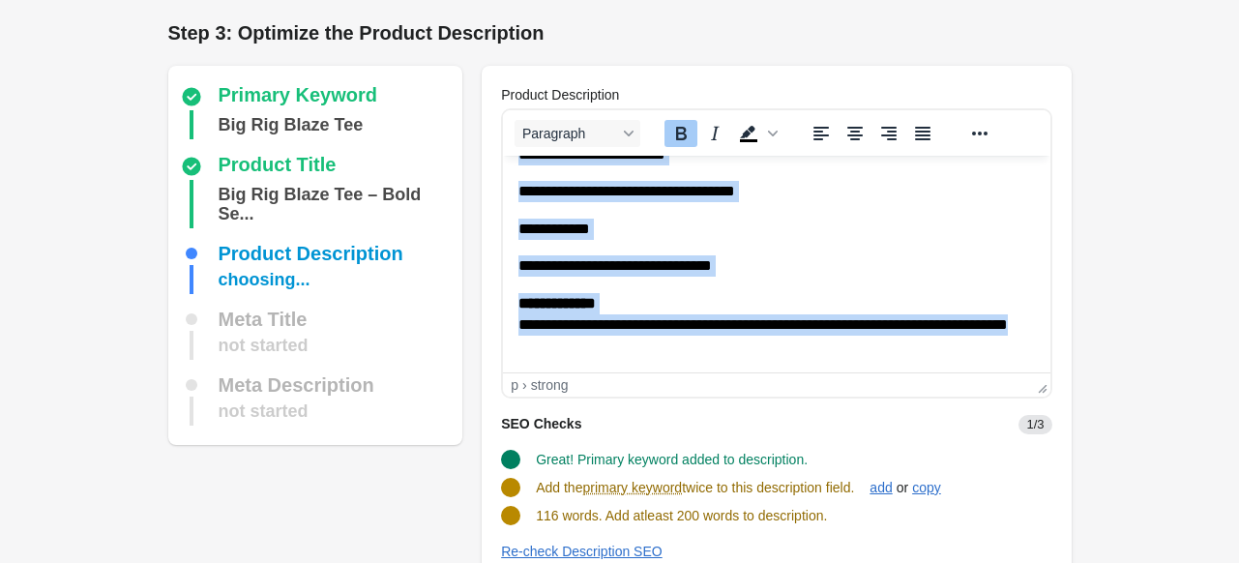
drag, startPoint x: 518, startPoint y: 177, endPoint x: 794, endPoint y: 353, distance: 327.0
click at [794, 353] on body "**********" at bounding box center [775, 96] width 515 height 523
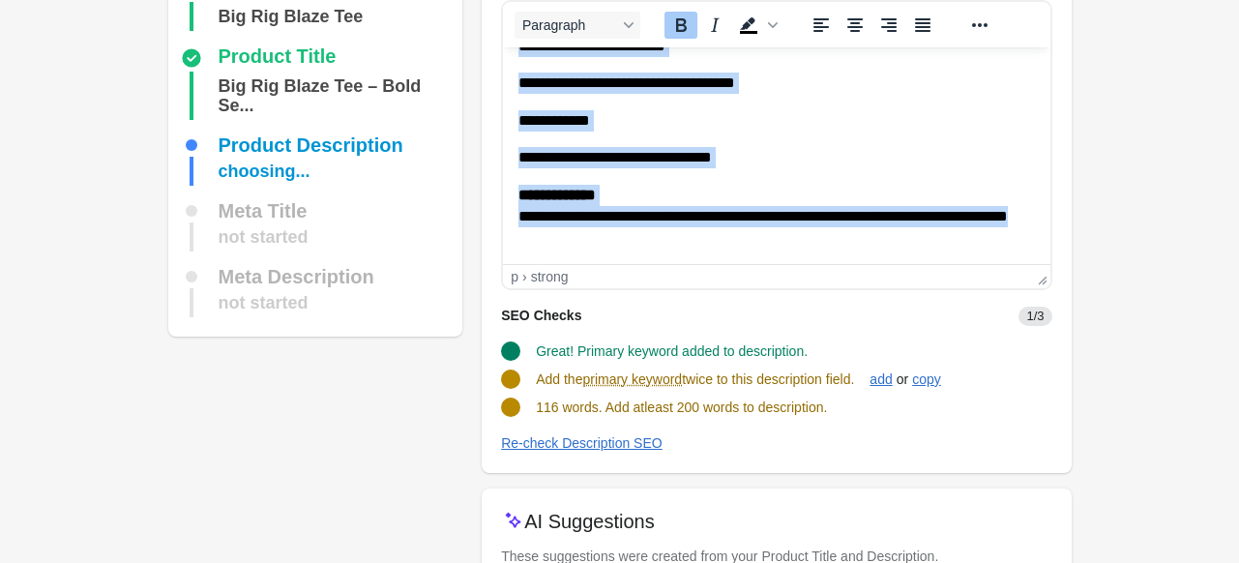
scroll to position [244, 0]
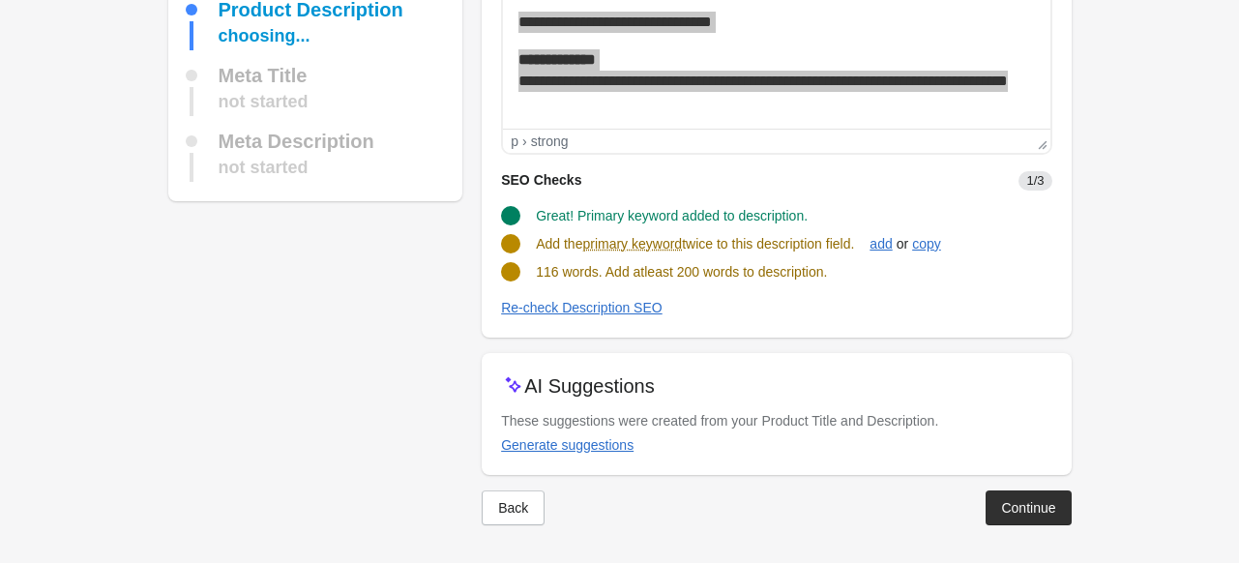
drag, startPoint x: 540, startPoint y: 239, endPoint x: 864, endPoint y: 248, distance: 325.0
click at [854, 248] on span "Add the primary keyword twice to this description field." at bounding box center [695, 243] width 318 height 15
drag, startPoint x: 538, startPoint y: 271, endPoint x: 886, endPoint y: 267, distance: 348.1
click at [886, 267] on div "116 words. Add atleast 200 words to description." at bounding box center [768, 264] width 566 height 35
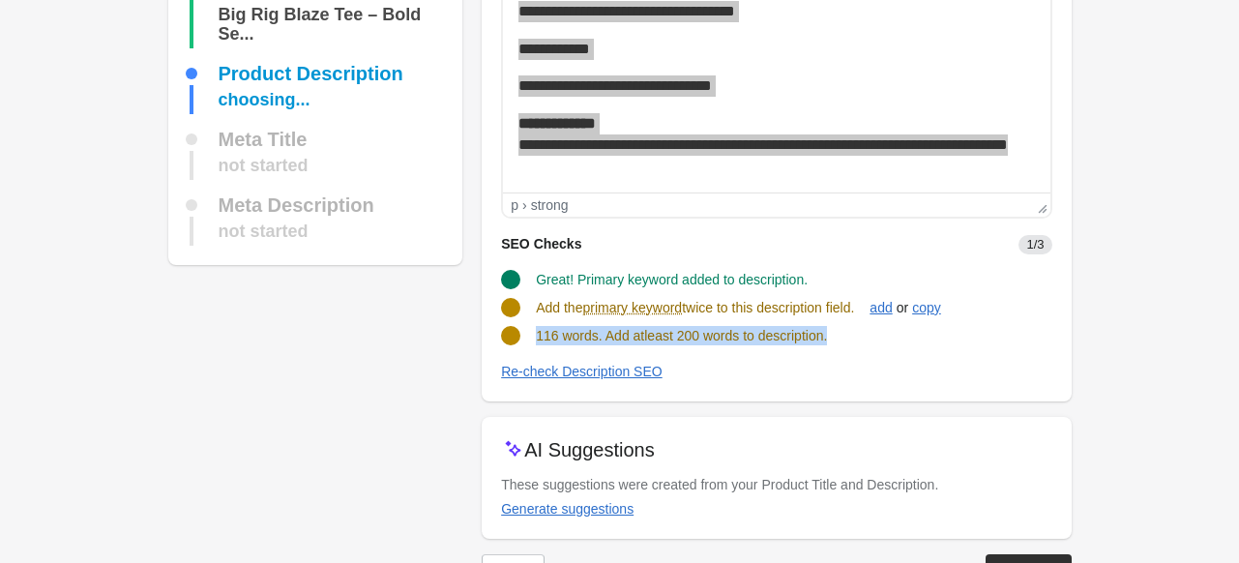
scroll to position [50, 0]
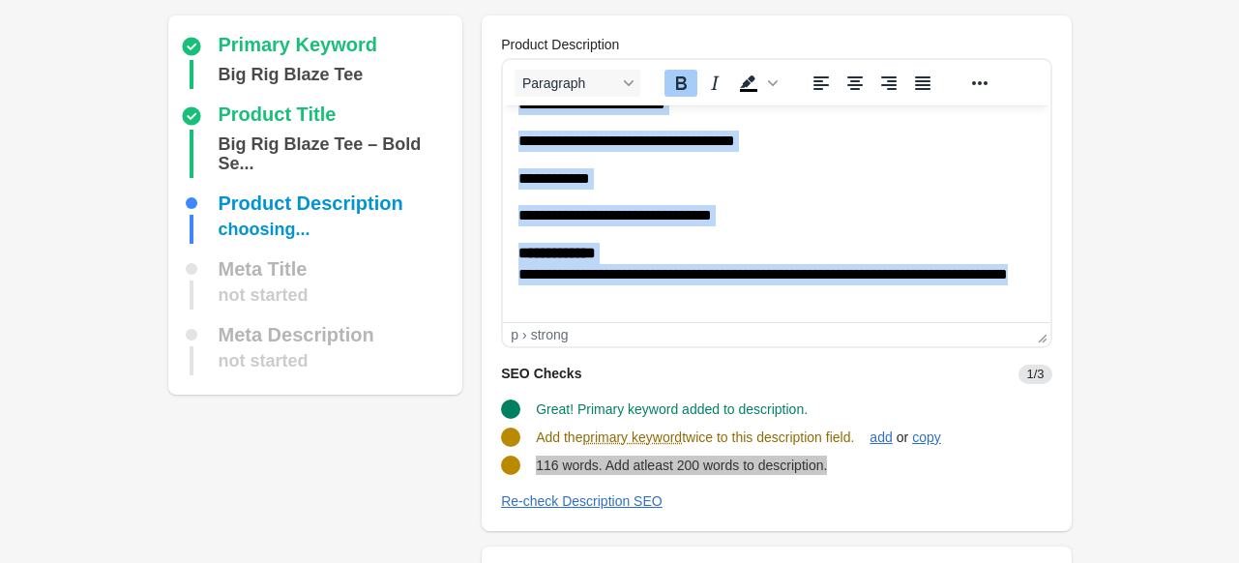
click at [634, 295] on p "**********" at bounding box center [769, 275] width 502 height 65
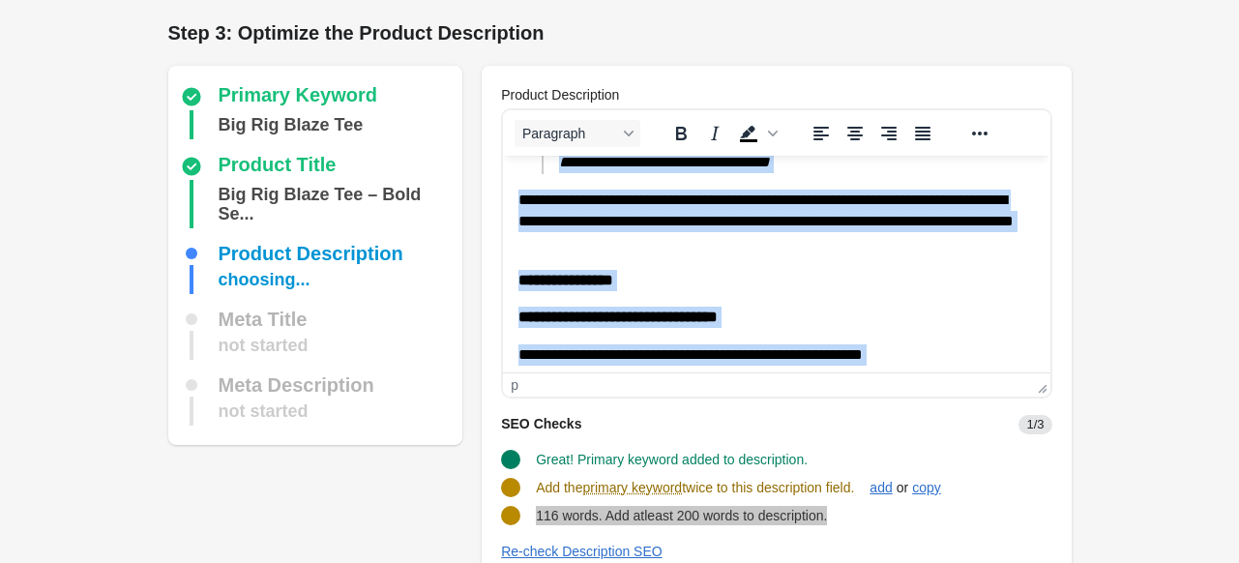
scroll to position [0, 0]
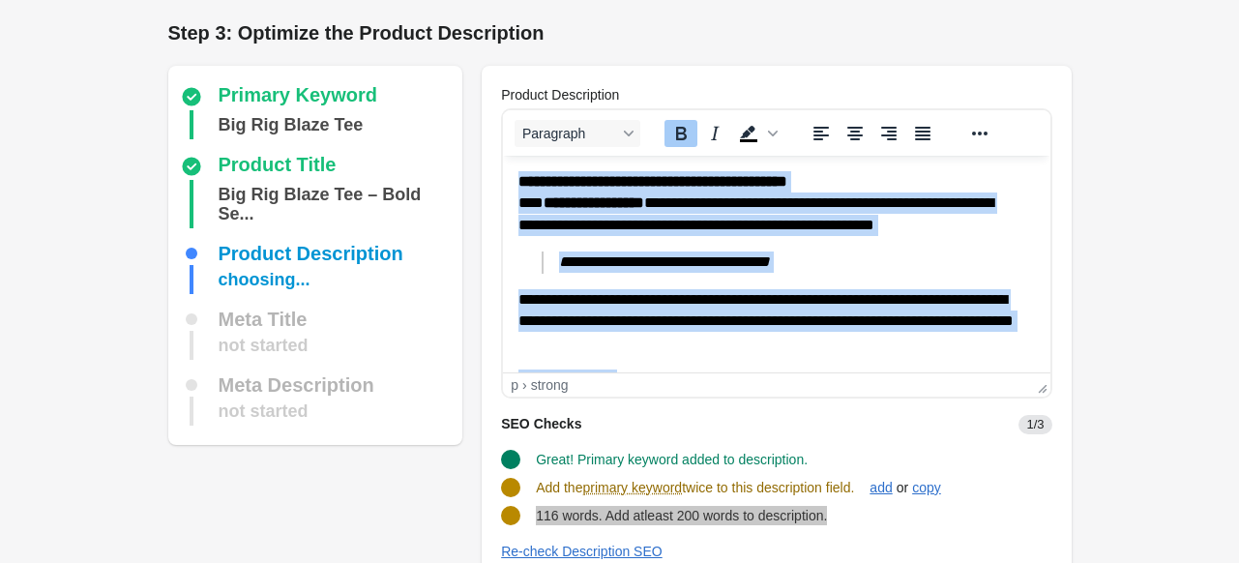
drag, startPoint x: 622, startPoint y: 353, endPoint x: 488, endPoint y: 197, distance: 205.0
click at [503, 156] on html "**********" at bounding box center [776, 433] width 546 height 554
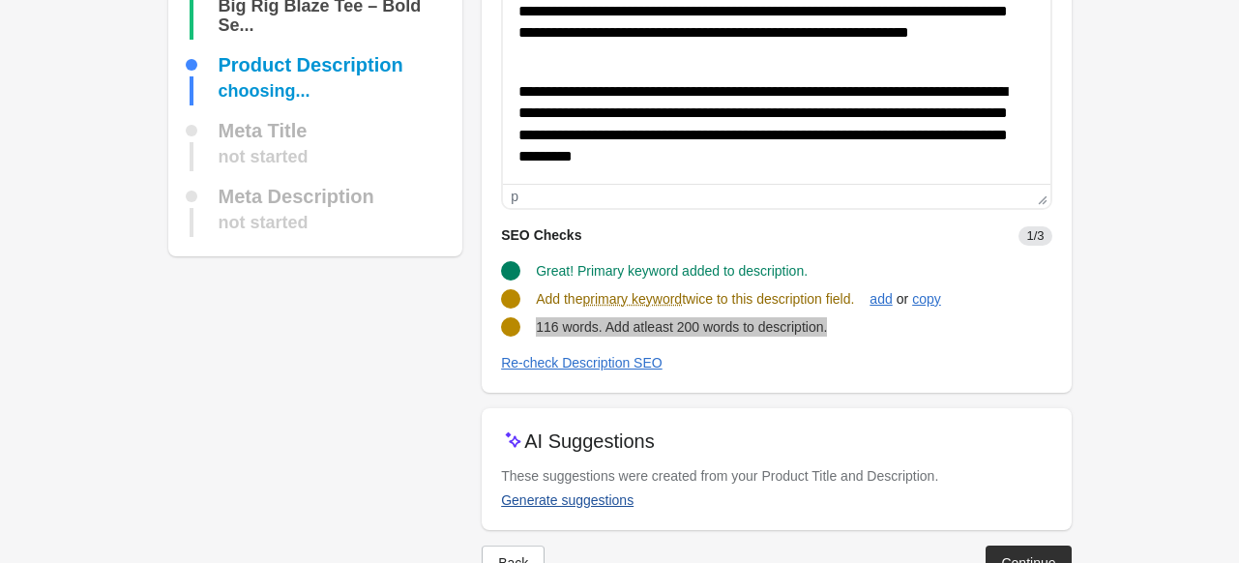
scroll to position [244, 0]
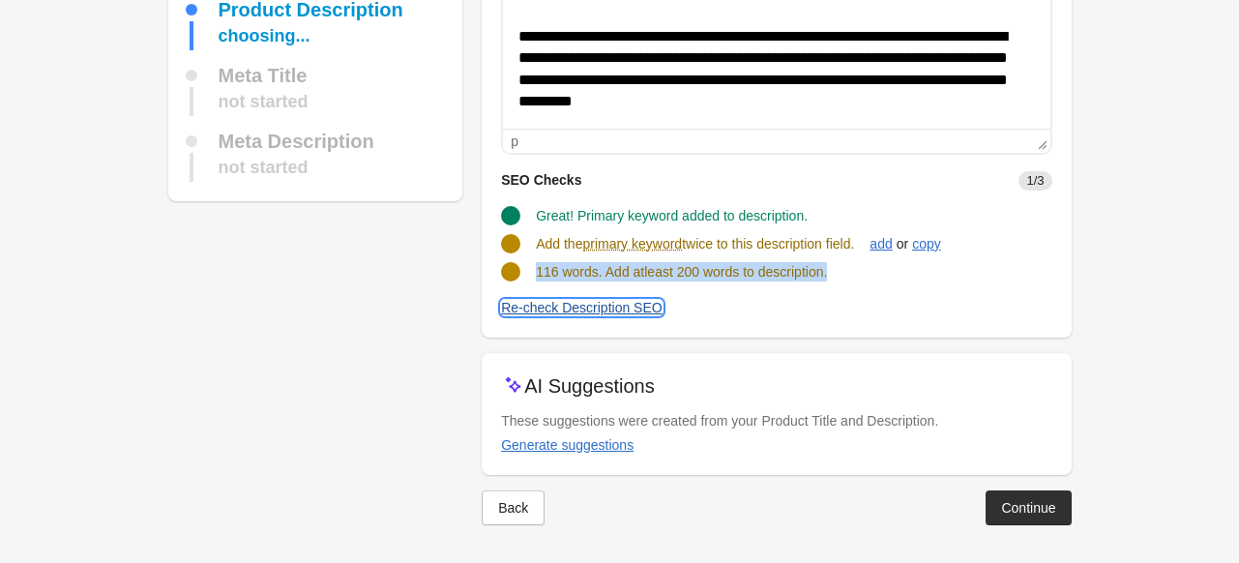
click at [587, 311] on div "Re-check Description SEO" at bounding box center [581, 307] width 161 height 15
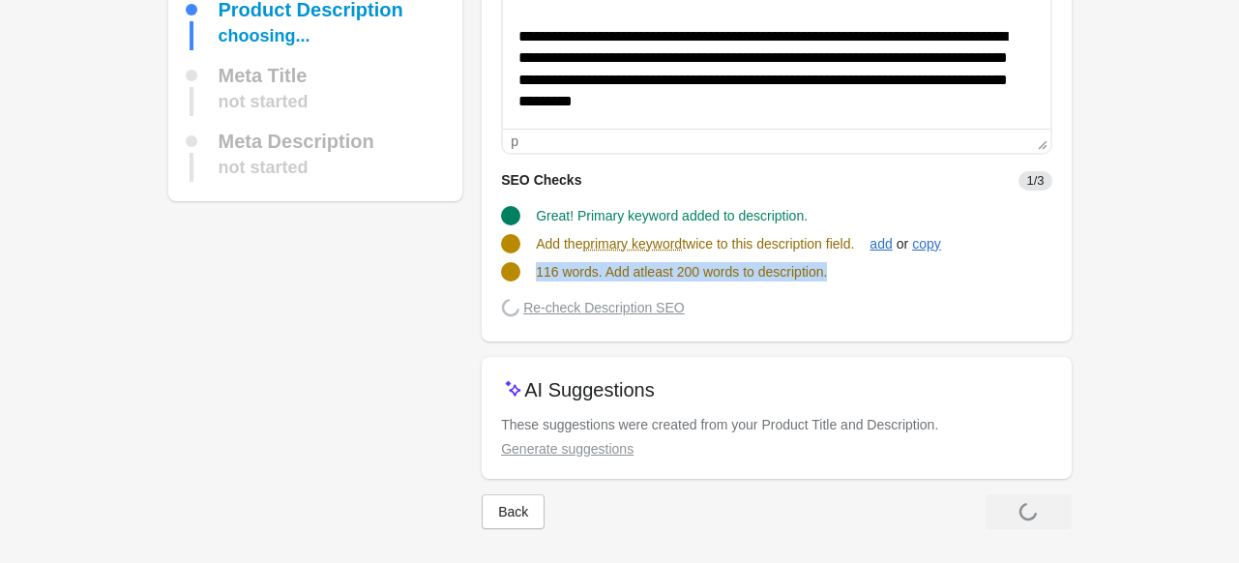
scroll to position [242, 0]
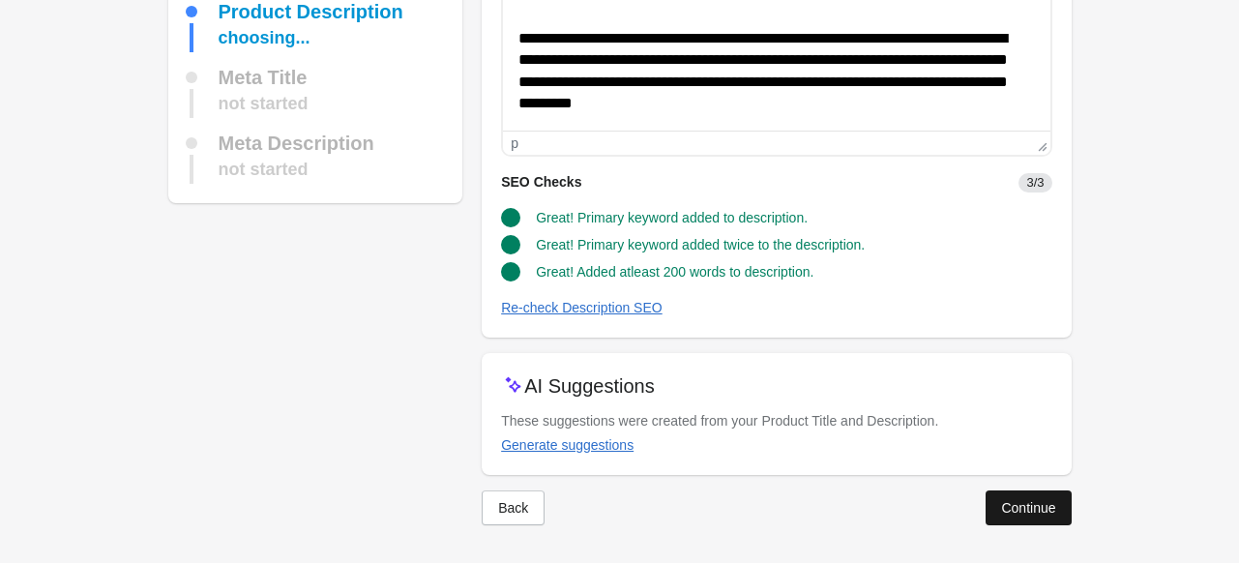
click at [1056, 522] on button "Continue" at bounding box center [1027, 507] width 85 height 35
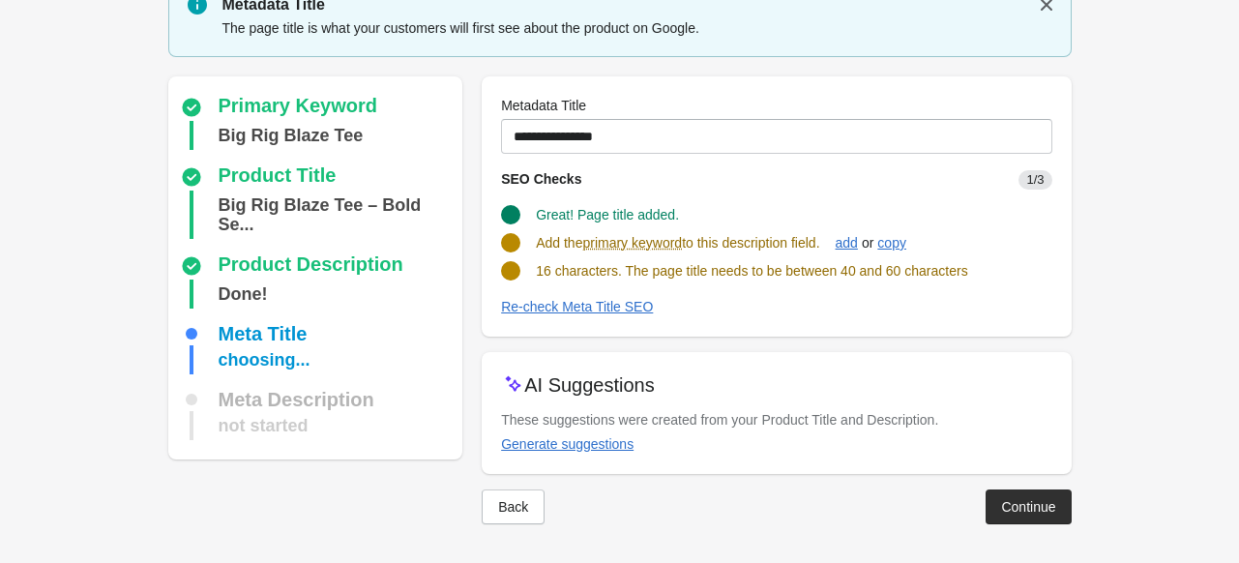
scroll to position [81, 0]
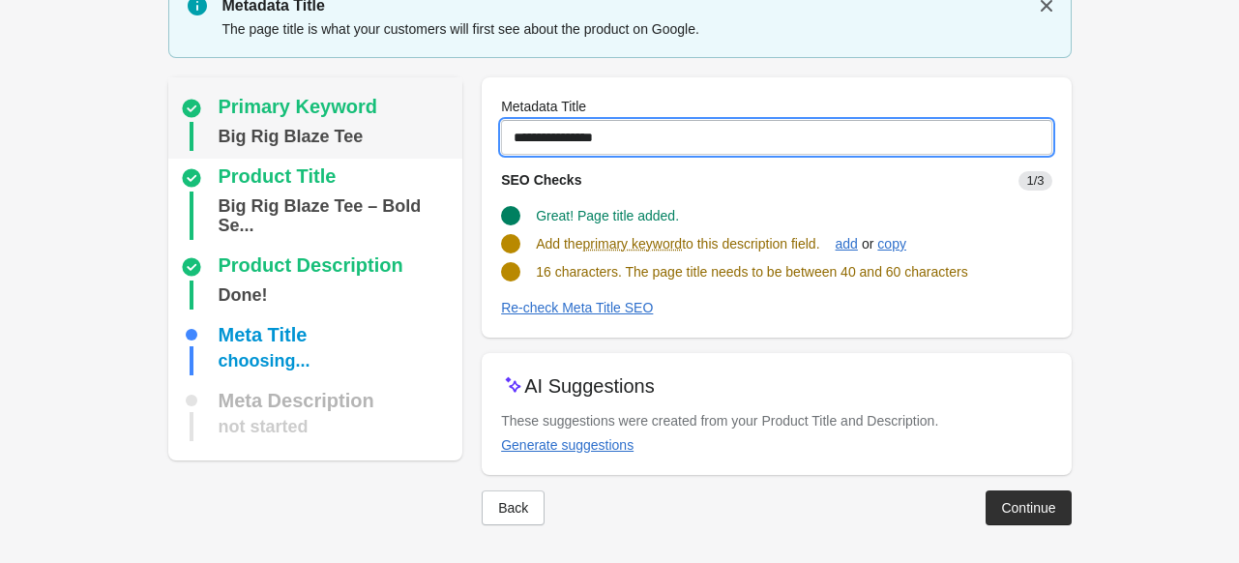
drag, startPoint x: 615, startPoint y: 127, endPoint x: 378, endPoint y: 141, distance: 237.3
click at [380, 141] on div "Primary Keyword Big Rig Blaze Tee Product Title Big Rig Blaze Tee – Bold Se... …" at bounding box center [610, 293] width 922 height 463
paste input "**********"
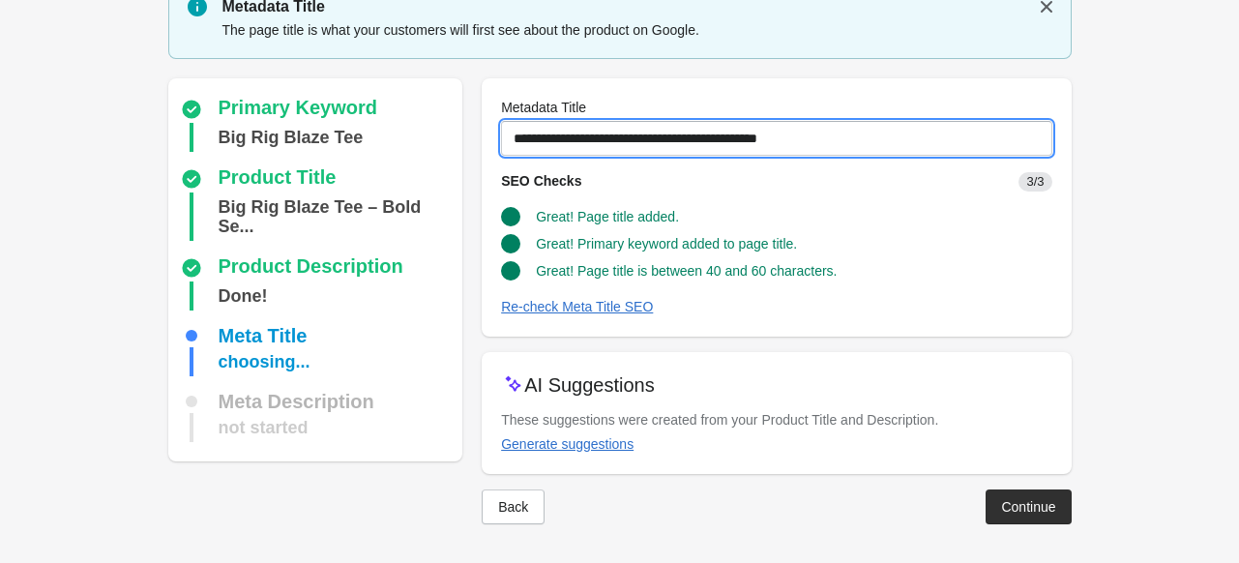
scroll to position [79, 0]
type input "**********"
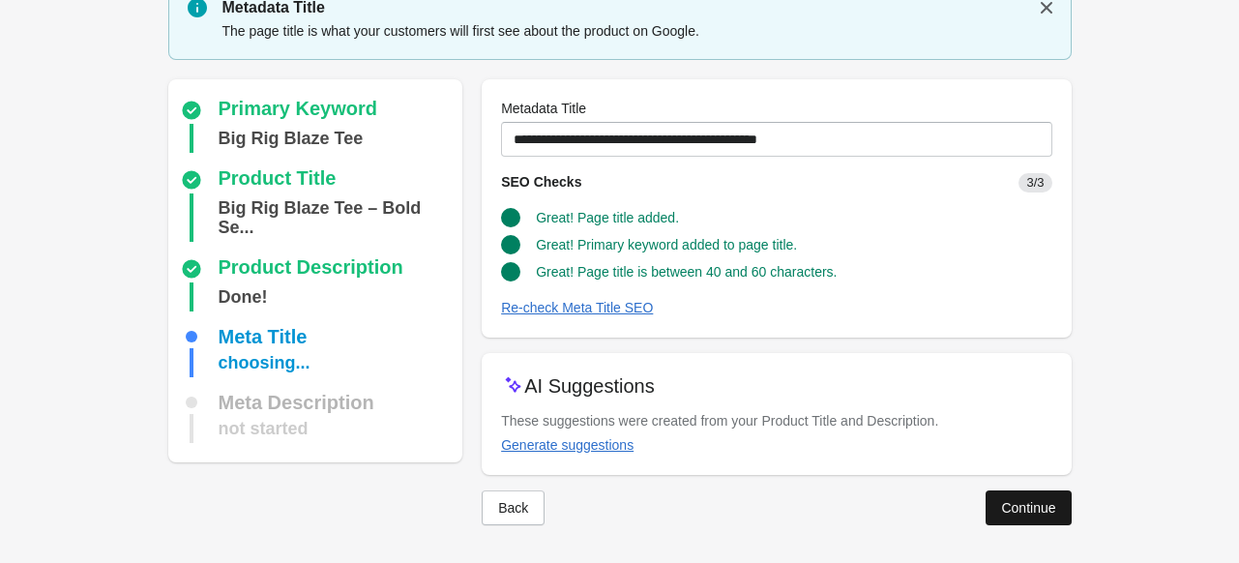
click at [1009, 511] on div "Continue" at bounding box center [1028, 507] width 54 height 15
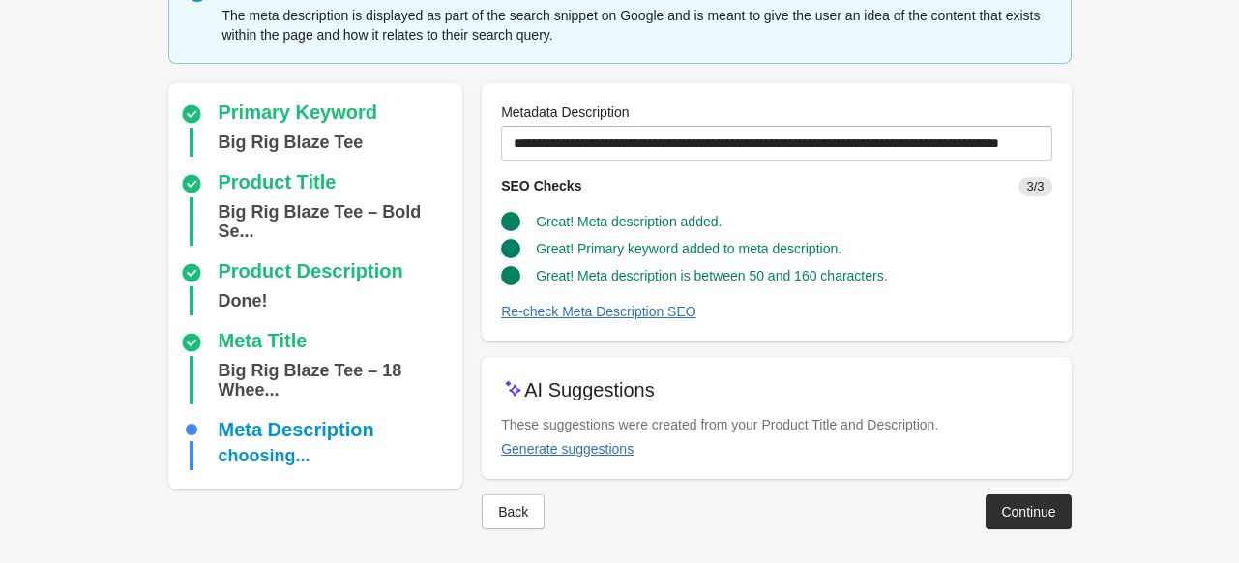
scroll to position [99, 0]
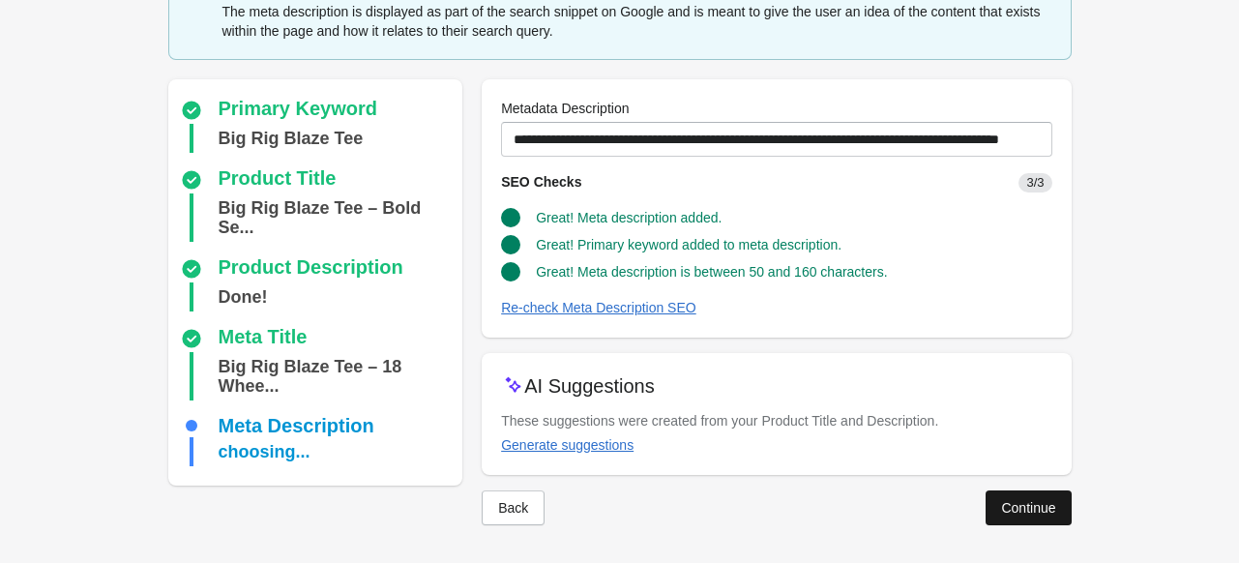
click at [1026, 505] on div "Continue" at bounding box center [1028, 507] width 54 height 15
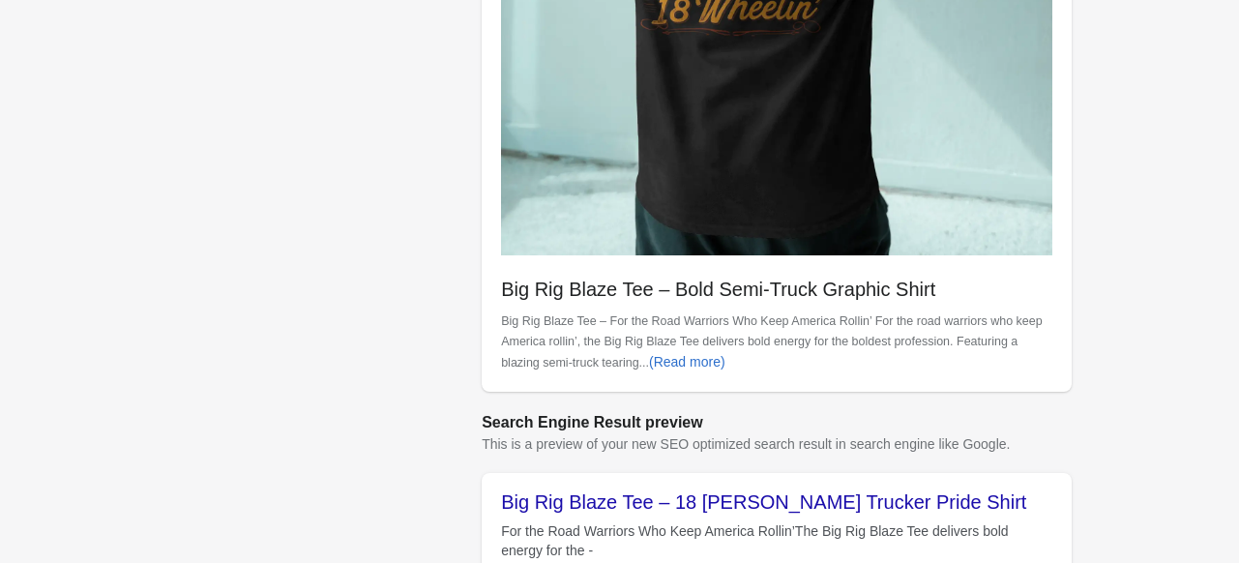
scroll to position [896, 0]
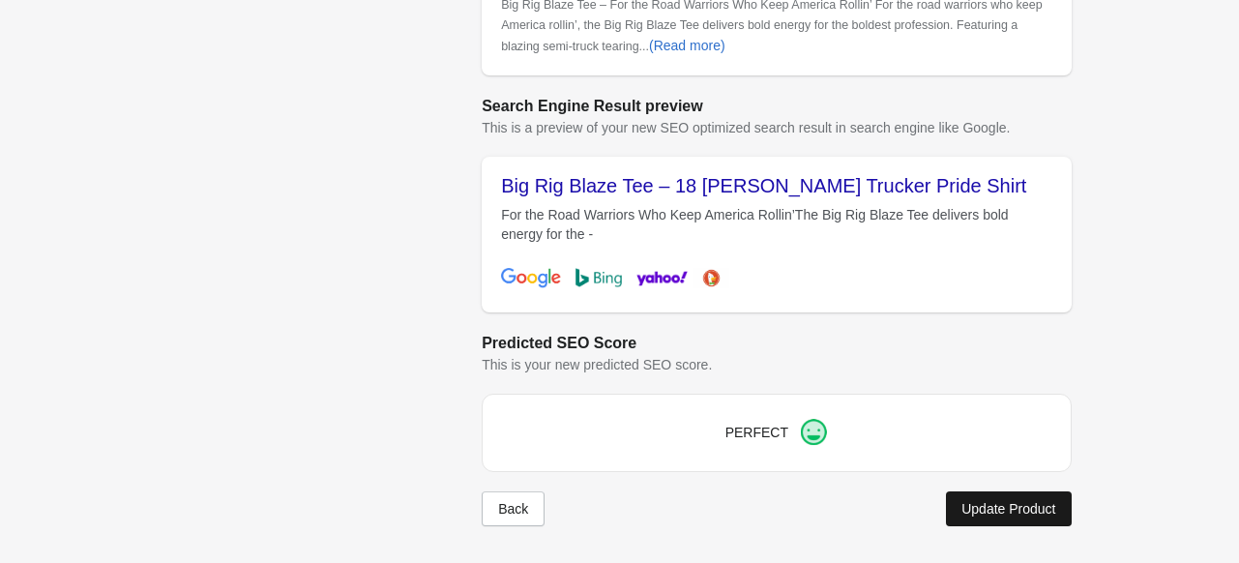
click at [1017, 492] on button "Update Product" at bounding box center [1008, 508] width 125 height 35
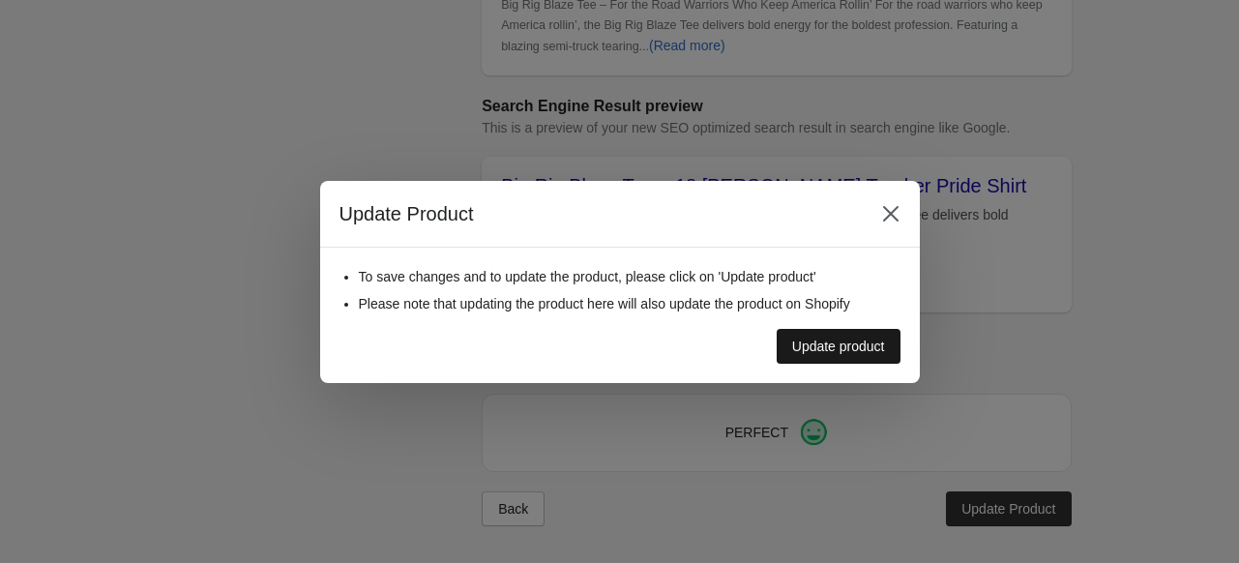
click at [847, 347] on div "Update product" at bounding box center [838, 345] width 93 height 15
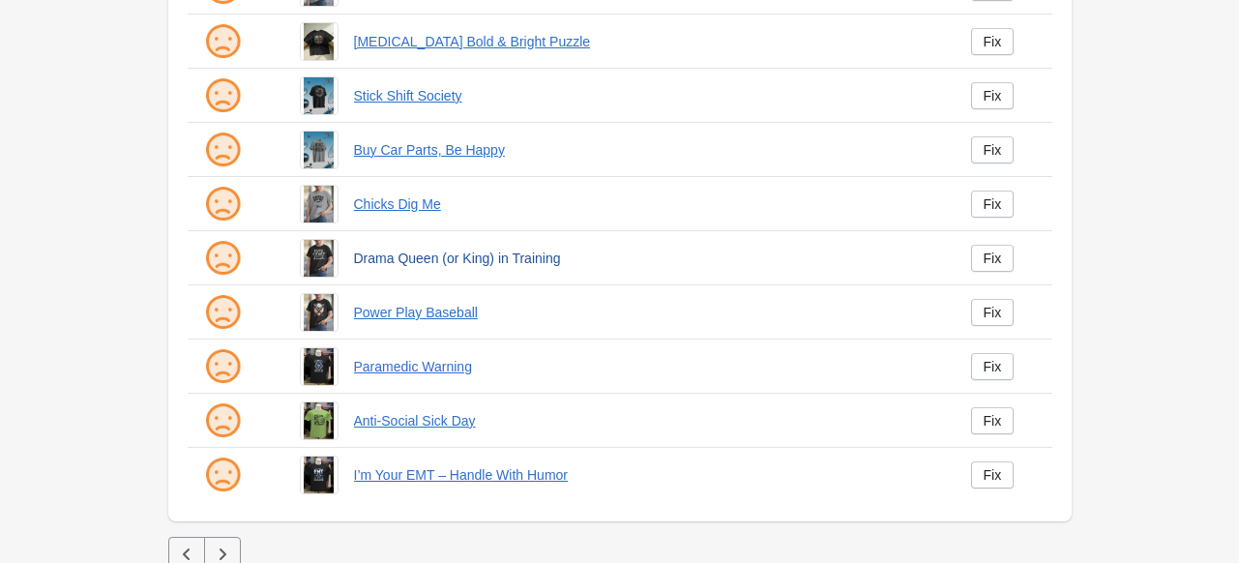
scroll to position [504, 0]
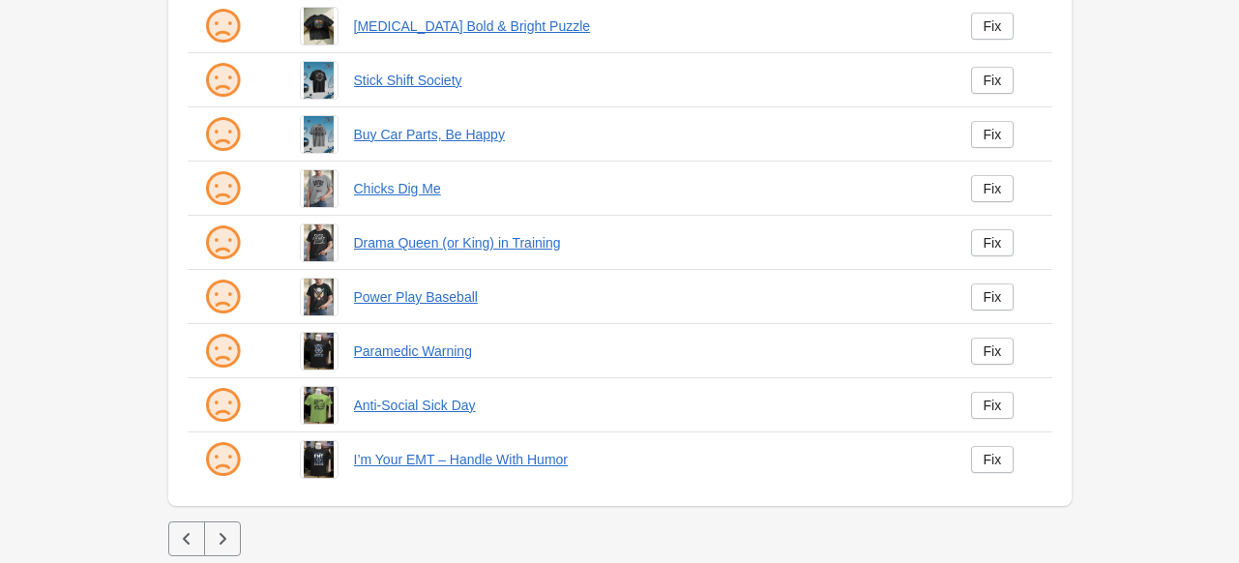
click at [228, 531] on icon "button" at bounding box center [222, 538] width 19 height 19
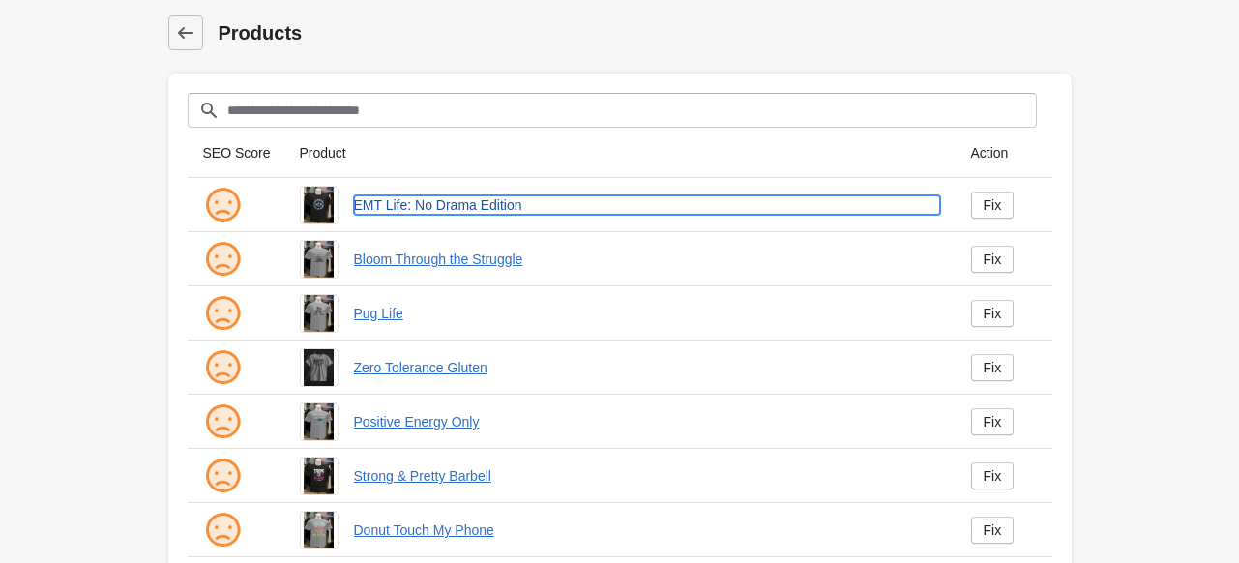
click at [478, 199] on link "EMT Life: No Drama Edition" at bounding box center [647, 204] width 586 height 19
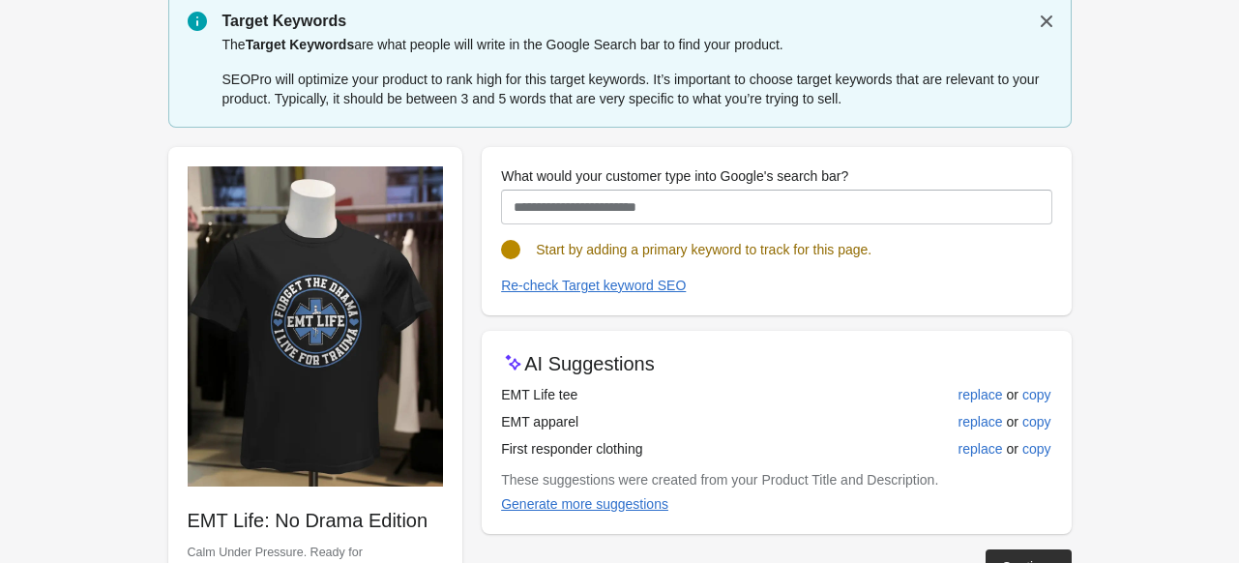
scroll to position [97, 0]
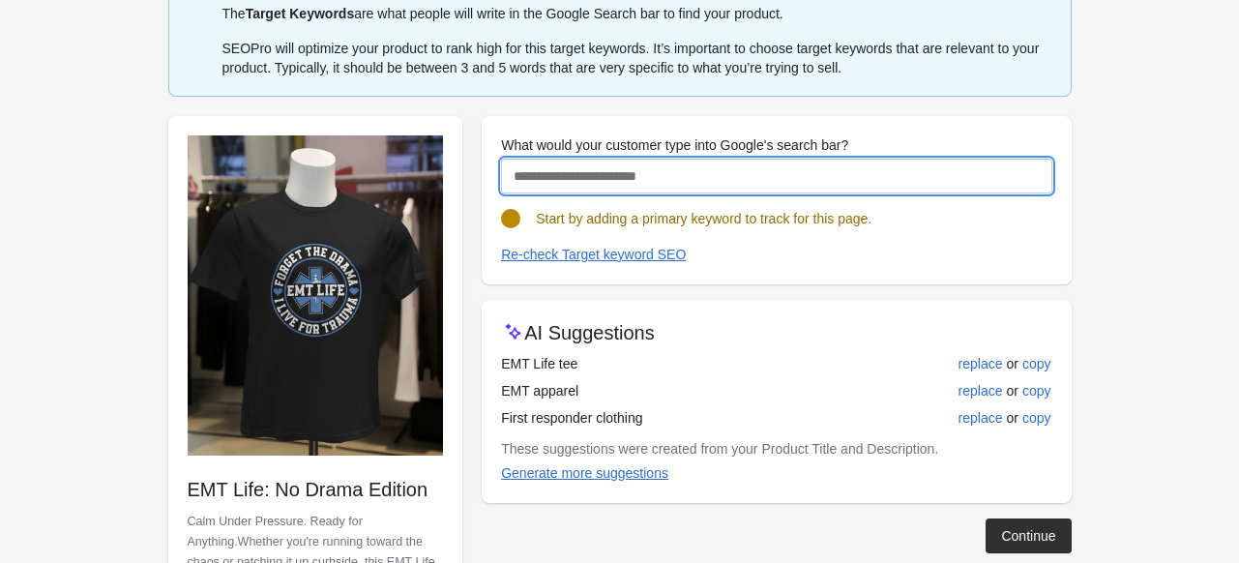
click at [714, 165] on input "What would your customer type into Google's search bar?" at bounding box center [776, 176] width 550 height 35
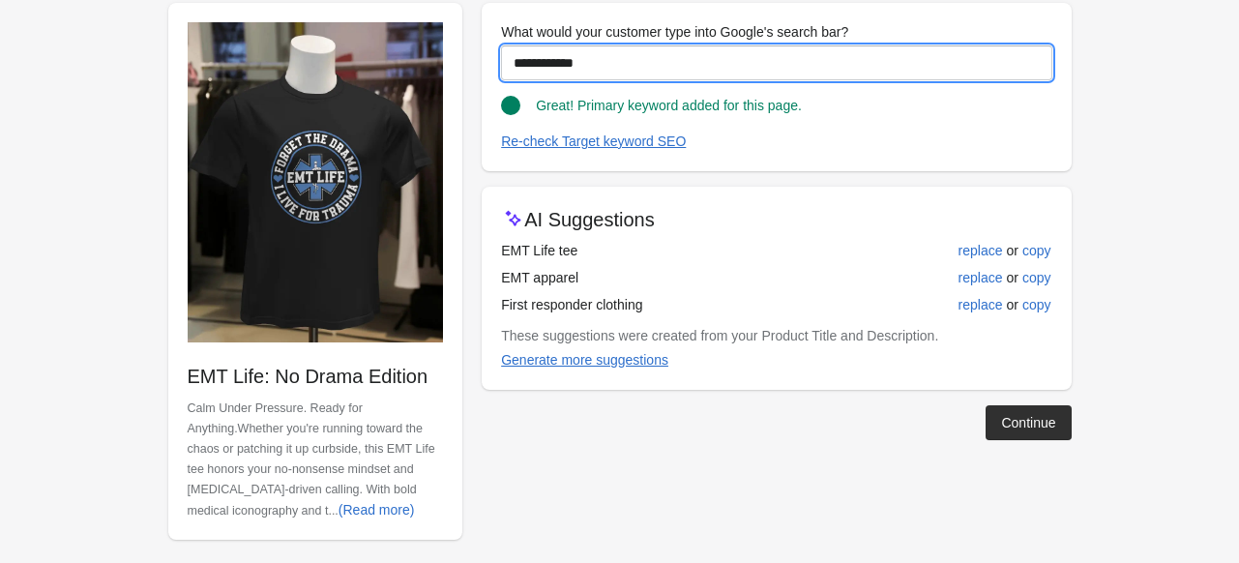
scroll to position [222, 0]
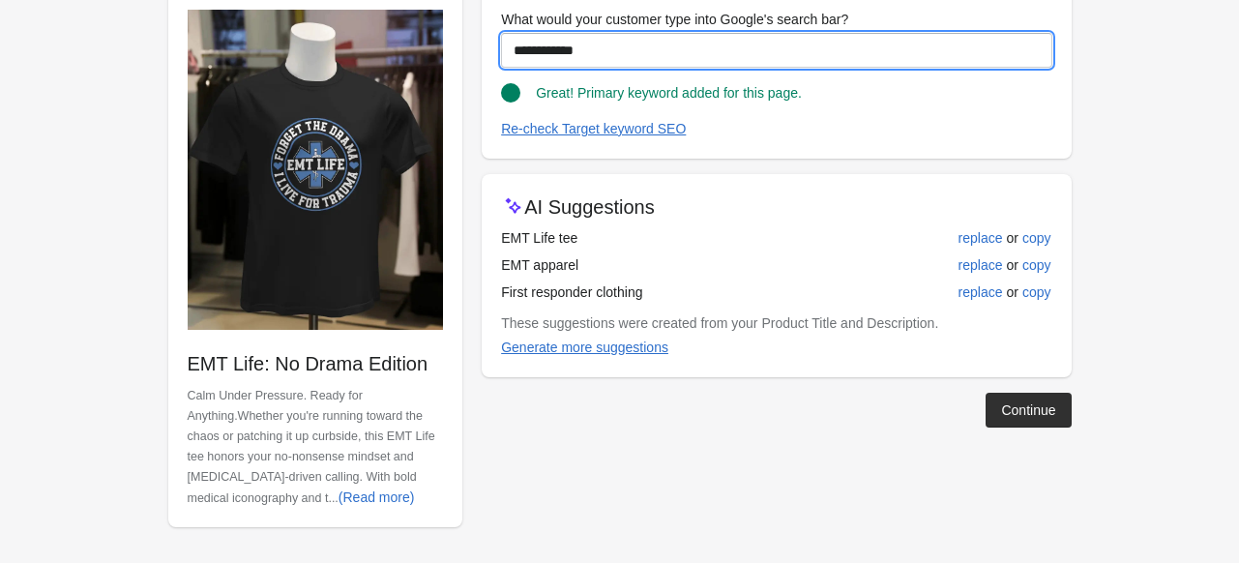
drag, startPoint x: 637, startPoint y: 55, endPoint x: 473, endPoint y: 42, distance: 164.9
click at [473, 42] on div "**********" at bounding box center [610, 251] width 922 height 552
type input "**********"
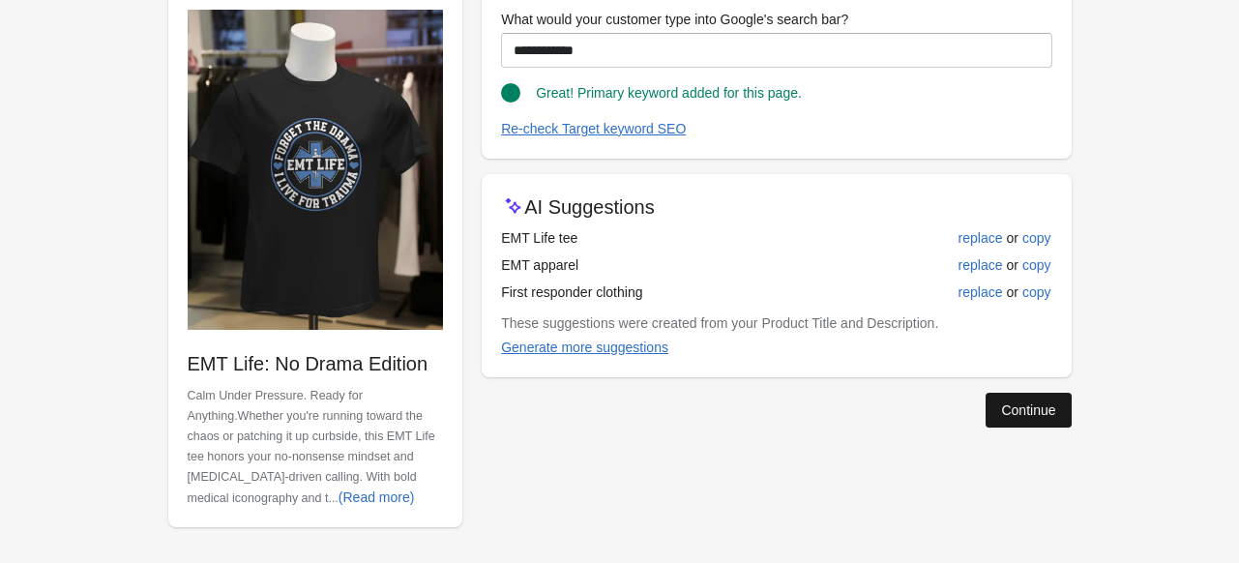
click at [1051, 409] on div "Continue" at bounding box center [1028, 409] width 54 height 15
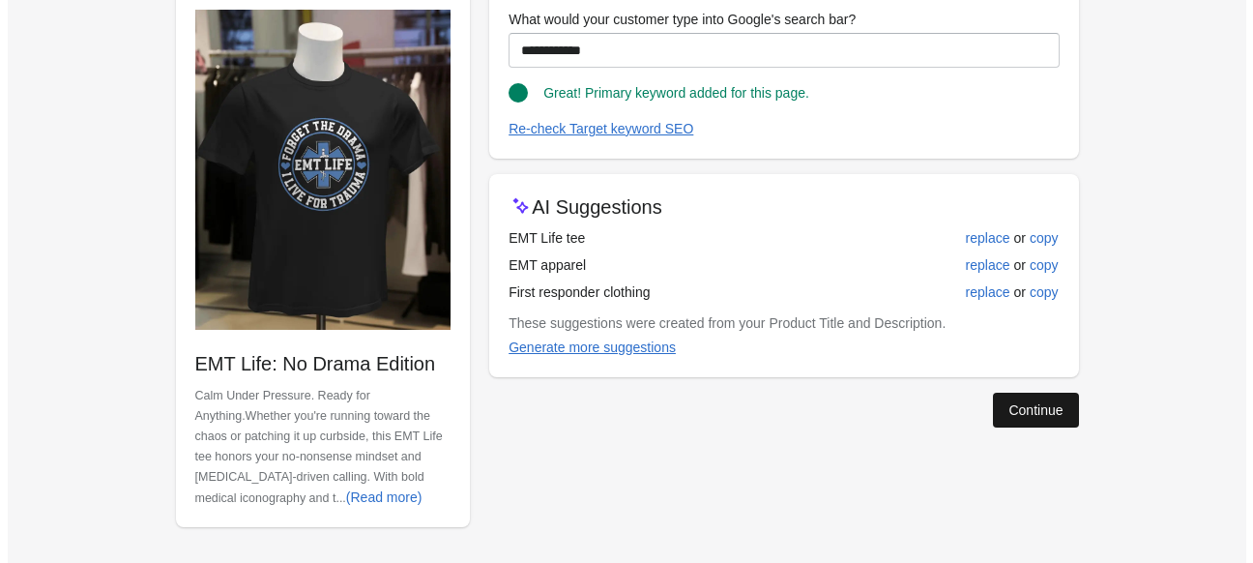
scroll to position [0, 0]
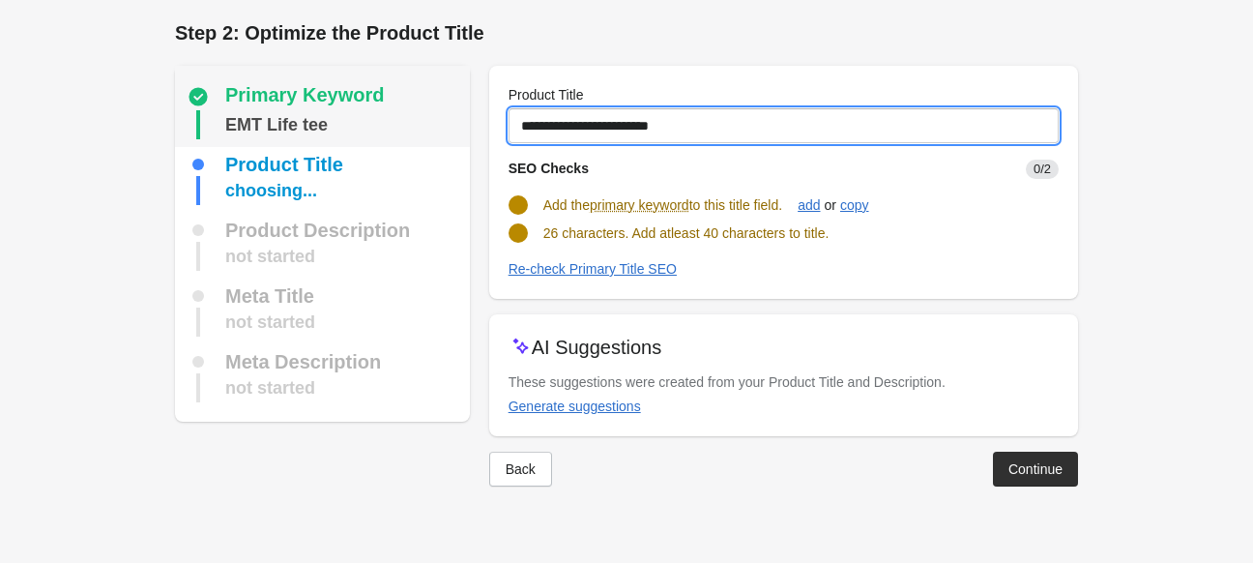
drag, startPoint x: 741, startPoint y: 123, endPoint x: 421, endPoint y: 122, distance: 320.0
click at [421, 122] on div "Primary Keyword EMT Life tee Product Title choosing... Product Description not …" at bounding box center [617, 268] width 922 height 436
paste input "**********"
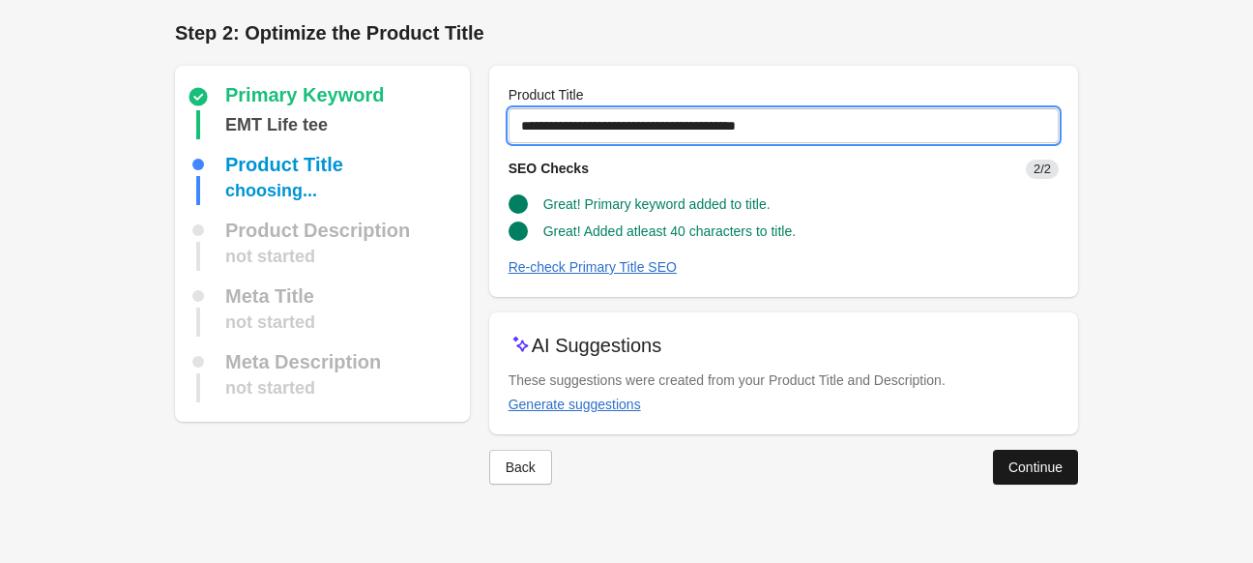
type input "**********"
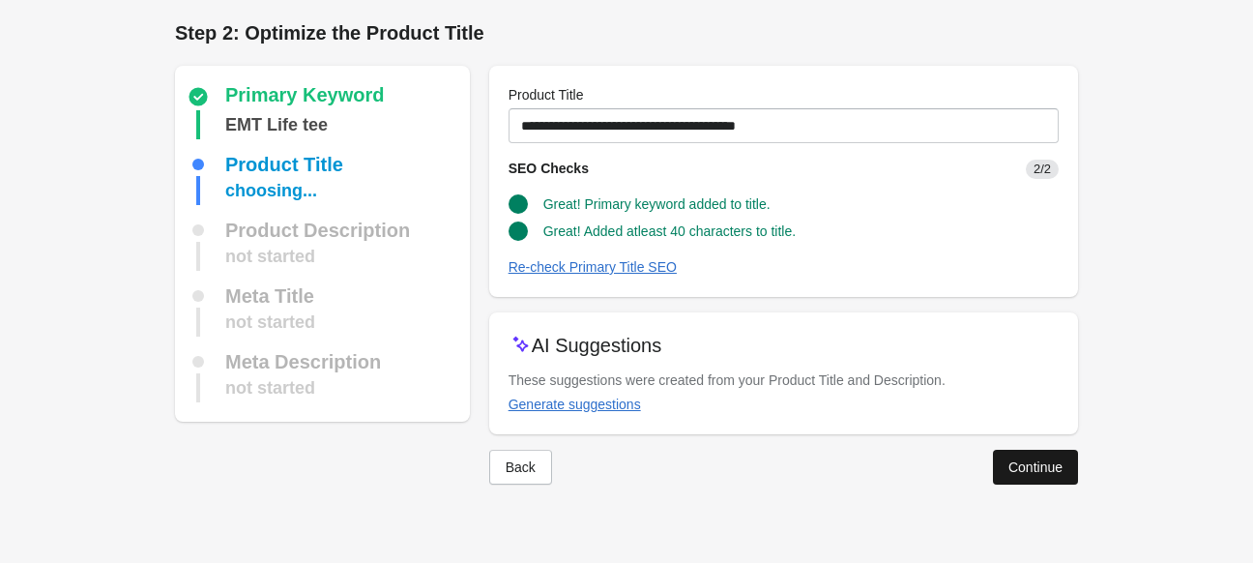
click at [1019, 470] on div "Continue" at bounding box center [1035, 466] width 54 height 15
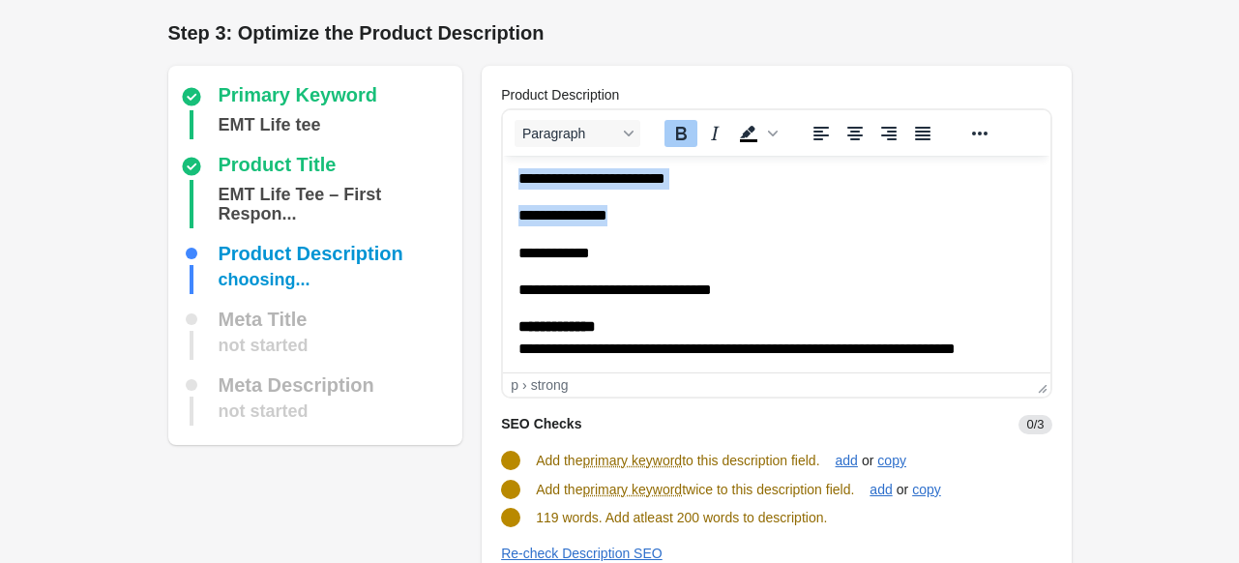
scroll to position [358, 0]
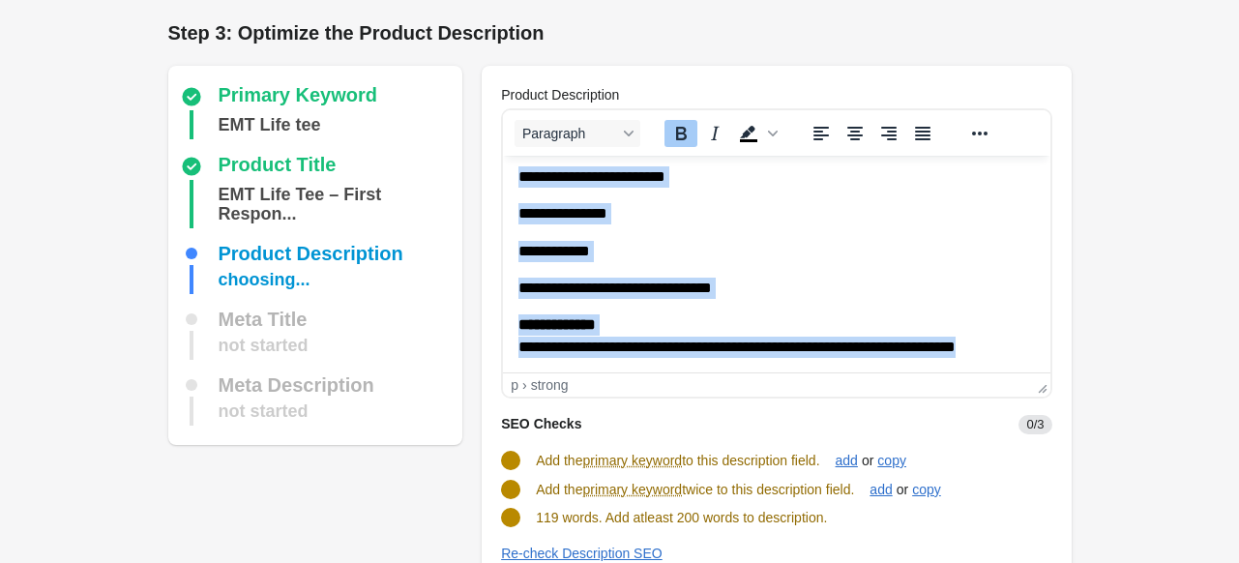
drag, startPoint x: 520, startPoint y: 180, endPoint x: 1545, endPoint y: 566, distance: 1095.1
click at [1042, 373] on html "**********" at bounding box center [776, 85] width 546 height 575
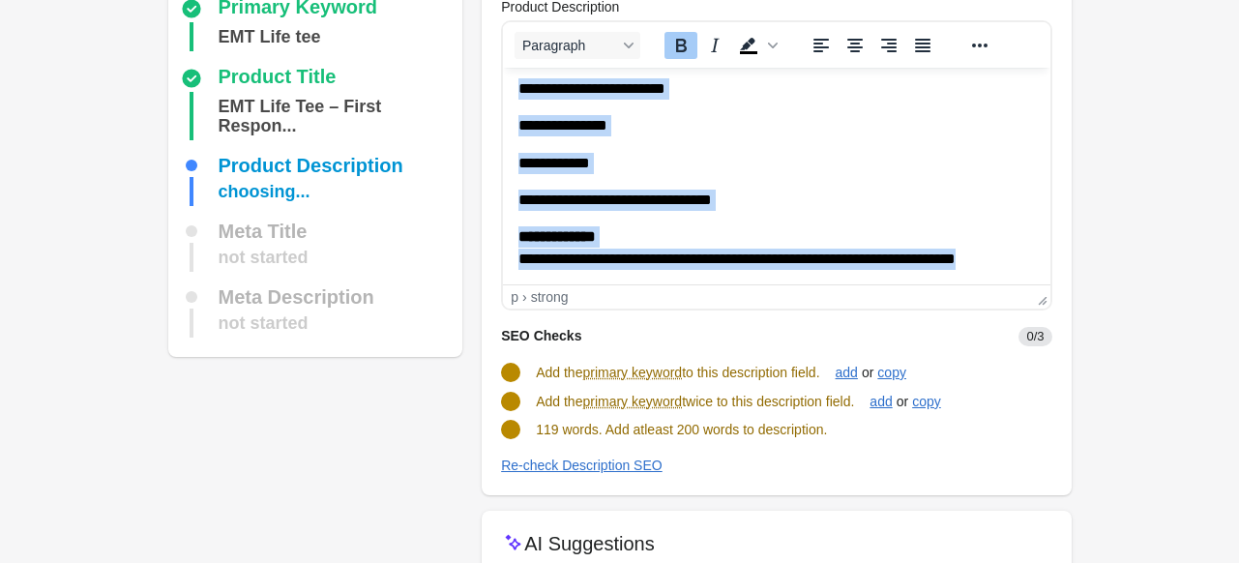
scroll to position [246, 0]
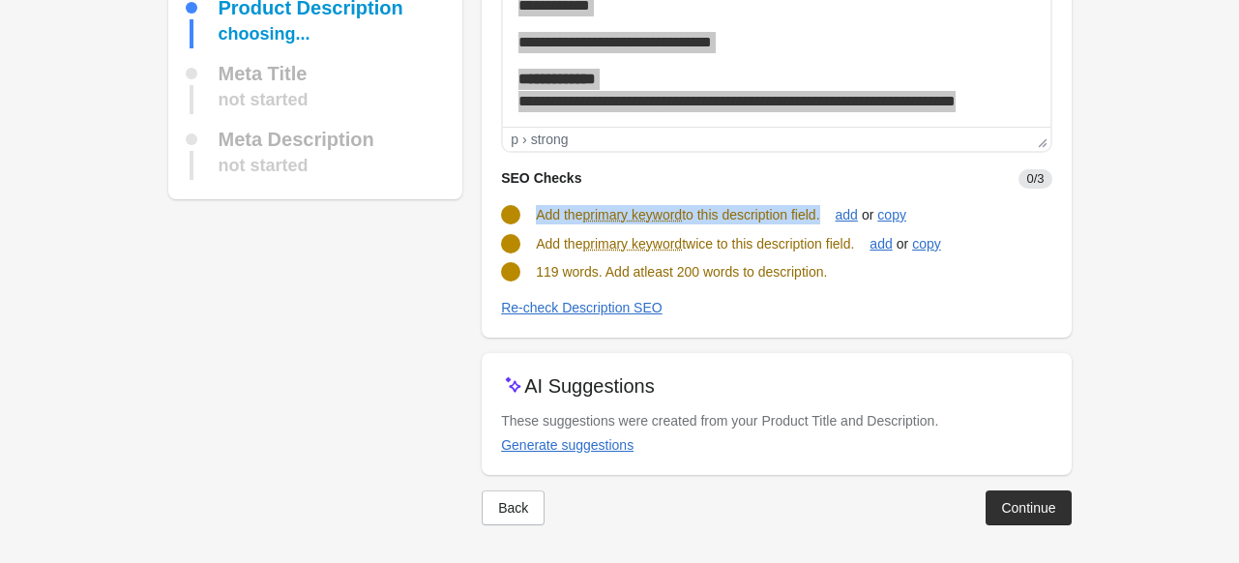
drag, startPoint x: 539, startPoint y: 213, endPoint x: 829, endPoint y: 220, distance: 290.2
click at [819, 220] on span "Add the primary keyword to this description field." at bounding box center [677, 214] width 283 height 15
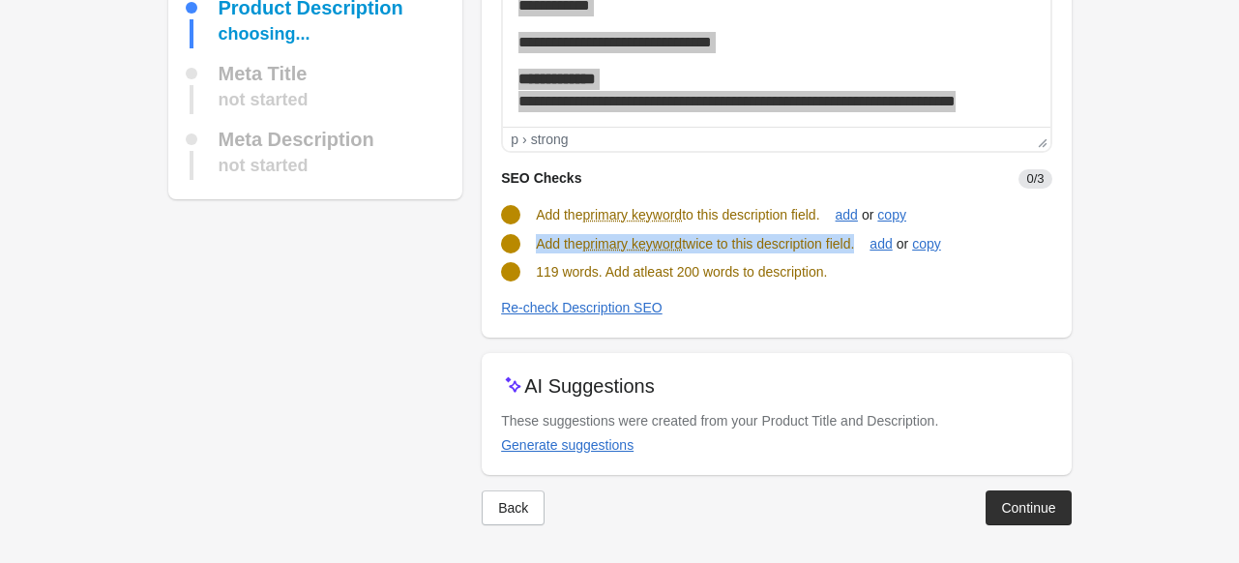
drag, startPoint x: 535, startPoint y: 247, endPoint x: 862, endPoint y: 252, distance: 327.8
click at [862, 252] on turbo-frame "SEO Checks 0/3 Add the primary keyword to this description field. add or copy A…" at bounding box center [776, 235] width 550 height 165
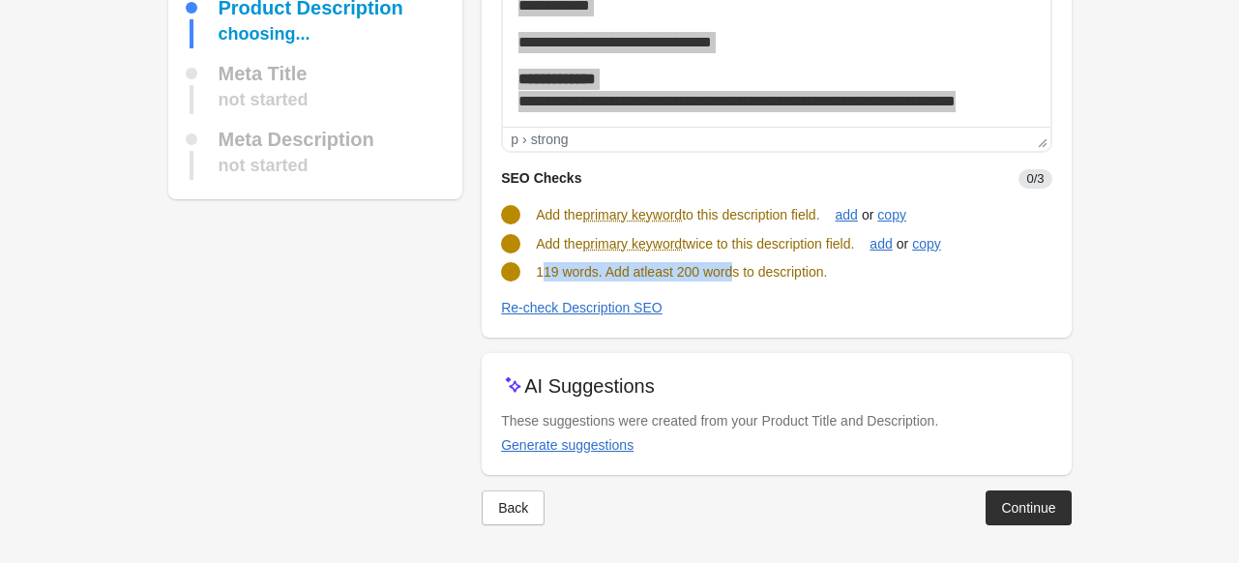
drag, startPoint x: 540, startPoint y: 274, endPoint x: 692, endPoint y: 284, distance: 153.1
click at [730, 274] on span "119 words. Add atleast 200 words to description." at bounding box center [681, 271] width 291 height 15
drag, startPoint x: 538, startPoint y: 270, endPoint x: 886, endPoint y: 276, distance: 348.1
click at [886, 276] on div "119 words. Add atleast 200 words to description." at bounding box center [768, 264] width 566 height 35
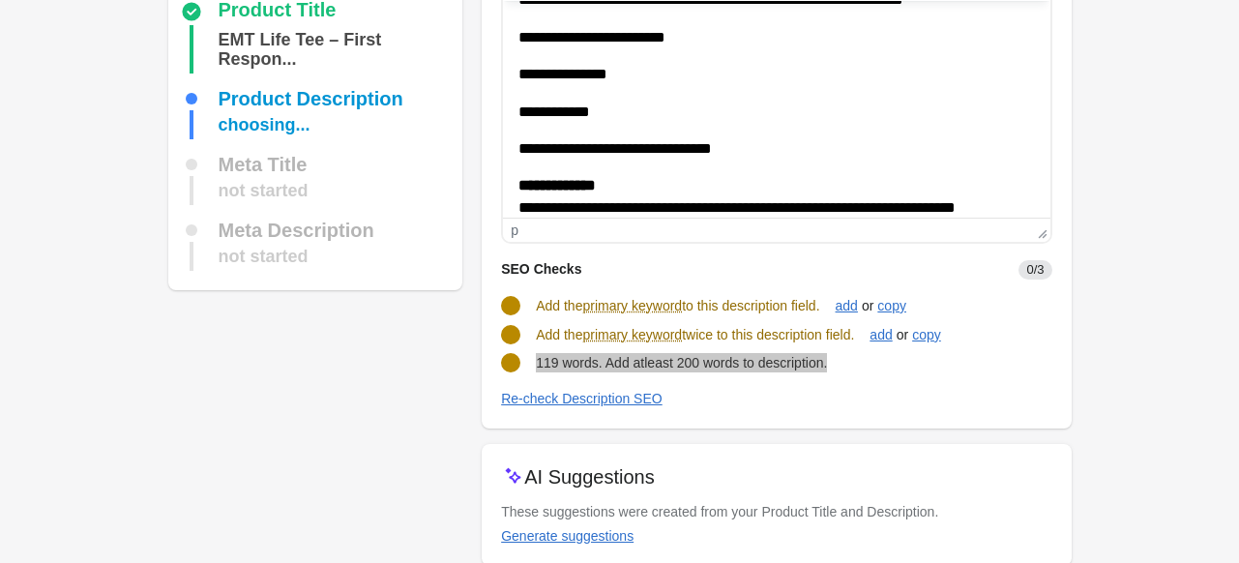
click at [658, 208] on p "**********" at bounding box center [769, 197] width 502 height 44
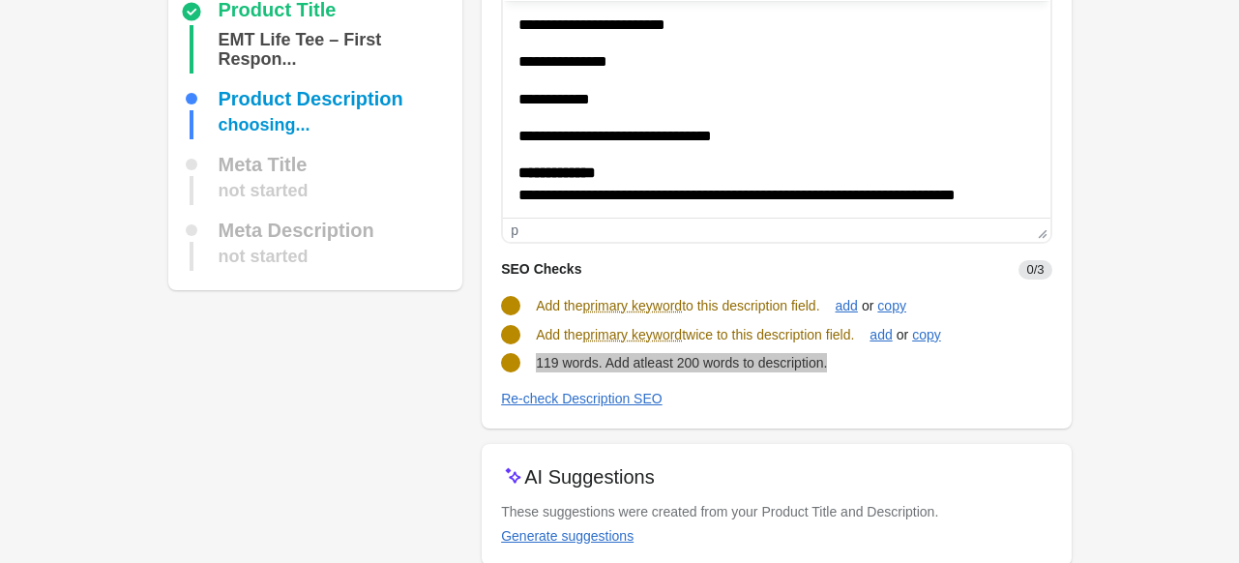
scroll to position [358, 0]
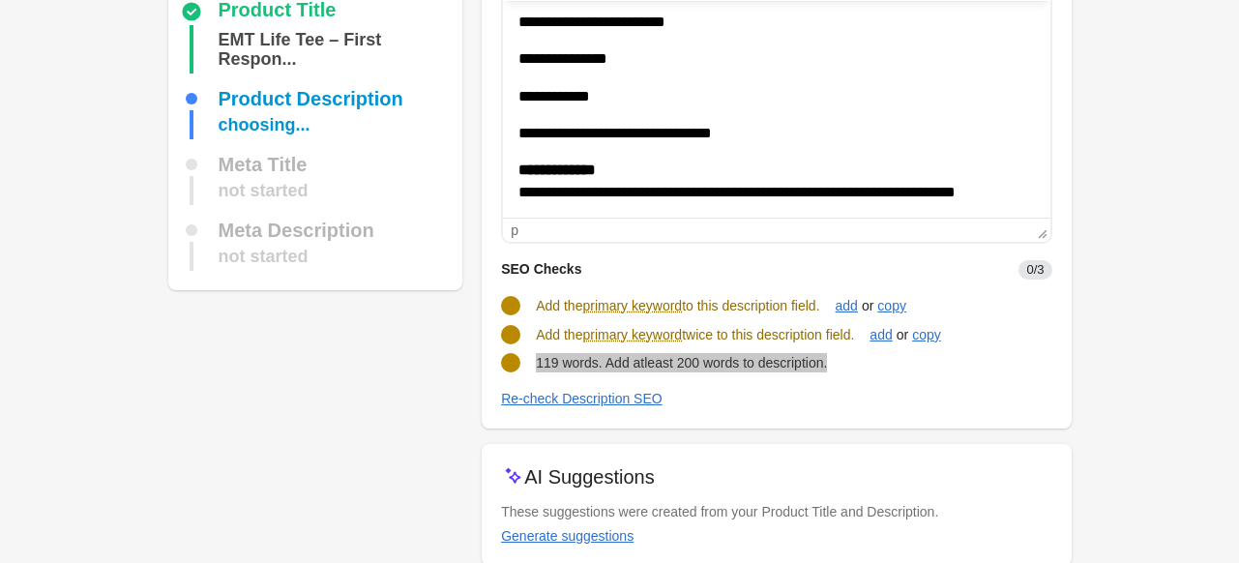
drag, startPoint x: 1030, startPoint y: 190, endPoint x: 887, endPoint y: 195, distance: 143.2
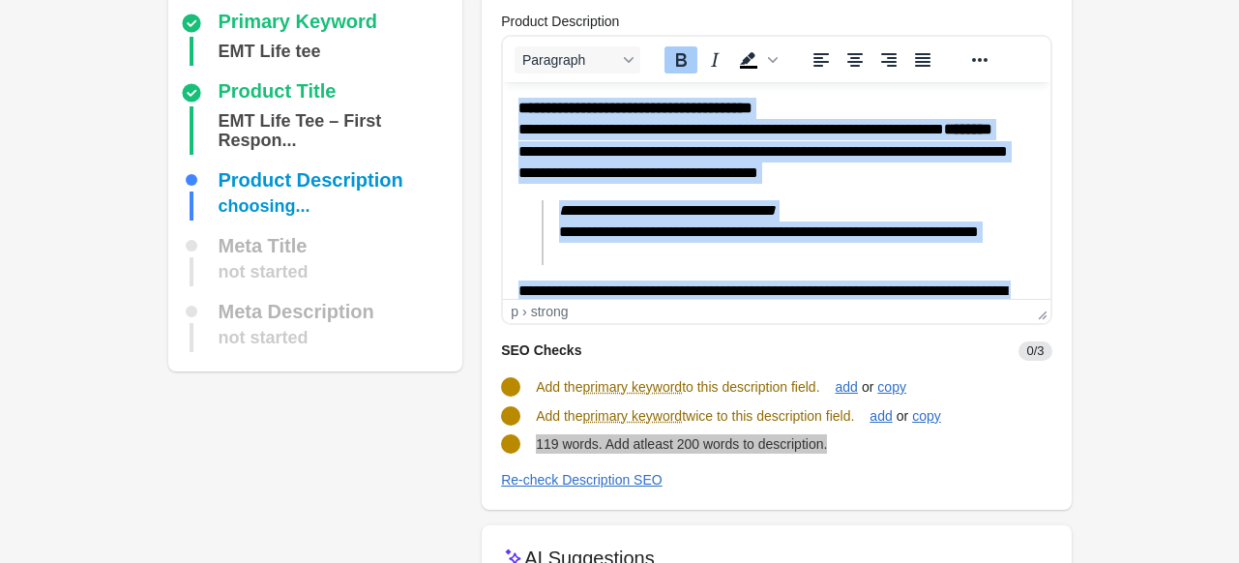
scroll to position [0, 0]
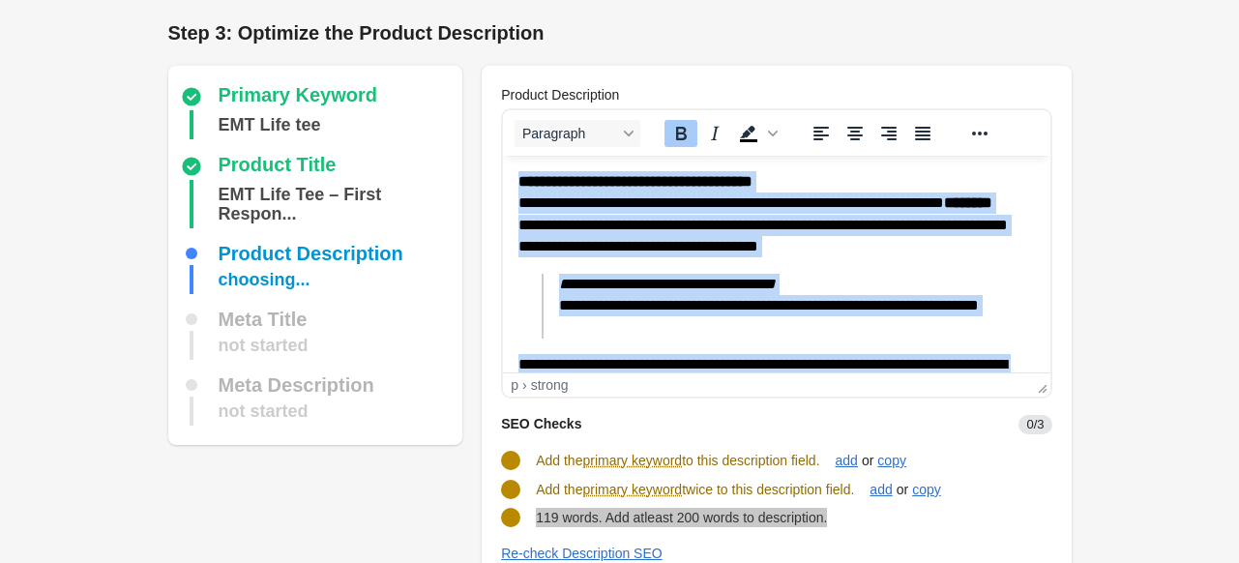
drag, startPoint x: 1012, startPoint y: 344, endPoint x: 484, endPoint y: 167, distance: 556.8
click at [503, 156] on html "**********" at bounding box center [776, 443] width 546 height 575
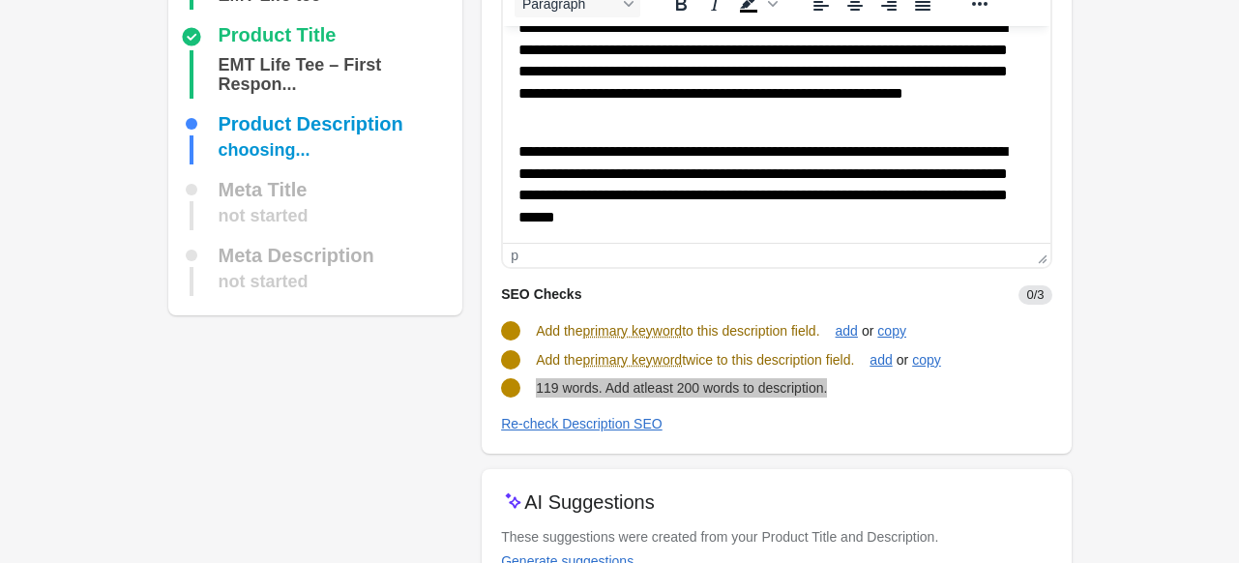
scroll to position [246, 0]
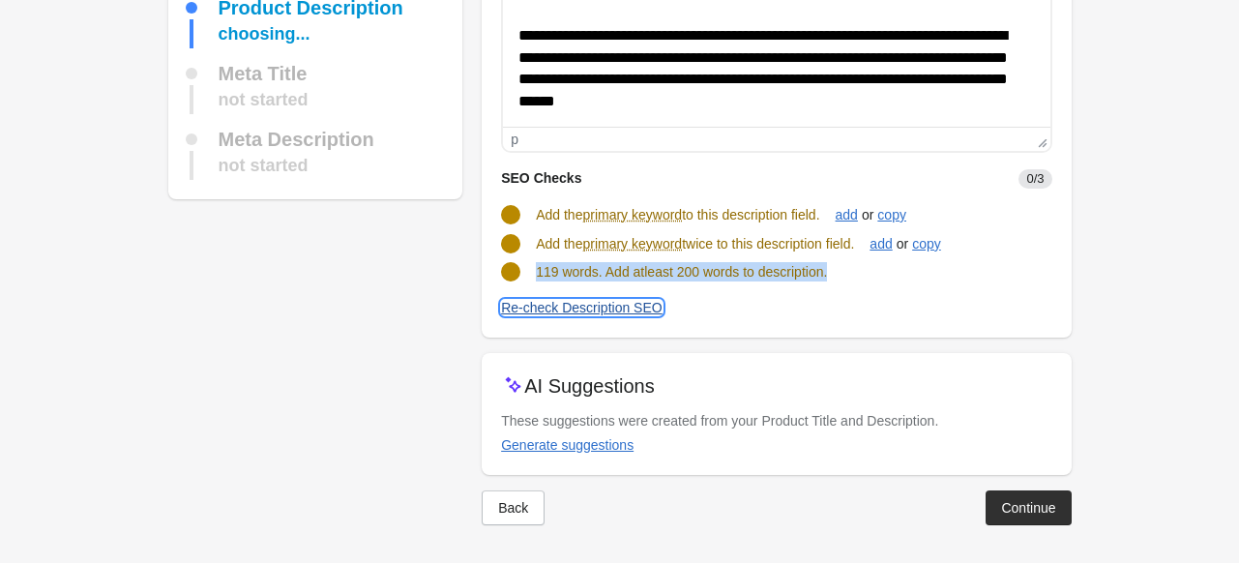
click at [580, 306] on div "Re-check Description SEO" at bounding box center [581, 307] width 161 height 15
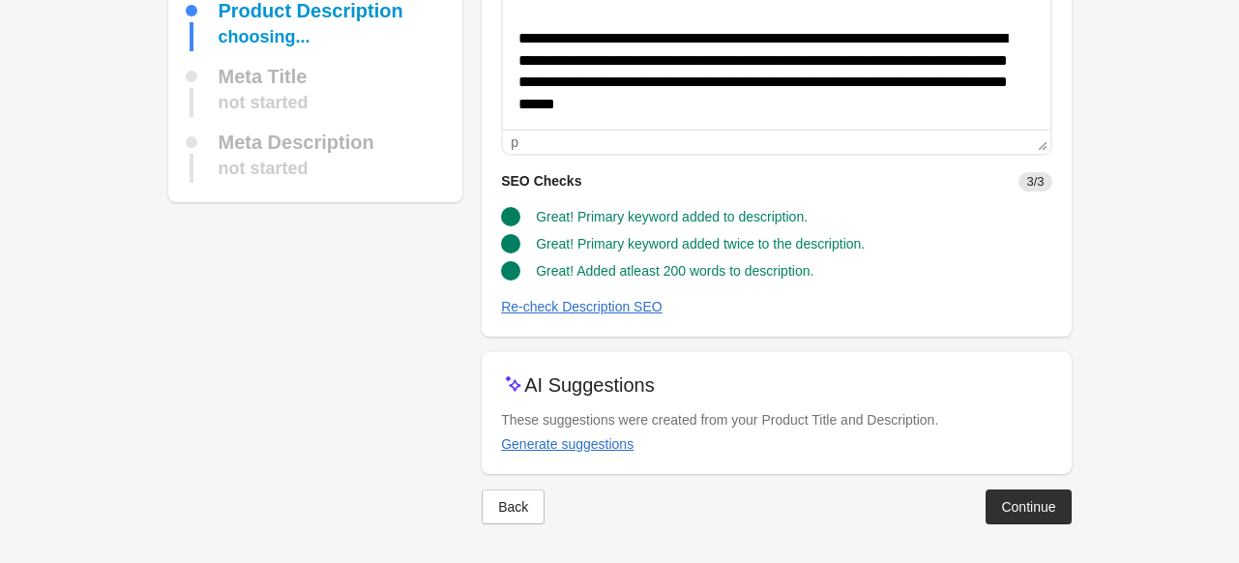
scroll to position [242, 0]
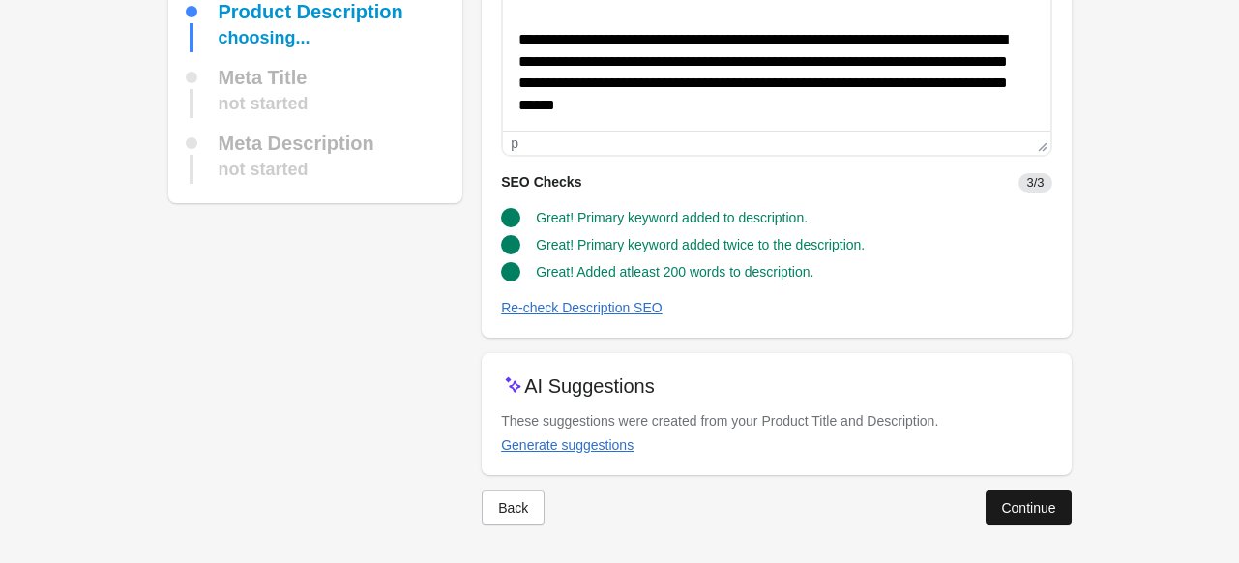
click at [1036, 514] on div "Continue" at bounding box center [1028, 507] width 54 height 15
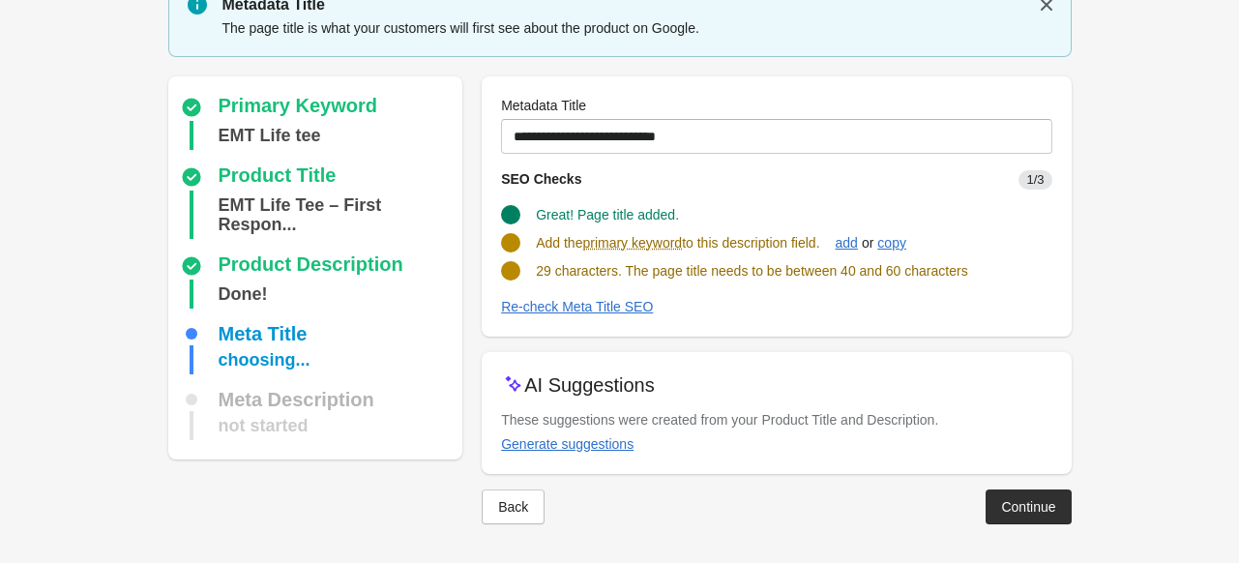
scroll to position [81, 0]
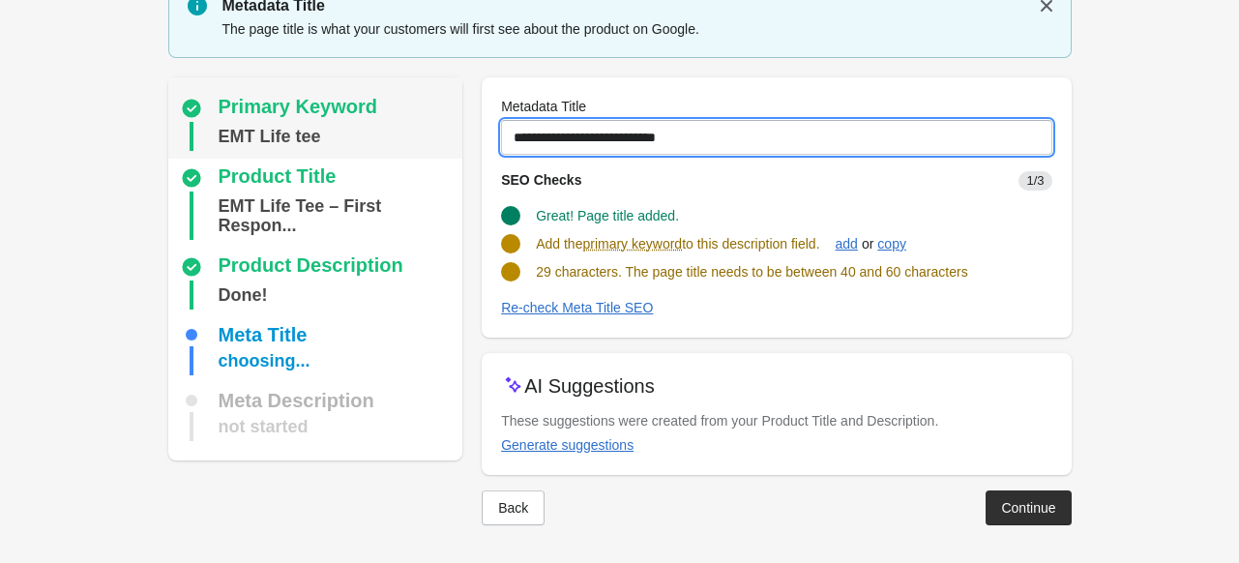
drag, startPoint x: 736, startPoint y: 147, endPoint x: 306, endPoint y: 154, distance: 429.3
click at [306, 154] on div "Primary Keyword EMT Life tee Product Title EMT Life Tee – First Respon... Produ…" at bounding box center [610, 293] width 922 height 463
paste input "**********"
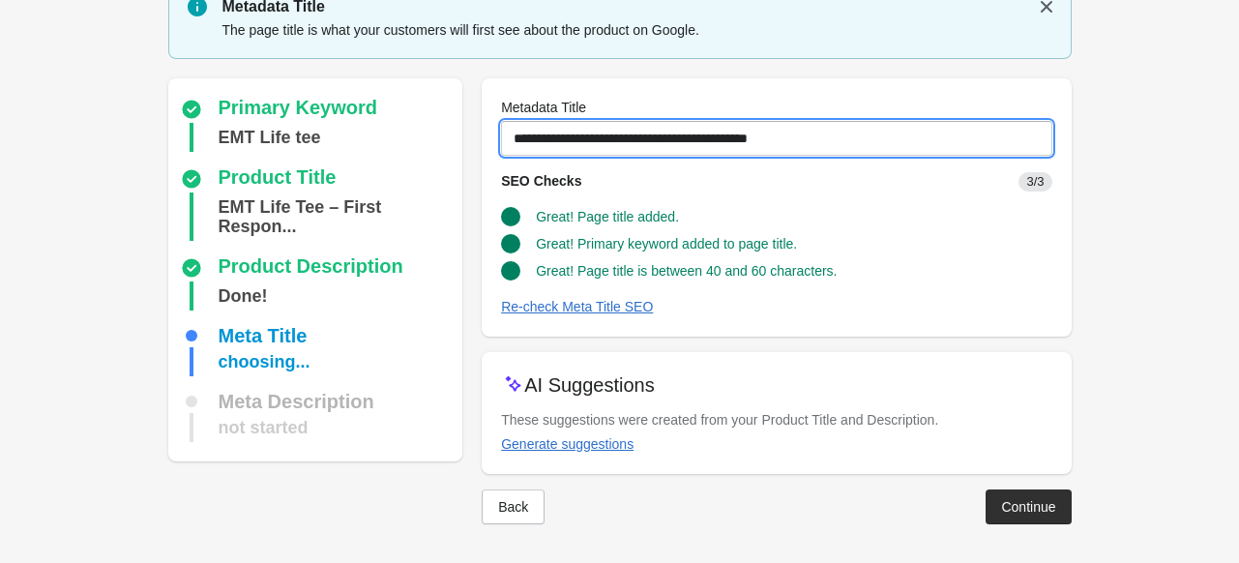
scroll to position [79, 0]
type input "**********"
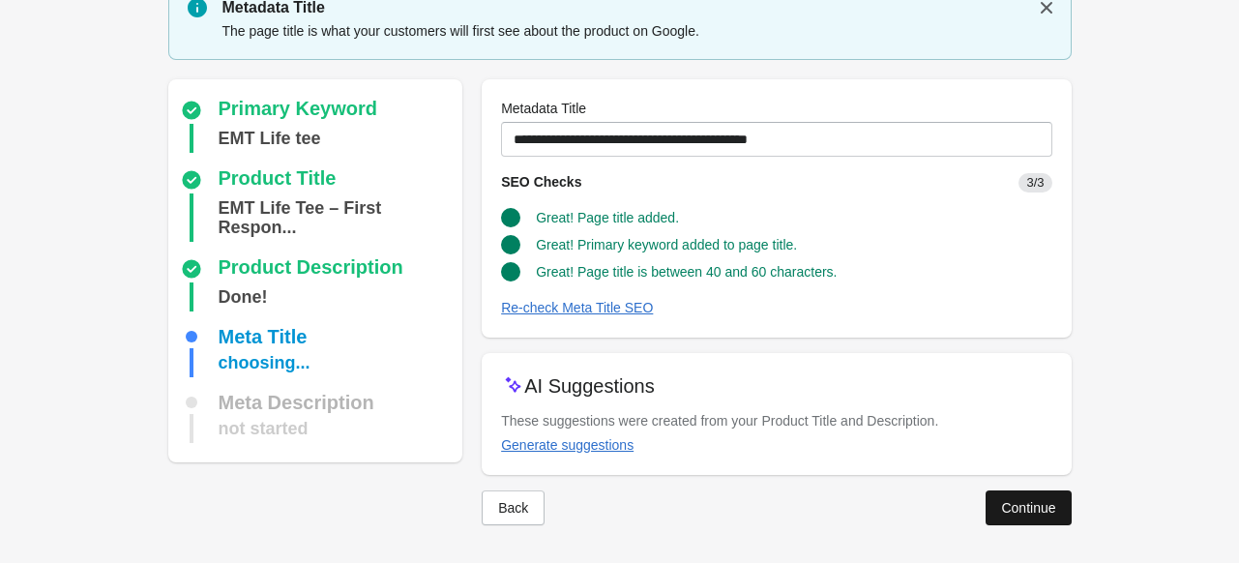
click at [1028, 513] on div "Continue" at bounding box center [1028, 507] width 54 height 15
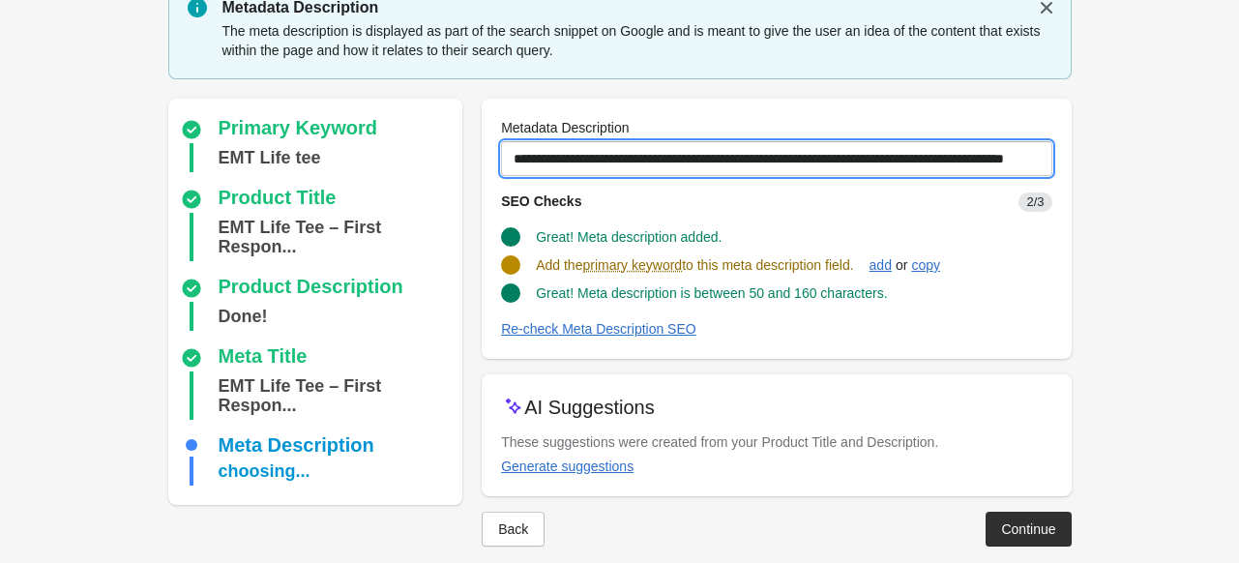
scroll to position [0, 92]
drag, startPoint x: 511, startPoint y: 160, endPoint x: 1252, endPoint y: 157, distance: 741.6
click at [1238, 157] on html "Step 1: Choose the “Target Keywords” Target Keywords The Target Keywords are wh…" at bounding box center [619, 202] width 1239 height 563
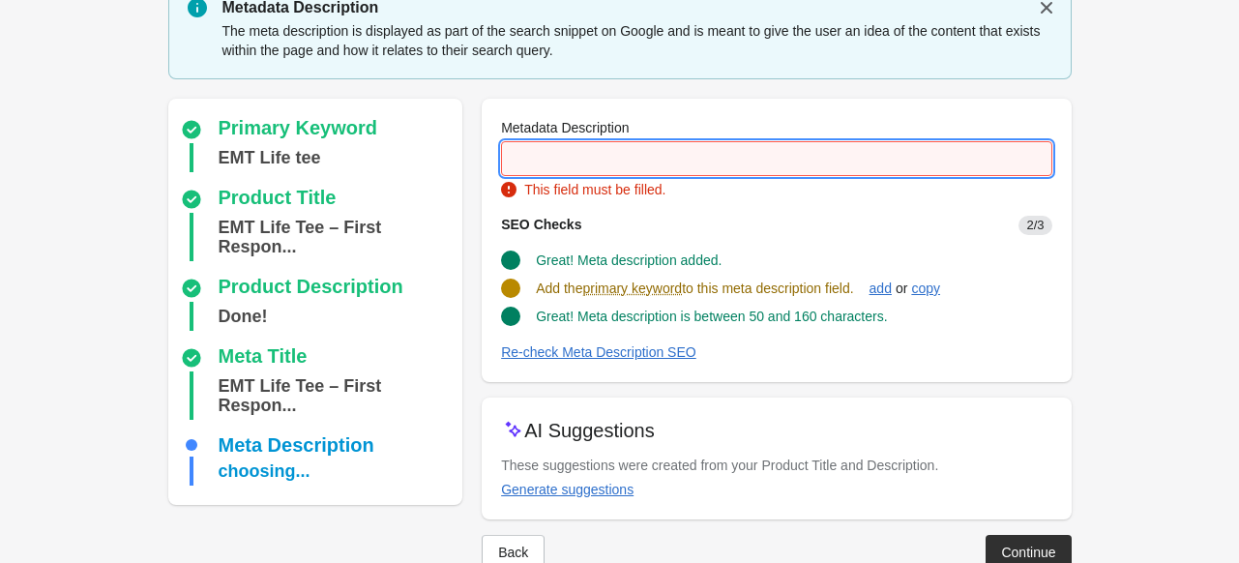
scroll to position [0, 0]
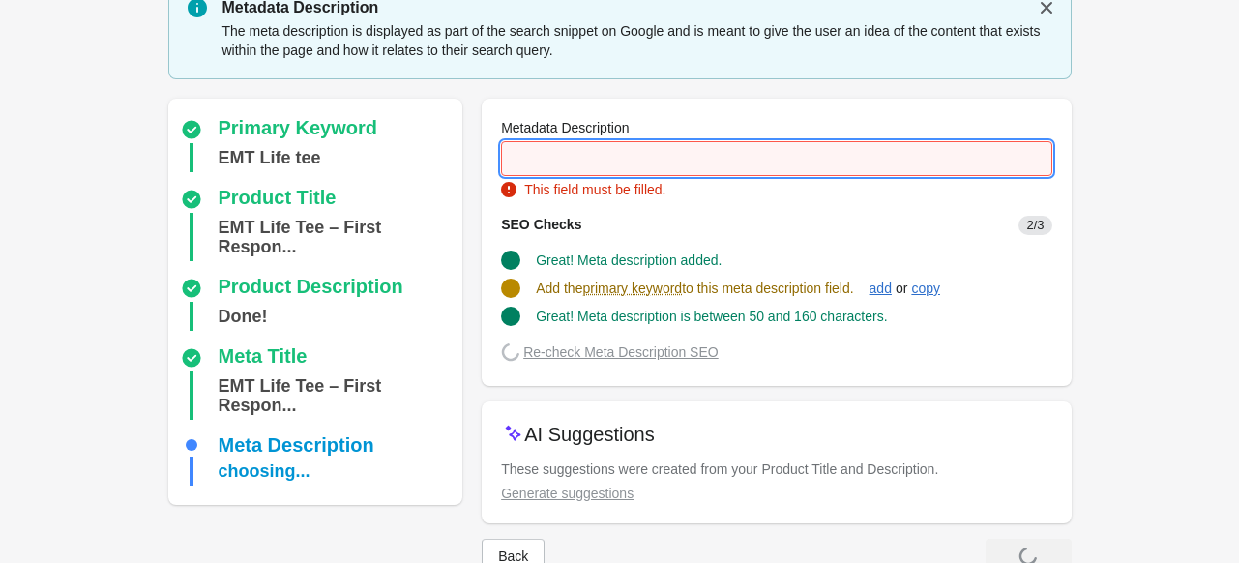
paste input "**********"
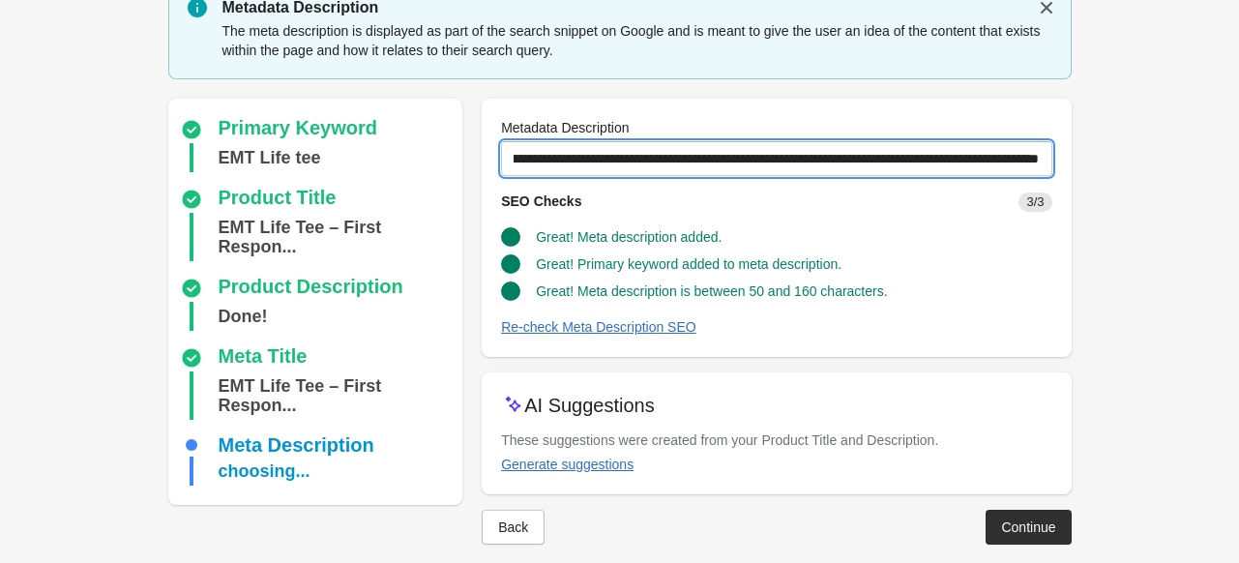
scroll to position [99, 0]
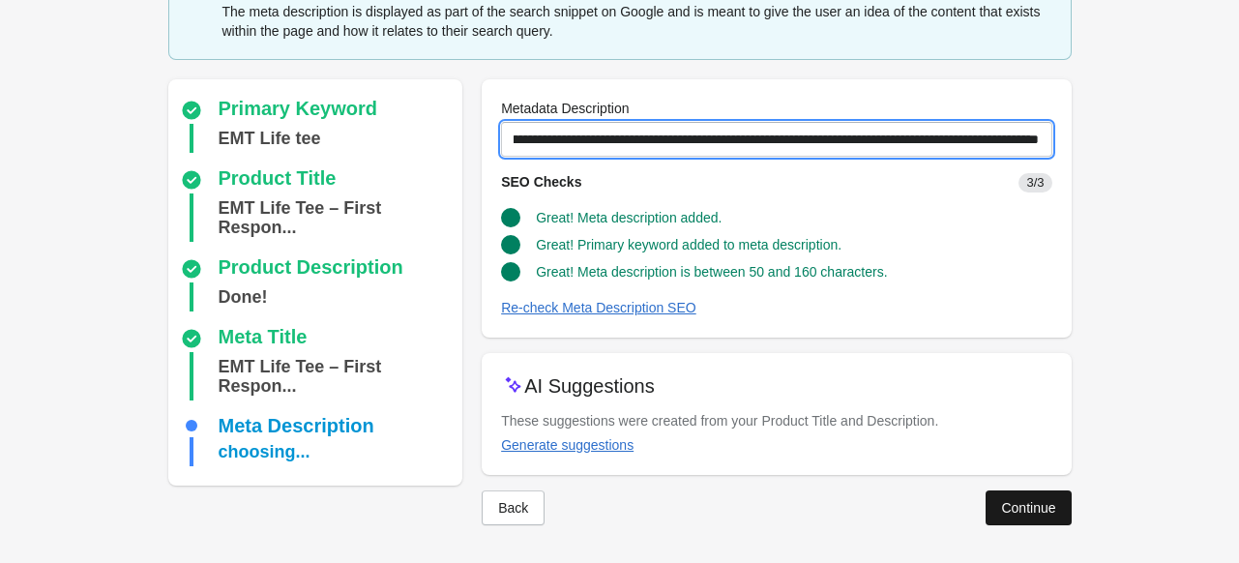
type input "**********"
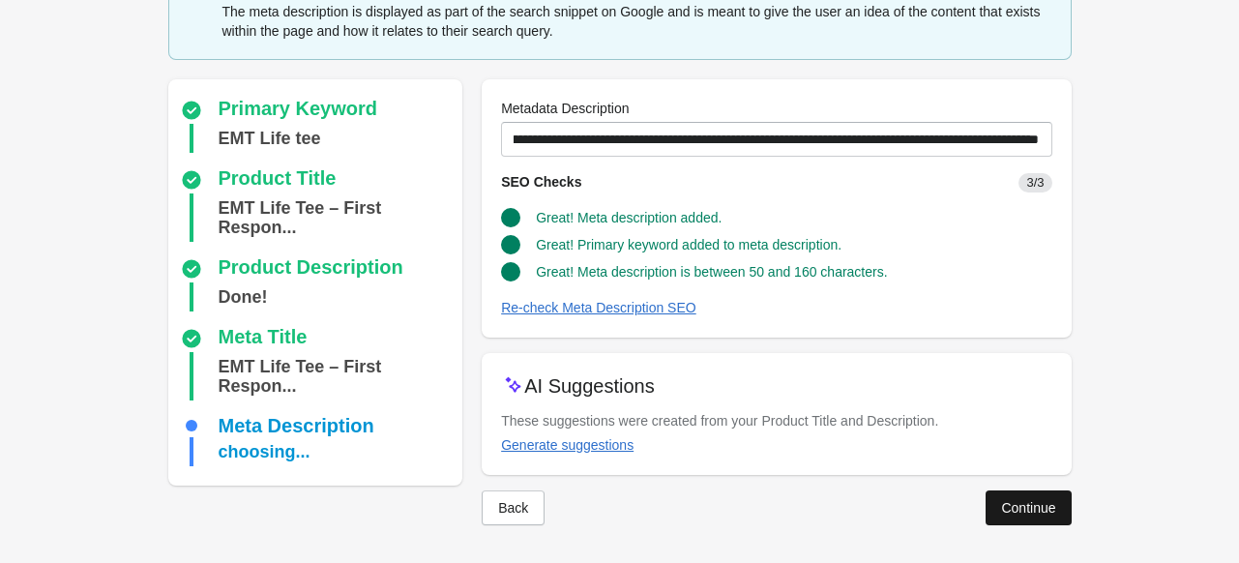
scroll to position [0, 0]
click at [1066, 499] on button "Continue" at bounding box center [1027, 507] width 85 height 35
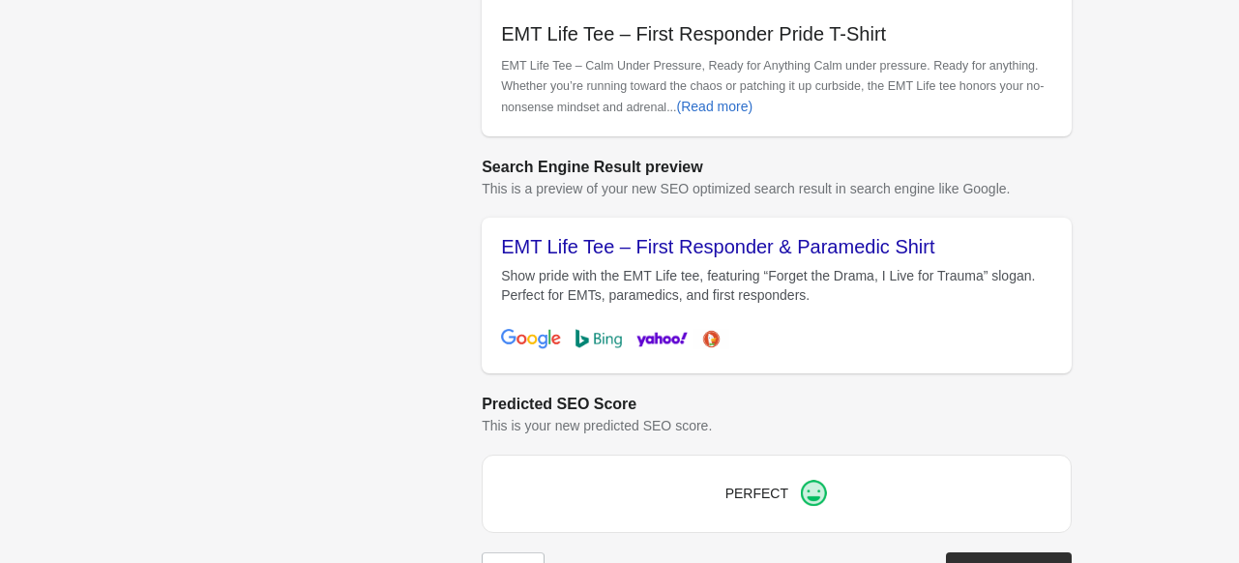
scroll to position [896, 0]
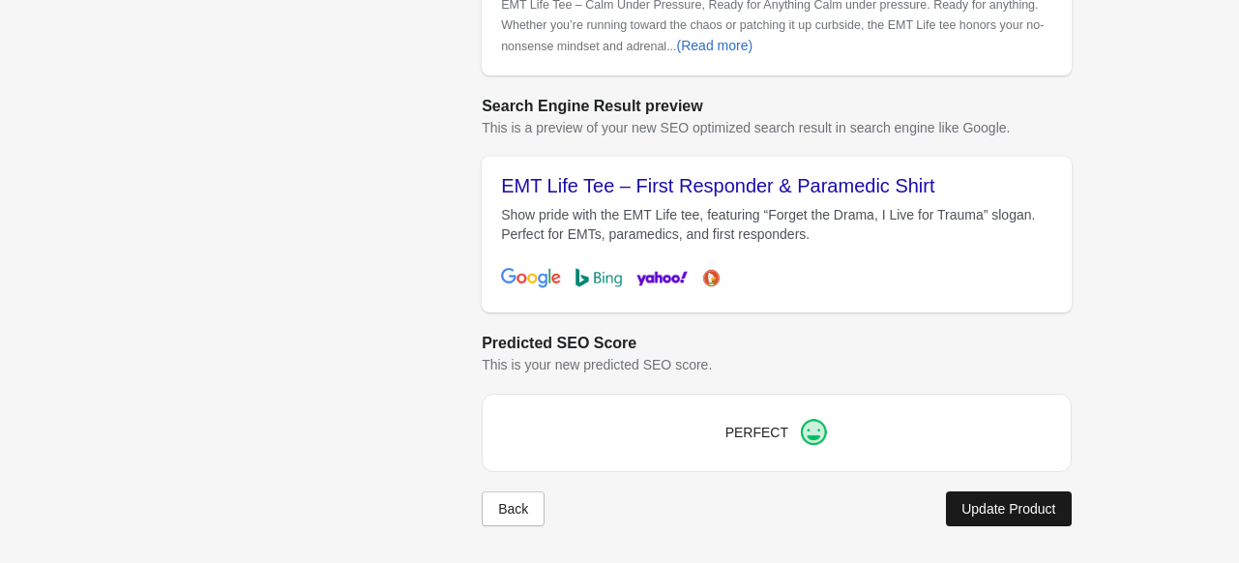
click at [1024, 510] on div "Update Product" at bounding box center [1008, 508] width 94 height 15
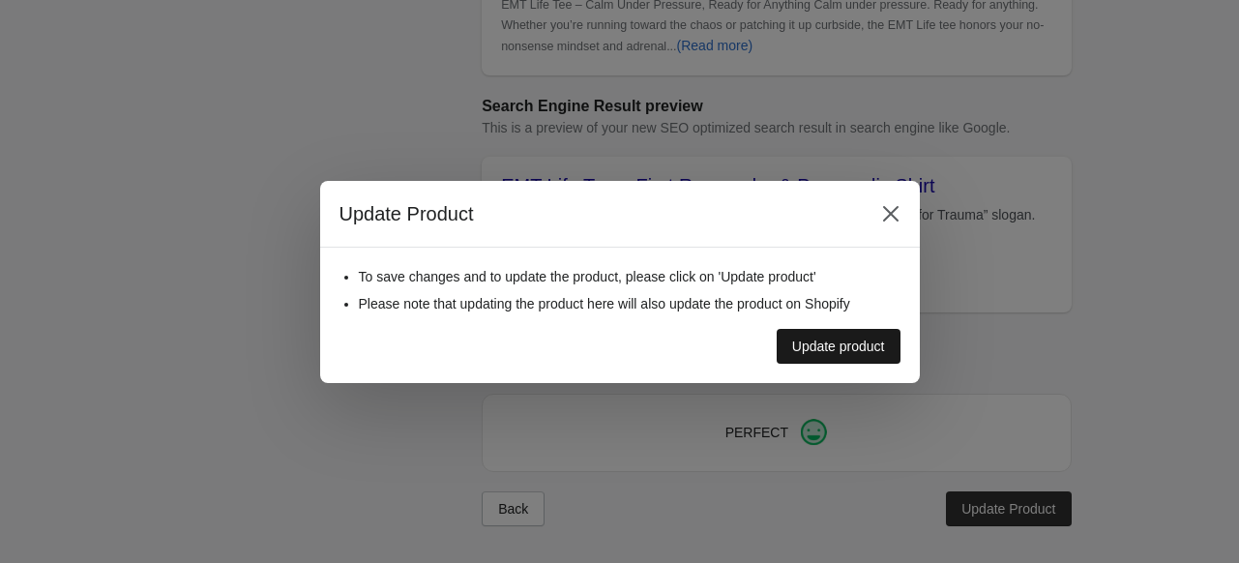
click at [861, 347] on div "Update product" at bounding box center [838, 345] width 93 height 15
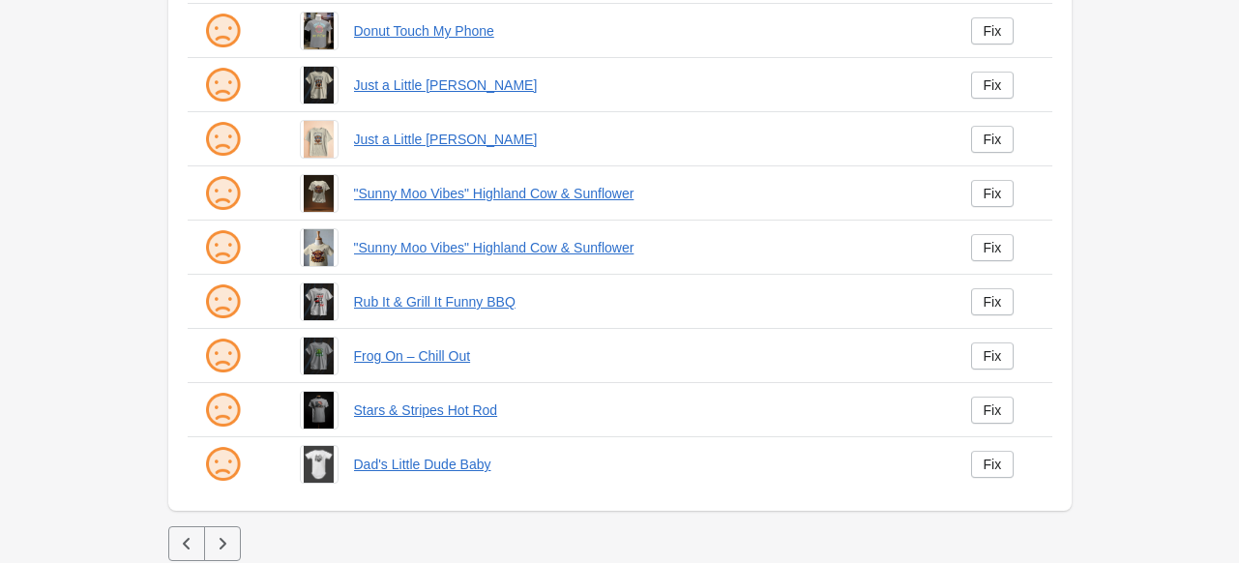
scroll to position [504, 0]
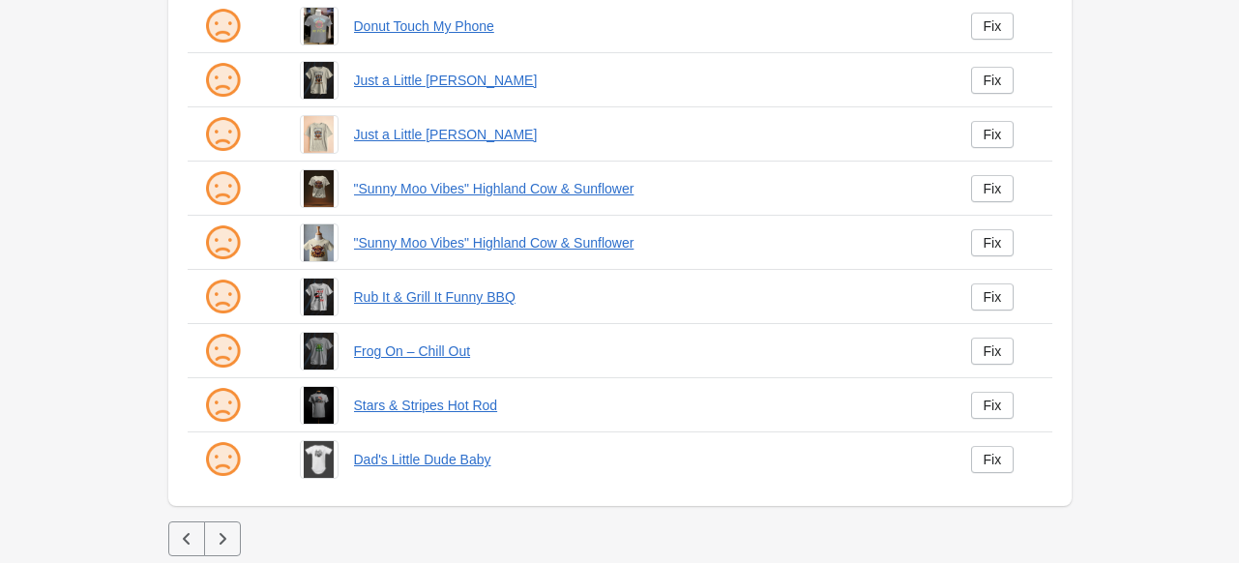
click at [217, 540] on icon "button" at bounding box center [222, 538] width 19 height 19
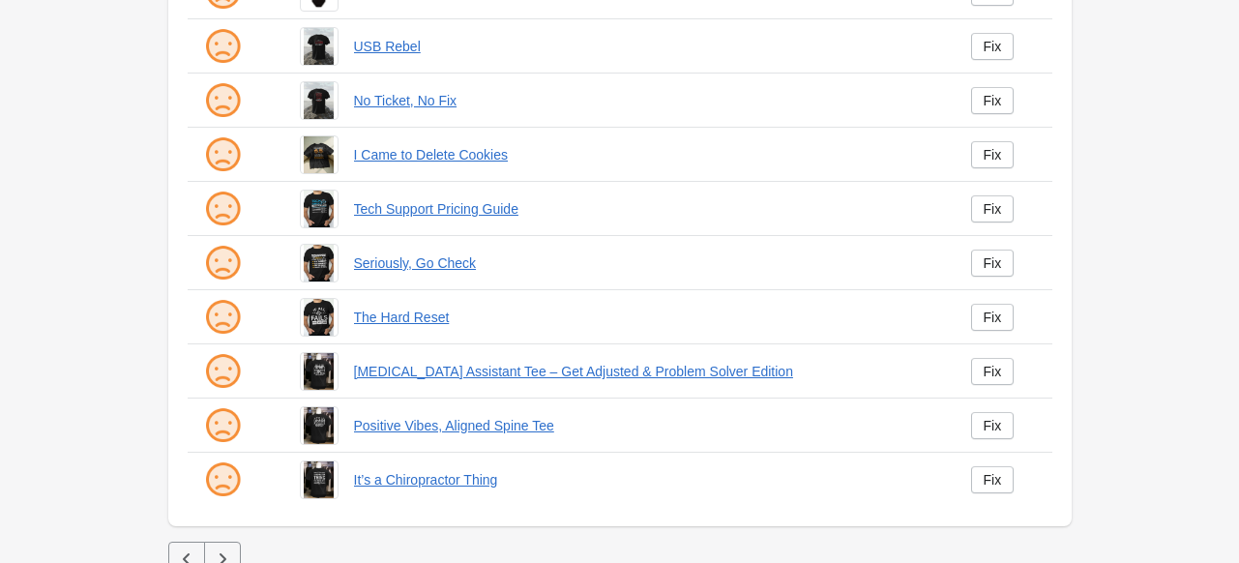
scroll to position [504, 0]
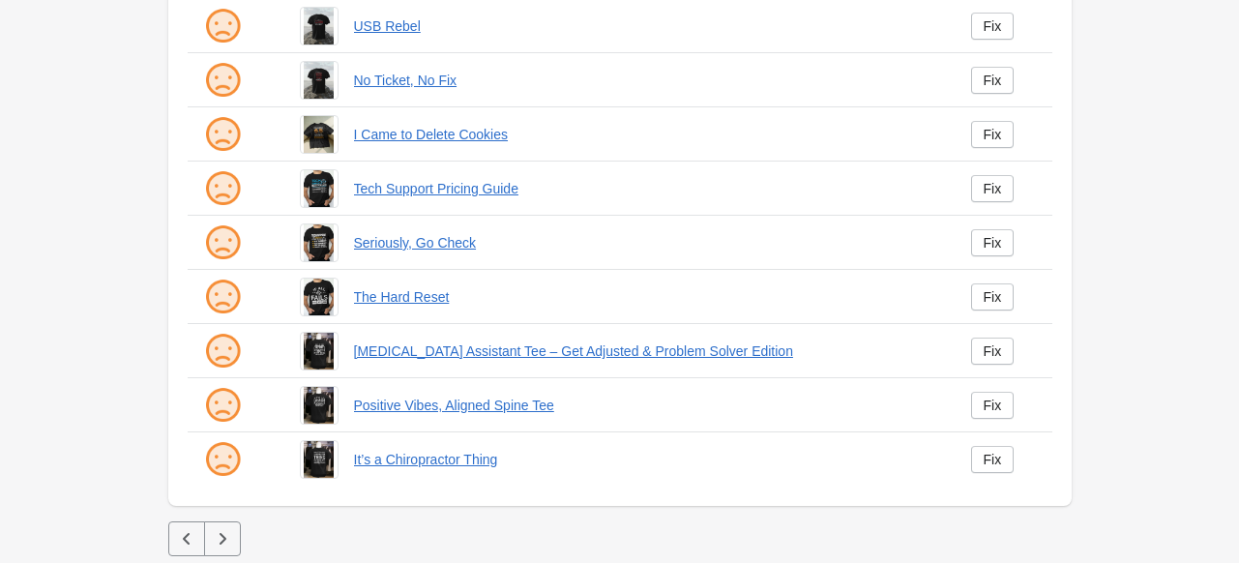
click at [213, 542] on icon "button" at bounding box center [222, 538] width 19 height 19
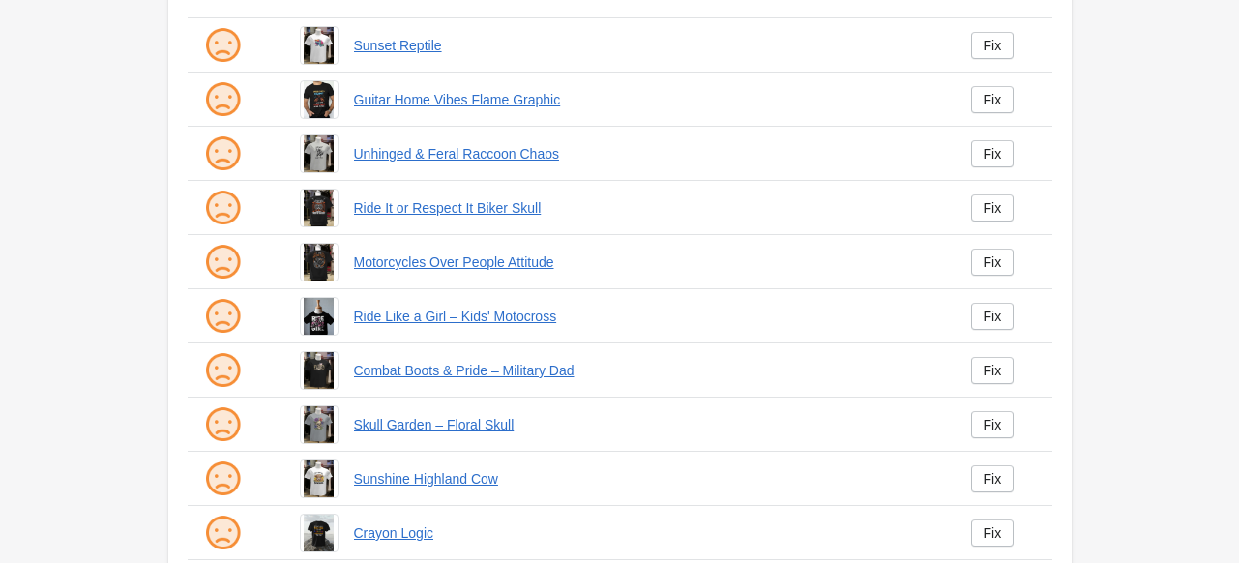
scroll to position [193, 0]
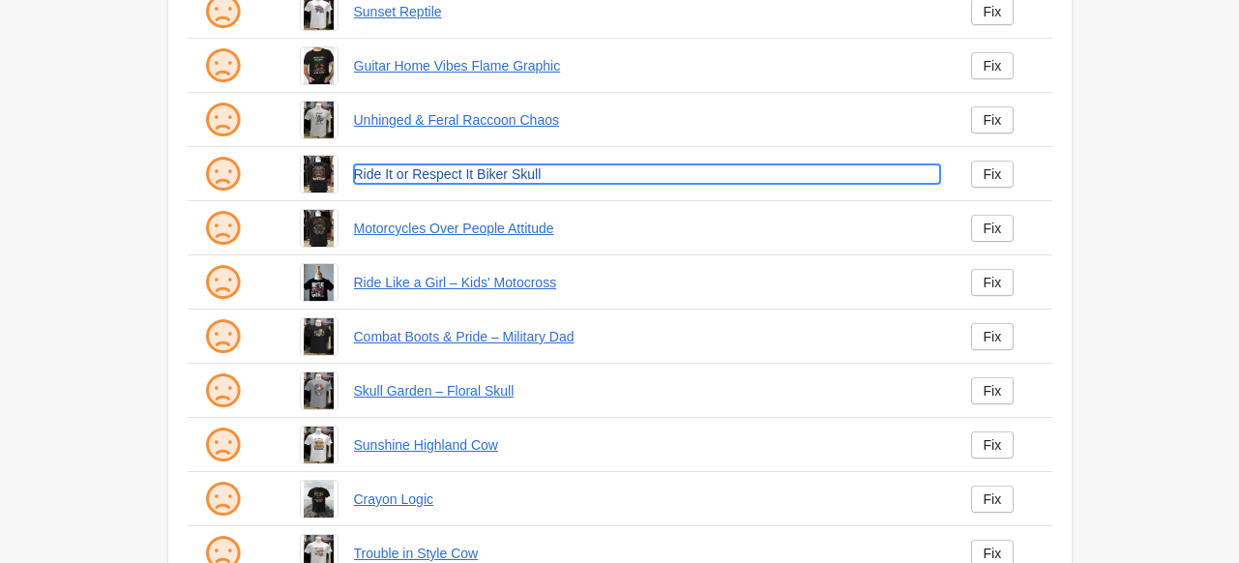
click at [497, 179] on link "Ride It or Respect It Biker Skull" at bounding box center [647, 173] width 586 height 19
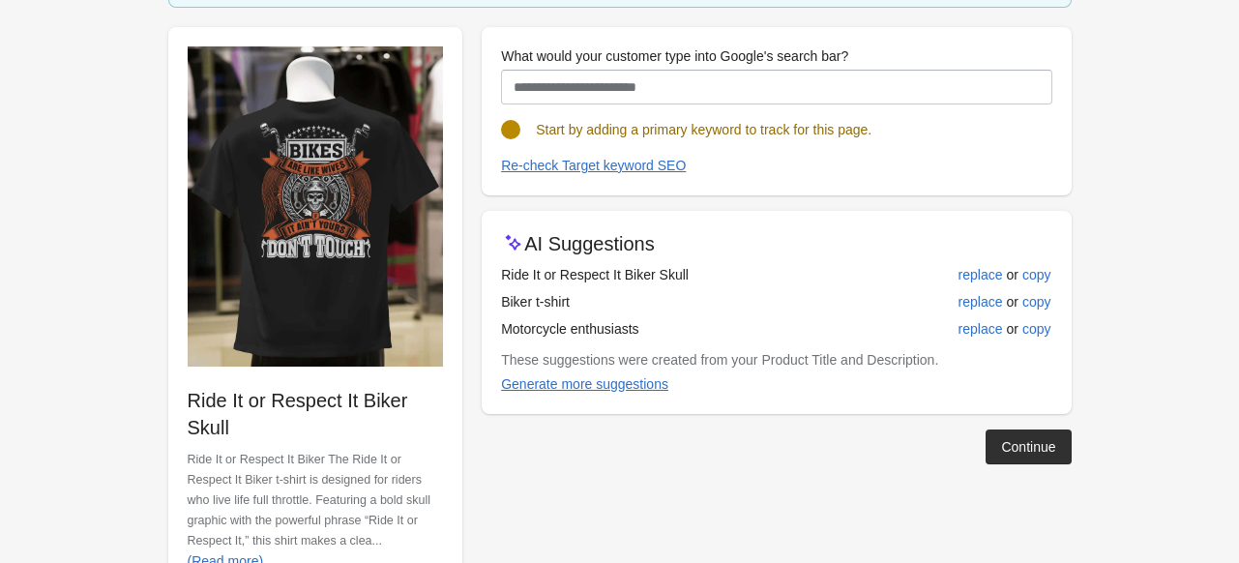
scroll to position [193, 0]
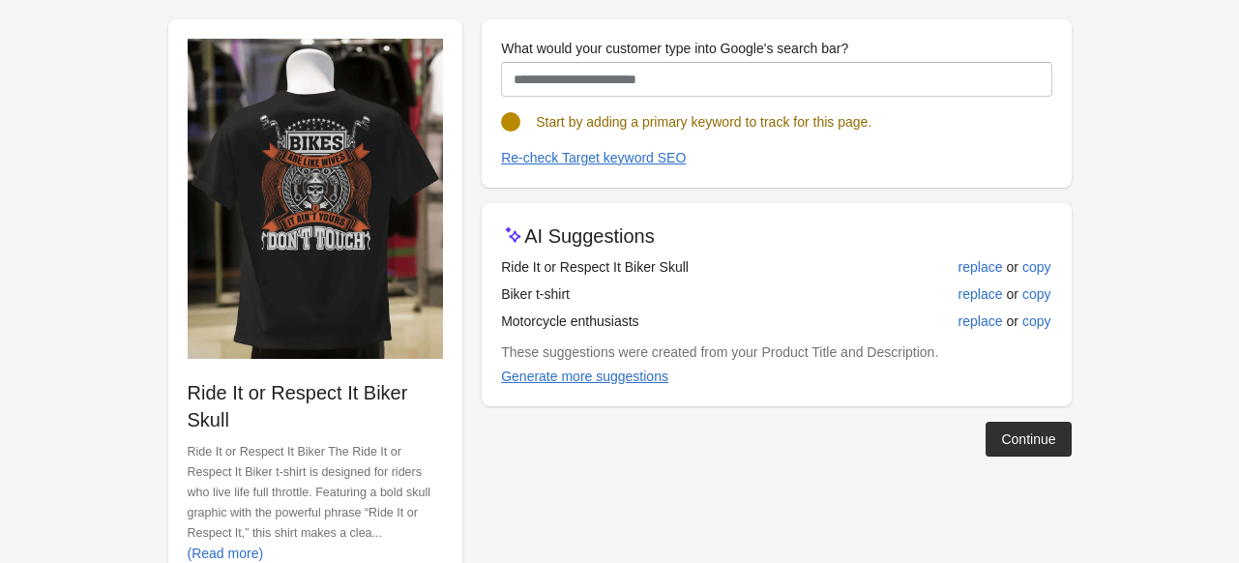
drag, startPoint x: 500, startPoint y: 264, endPoint x: 697, endPoint y: 270, distance: 197.3
click at [697, 270] on td "Ride It or Respect It Biker Skull" at bounding box center [686, 266] width 370 height 27
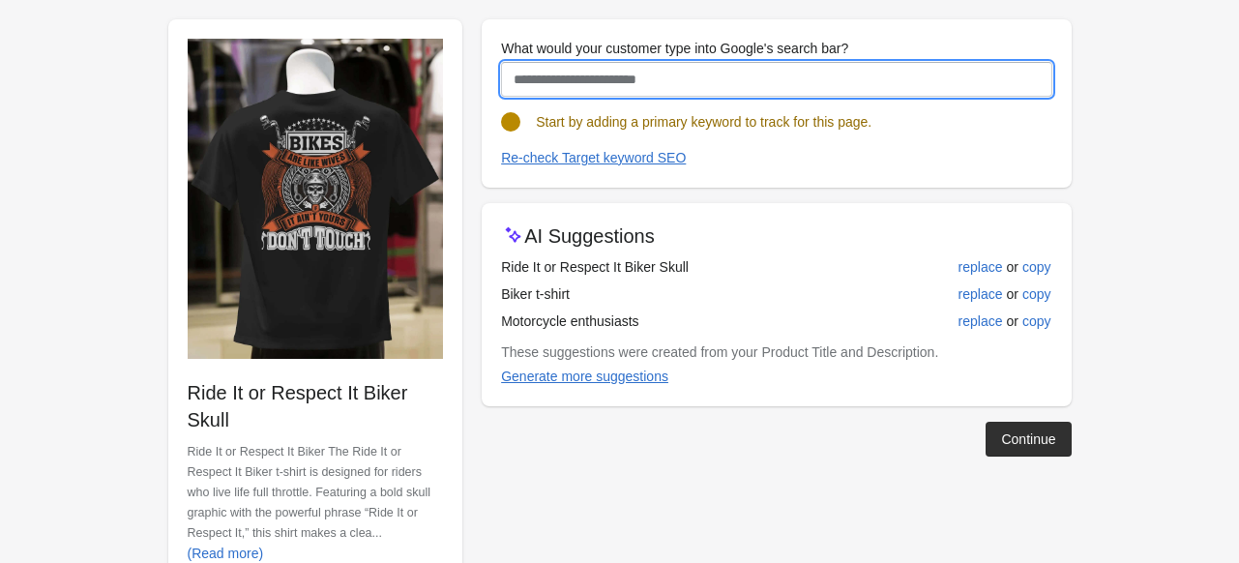
click at [561, 74] on input "What would your customer type into Google's search bar?" at bounding box center [776, 79] width 550 height 35
paste input "**********"
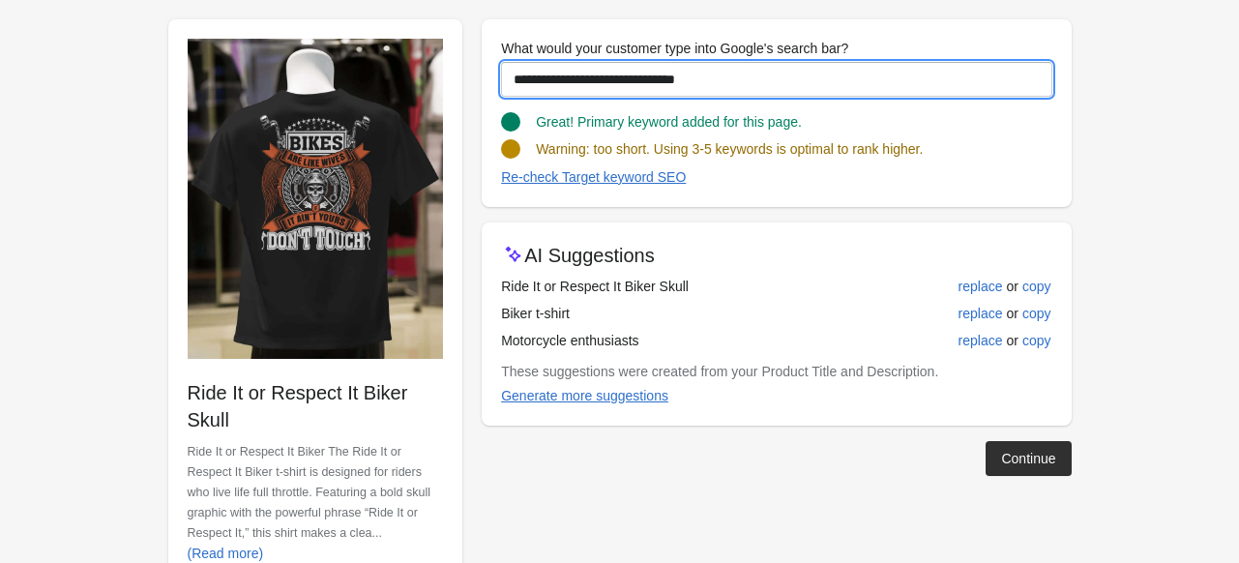
type input "**********"
drag, startPoint x: 712, startPoint y: 73, endPoint x: 444, endPoint y: 103, distance: 269.6
click at [444, 103] on div "**********" at bounding box center [610, 293] width 922 height 579
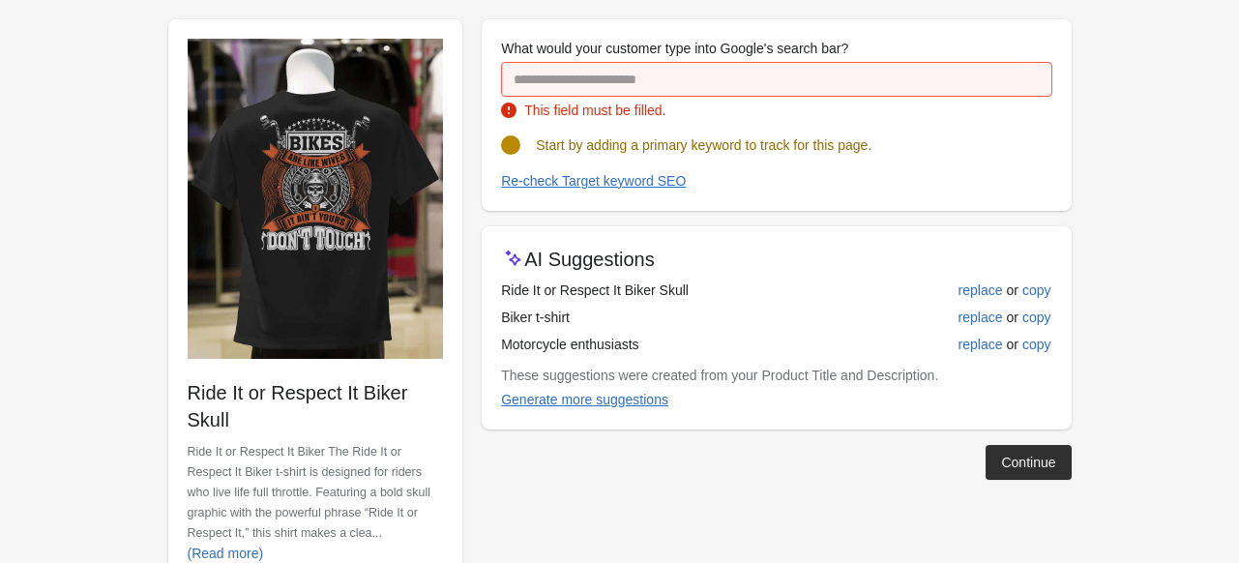
drag, startPoint x: 499, startPoint y: 292, endPoint x: 584, endPoint y: 292, distance: 85.1
click at [584, 292] on div "AI Suggestions Ride It or Respect It Biker Skull replace or copy Biker t-shirt …" at bounding box center [775, 327] width 589 height 203
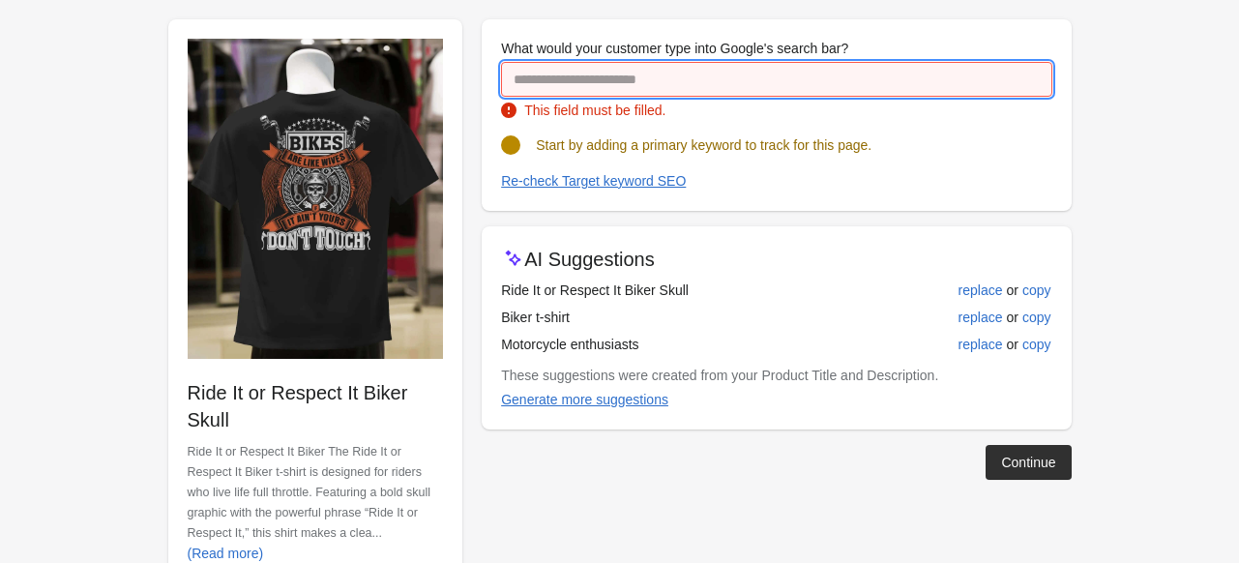
click at [531, 87] on input "What would your customer type into Google's search bar?" at bounding box center [776, 79] width 550 height 35
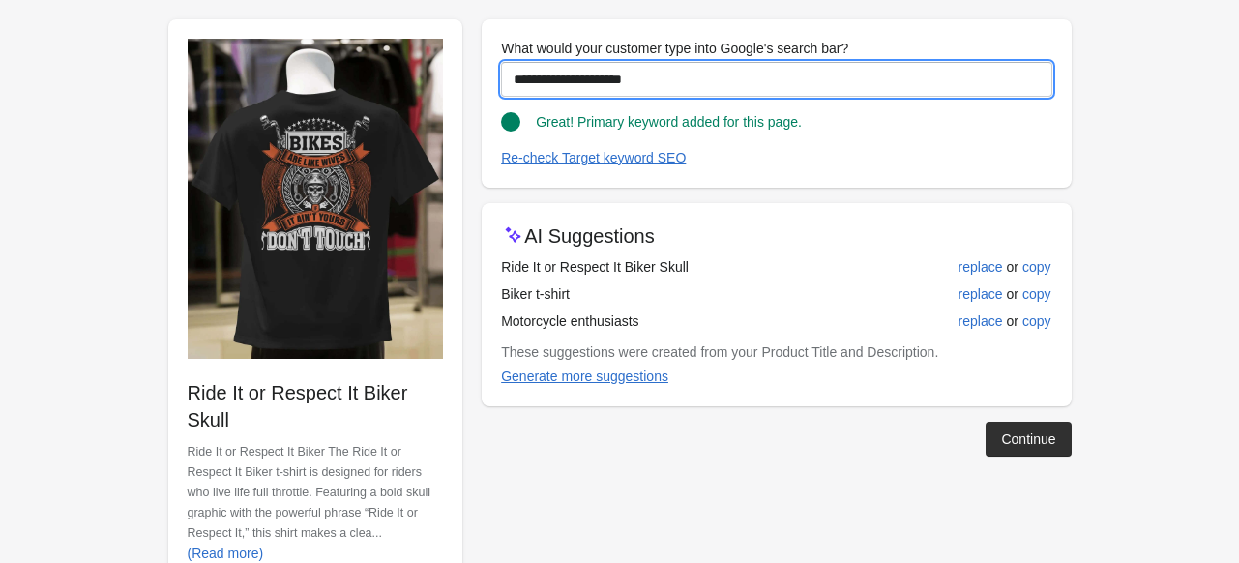
drag, startPoint x: 661, startPoint y: 80, endPoint x: 473, endPoint y: 90, distance: 188.8
click at [473, 90] on div "**********" at bounding box center [610, 293] width 922 height 579
type input "**********"
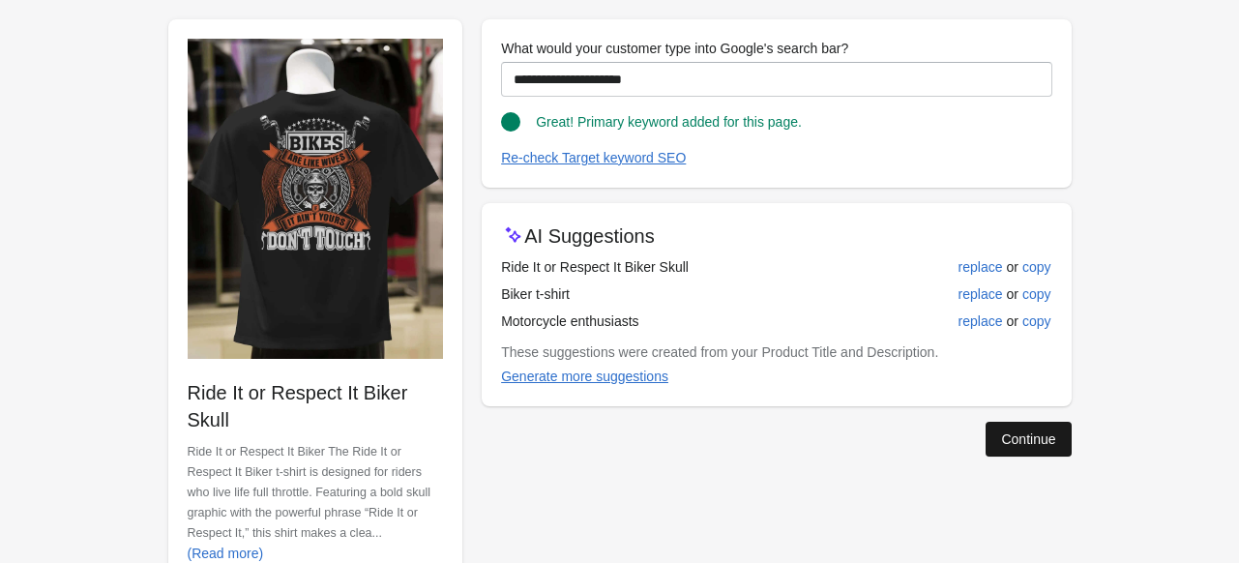
click at [1029, 442] on div "Continue" at bounding box center [1028, 438] width 54 height 15
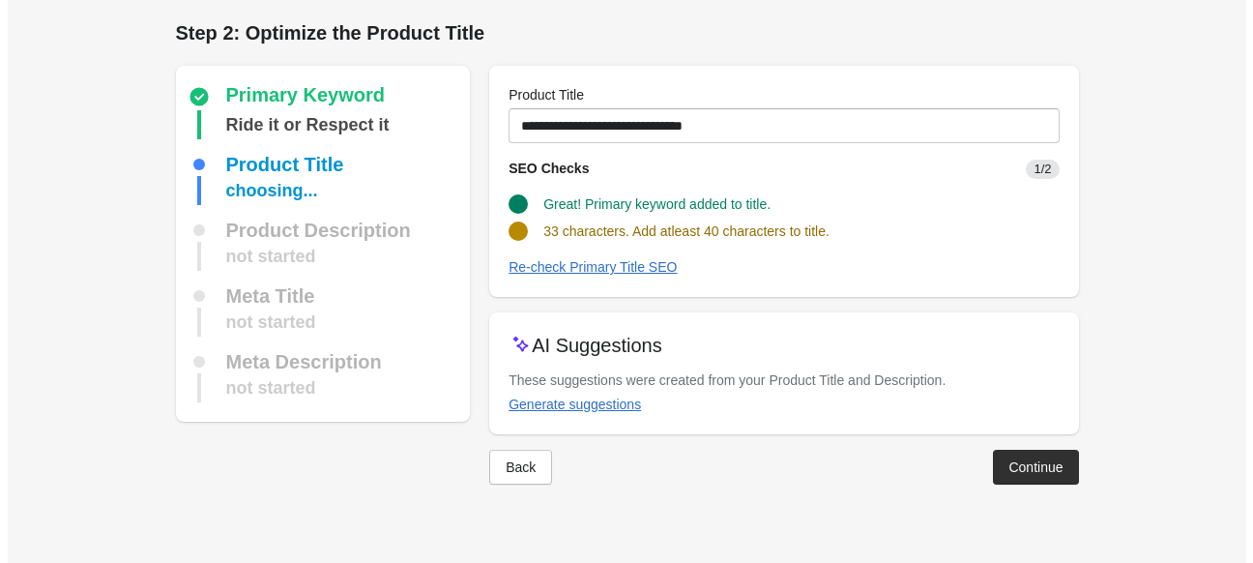
scroll to position [0, 0]
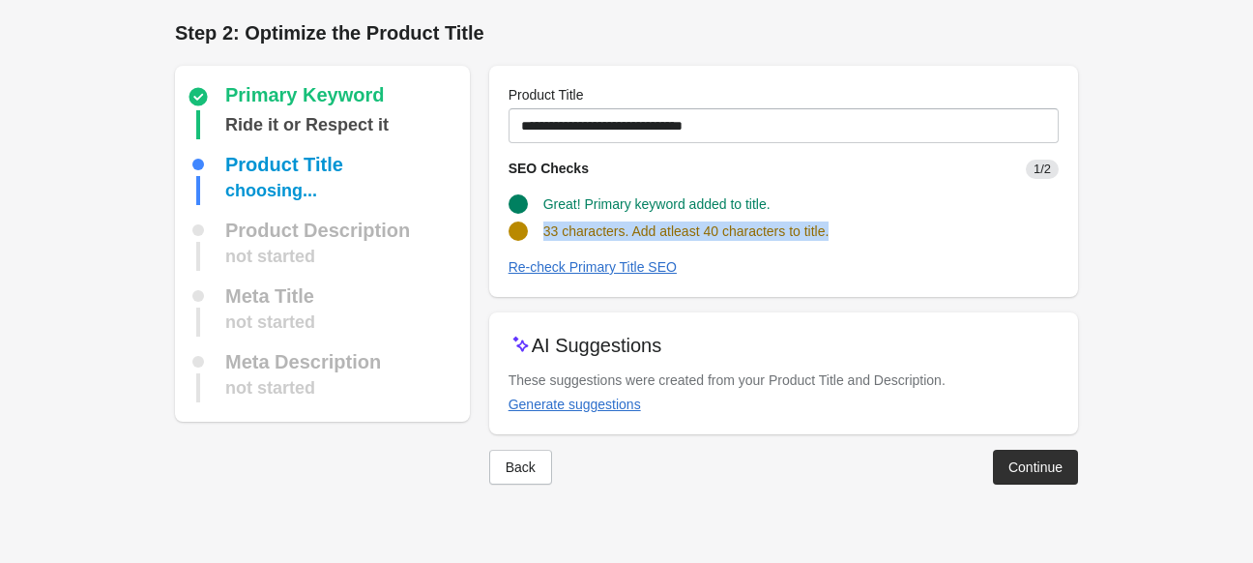
drag, startPoint x: 538, startPoint y: 234, endPoint x: 876, endPoint y: 224, distance: 338.5
click at [876, 224] on div "33 characters. Add atleast 40 characters to title." at bounding box center [776, 223] width 566 height 35
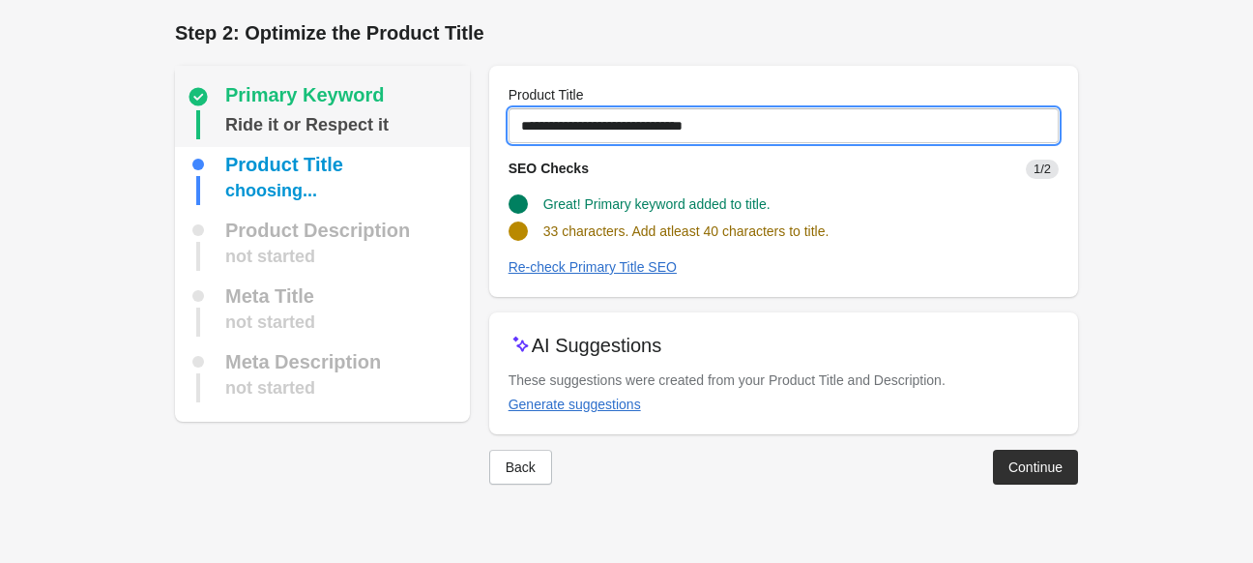
drag, startPoint x: 716, startPoint y: 123, endPoint x: 367, endPoint y: 142, distance: 349.6
click at [367, 142] on div "Primary Keyword Ride it or Respect it Product Title choosing... Product Descrip…" at bounding box center [617, 267] width 922 height 434
paste input "**********"
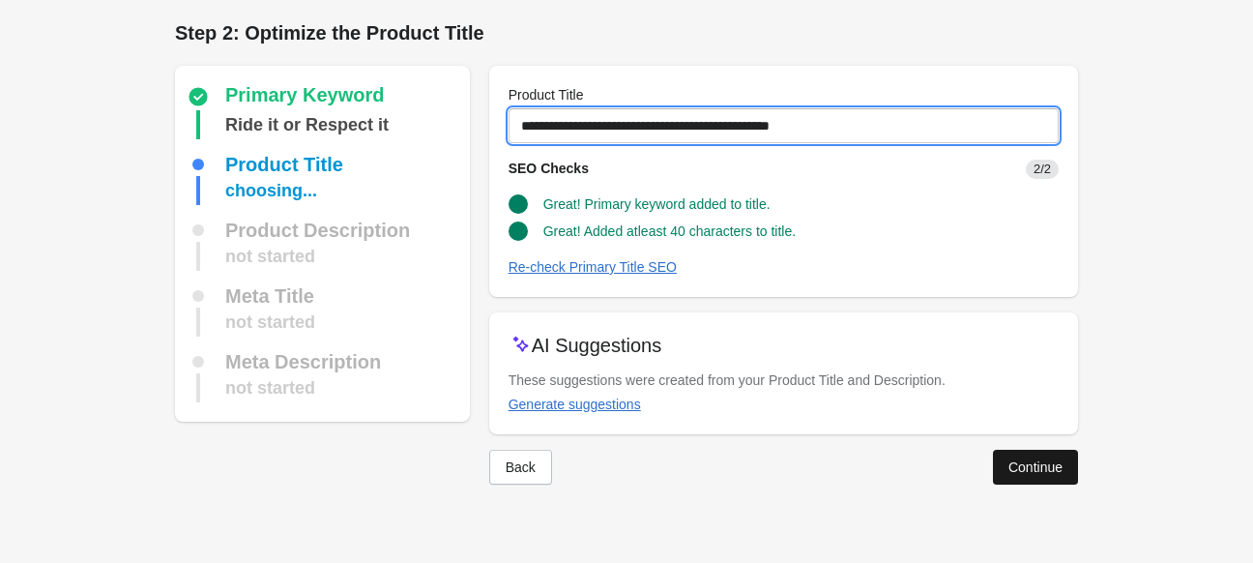
type input "**********"
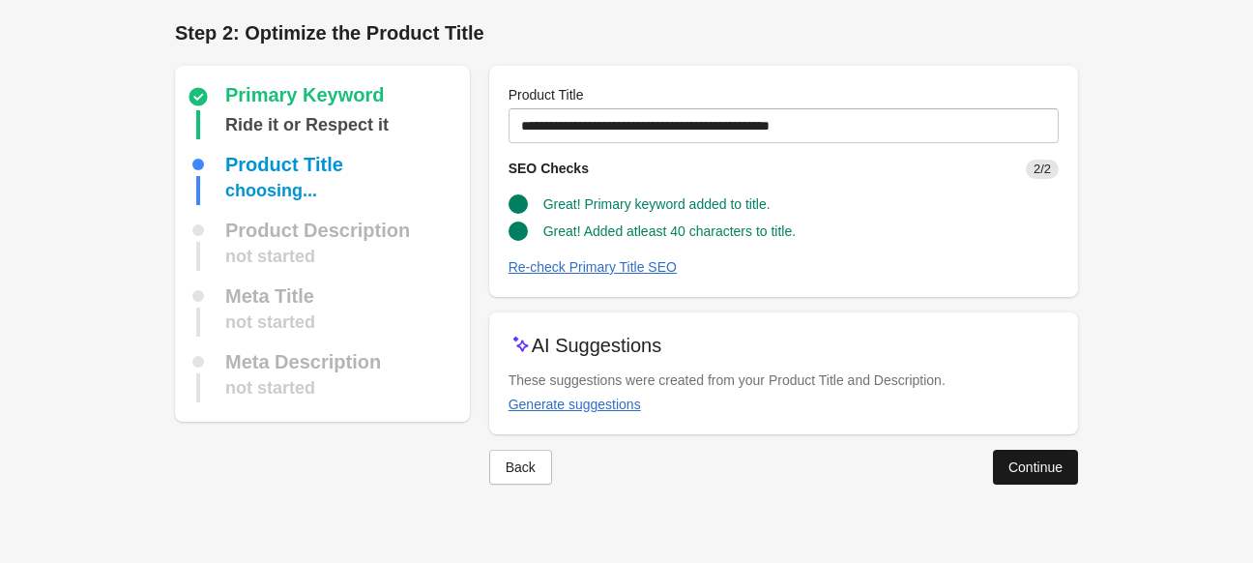
click at [1025, 469] on div "Continue" at bounding box center [1035, 466] width 54 height 15
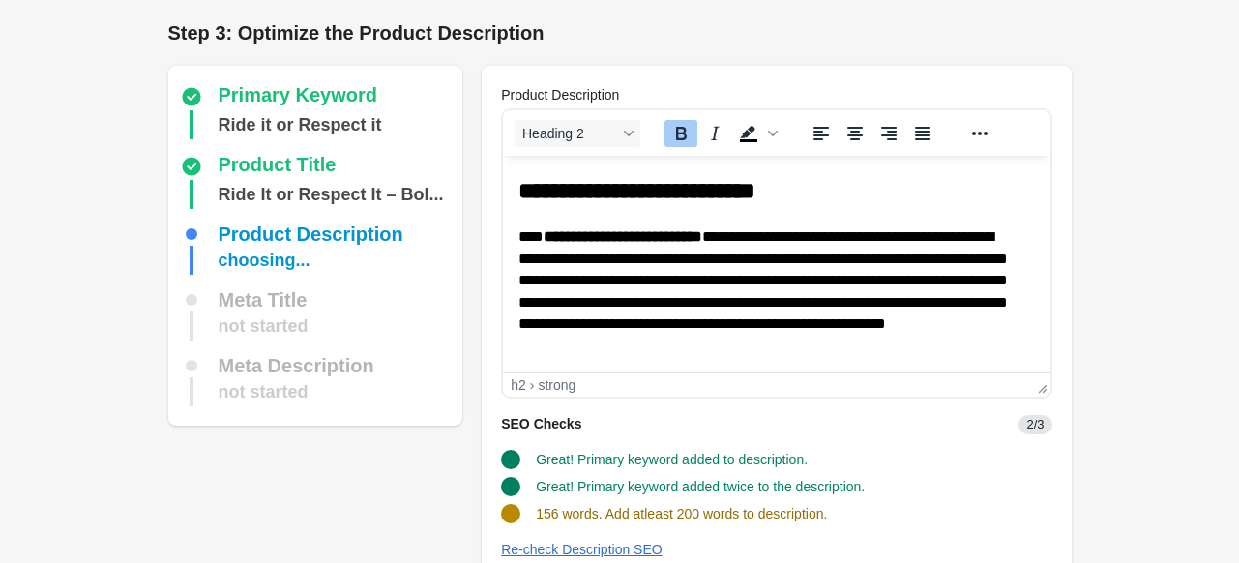
click at [514, 185] on html "**********" at bounding box center [776, 355] width 546 height 399
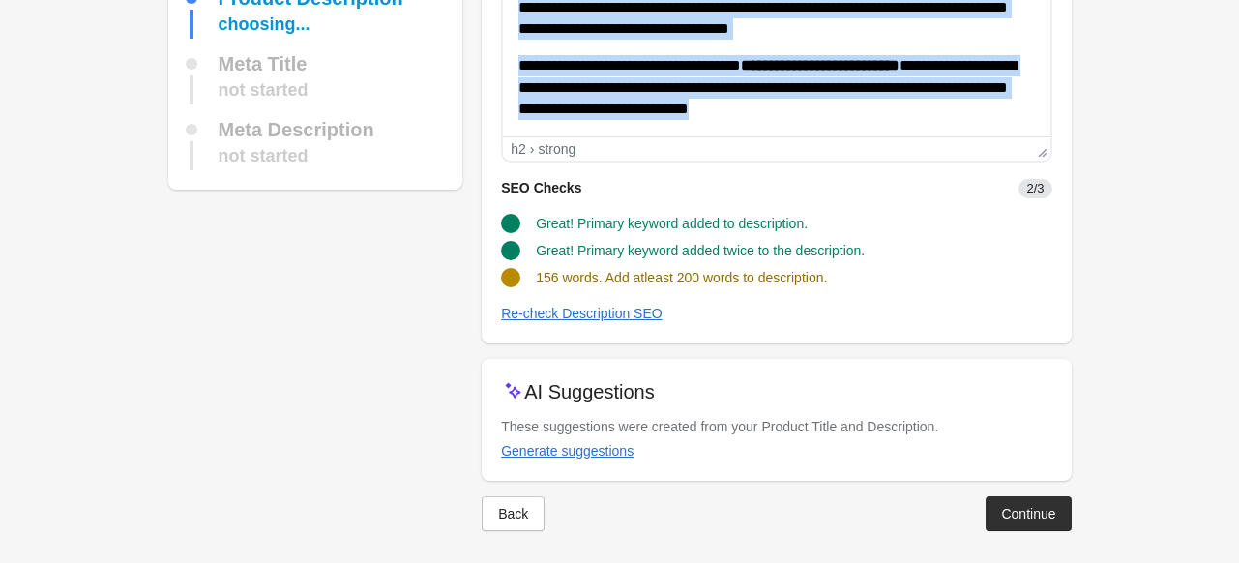
scroll to position [242, 0]
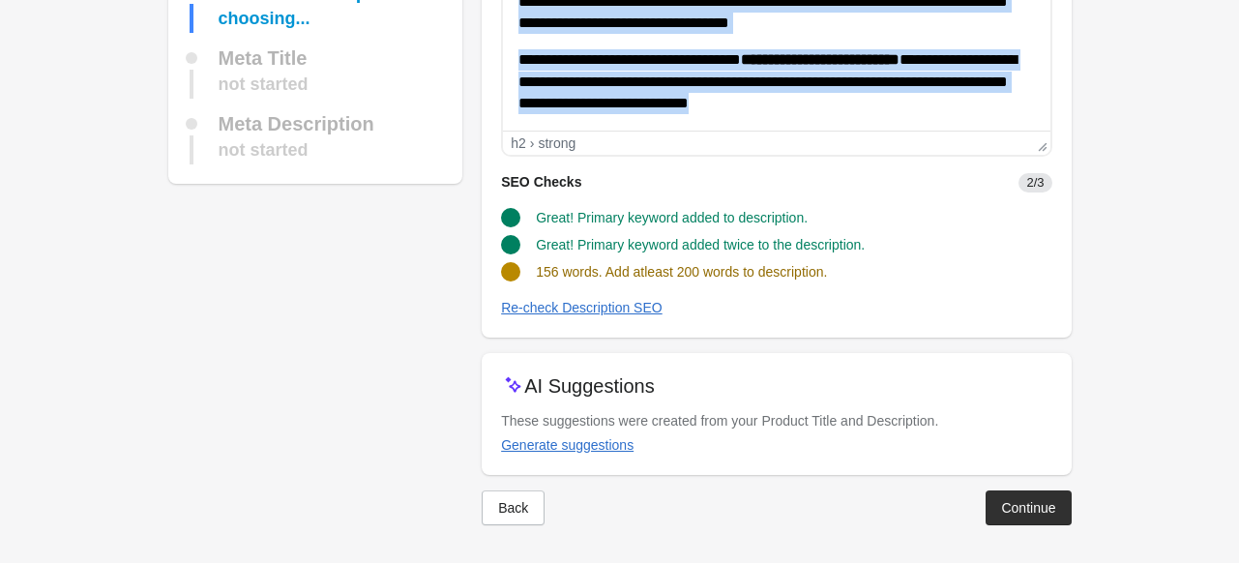
drag, startPoint x: 523, startPoint y: -51, endPoint x: 937, endPoint y: 264, distance: 520.2
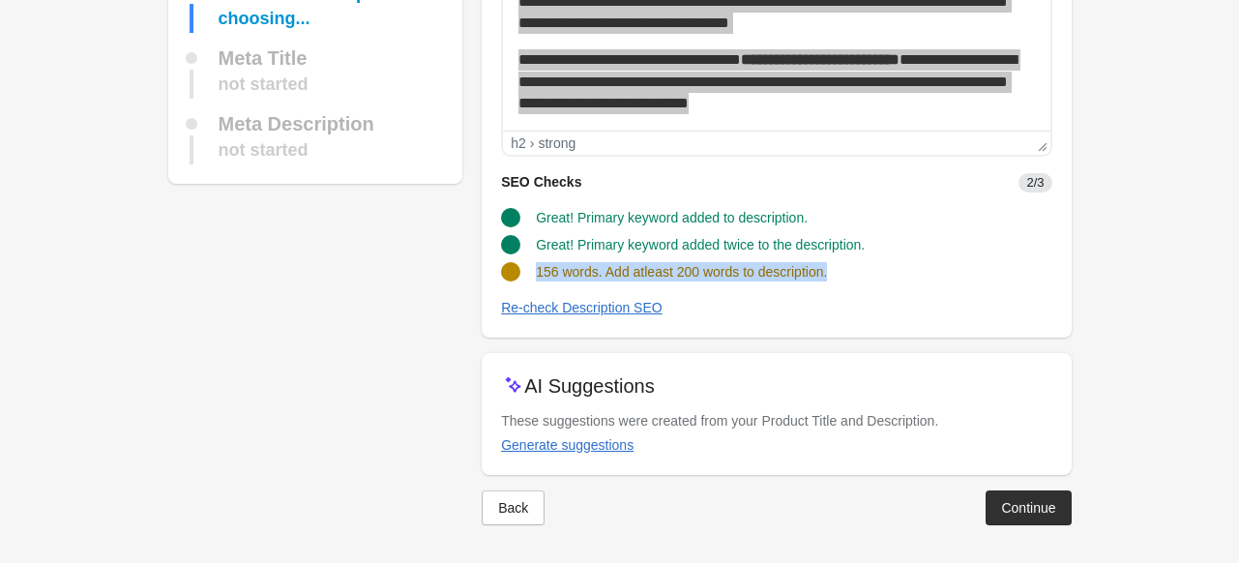
drag, startPoint x: 535, startPoint y: 268, endPoint x: 890, endPoint y: 268, distance: 355.8
click at [890, 268] on div "156 words. Add atleast 200 words to description." at bounding box center [768, 264] width 566 height 35
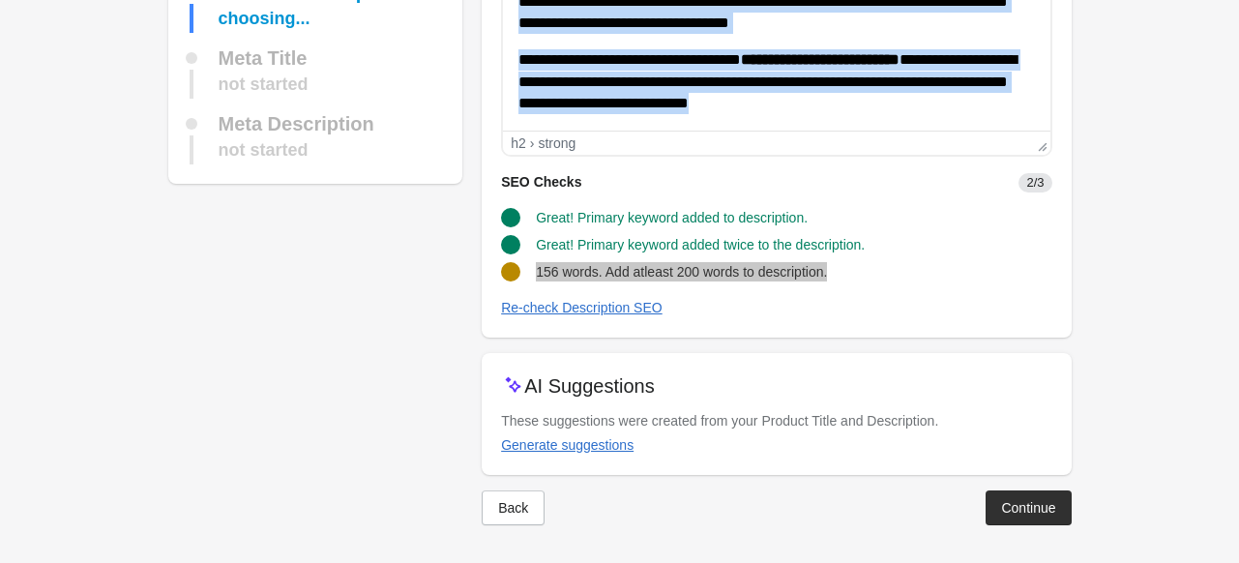
click at [887, 86] on p "**********" at bounding box center [769, 81] width 502 height 65
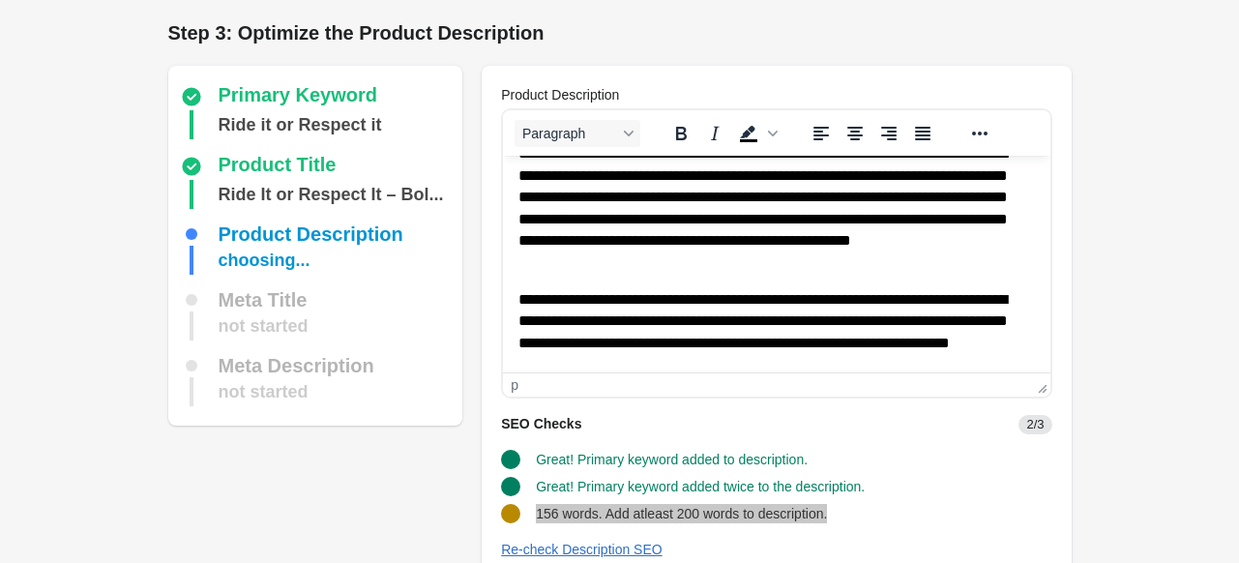
scroll to position [330, 0]
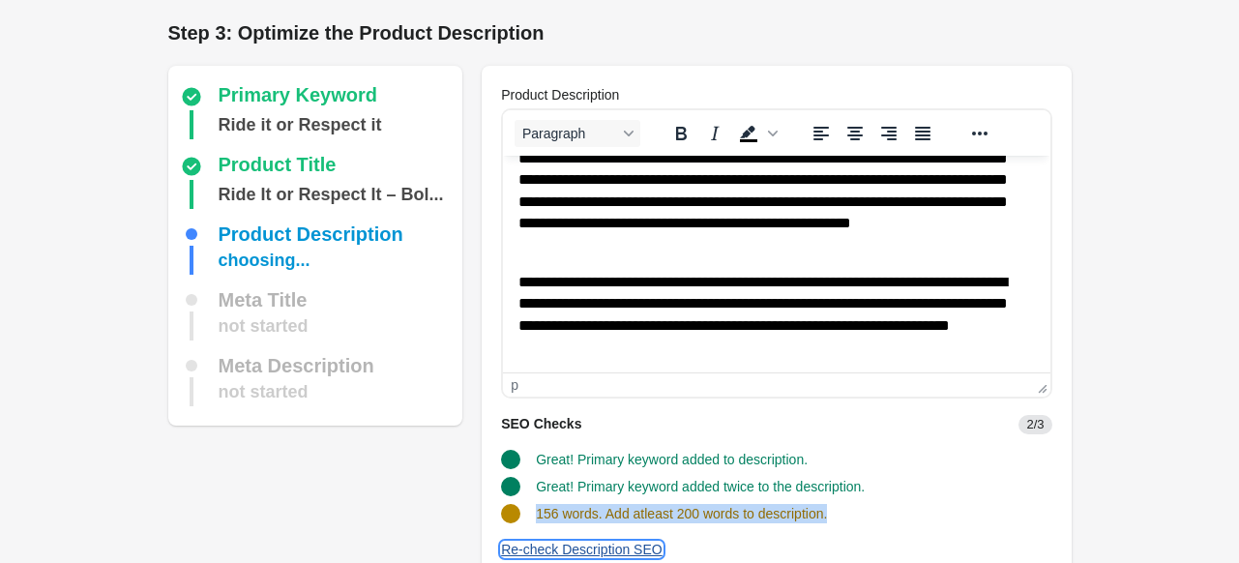
click at [601, 550] on div "Re-check Description SEO" at bounding box center [581, 548] width 161 height 15
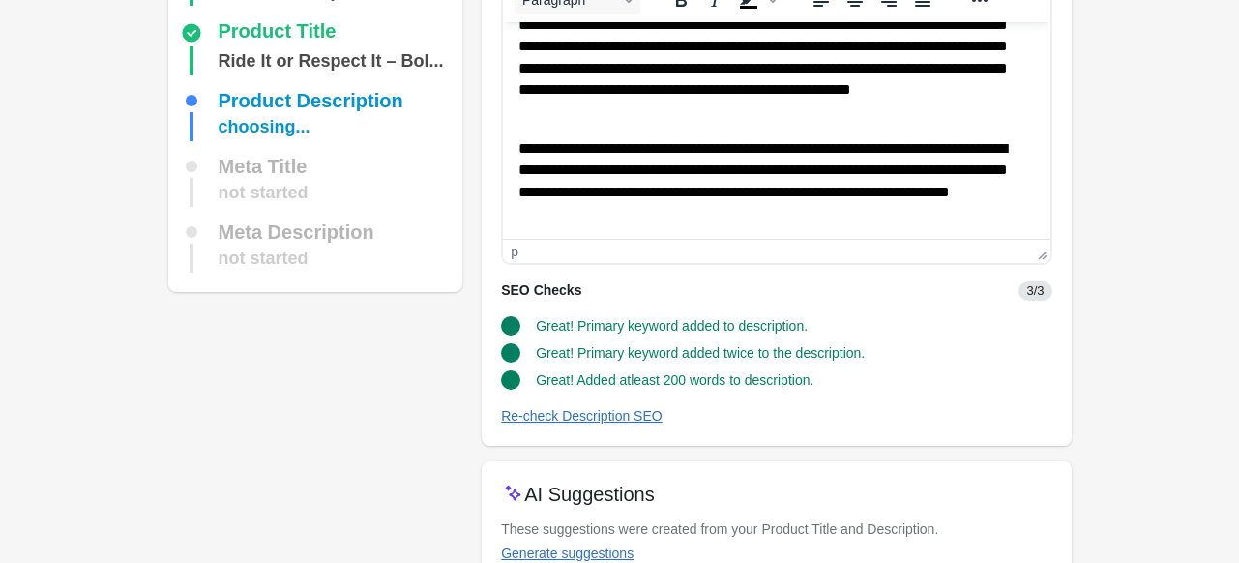
scroll to position [242, 0]
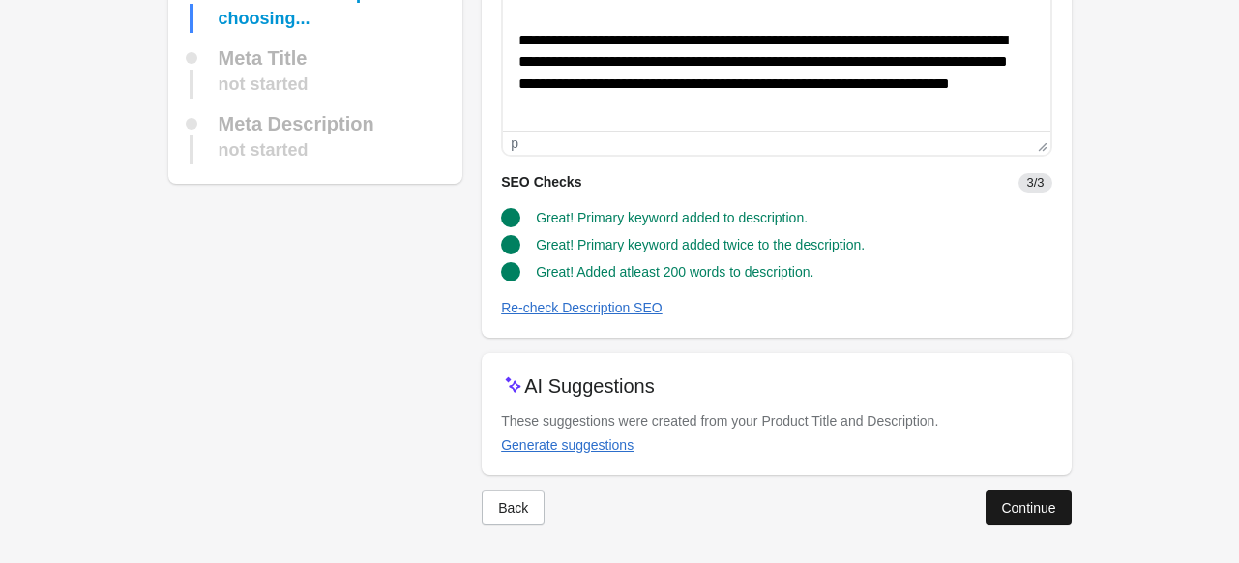
click at [1050, 502] on div "Continue" at bounding box center [1028, 507] width 54 height 15
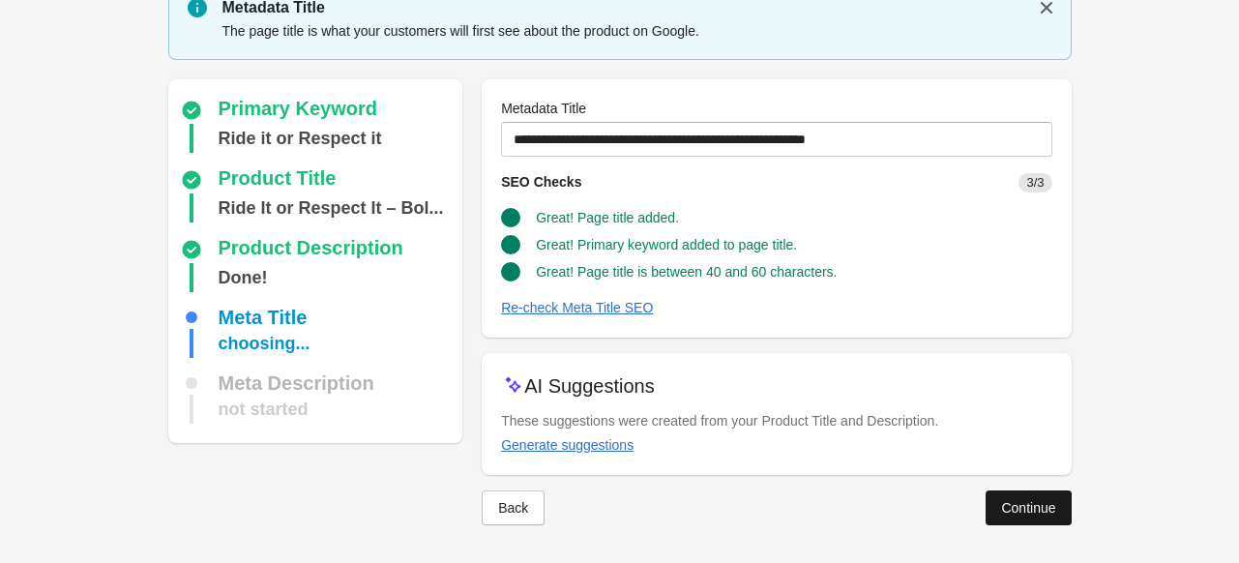
click at [1008, 504] on div "Continue" at bounding box center [1028, 507] width 54 height 15
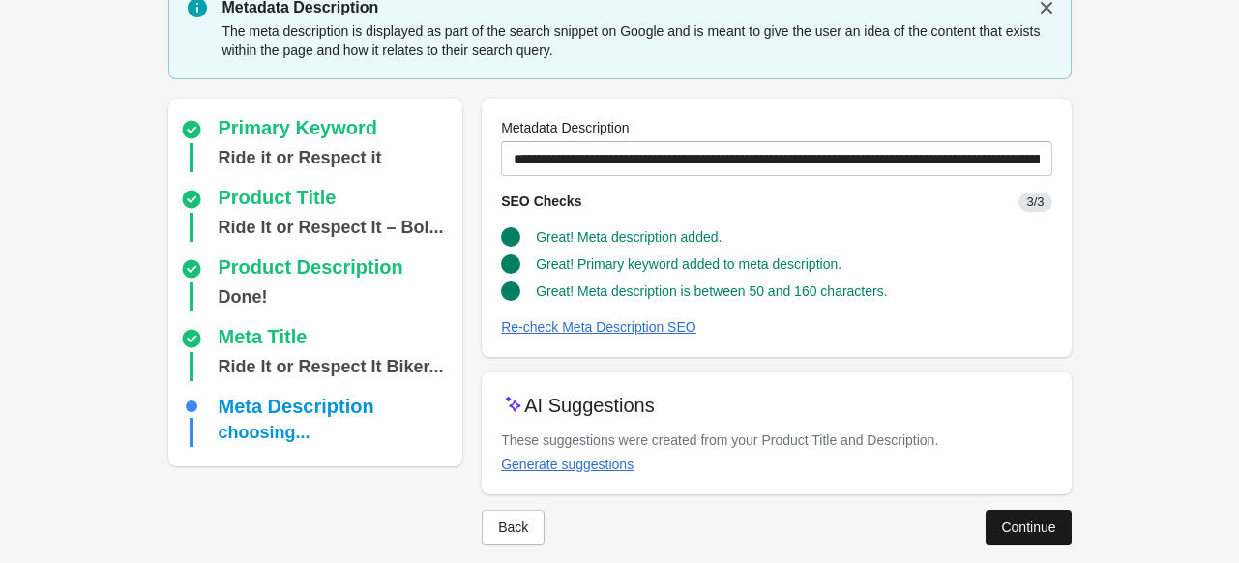
click at [1017, 511] on button "Continue" at bounding box center [1027, 527] width 85 height 35
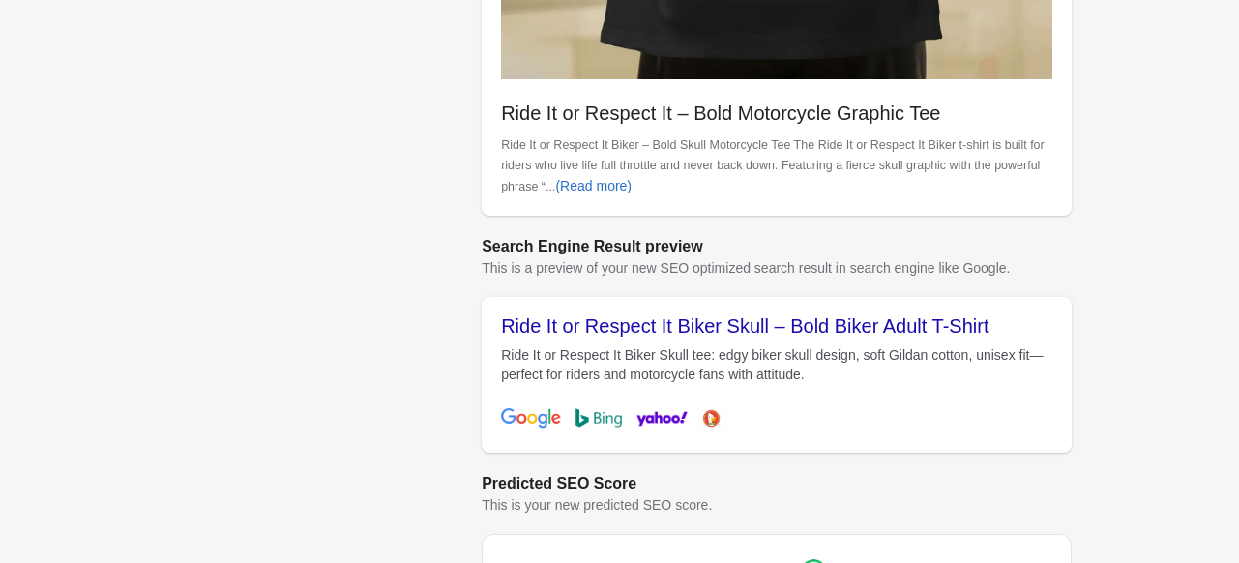
scroll to position [896, 0]
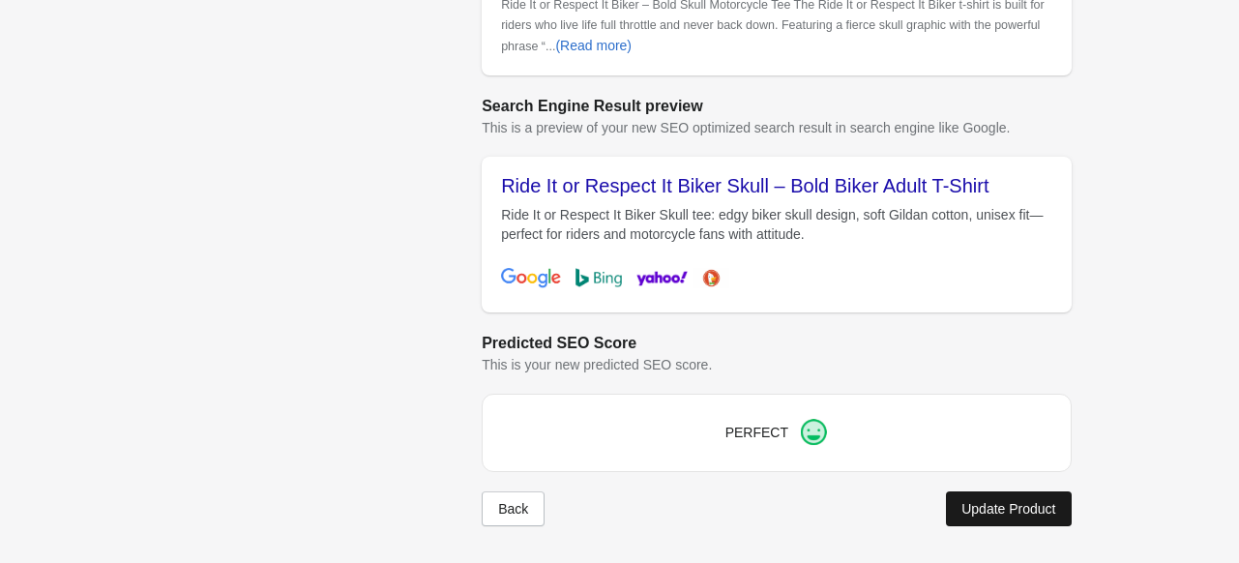
click at [999, 514] on div "Update Product" at bounding box center [1008, 508] width 94 height 15
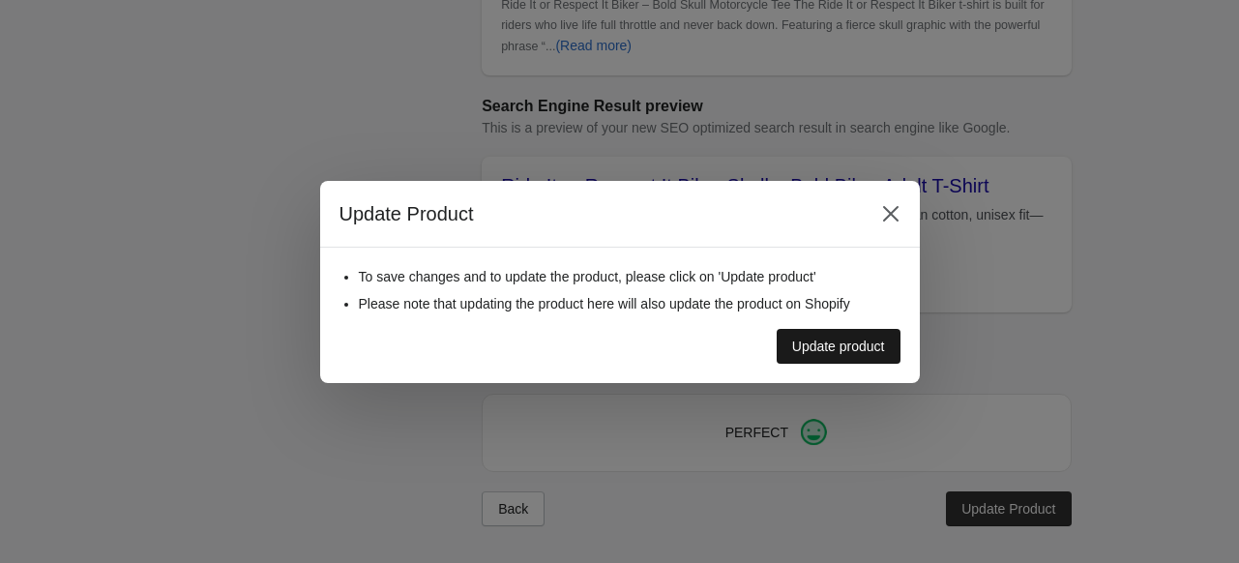
click at [836, 355] on button "Update product" at bounding box center [838, 346] width 124 height 35
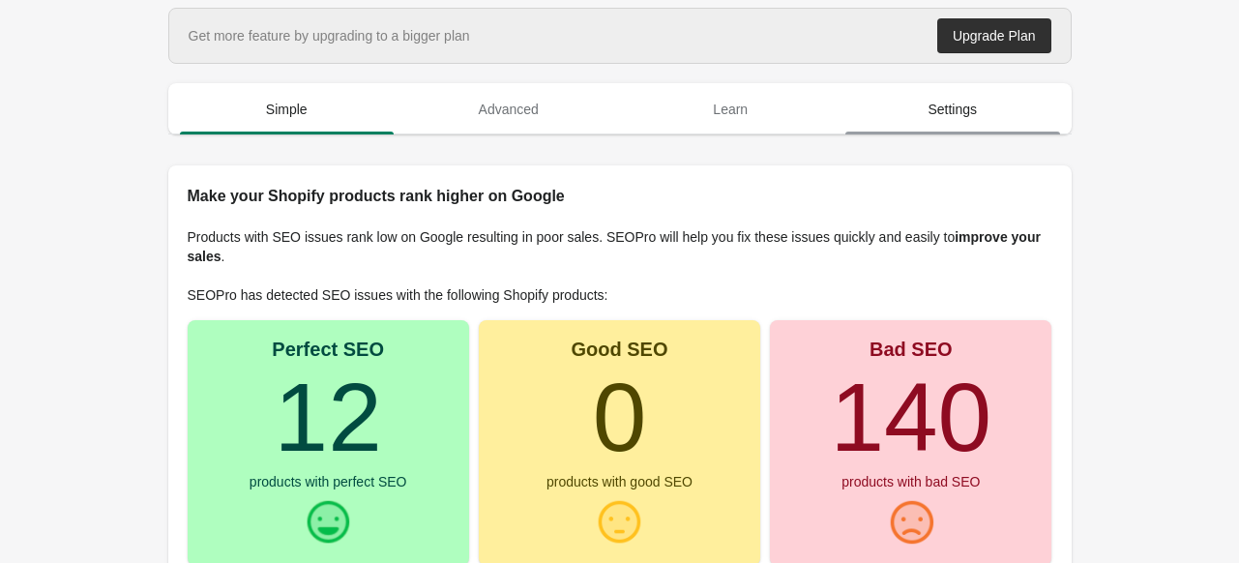
click at [905, 107] on span "Settings" at bounding box center [952, 109] width 215 height 35
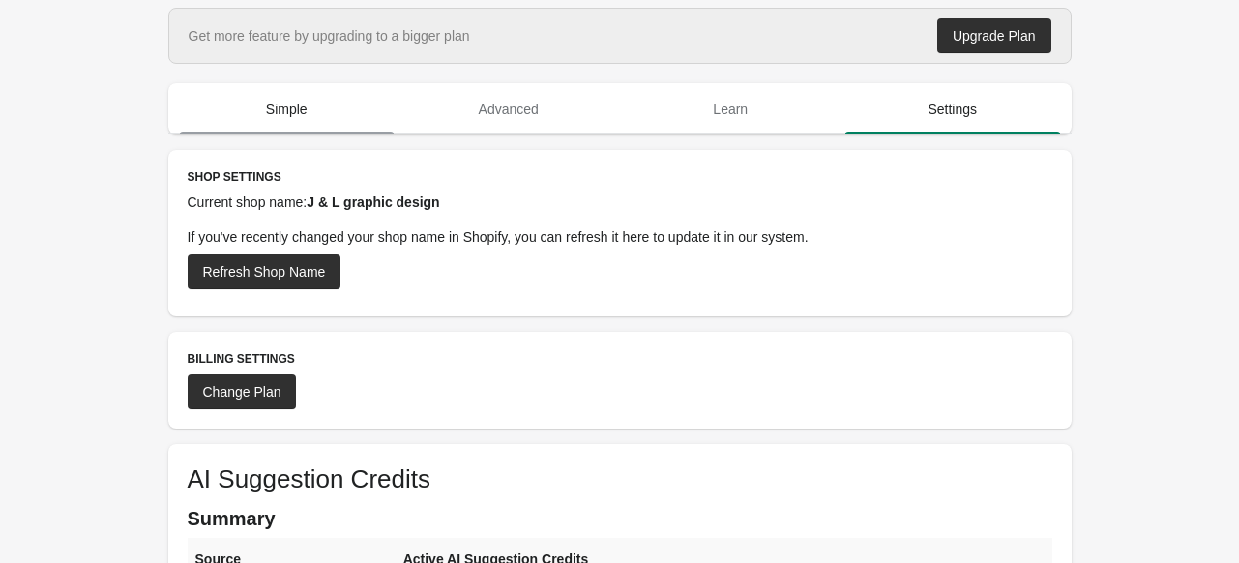
click at [308, 103] on span "Simple" at bounding box center [287, 109] width 215 height 35
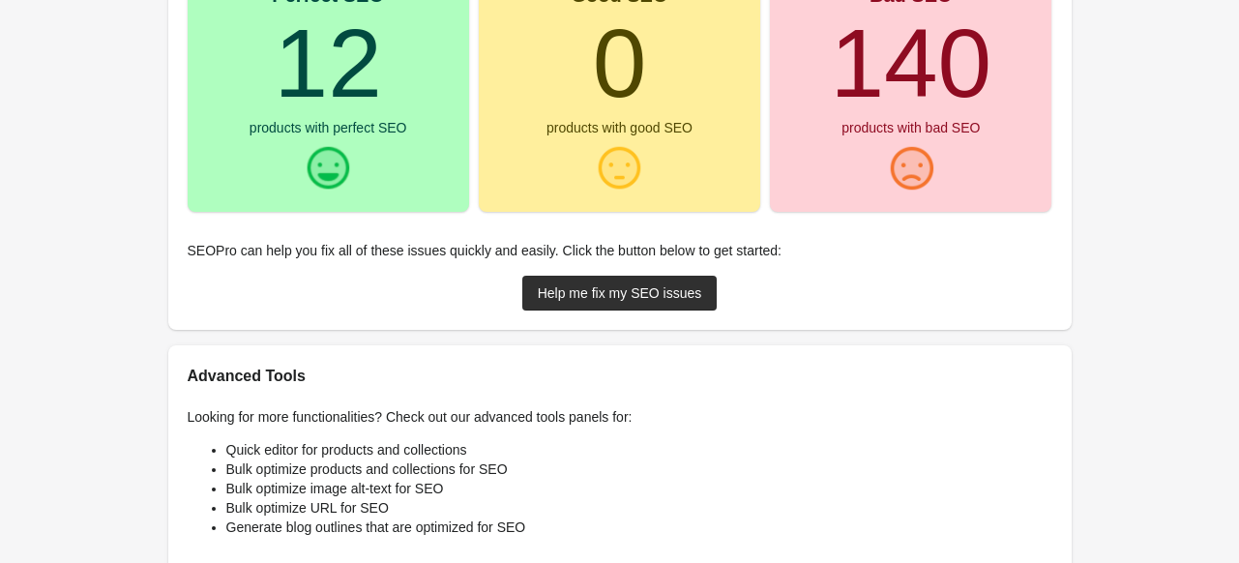
scroll to position [387, 0]
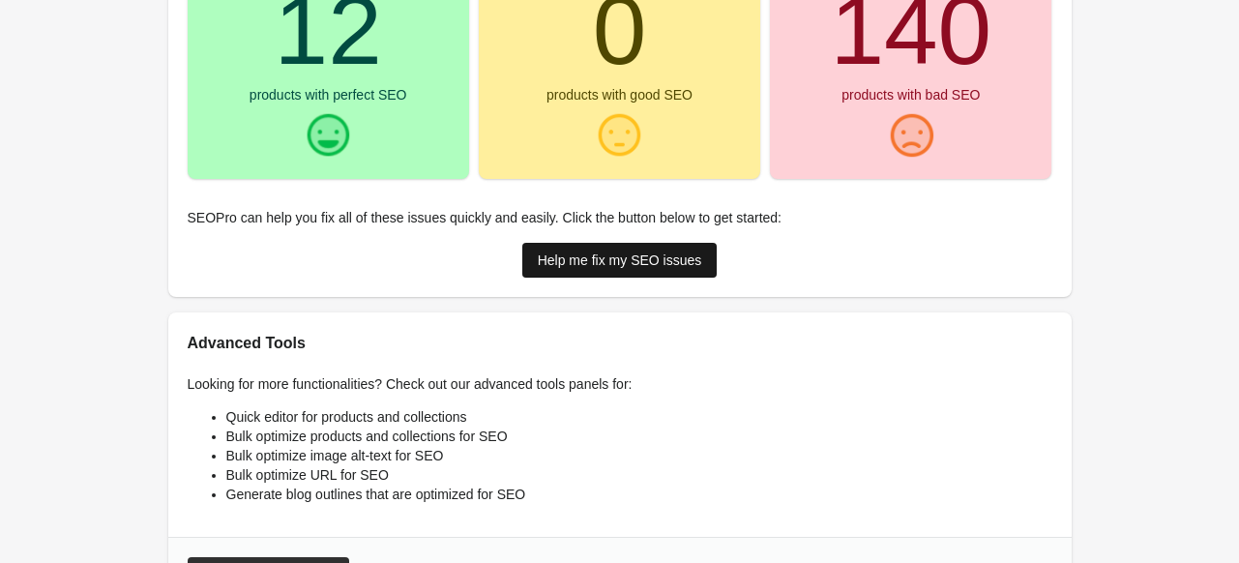
click at [652, 262] on div "Help me fix my SEO issues" at bounding box center [620, 259] width 164 height 15
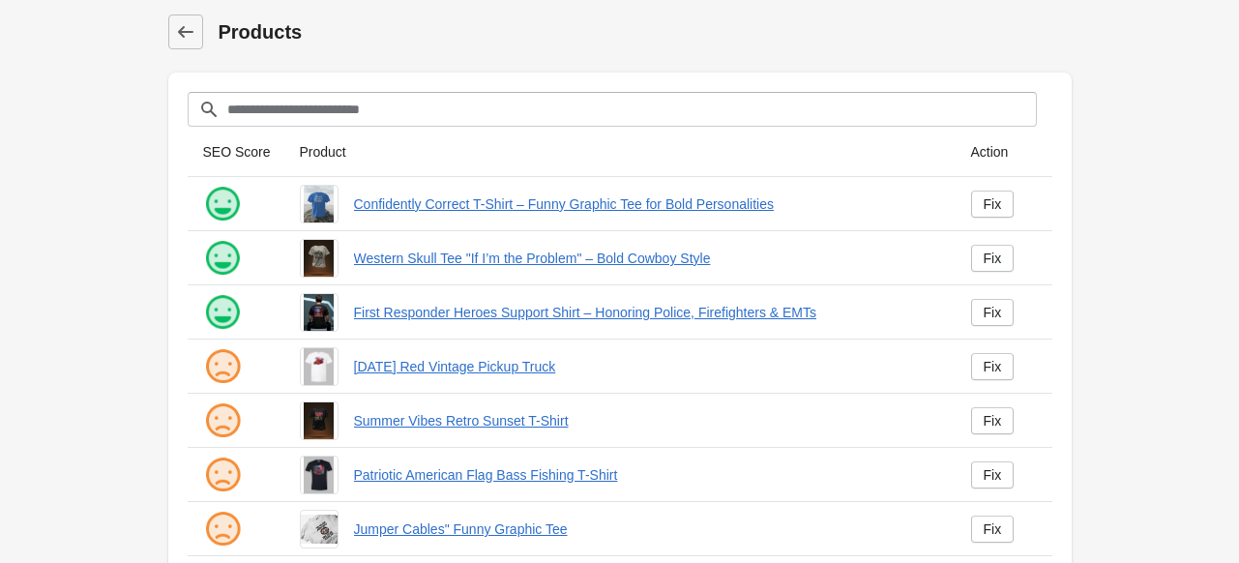
scroll to position [504, 0]
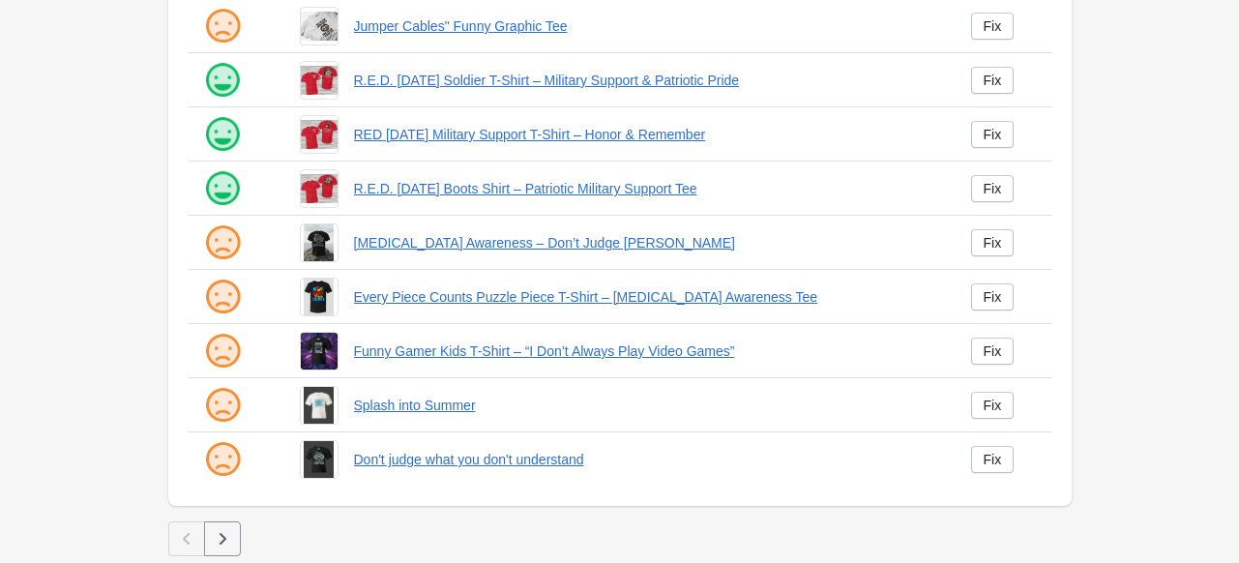
click at [223, 536] on icon "button" at bounding box center [222, 538] width 19 height 19
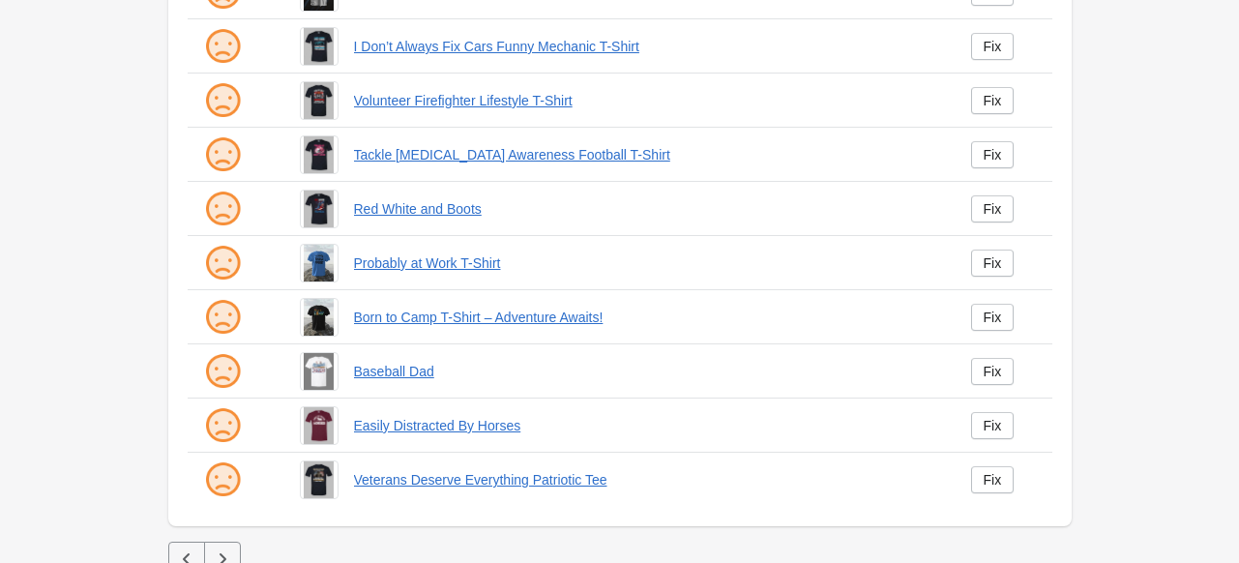
scroll to position [504, 0]
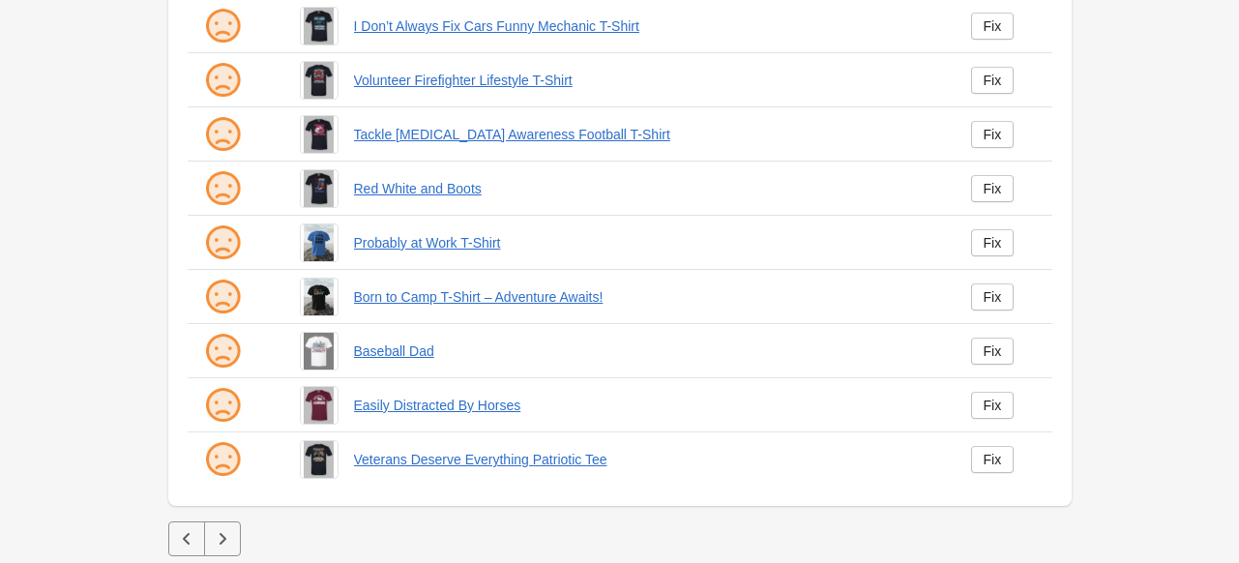
click at [226, 530] on icon "button" at bounding box center [222, 538] width 19 height 19
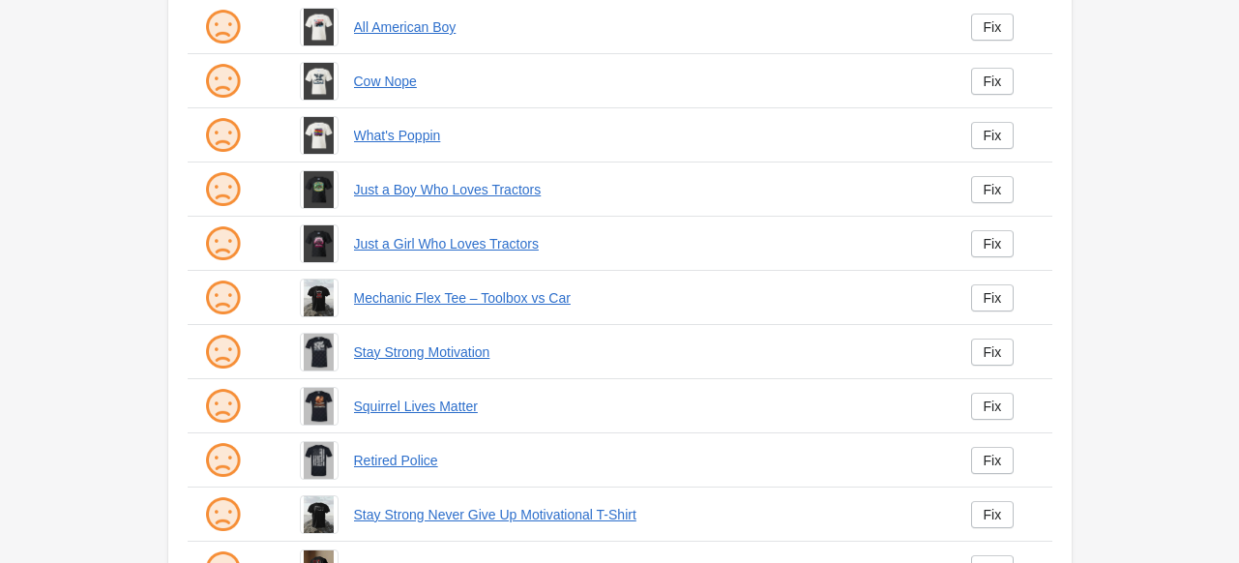
scroll to position [504, 0]
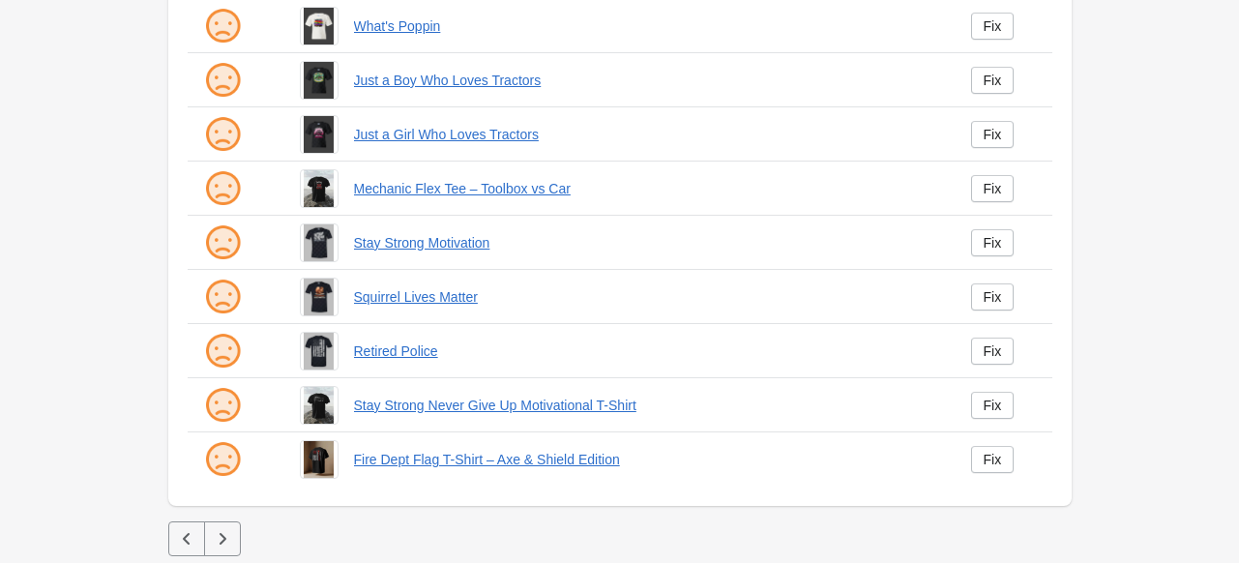
click at [226, 530] on icon "button" at bounding box center [222, 538] width 19 height 19
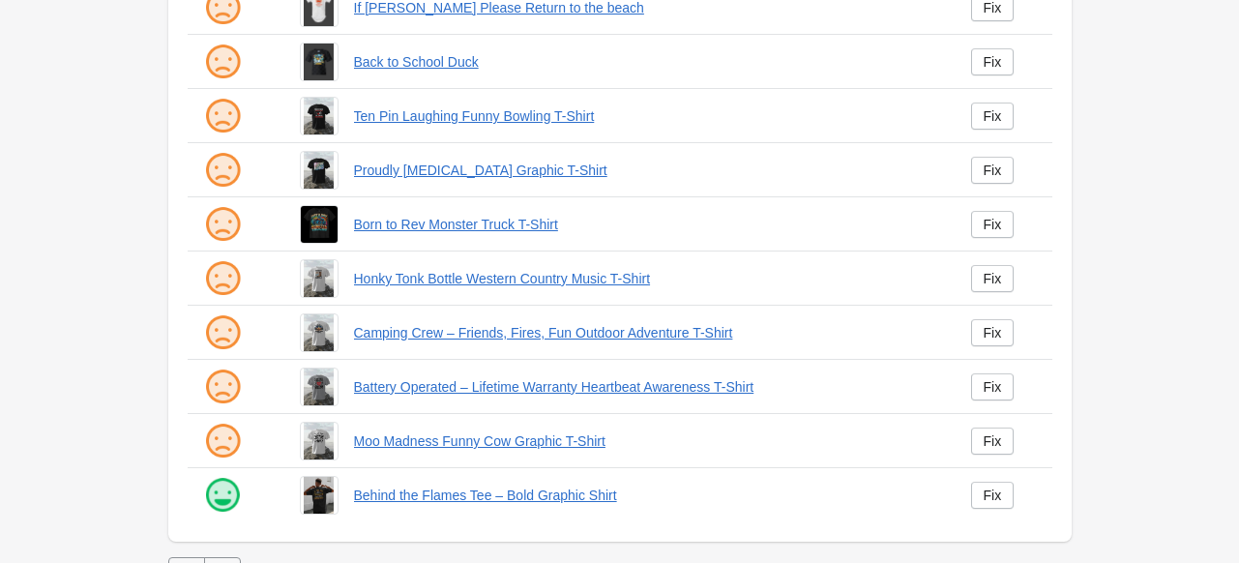
scroll to position [483, 0]
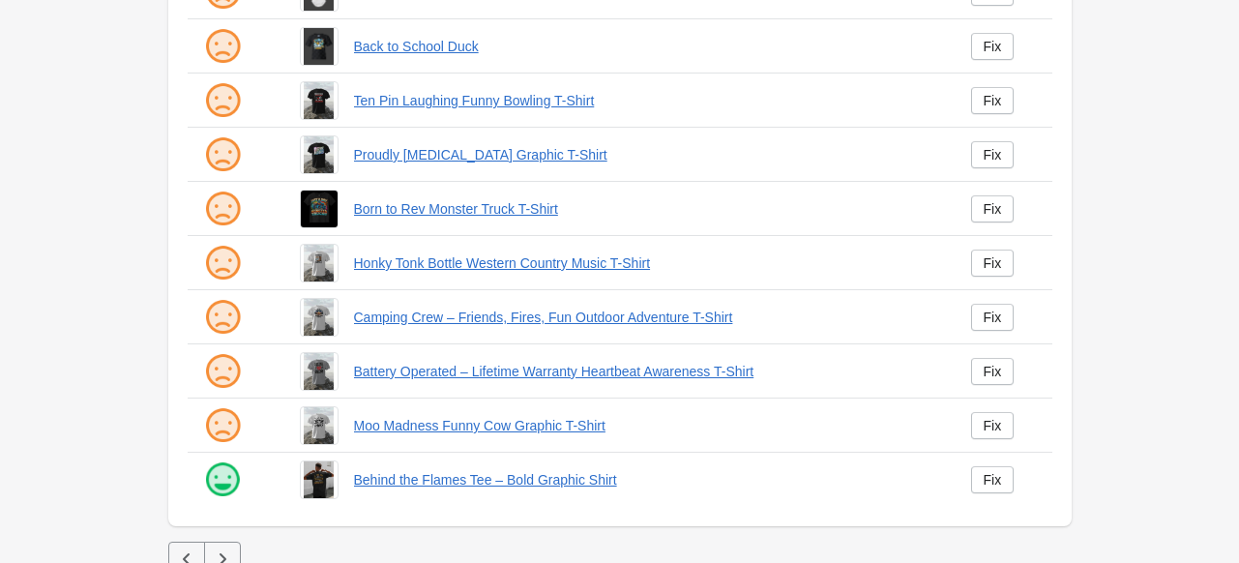
click at [226, 530] on div at bounding box center [619, 533] width 903 height 15
click at [223, 549] on icon "button" at bounding box center [222, 558] width 19 height 19
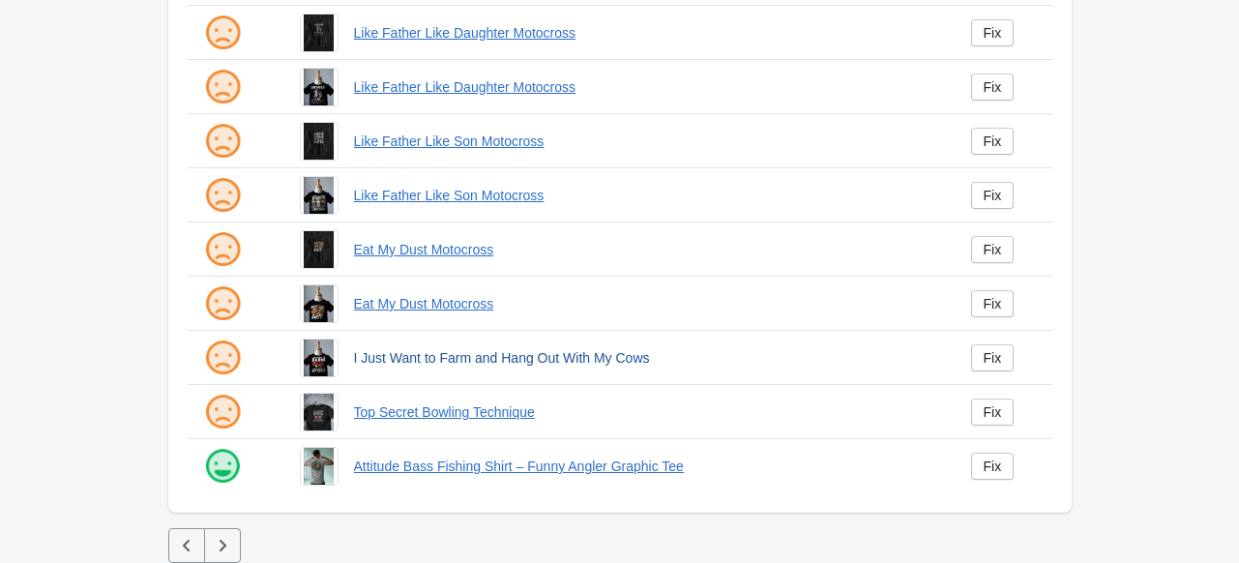
scroll to position [504, 0]
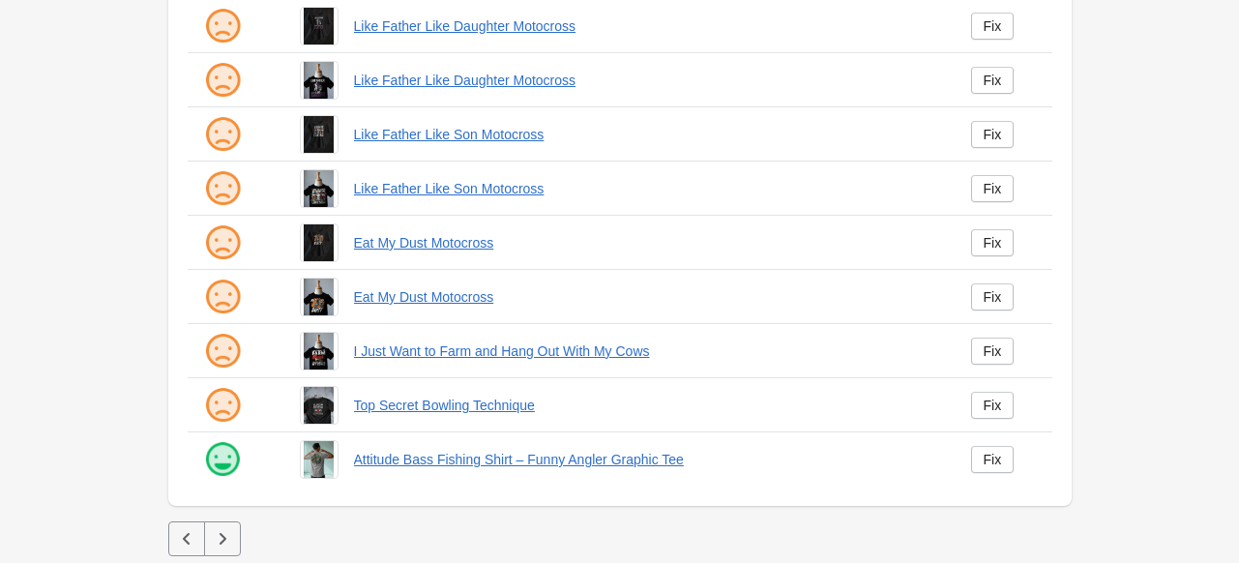
click at [228, 533] on icon "button" at bounding box center [222, 538] width 19 height 19
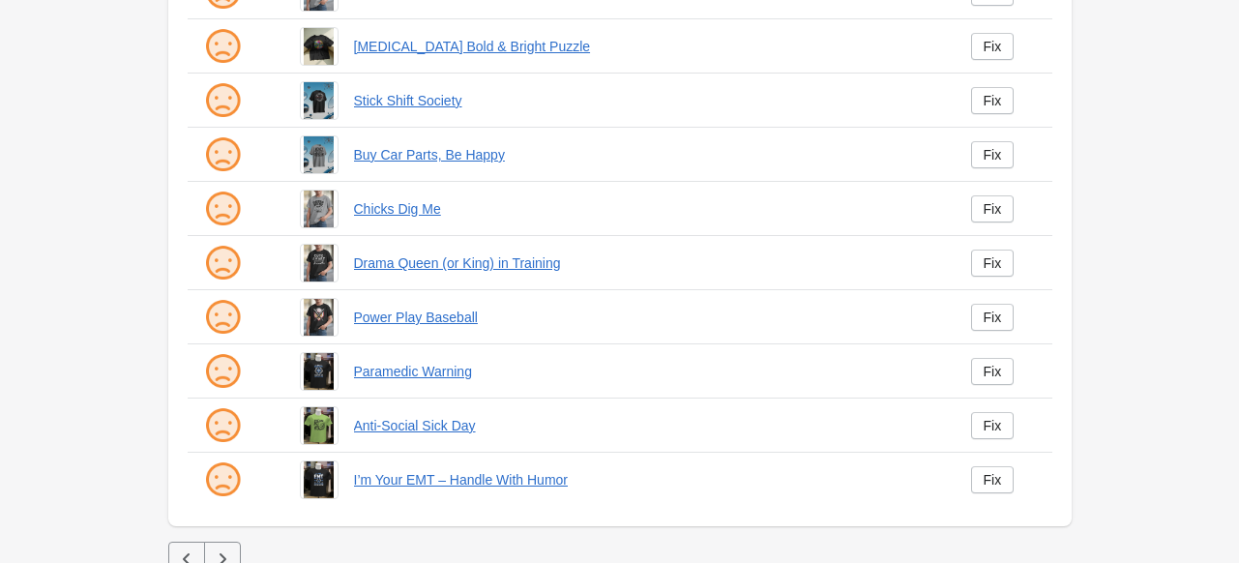
scroll to position [504, 0]
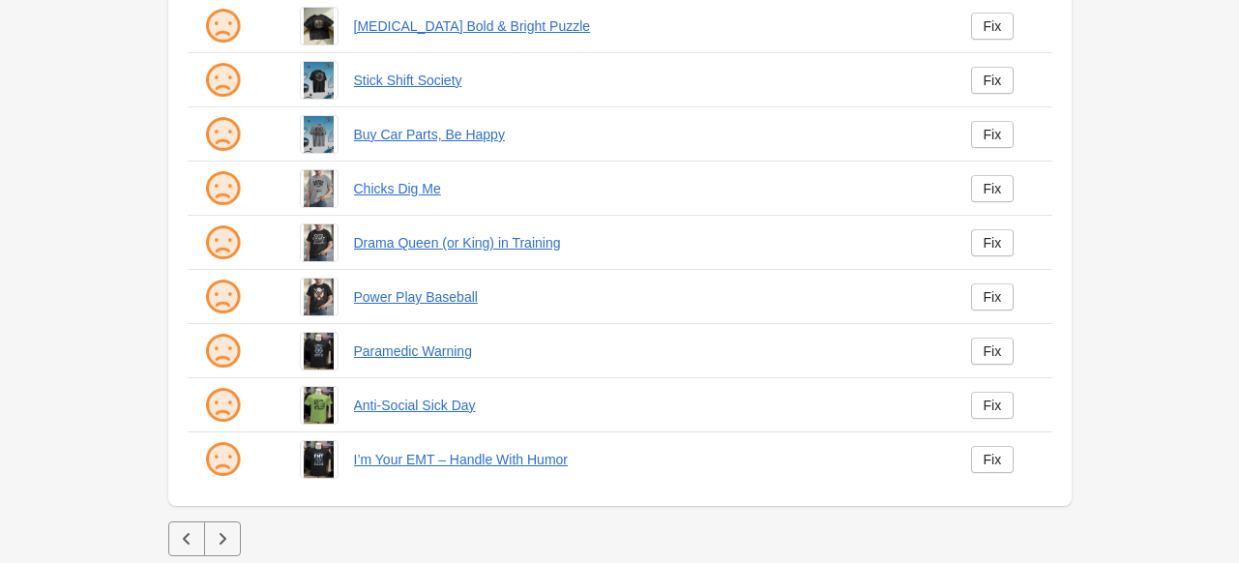
click at [223, 529] on icon "button" at bounding box center [222, 538] width 19 height 19
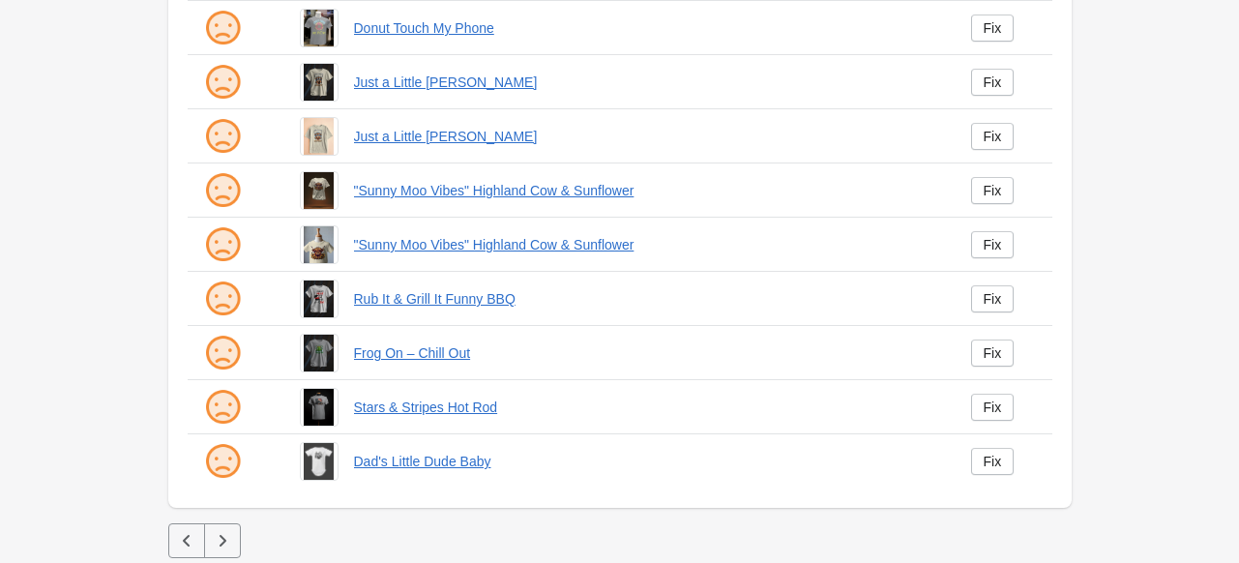
scroll to position [504, 0]
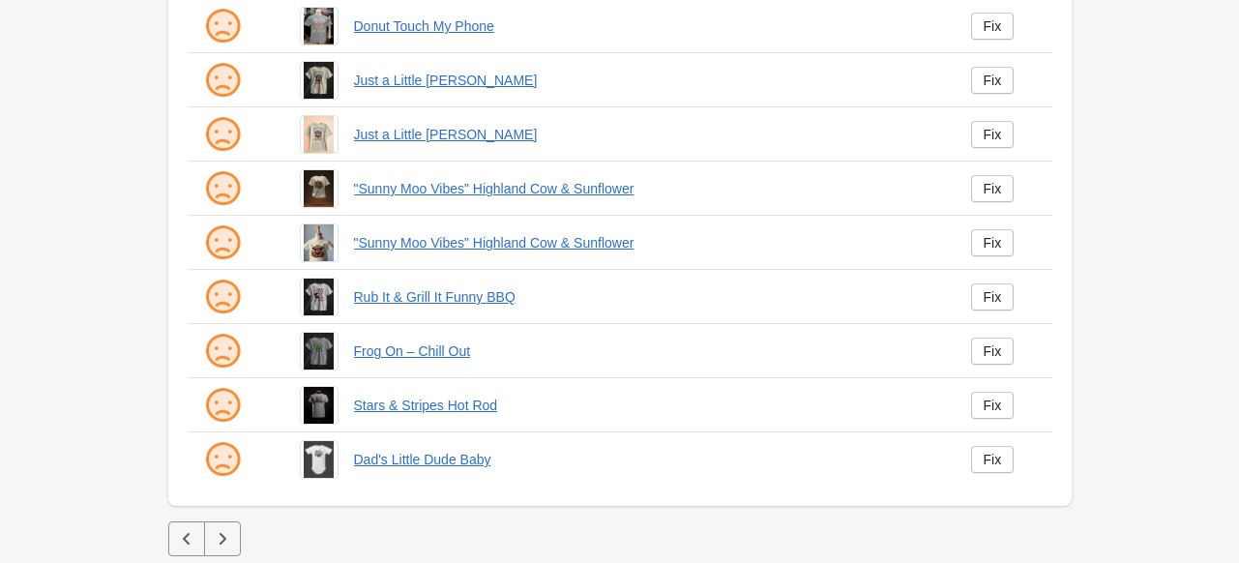
click at [213, 531] on icon "button" at bounding box center [222, 538] width 19 height 19
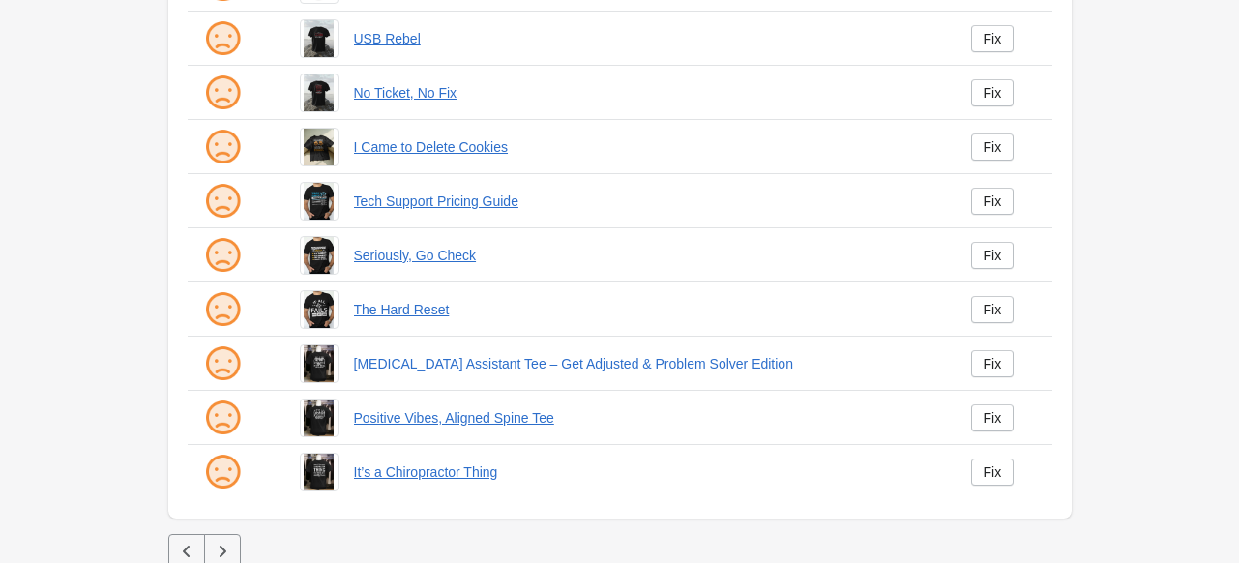
scroll to position [504, 0]
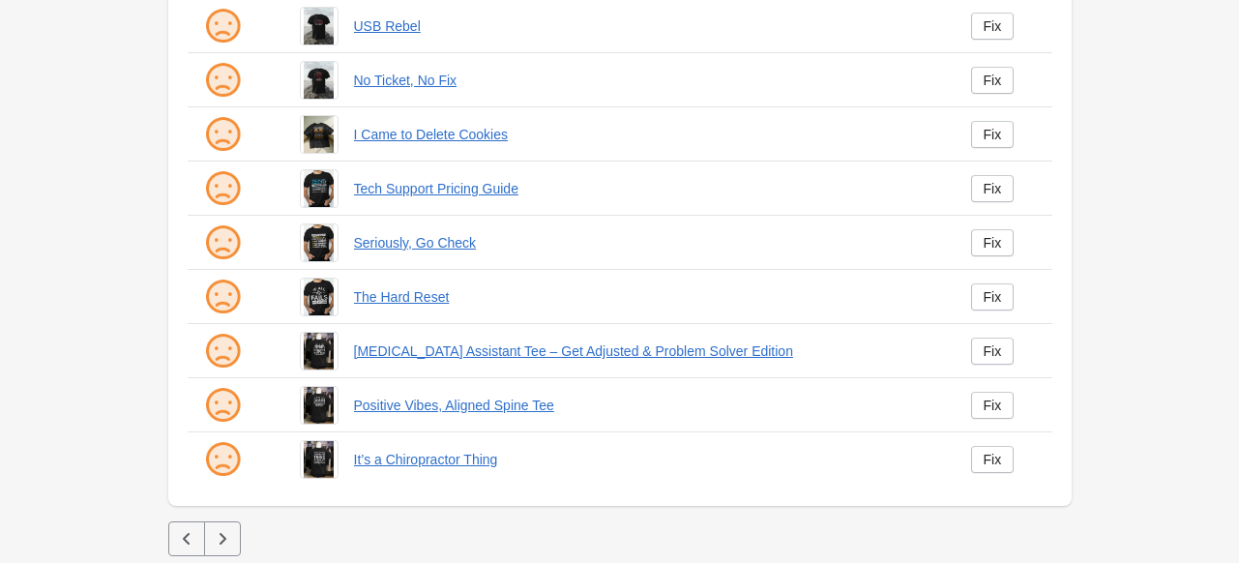
click at [213, 535] on icon "button" at bounding box center [222, 538] width 19 height 19
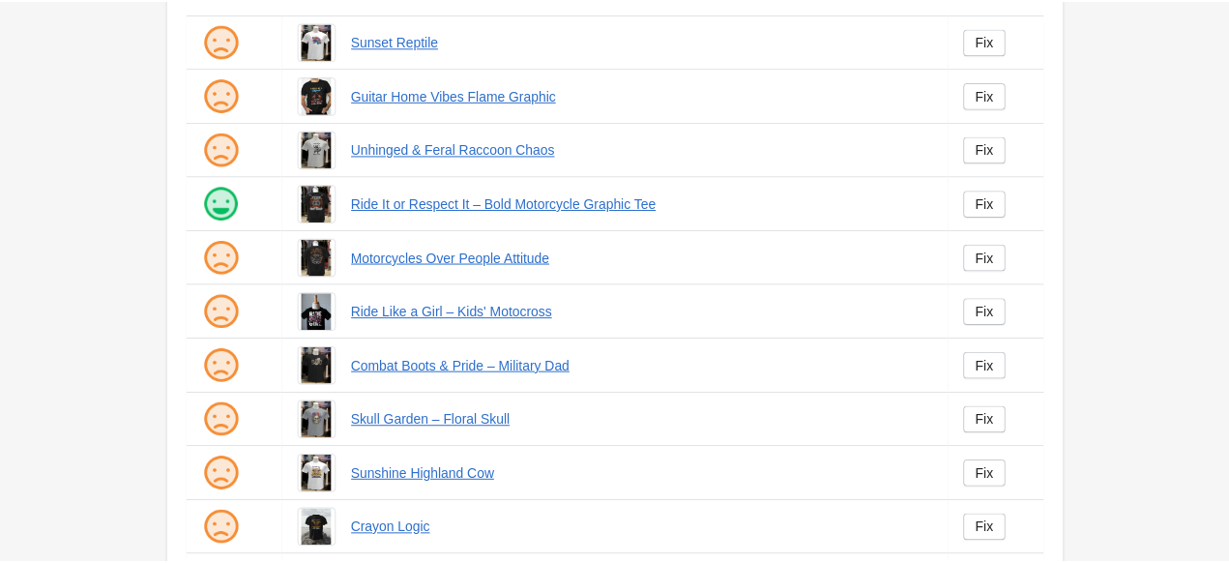
scroll to position [193, 0]
